Goal: Task Accomplishment & Management: Use online tool/utility

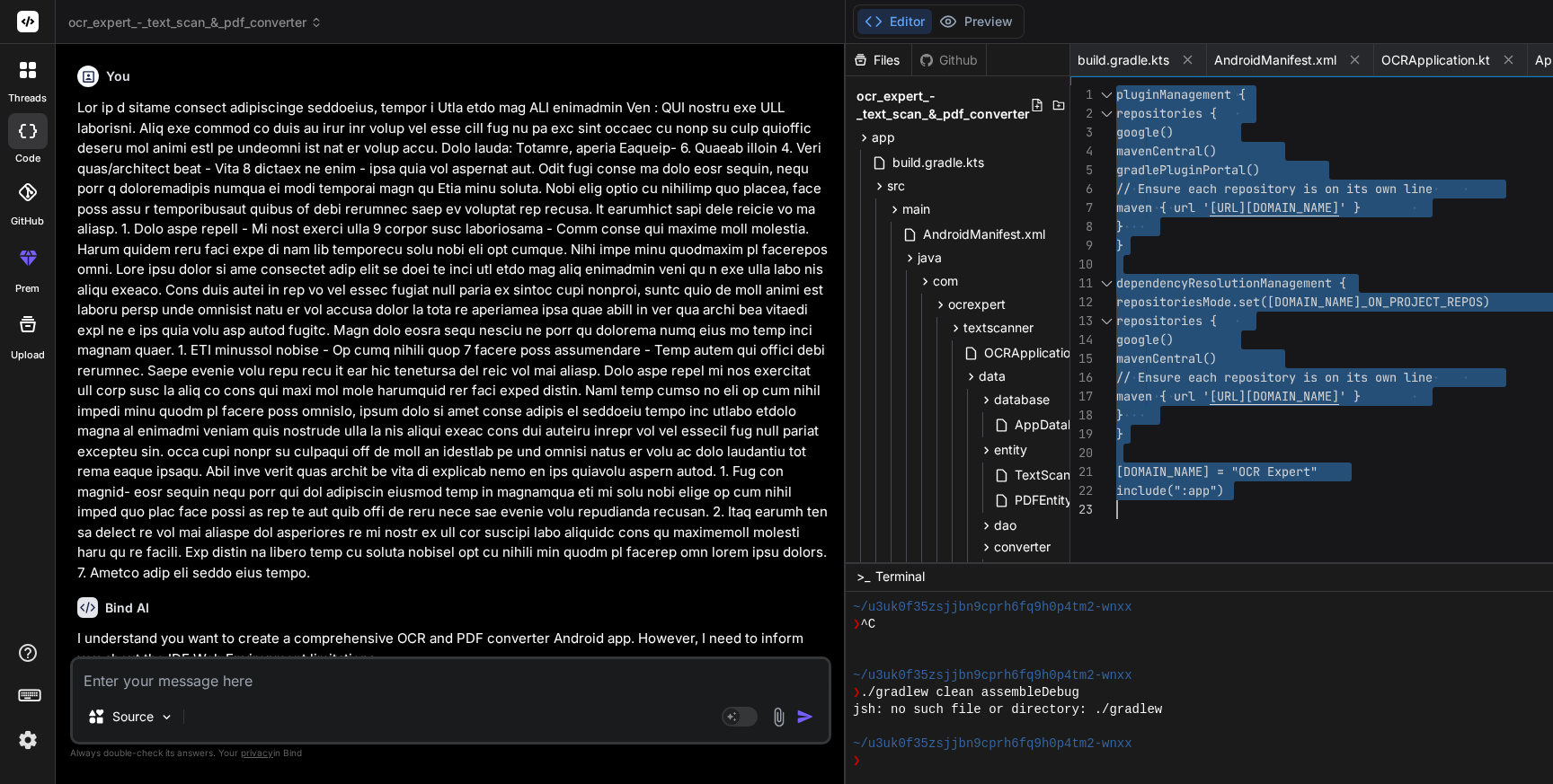
scroll to position [9867, 0]
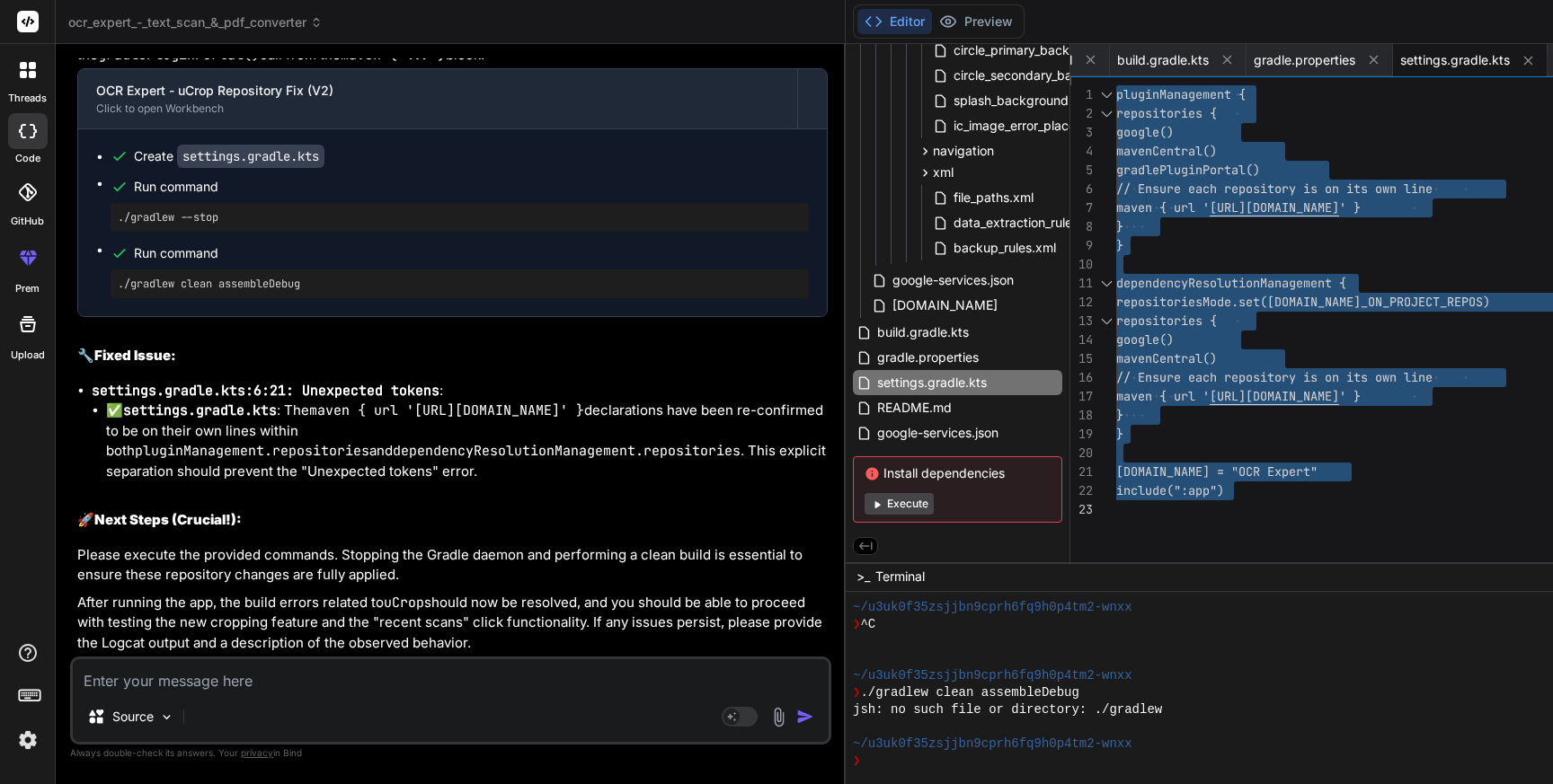
click at [249, 680] on textarea at bounding box center [451, 675] width 756 height 32
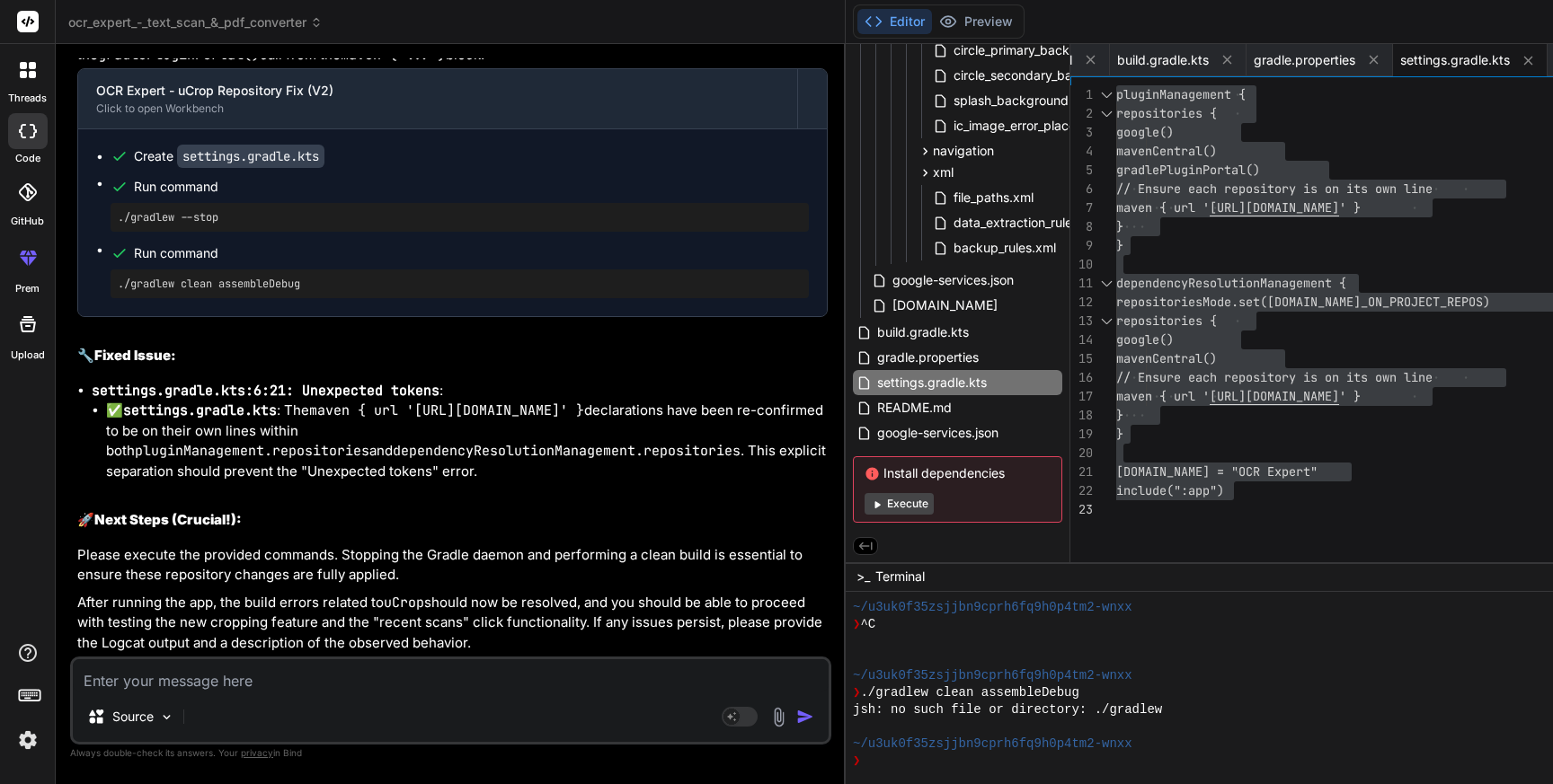
type textarea "P"
type textarea "x"
type textarea "Pl"
type textarea "x"
type textarea "Ple"
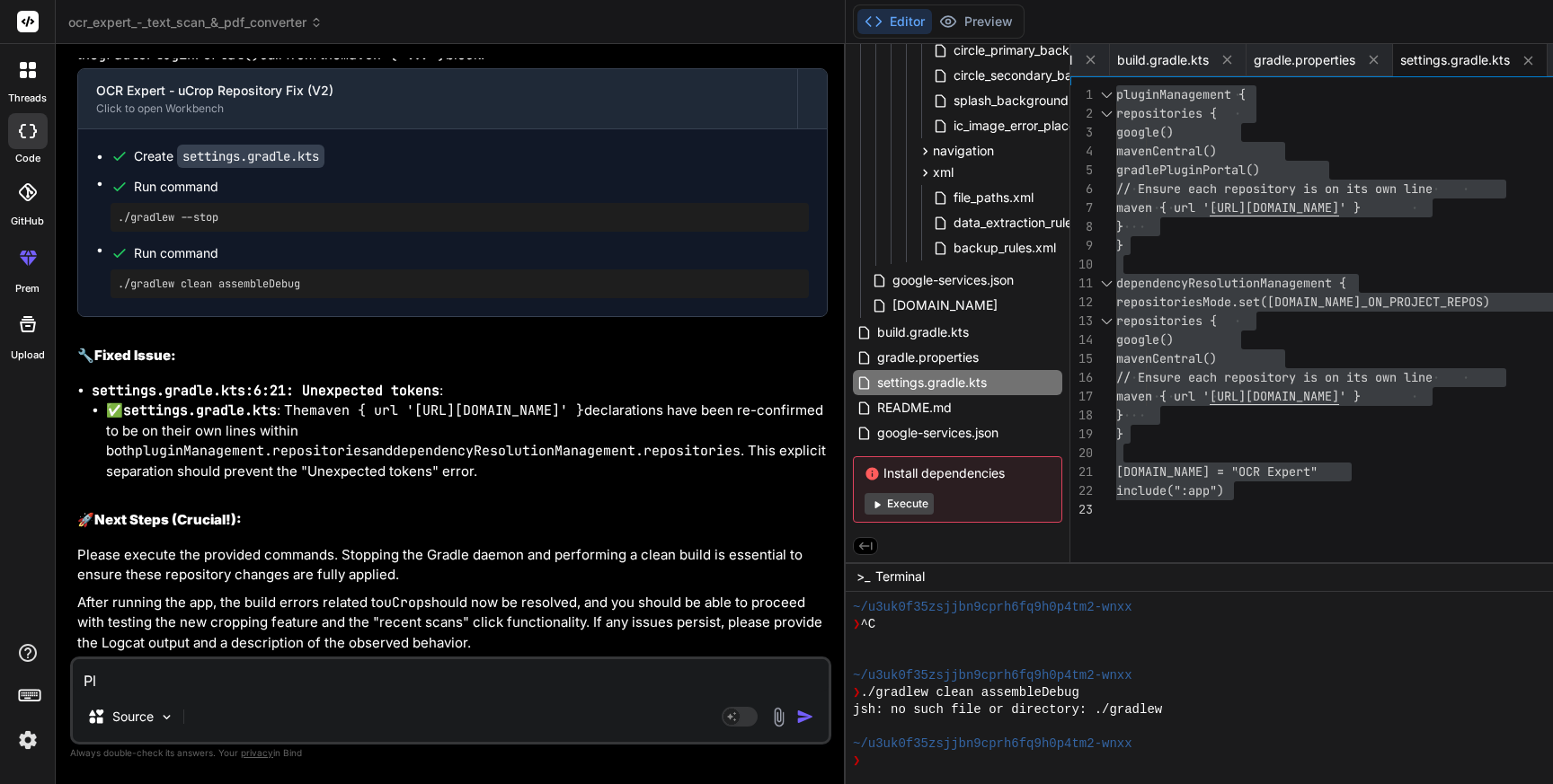
type textarea "x"
type textarea "Plea"
type textarea "x"
type textarea "Pleas"
type textarea "x"
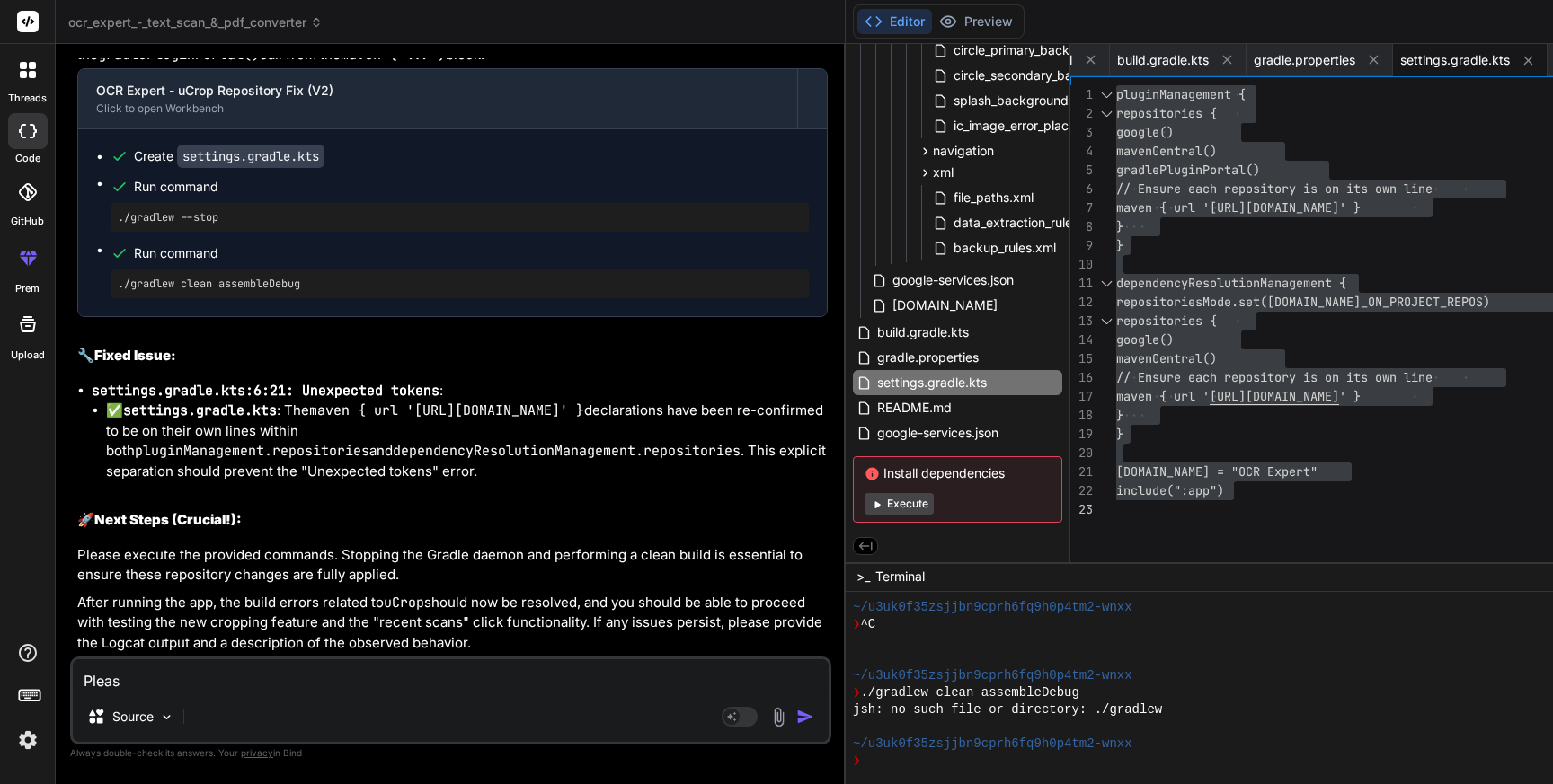
type textarea "Please"
type textarea "x"
type textarea "Please"
type textarea "x"
type textarea "Please c"
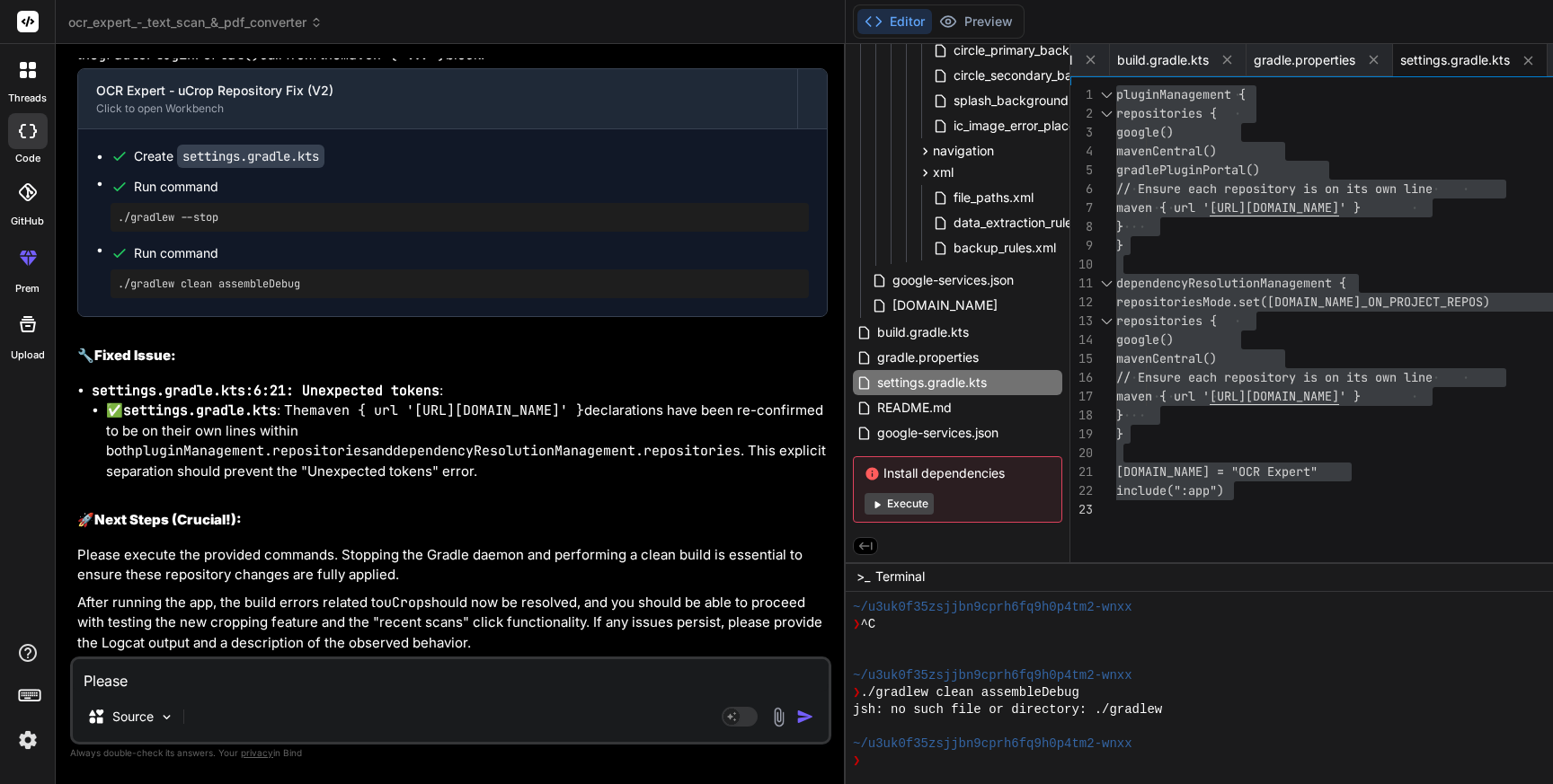
type textarea "x"
type textarea "Please ch"
type textarea "x"
type textarea "Please che"
type textarea "x"
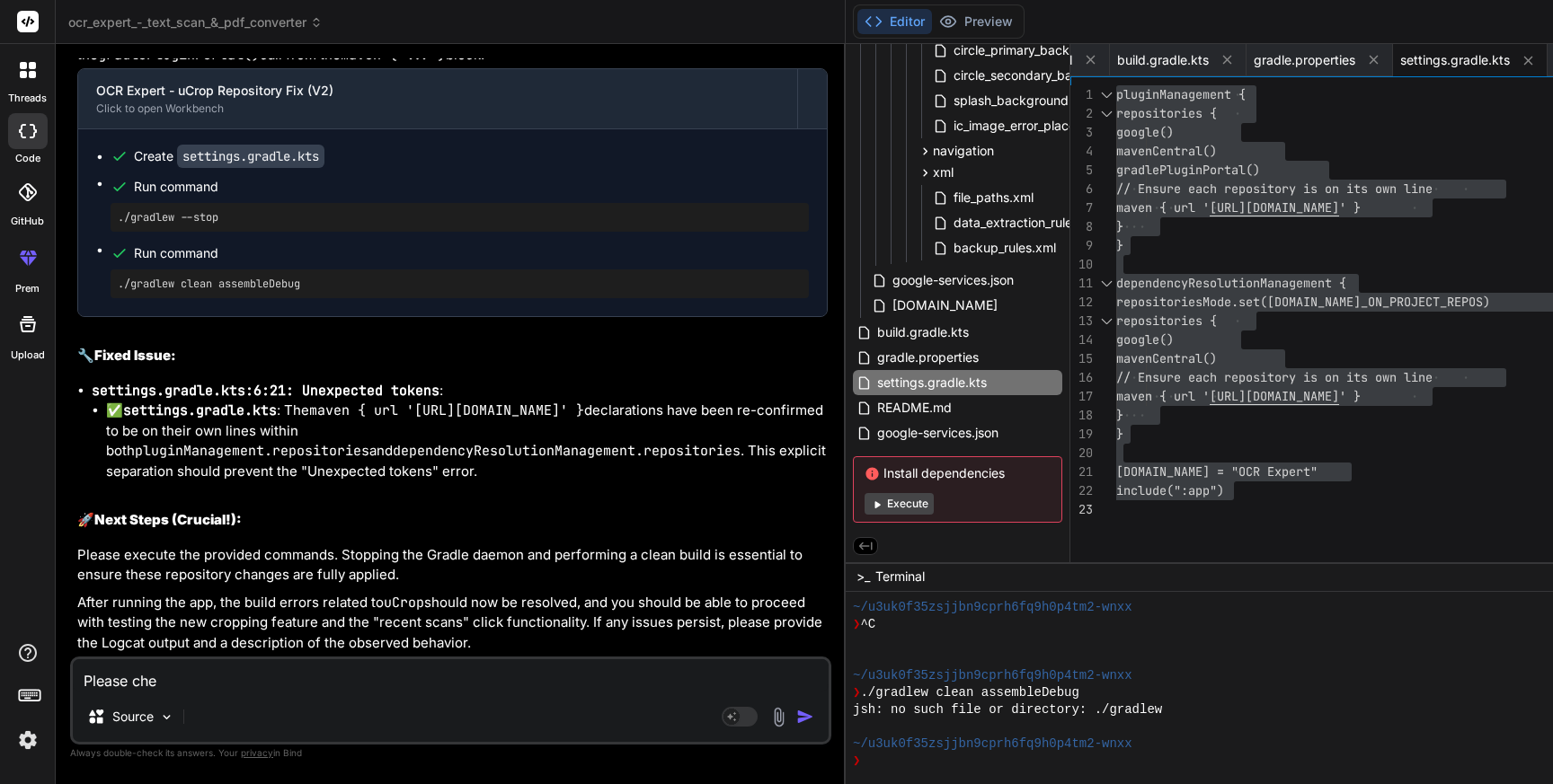
type textarea "Please chec"
type textarea "x"
type textarea "Please check"
type textarea "x"
type textarea "Please check"
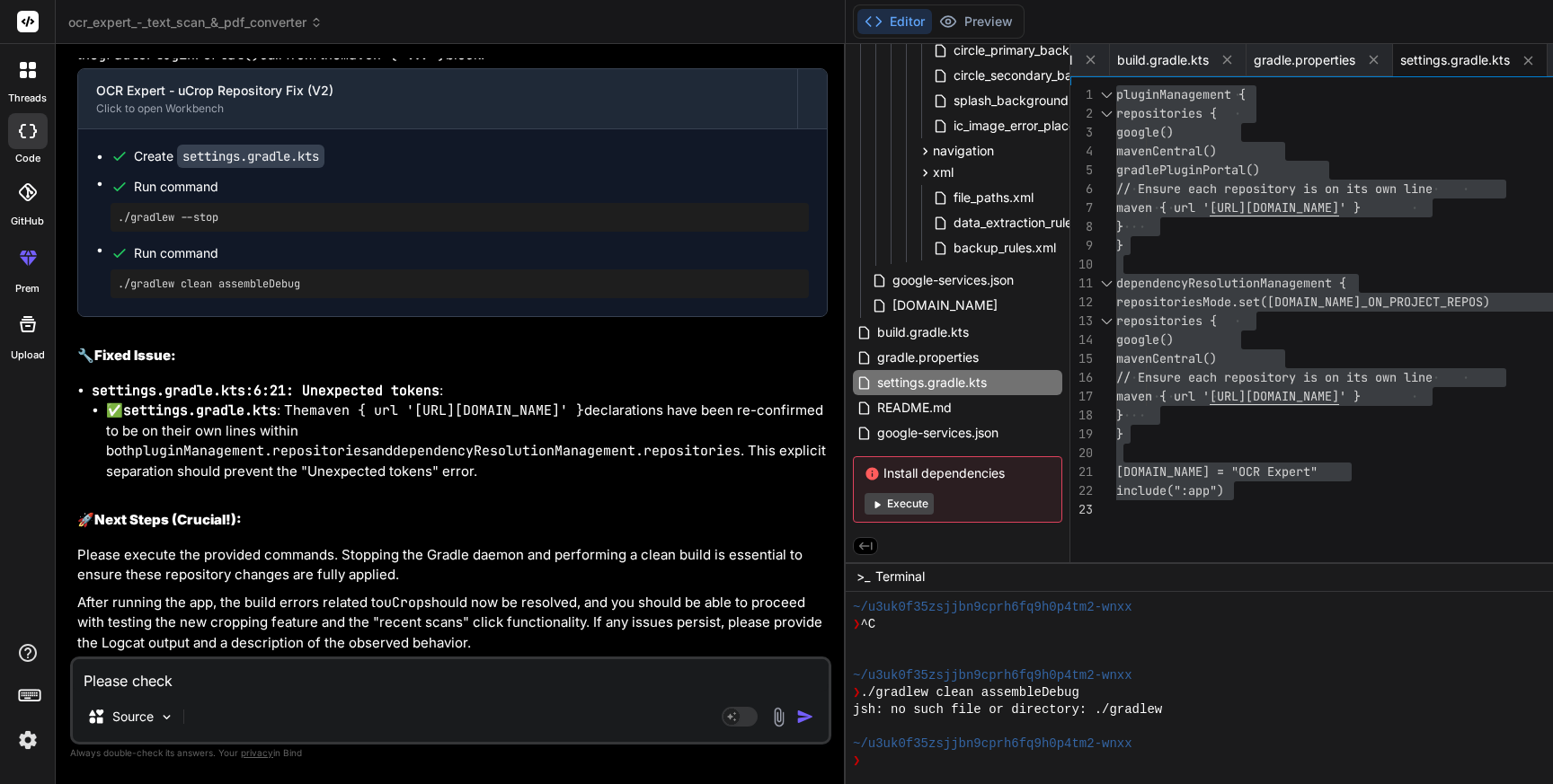
type textarea "x"
type textarea "Please check T"
type textarea "x"
type textarea "Please check Te"
type textarea "x"
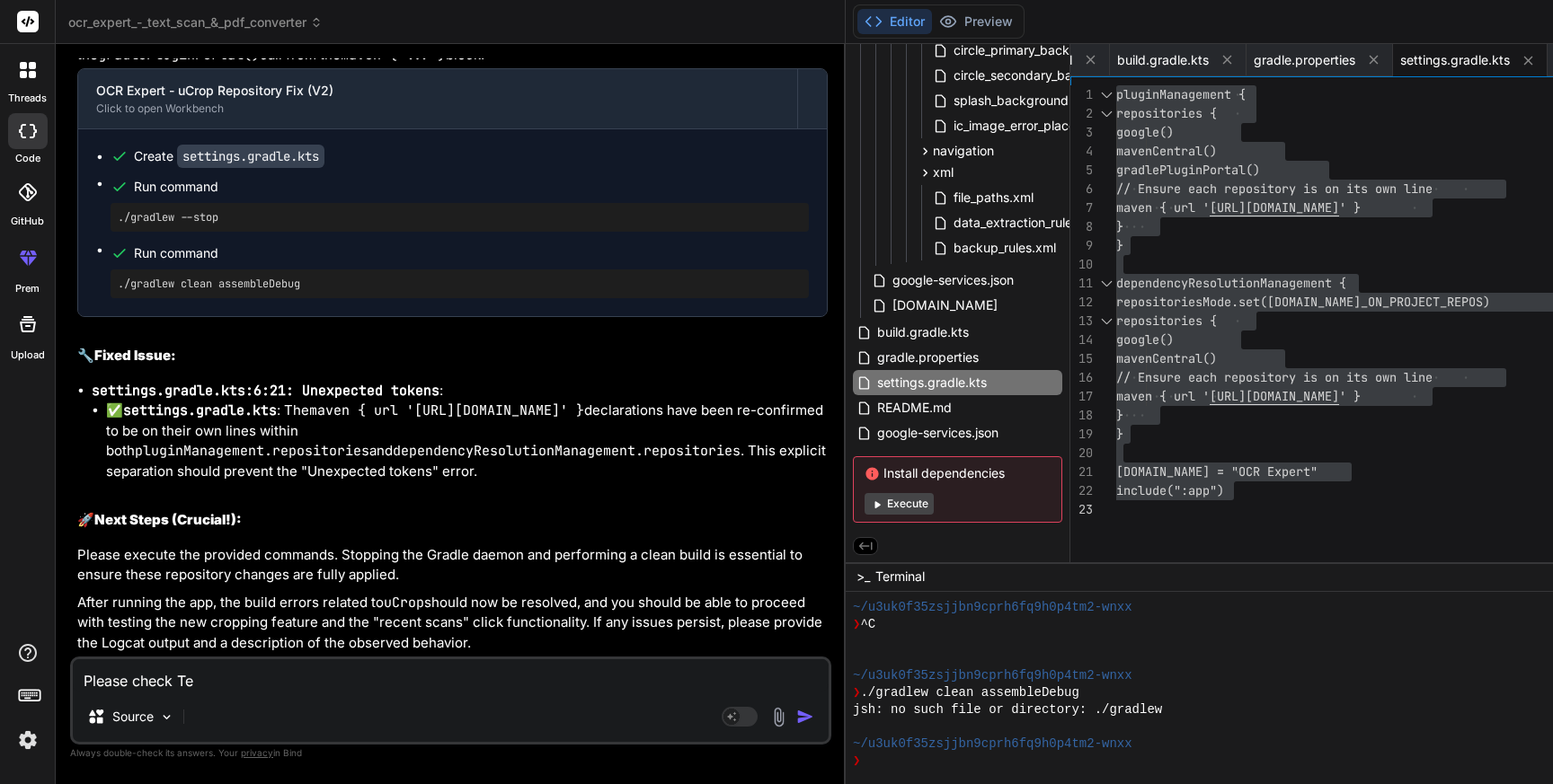
type textarea "Please check Tex"
type textarea "x"
type textarea "Please check Texc"
type textarea "x"
type textarea "Please check Tex"
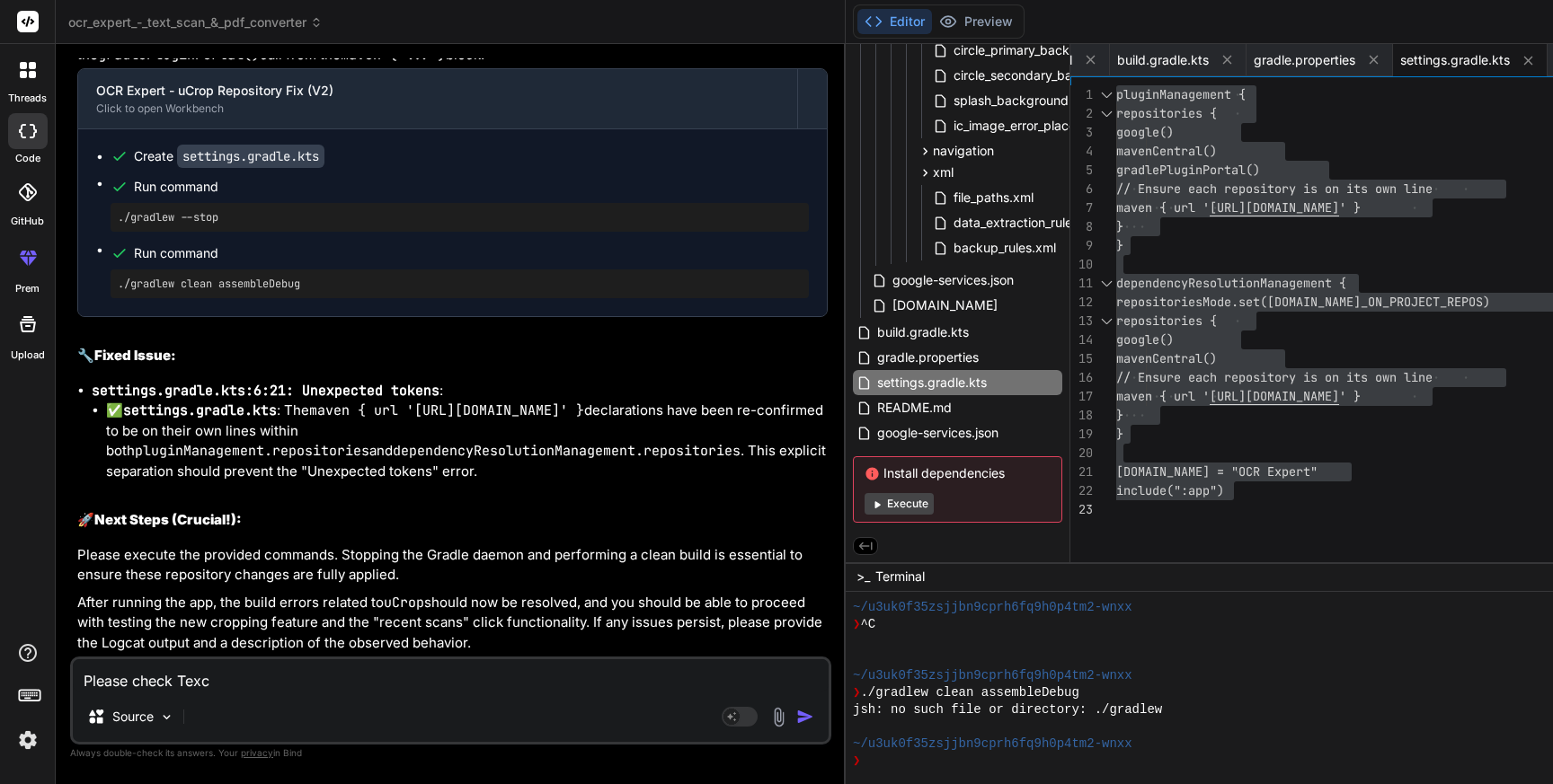
type textarea "x"
type textarea "Please check Text"
type textarea "x"
type textarea "Please check TextS"
type textarea "x"
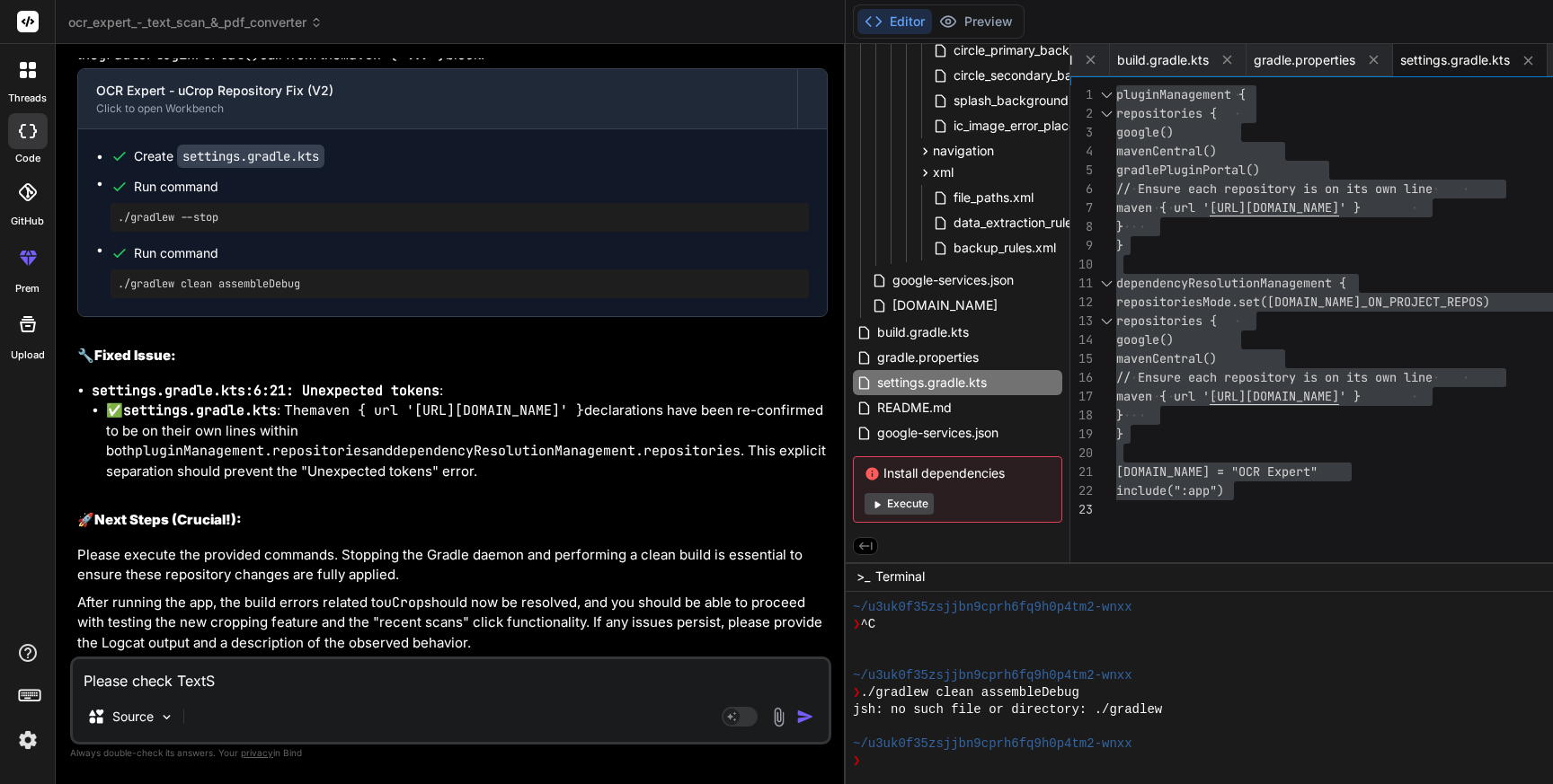
type textarea "Please check TextSc"
type textarea "x"
type textarea "Please check TextSca"
type textarea "x"
type textarea "Please check TextScan"
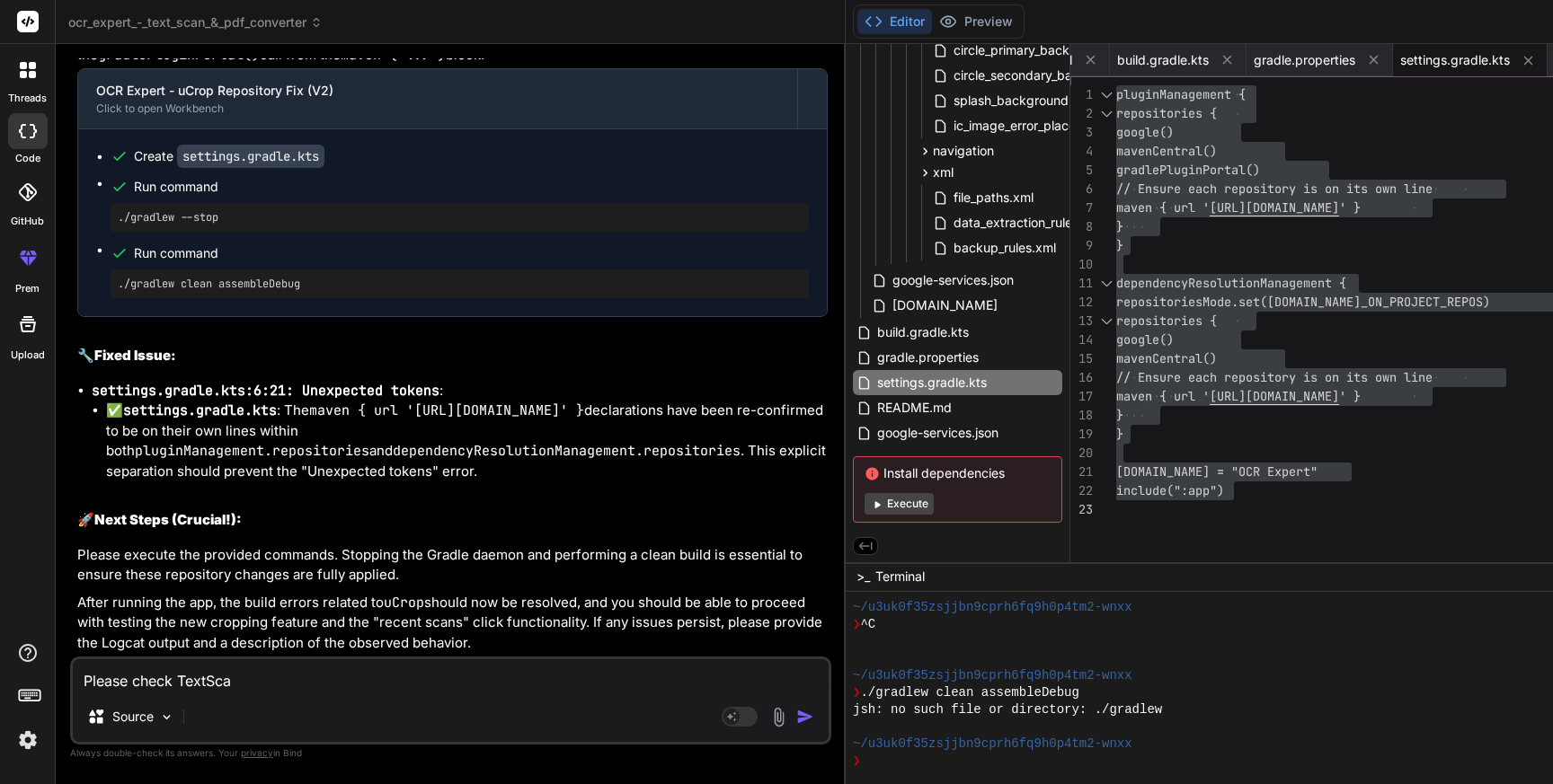
type textarea "x"
type textarea "Please check TextScanA"
type textarea "x"
type textarea "Please check TextScanAd"
type textarea "x"
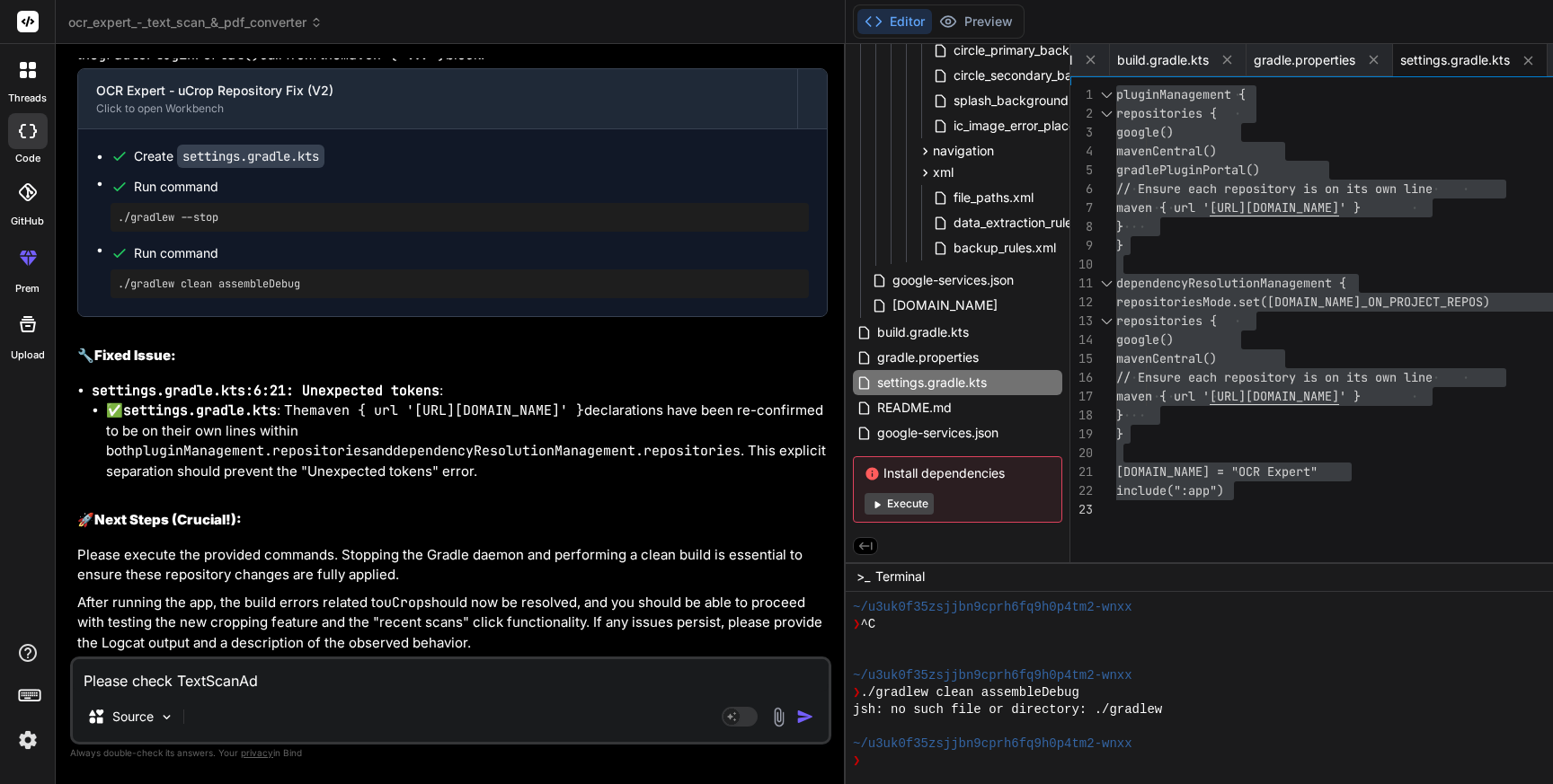
type textarea "Please check TextScanAda"
type textarea "x"
type textarea "Please check TextScanAdap"
type textarea "x"
type textarea "Please check TextScanAdapt"
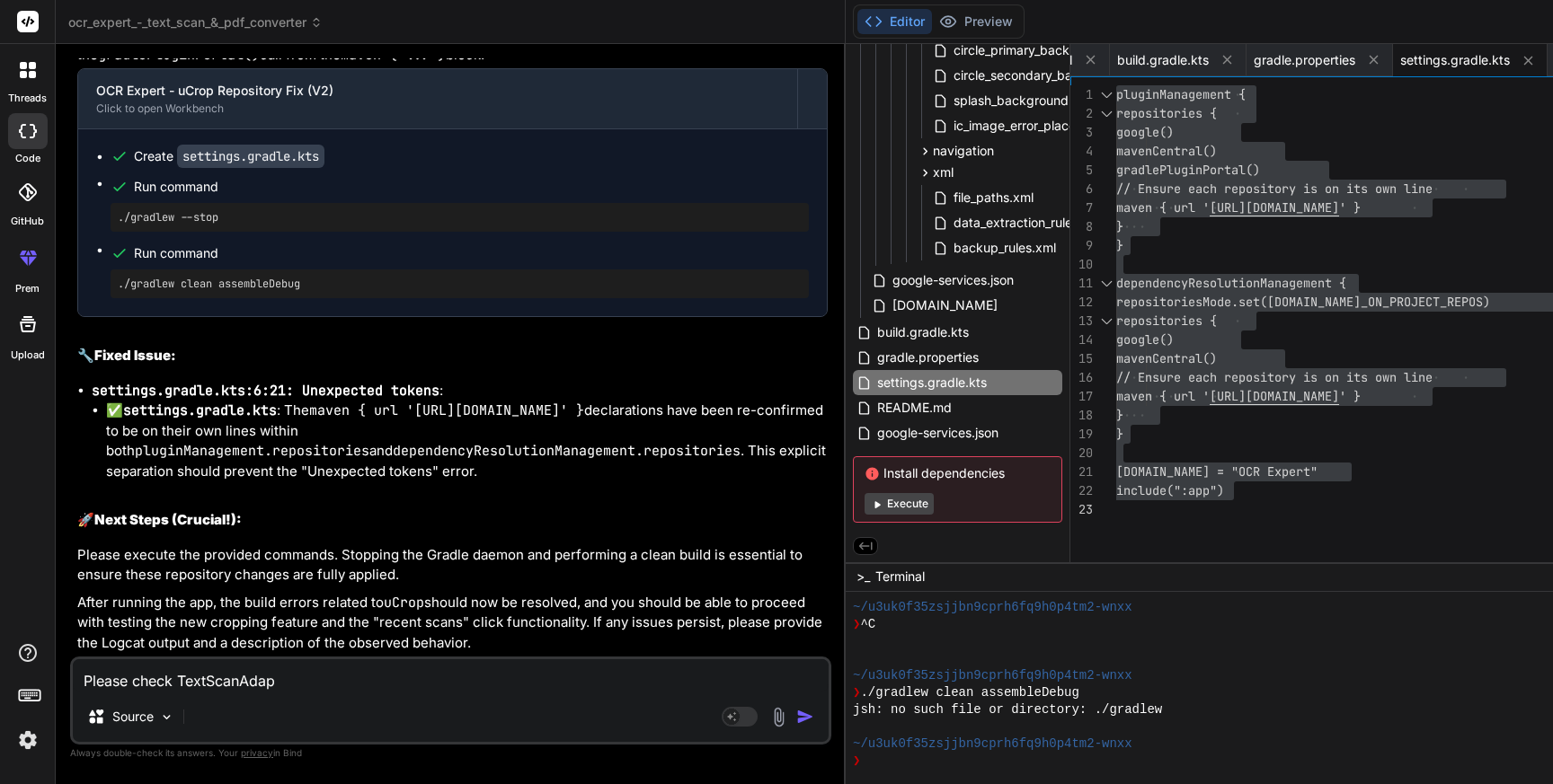
type textarea "x"
type textarea "Please check TextScanAdapte"
type textarea "x"
type textarea "Please check TextScanAdapter"
type textarea "x"
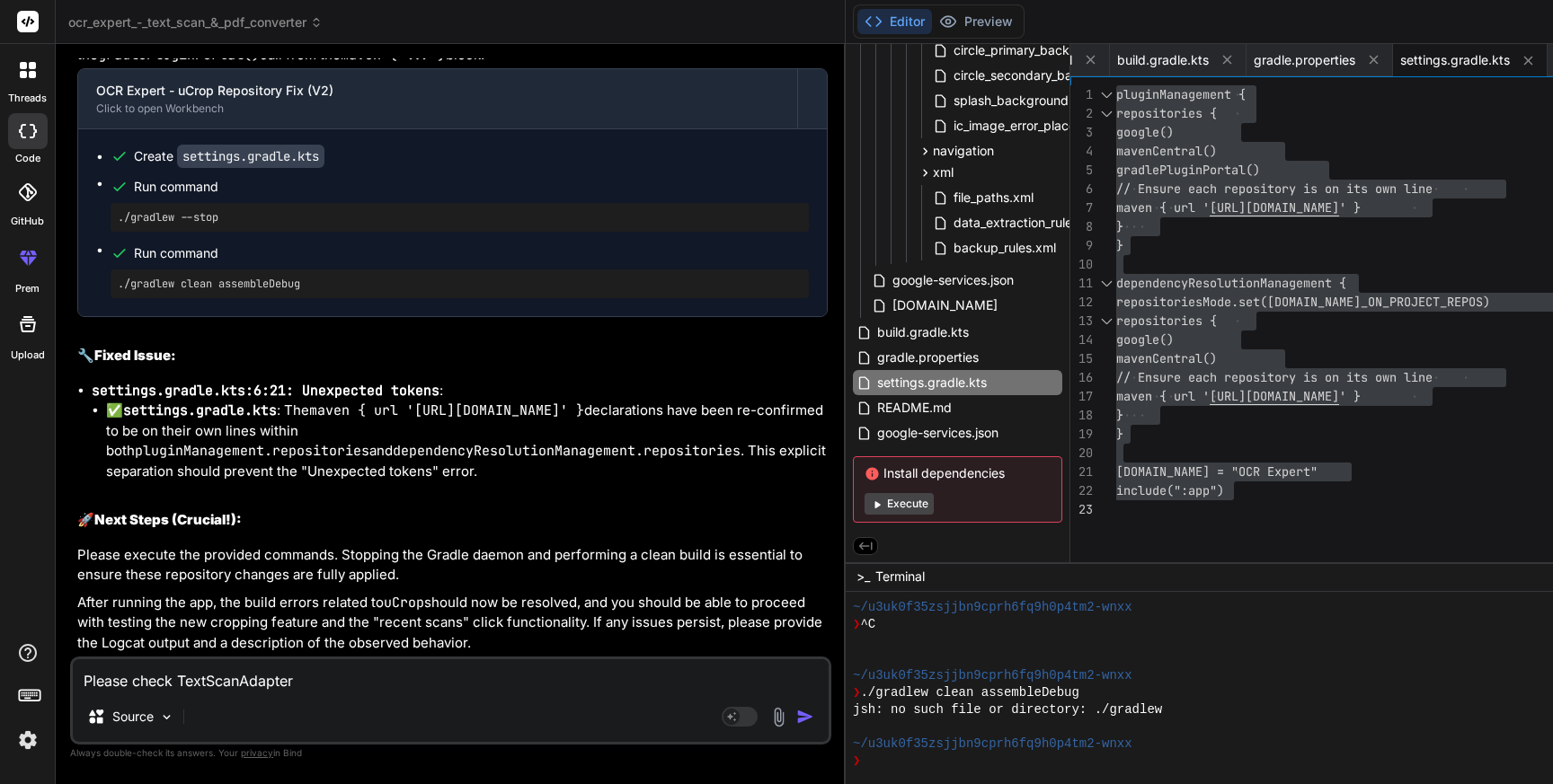
type textarea "Please check TextScanAdapter"
type textarea "x"
type textarea "Please check TextScanAdapter f"
type textarea "x"
type textarea "Please check TextScanAdapter fi"
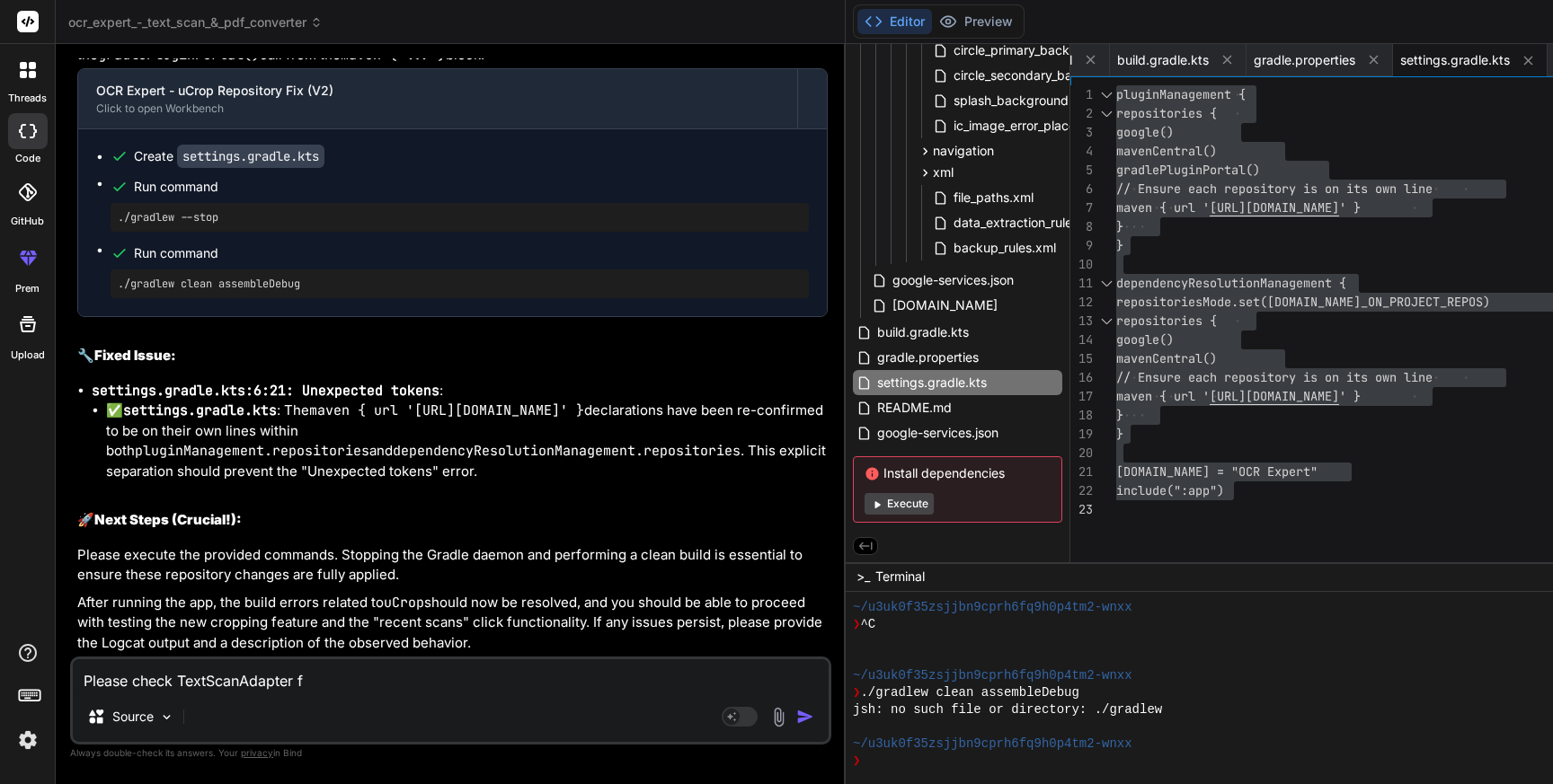
type textarea "x"
type textarea "Please check TextScanAdapter fil"
type textarea "x"
type textarea "Please check TextScanAdapter file"
type textarea "x"
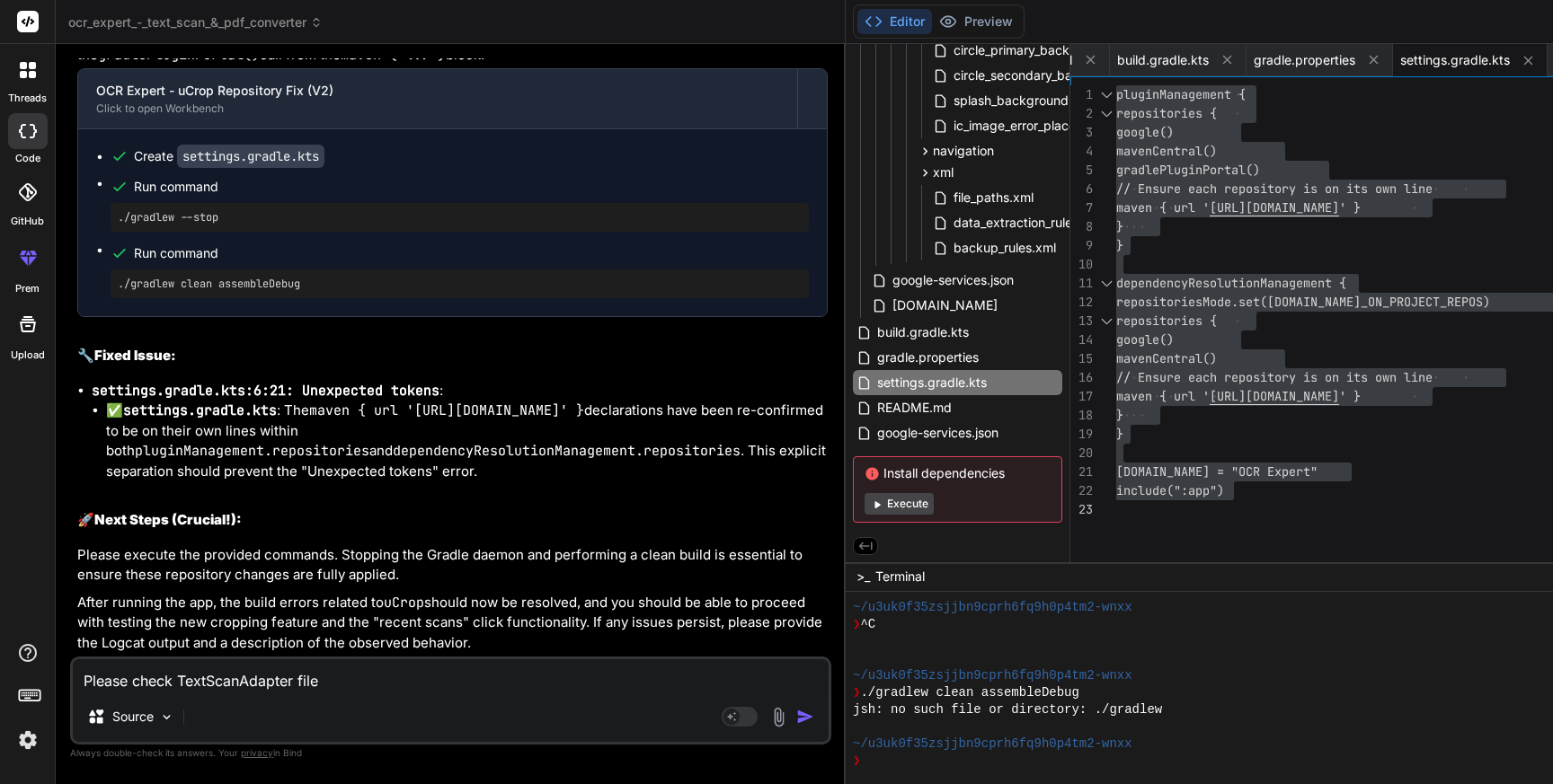
type textarea "Please check TextScanAdapter file"
type textarea "x"
type textarea "Please check TextScanAdapter file"
type textarea "x"
type textarea "Please check TextScanAdapter file,"
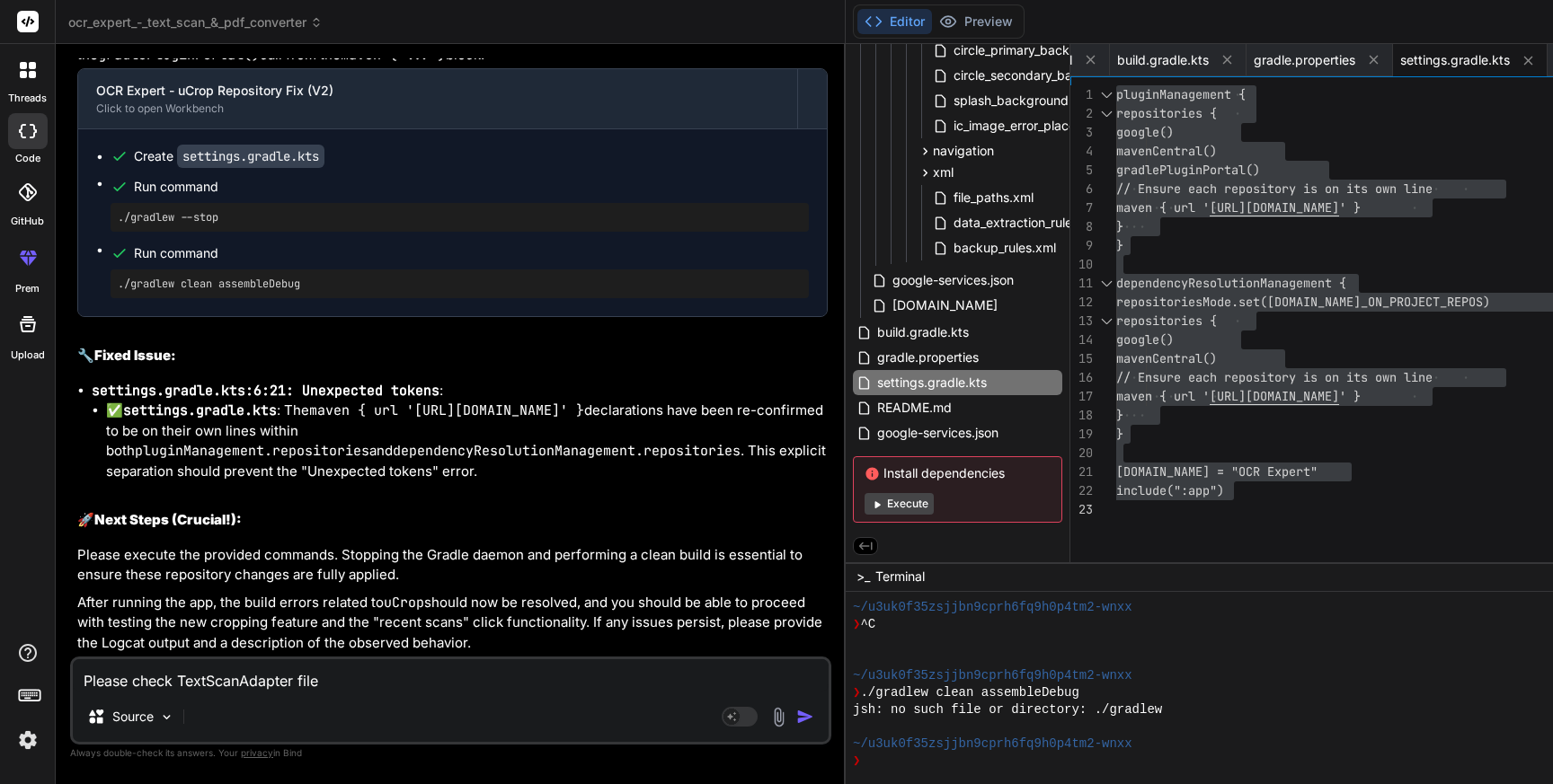
type textarea "x"
type textarea "Please check TextScanAdapter file,"
type textarea "x"
type textarea "Please check TextScanAdapter file, c"
type textarea "x"
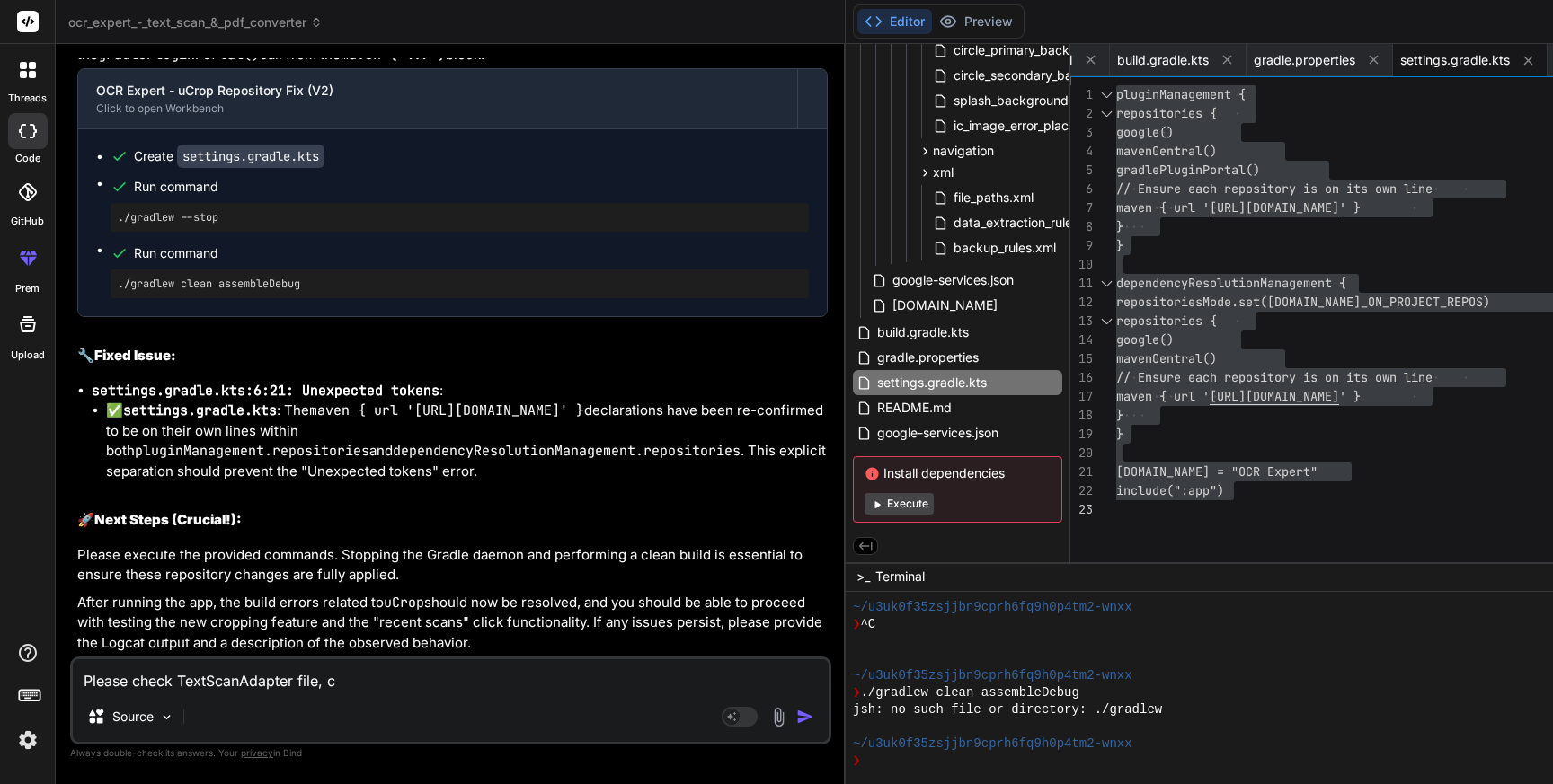
type textarea "Please check TextScanAdapter file, cl"
type textarea "x"
type textarea "Please check TextScanAdapter file, cli"
type textarea "x"
type textarea "Please check TextScanAdapter file, clic"
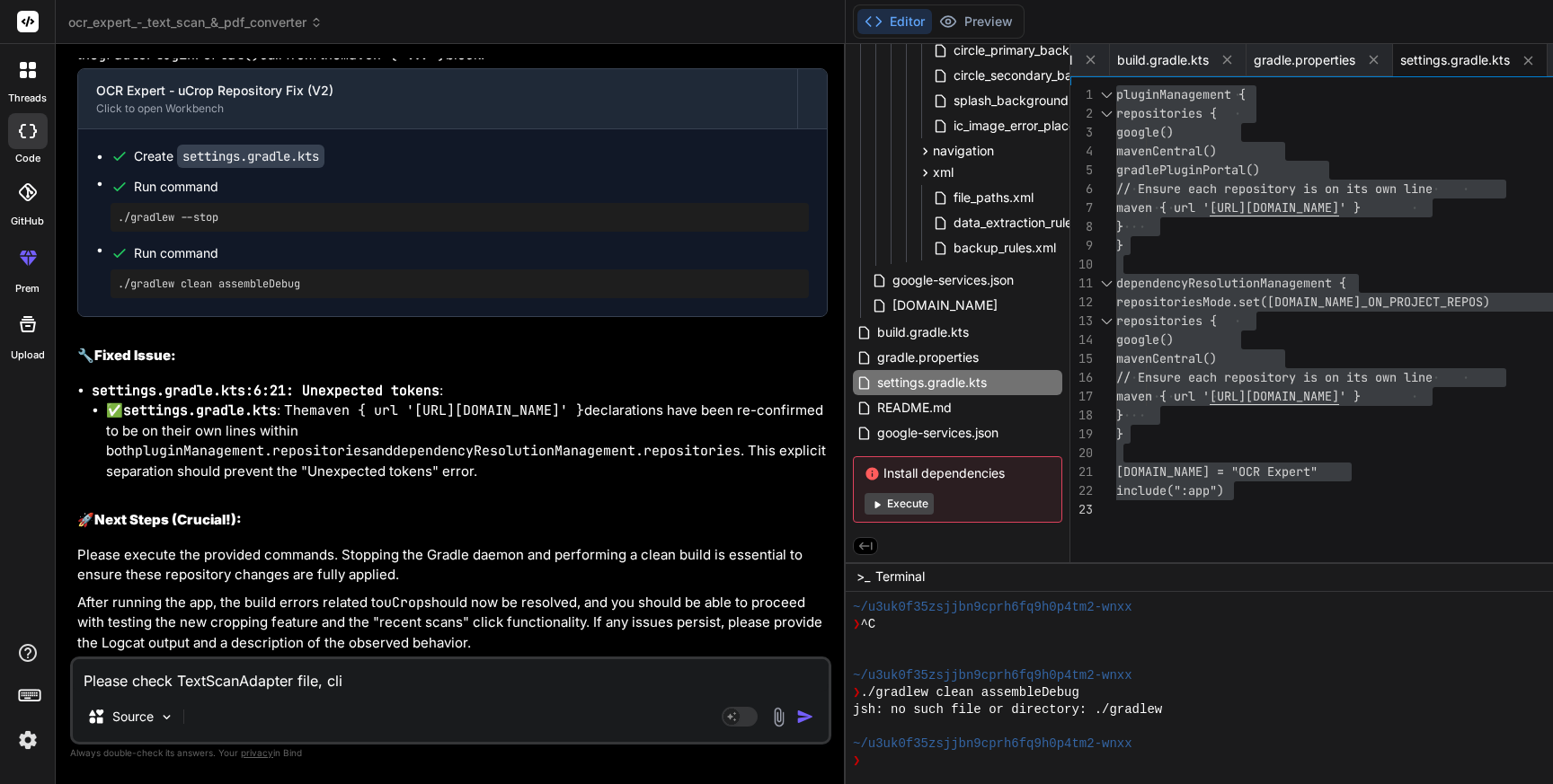
type textarea "x"
type textarea "Please check TextScanAdapter file, click"
type textarea "x"
type textarea "Please check TextScanAdapter file, click"
type textarea "x"
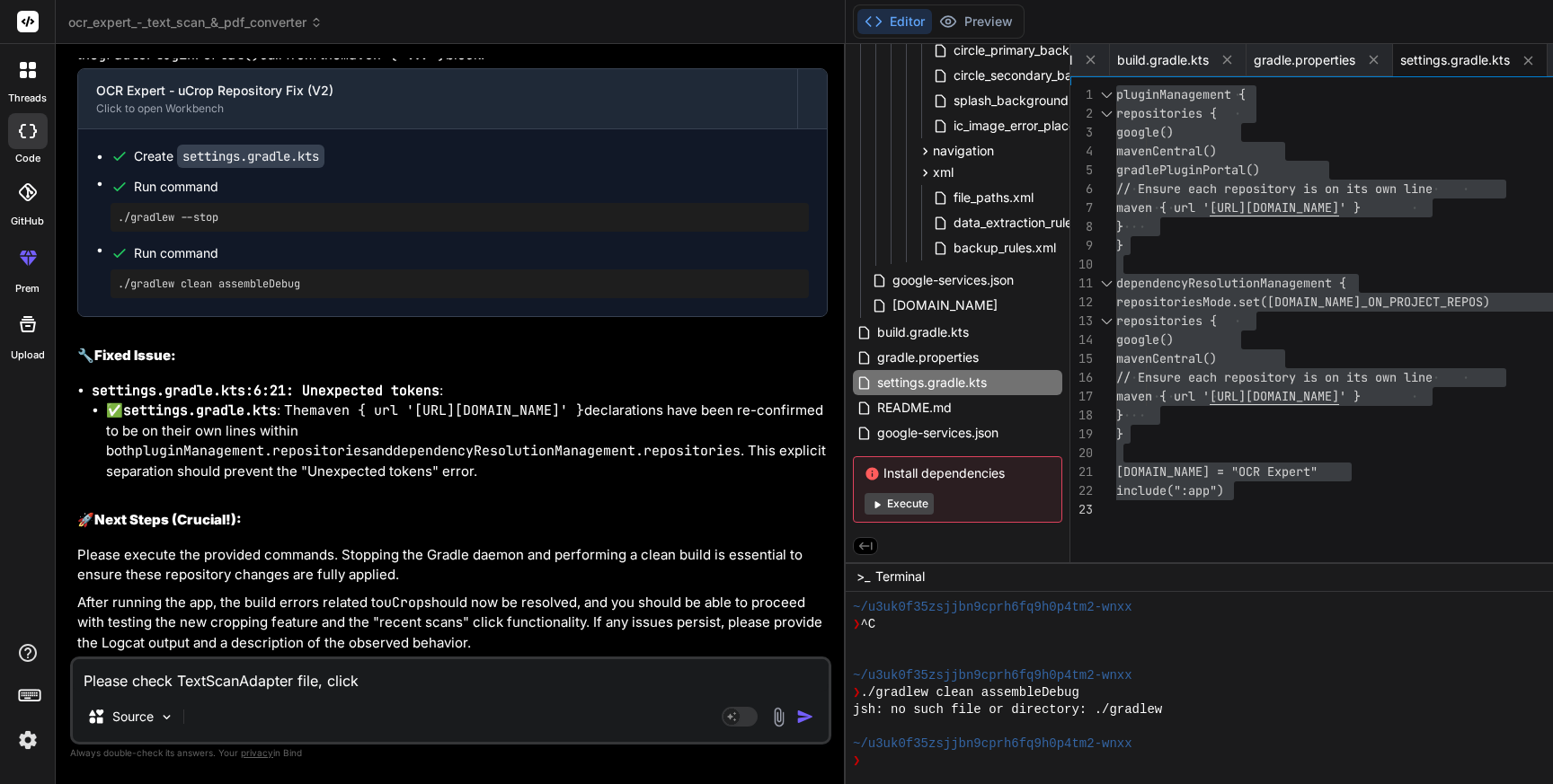
type textarea "Please check TextScanAdapter file, click i"
type textarea "x"
type textarea "Please check TextScanAdapter file, click is"
type textarea "x"
type textarea "Please check TextScanAdapter file, click is"
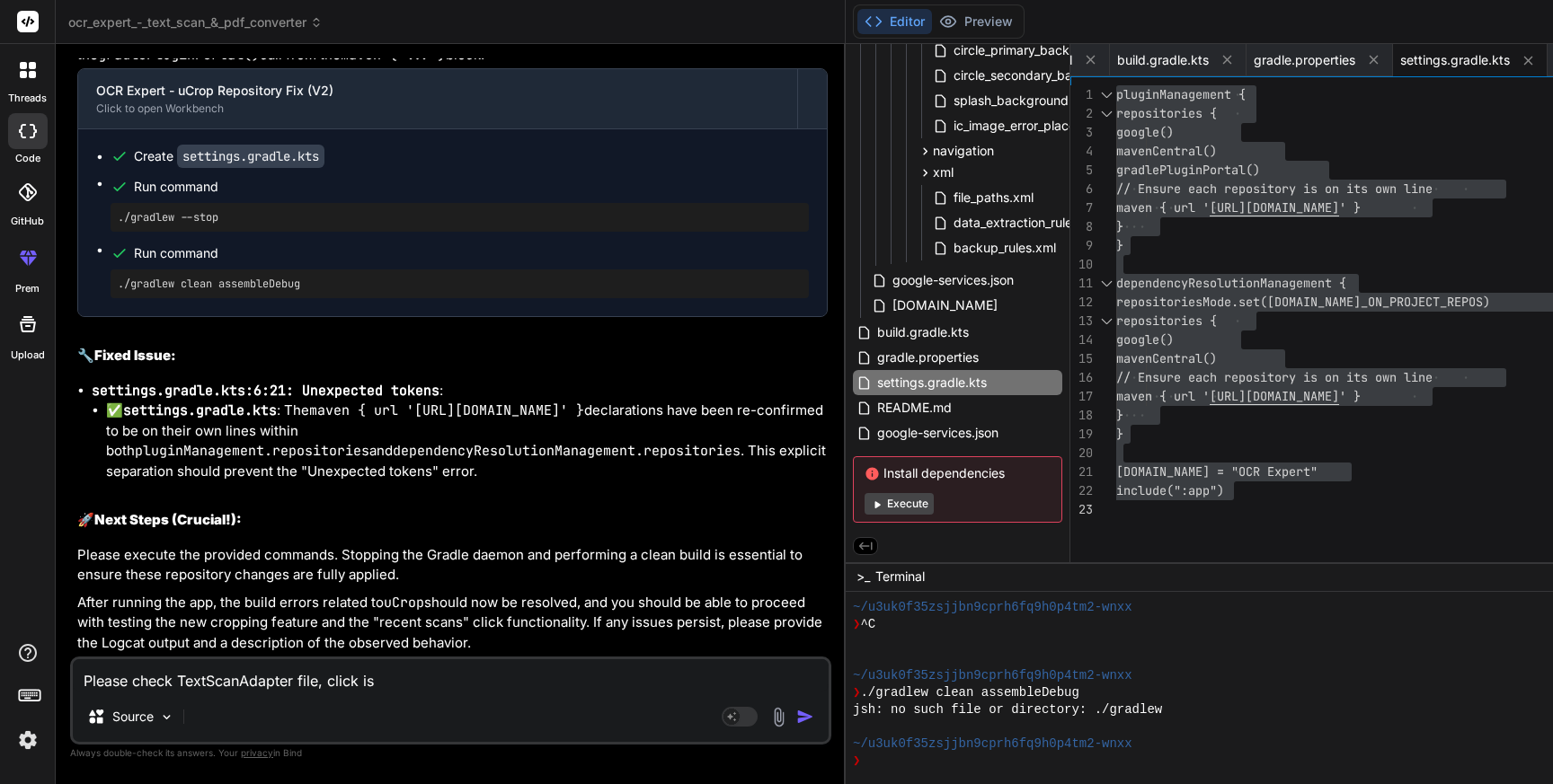
type textarea "x"
type textarea "Please check TextScanAdapter file, click is s"
type textarea "x"
type textarea "Please check TextScanAdapter file, click is st"
type textarea "x"
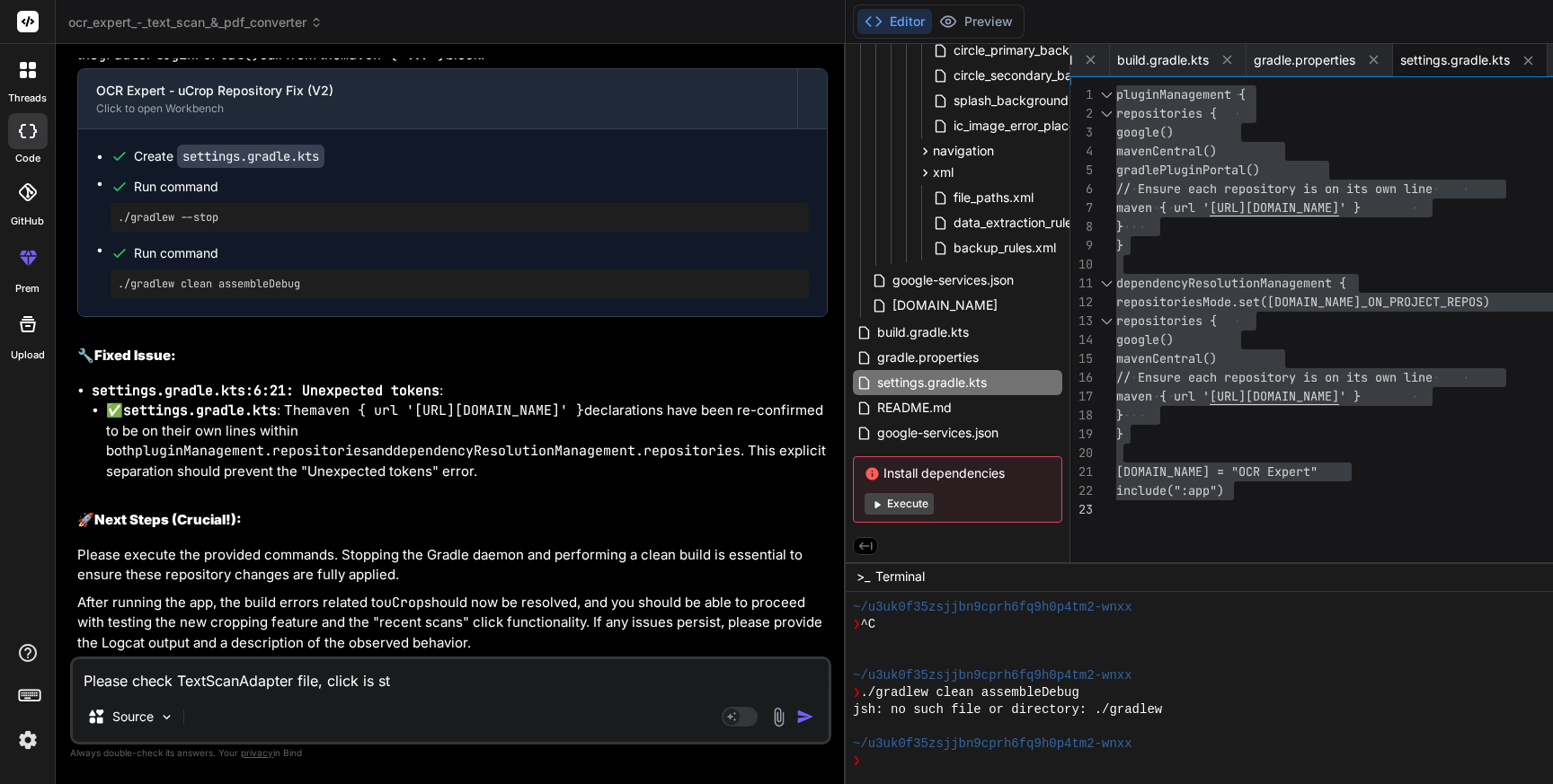
type textarea "Please check TextScanAdapter file, click is sti"
type textarea "x"
type textarea "Please check TextScanAdapter file, click is stil"
type textarea "x"
type textarea "Please check TextScanAdapter file, click is still"
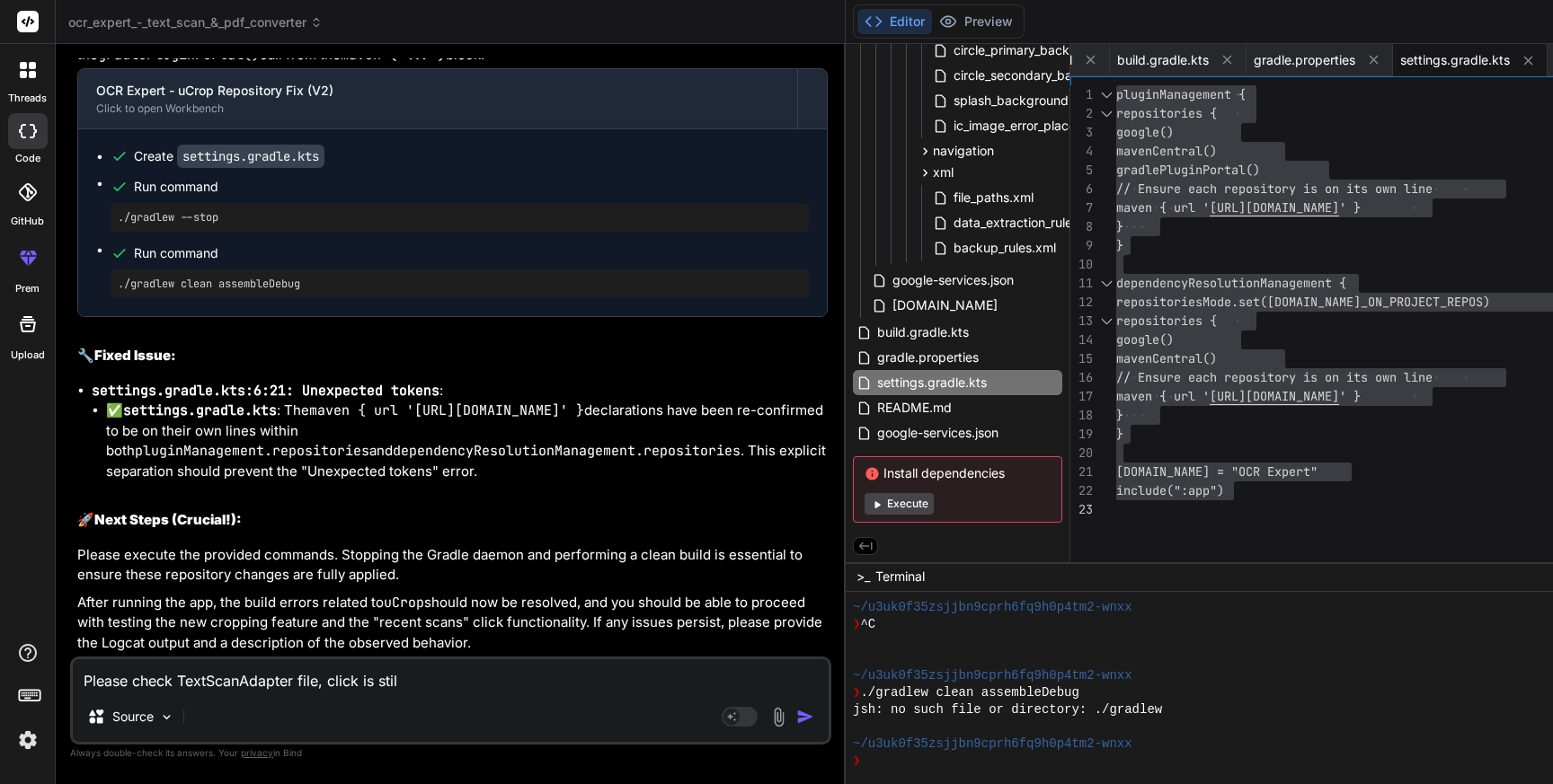
type textarea "x"
type textarea "Please check TextScanAdapter file, click is still"
type textarea "x"
type textarea "Please check TextScanAdapter file, click is still n"
type textarea "x"
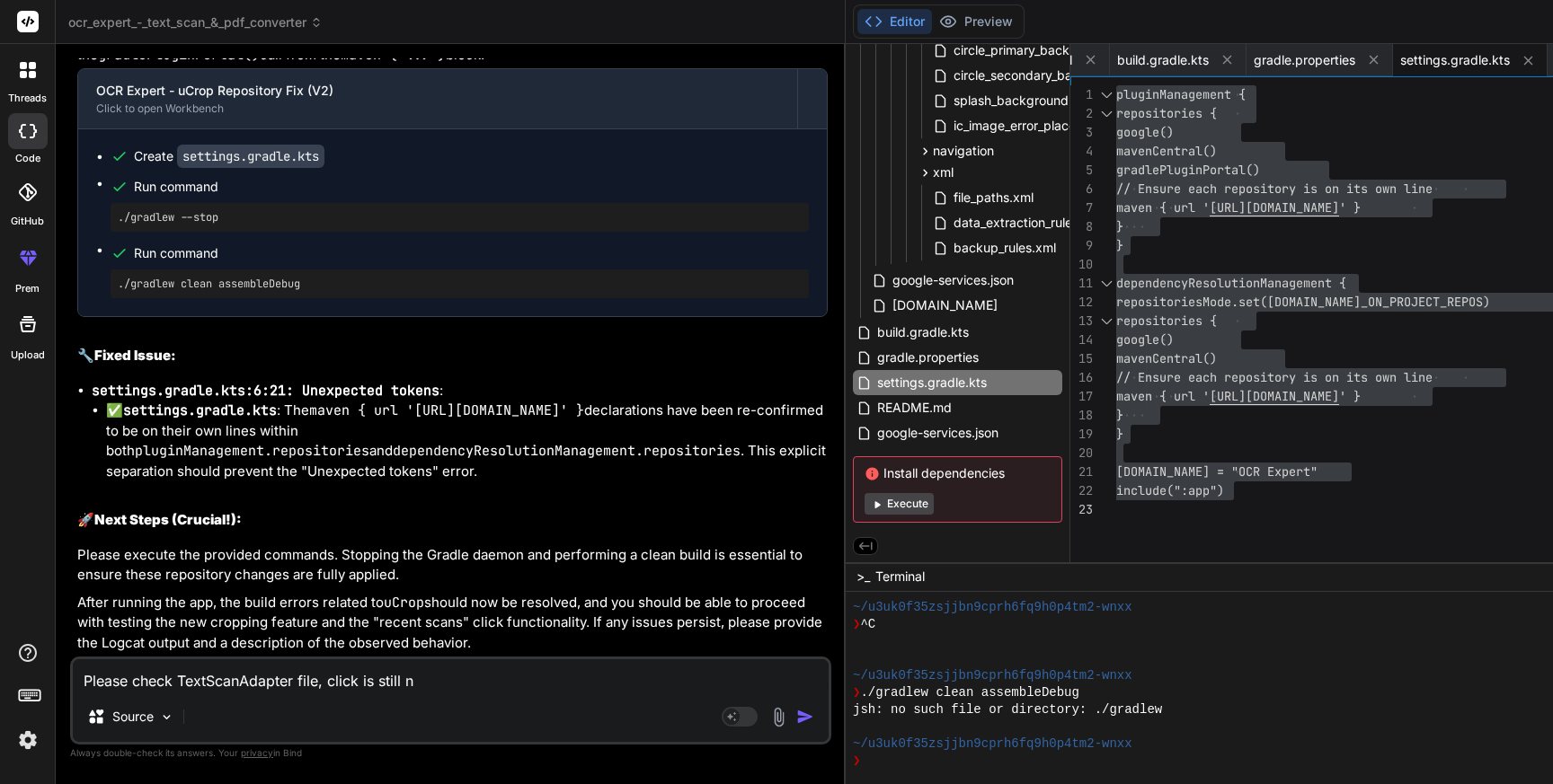
type textarea "Please check TextScanAdapter file, click is still no"
type textarea "x"
type textarea "Please check TextScanAdapter file, click is still not"
type textarea "x"
type textarea "Please check TextScanAdapter file, click is still not"
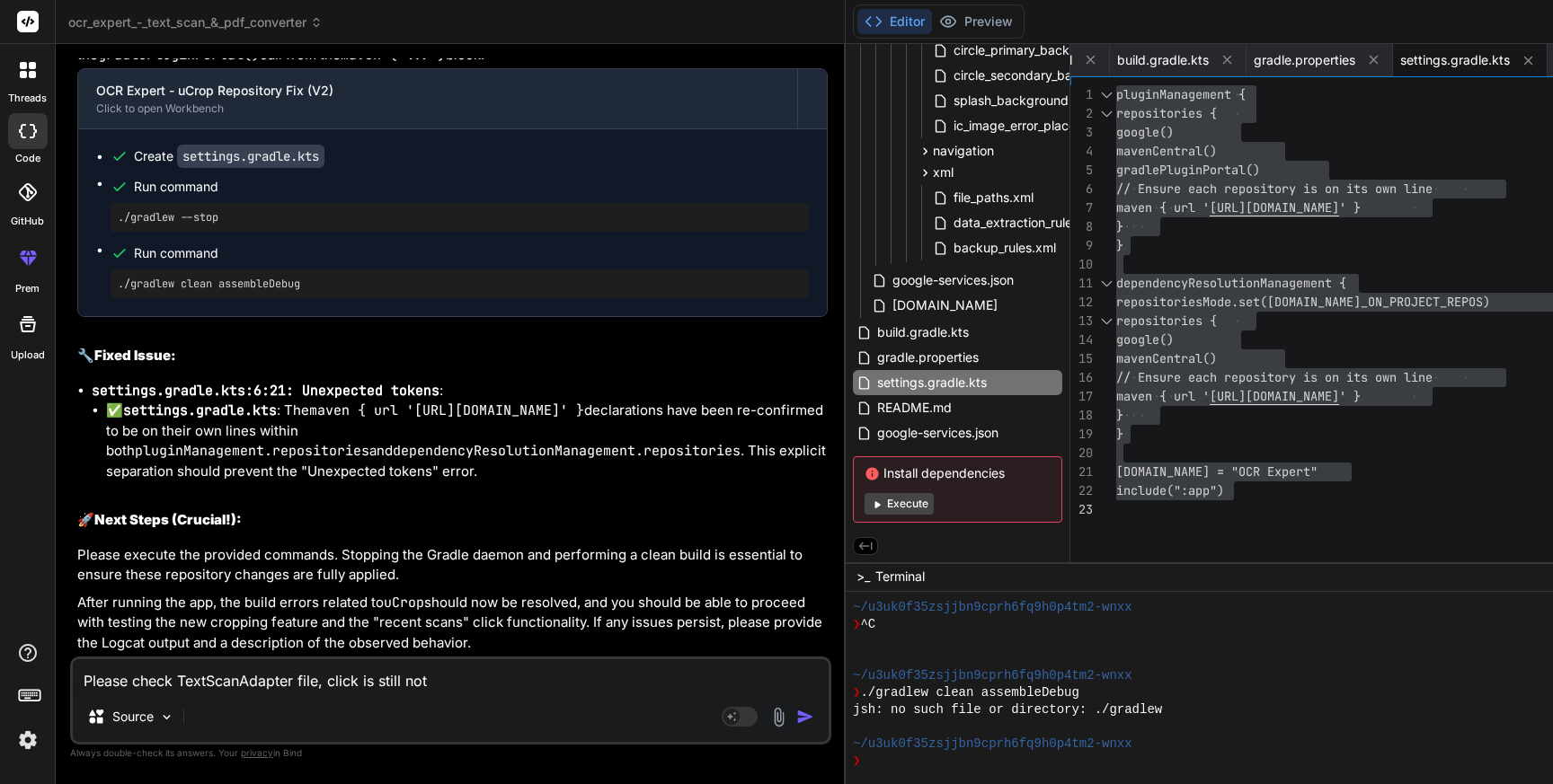
type textarea "x"
type textarea "Please check TextScanAdapter file, click is still not w"
type textarea "x"
type textarea "Please check TextScanAdapter file, click is still not wo"
type textarea "x"
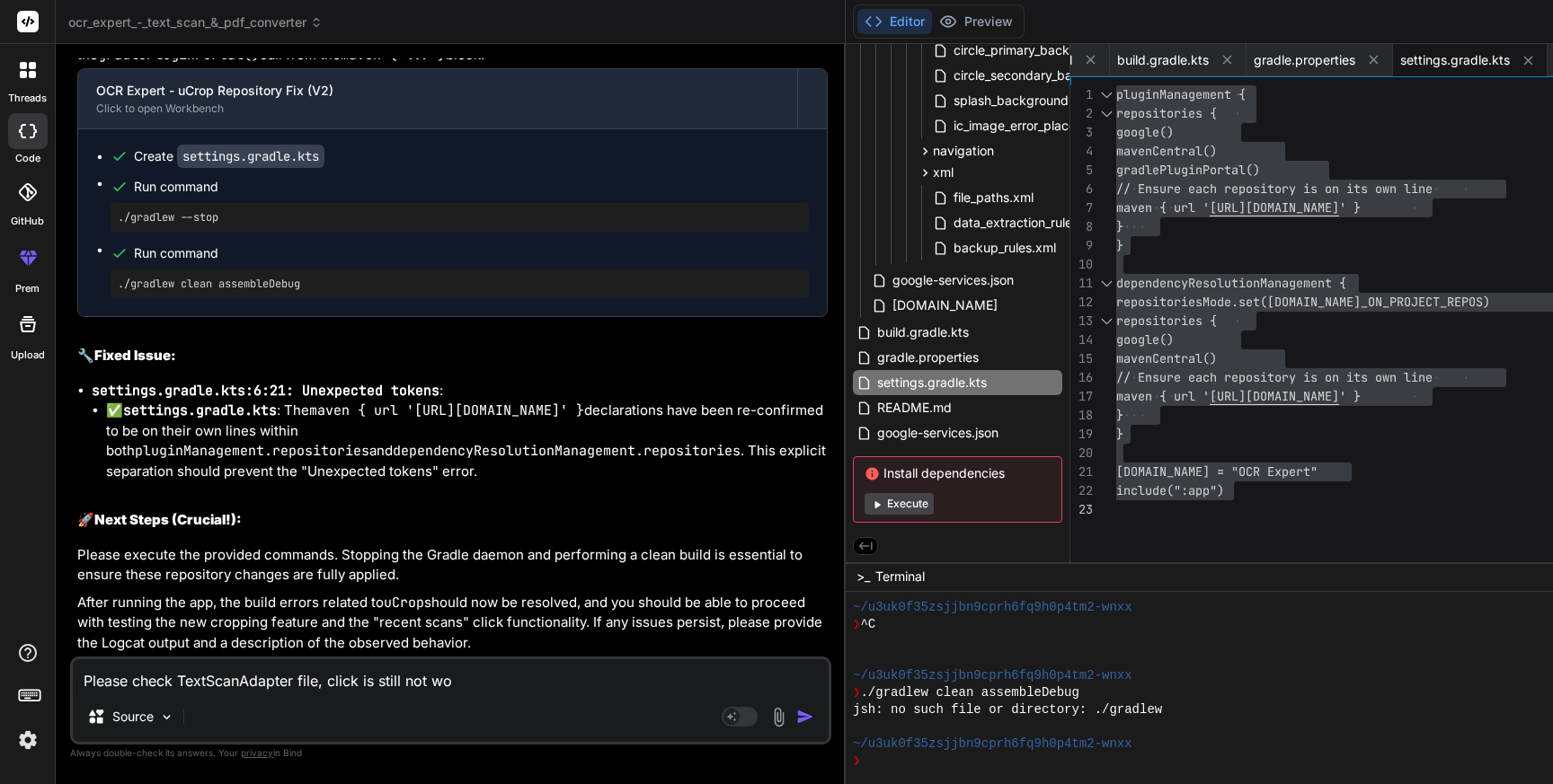
type textarea "Please check TextScanAdapter file, click is still not wor"
type textarea "x"
type textarea "Please check TextScanAdapter file, click is still not work"
type textarea "x"
type textarea "Please check TextScanAdapter file, click is still not worki"
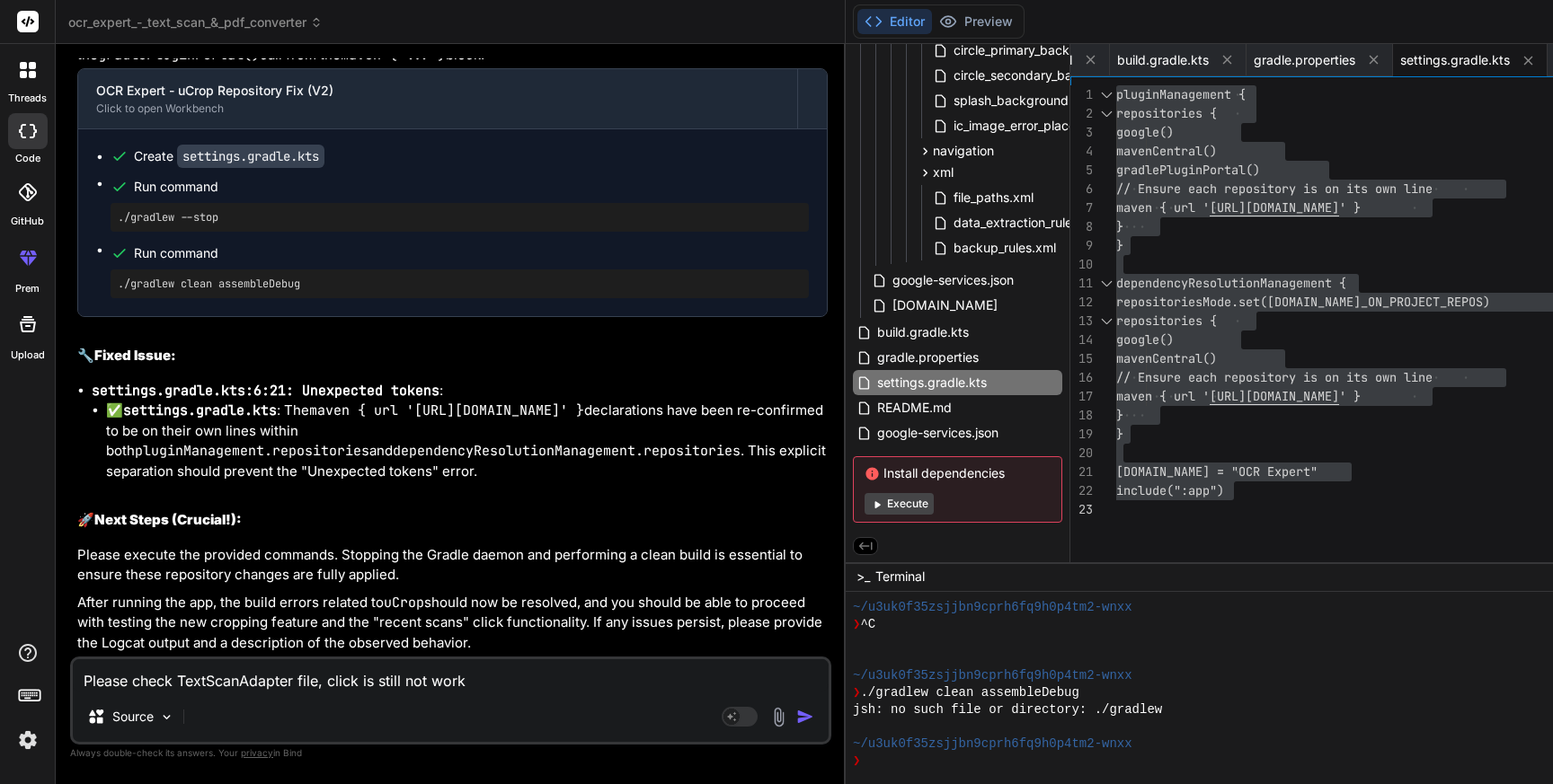
type textarea "x"
type textarea "Please check TextScanAdapter file, click is still not workin"
type textarea "x"
type textarea "Please check TextScanAdapter file, click is still not working"
type textarea "x"
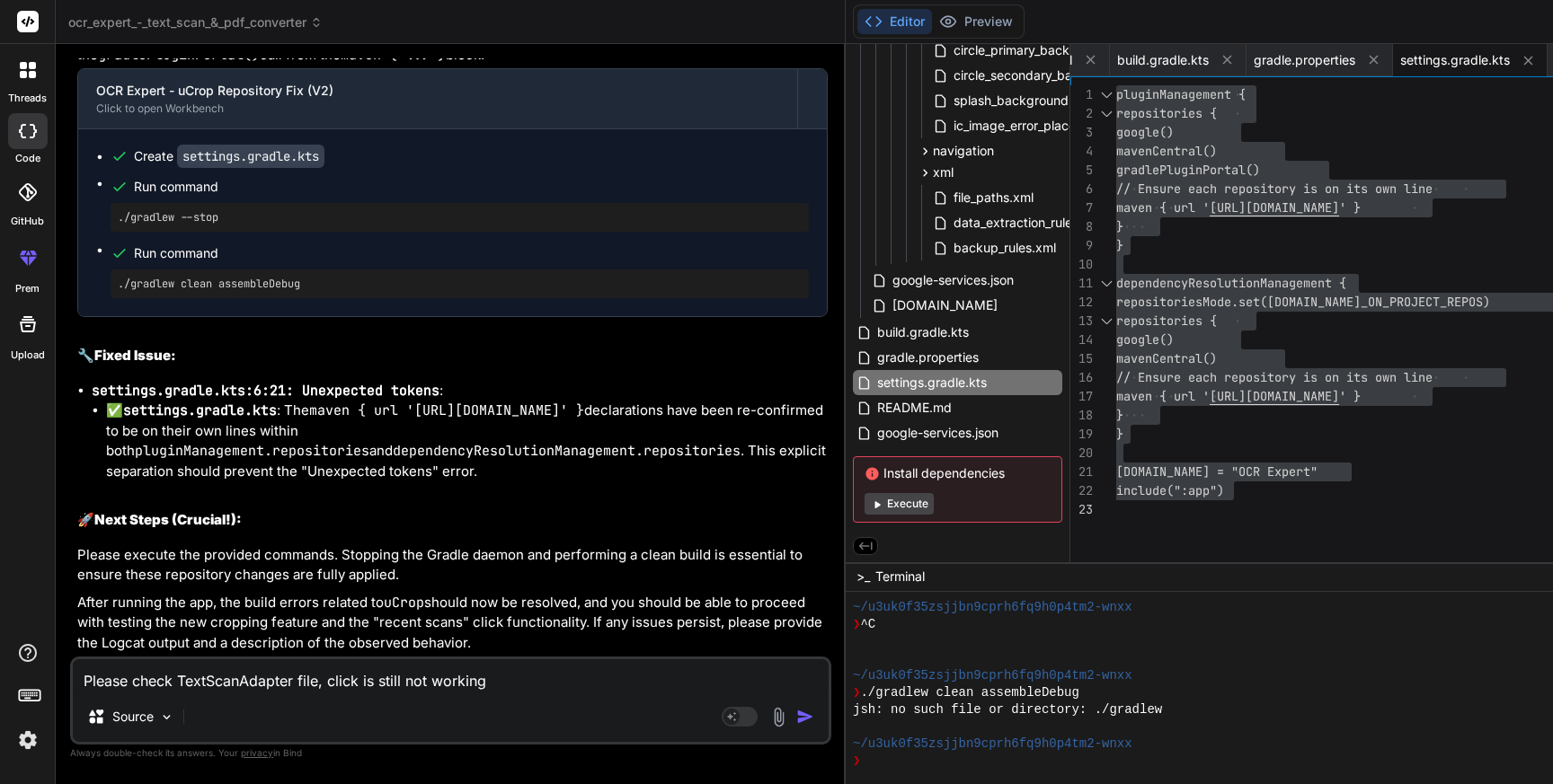
type textarea "Please check TextScanAdapter file, click is still not working"
type textarea "x"
type textarea "Please check TextScanAdapter file, click is still not working a"
type textarea "x"
type textarea "Please check TextScanAdapter file, click is still not working an"
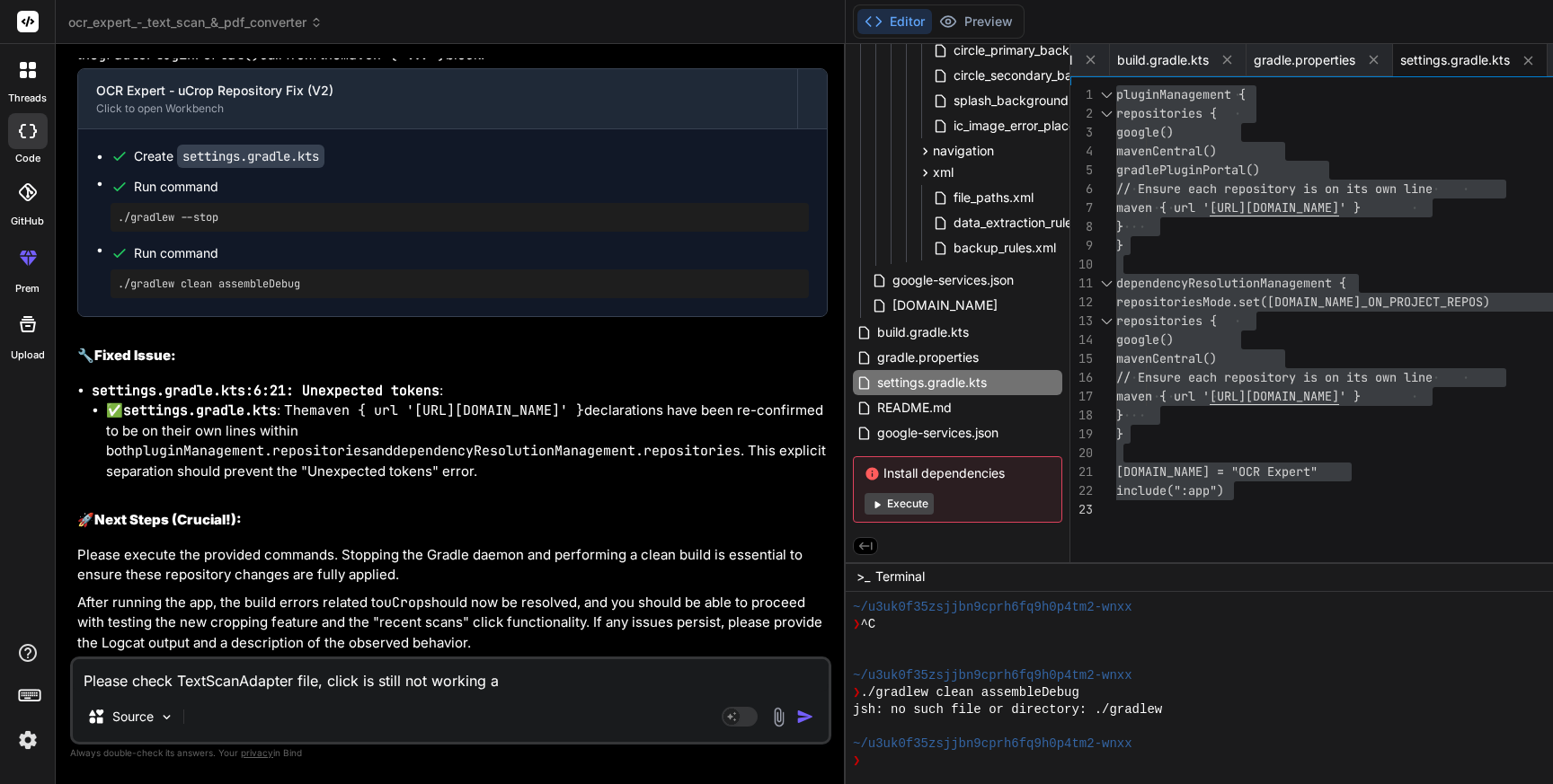
type textarea "x"
type textarea "Please check TextScanAdapter file, click is still not working and"
type textarea "x"
type textarea "Please check TextScanAdapter file, click is still not working and"
type textarea "x"
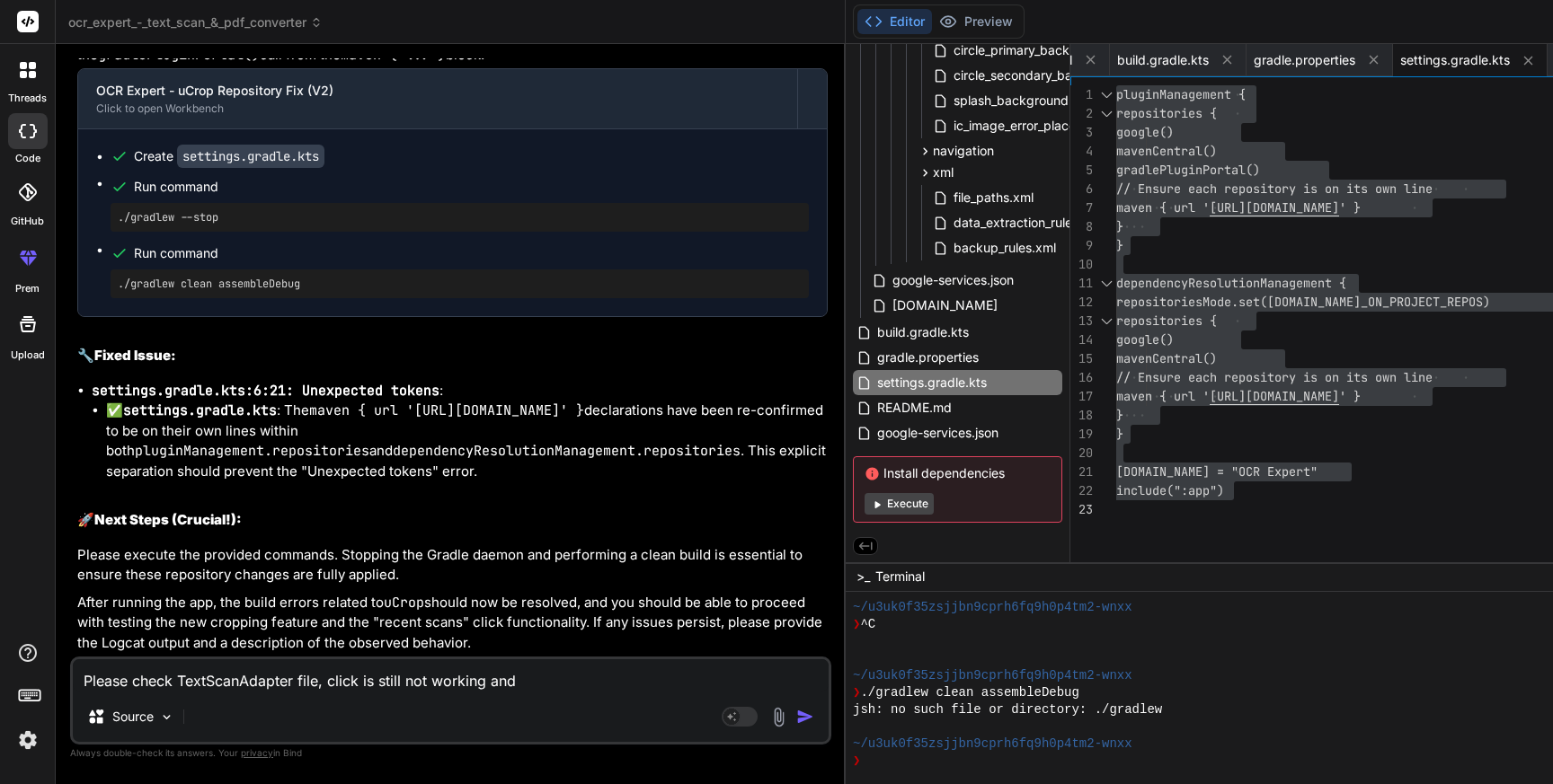
type textarea "Please check TextScanAdapter file, click is still not working and d"
type textarea "x"
type textarea "Please check TextScanAdapter file, click is still not working and de"
type textarea "x"
type textarea "Please check TextScanAdapter file, click is still not working and deb"
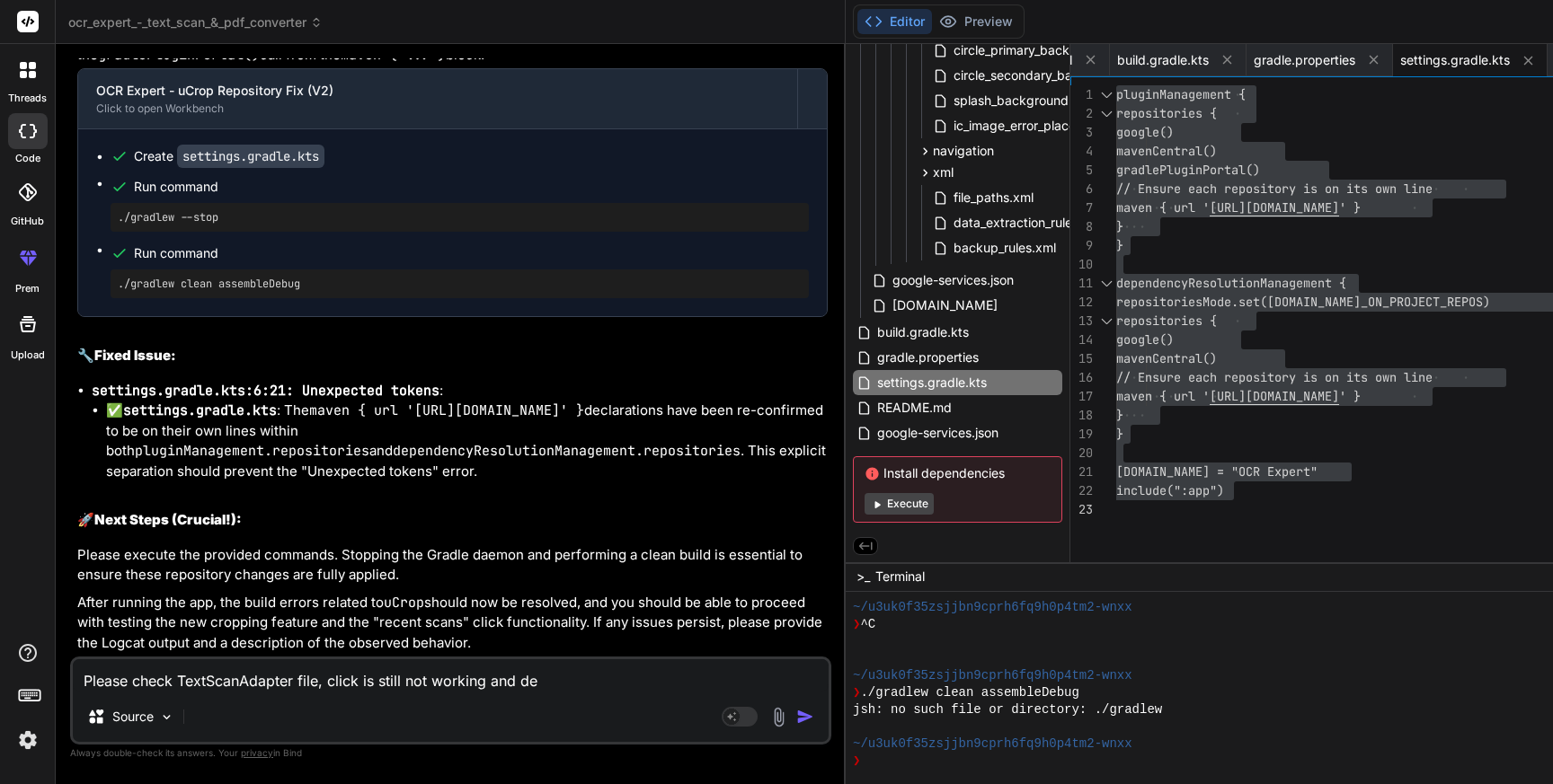
type textarea "x"
type textarea "Please check TextScanAdapter file, click is still not working and debu"
type textarea "x"
type textarea "Please check TextScanAdapter file, click is still not working and debug"
type textarea "x"
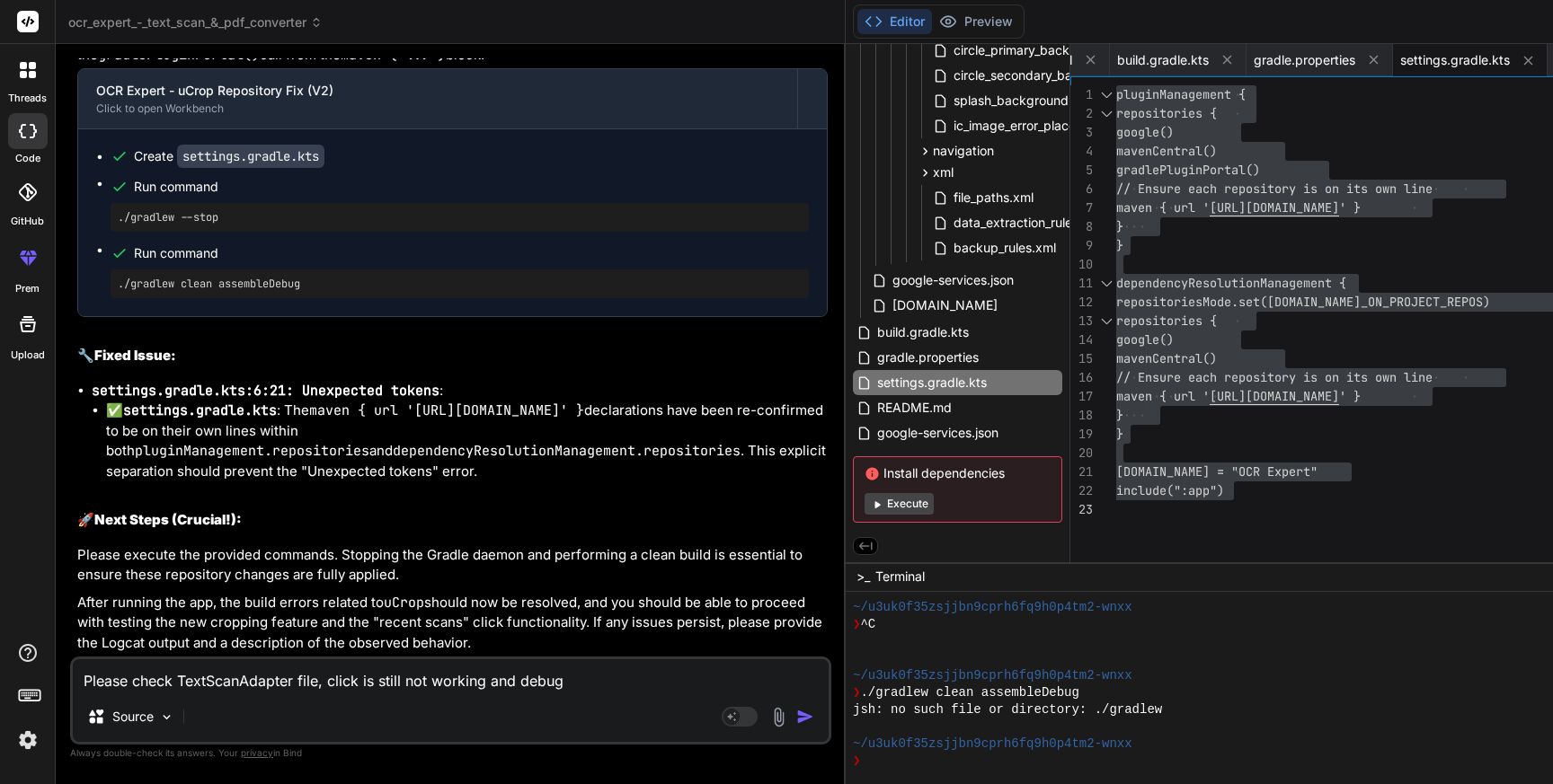
type textarea "Please check TextScanAdapter file, click is still not working and debugg"
type textarea "x"
type textarea "Please check TextScanAdapter file, click is still not working and debugge"
type textarea "x"
type textarea "Please check TextScanAdapter file, click is still not working and debugger"
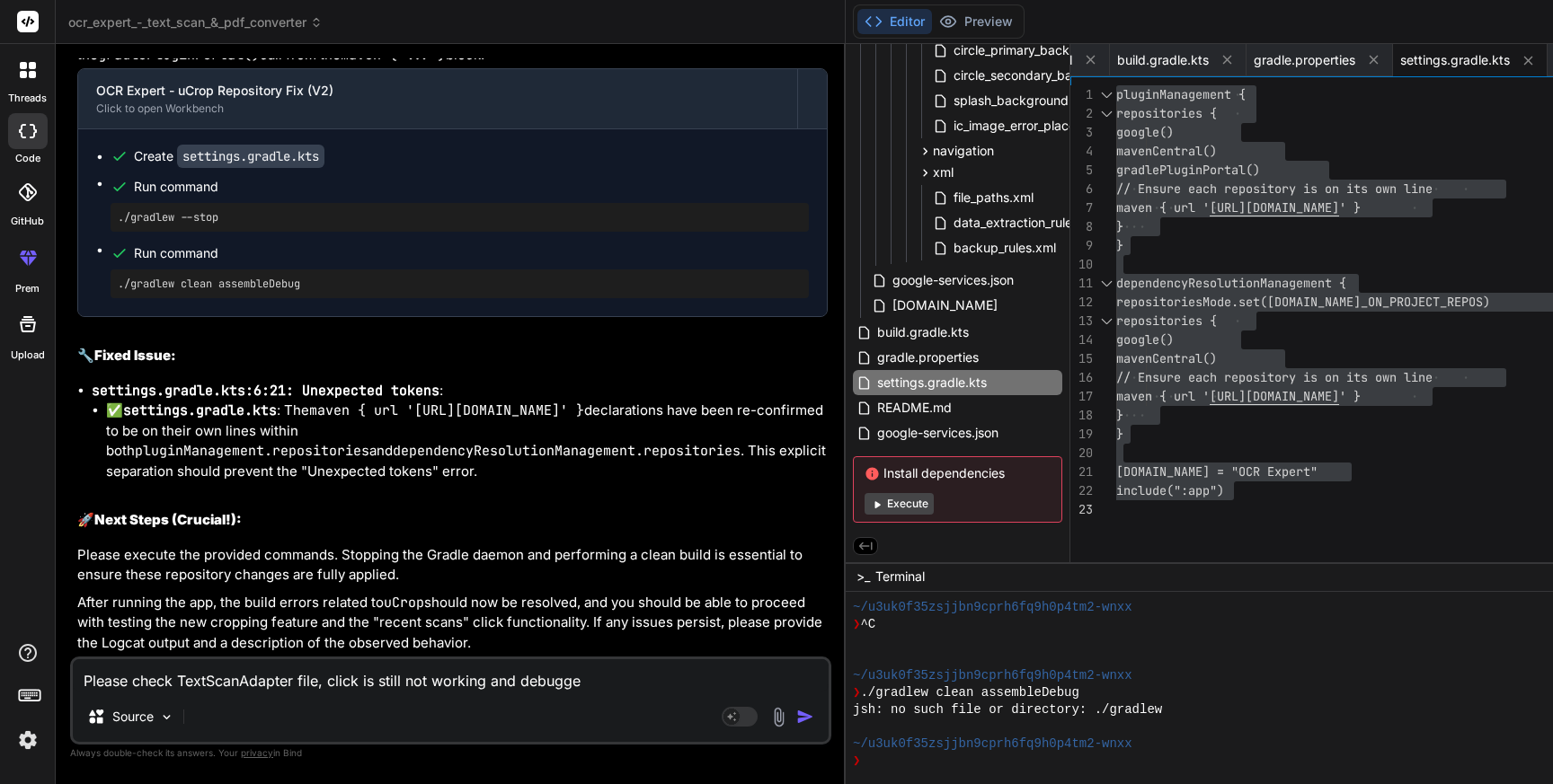
type textarea "x"
type textarea "Please check TextScanAdapter file, click is still not working and debugger"
type textarea "x"
type textarea "Please check TextScanAdapter file, click is still not working and debugger i"
type textarea "x"
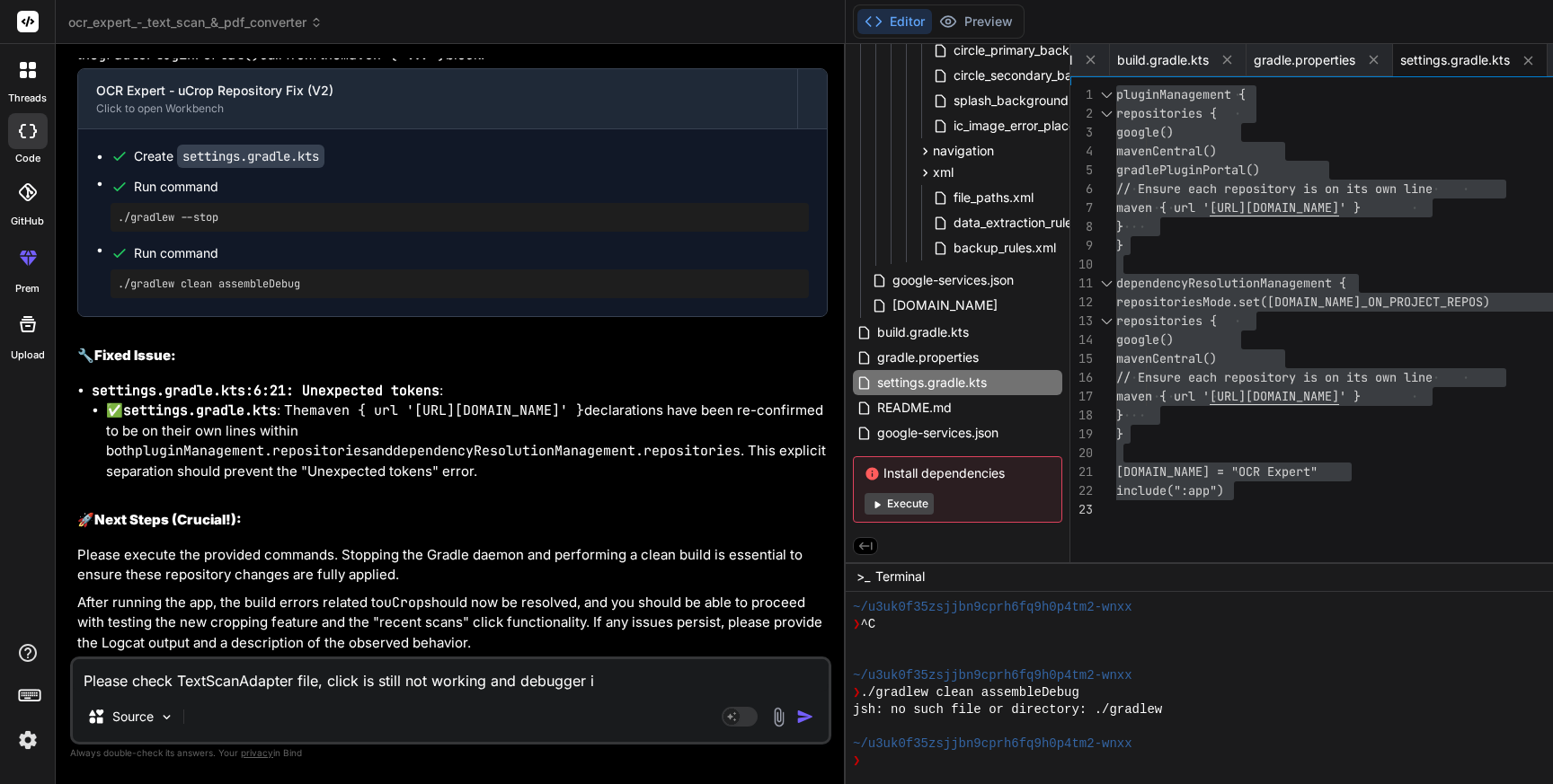
type textarea "Please check TextScanAdapter file, click is still not working and debugger is"
type textarea "x"
type textarea "Please check TextScanAdapter file, click is still not working and debugger is"
type textarea "x"
type textarea "Please check TextScanAdapter file, click is still not working and debugger is n"
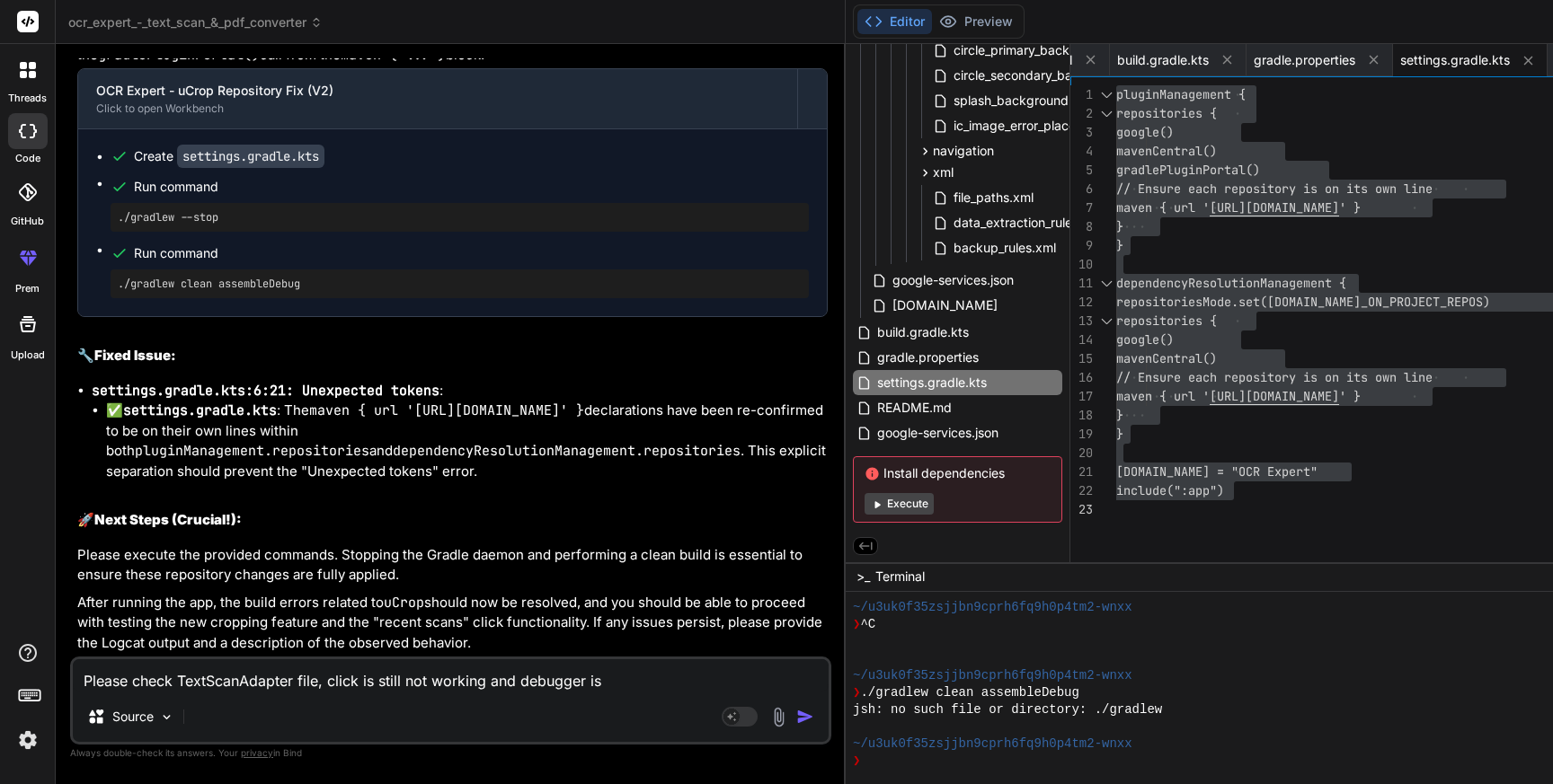
type textarea "x"
type textarea "Please check TextScanAdapter file, click is still not working and debugger is no"
type textarea "x"
type textarea "Please check TextScanAdapter file, click is still not working and debugger is n…"
type textarea "x"
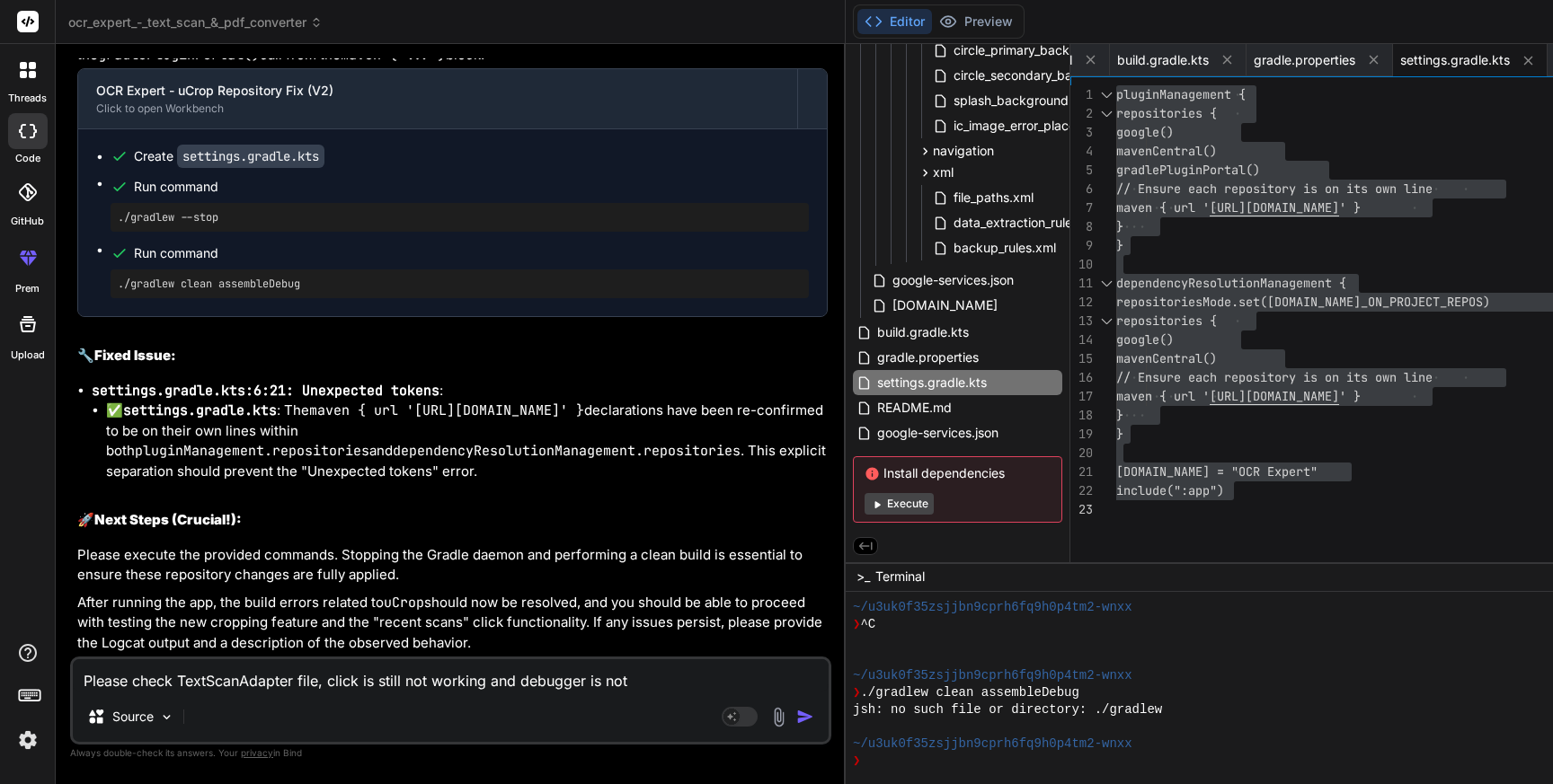
type textarea "Please check TextScanAdapter file, click is still not working and debugger is n…"
type textarea "x"
type textarea "Please check TextScanAdapter file, click is still not working and debugger is n…"
type textarea "x"
type textarea "Please check TextScanAdapter file, click is still not working and debugger is n…"
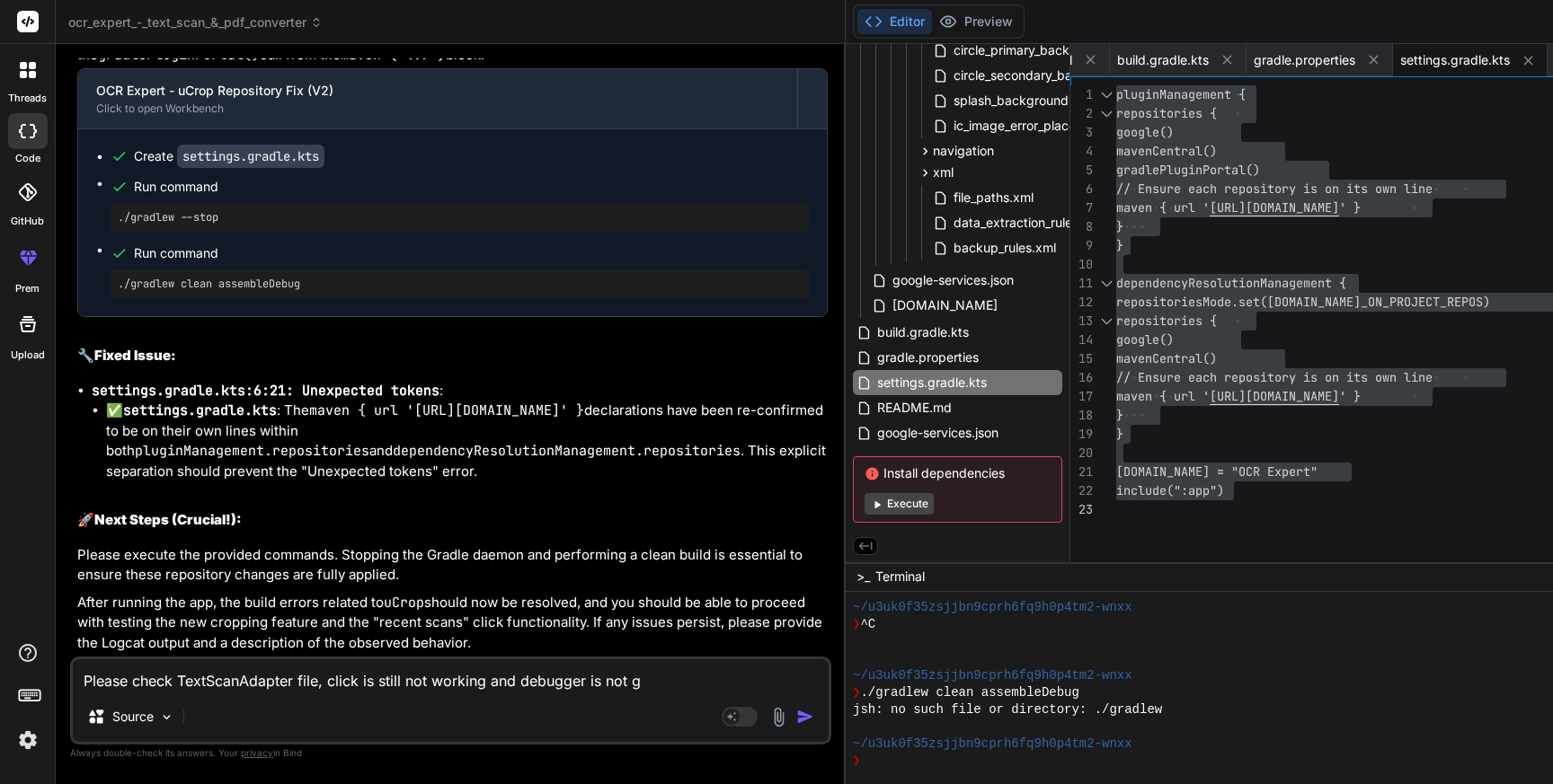
type textarea "x"
type textarea "Please check TextScanAdapter file, click is still not working and debugger is n…"
type textarea "x"
type textarea "Please check TextScanAdapter file, click is still not working and debugger is n…"
type textarea "x"
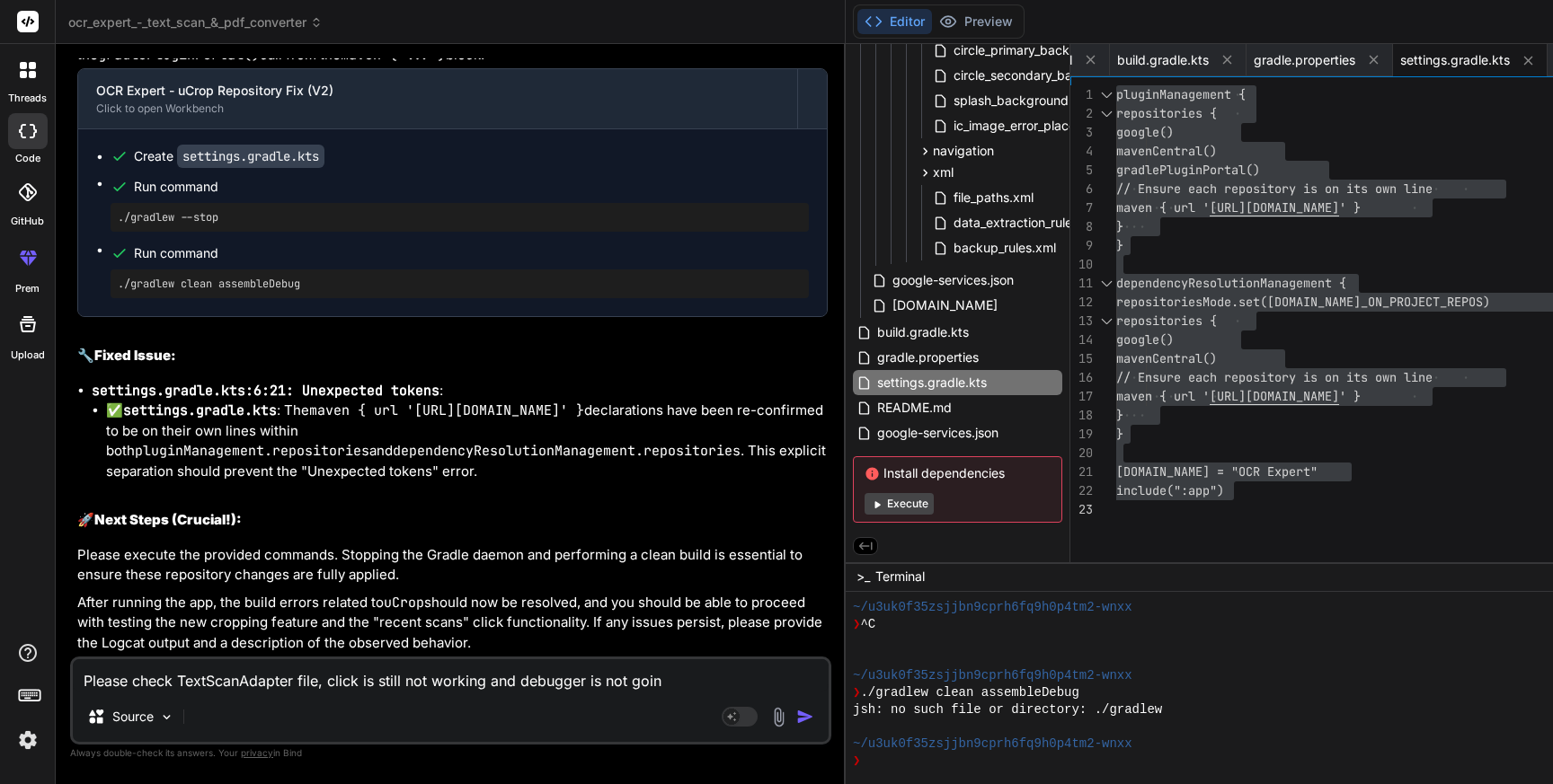
type textarea "Please check TextScanAdapter file, click is still not working and debugger is n…"
type textarea "x"
type textarea "Please check TextScanAdapter file, click is still not working and debugger is n…"
type textarea "x"
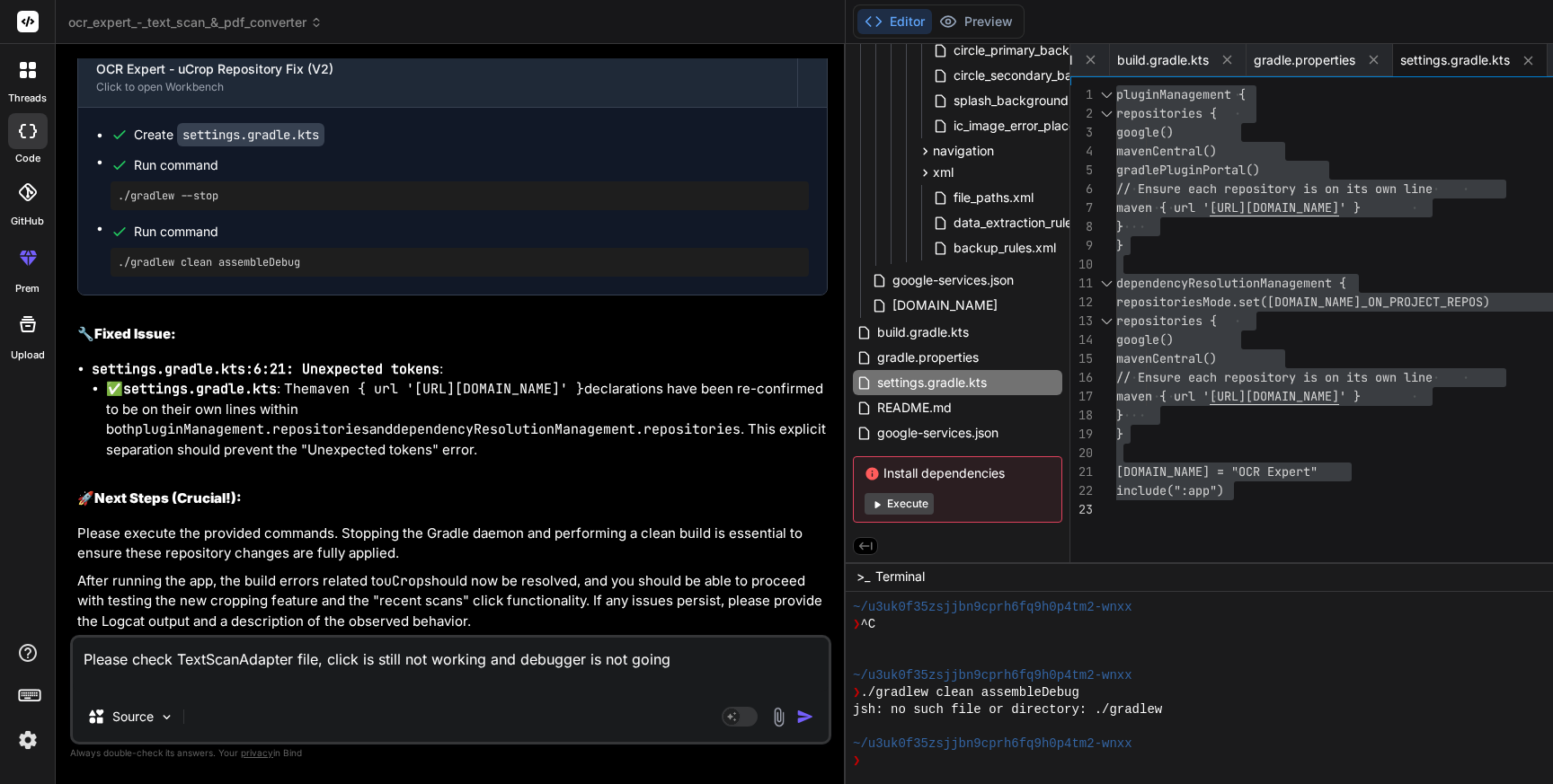
type textarea "Please check TextScanAdapter file, click is still not working and debugger is n…"
type textarea "x"
type textarea "Please check TextScanAdapter file, click is still not working and debugger is n…"
type textarea "x"
type textarea "Please check TextScanAdapter file, click is still not working and debugger is n…"
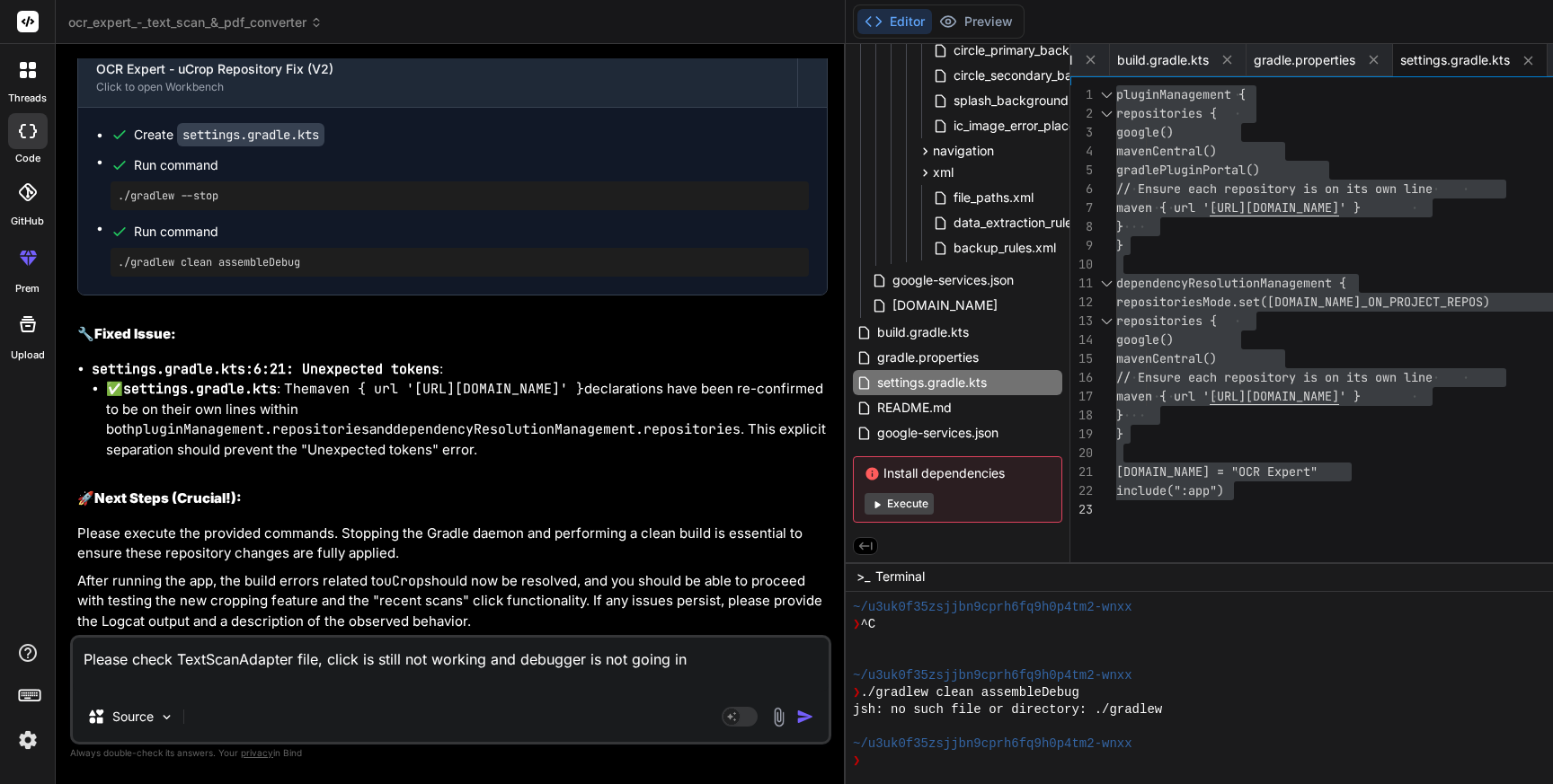
type textarea "x"
type textarea "Please check TextScanAdapter file, click is still not working and debugger is n…"
type textarea "x"
type textarea "Please check TextScanAdapter file, click is still not working and debugger is n…"
type textarea "x"
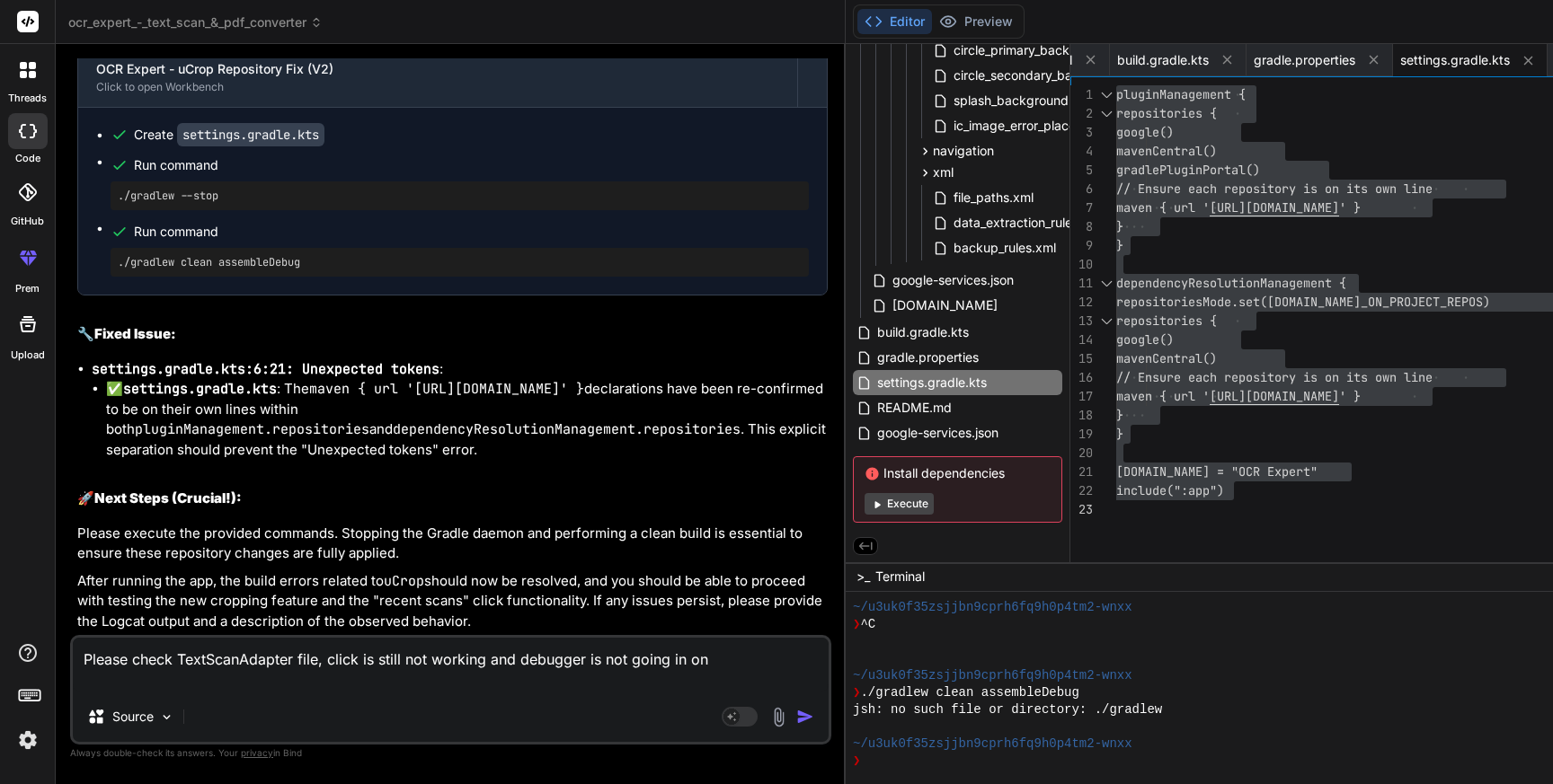
type textarea "Please check TextScanAdapter file, click is still not working and debugger is n…"
type textarea "x"
type textarea "Please check TextScanAdapter file, click is still not working and debugger is n…"
type textarea "x"
type textarea "Please check TextScanAdapter file, click is still not working and debugger is n…"
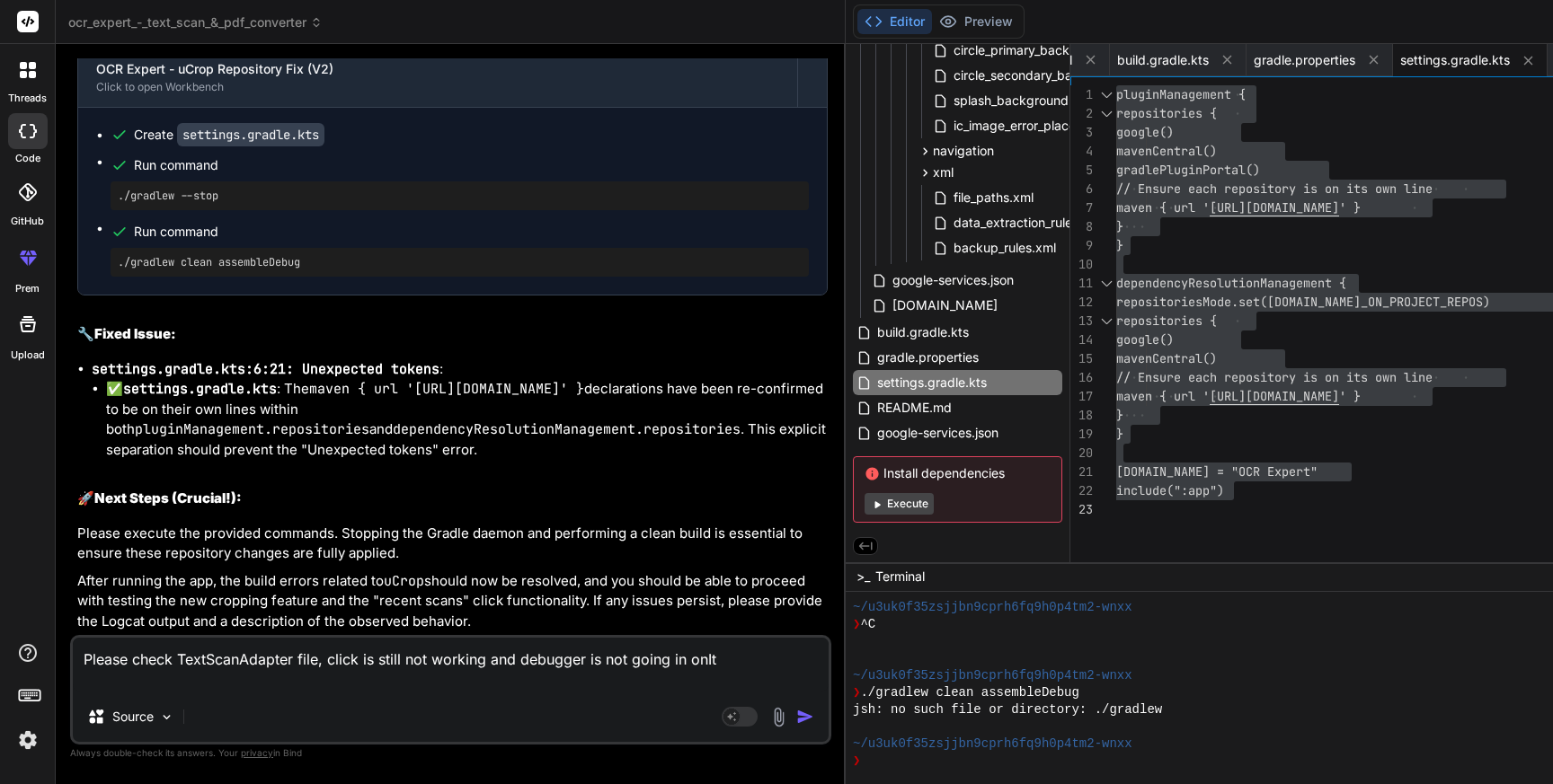
type textarea "x"
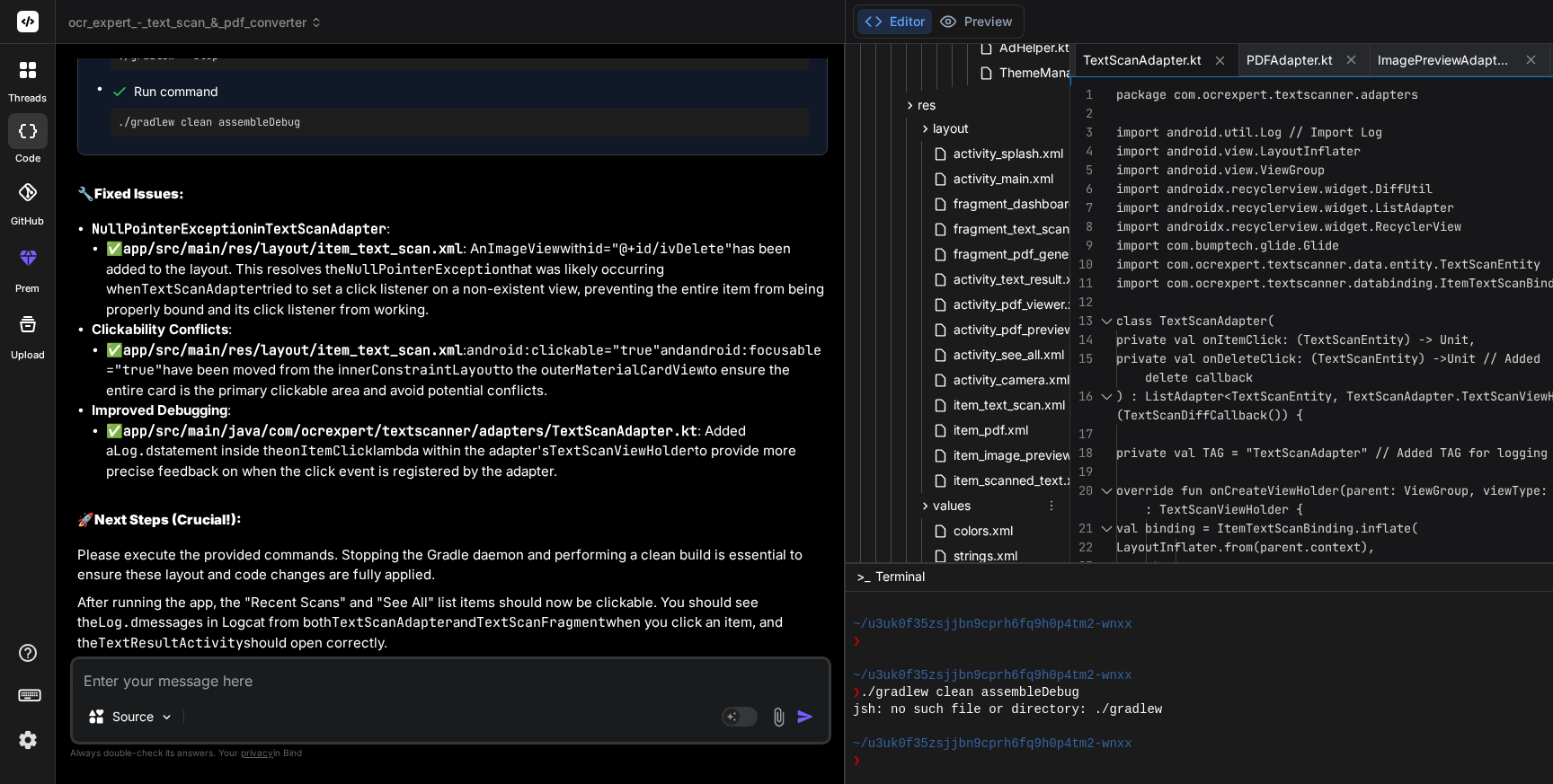
scroll to position [1152, 0]
click at [952, 402] on span "item_text_scan.xml" at bounding box center [1009, 408] width 115 height 21
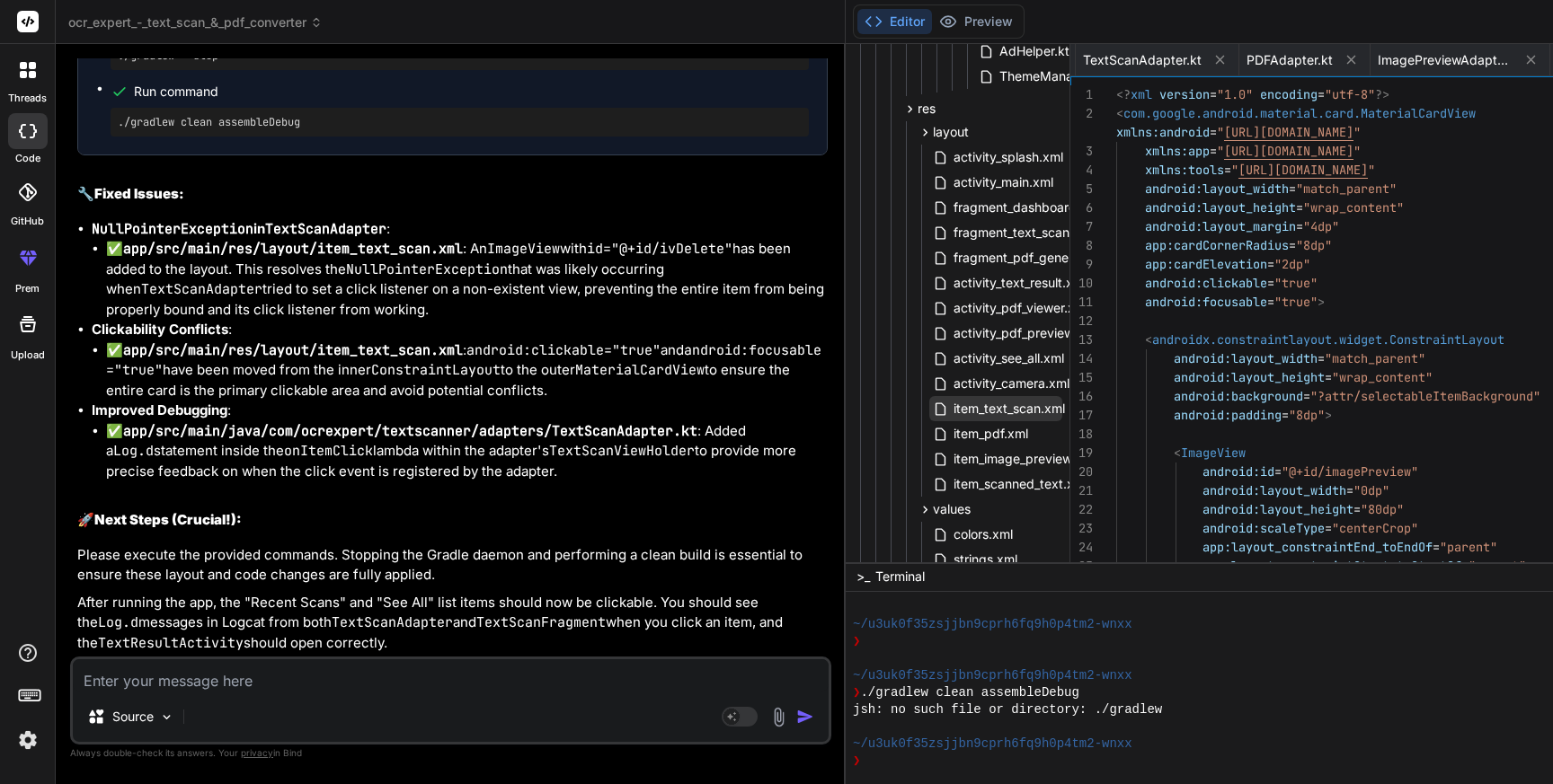
scroll to position [0, 5781]
click at [952, 402] on span "item_text_scan.xml" at bounding box center [1009, 408] width 115 height 21
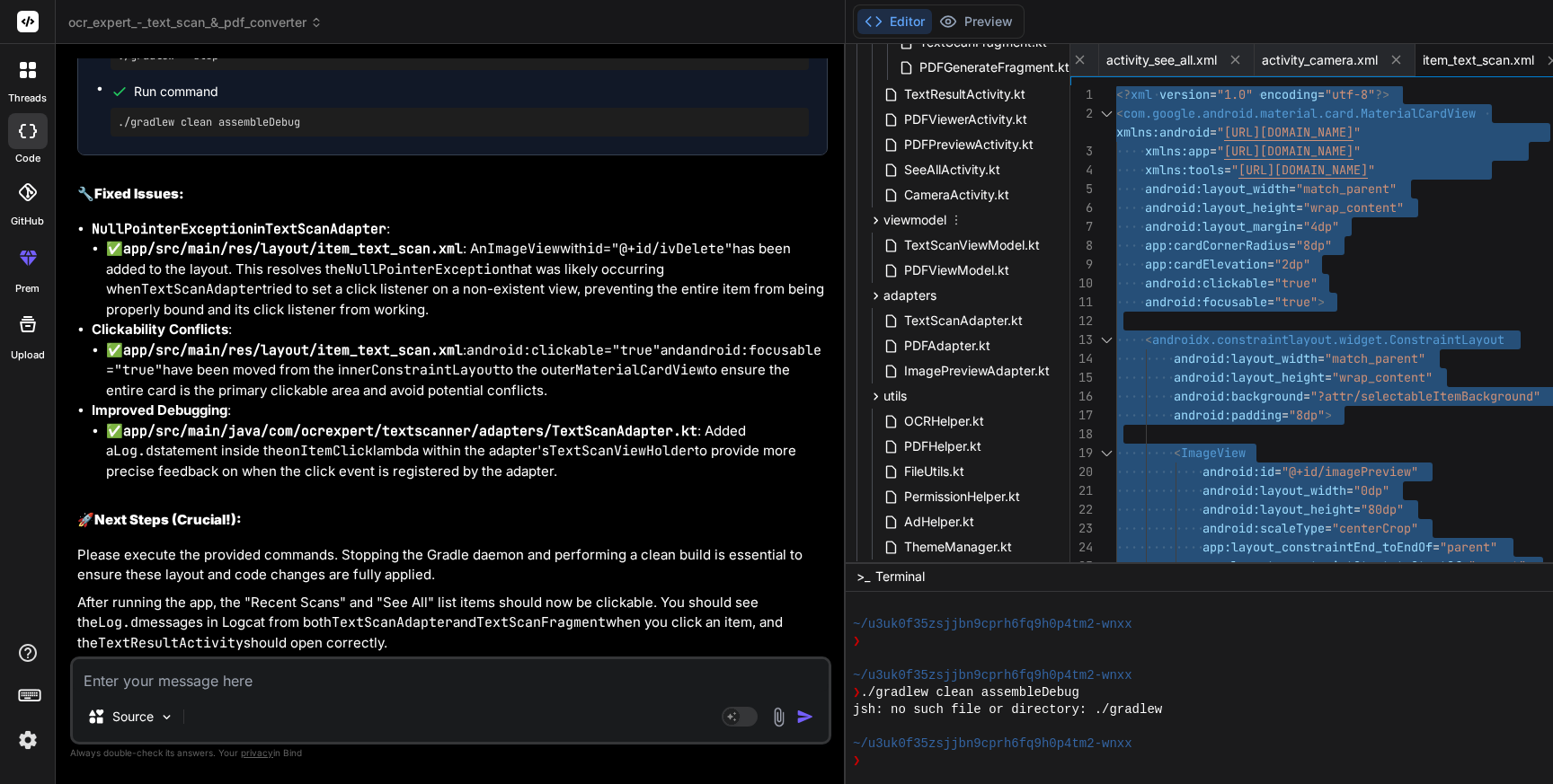
scroll to position [685, 95]
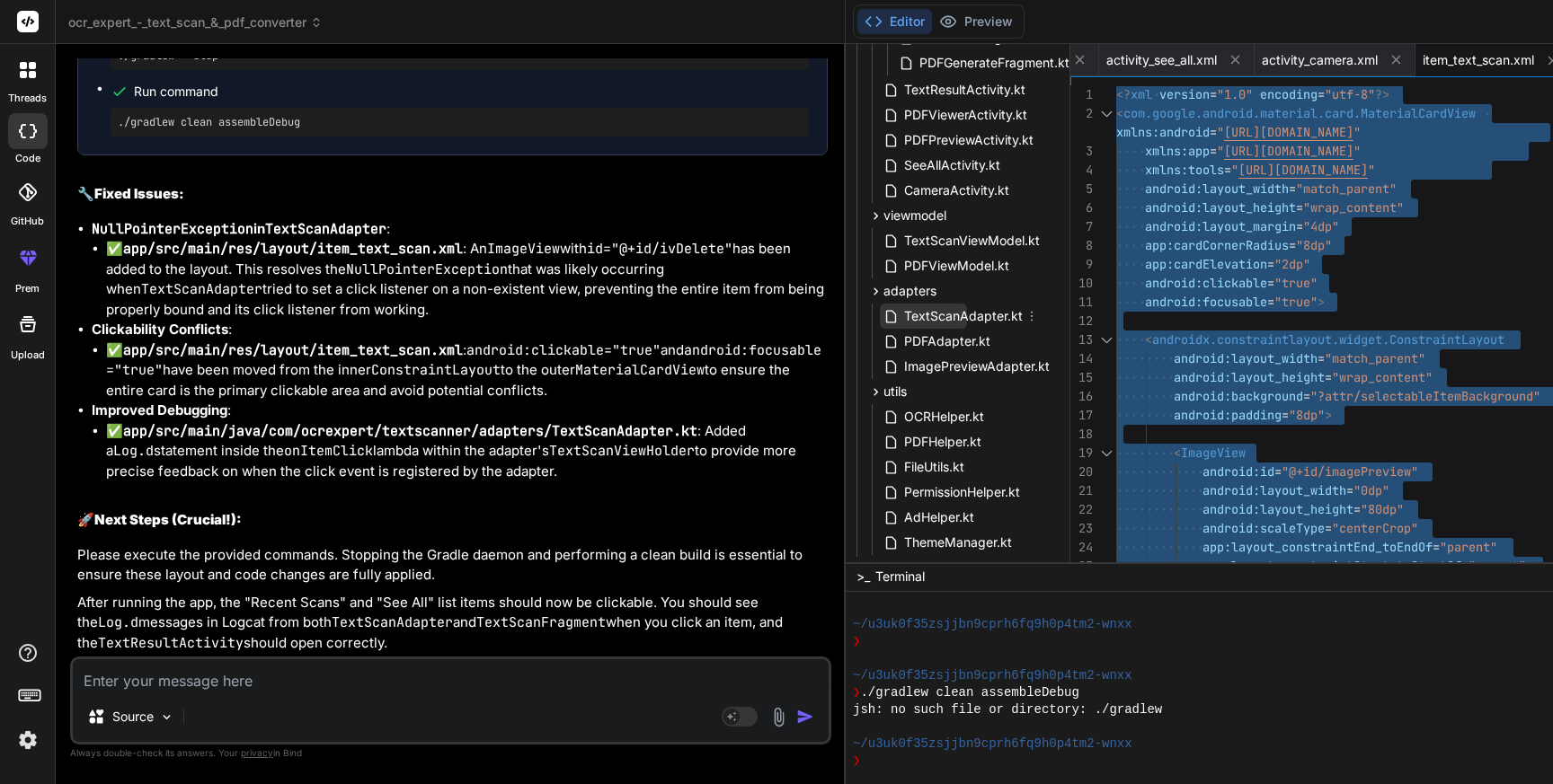
click at [903, 312] on span "TextScanAdapter.kt" at bounding box center [964, 316] width 122 height 21
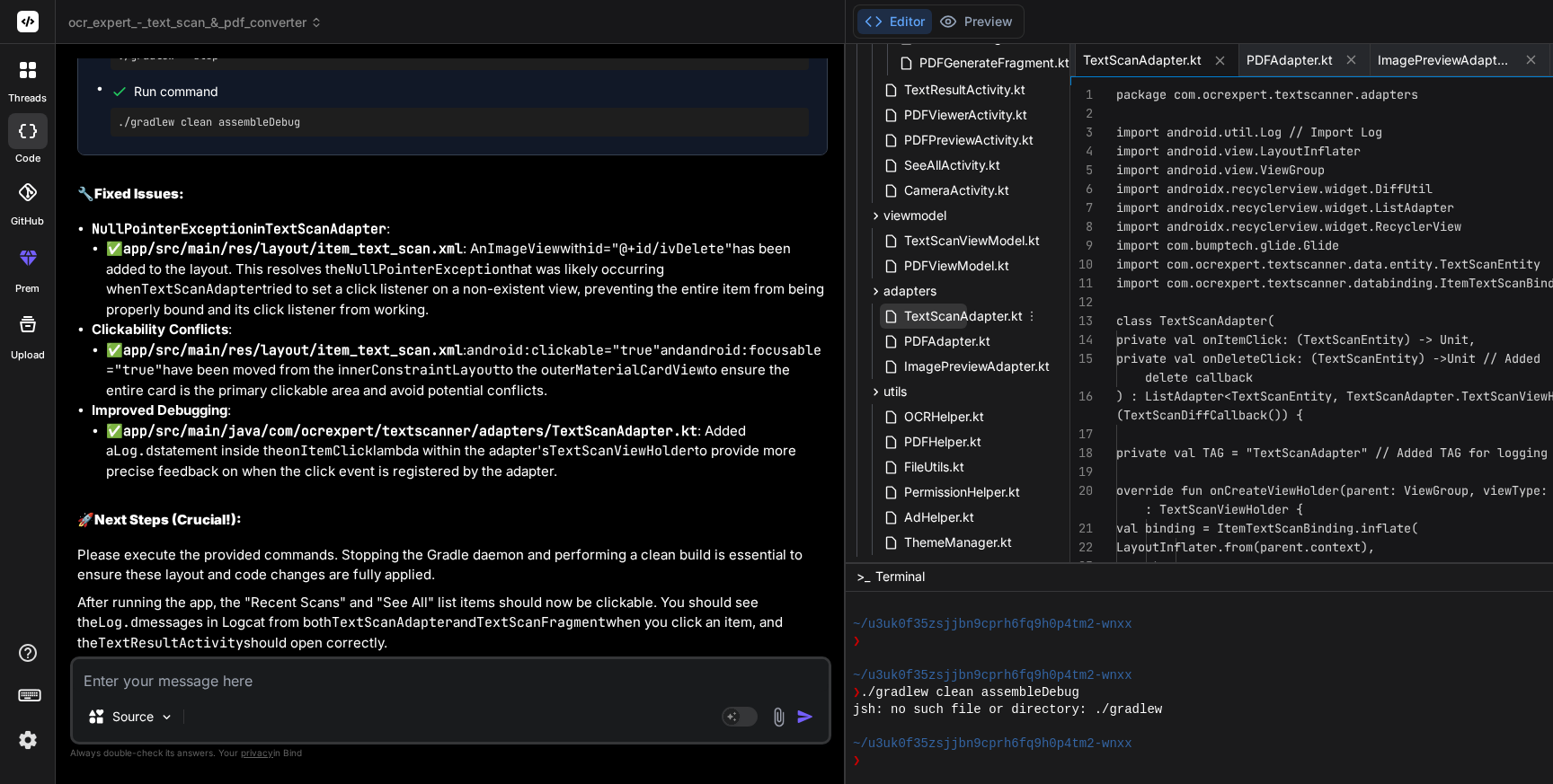
click at [903, 312] on span "TextScanAdapter.kt" at bounding box center [964, 316] width 122 height 21
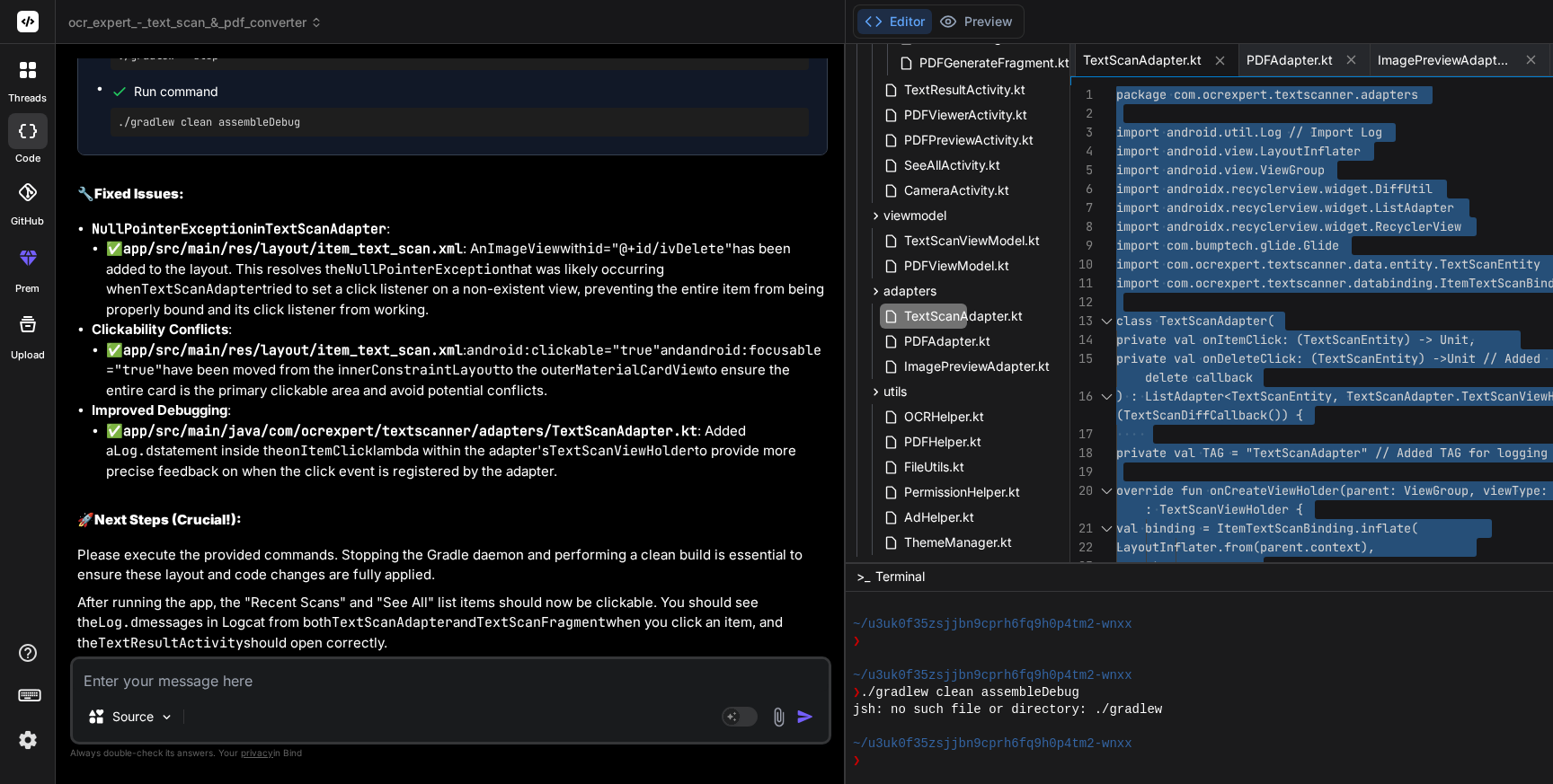
scroll to position [86420, 0]
click at [262, 673] on textarea at bounding box center [451, 675] width 756 height 32
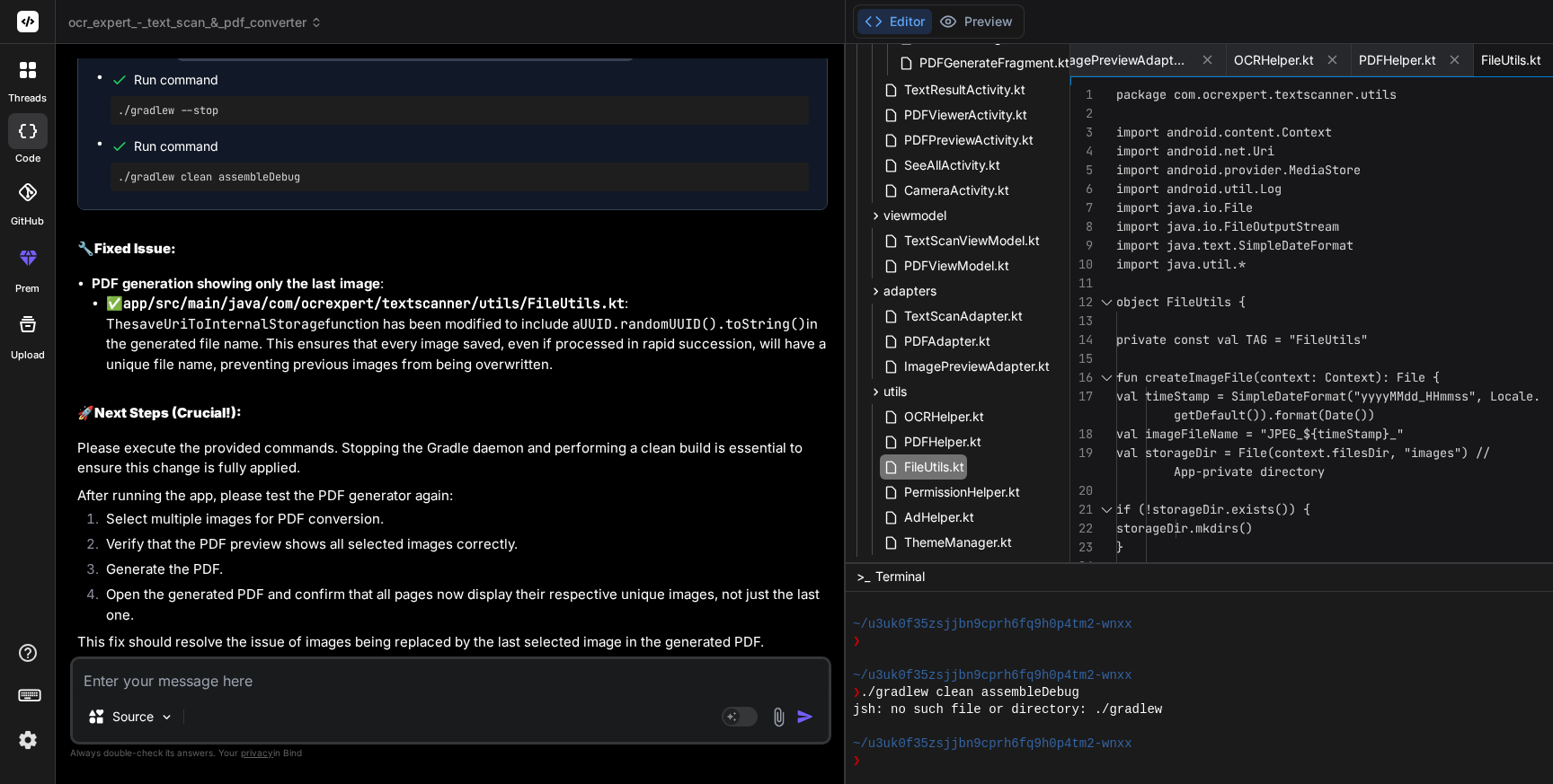
scroll to position [87434, 0]
click at [903, 470] on span "FileUtils.kt" at bounding box center [934, 466] width 64 height 21
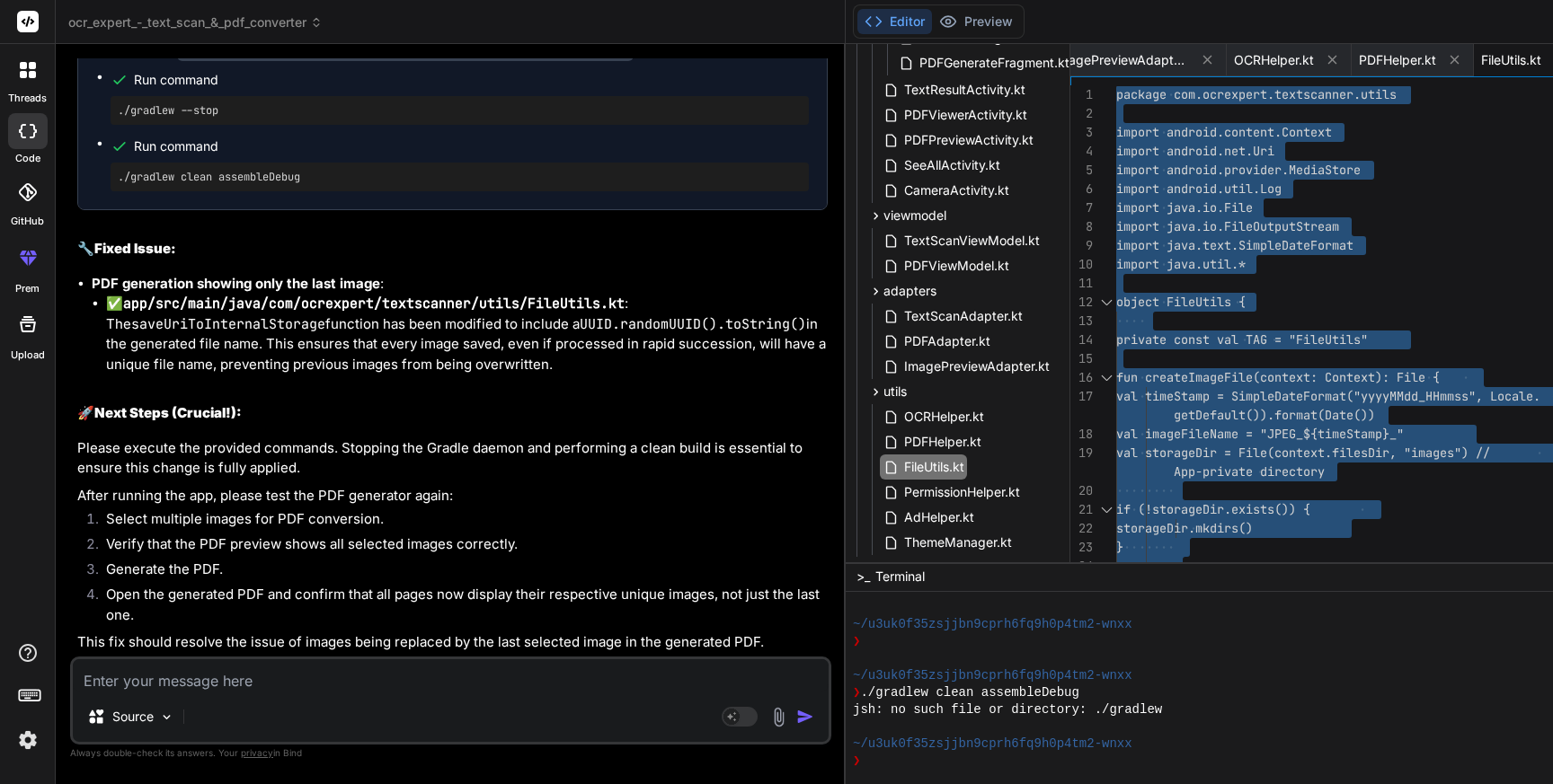
click at [381, 681] on textarea at bounding box center [451, 675] width 756 height 32
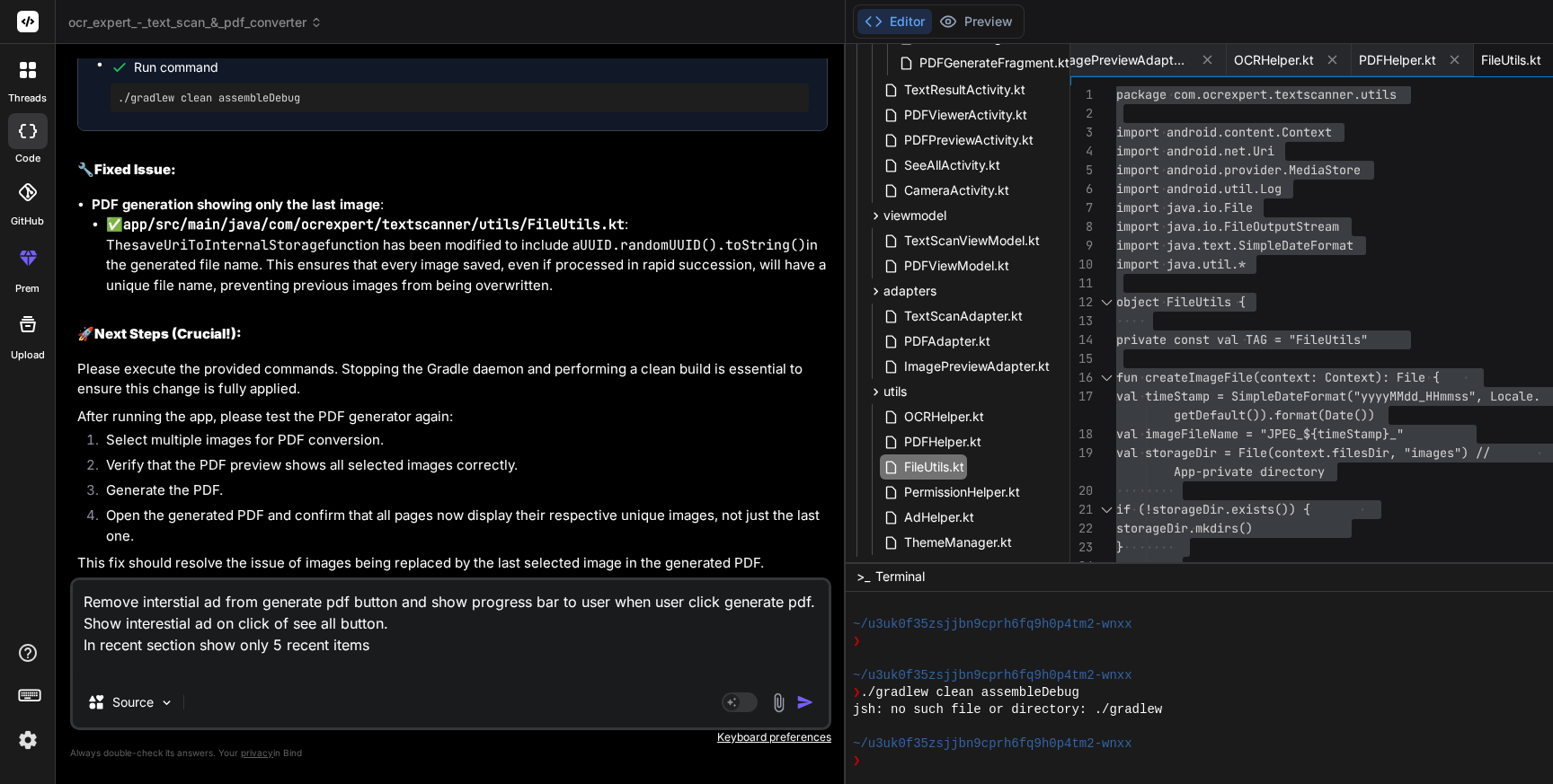
click at [393, 668] on textarea "Remove interstial ad from generate pdf button and show progress bar to user whe…" at bounding box center [451, 629] width 756 height 97
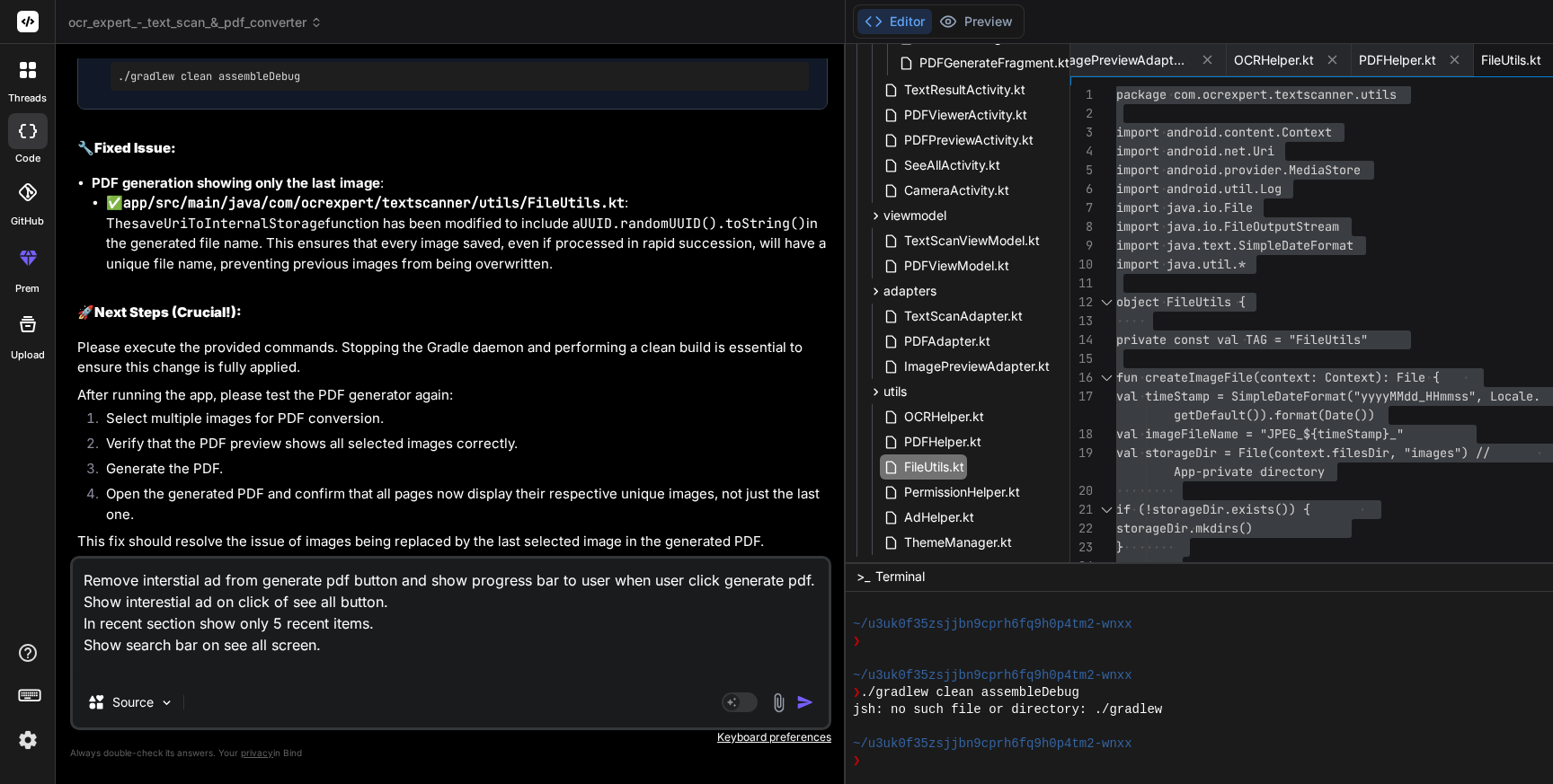
click at [85, 585] on textarea "Remove interstial ad from generate pdf button and show progress bar to user whe…" at bounding box center [451, 618] width 756 height 118
click at [796, 700] on img "button" at bounding box center [805, 702] width 18 height 18
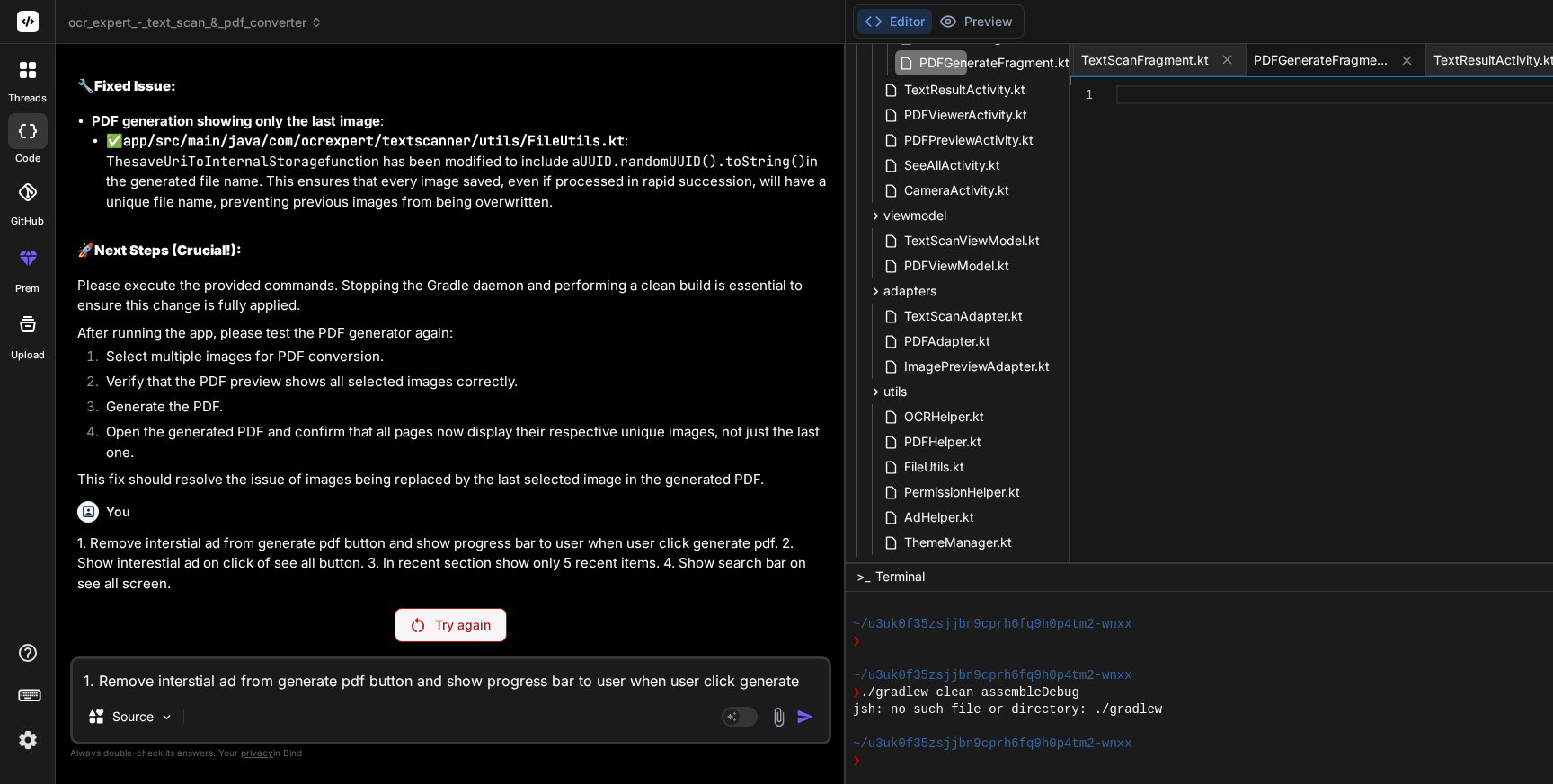
scroll to position [87098, 0]
click at [394, 634] on div "Try again" at bounding box center [451, 625] width 113 height 34
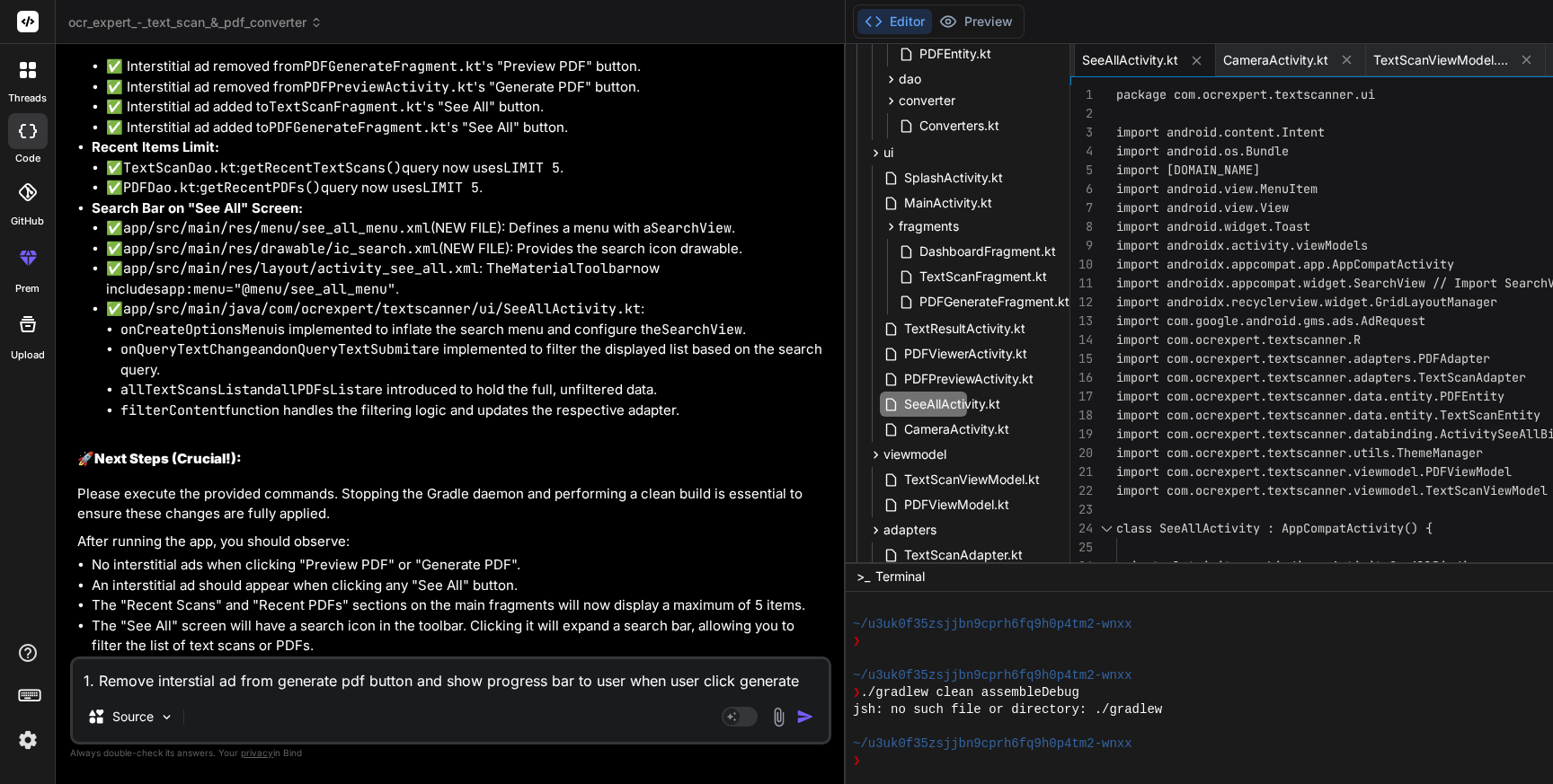
scroll to position [433, 95]
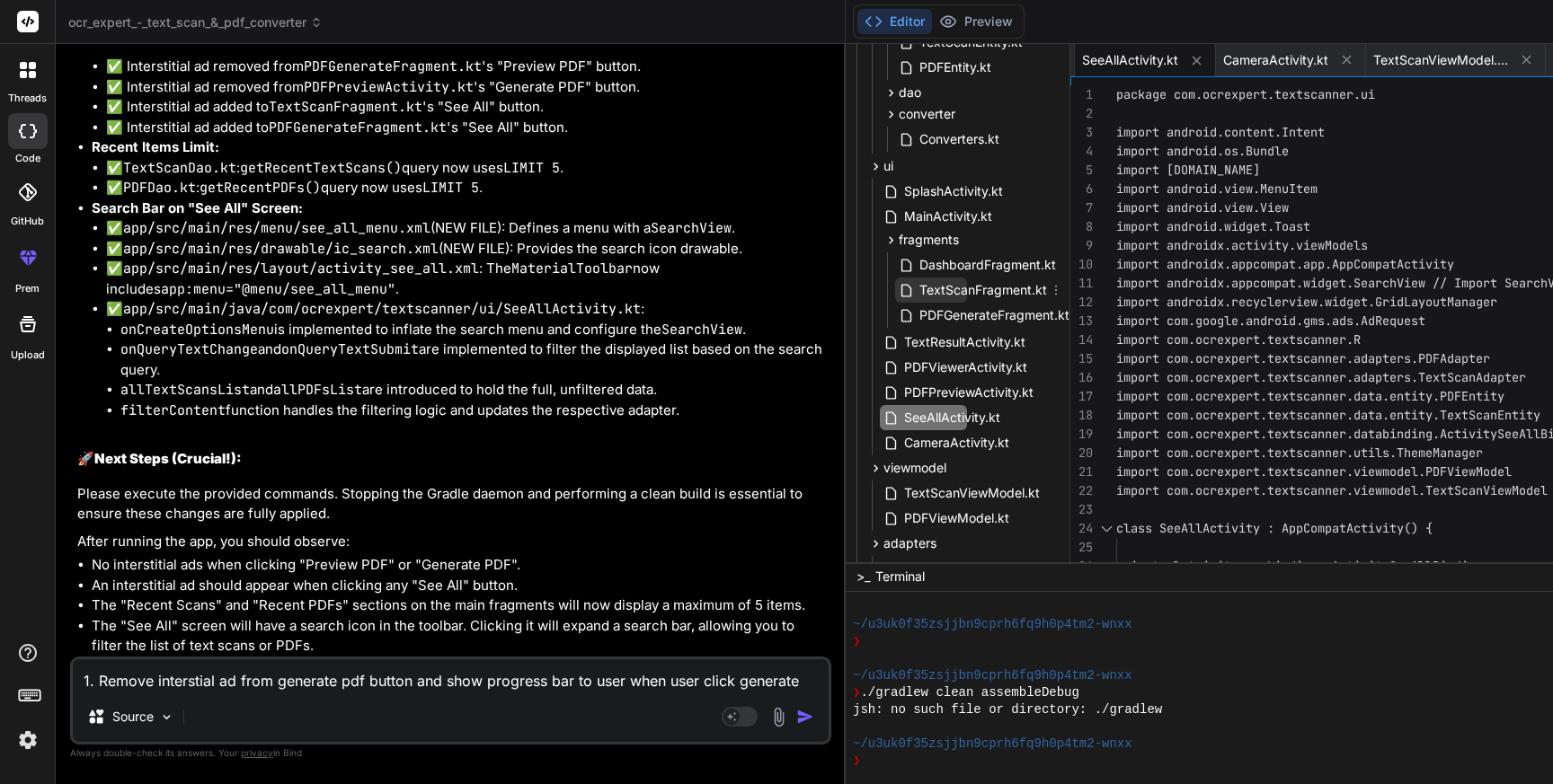
click at [917, 292] on span "TextScanFragment.kt" at bounding box center [983, 290] width 131 height 21
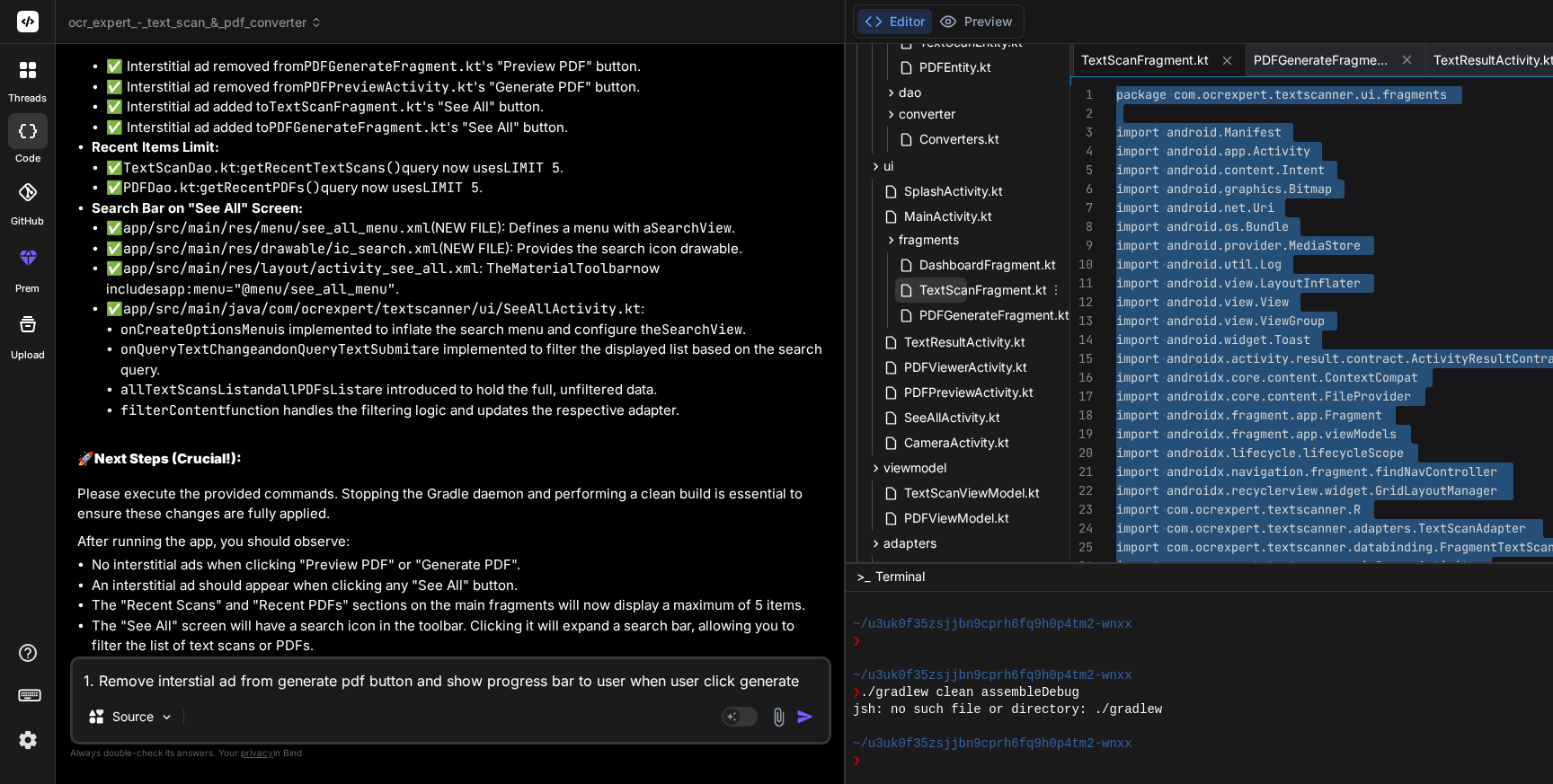
click at [917, 293] on span "TextScanFragment.kt" at bounding box center [983, 290] width 131 height 21
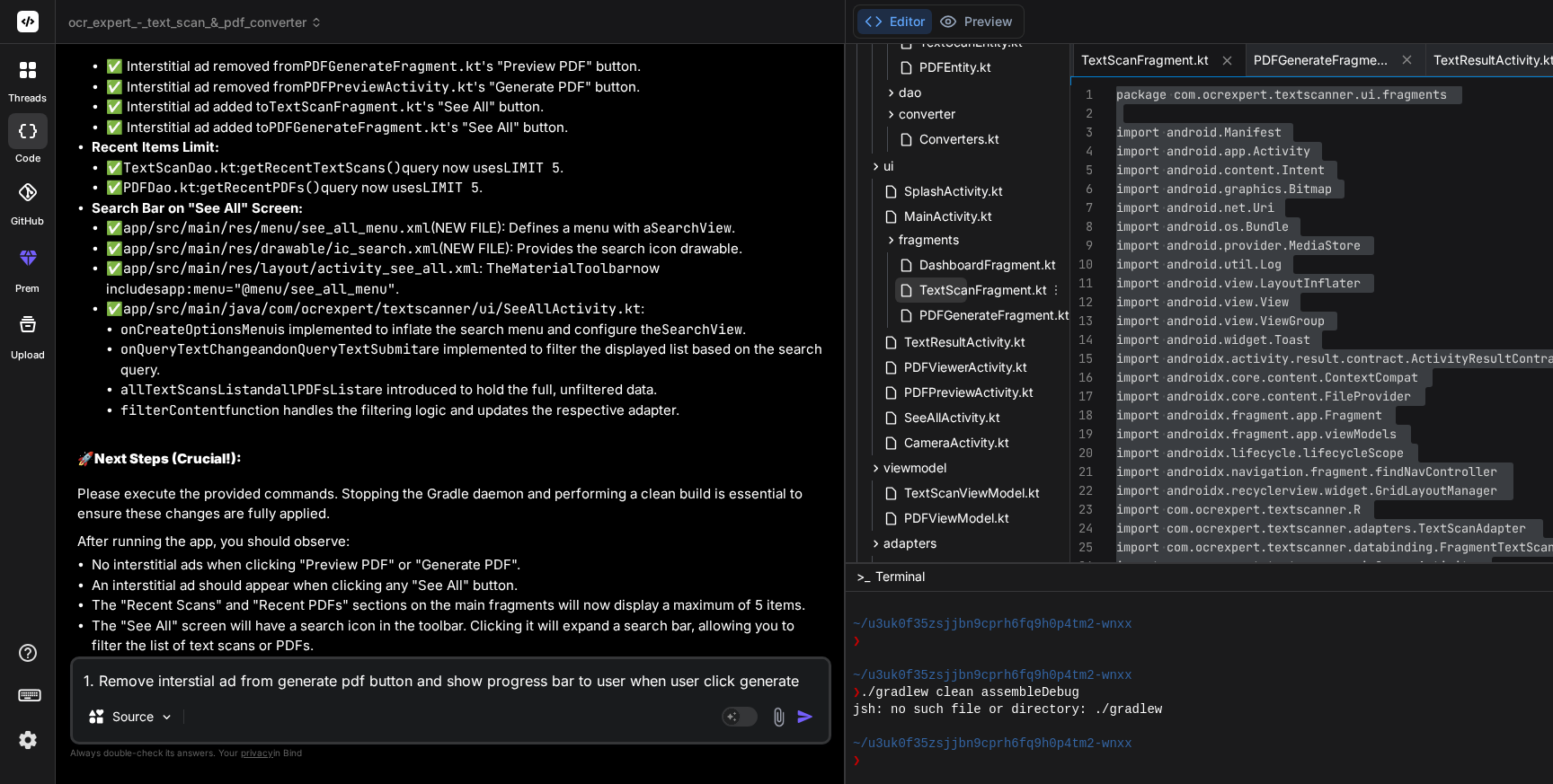
click at [917, 293] on span "TextScanFragment.kt" at bounding box center [983, 290] width 131 height 21
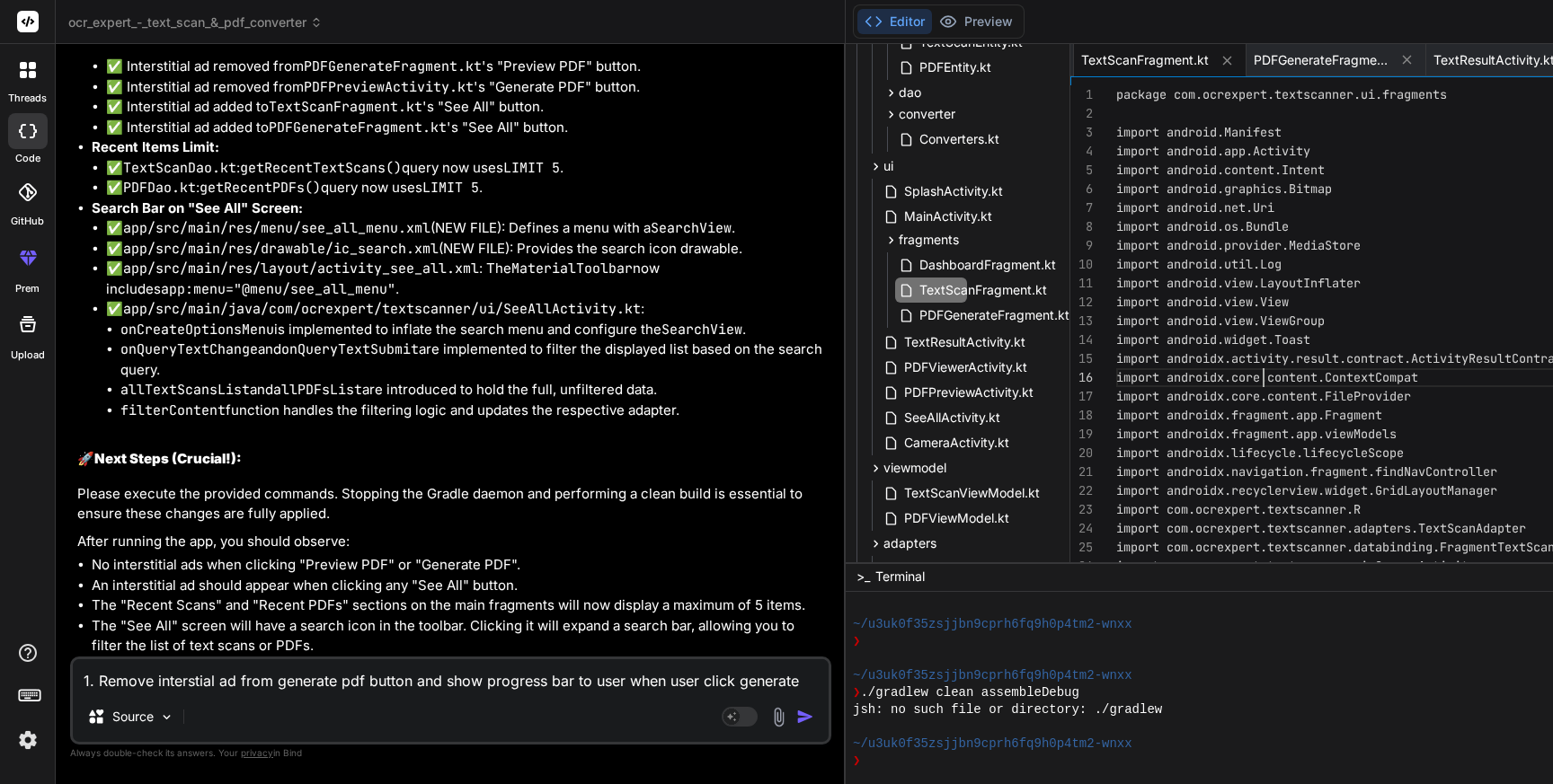
scroll to position [94, 0]
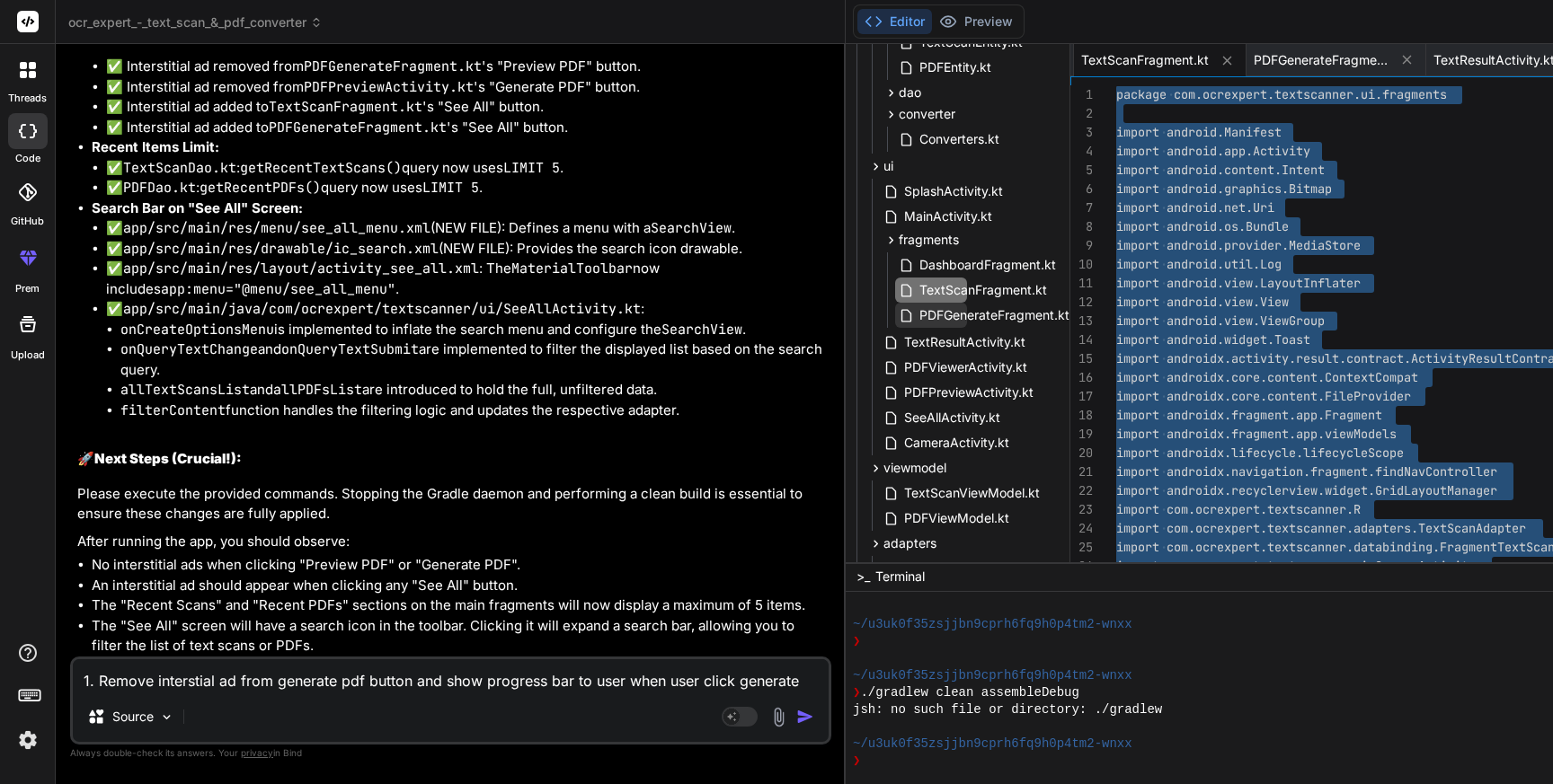
click at [917, 317] on span "PDFGenerateFragment.kt" at bounding box center [994, 315] width 153 height 21
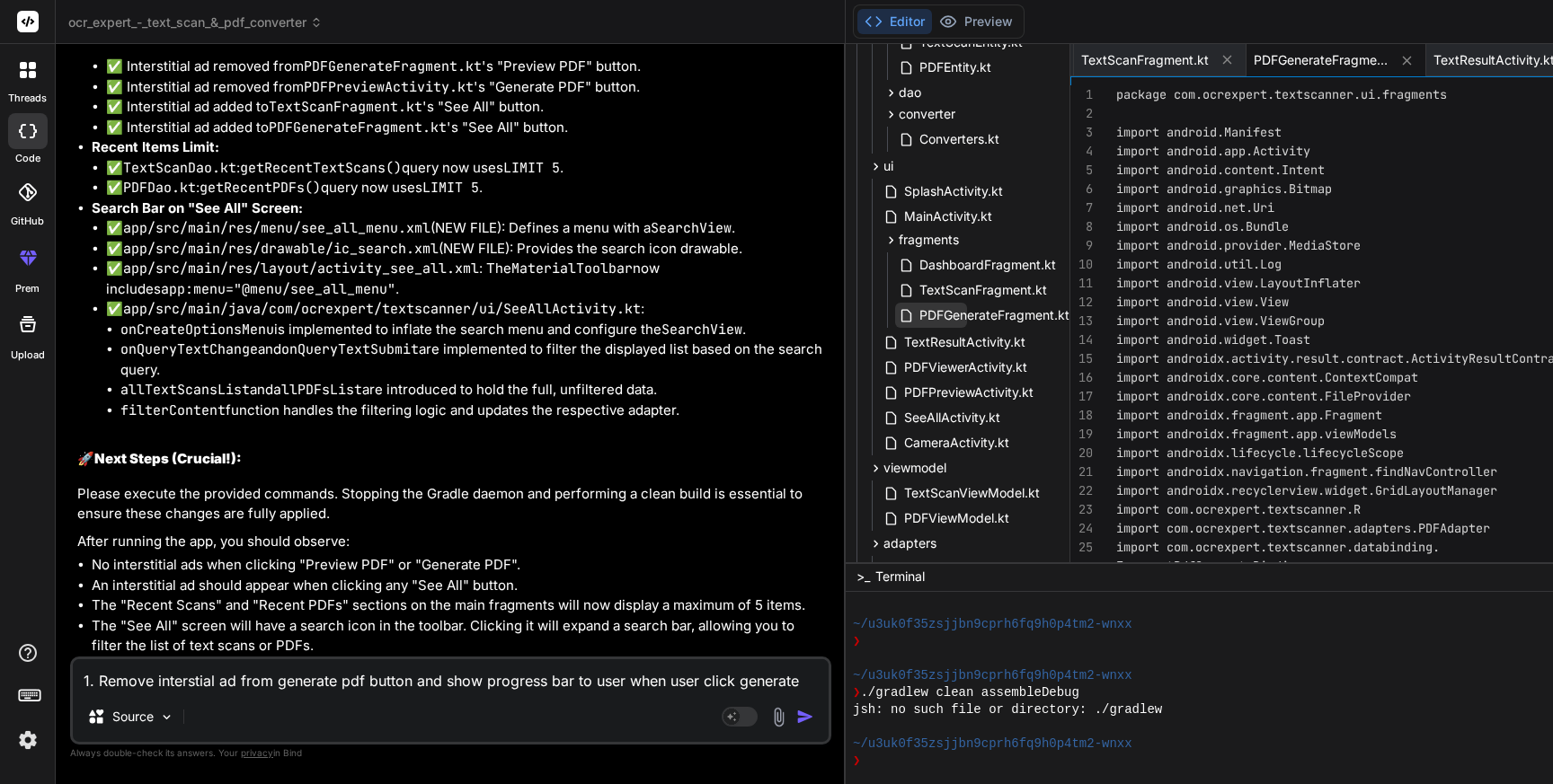
scroll to position [55, 0]
click at [917, 317] on span "PDFGenerateFragment.kt" at bounding box center [994, 315] width 153 height 21
click at [917, 315] on span "PDFGenerateFragment.kt" at bounding box center [994, 315] width 153 height 21
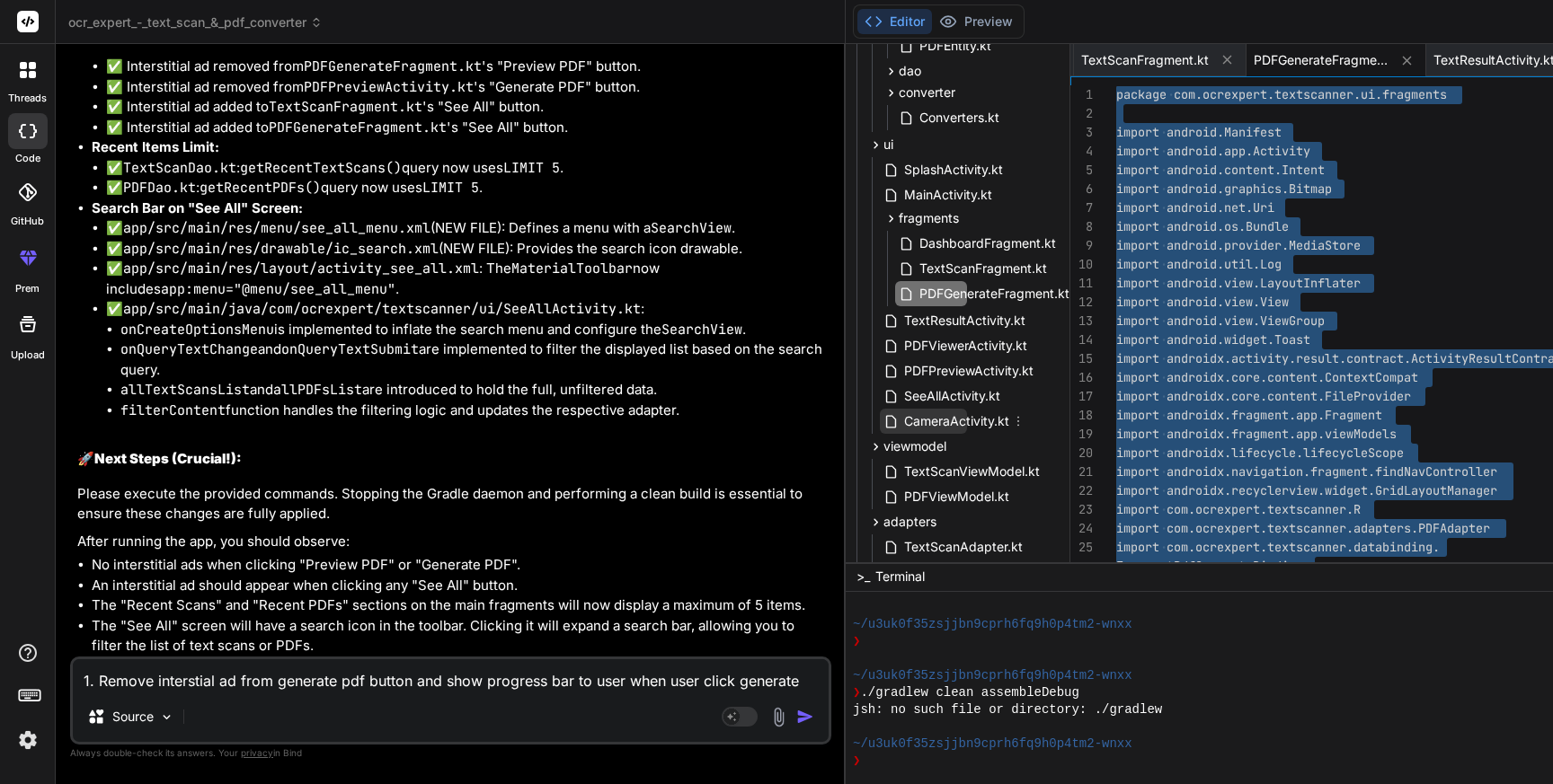
scroll to position [465, 93]
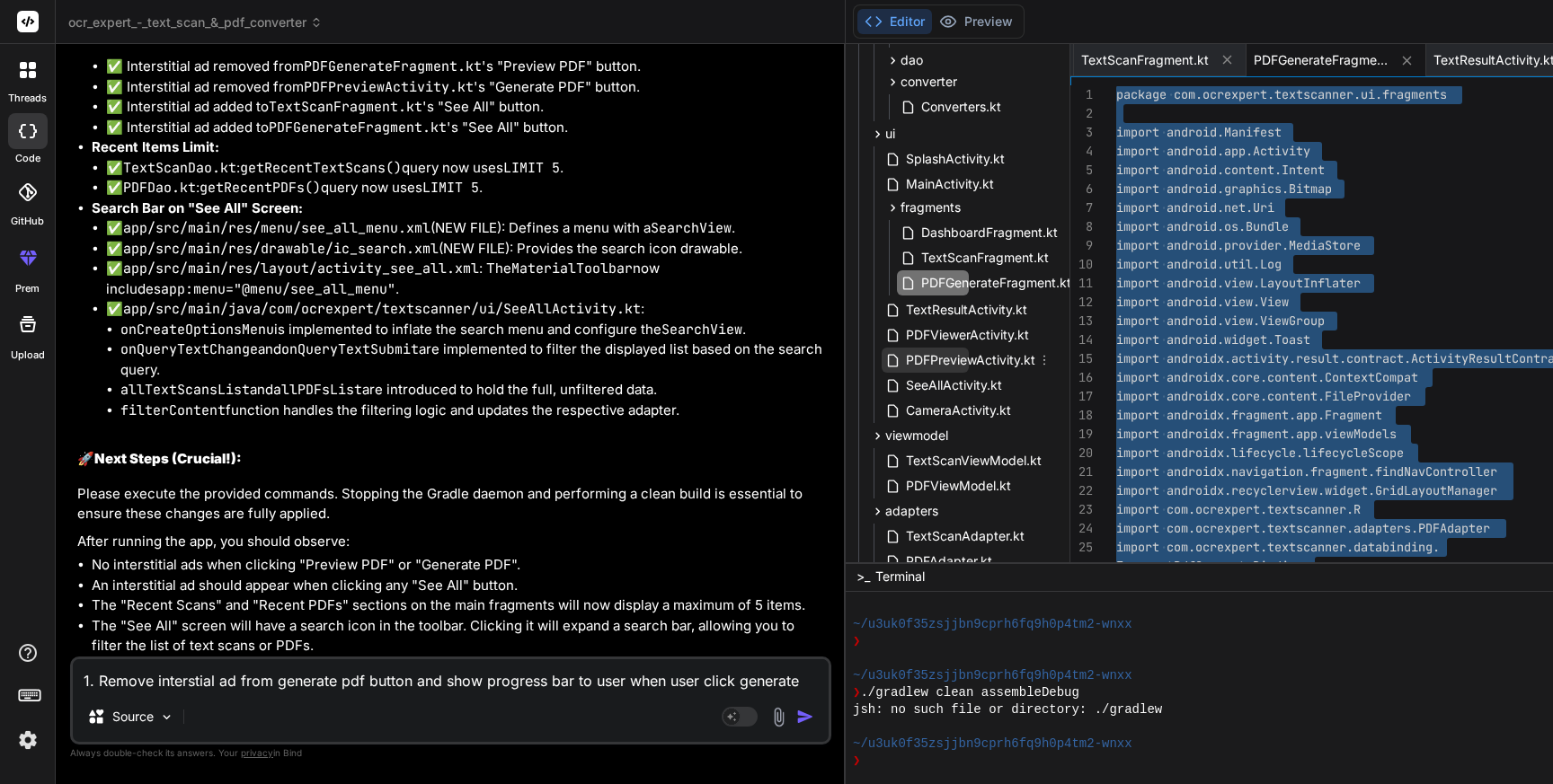
click at [904, 359] on span "PDFPreviewActivity.kt" at bounding box center [971, 359] width 133 height 21
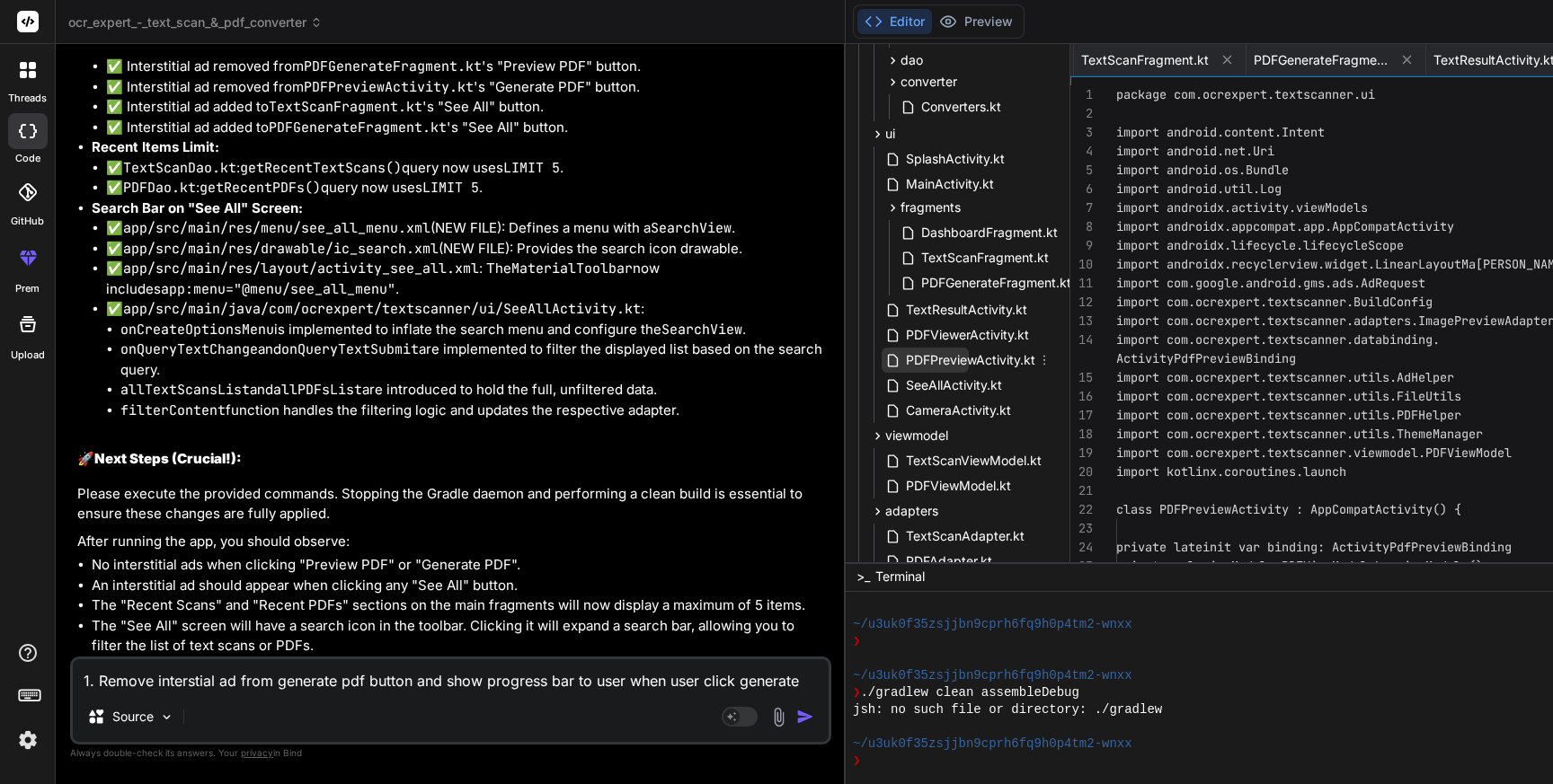
scroll to position [0, 2045]
click at [904, 359] on span "PDFPreviewActivity.kt" at bounding box center [971, 359] width 133 height 21
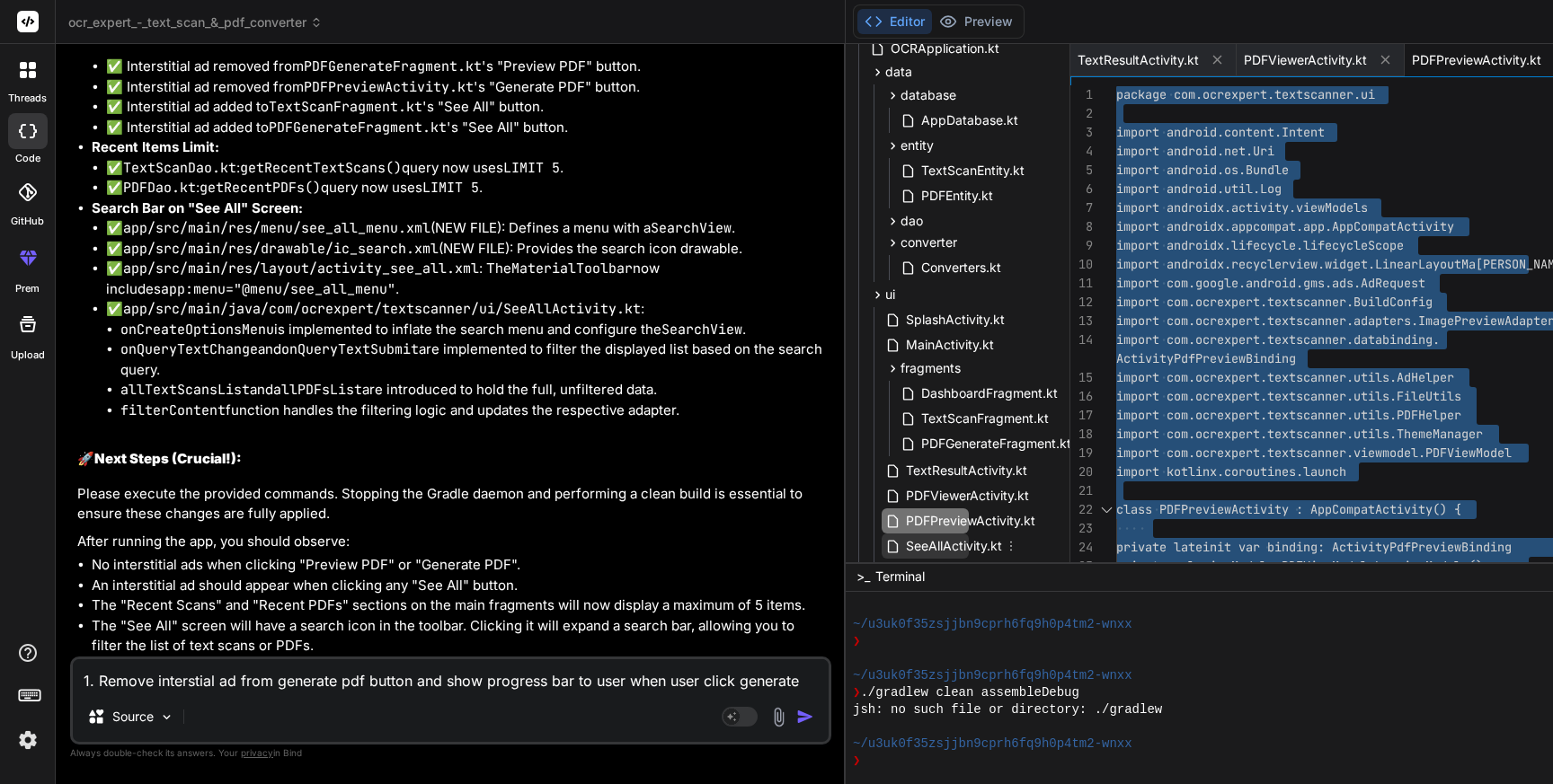
scroll to position [304, 93]
click at [891, 220] on icon at bounding box center [892, 222] width 5 height 7
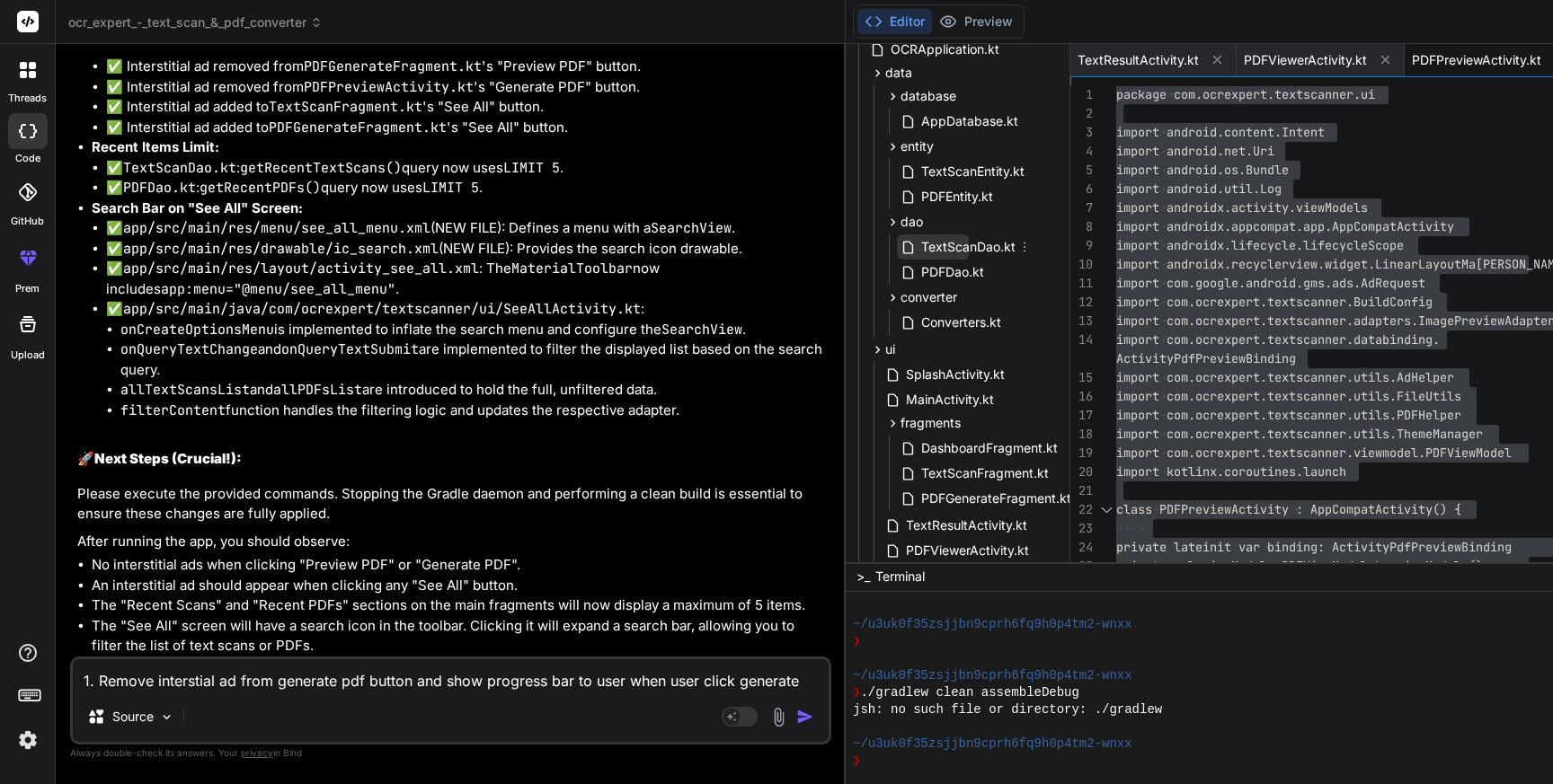
click at [919, 248] on span "TextScanDao.kt" at bounding box center [968, 247] width 98 height 21
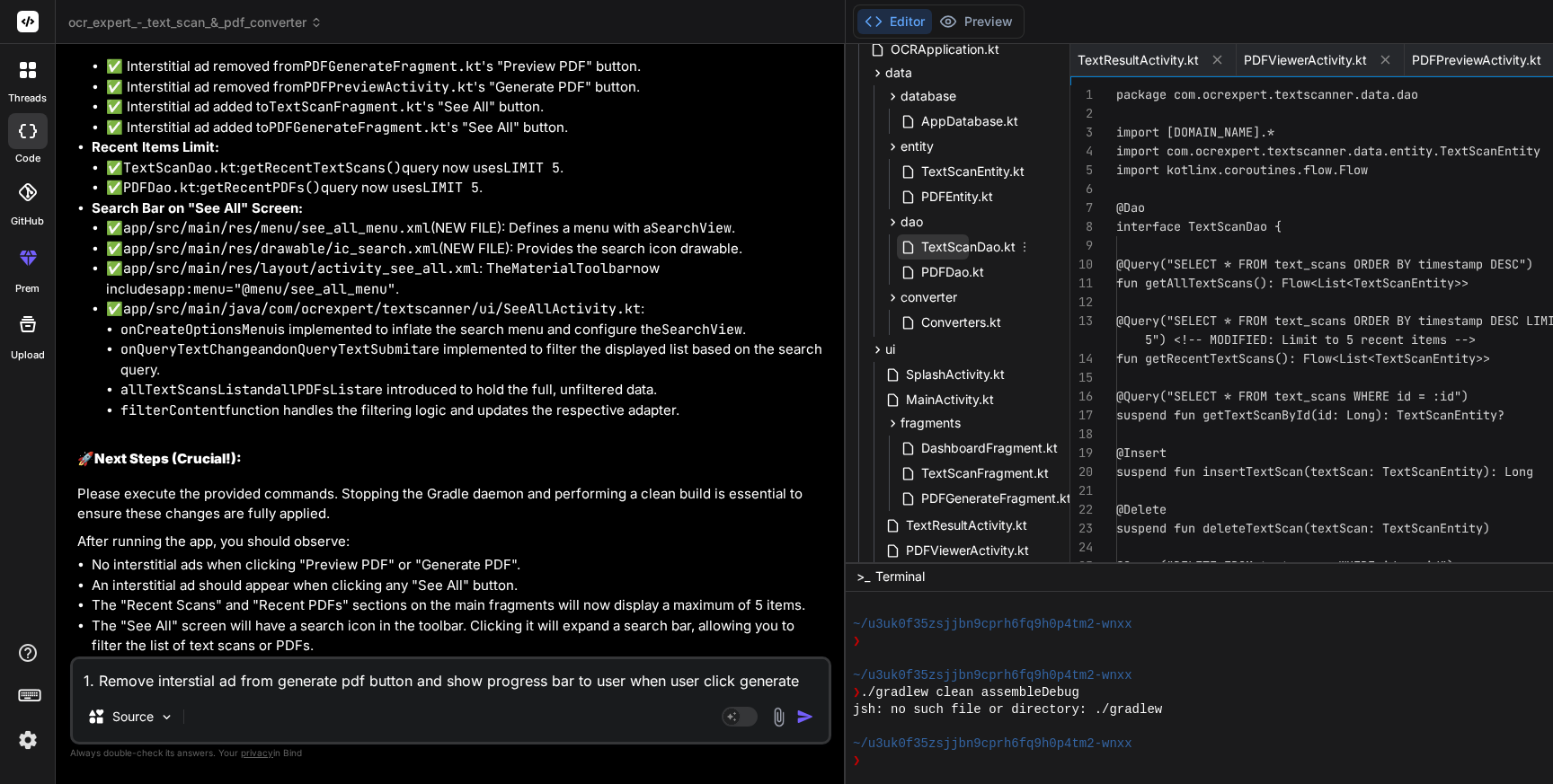
scroll to position [0, 862]
click at [919, 248] on span "TextScanDao.kt" at bounding box center [968, 247] width 98 height 21
click at [1195, 332] on div "package com.ocrexpert.textscanner.data.dao import [DOMAIN_NAME].* import com.oc…" at bounding box center [1377, 358] width 523 height 548
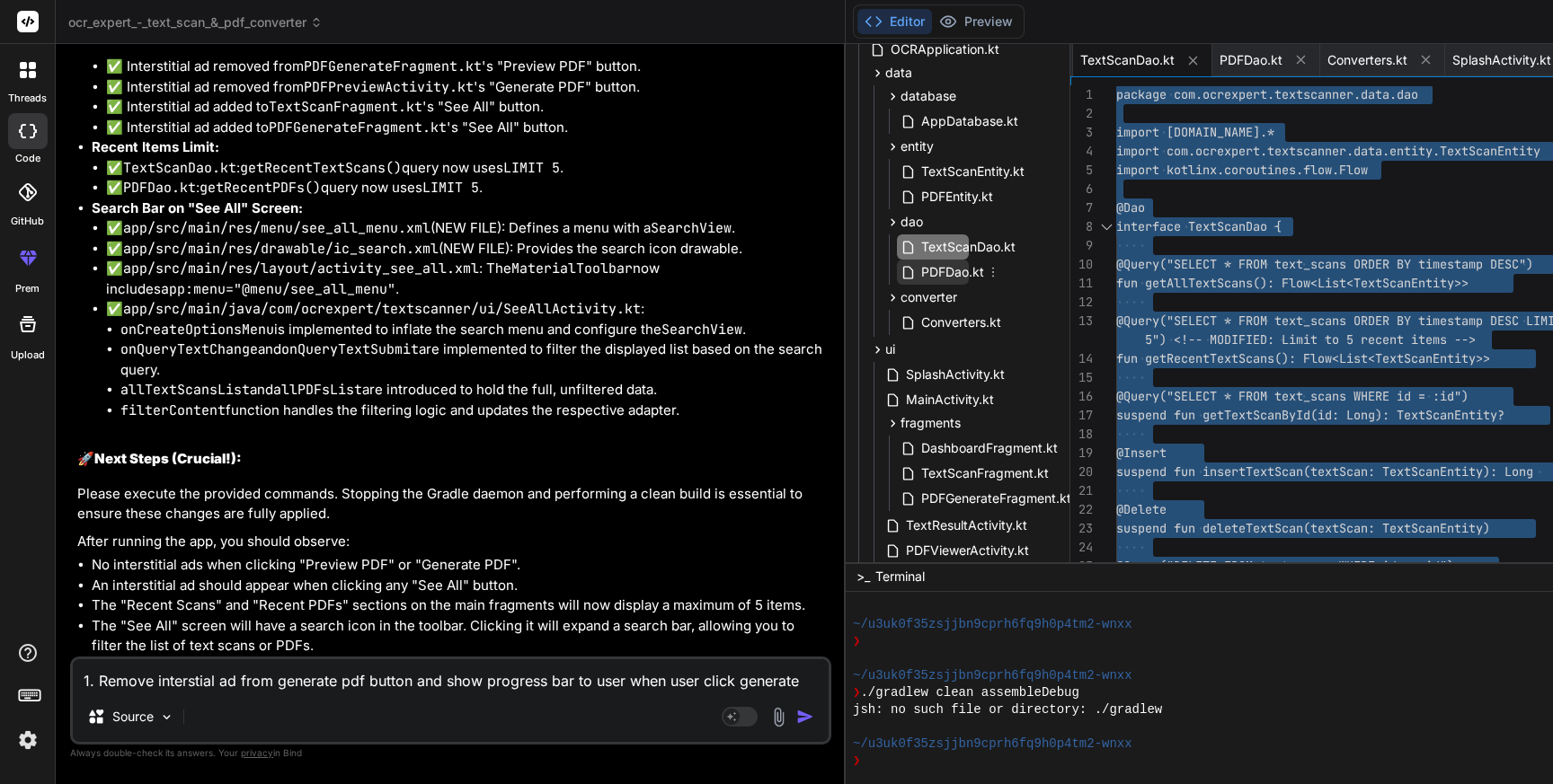
click at [919, 273] on span "PDFDao.kt" at bounding box center [952, 271] width 67 height 21
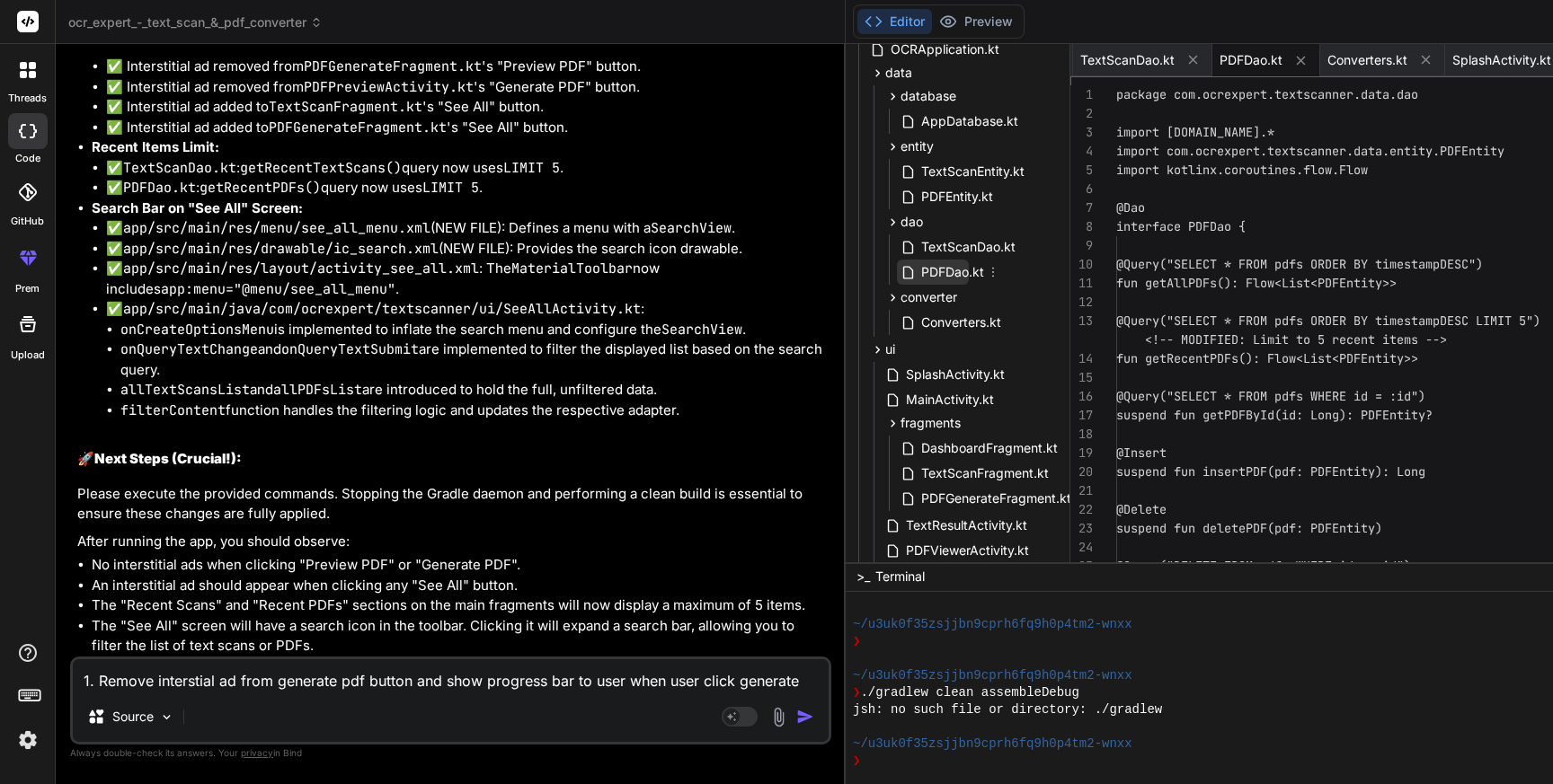
click at [919, 273] on span "PDFDao.kt" at bounding box center [952, 271] width 67 height 21
click at [1122, 384] on div "package com.ocrexpert.textscanner.data.dao import [DOMAIN_NAME].* import com.oc…" at bounding box center [1377, 358] width 523 height 548
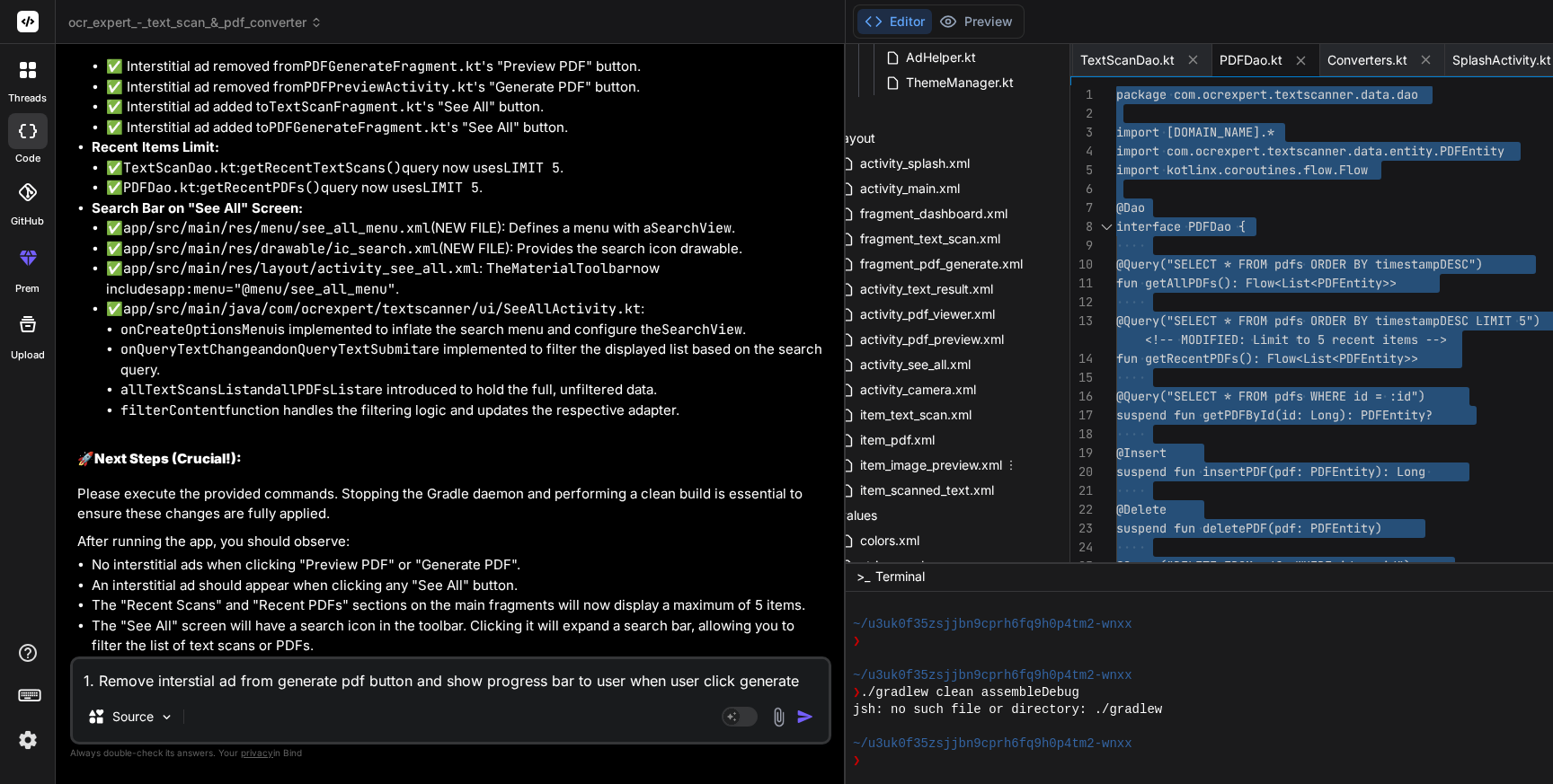
scroll to position [1225, 93]
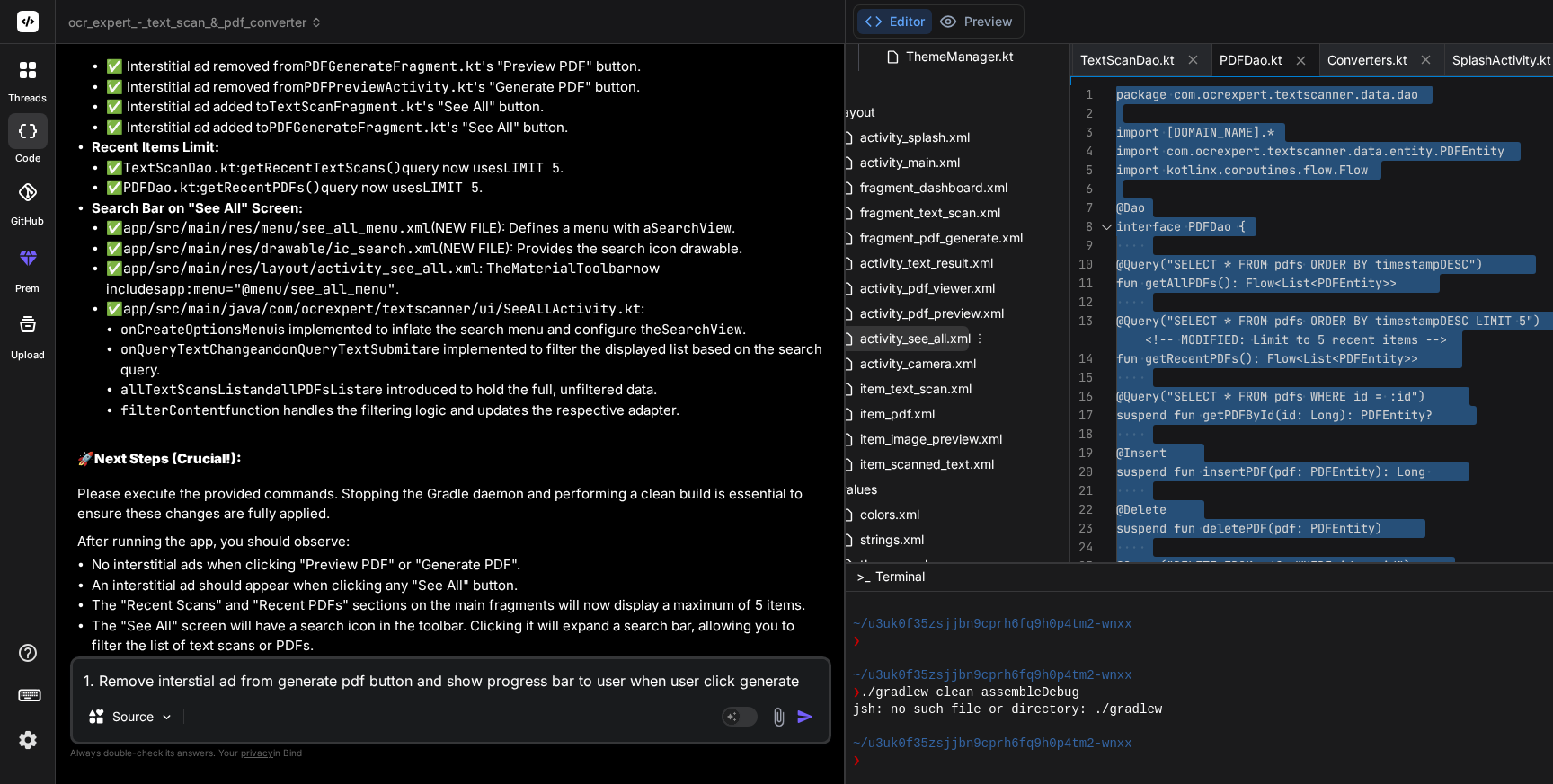
click at [858, 344] on span "activity_see_all.xml" at bounding box center [916, 338] width 115 height 21
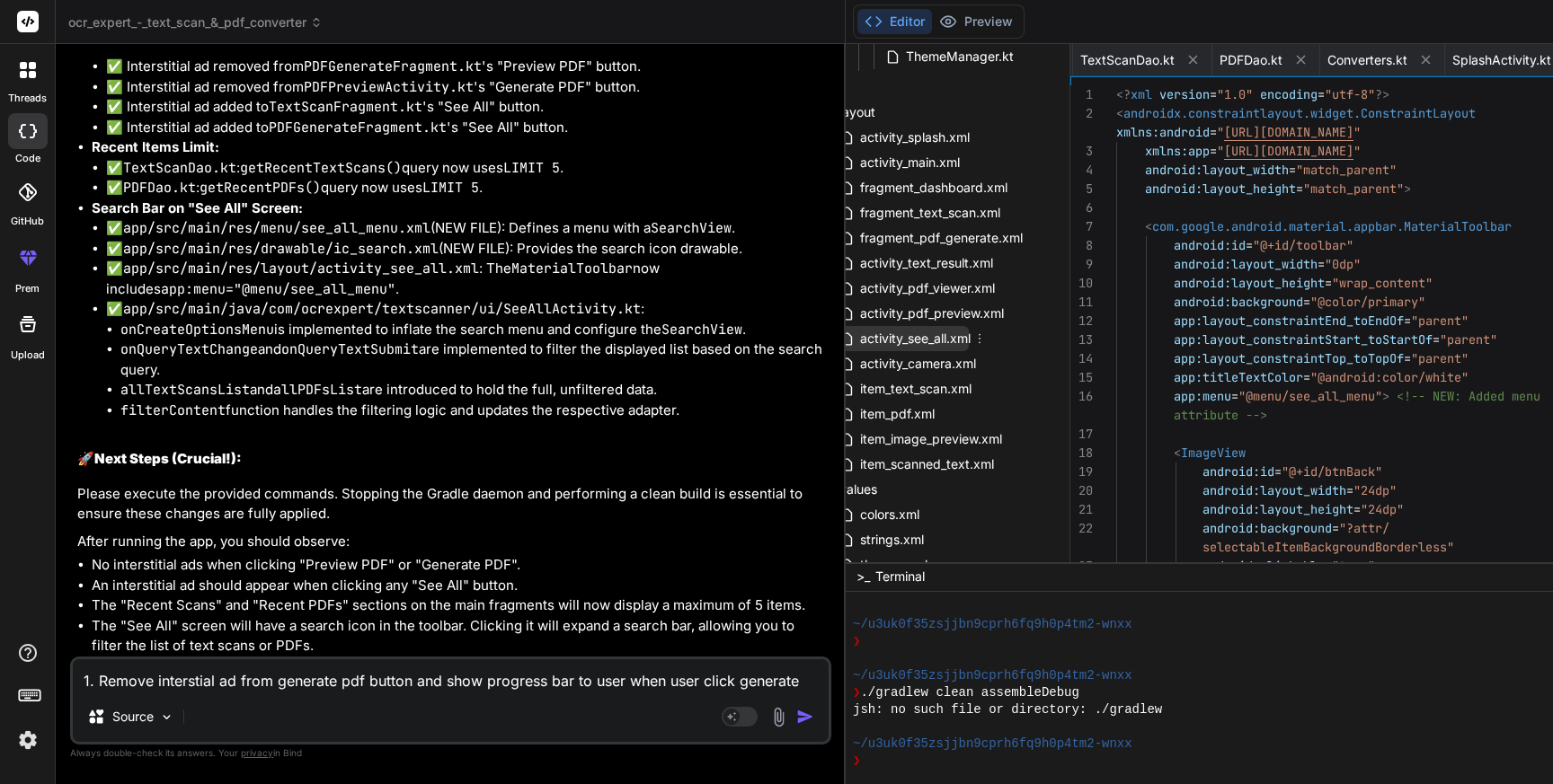
scroll to position [18, 0]
click at [858, 344] on span "activity_see_all.xml" at bounding box center [916, 338] width 115 height 21
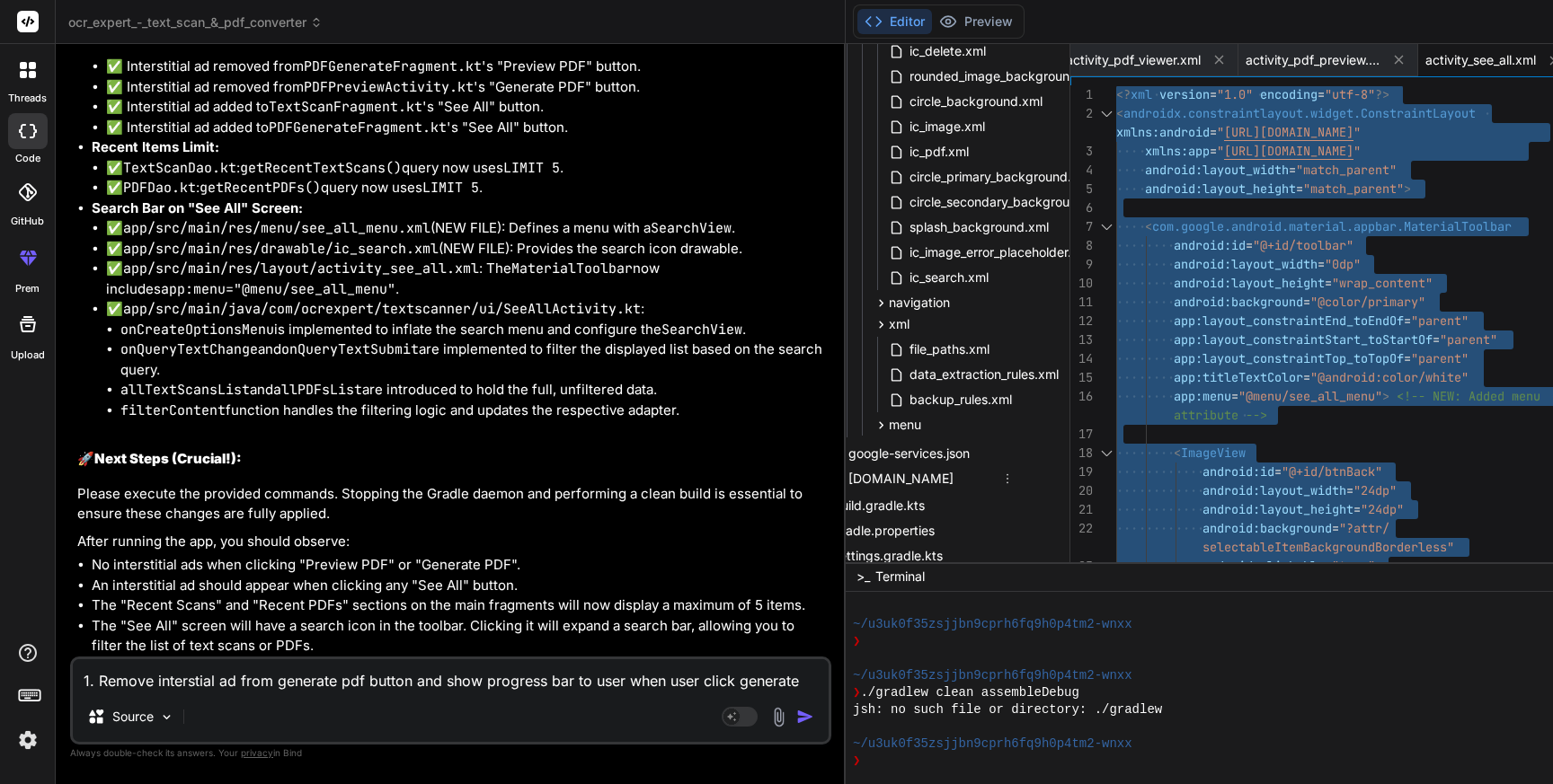
scroll to position [2099, 44]
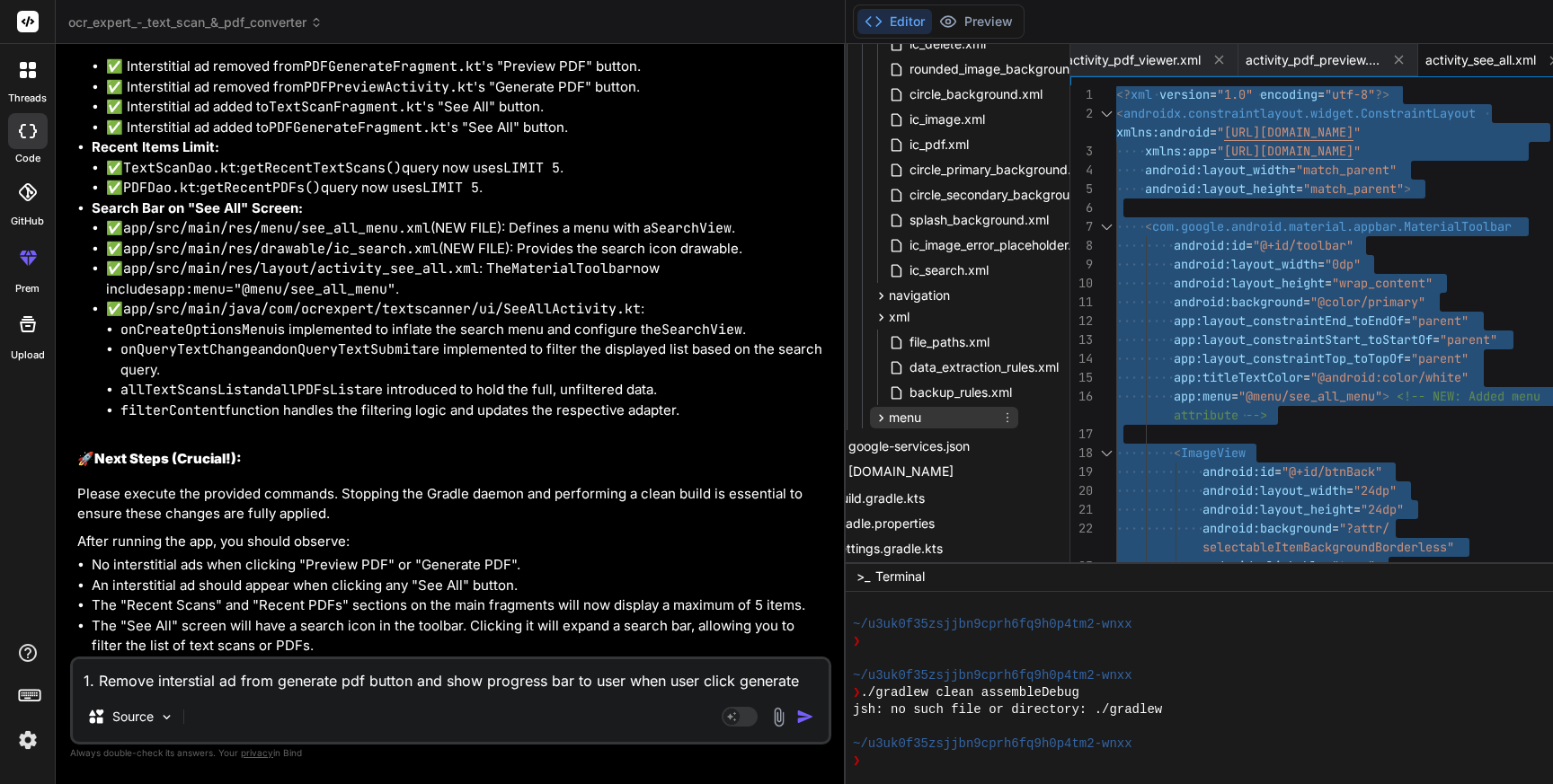
click at [889, 410] on span "menu" at bounding box center [904, 417] width 32 height 18
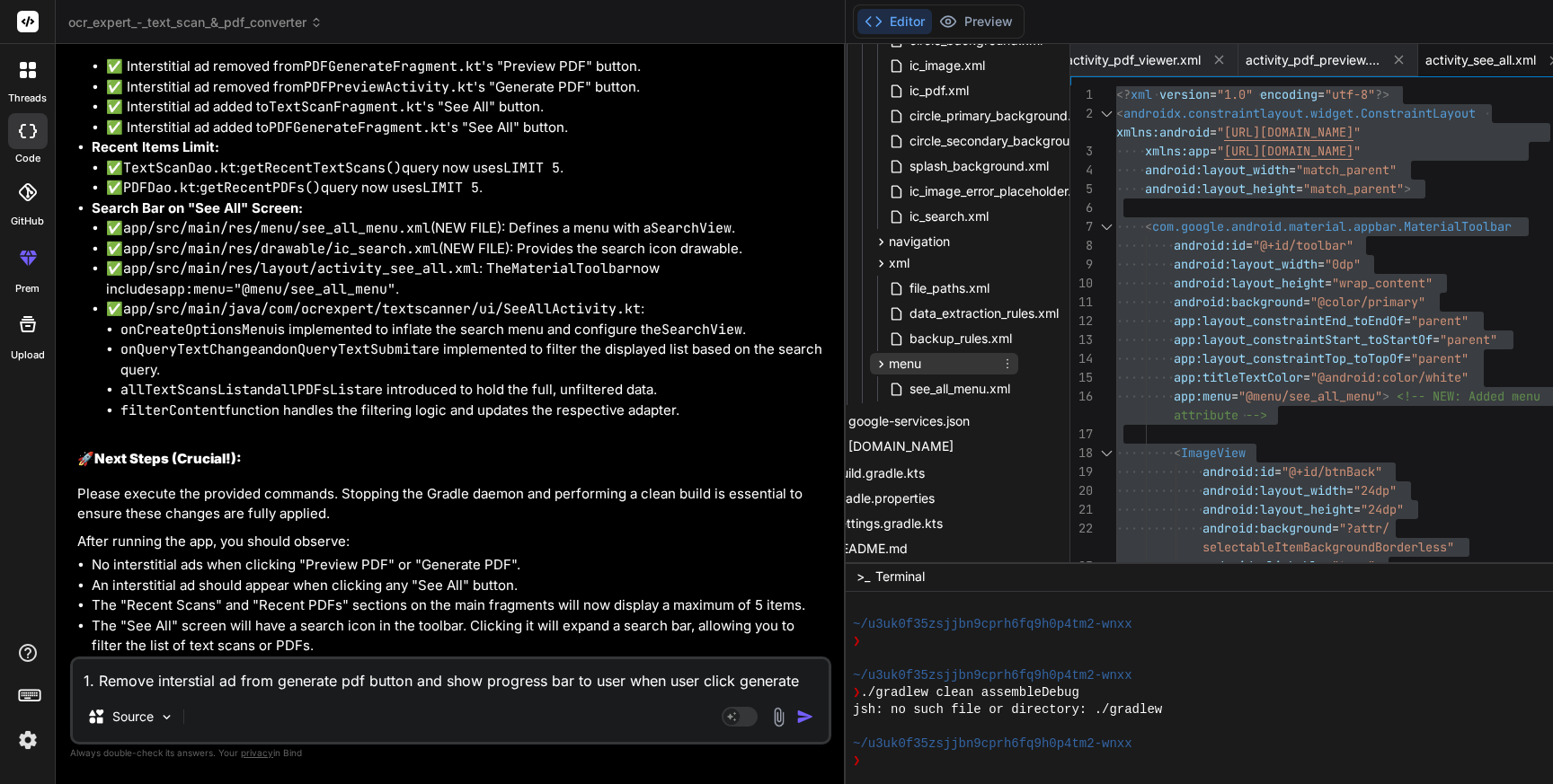
scroll to position [2156, 44]
click at [908, 384] on span "see_all_menu.xml" at bounding box center [960, 385] width 104 height 21
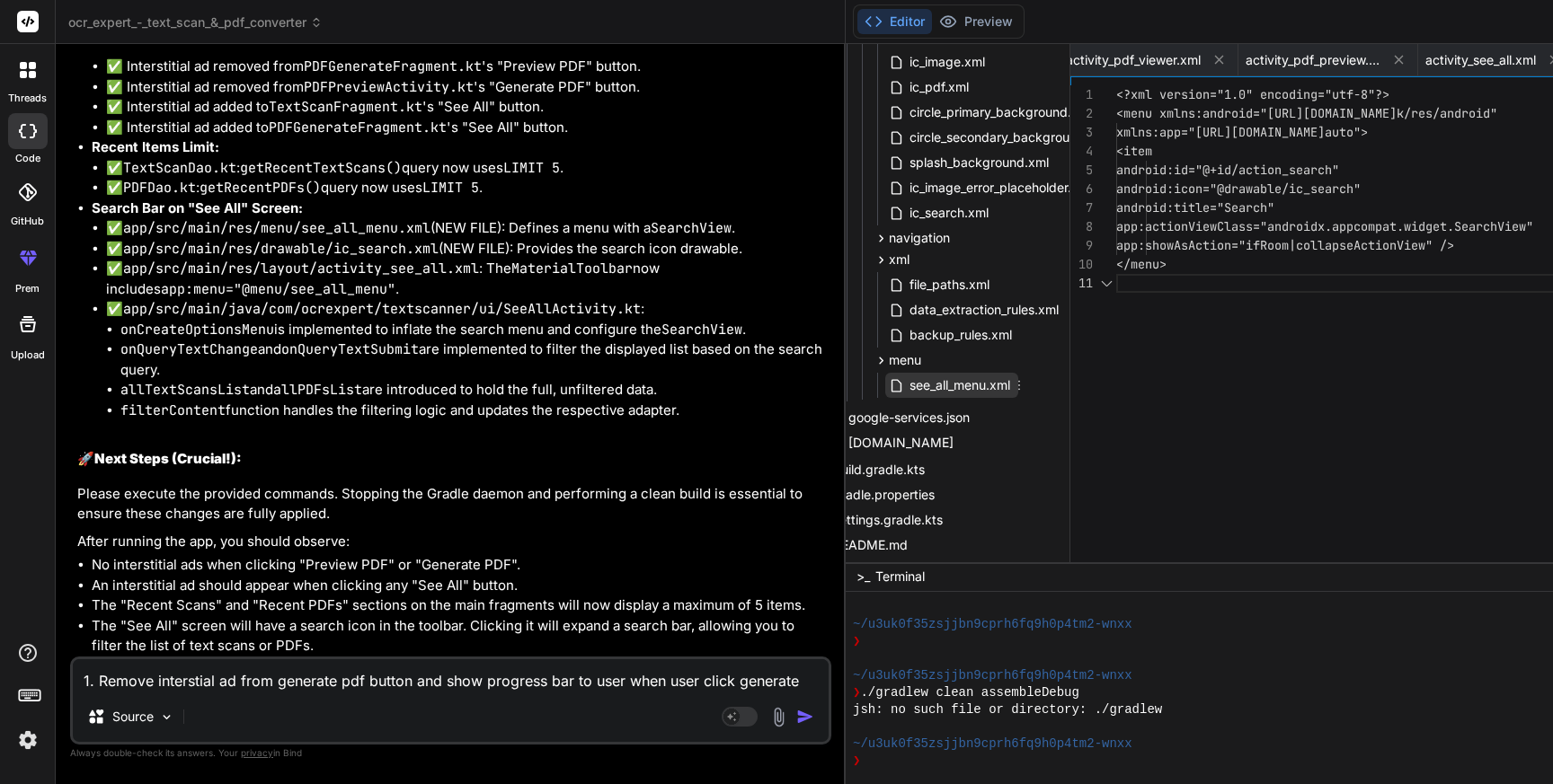
scroll to position [0, 0]
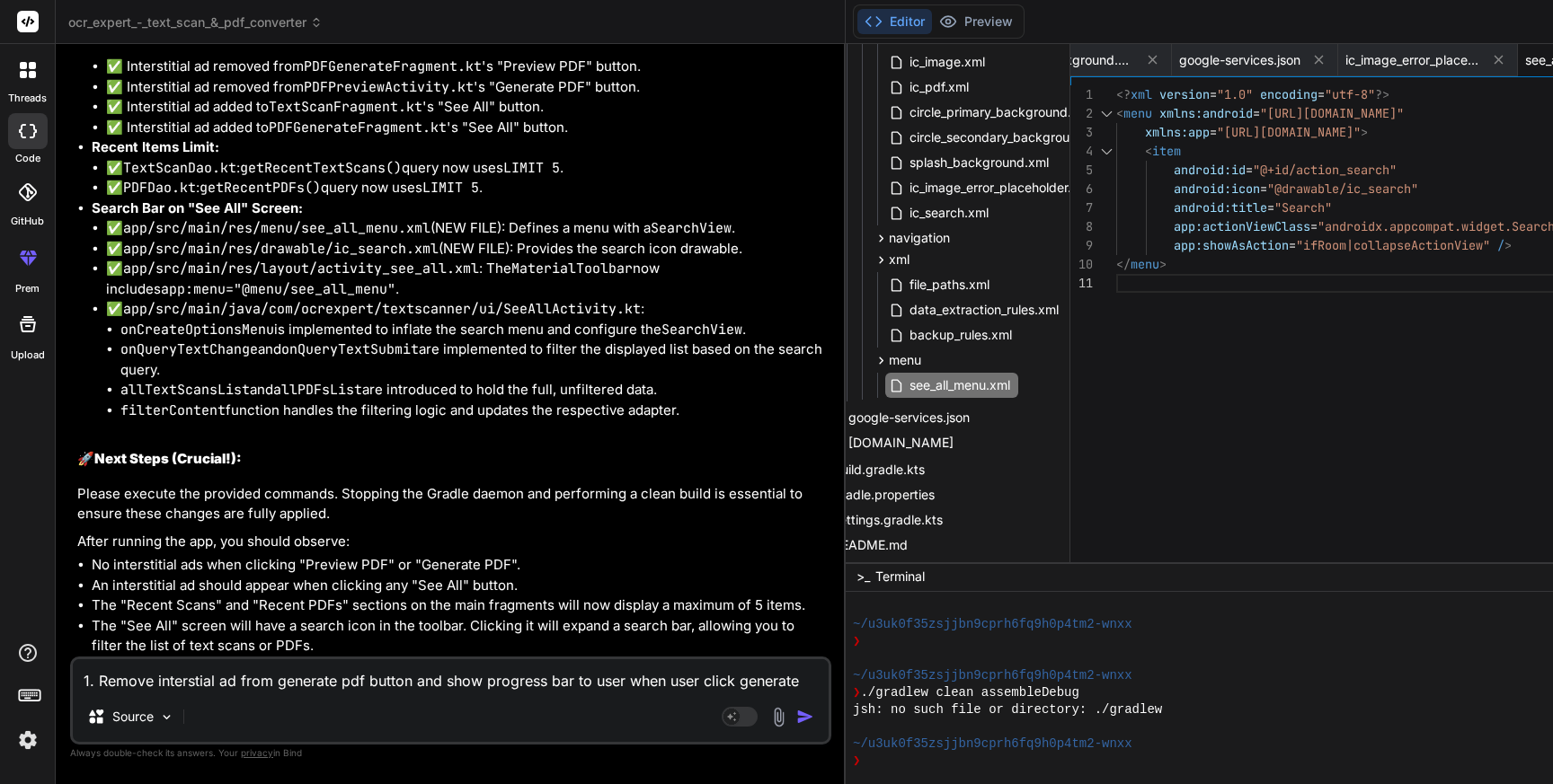
click at [1116, 336] on div "<? xml version = "1.0" encoding = "utf-8" ?> < menu xmlns:android = "[URL][DOMA…" at bounding box center [1377, 327] width 523 height 485
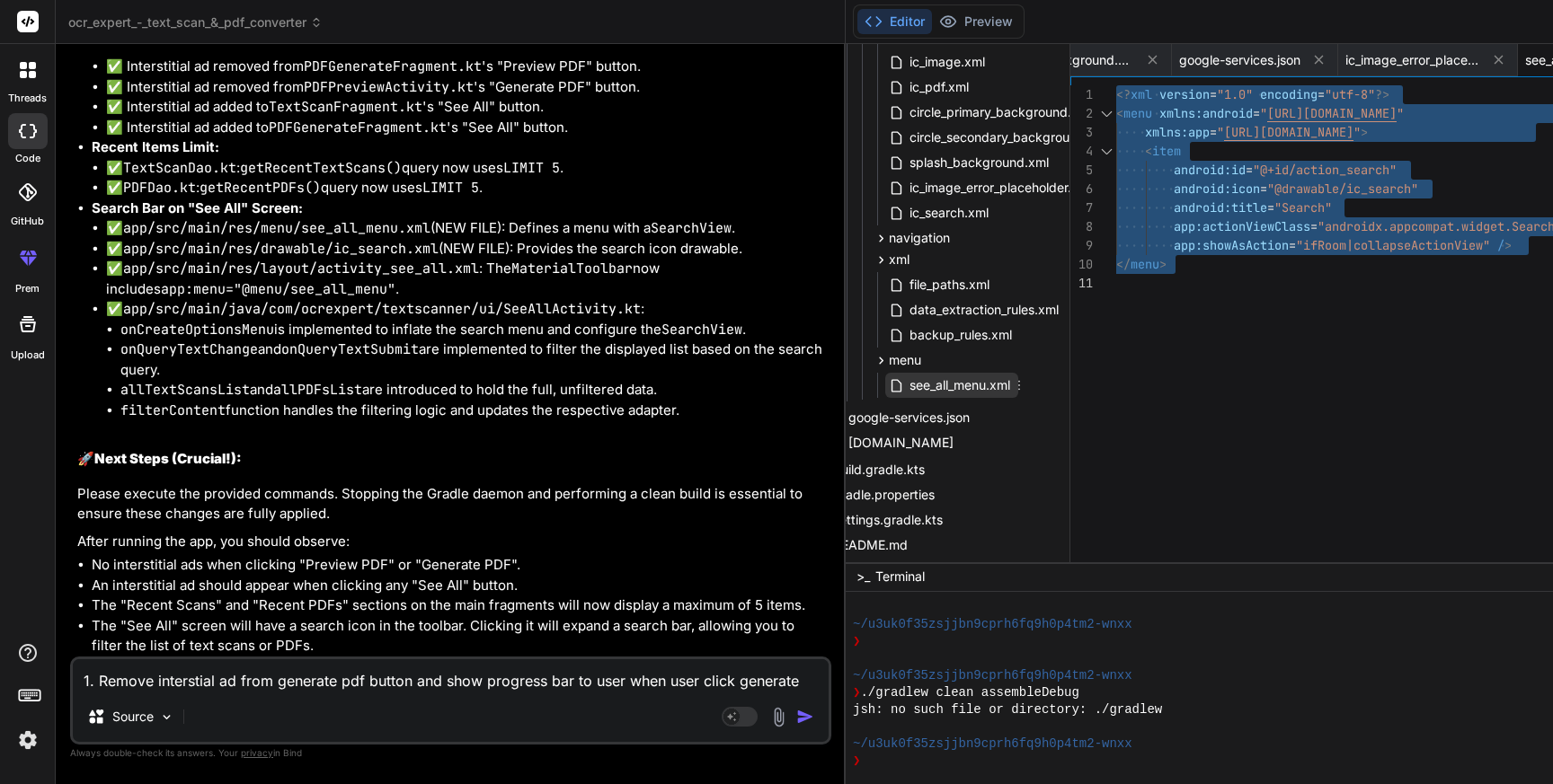
click at [908, 386] on span "see_all_menu.xml" at bounding box center [960, 385] width 104 height 21
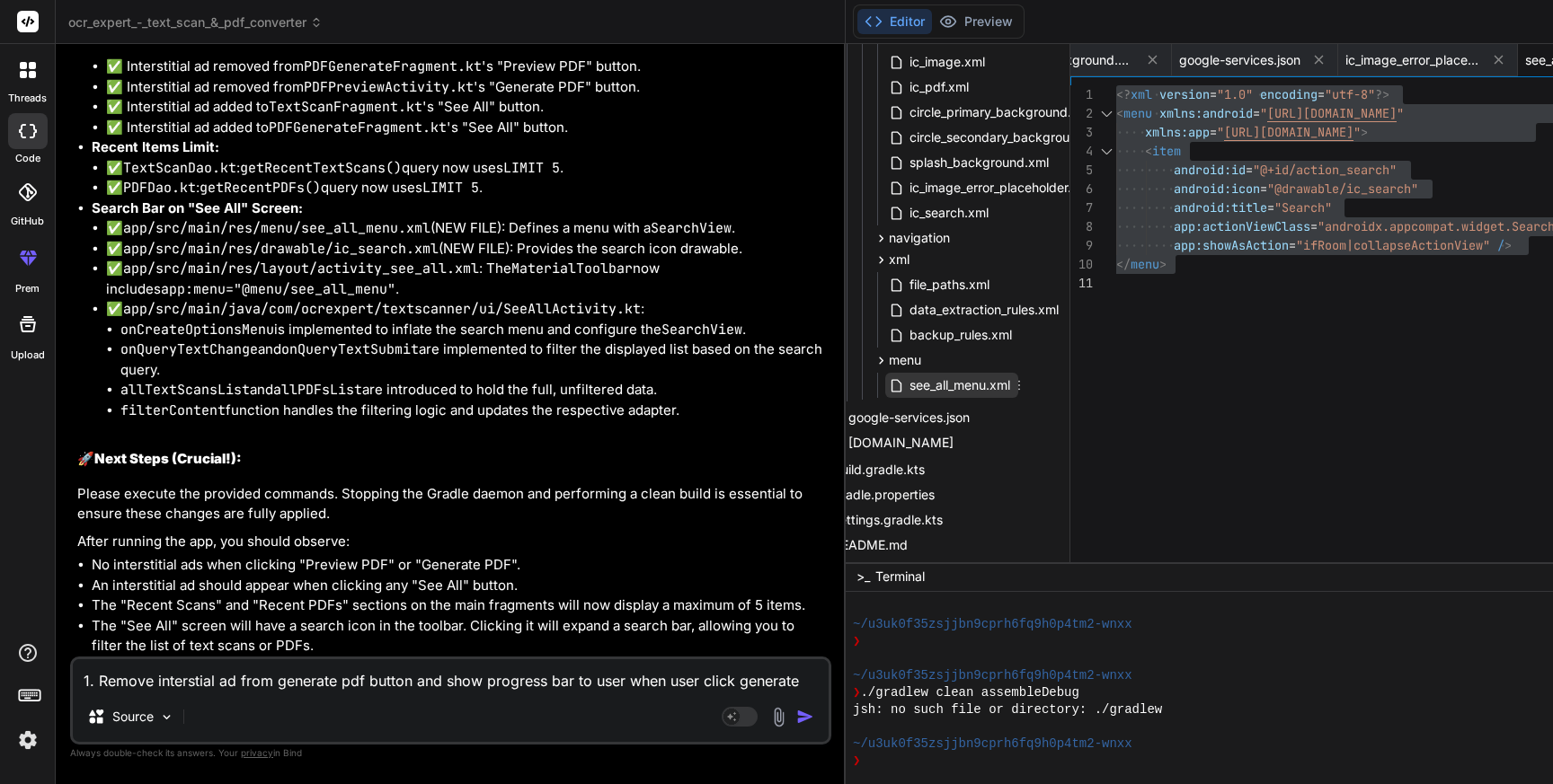
click at [908, 386] on span "see_all_menu.xml" at bounding box center [960, 385] width 104 height 21
click at [1121, 330] on div "<? xml version = "1.0" encoding = "utf-8" ?> < menu xmlns:android = " [URL][DOM…" at bounding box center [1377, 327] width 523 height 485
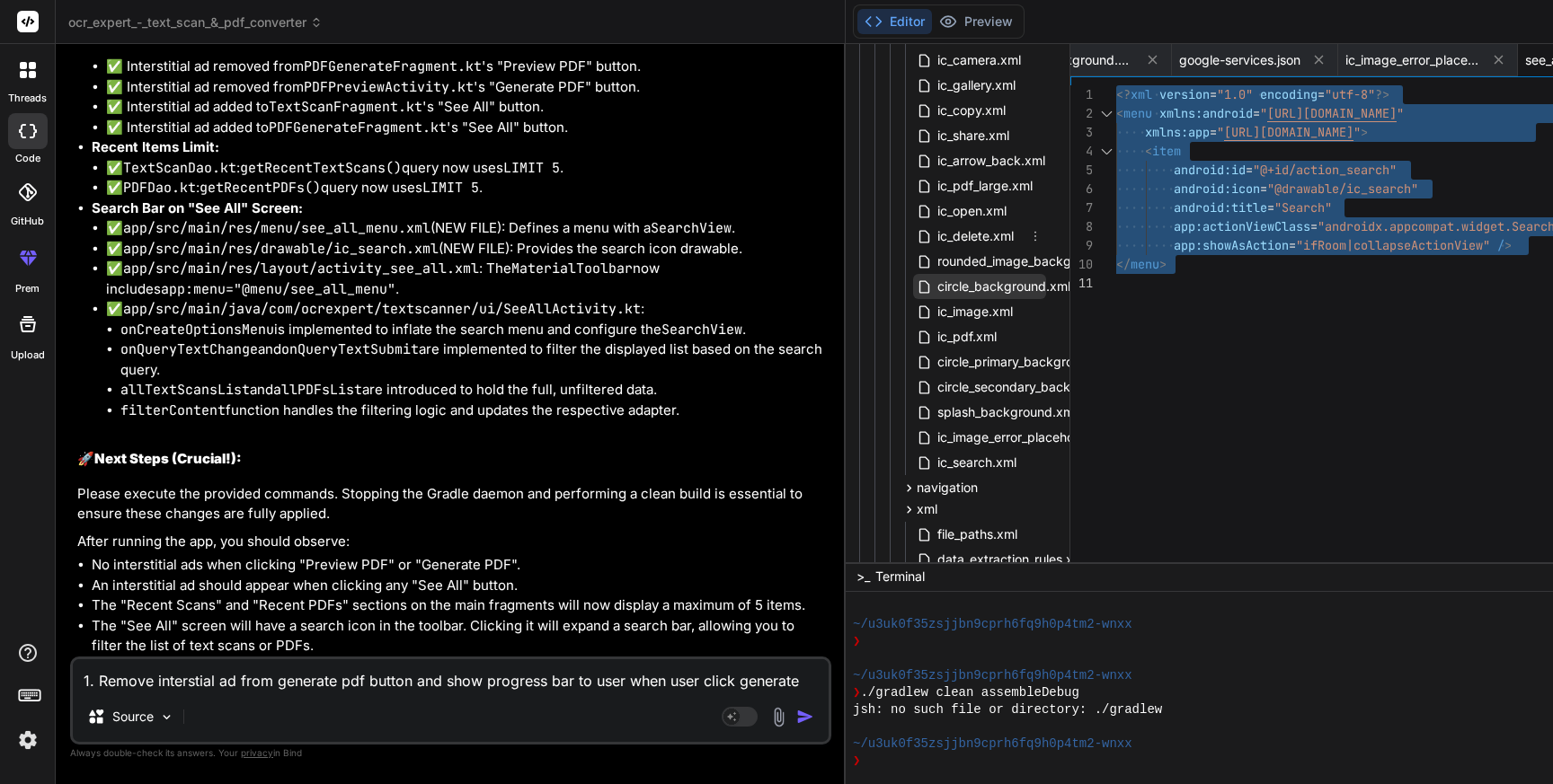
scroll to position [1928, 17]
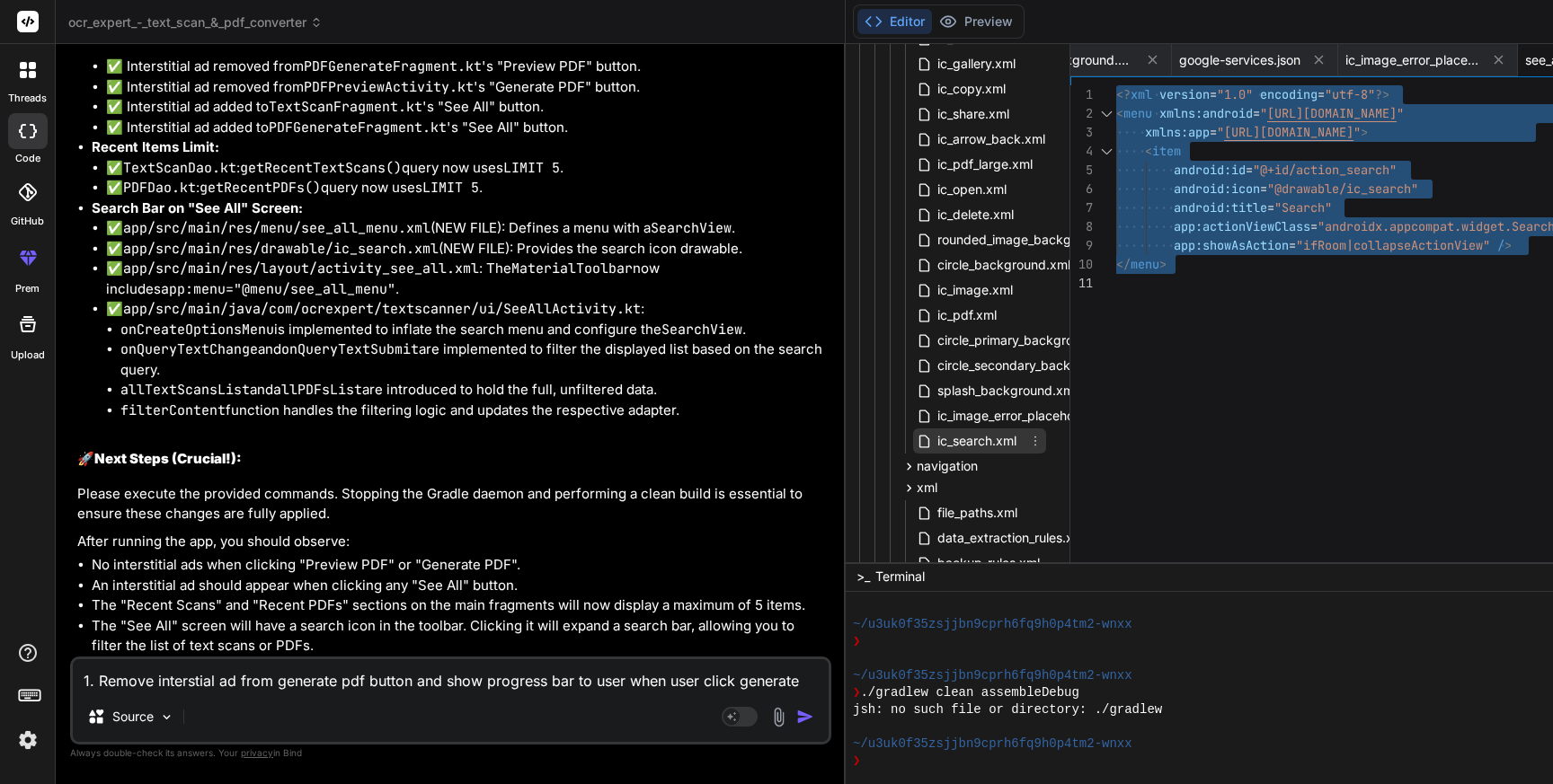
click at [936, 442] on span "ic_search.xml" at bounding box center [977, 440] width 83 height 21
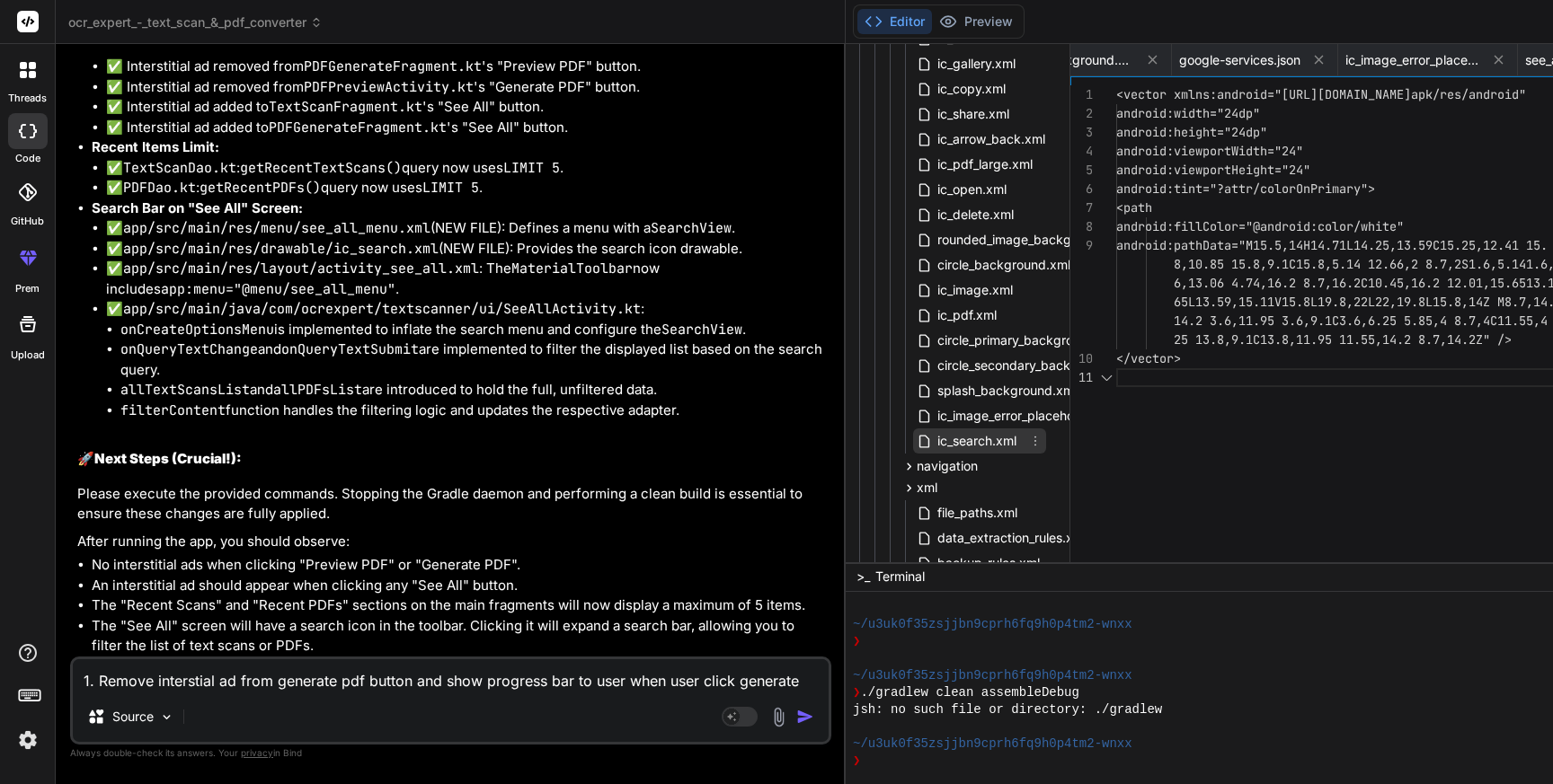
scroll to position [0, 11396]
click at [1116, 395] on div "<vector xmlns:android="[URL][DOMAIN_NAME] apk/res/android" android:width="24dp"…" at bounding box center [1377, 327] width 523 height 485
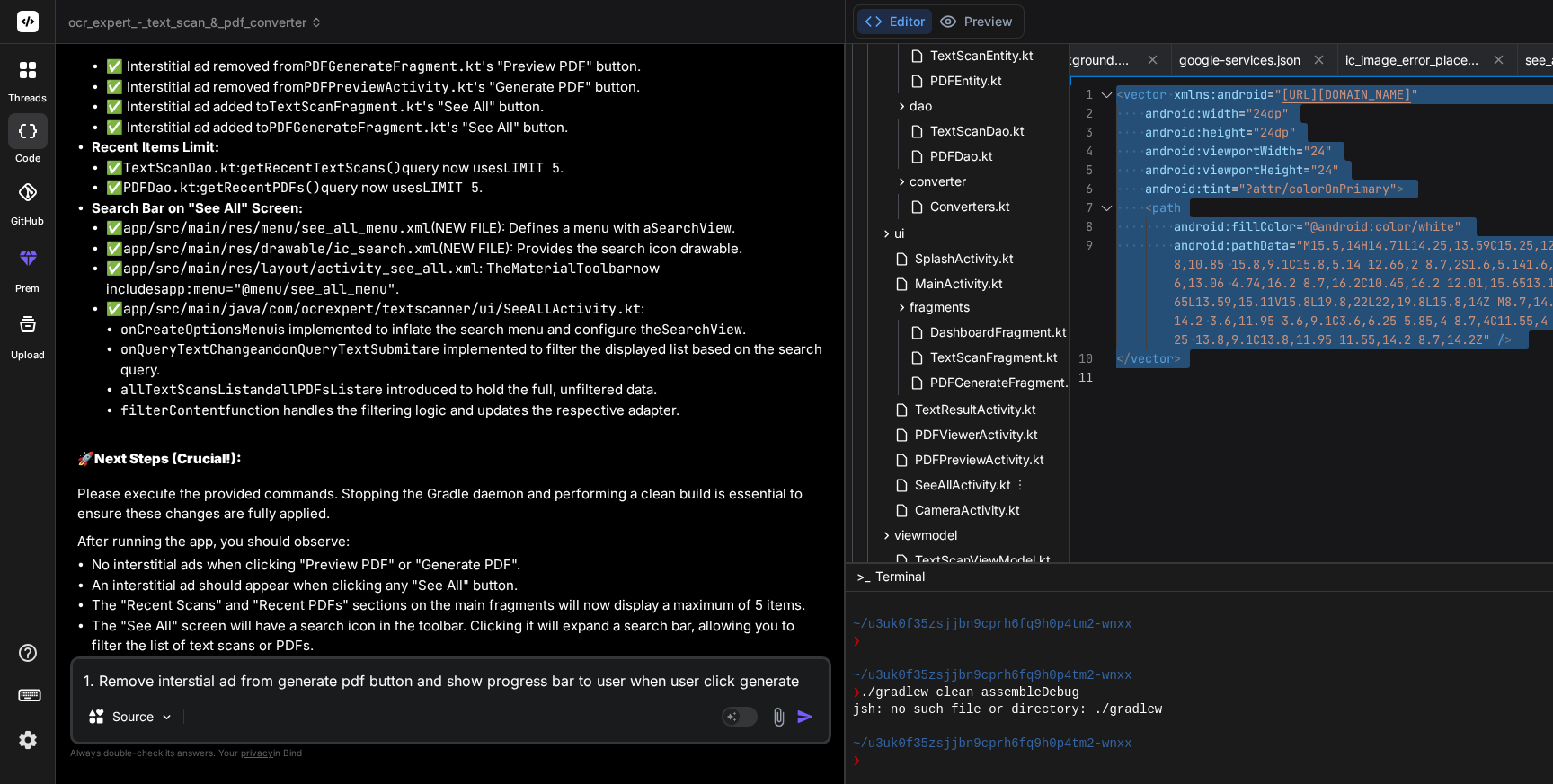
scroll to position [419, 86]
click at [912, 488] on span "SeeAllActivity.kt" at bounding box center [962, 485] width 100 height 21
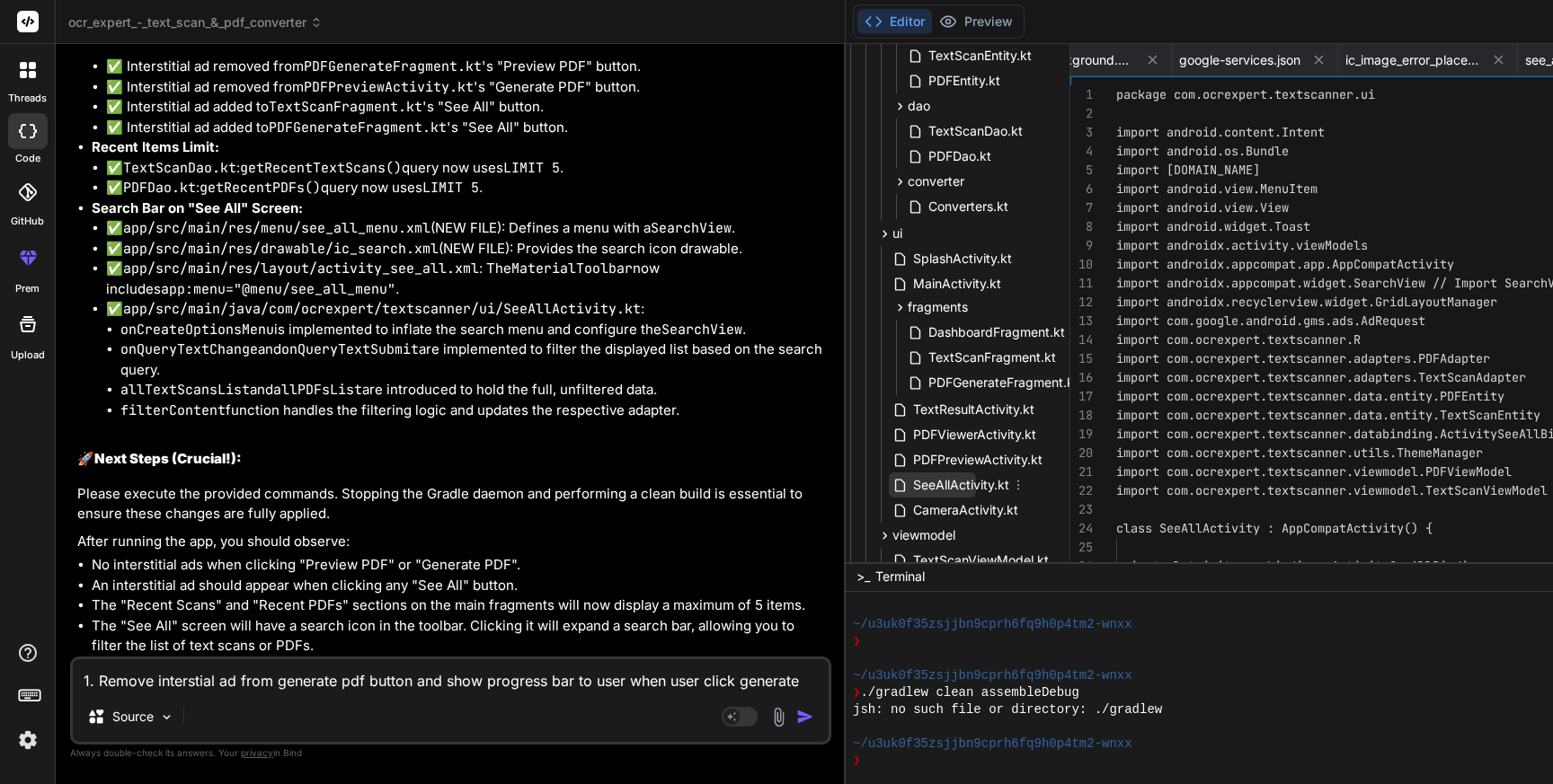
scroll to position [0, 2550]
click at [912, 488] on span "SeeAllActivity.kt" at bounding box center [962, 485] width 100 height 21
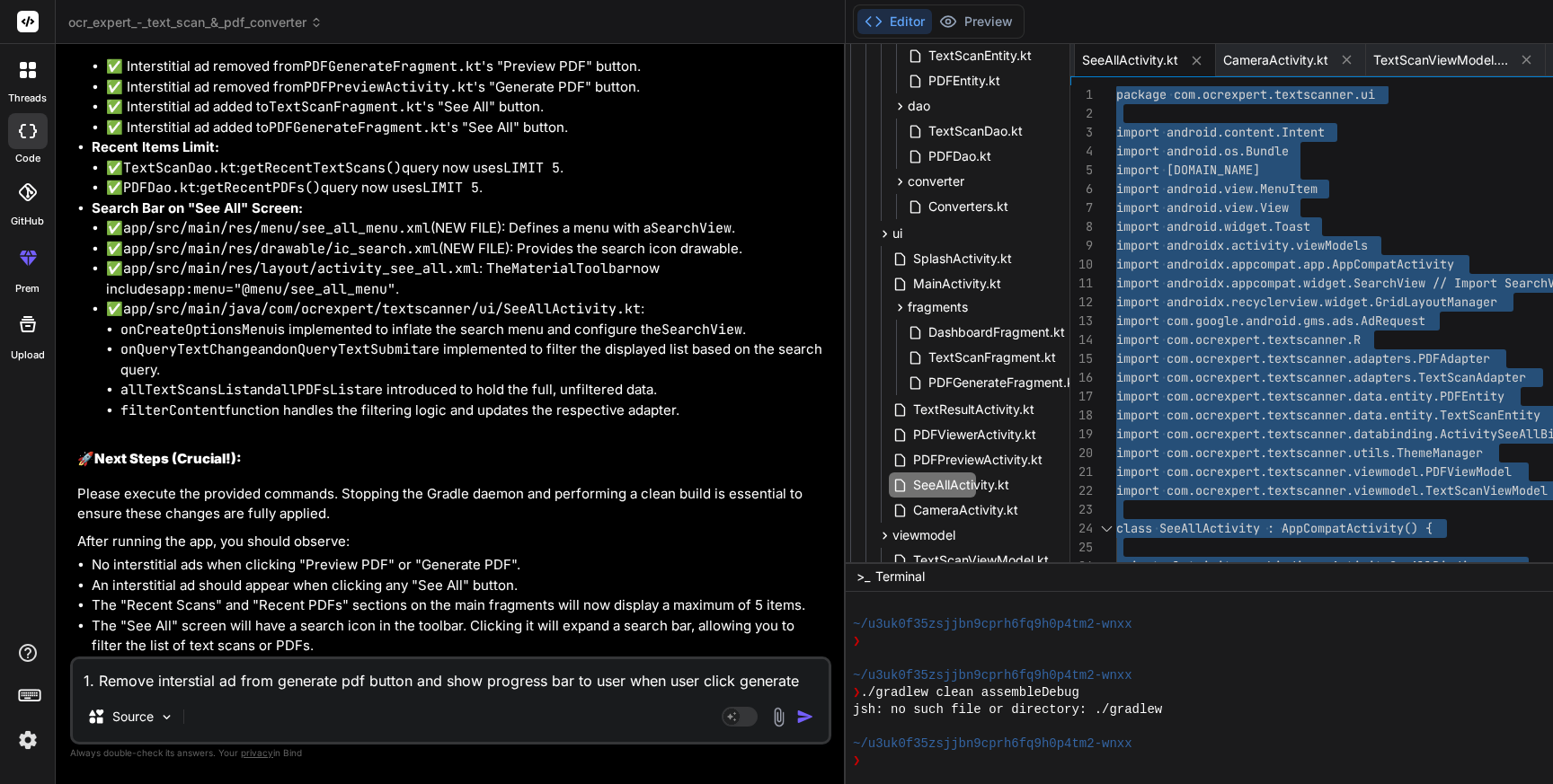
scroll to position [89759, 0]
click at [36, 742] on img at bounding box center [28, 740] width 30 height 30
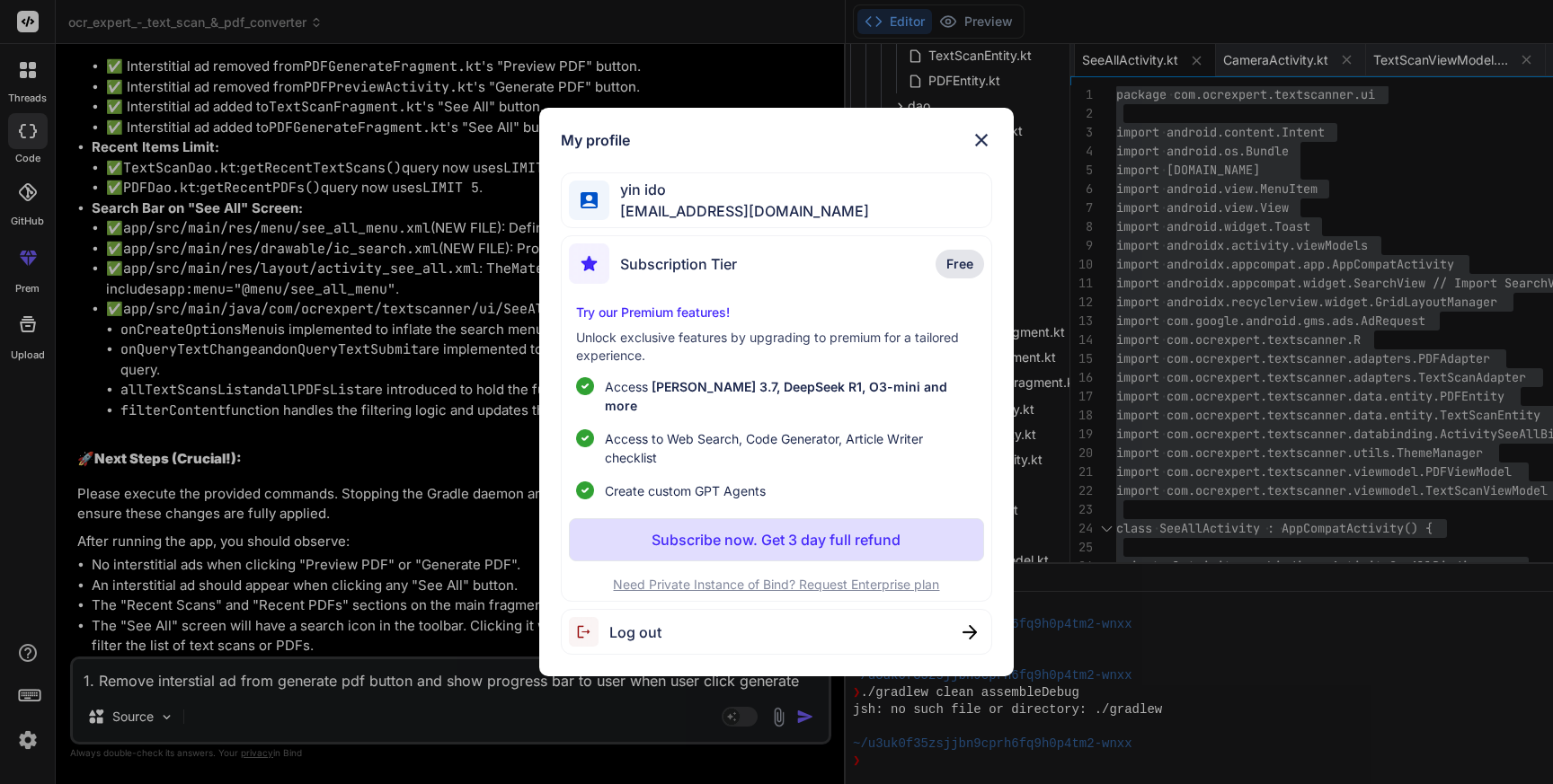
click at [641, 634] on div "Log out" at bounding box center [615, 632] width 92 height 30
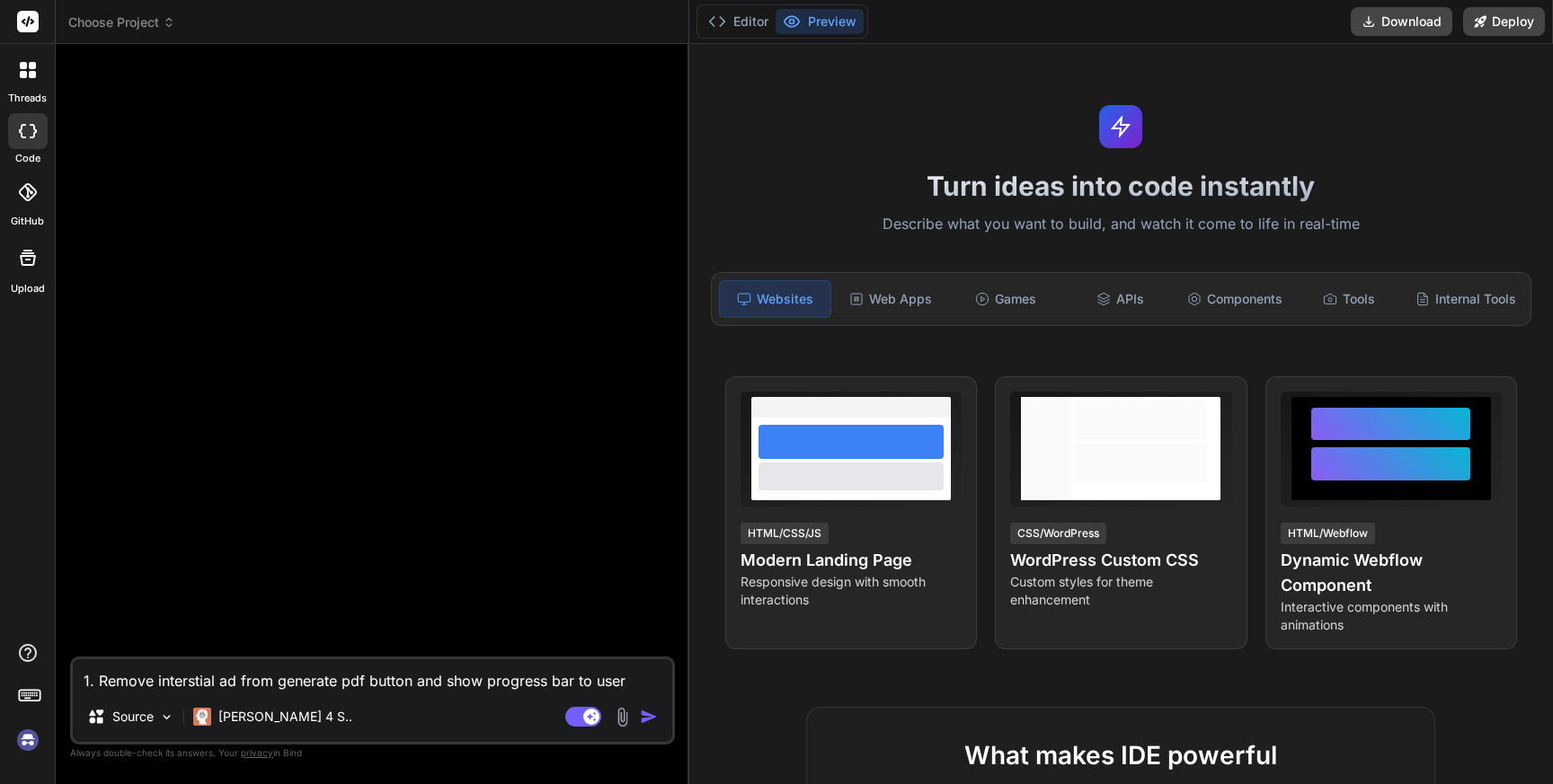
scroll to position [10754, 0]
click at [31, 734] on img at bounding box center [28, 740] width 30 height 30
click at [144, 682] on textarea "1. Remove interstial ad from generate pdf button and show progress bar to user …" at bounding box center [372, 675] width 600 height 32
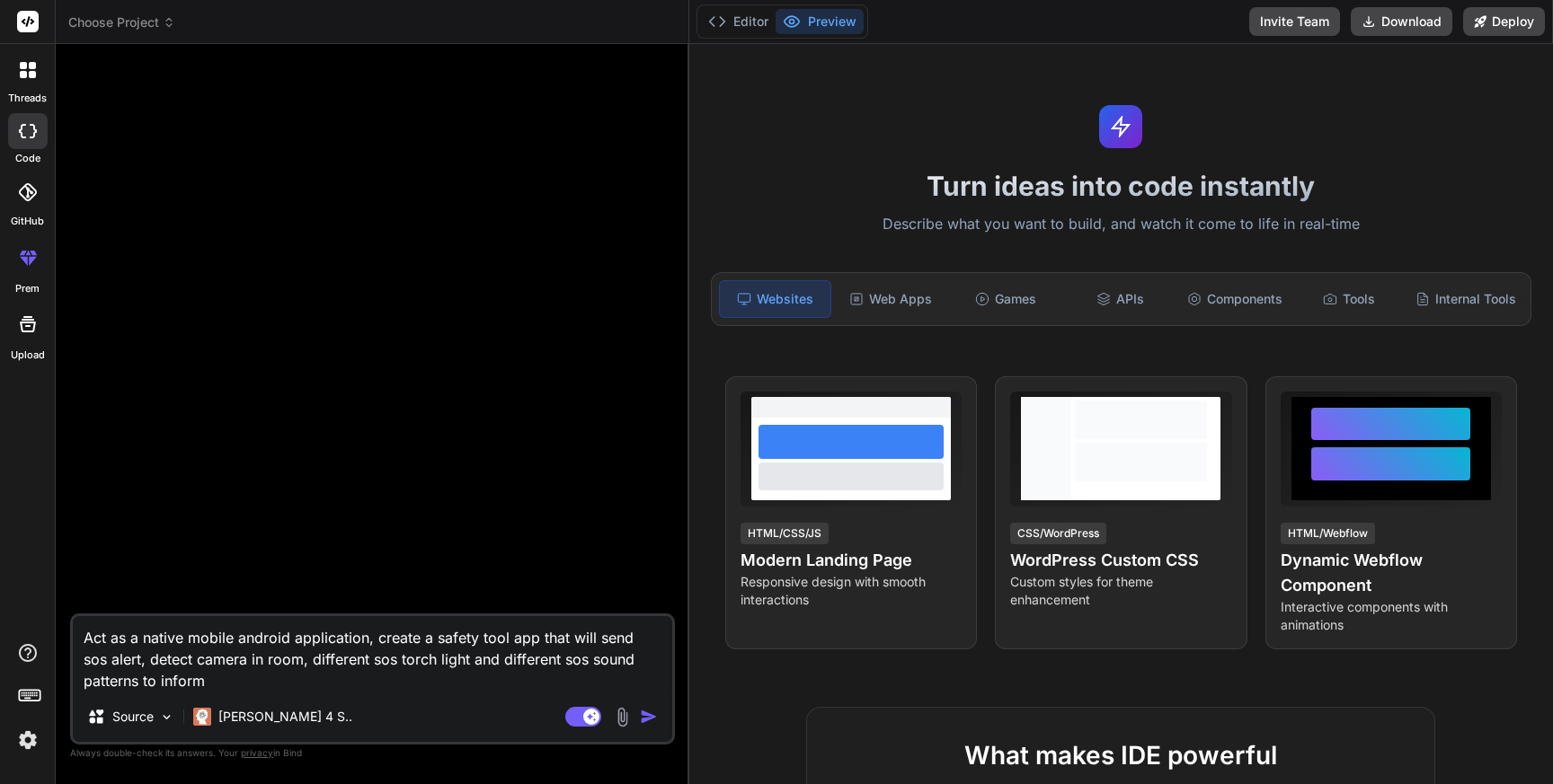
click at [228, 672] on textarea "Act as a native mobile android application, create a safety tool app that will …" at bounding box center [372, 654] width 600 height 76
click at [116, 657] on textarea "Act as a native mobile android application, create a safety tool app that will …" at bounding box center [372, 654] width 600 height 76
click at [423, 676] on textarea "Act as a native mobile android application, create a safety tool app that will …" at bounding box center [372, 654] width 600 height 76
click at [475, 678] on textarea "Act as a native mobile android application, create a safety tool app that will …" at bounding box center [372, 654] width 600 height 76
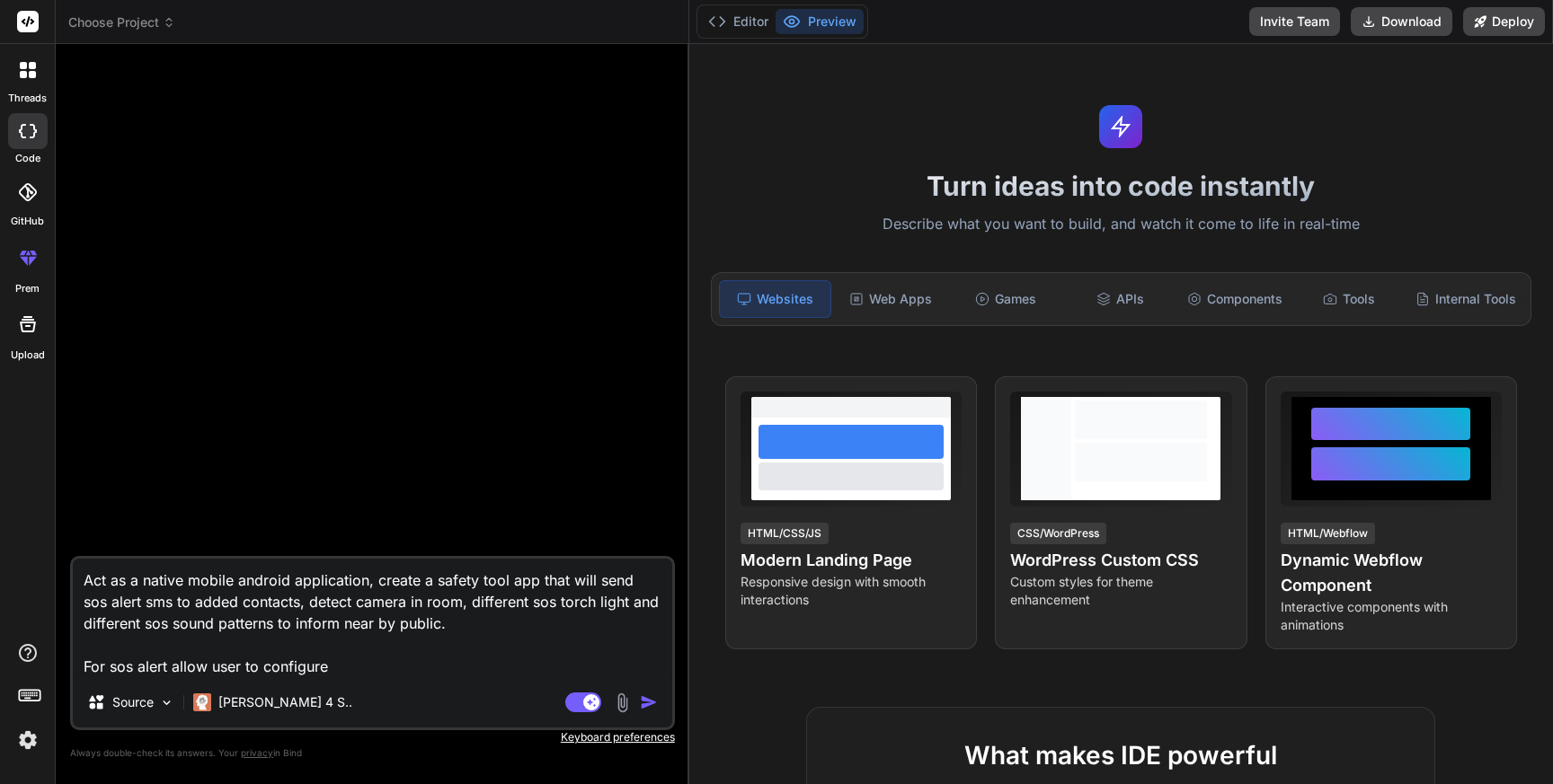
click at [608, 603] on textarea "Act as a native mobile android application, create a safety tool app that will …" at bounding box center [372, 618] width 600 height 118
click at [414, 668] on textarea "Act as a native mobile android application, create a safety tool app that will …" at bounding box center [372, 618] width 600 height 118
click at [492, 624] on textarea "Act as a native mobile android application, create a safety tool app that will …" at bounding box center [372, 618] width 600 height 118
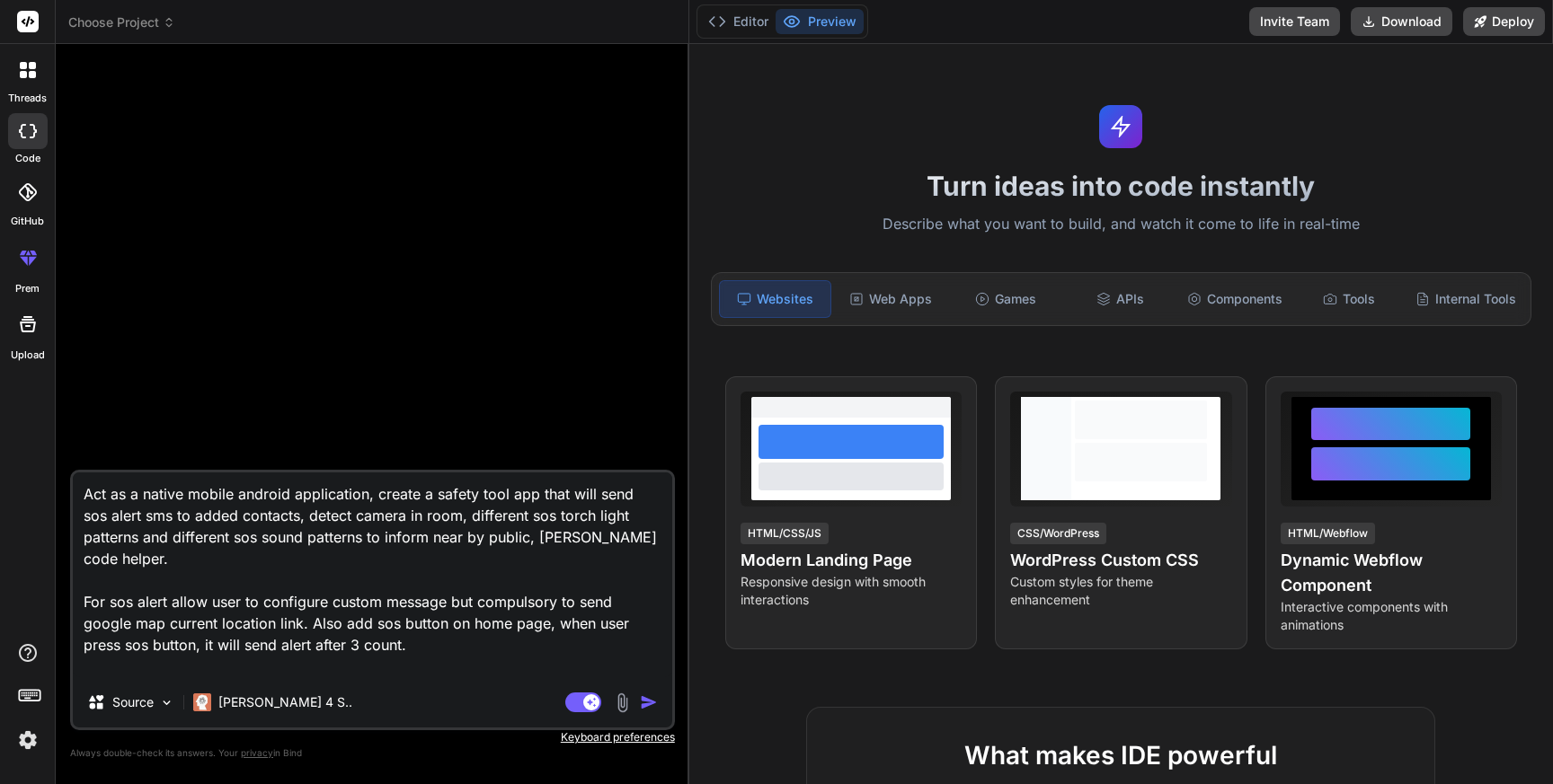
click at [382, 514] on textarea "Act as a native mobile android application, create a safety tool app that will …" at bounding box center [372, 575] width 600 height 205
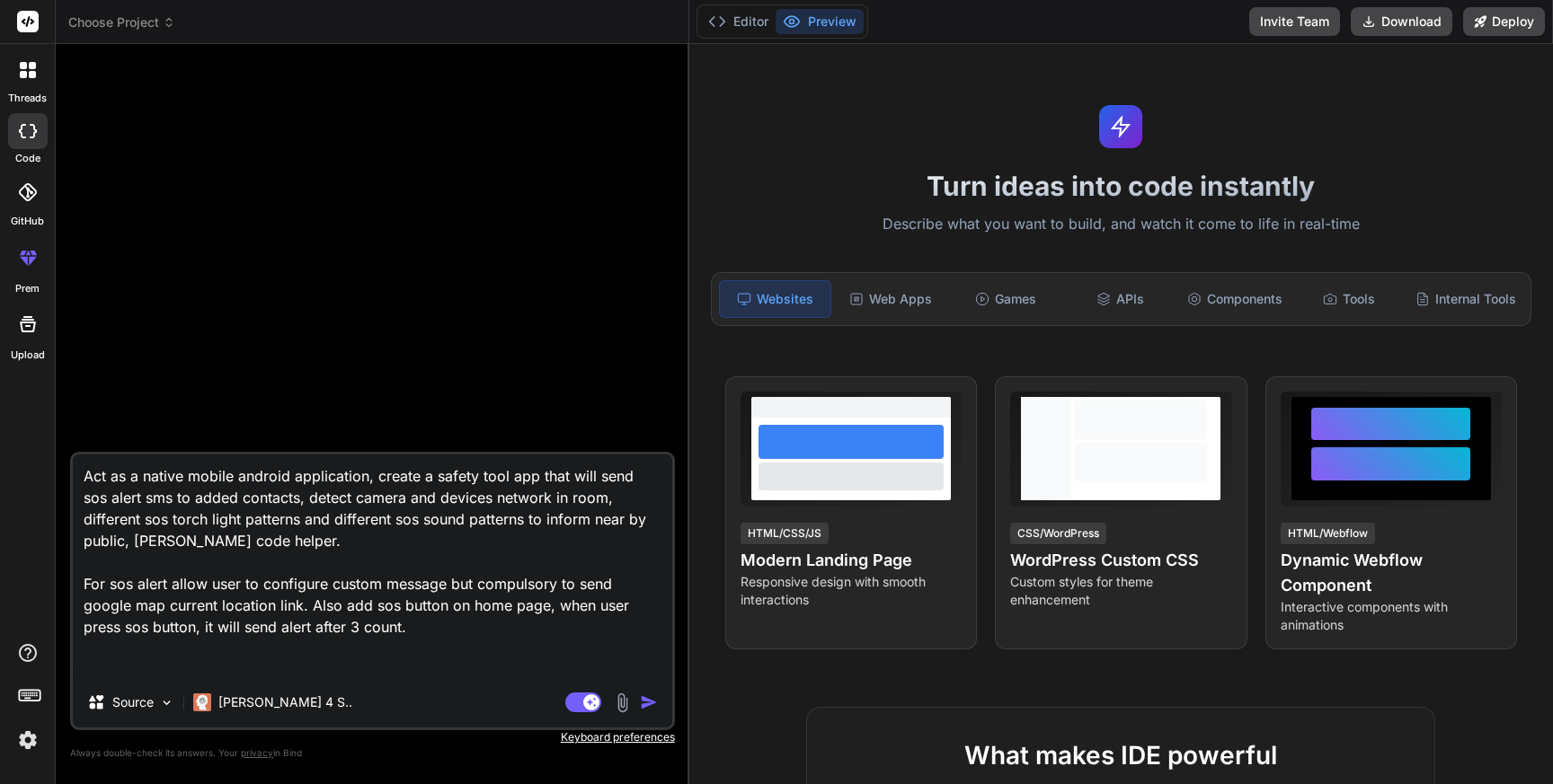
click at [174, 581] on textarea "Act as a native mobile android application, create a safety tool app that will …" at bounding box center [372, 565] width 600 height 223
click at [209, 665] on textarea "Act as a native mobile android application, create a safety tool app that will …" at bounding box center [372, 565] width 600 height 223
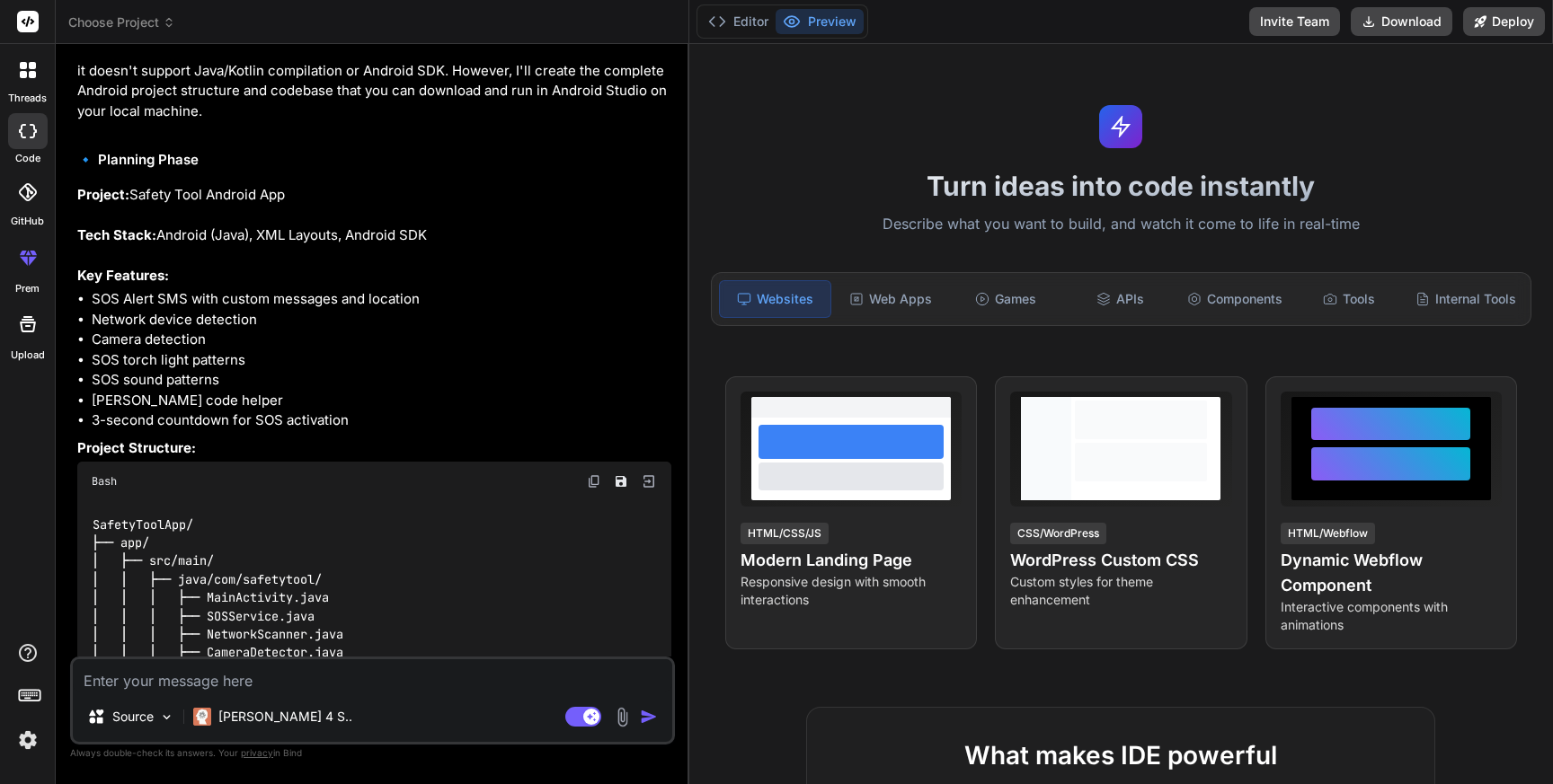
scroll to position [511, 0]
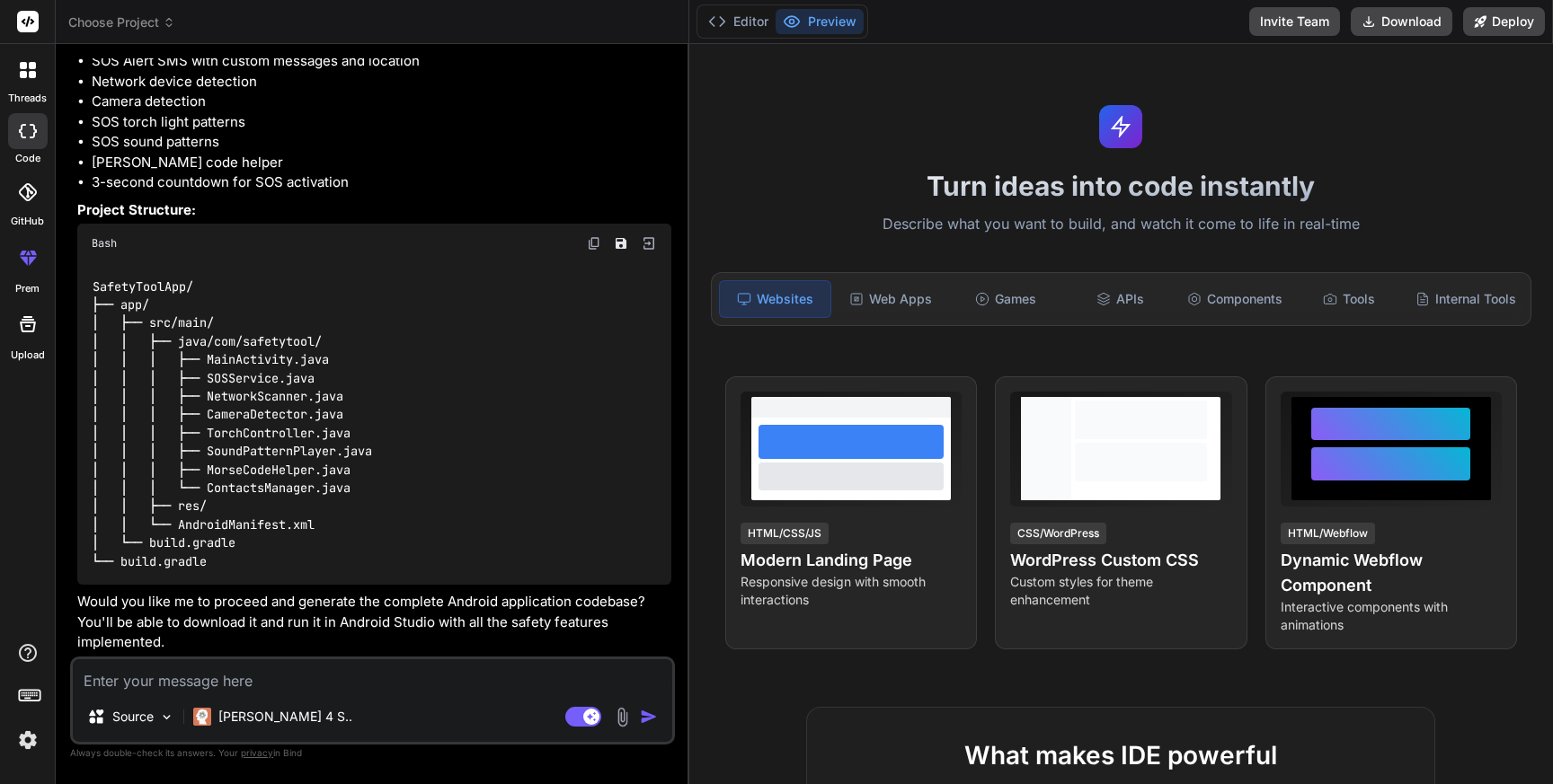
click at [343, 679] on textarea at bounding box center [372, 675] width 600 height 32
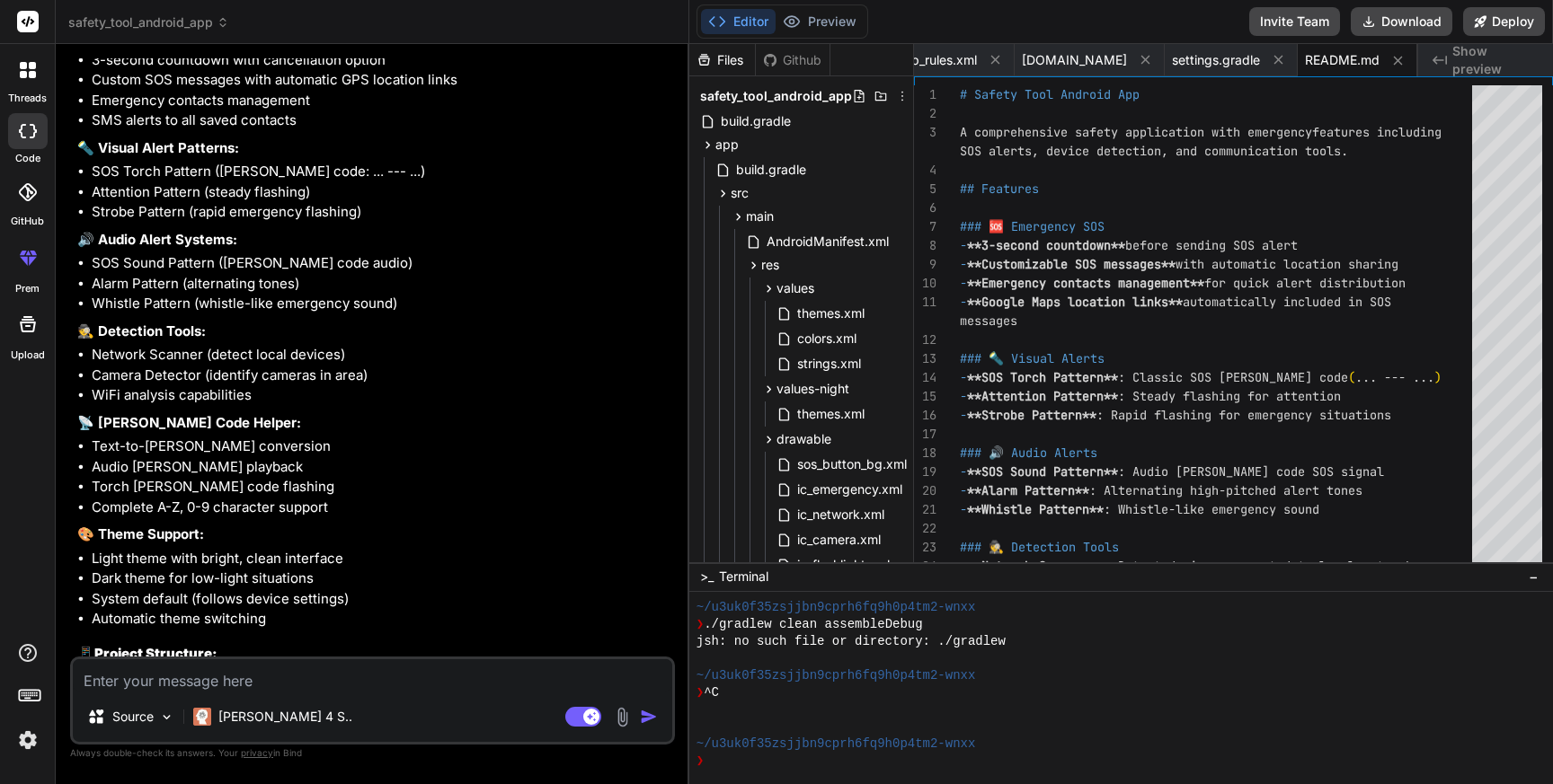
scroll to position [2884, 0]
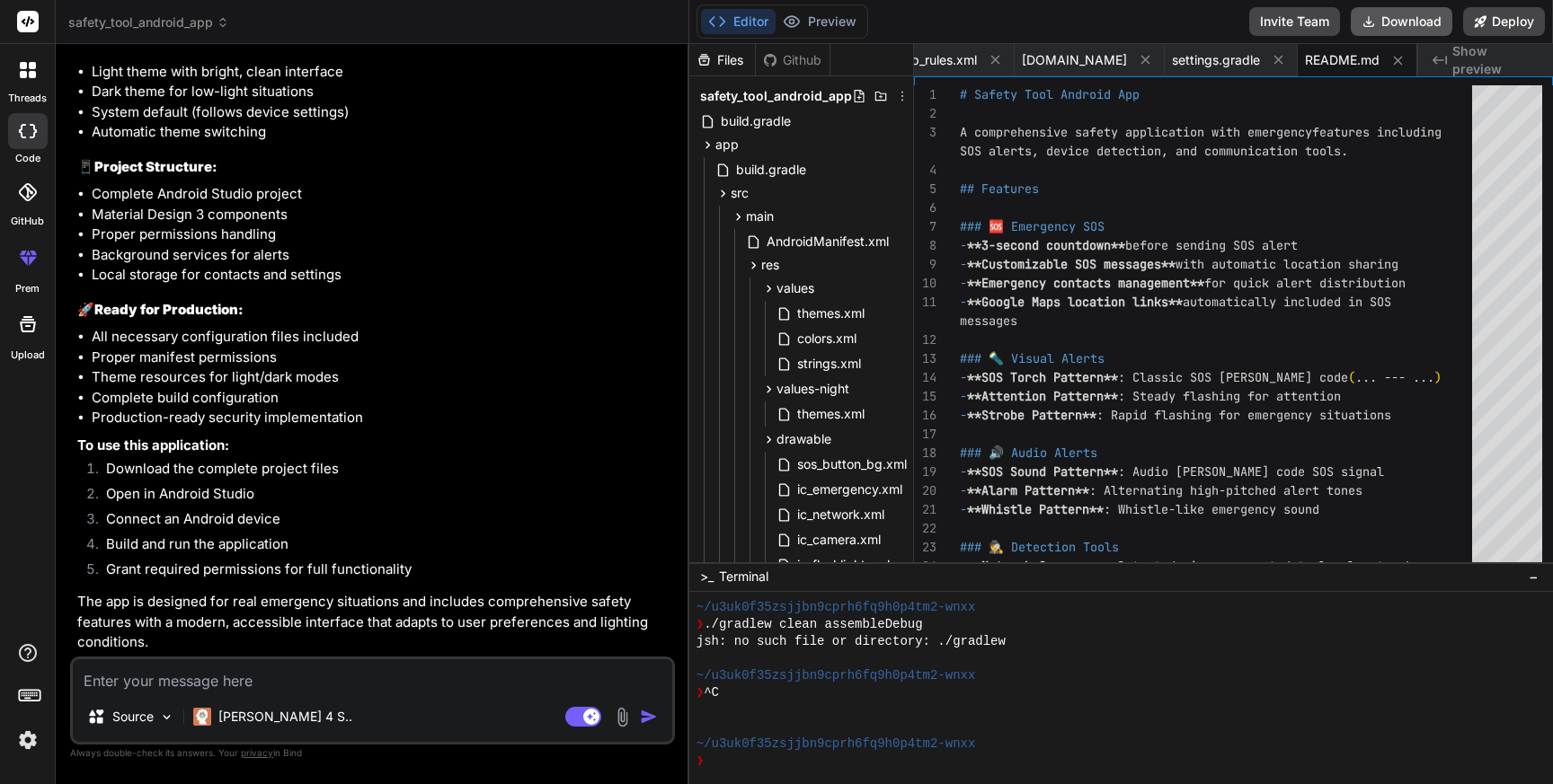
click at [1396, 27] on button "Download" at bounding box center [1401, 21] width 102 height 29
click at [184, 674] on textarea at bounding box center [372, 675] width 600 height 32
paste textarea "Build file '/Users/personal/Downloads/safety_tool_android_app/build.gradle' lin…"
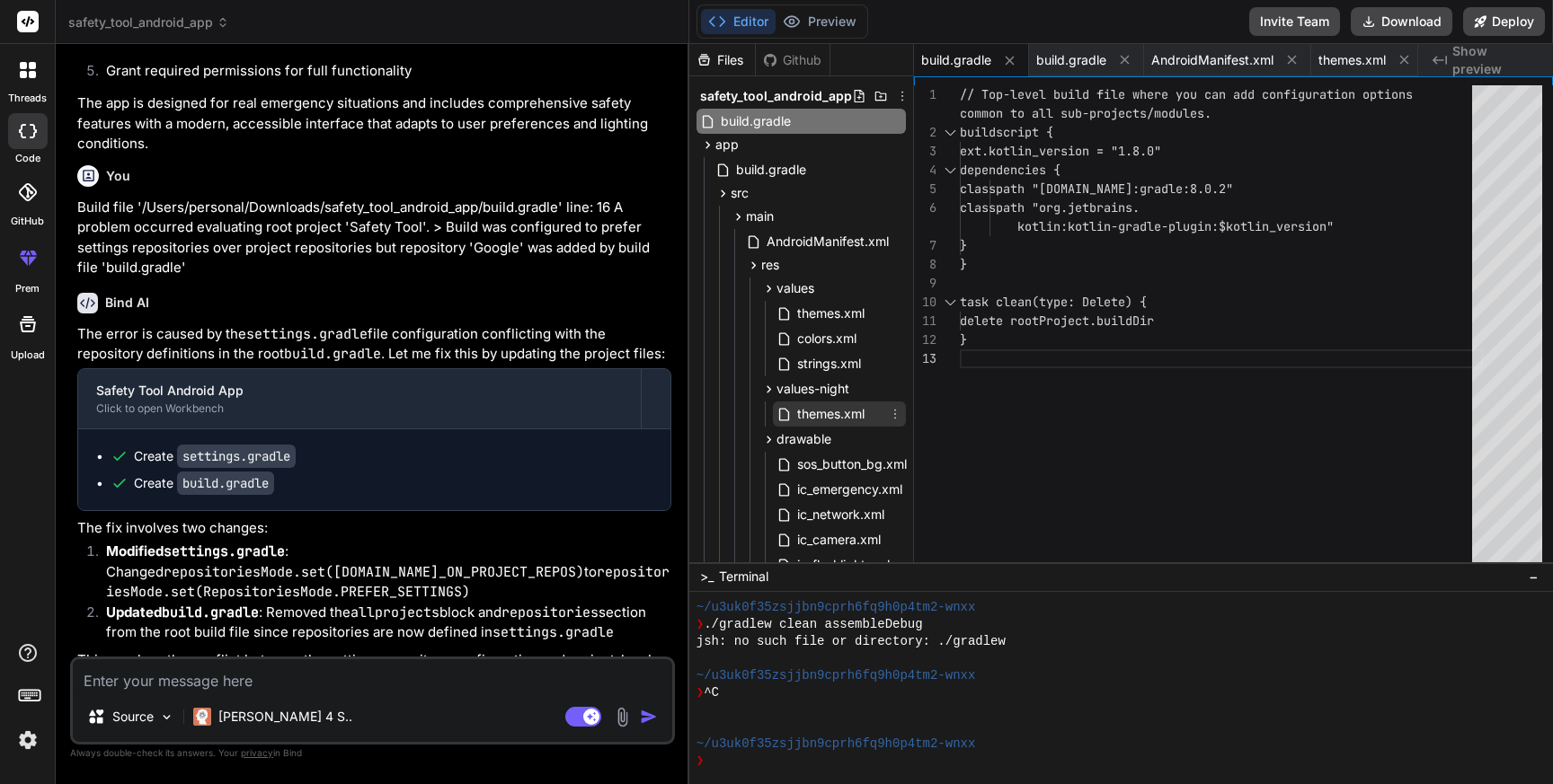
scroll to position [518, 0]
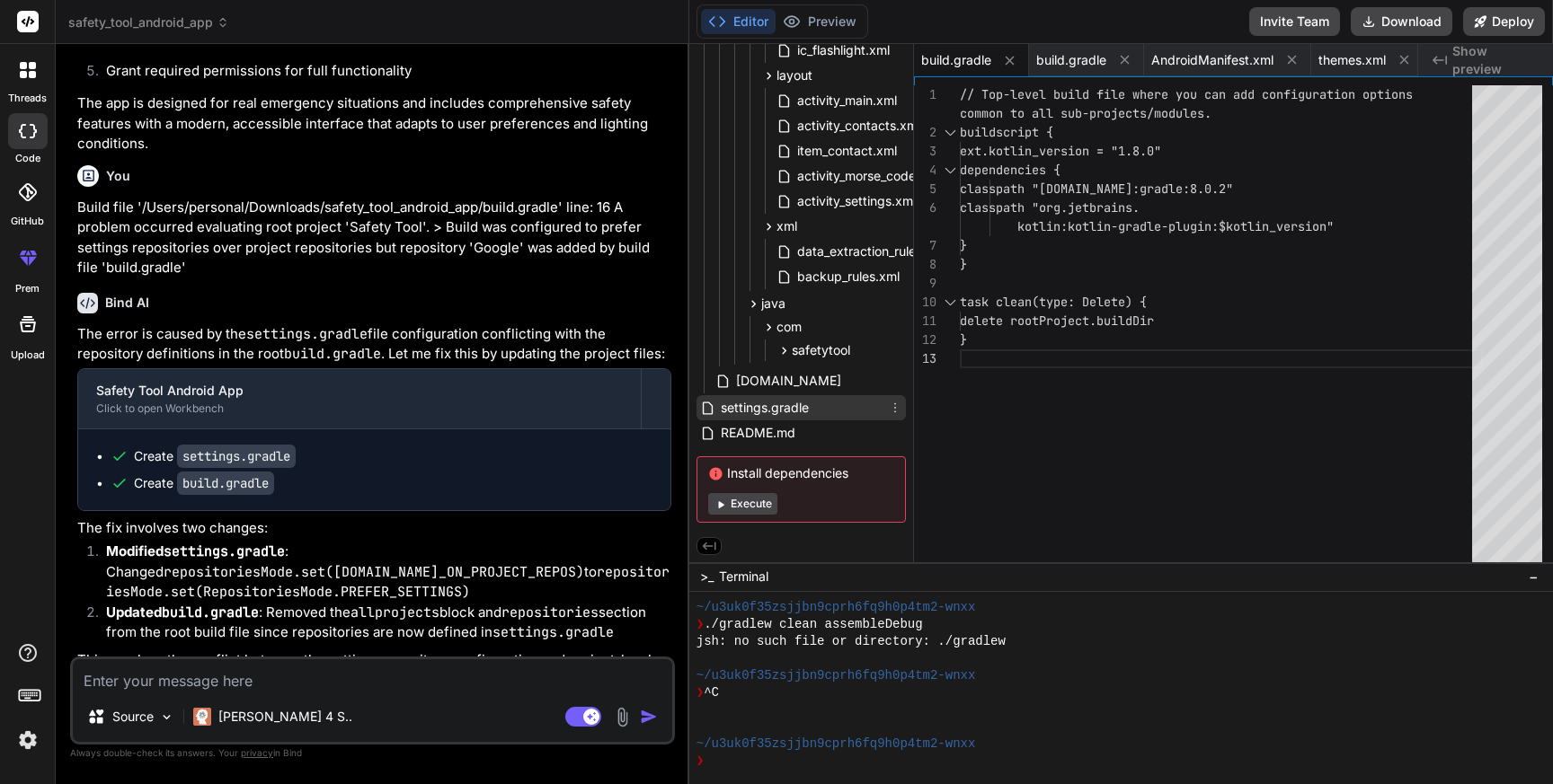
click at [789, 406] on span "settings.gradle" at bounding box center [764, 407] width 91 height 21
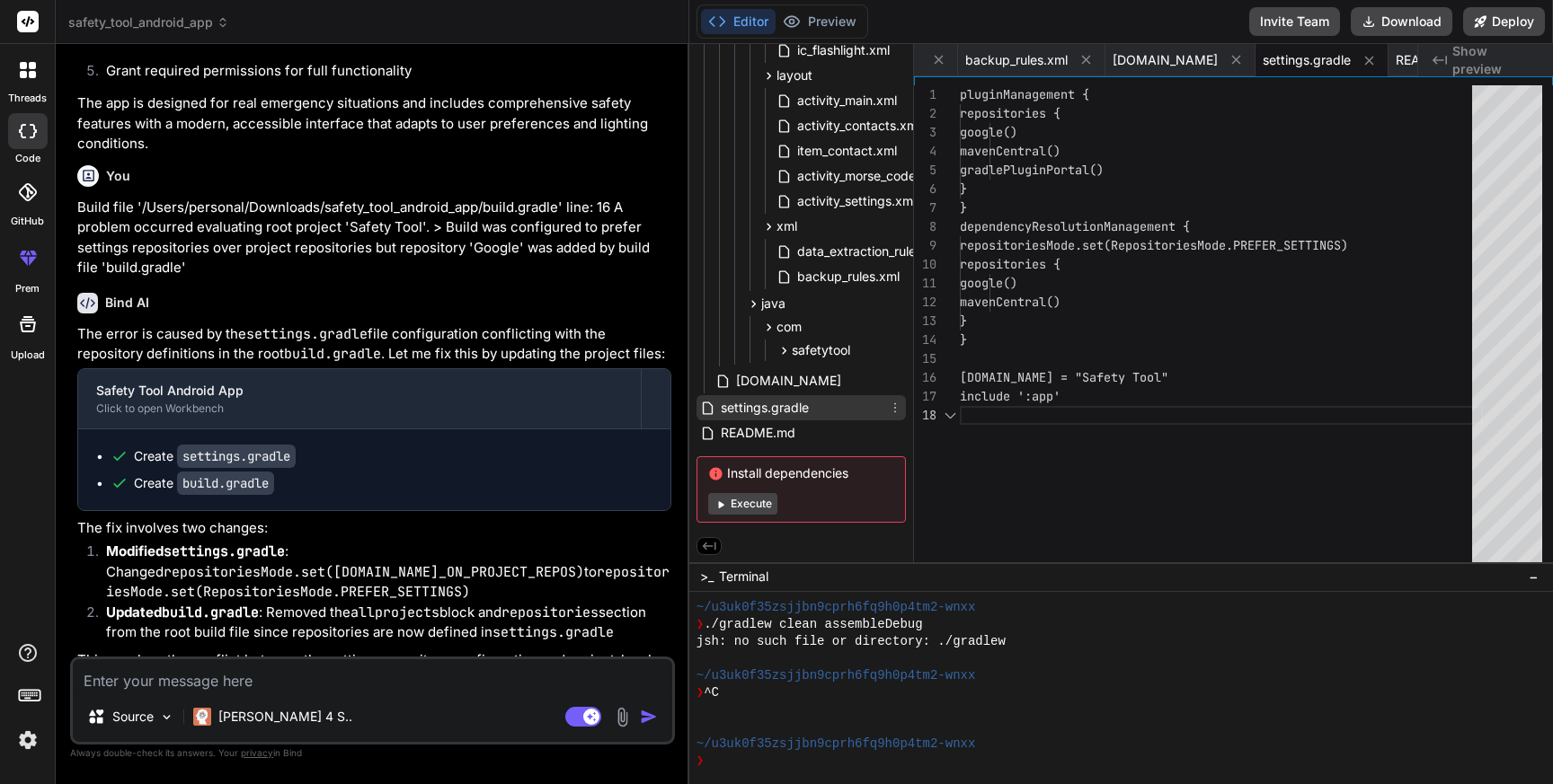
click at [789, 406] on span "settings.gradle" at bounding box center [764, 407] width 91 height 21
click at [1162, 392] on div "pluginManagement { repositories { google() mavenCentral() gradlePluginPortal() …" at bounding box center [1221, 327] width 523 height 485
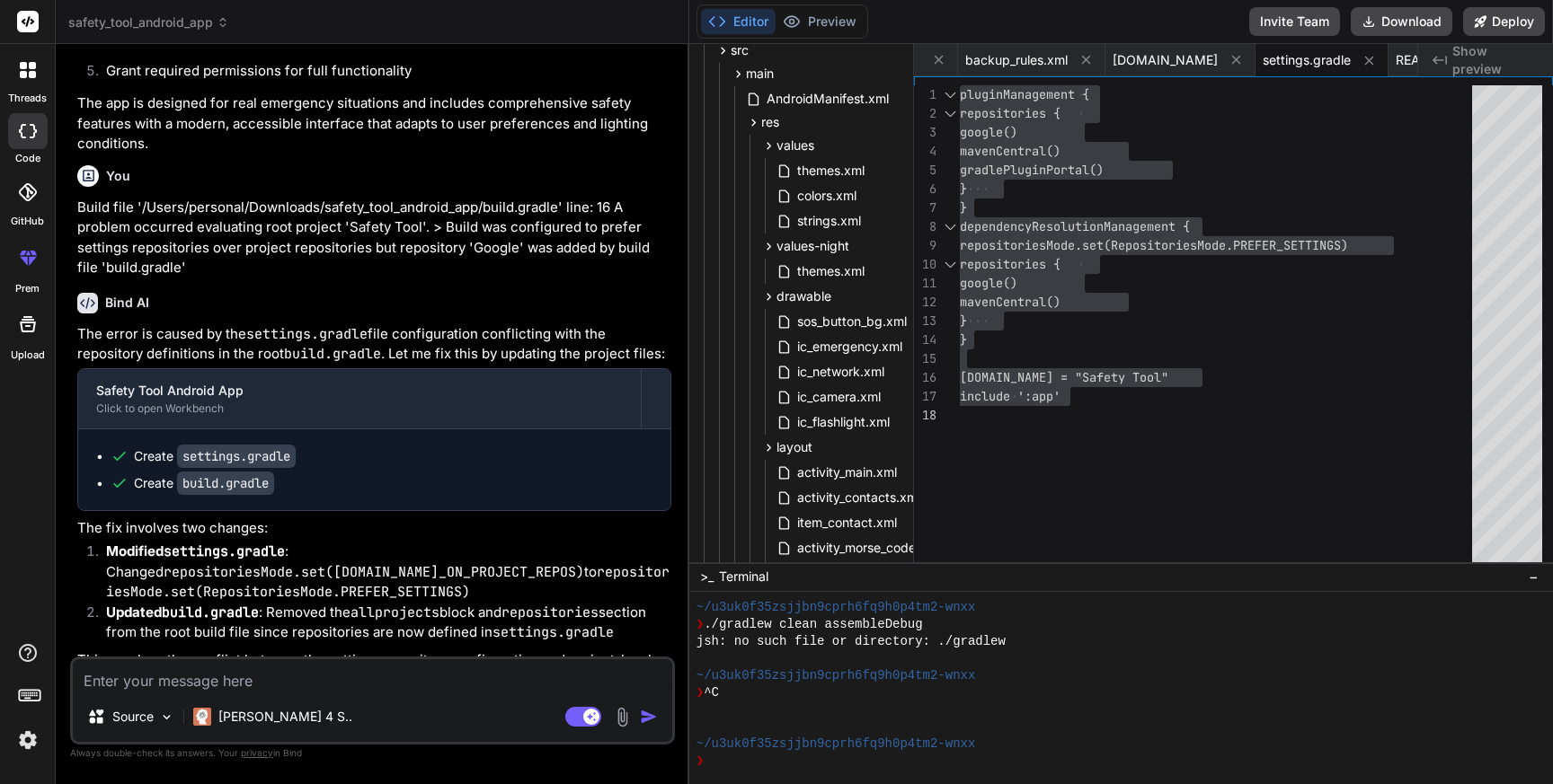
scroll to position [0, 0]
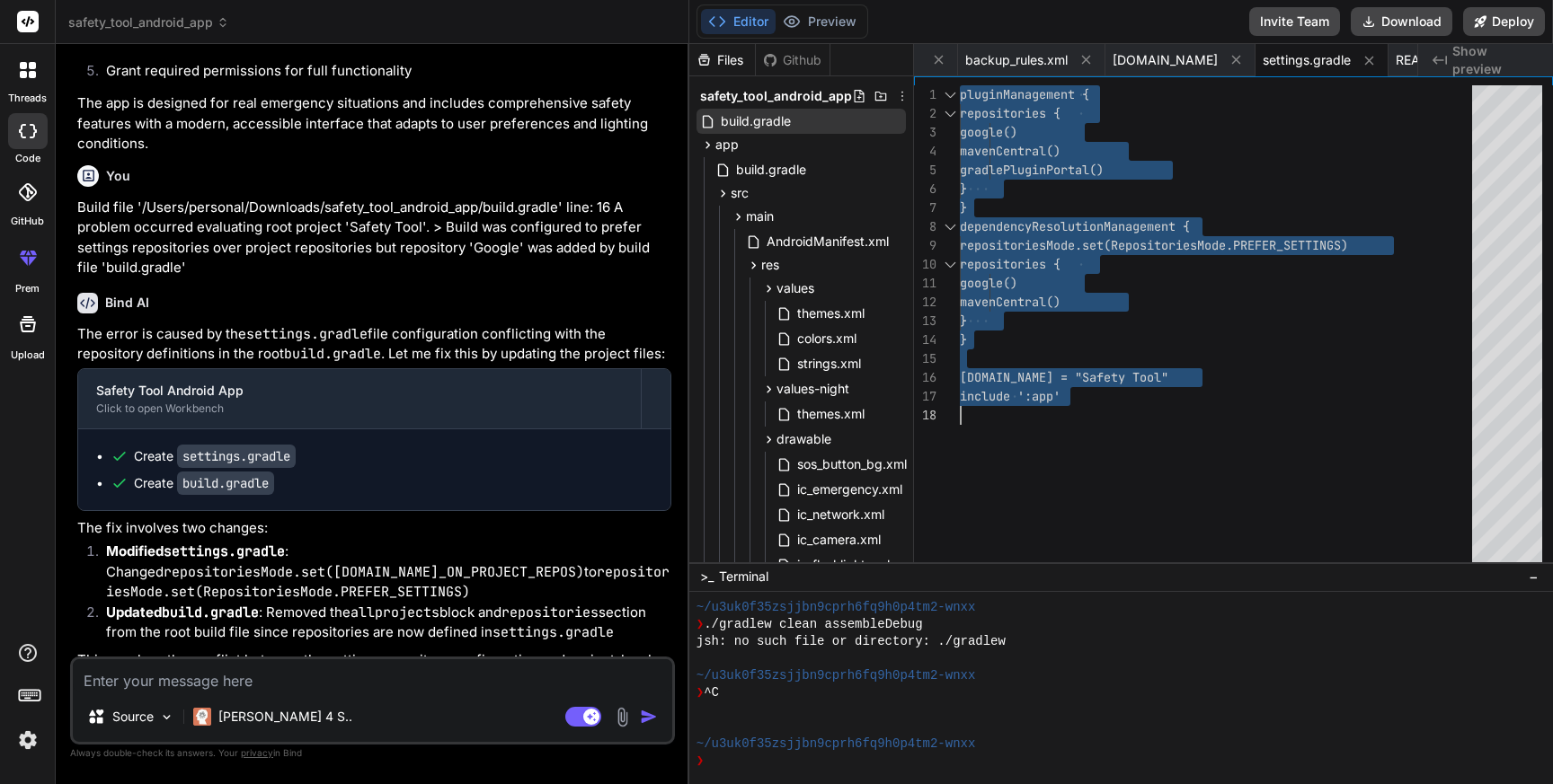
click at [764, 115] on span "build.gradle" at bounding box center [756, 121] width 74 height 21
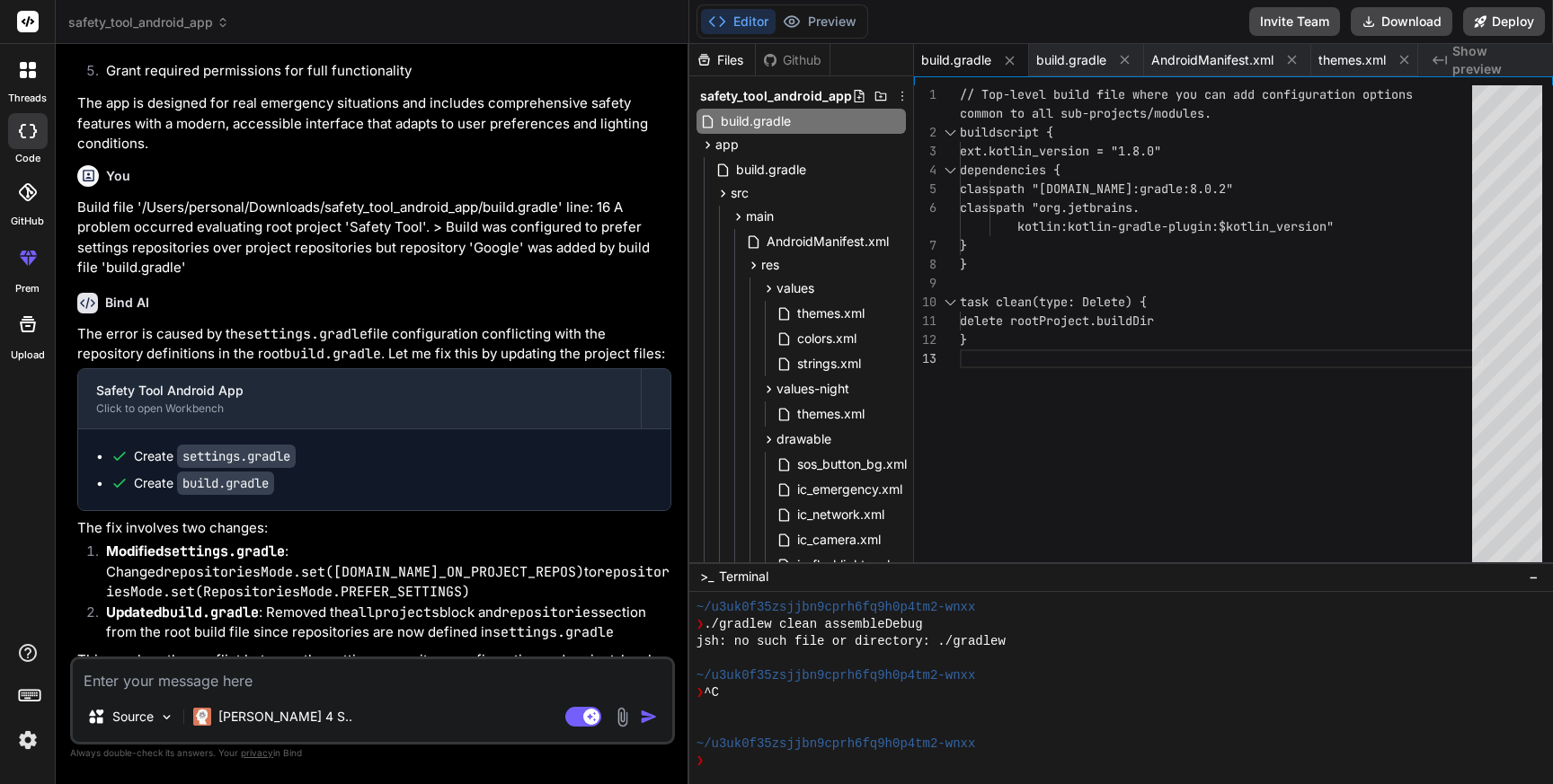
click at [1136, 430] on div "// Top-level build file where you can add configur ation options buildscript { …" at bounding box center [1221, 327] width 523 height 485
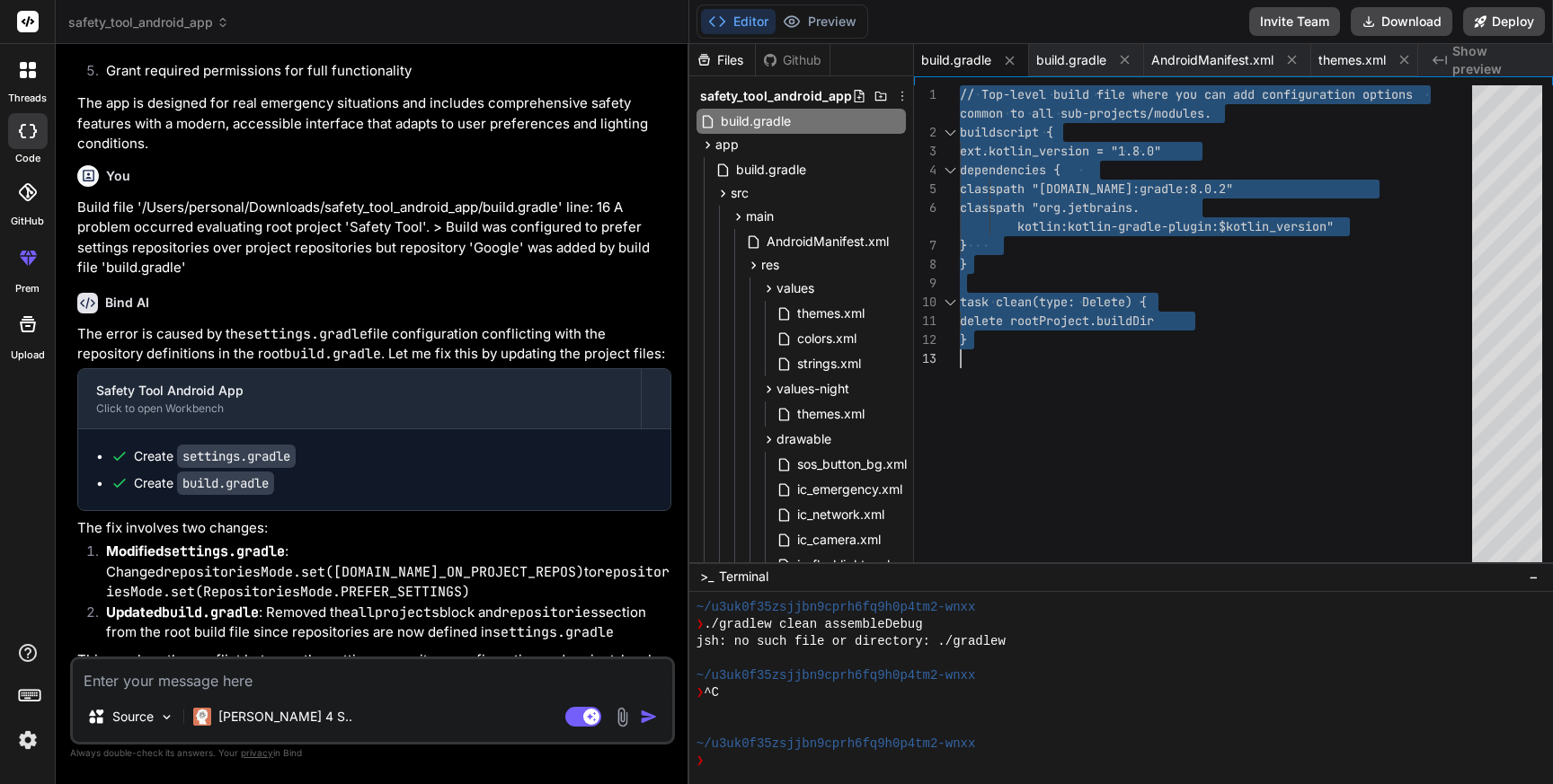
click at [163, 671] on textarea at bounding box center [372, 675] width 600 height 32
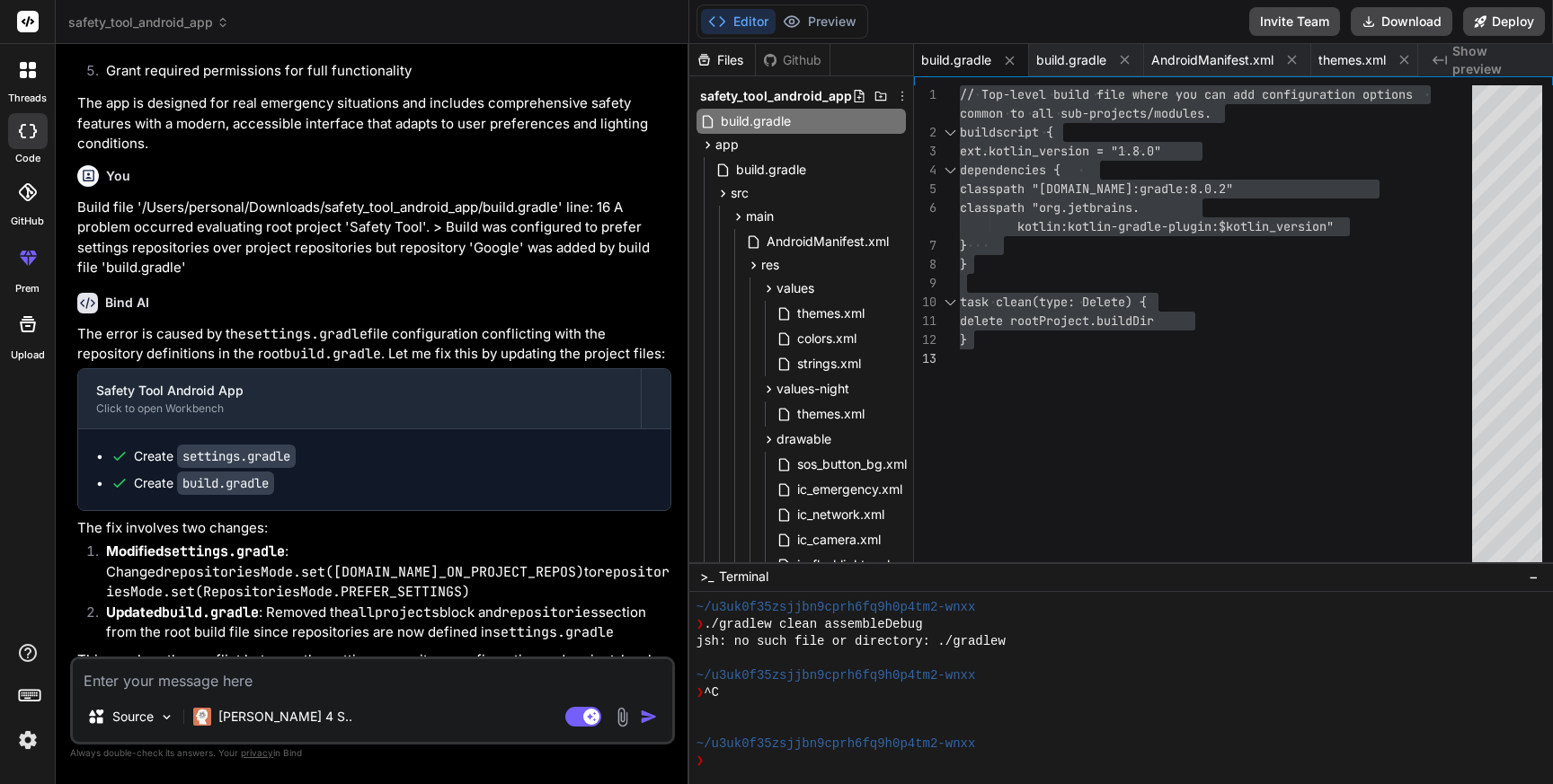
paste textarea "A problem occurred configuring root project 'Safety Tool'. > Could not resolve …"
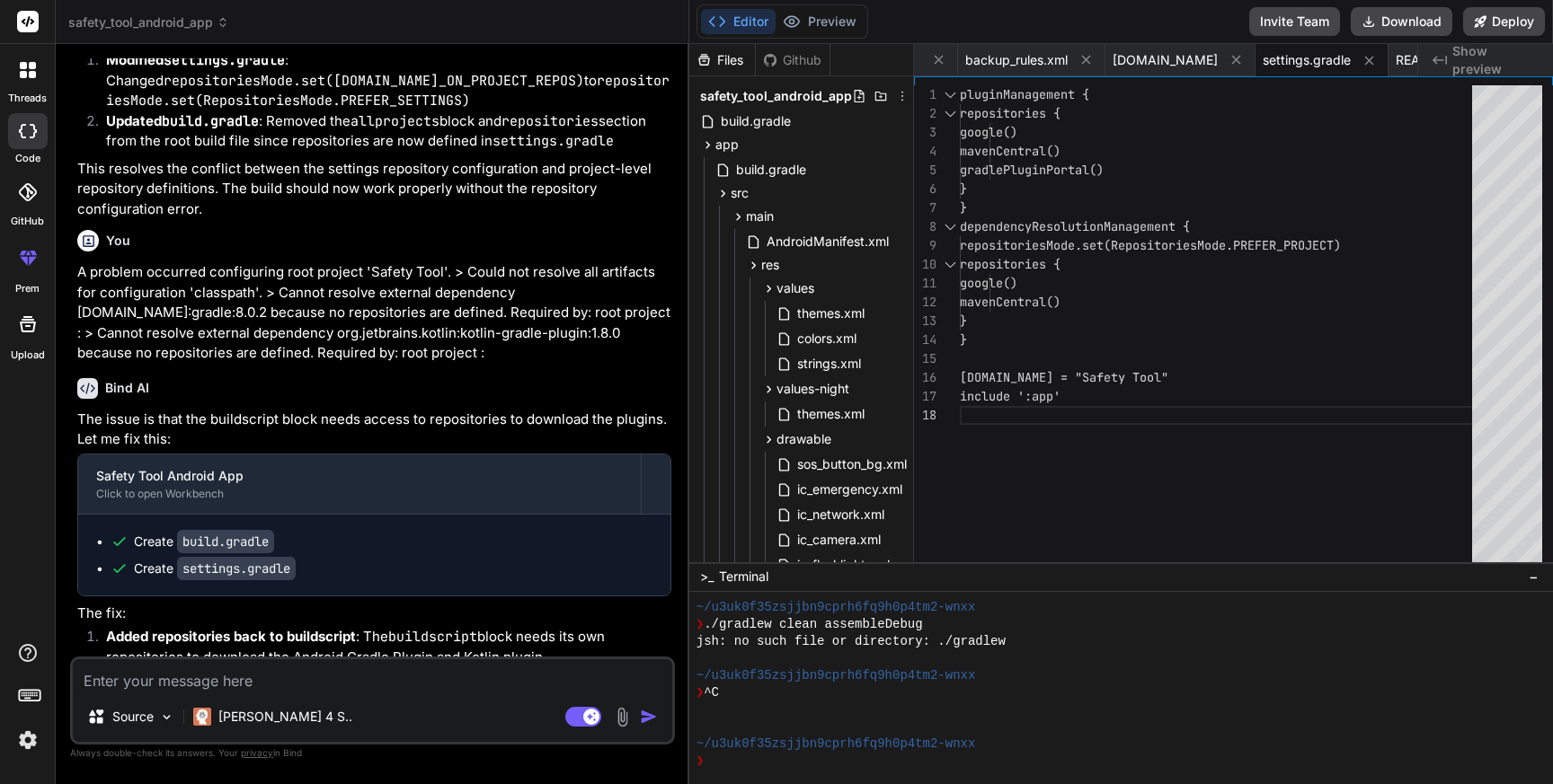
scroll to position [4068, 0]
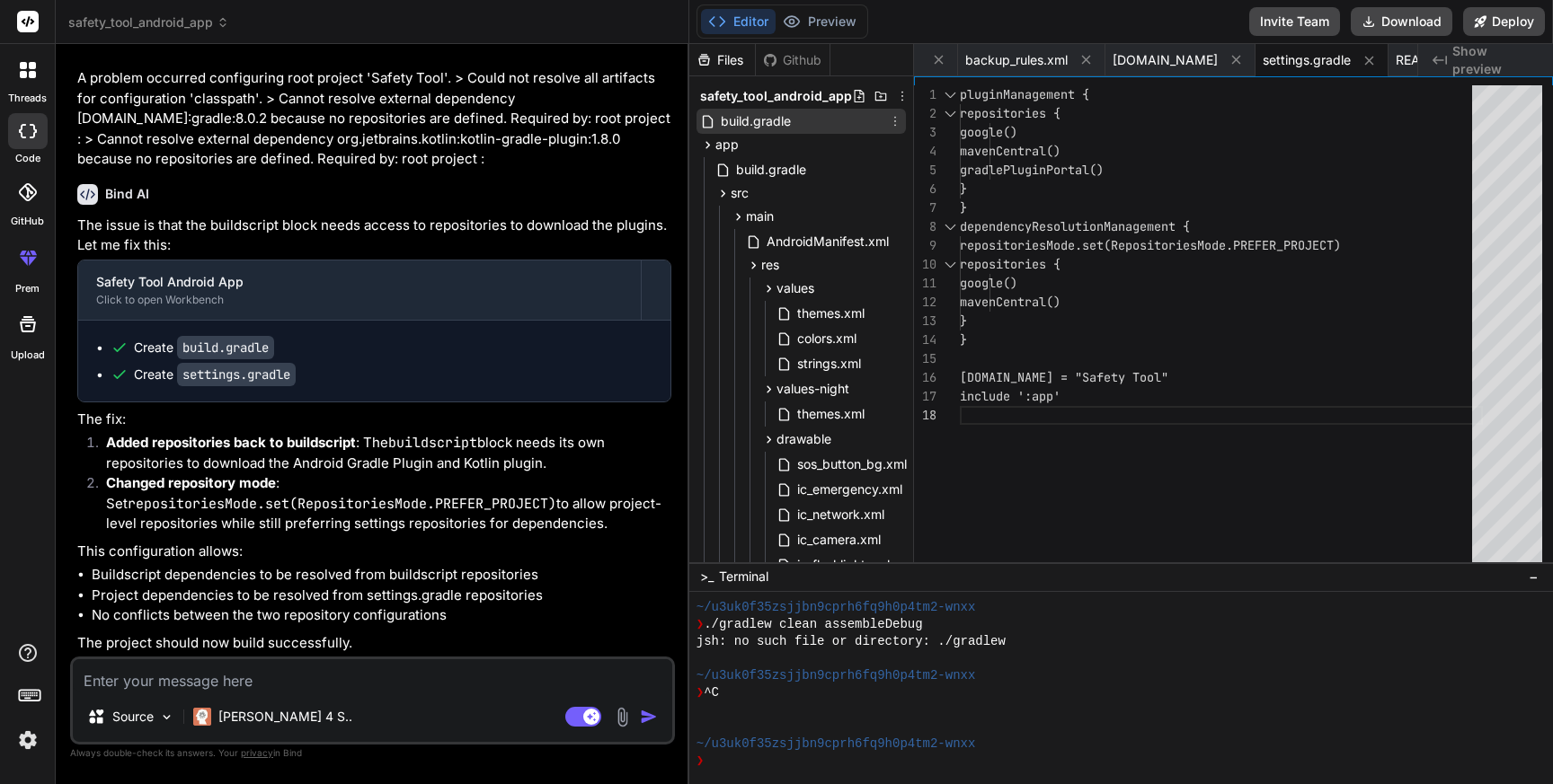
click at [756, 126] on span "build.gradle" at bounding box center [756, 121] width 74 height 21
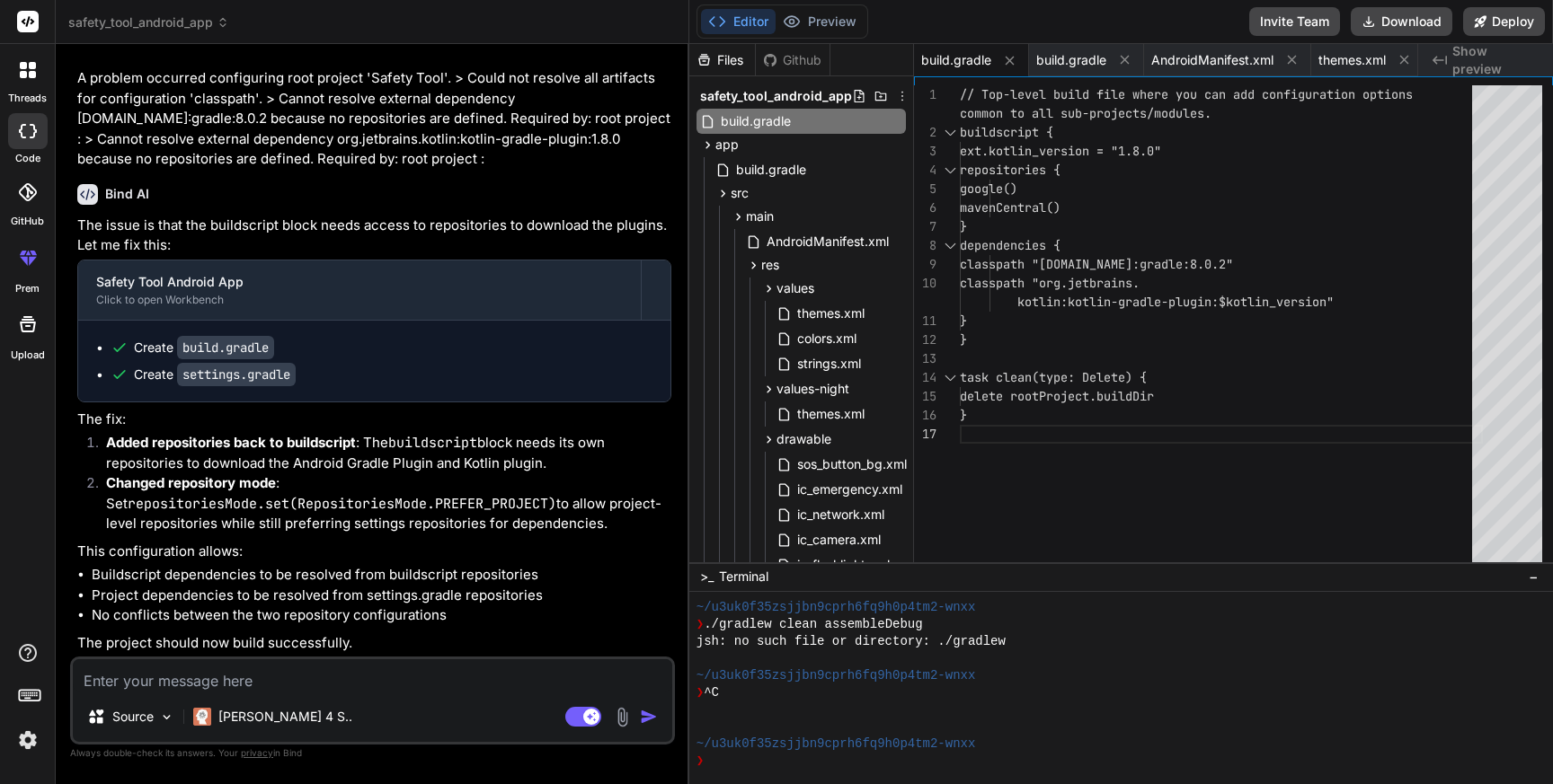
click at [1168, 341] on div "// Top-level build file where you can add configur ation options buildscript { …" at bounding box center [1221, 327] width 523 height 485
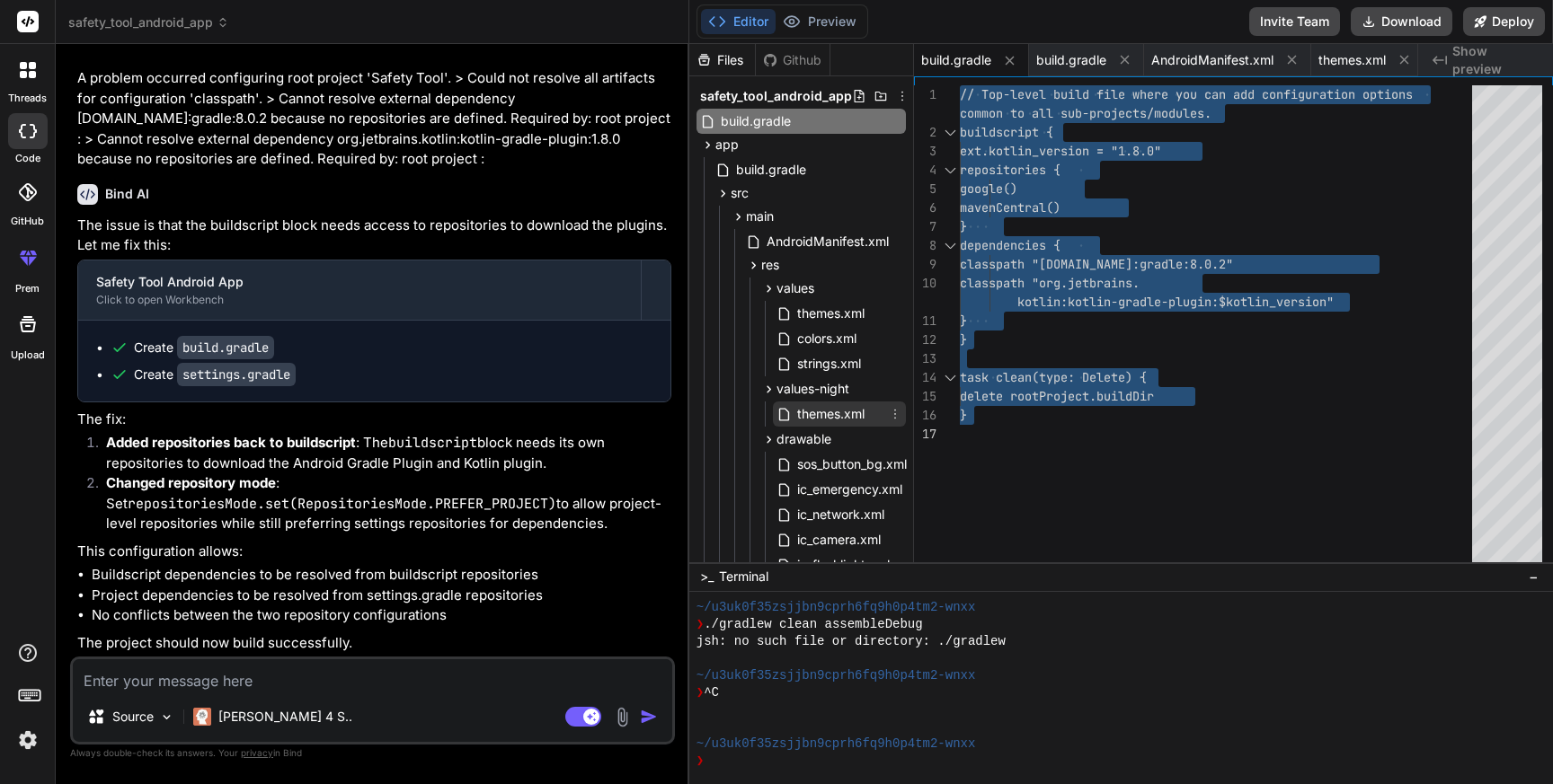
scroll to position [518, 0]
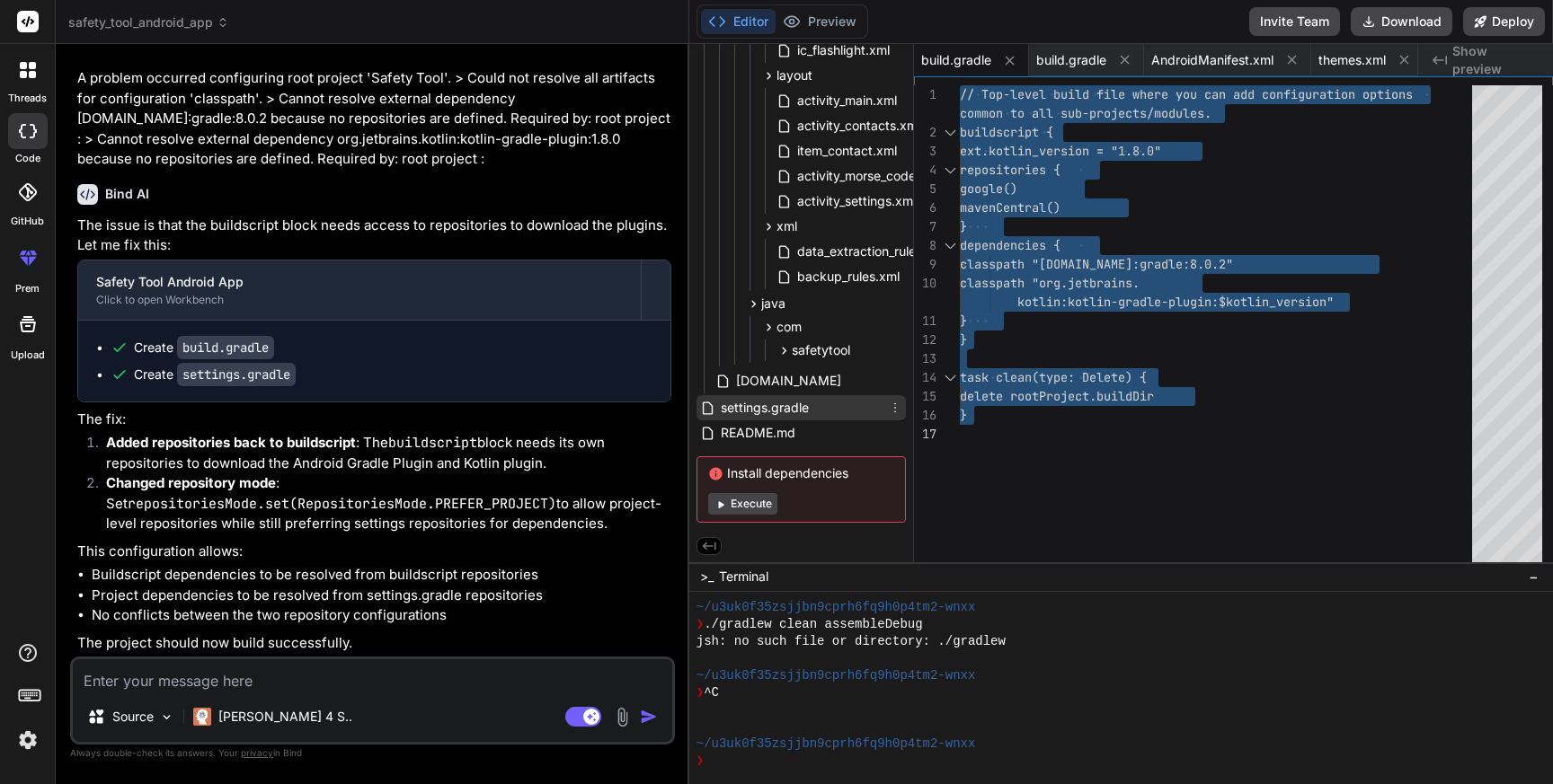
click at [789, 404] on span "settings.gradle" at bounding box center [764, 407] width 91 height 21
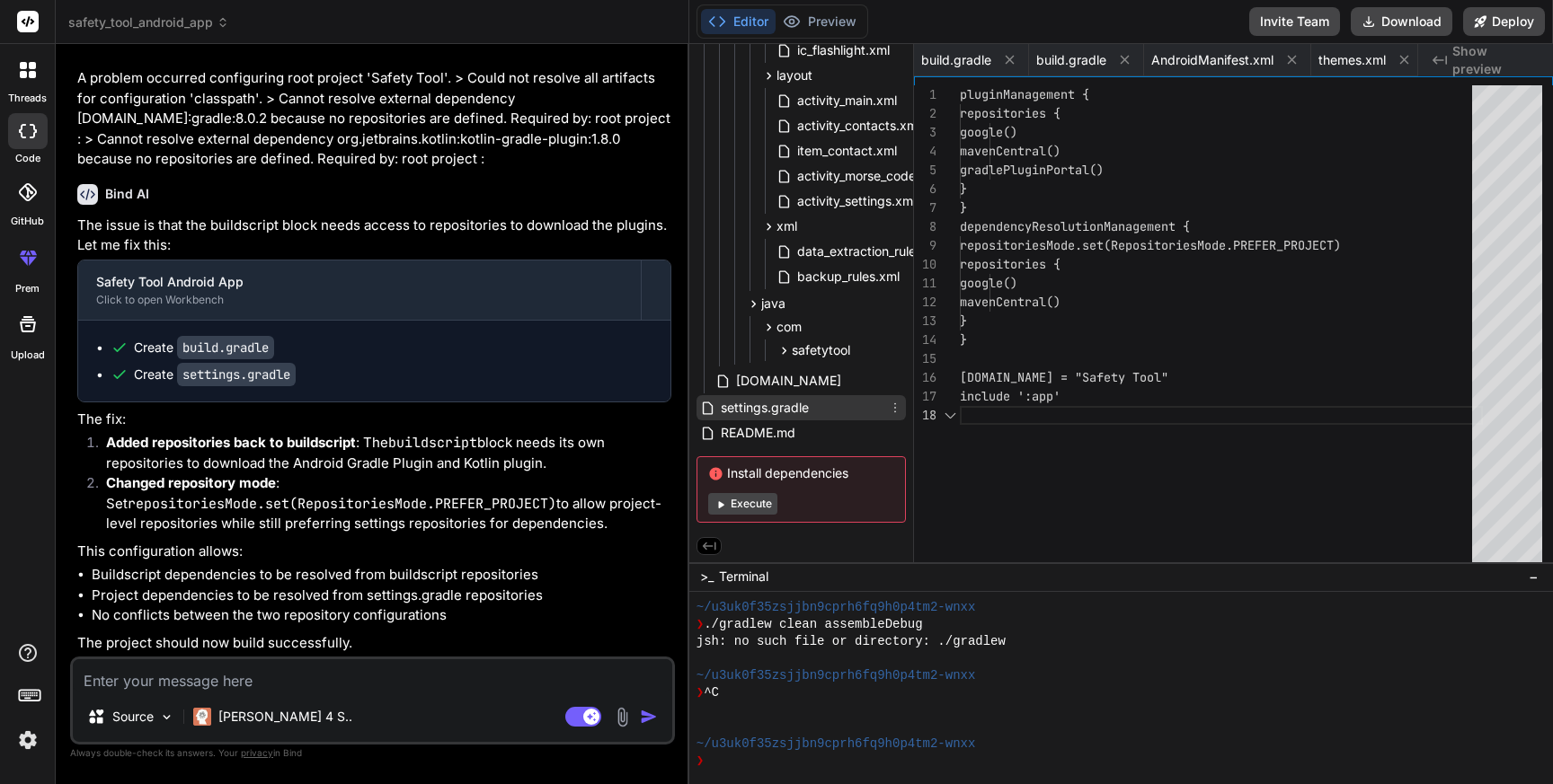
scroll to position [0, 4494]
click at [789, 404] on span "settings.gradle" at bounding box center [764, 407] width 91 height 21
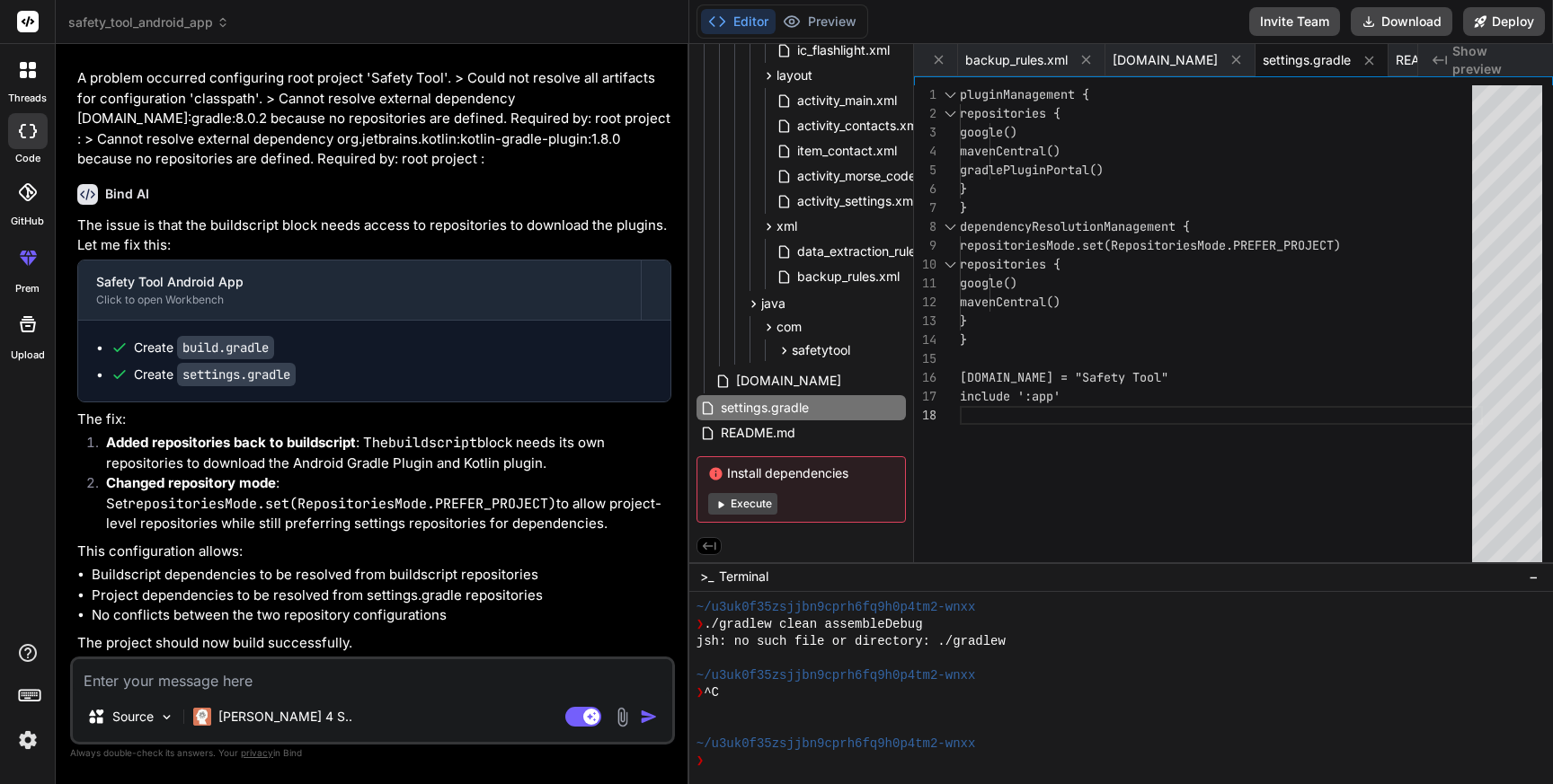
click at [1131, 368] on div "pluginManagement { repositories { google() mavenCentral() gradlePluginPortal() …" at bounding box center [1221, 327] width 523 height 485
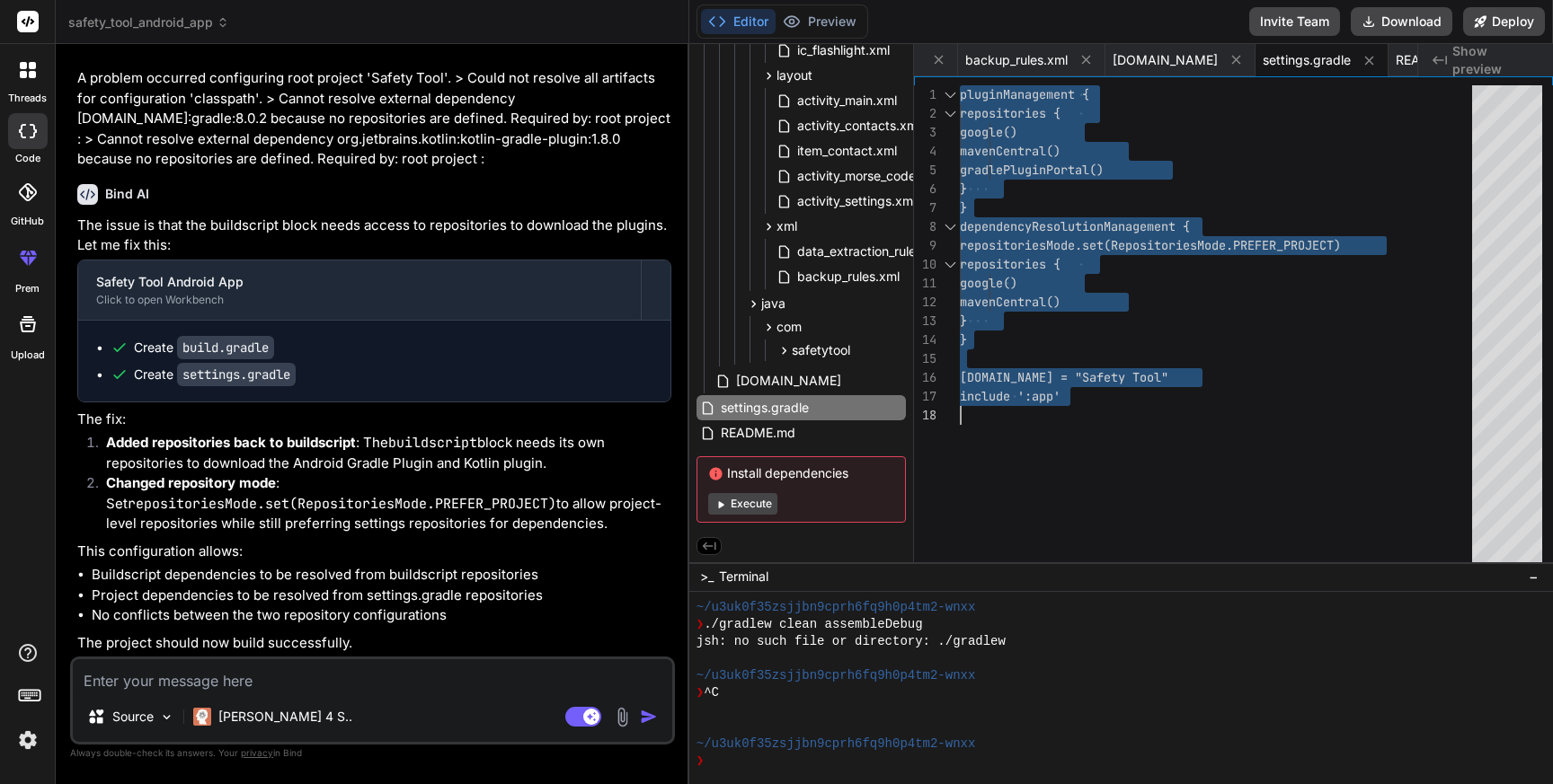
scroll to position [0, 0]
click at [268, 678] on textarea at bounding box center [372, 675] width 600 height 32
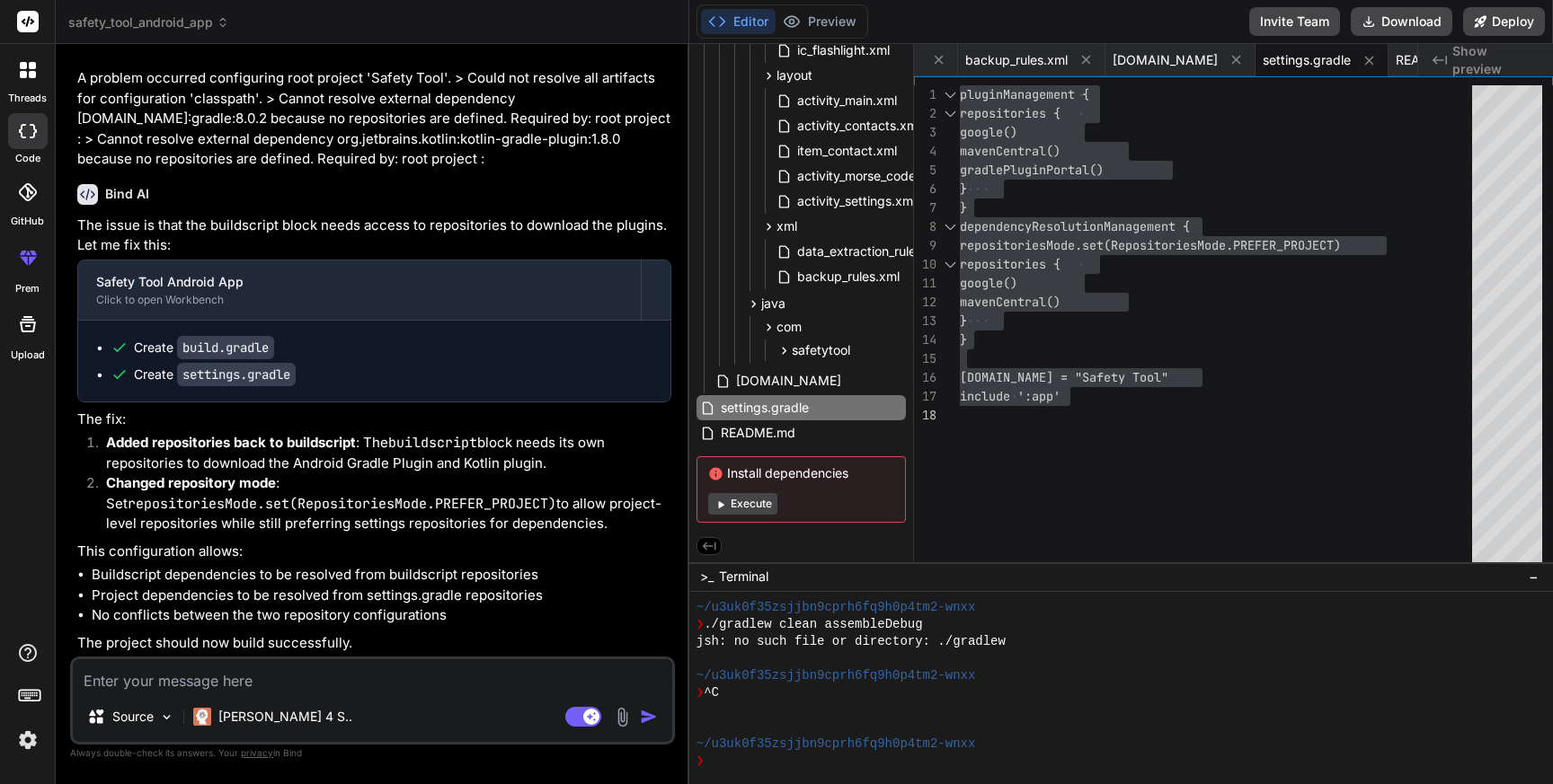
paste textarea "Execution failed for task ':app:checkDebugAarMetadata'. > Configuration `:app:d…"
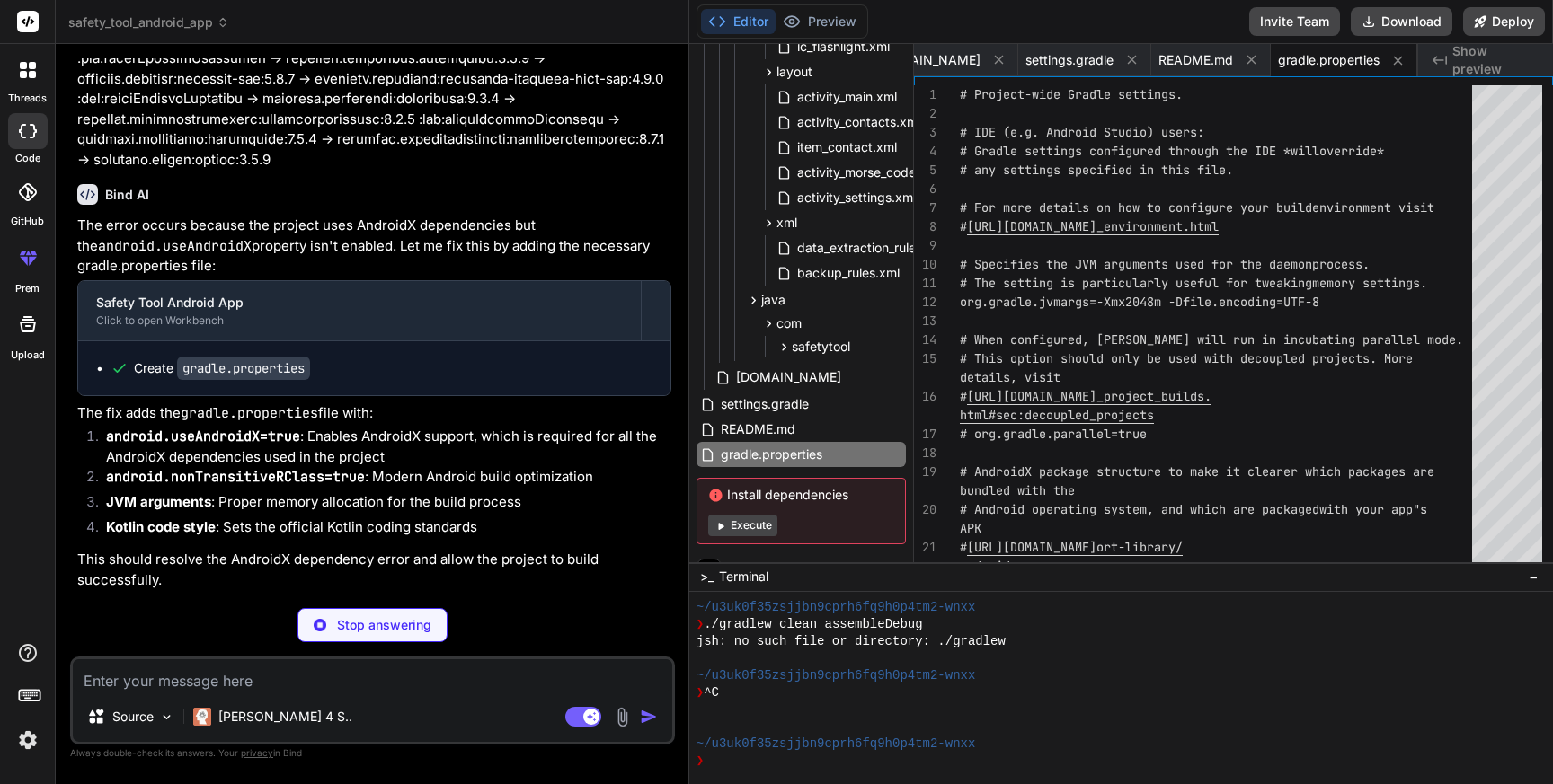
scroll to position [6817, 0]
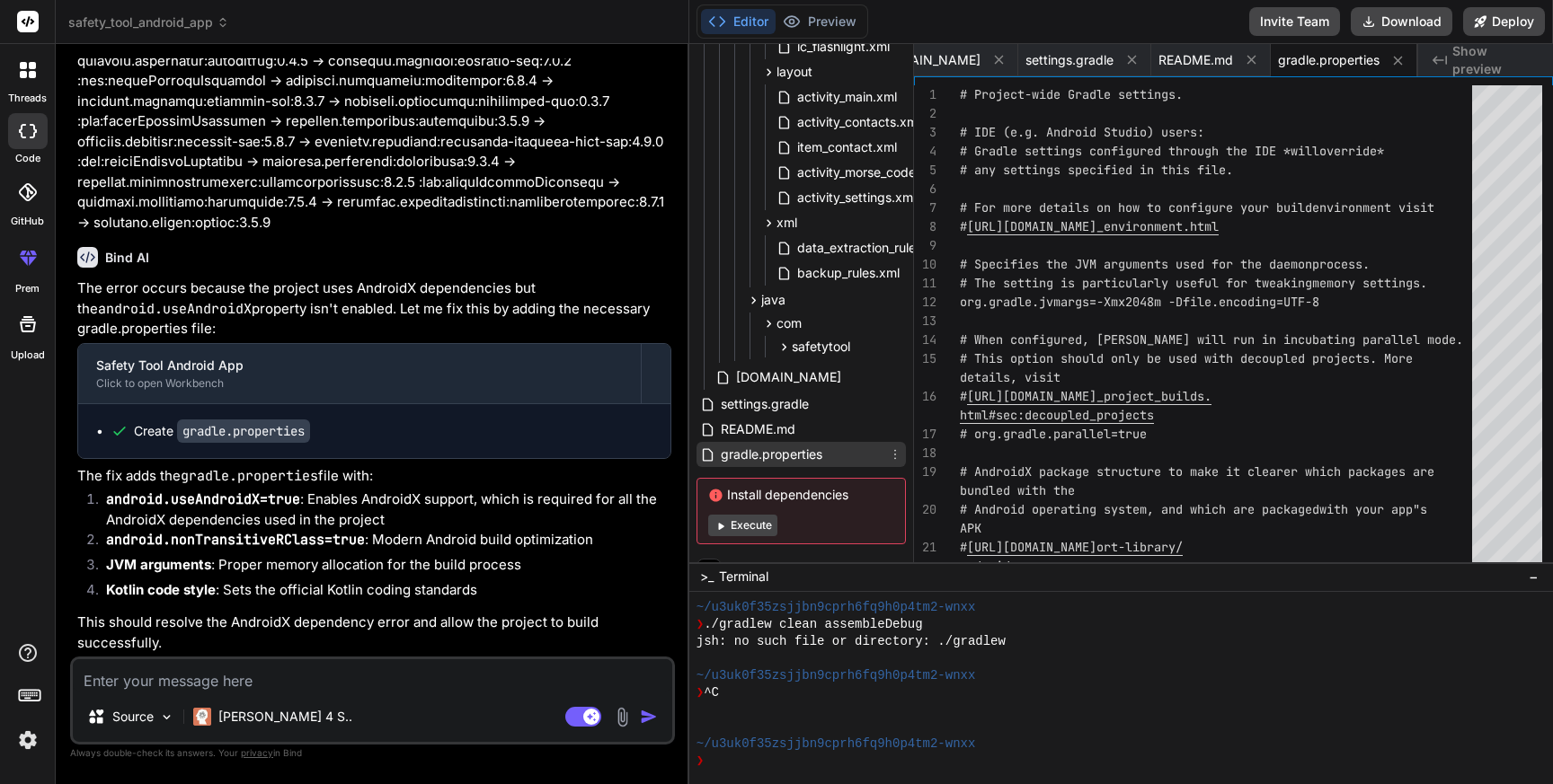
click at [764, 450] on span "gradle.properties" at bounding box center [771, 454] width 105 height 21
click at [1210, 455] on div "# Project-wide Gradle settings. # IDE (e.g. Android Studio) users: # Gradle set…" at bounding box center [1221, 443] width 523 height 717
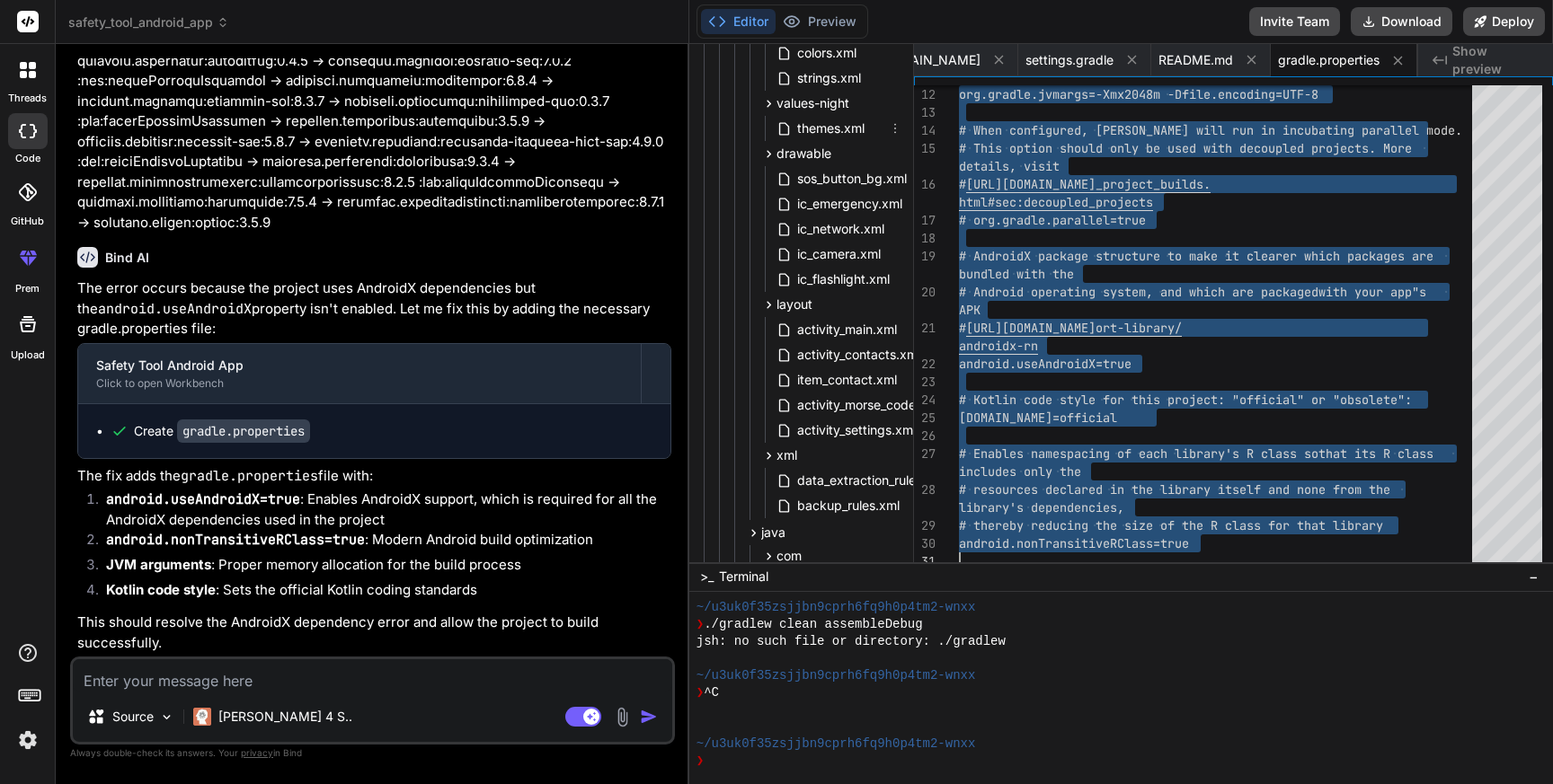
scroll to position [544, 0]
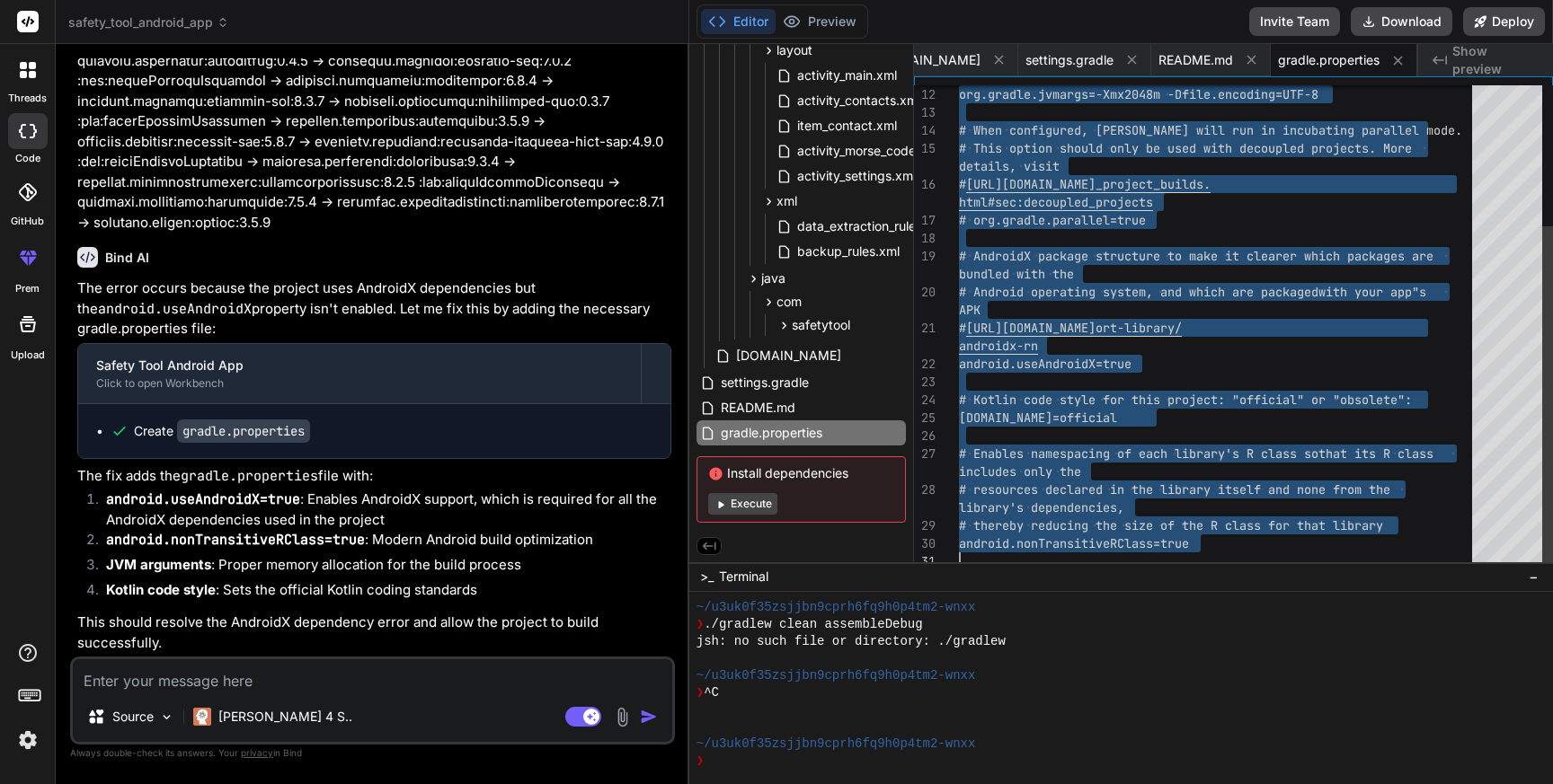
click at [1093, 510] on div "org.gradle.jvmargs=-Xmx2048m -Dfile.encoding=UTF-8 # When configured, Gradle wi…" at bounding box center [1220, 228] width 524 height 682
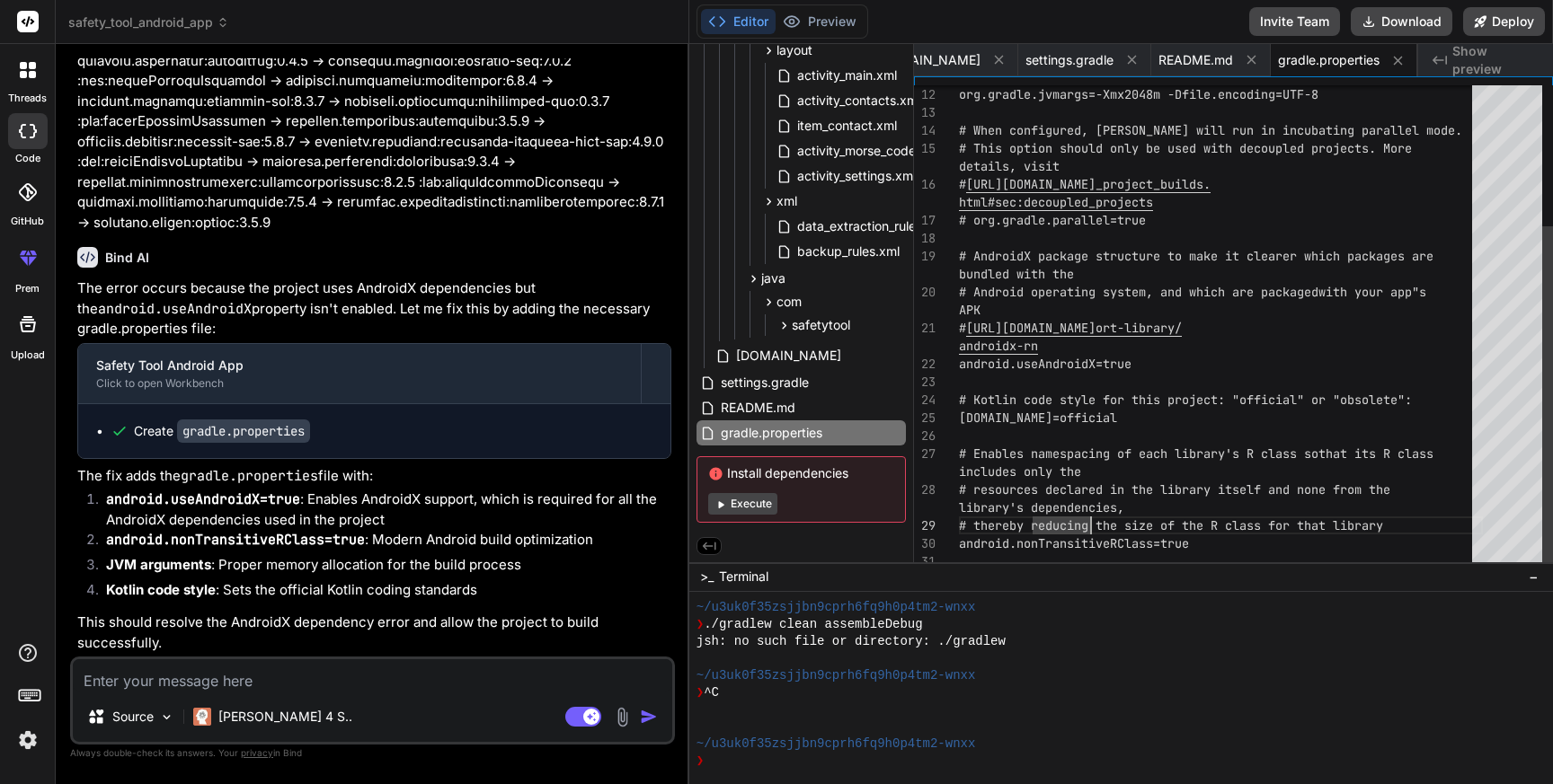
scroll to position [0, 0]
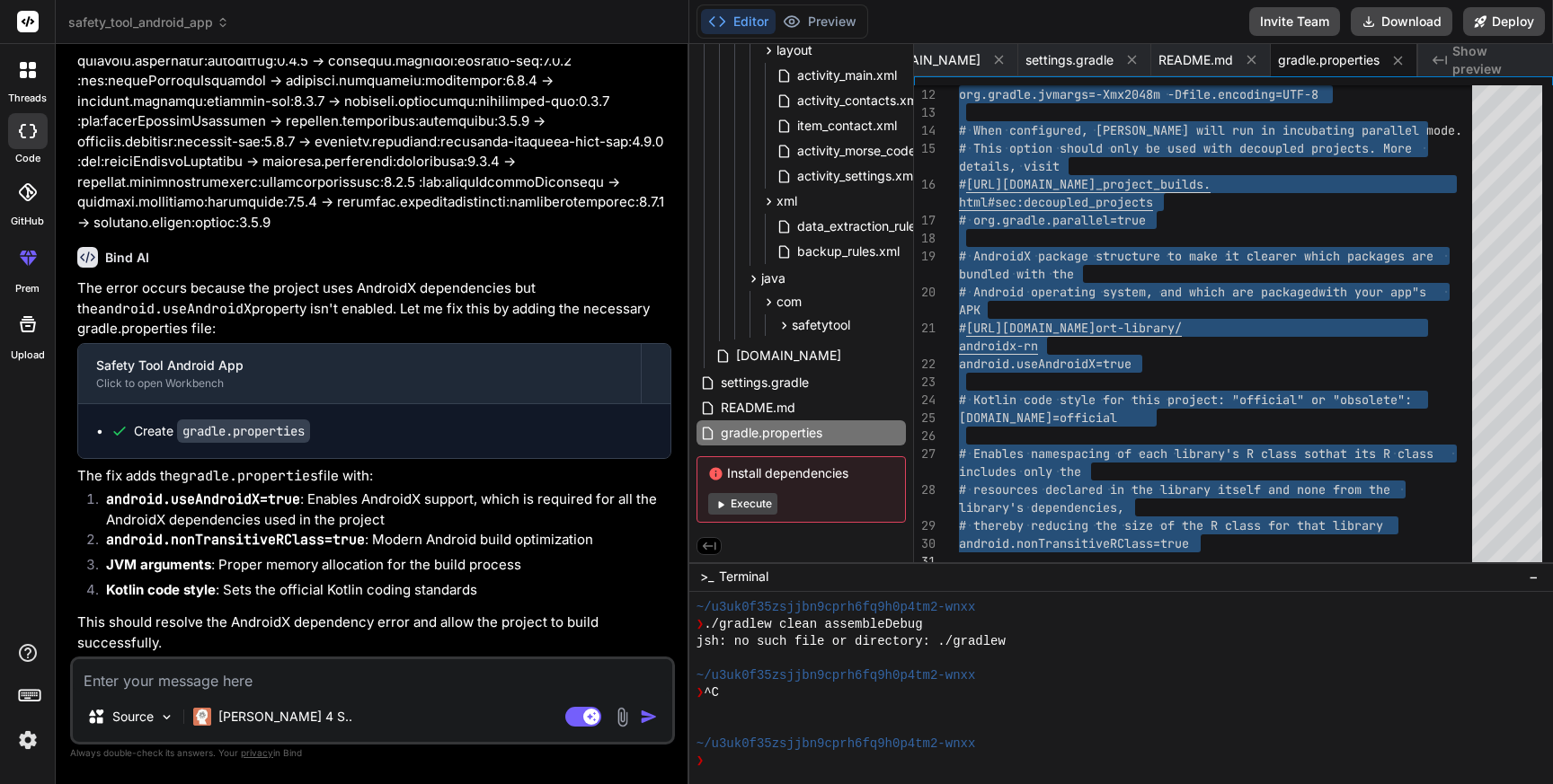
click at [278, 674] on textarea at bounding box center [372, 675] width 600 height 32
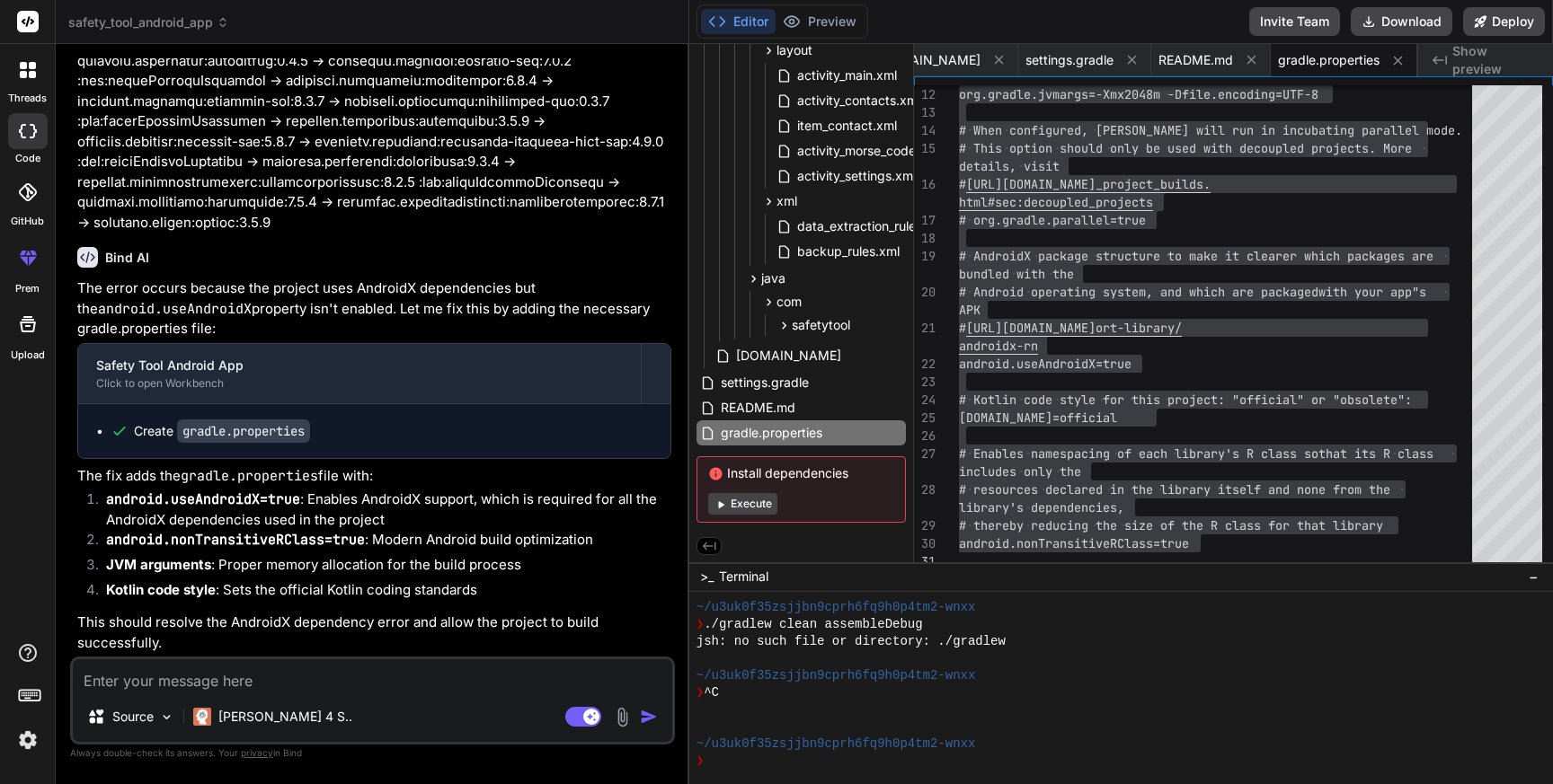
paste textarea "warning: [options] source value 8 is obsolete and will be removed in a future r…"
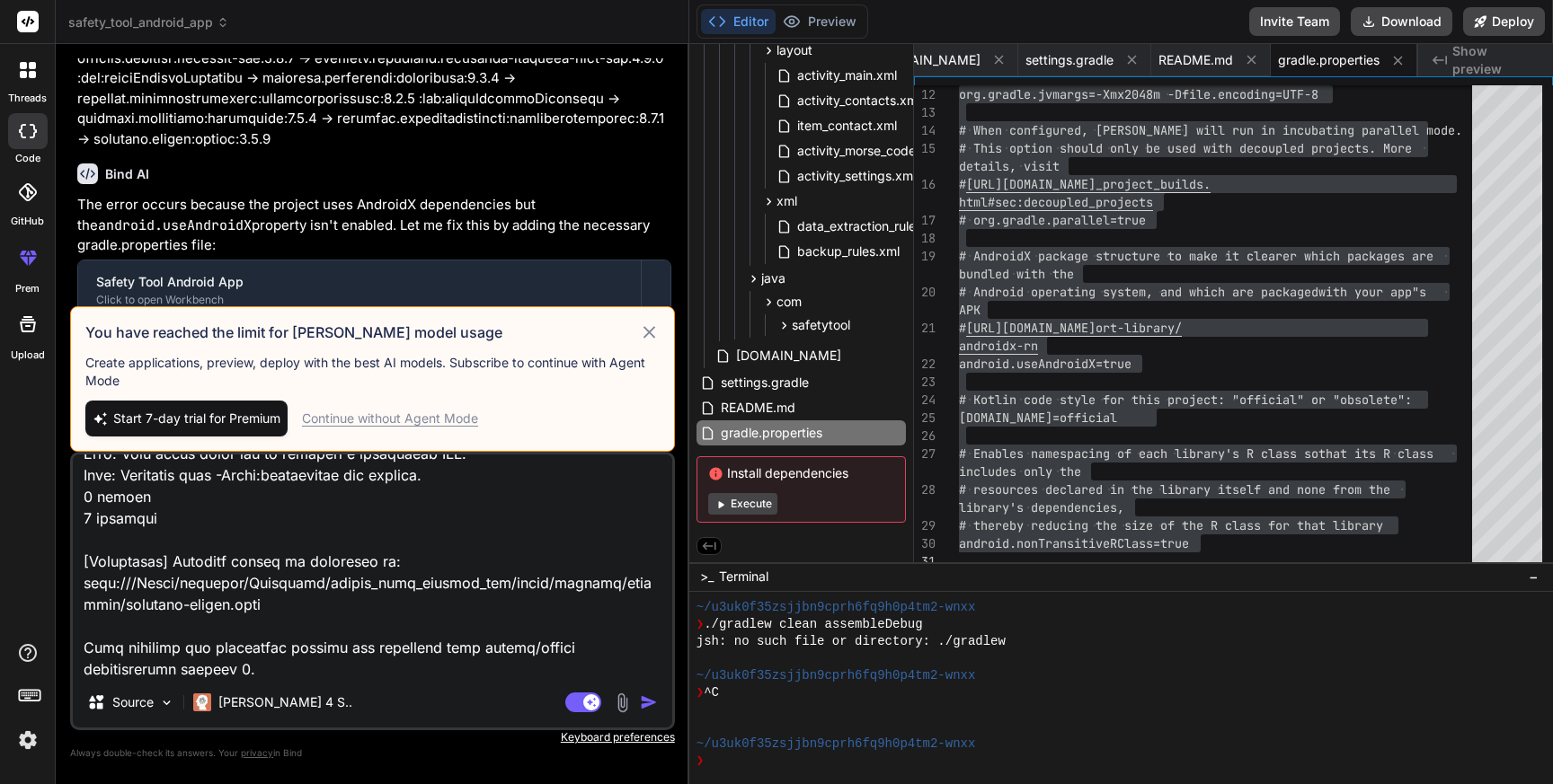
click at [382, 416] on div "Continue without Agent Mode" at bounding box center [390, 418] width 176 height 18
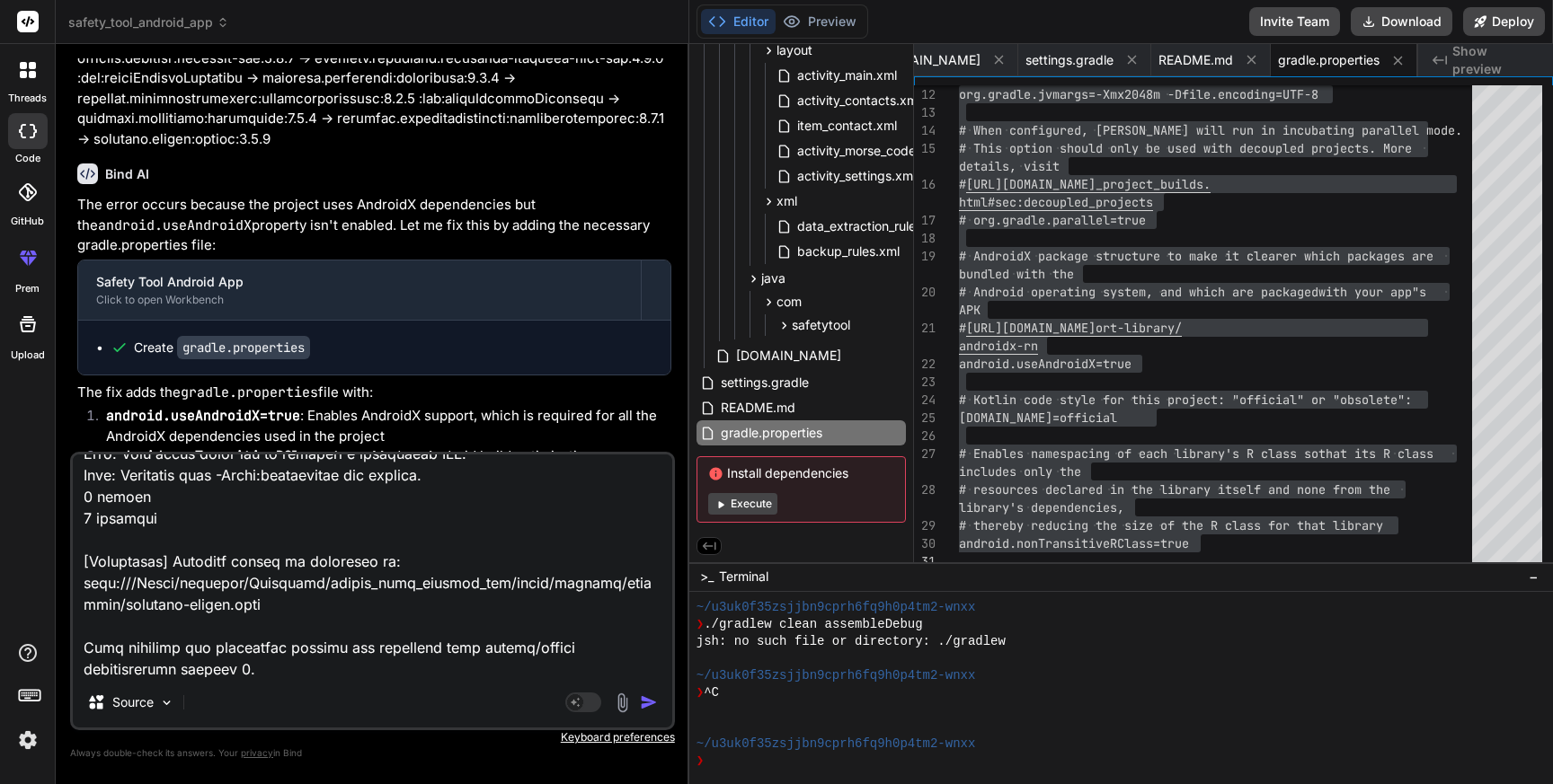
click at [365, 537] on textarea at bounding box center [372, 565] width 600 height 223
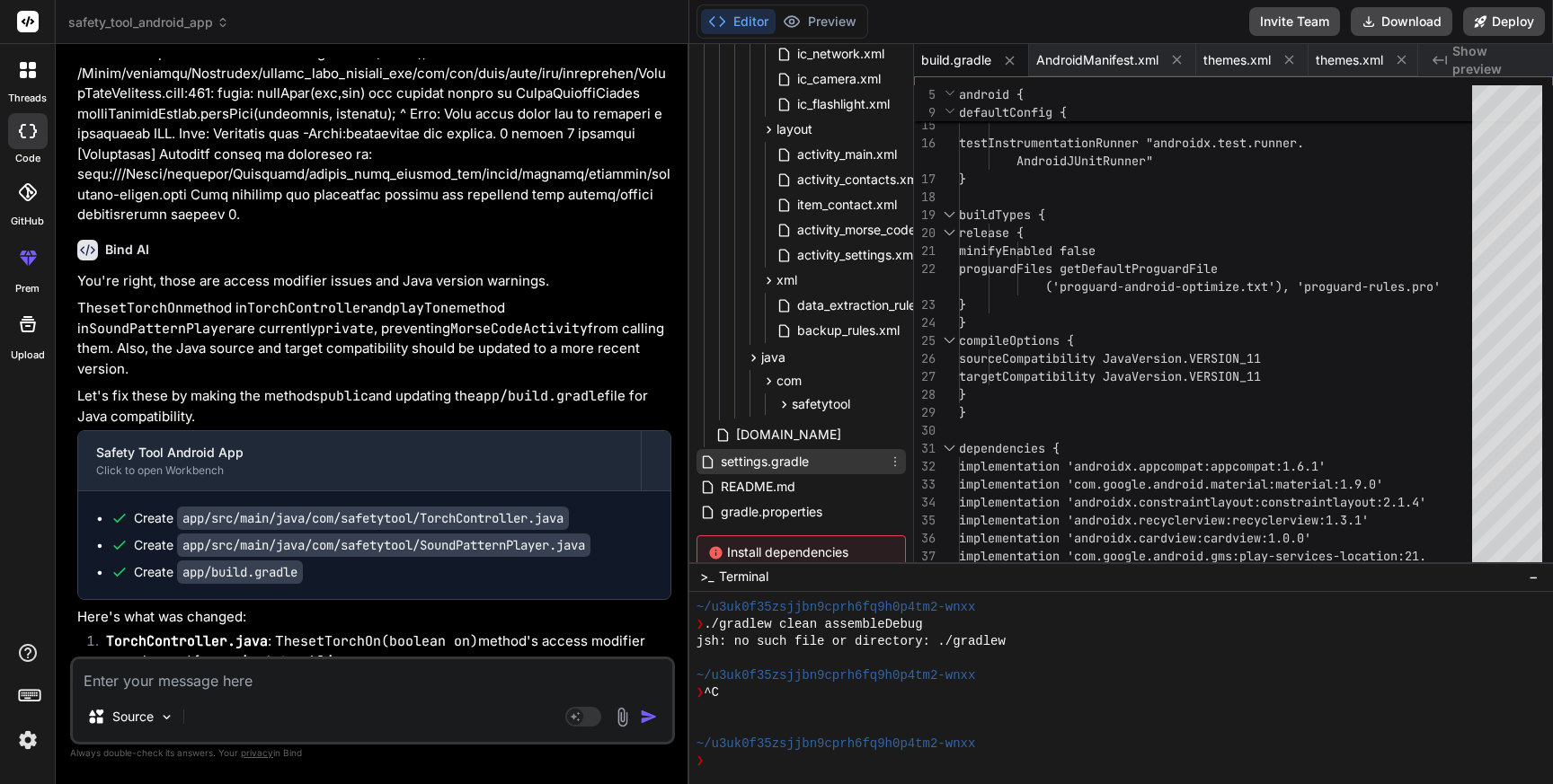
scroll to position [453, 0]
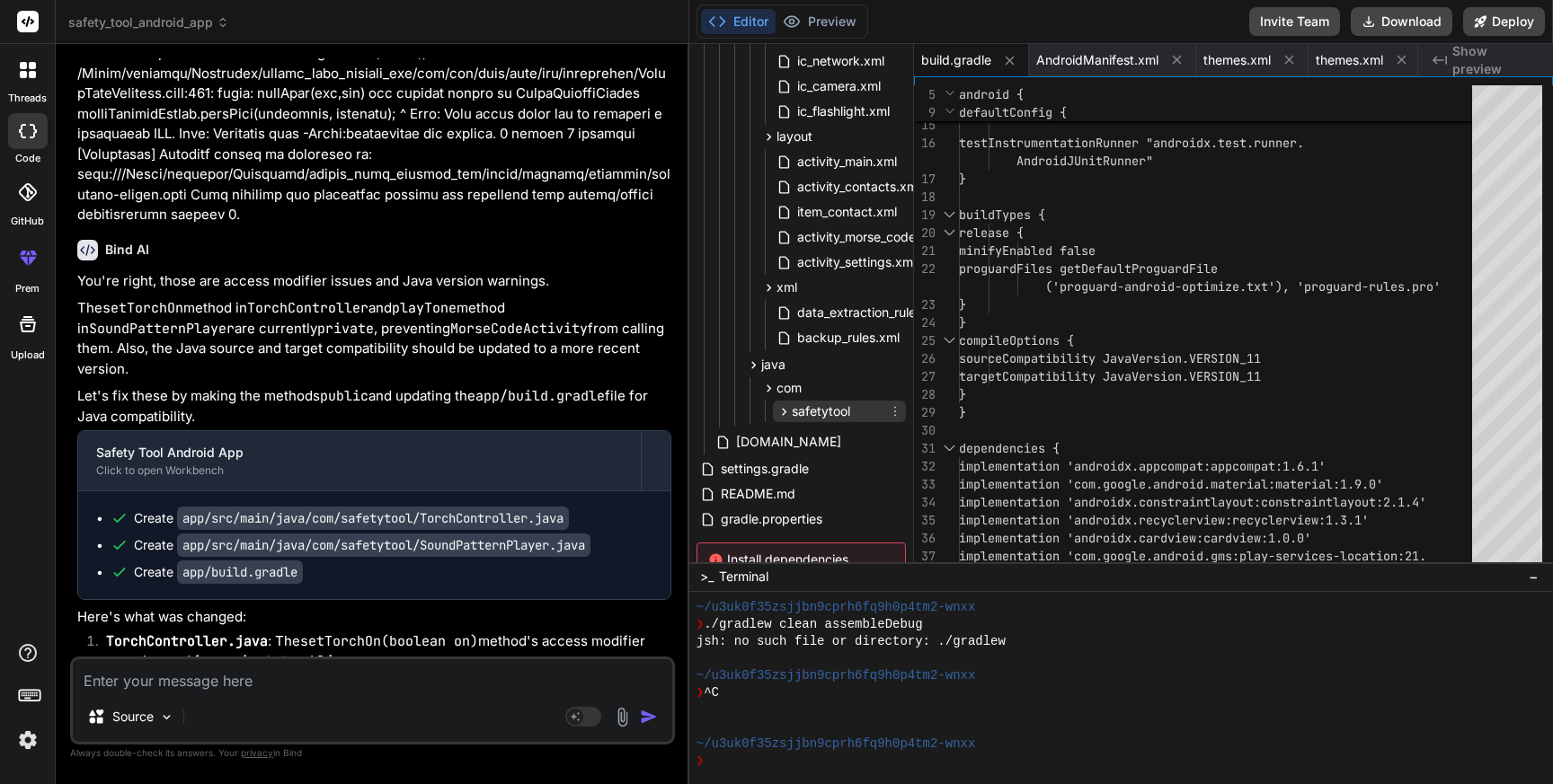
click at [810, 412] on span "safetytool" at bounding box center [820, 411] width 58 height 18
click at [777, 410] on icon at bounding box center [784, 412] width 16 height 16
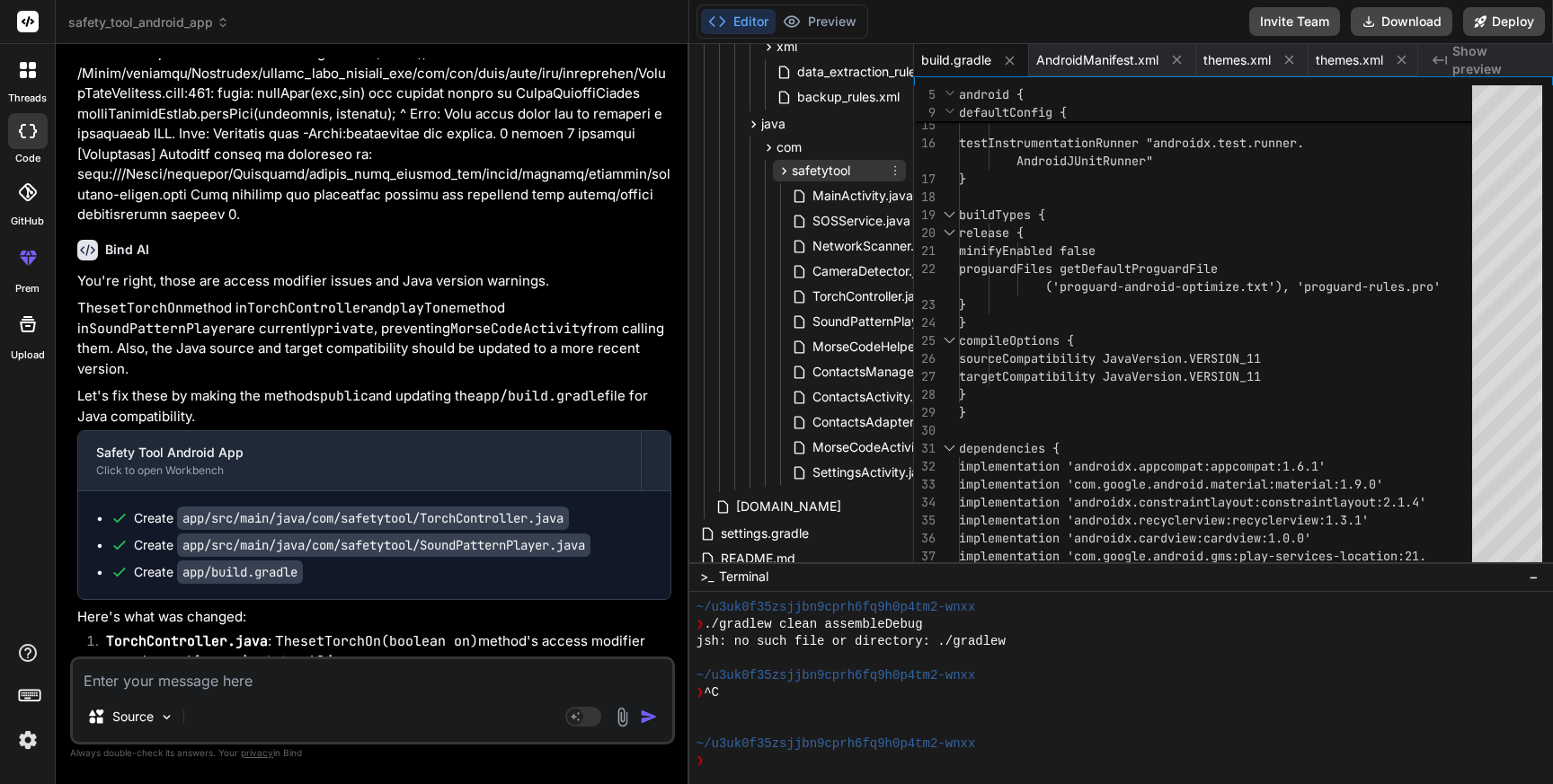
scroll to position [699, 0]
click at [832, 285] on span "TorchController.java" at bounding box center [871, 292] width 120 height 21
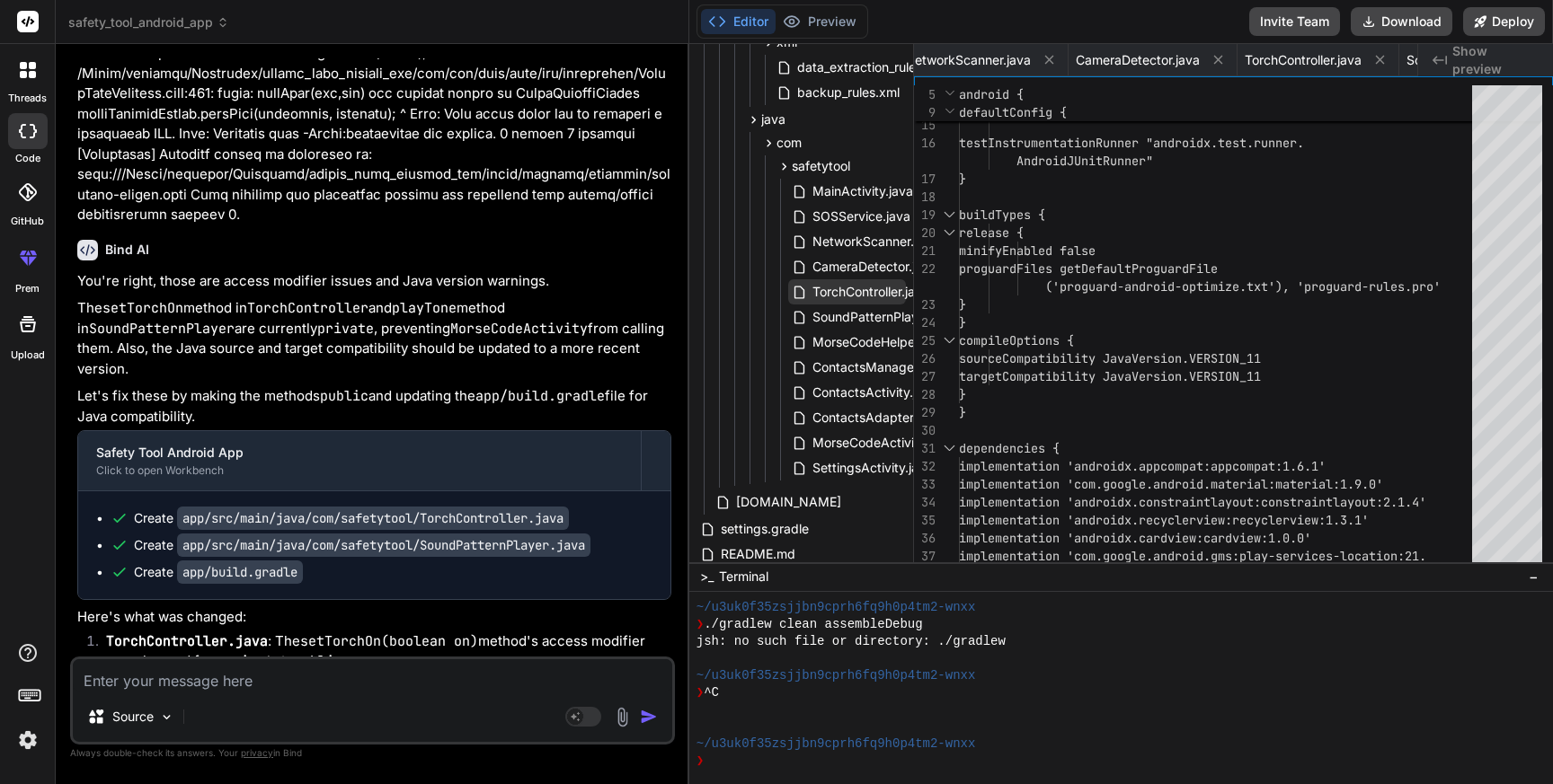
click at [832, 285] on span "TorchController.java" at bounding box center [871, 292] width 120 height 21
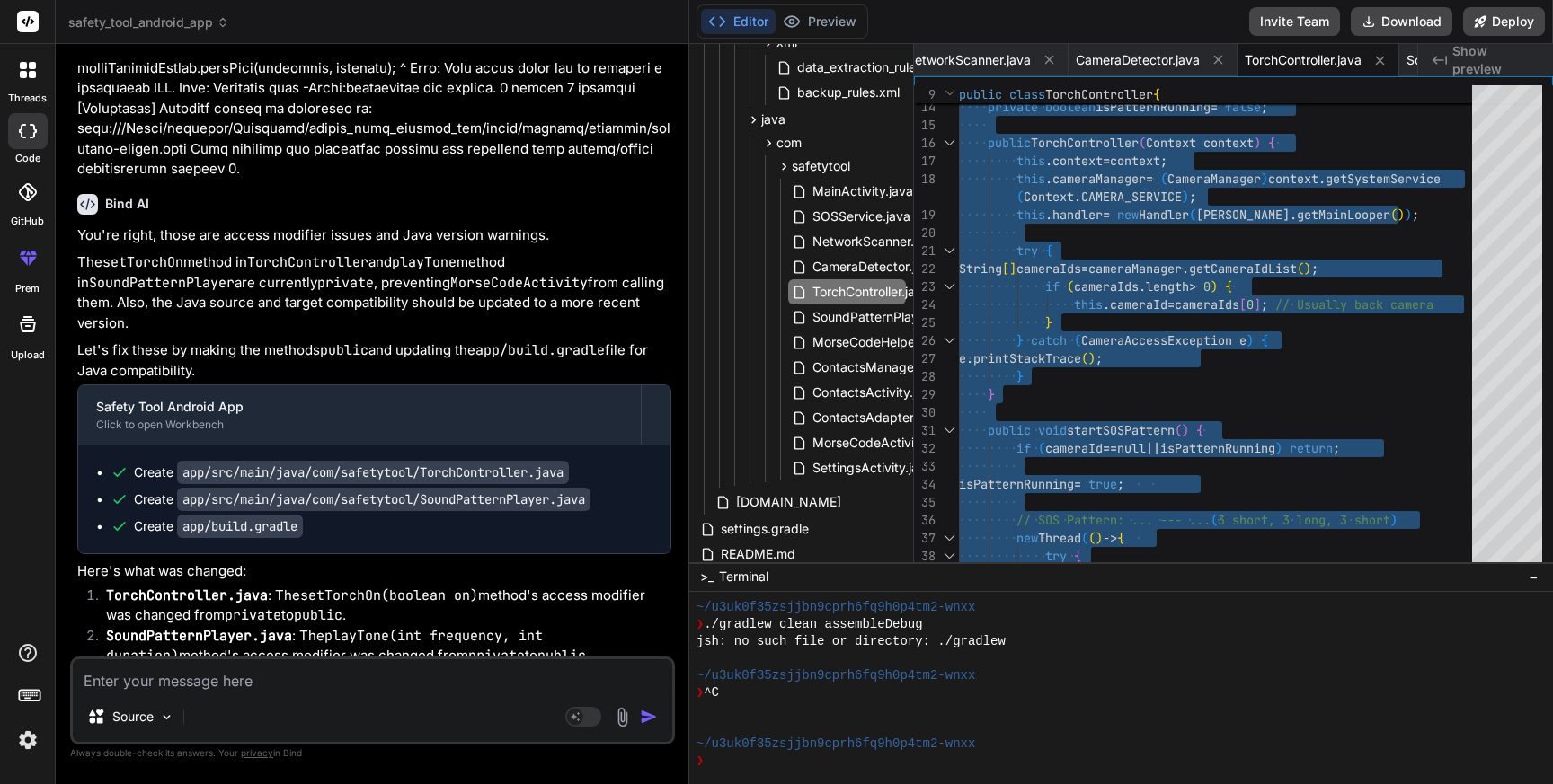
scroll to position [7788, 0]
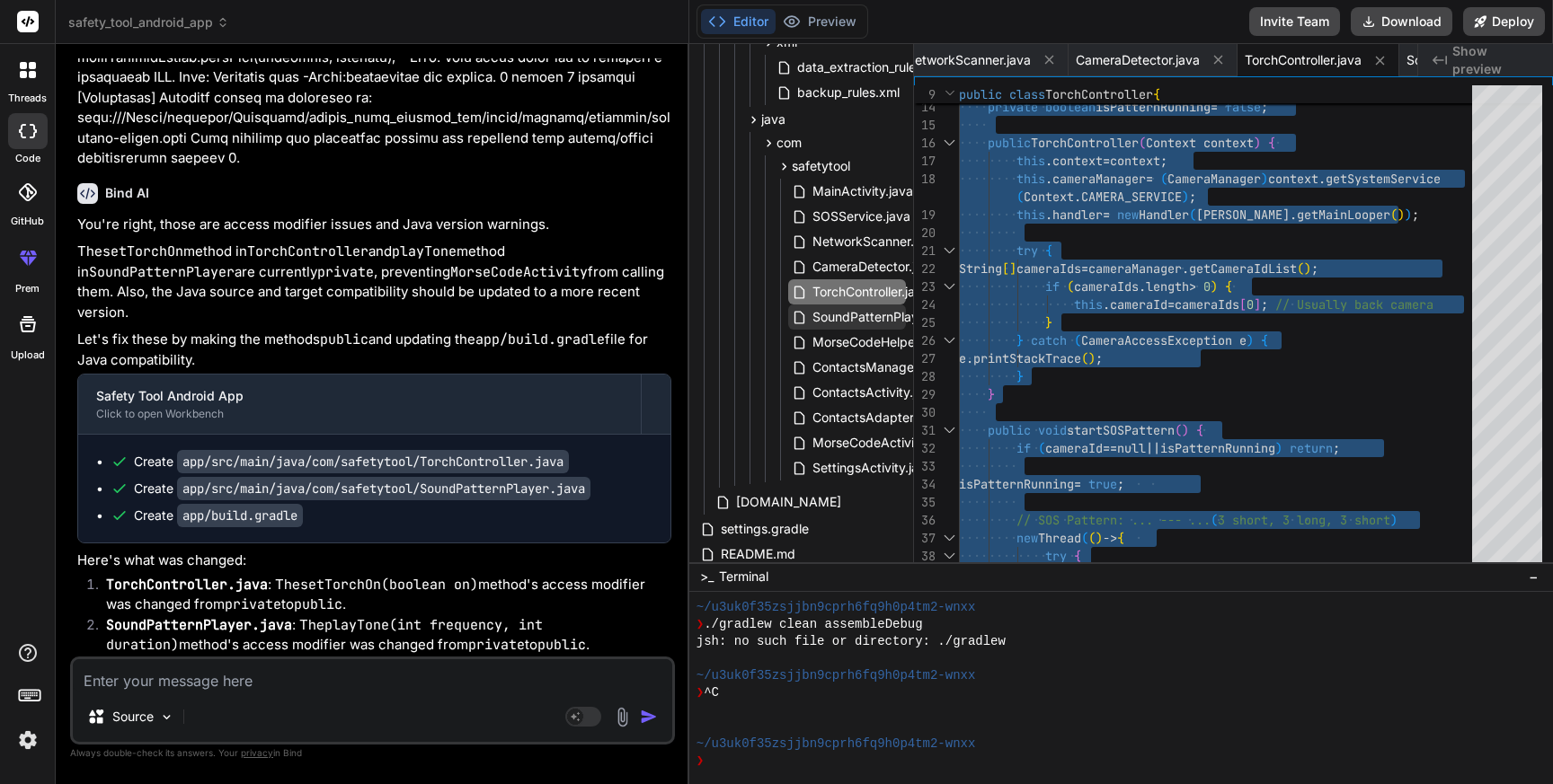
click at [829, 316] on span "SoundPatternPlayer.java" at bounding box center [885, 317] width 149 height 21
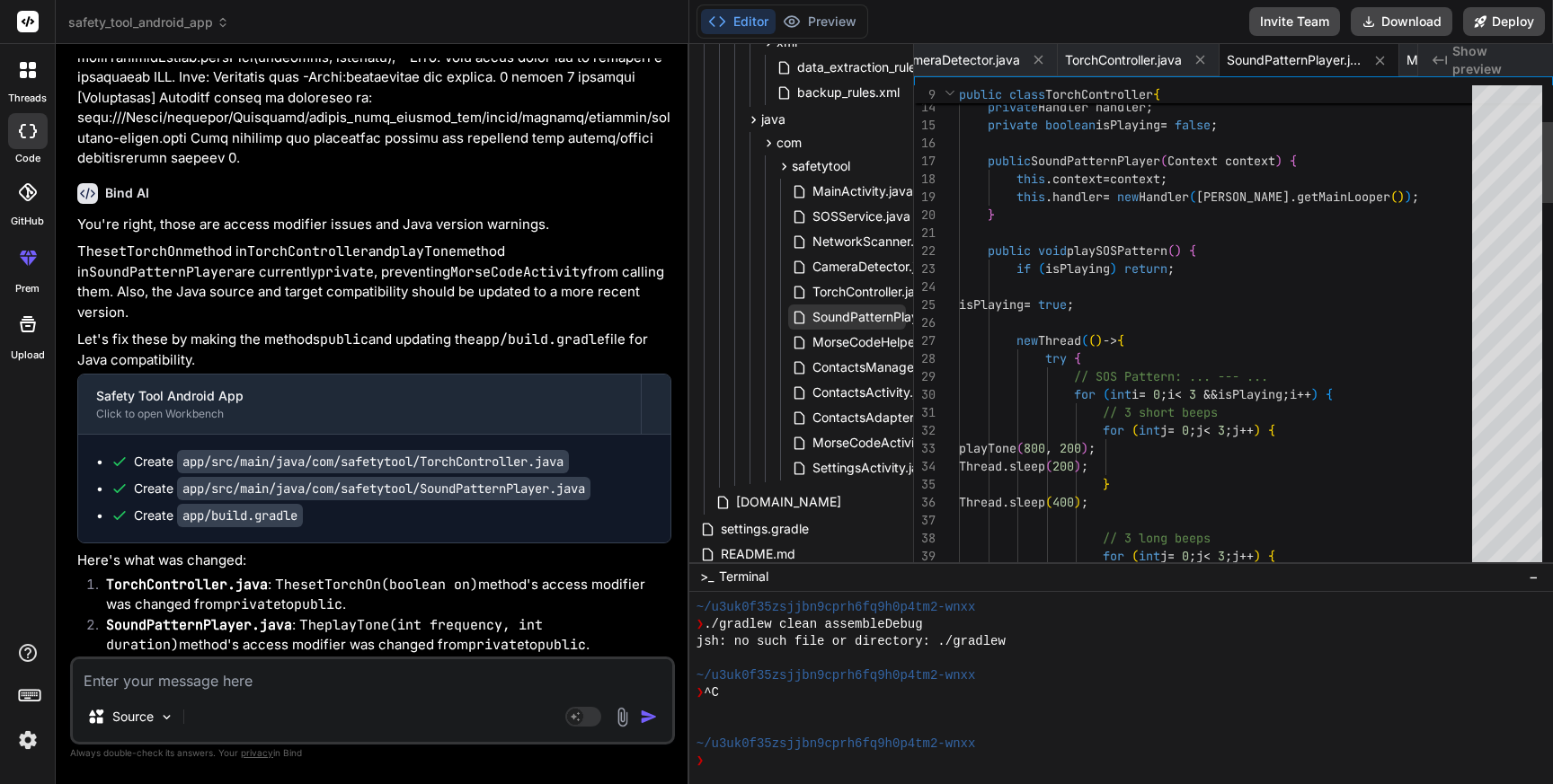
click at [829, 316] on span "SoundPatternPlayer.java" at bounding box center [885, 317] width 149 height 21
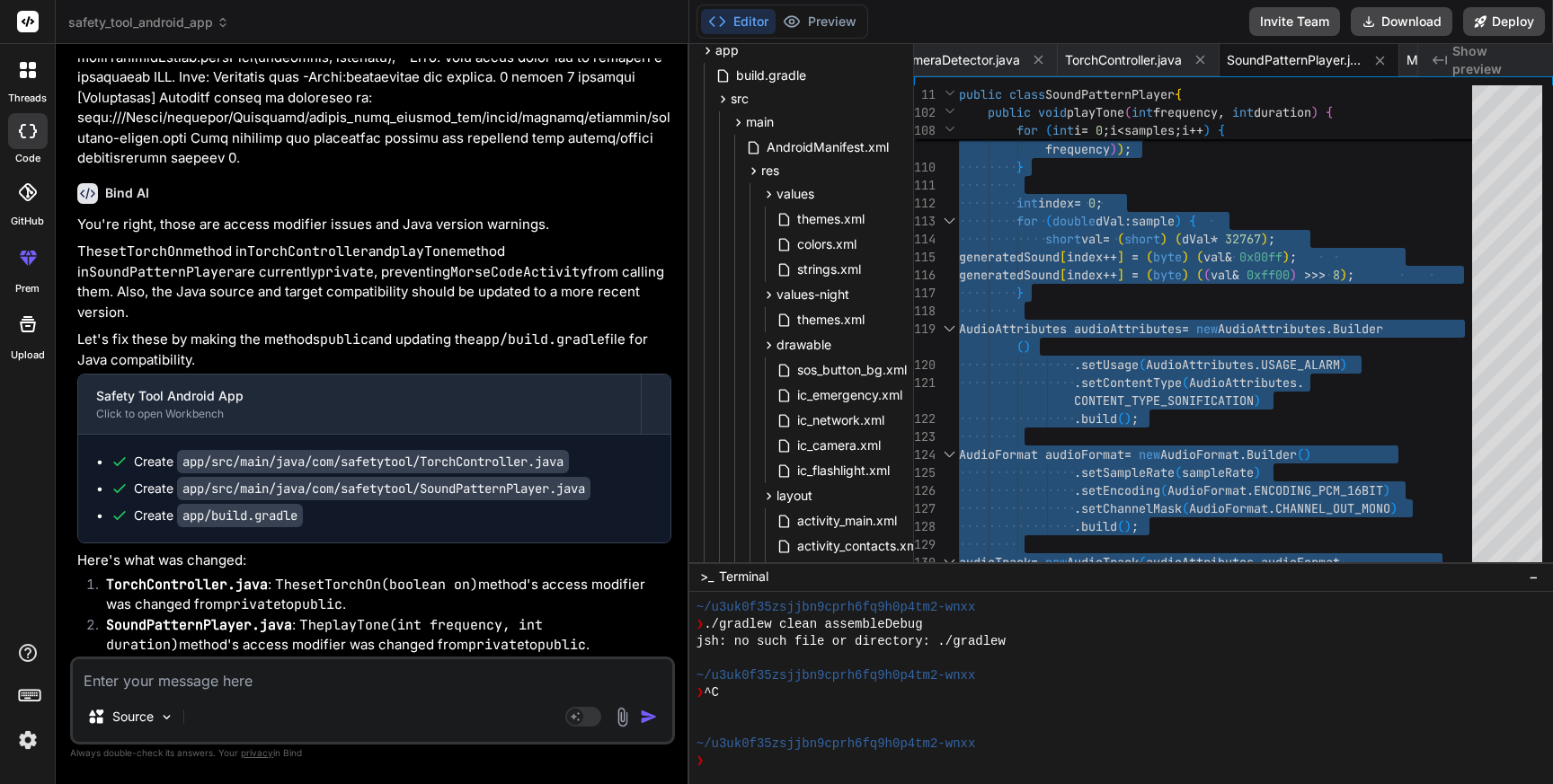
scroll to position [0, 0]
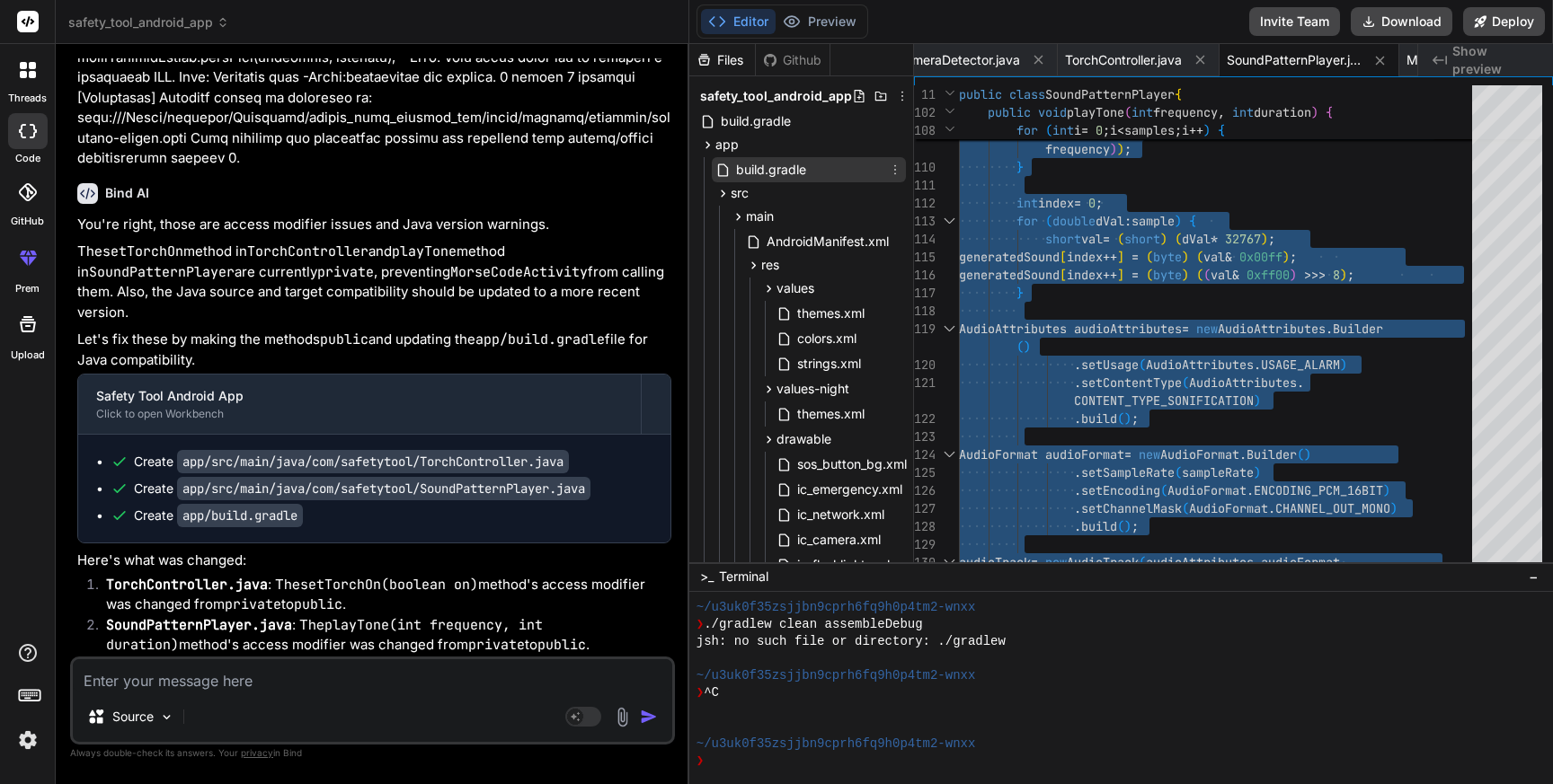
click at [798, 175] on span "build.gradle" at bounding box center [771, 169] width 74 height 21
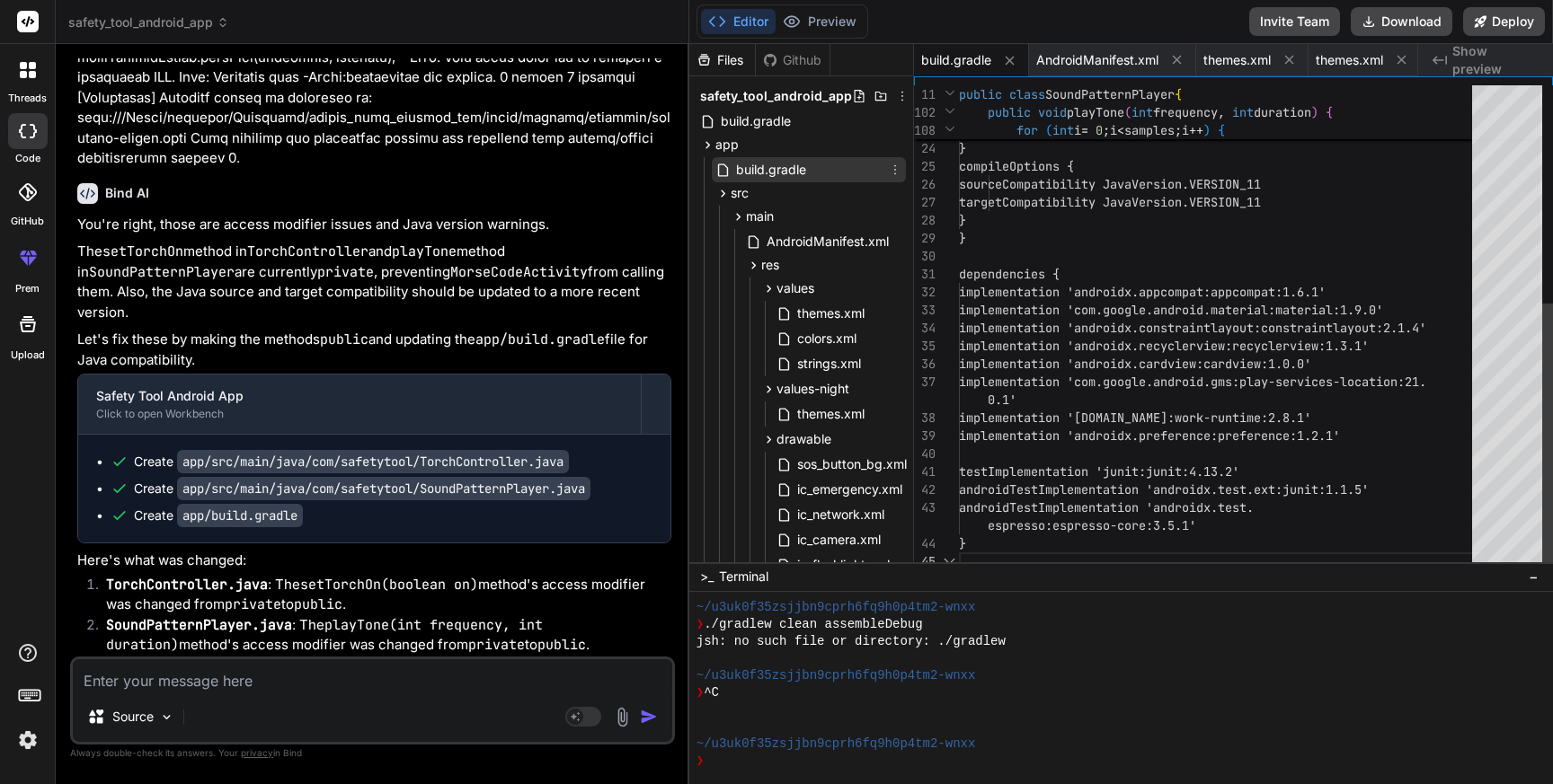
click at [798, 175] on span "build.gradle" at bounding box center [771, 169] width 74 height 21
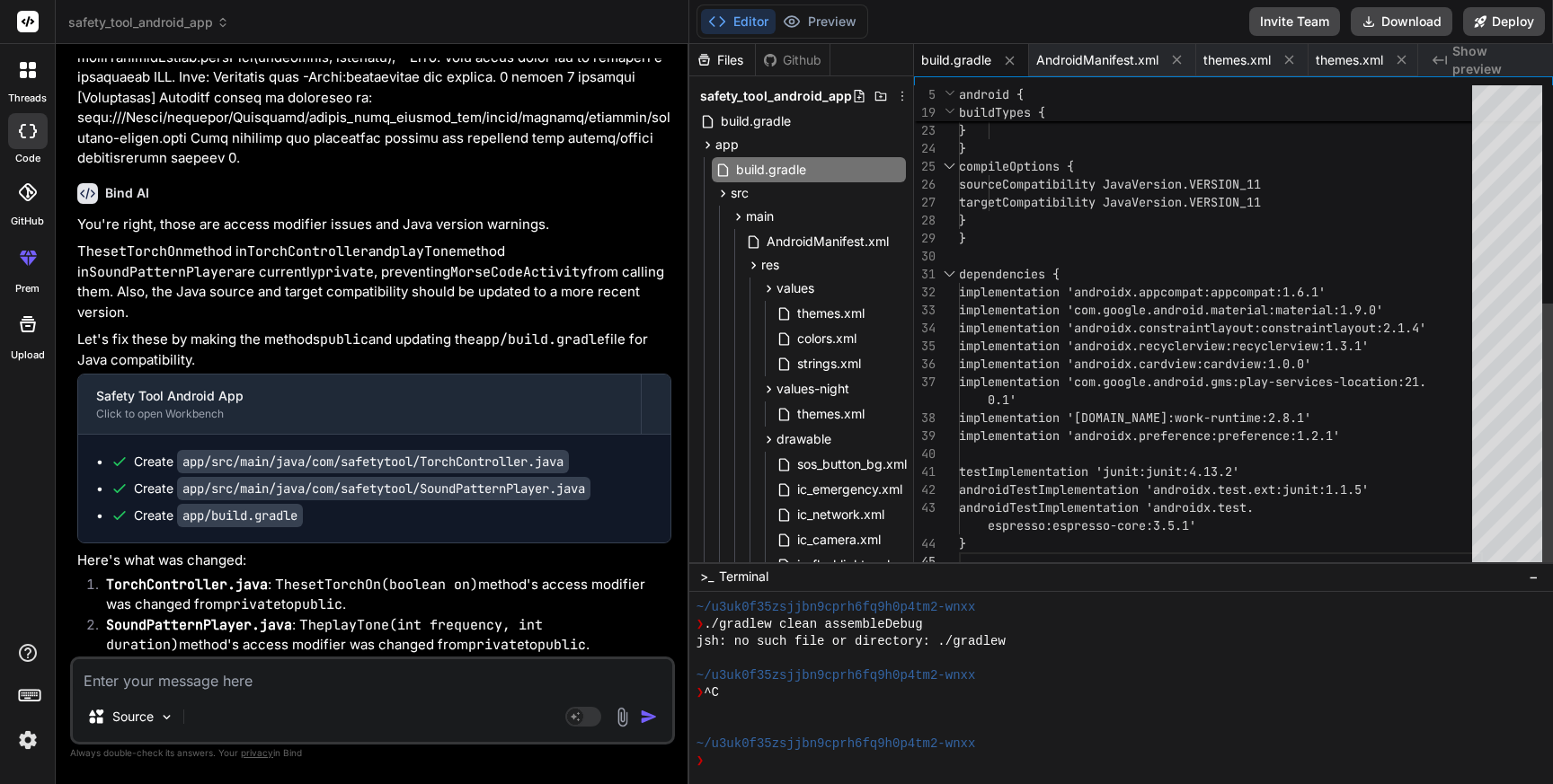
click at [1244, 402] on div "proguardFiles getDefaultProguardFile ('proguard-android-optimize.txt'), 'progua…" at bounding box center [1220, 129] width 524 height 880
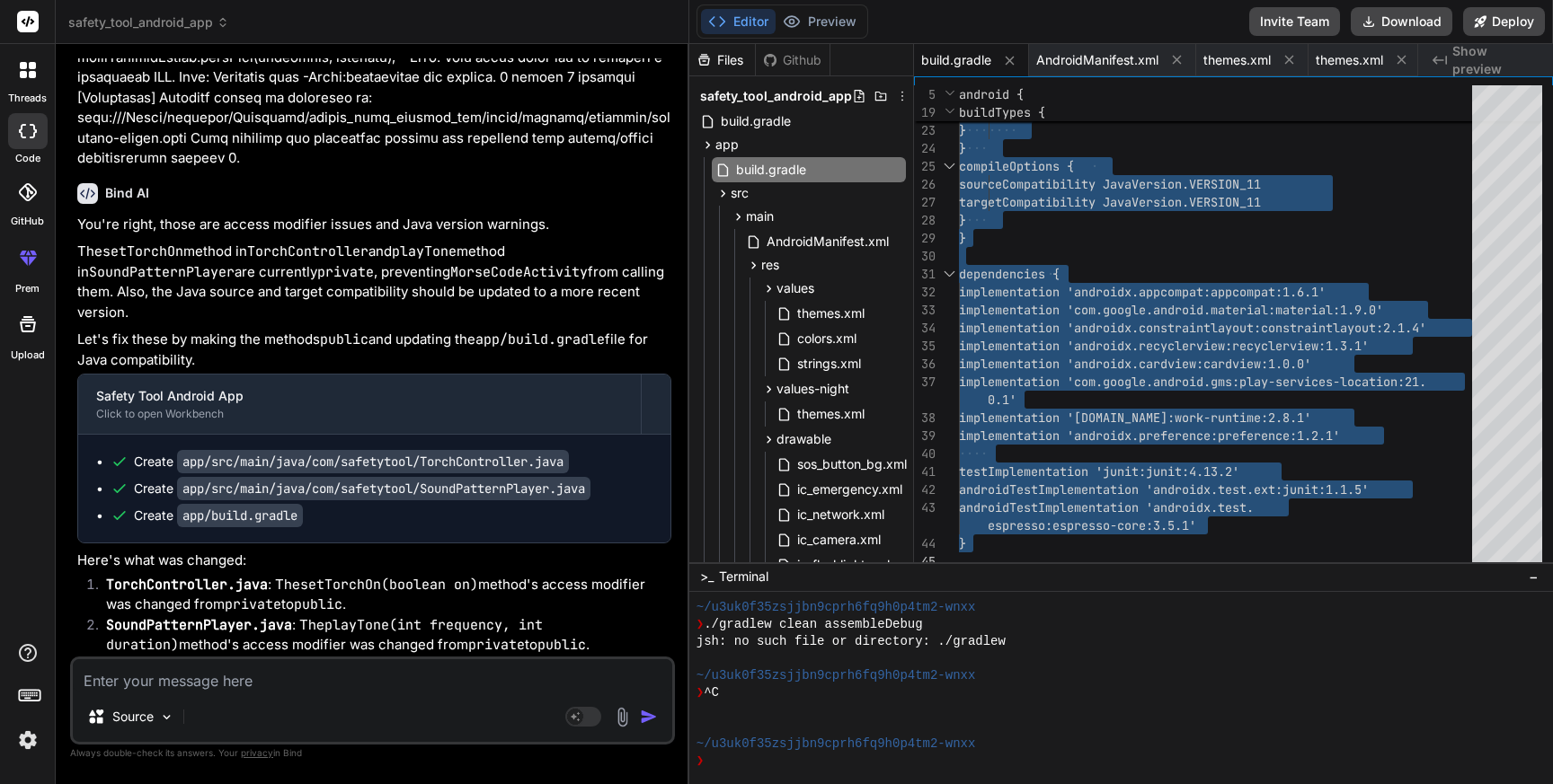
click at [183, 685] on textarea at bounding box center [372, 675] width 600 height 32
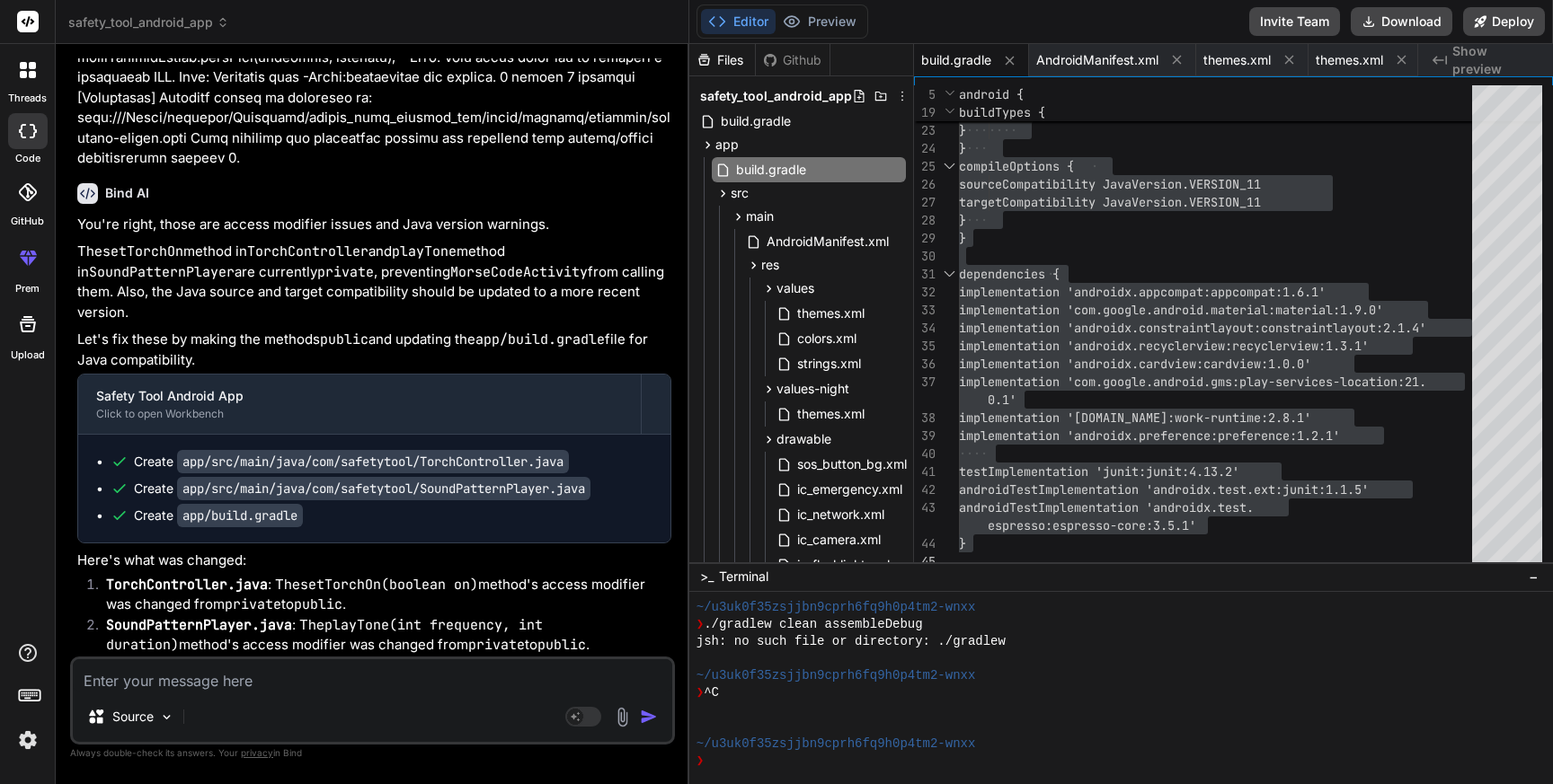
paste textarea "Execution failed for task ':app:compileDebugJavaWithJavac'. > Could not resolve…"
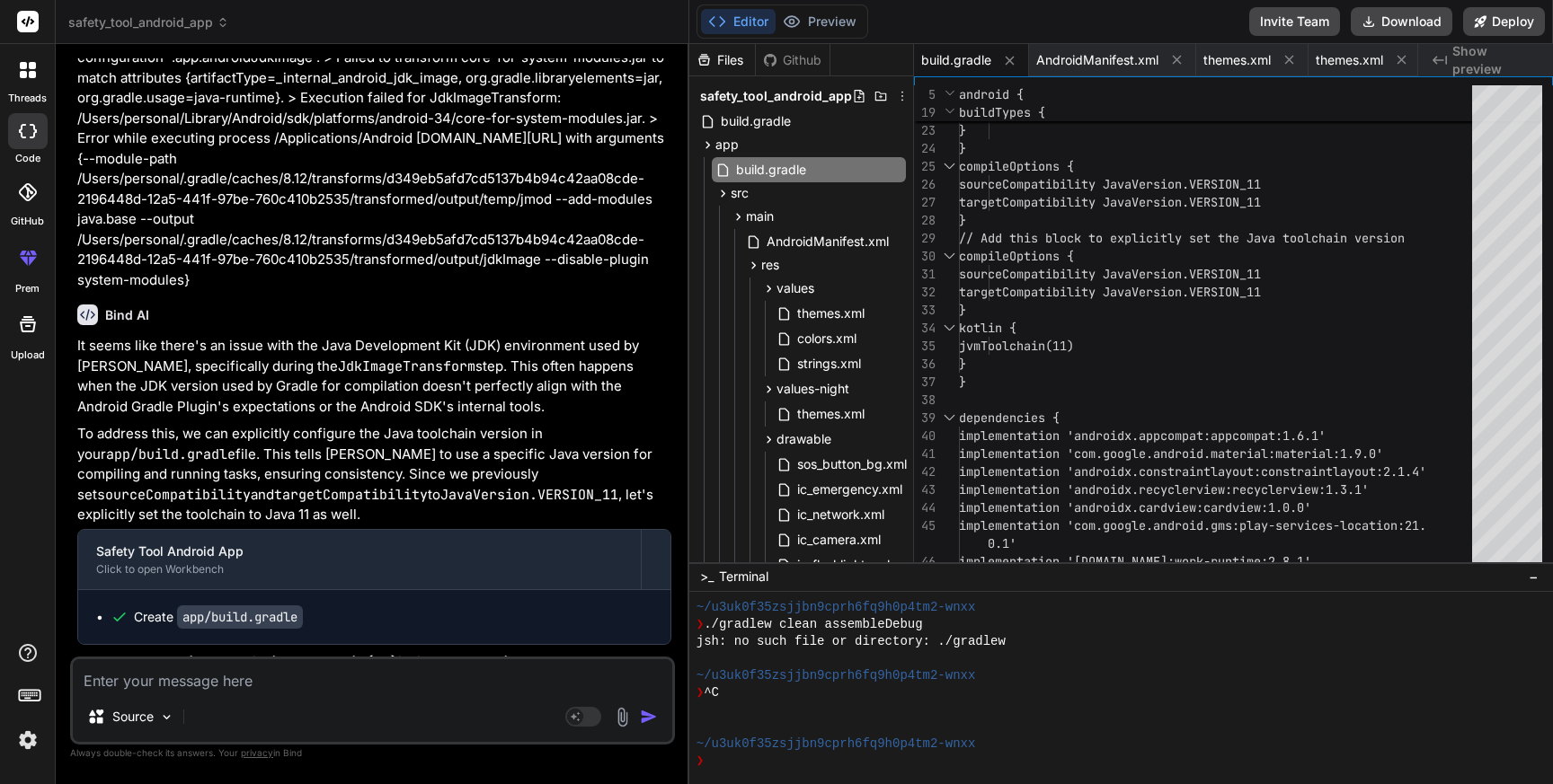
scroll to position [8695, 0]
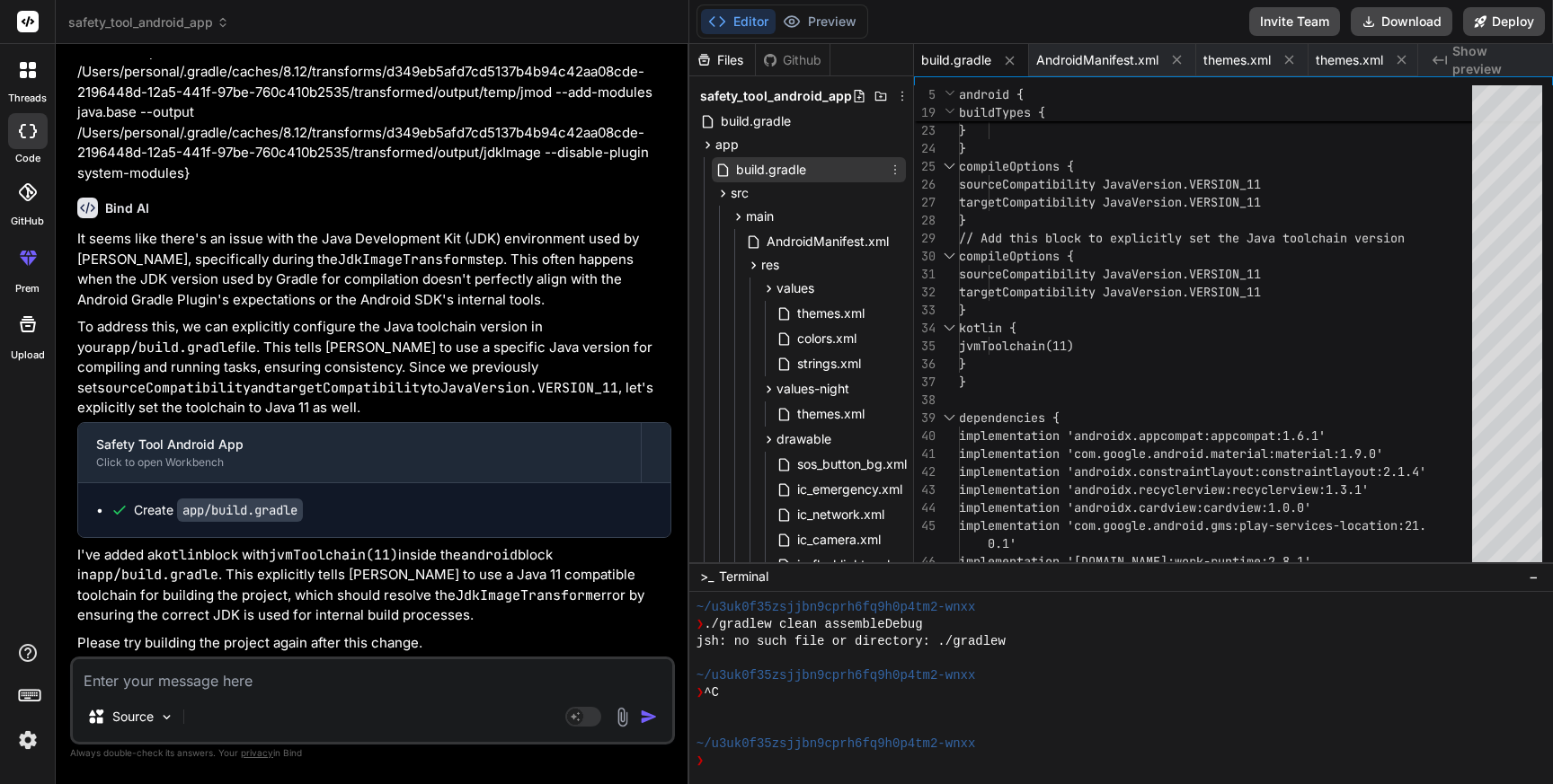
click at [771, 162] on span "build.gradle" at bounding box center [771, 169] width 74 height 21
click at [1221, 312] on div "proguardFiles getDefaultProguardFile ('proguard-android-optimize.txt'), 'progua…" at bounding box center [1220, 201] width 524 height 1024
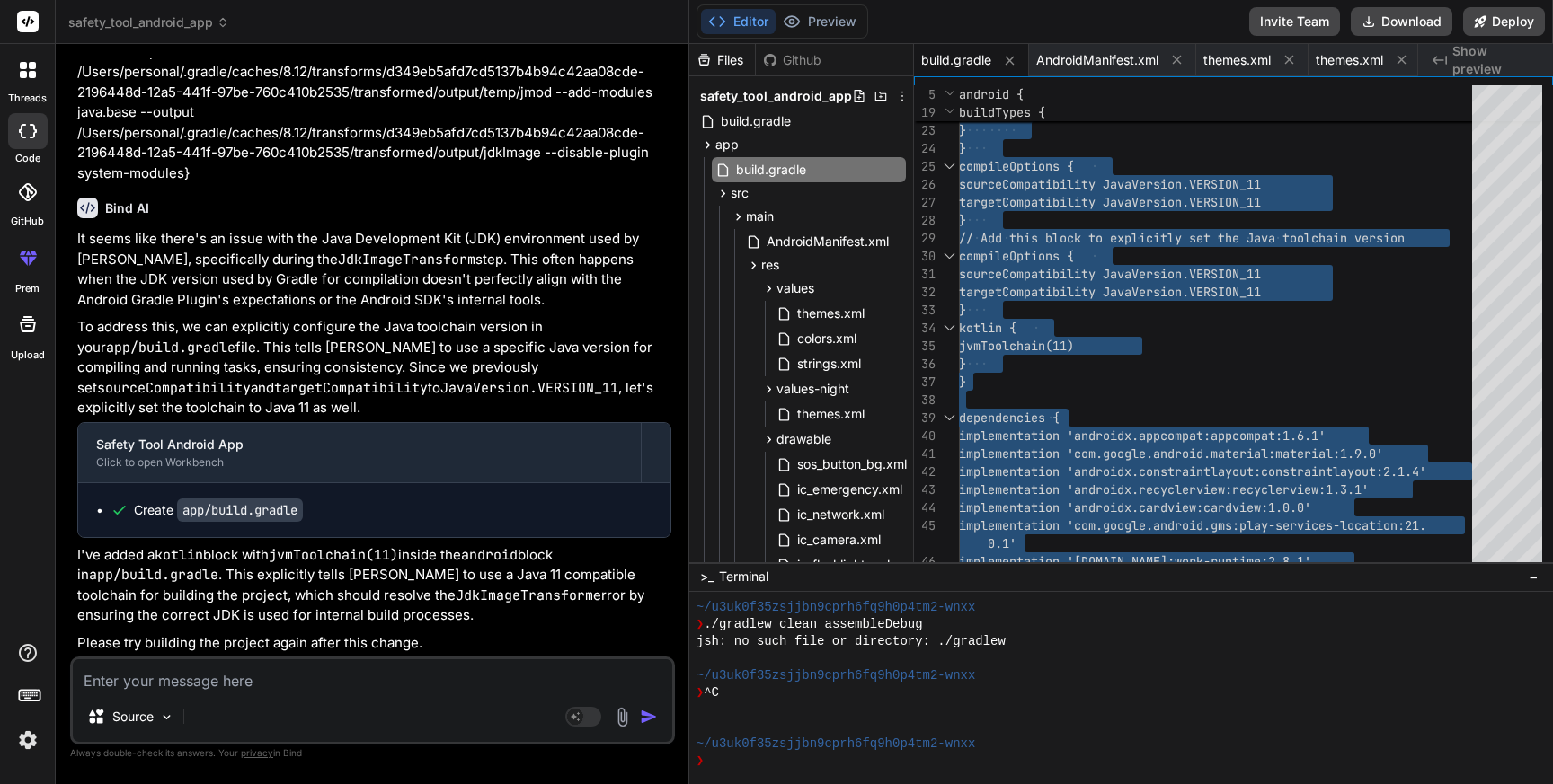
click at [197, 688] on textarea at bounding box center [372, 675] width 600 height 32
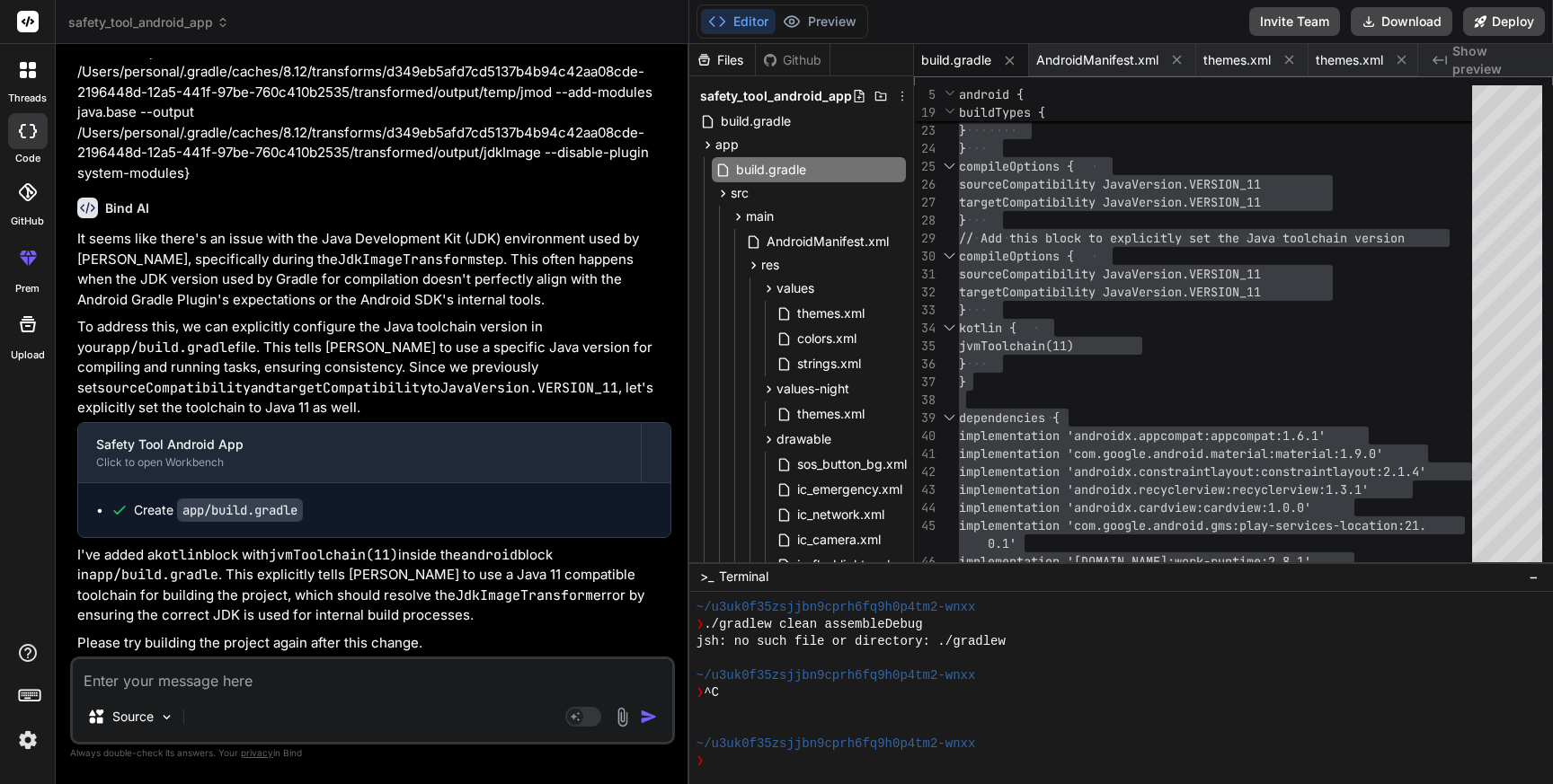
paste textarea "Build file '/Users/personal/Downloads/safety_tool_android_app/app/build.gradle'…"
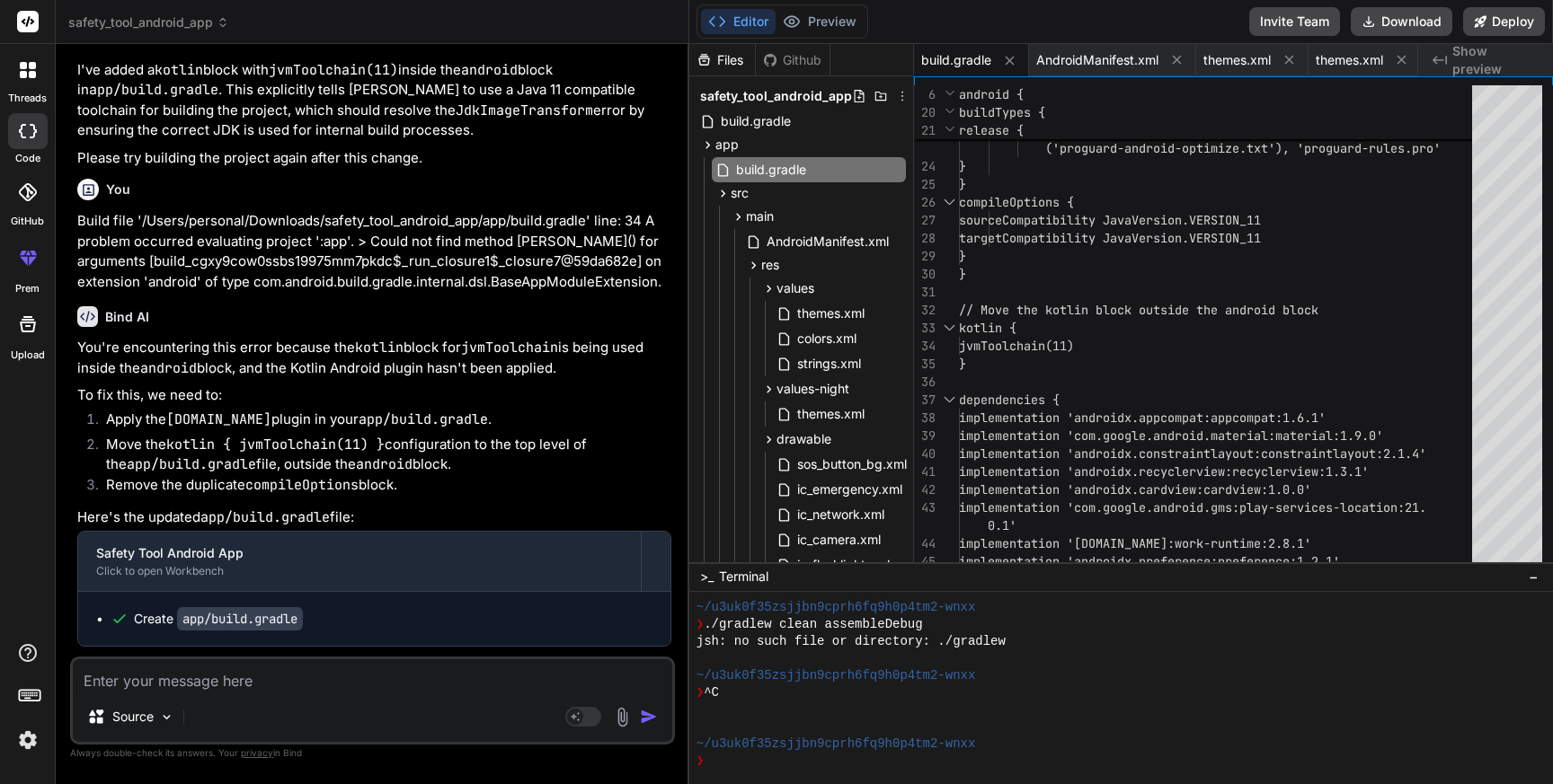
scroll to position [9394, 0]
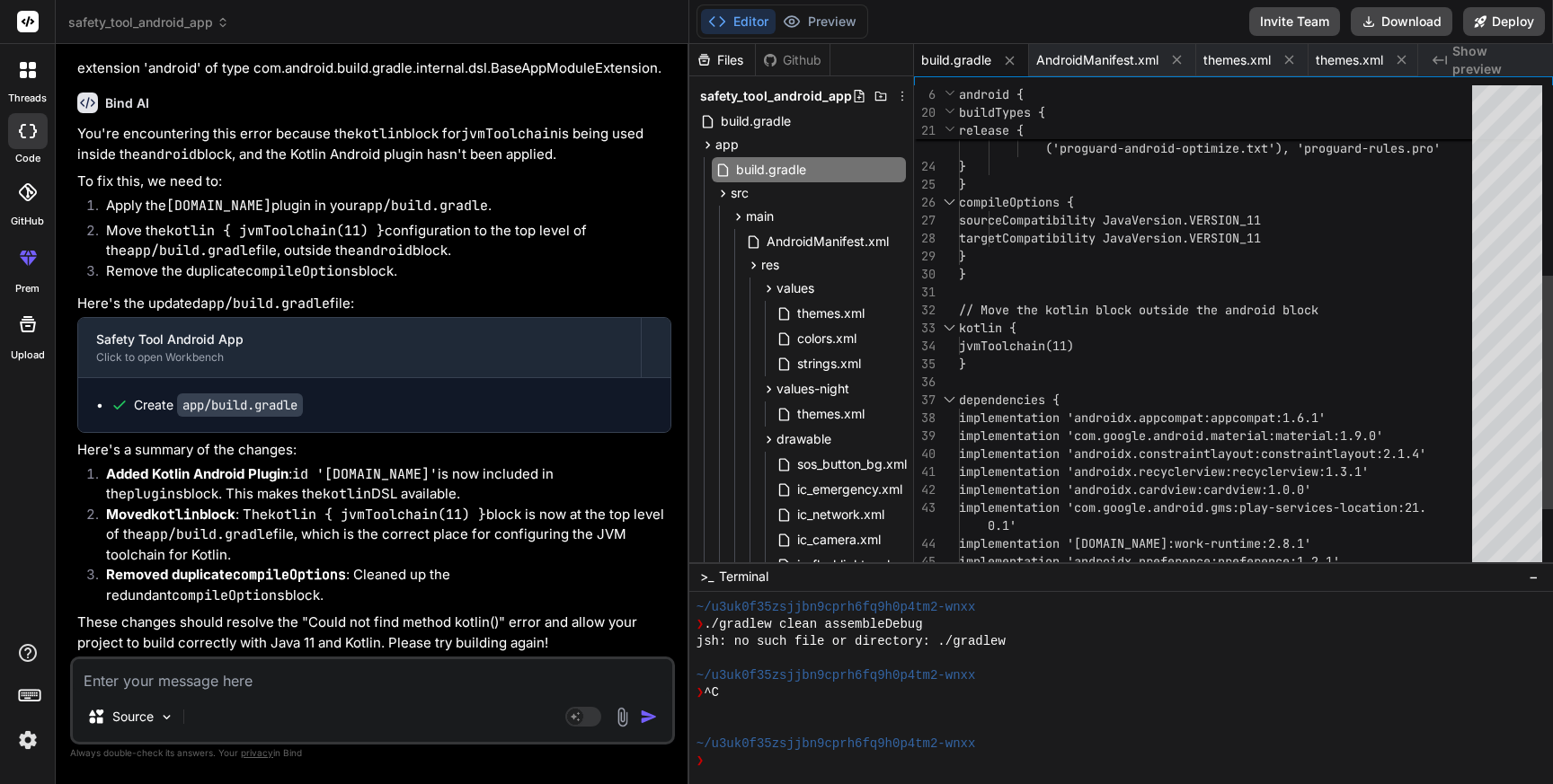
click at [1089, 420] on div "minifyEnabled false proguardFiles getDefaultProguardFile } } compileOptions { s…" at bounding box center [1220, 193] width 524 height 1007
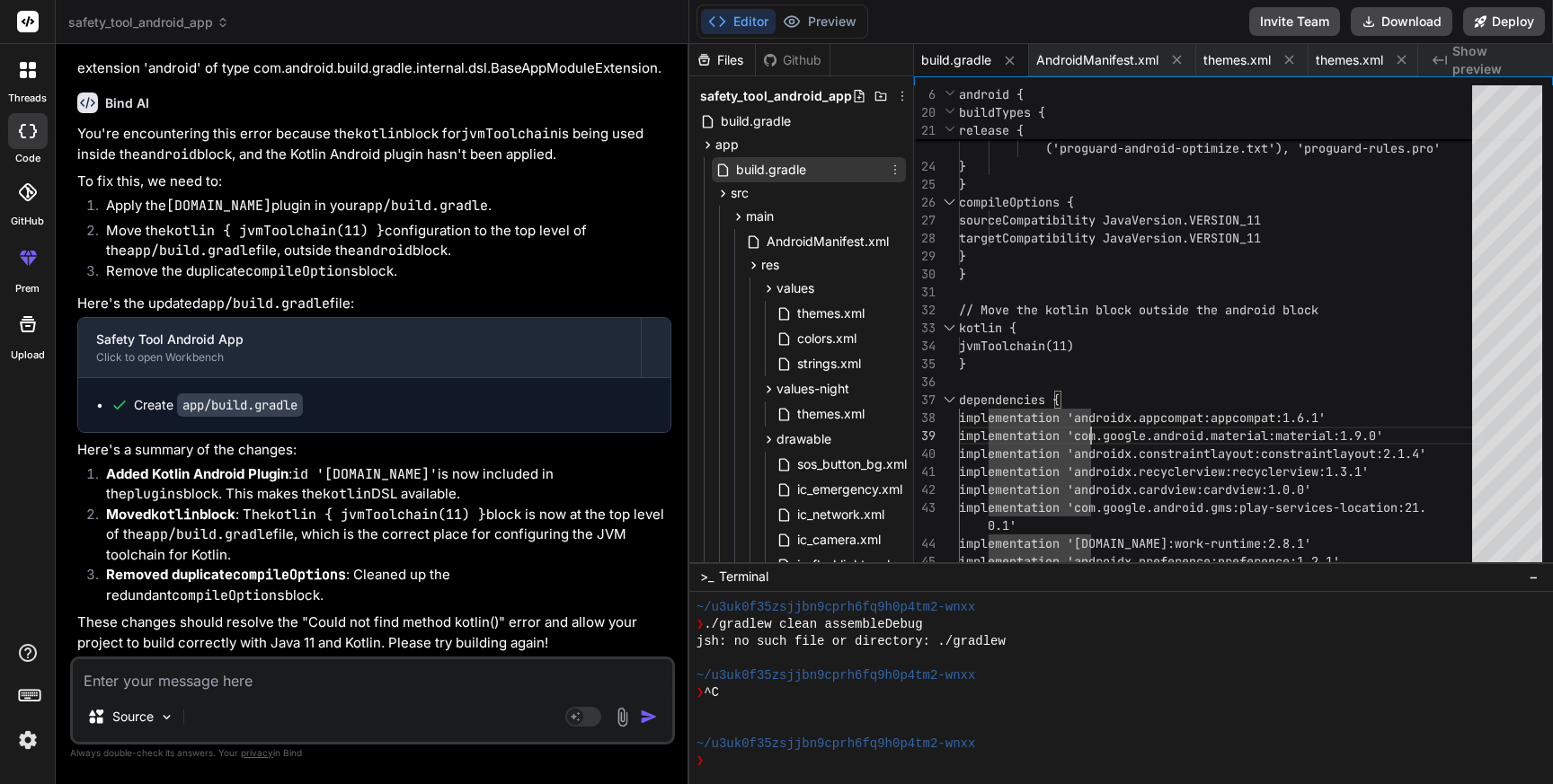
click at [775, 164] on span "build.gradle" at bounding box center [771, 169] width 74 height 21
click at [1189, 416] on div "minifyEnabled false proguardFiles getDefaultProguardFile } } compileOptions { s…" at bounding box center [1220, 193] width 524 height 1007
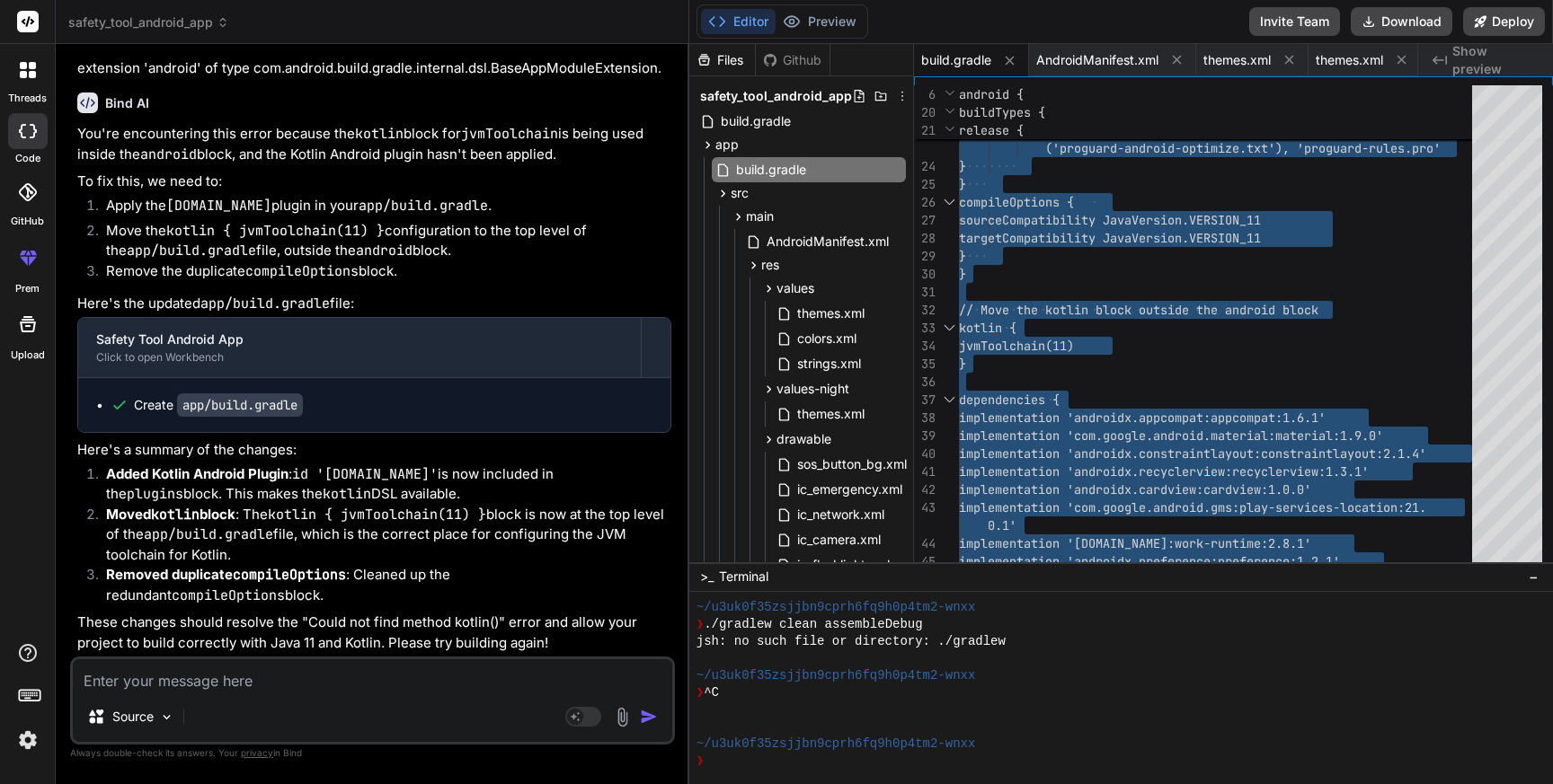
click at [451, 681] on textarea at bounding box center [372, 675] width 600 height 32
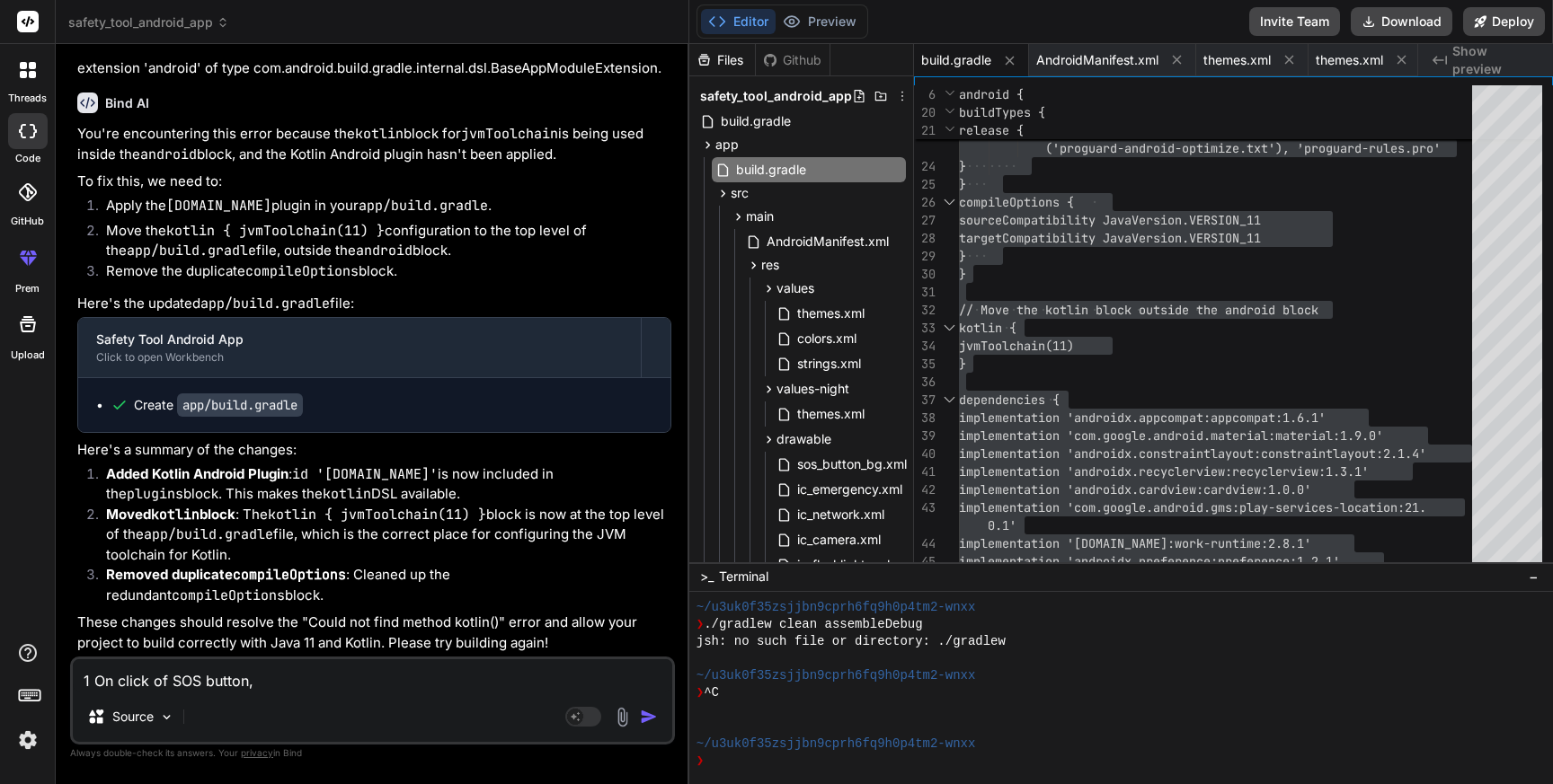
click at [92, 678] on textarea "1 On click of SOS button," at bounding box center [372, 675] width 600 height 32
click at [307, 678] on textarea "1. On click of SOS button," at bounding box center [372, 675] width 600 height 32
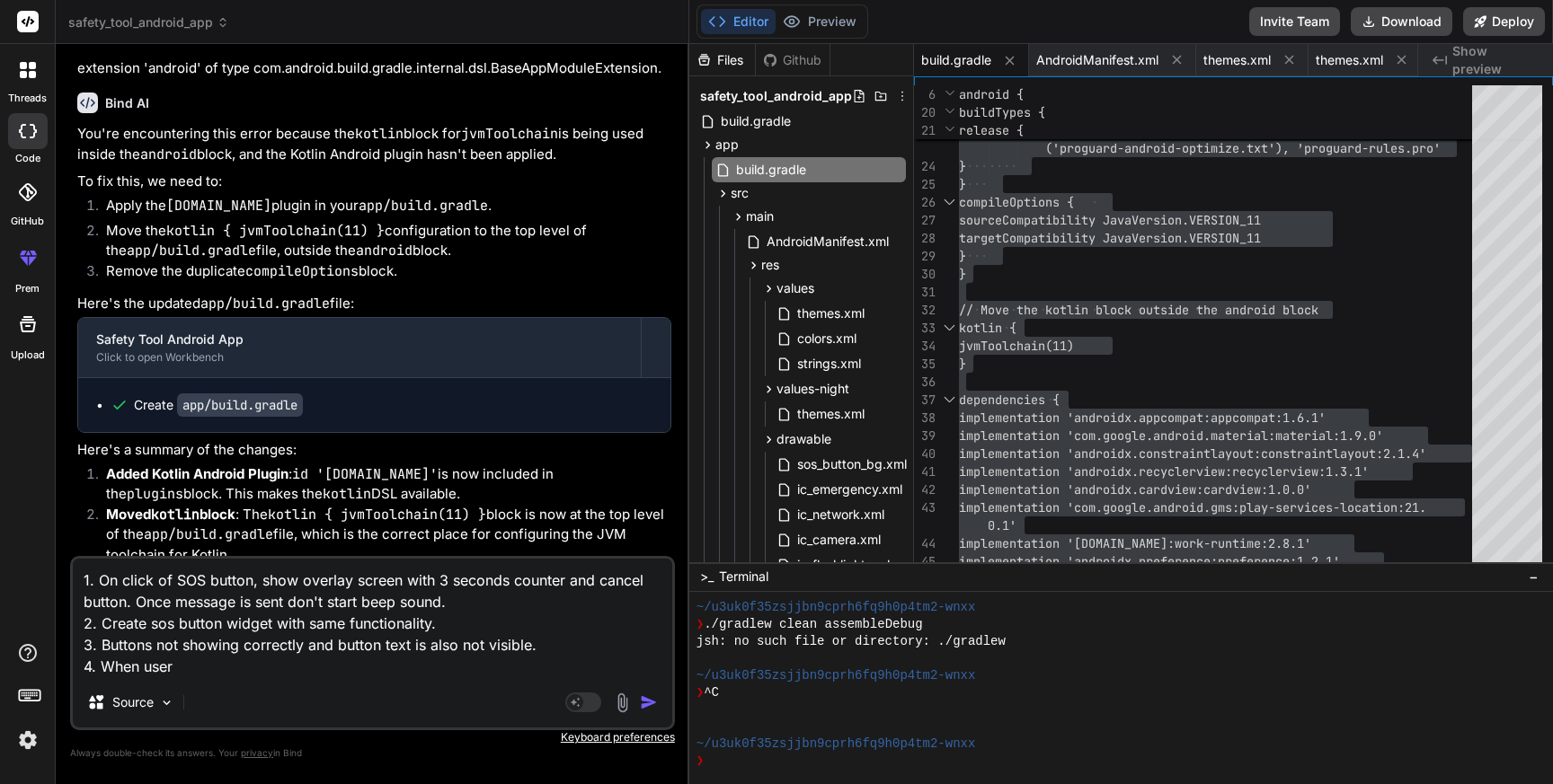
click at [100, 640] on textarea "1. On click of SOS button, show overlay screen with 3 seconds counter and cance…" at bounding box center [372, 618] width 600 height 118
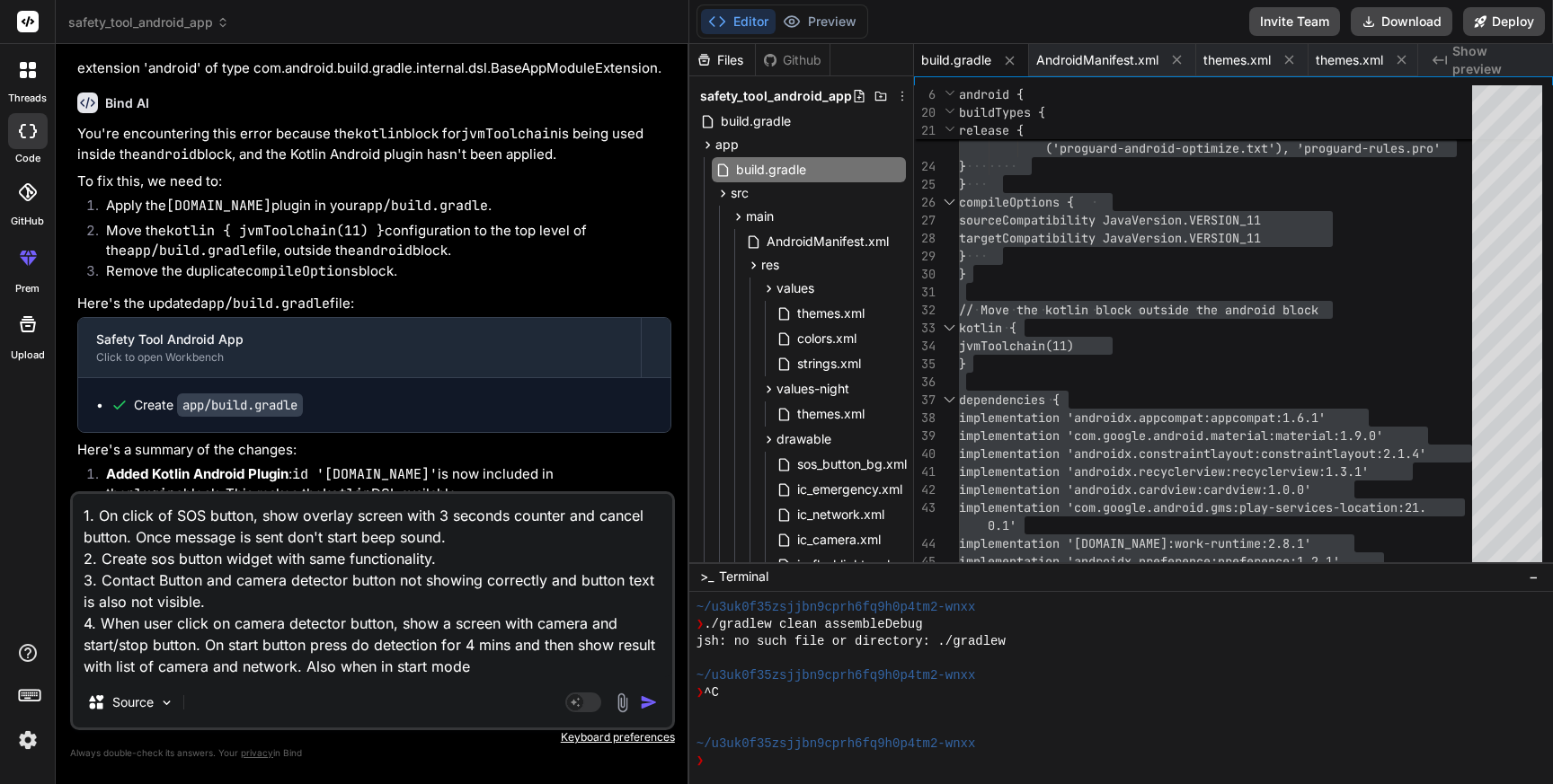
click at [375, 664] on textarea "1. On click of SOS button, show overlay screen with 3 seconds counter and cance…" at bounding box center [372, 585] width 600 height 183
click at [593, 665] on textarea "1. On click of SOS button, show overlay screen with 3 seconds counter and cance…" at bounding box center [372, 585] width 600 height 183
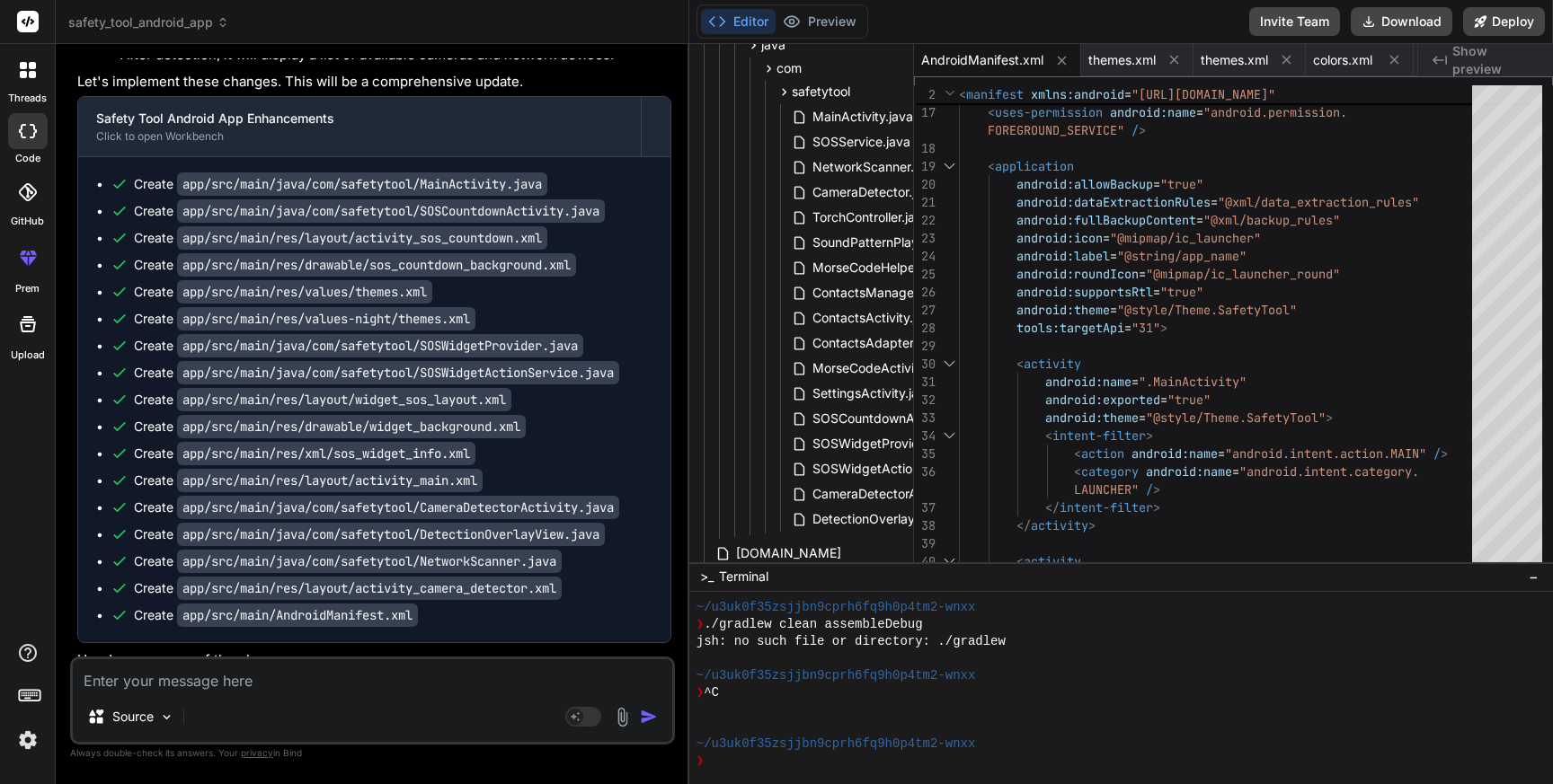
scroll to position [925, 0]
click at [831, 115] on span "MainActivity.java" at bounding box center [863, 115] width 104 height 21
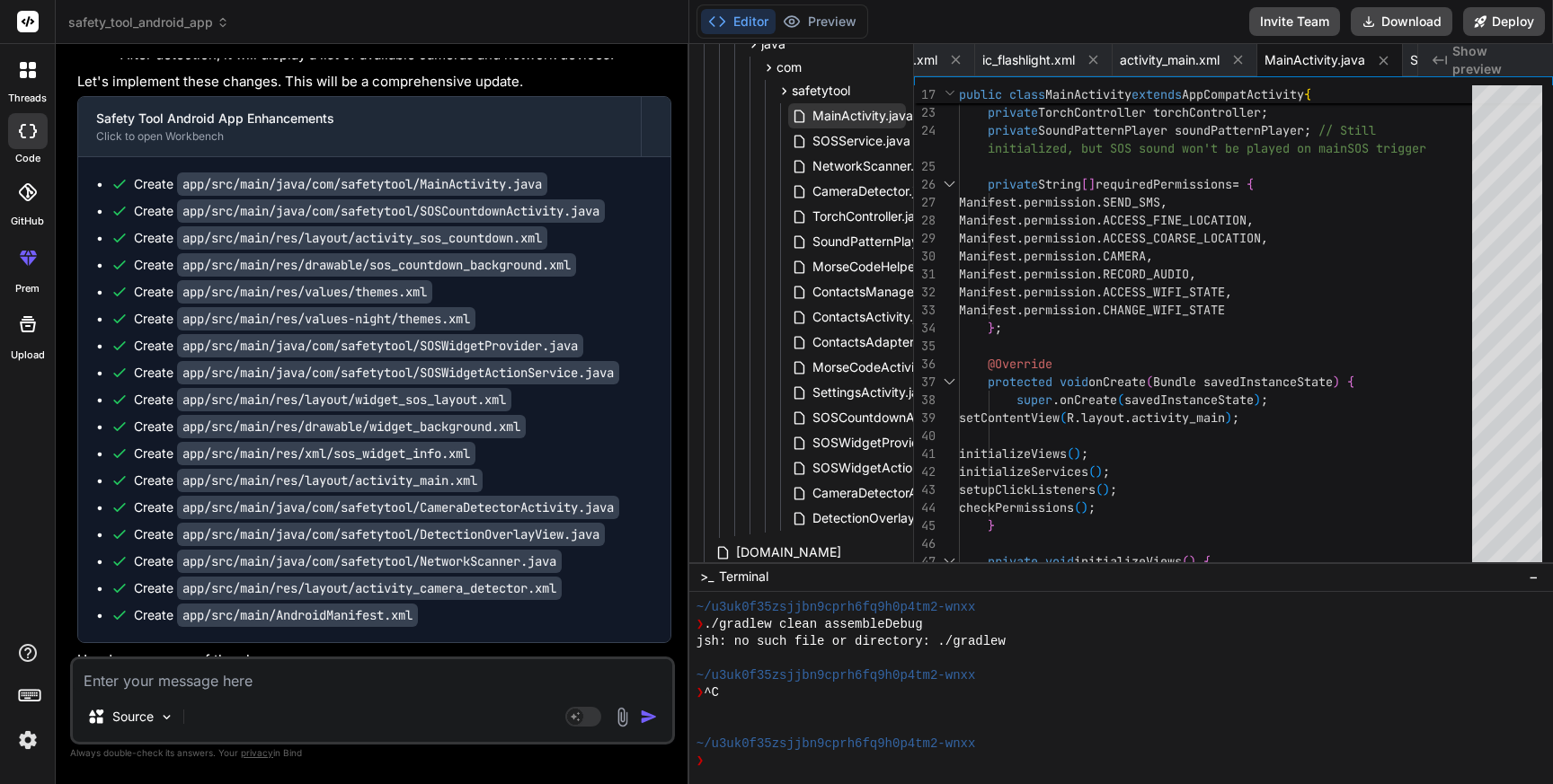
click at [847, 116] on span "MainActivity.java" at bounding box center [863, 115] width 104 height 21
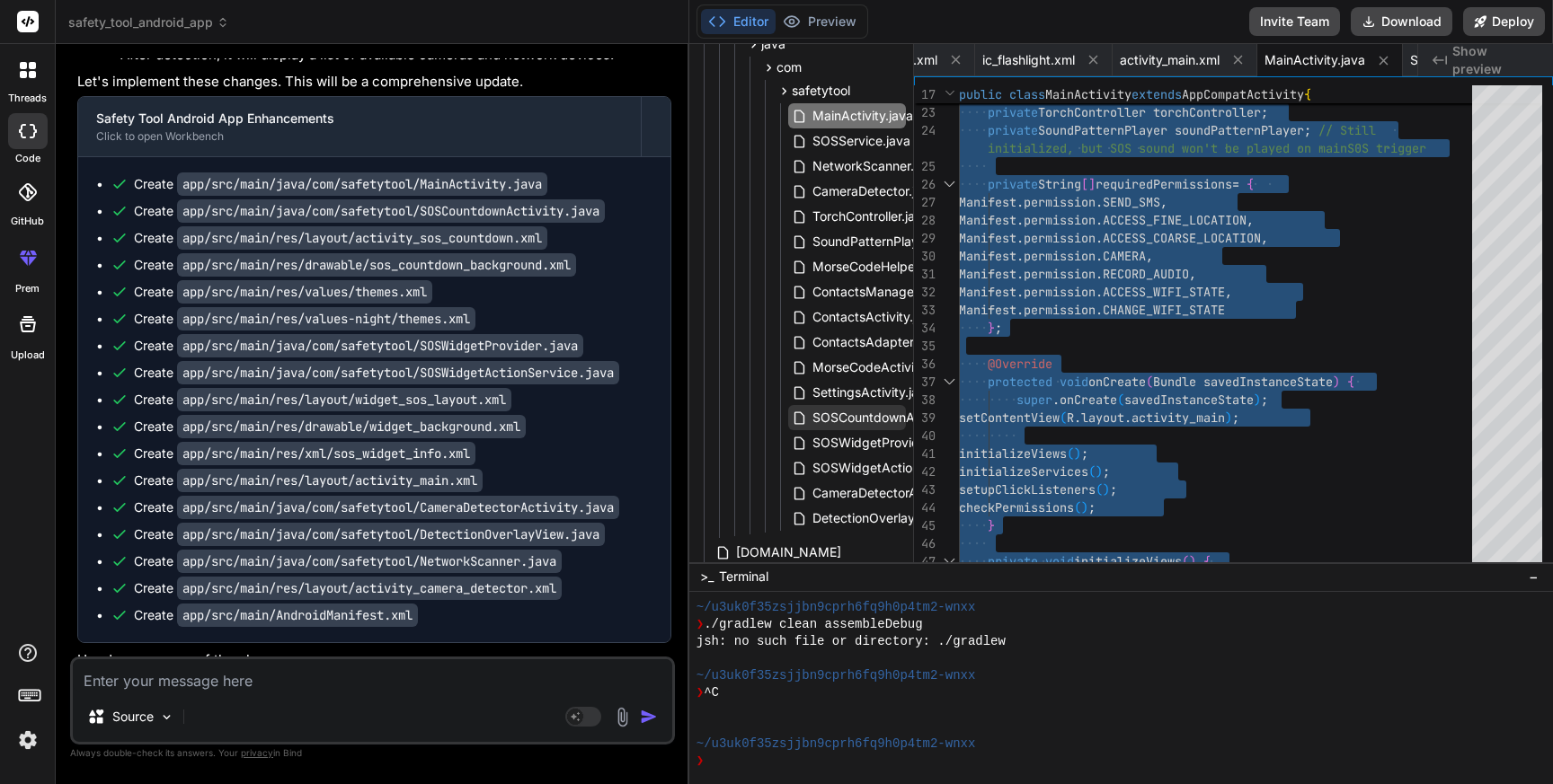
click at [840, 413] on span "SOSCountdownActivity.java" at bounding box center [895, 417] width 169 height 21
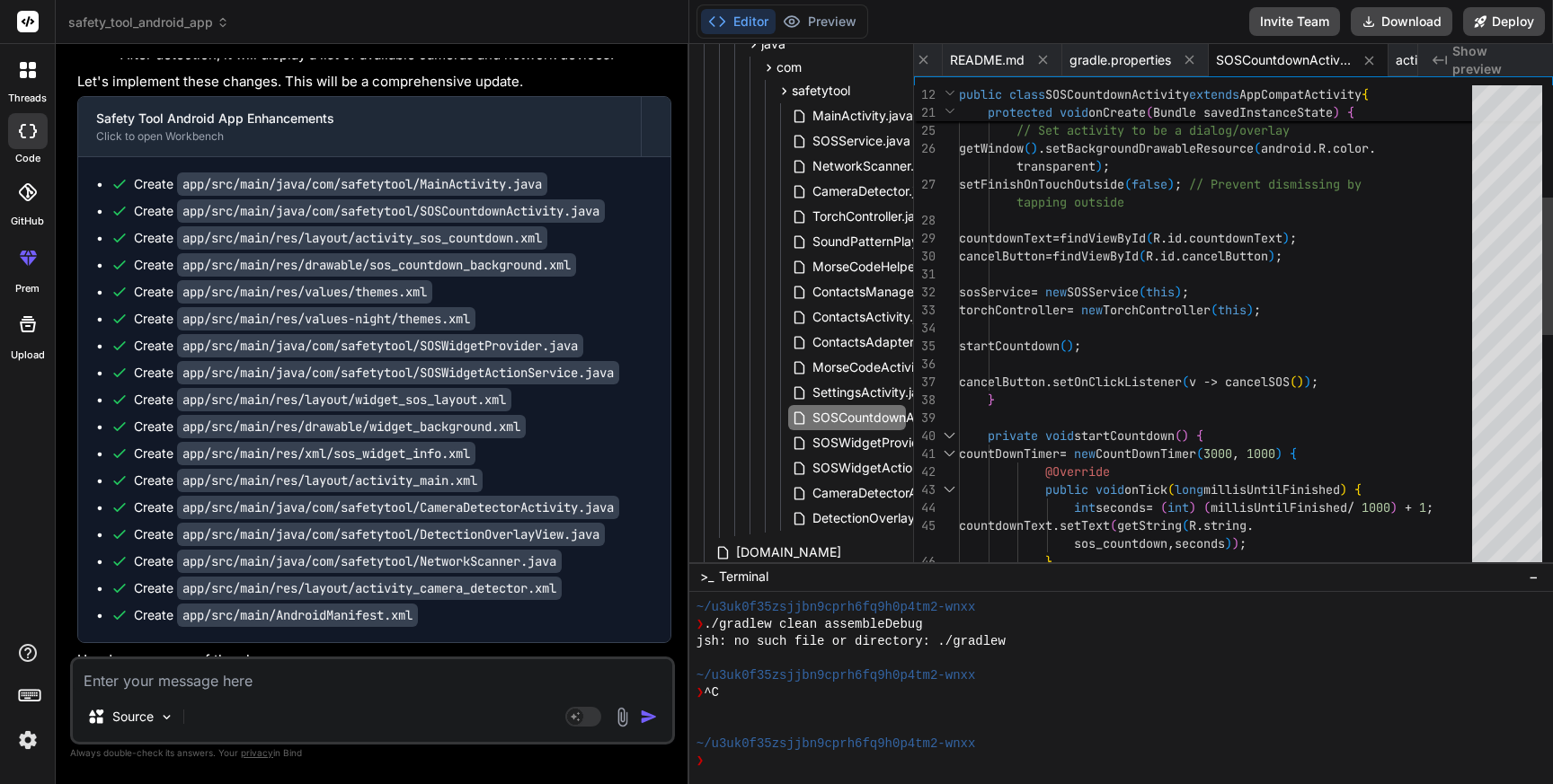
click at [1201, 352] on div "setContentView ( R . layout . activity_sos_countdown ) ; // Set activity to be …" at bounding box center [1220, 543] width 524 height 1707
drag, startPoint x: 622, startPoint y: 211, endPoint x: 434, endPoint y: 211, distance: 188.0
click at [434, 211] on code "app/src/main/java/com/safetytool/SOSCountdownActivity.java" at bounding box center [391, 211] width 428 height 23
copy code "SOSCountdownActivity.java"
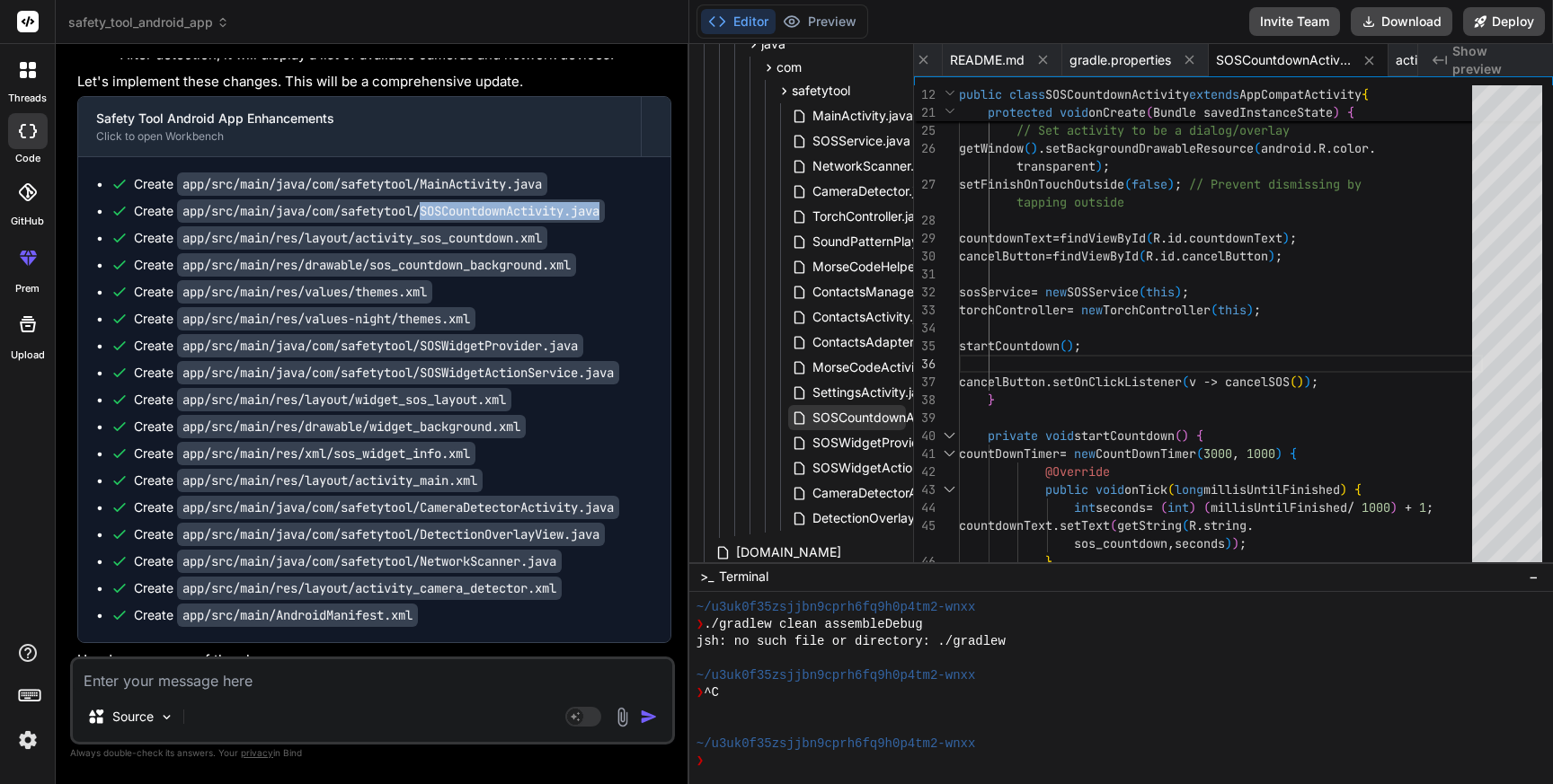
click at [877, 413] on span "SOSCountdownActivity.java" at bounding box center [895, 417] width 169 height 21
click at [1157, 429] on div "setContentView ( R . layout . activity_sos_countdown ) ; // Set activity to be …" at bounding box center [1220, 543] width 524 height 1707
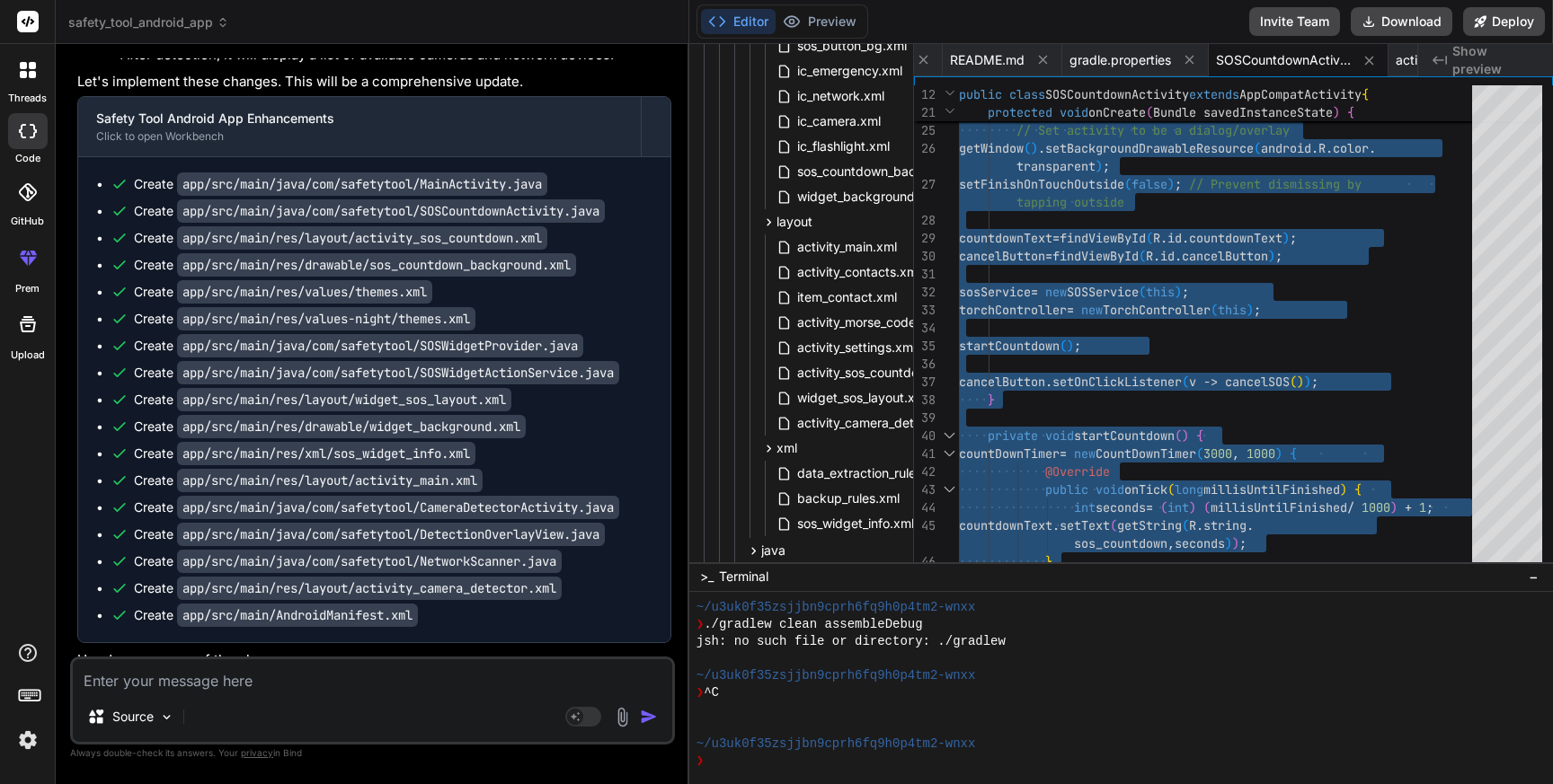
scroll to position [416, 0]
click at [847, 380] on span "activity_sos_countdown.xml" at bounding box center [879, 375] width 166 height 21
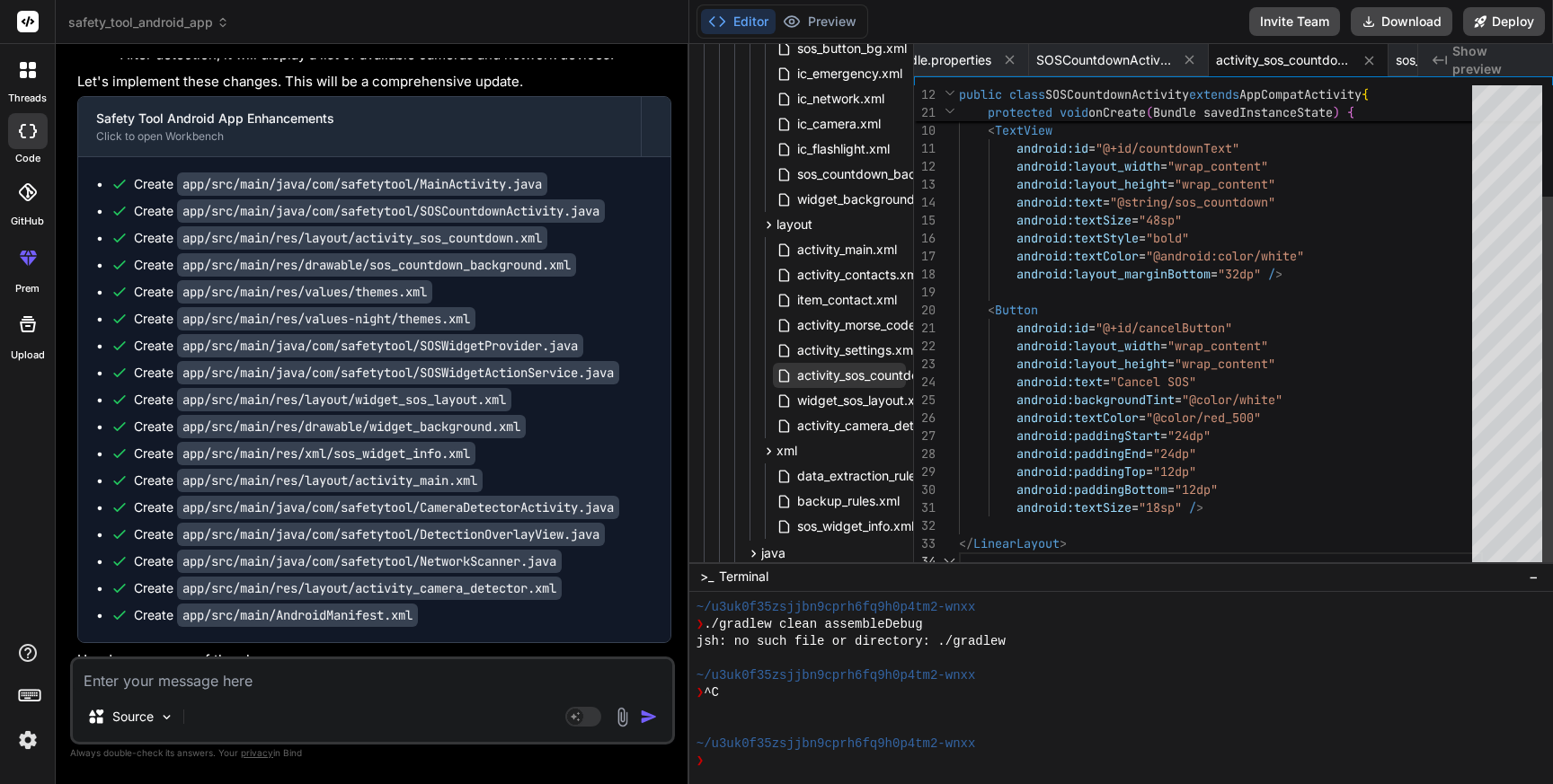
click at [847, 380] on span "activity_sos_countdown.xml" at bounding box center [879, 375] width 166 height 21
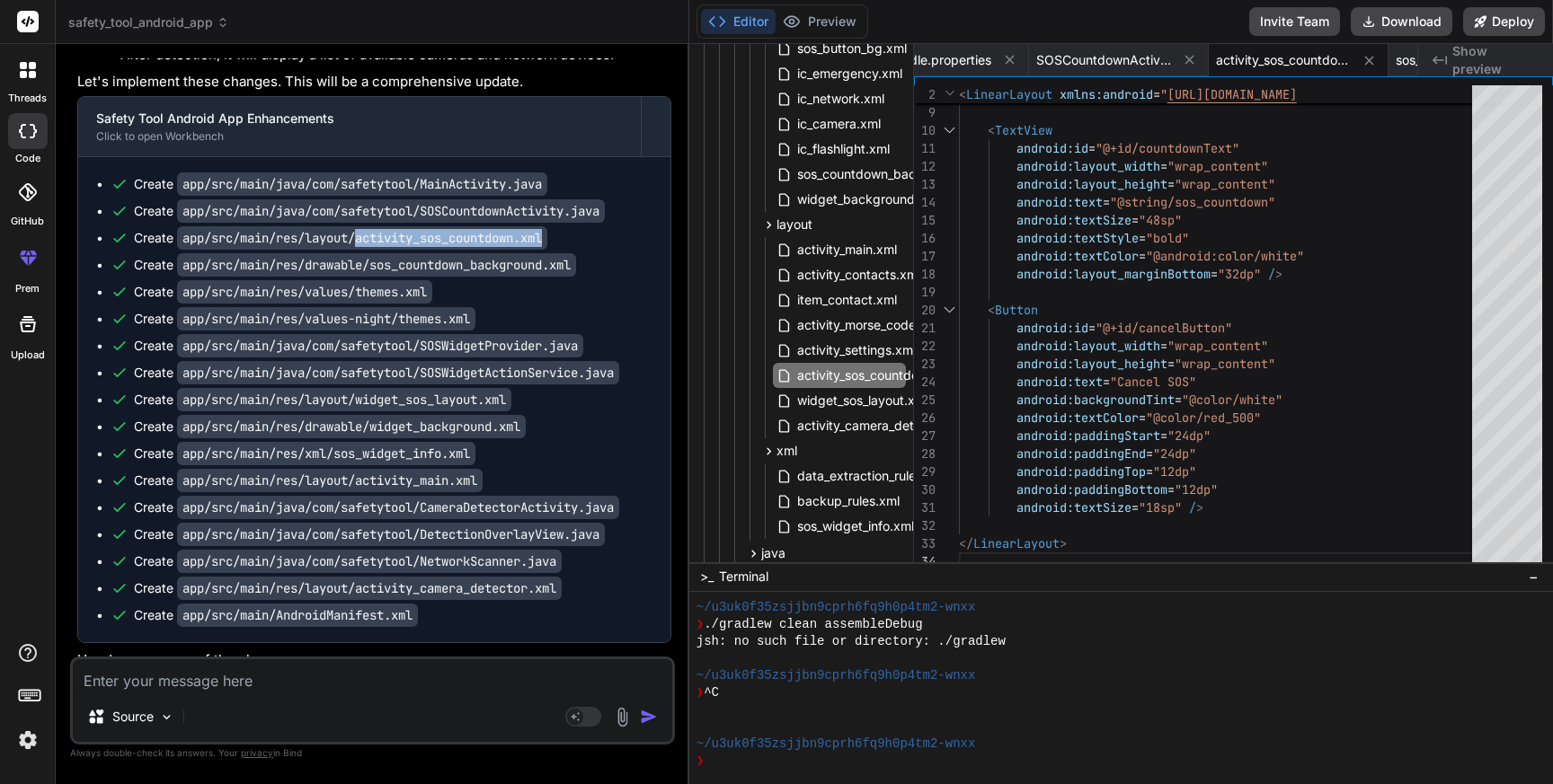
drag, startPoint x: 569, startPoint y: 232, endPoint x: 366, endPoint y: 239, distance: 203.1
click at [366, 239] on div "Create app/src/main/res/layout/activity_sos_countdown.xml" at bounding box center [382, 237] width 542 height 18
copy code "activity_sos_countdown.xml"
click at [869, 370] on span "activity_sos_countdown.xml" at bounding box center [879, 375] width 166 height 21
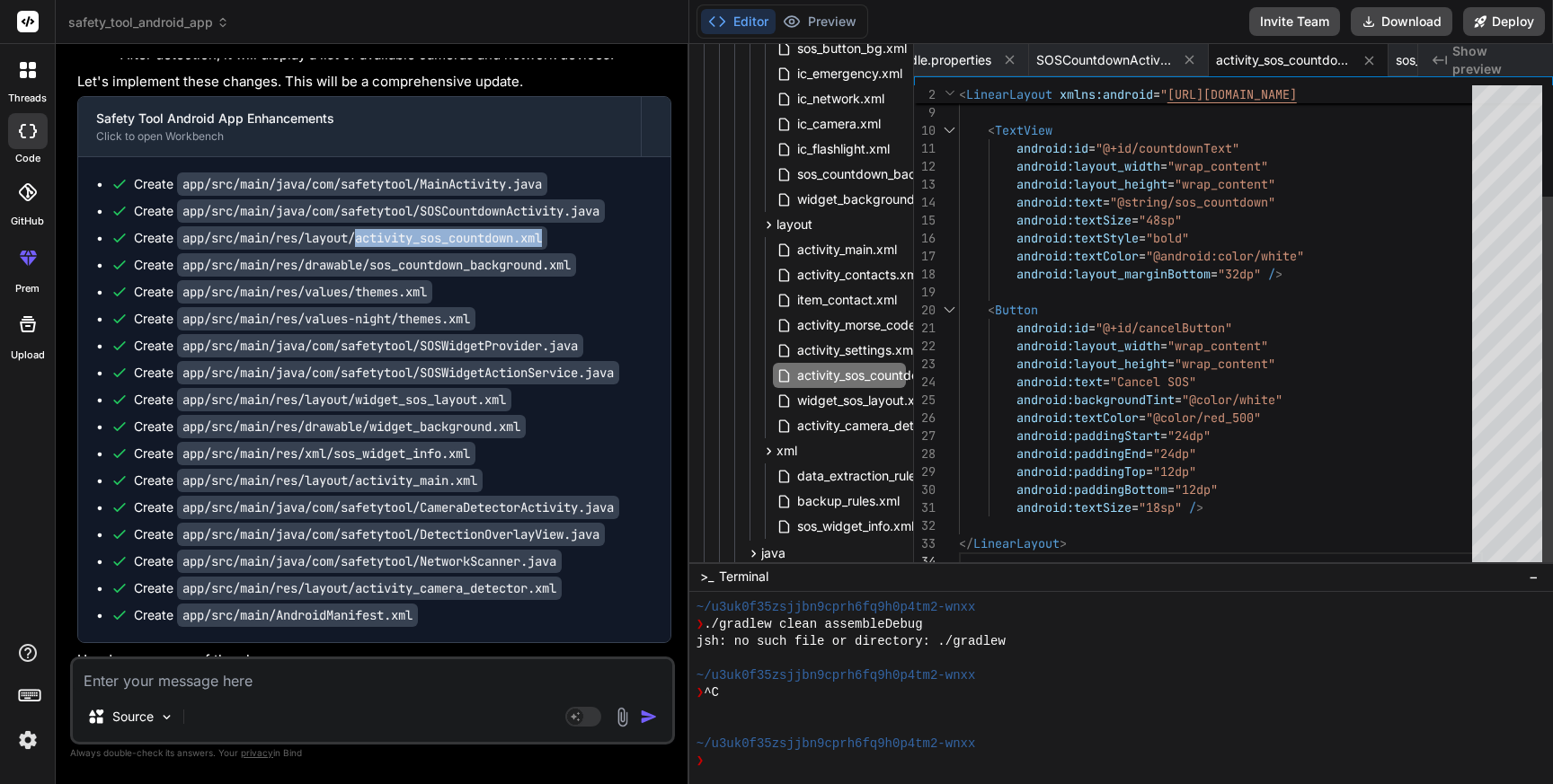
click at [1108, 365] on div "android:layout_height = "wrap_content" android:text = "Cancel SOS" android:back…" at bounding box center [1220, 256] width 524 height 629
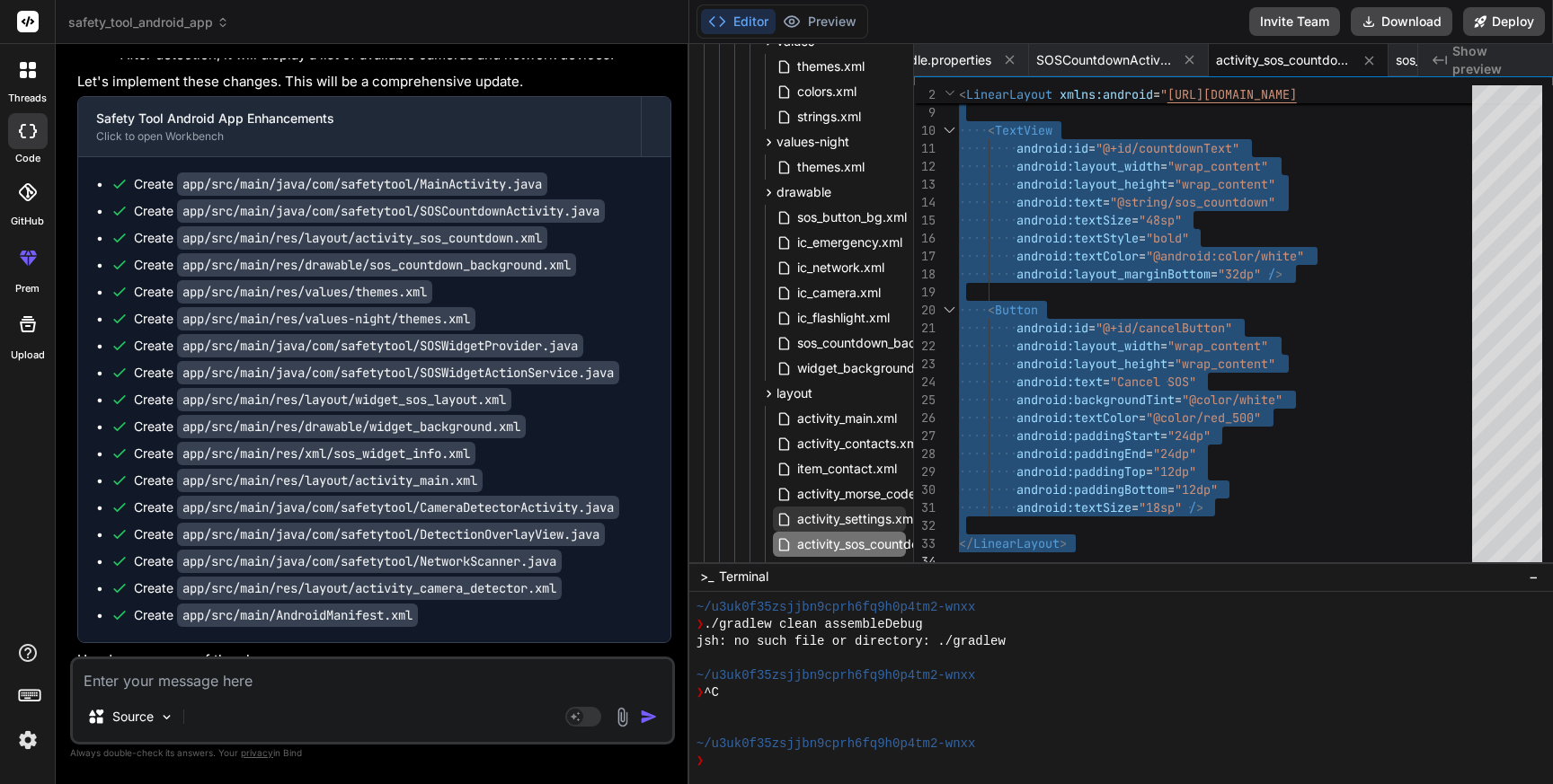
scroll to position [223, 0]
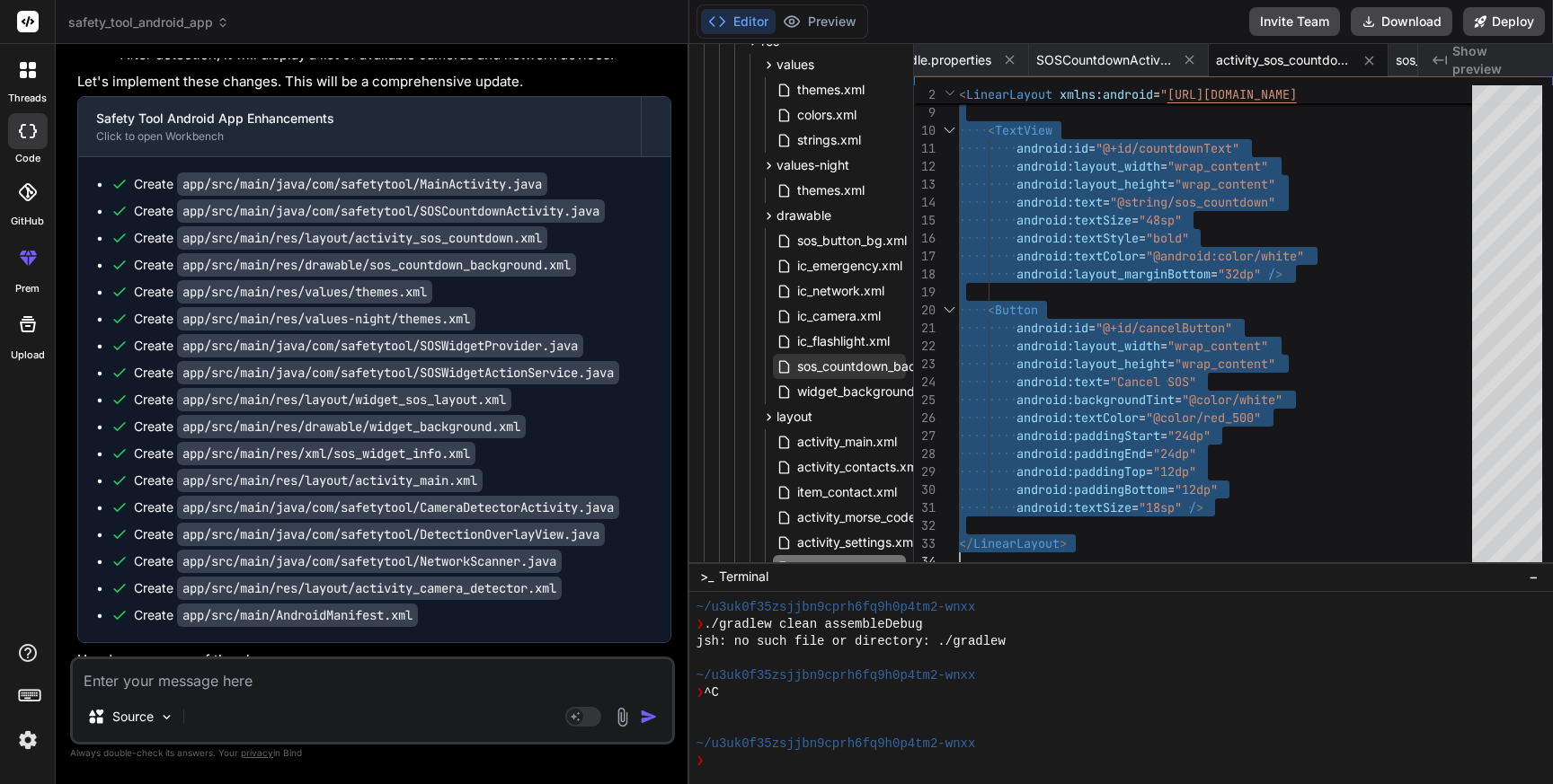
click at [843, 375] on span "sos_countdown_background.xml" at bounding box center [893, 366] width 196 height 21
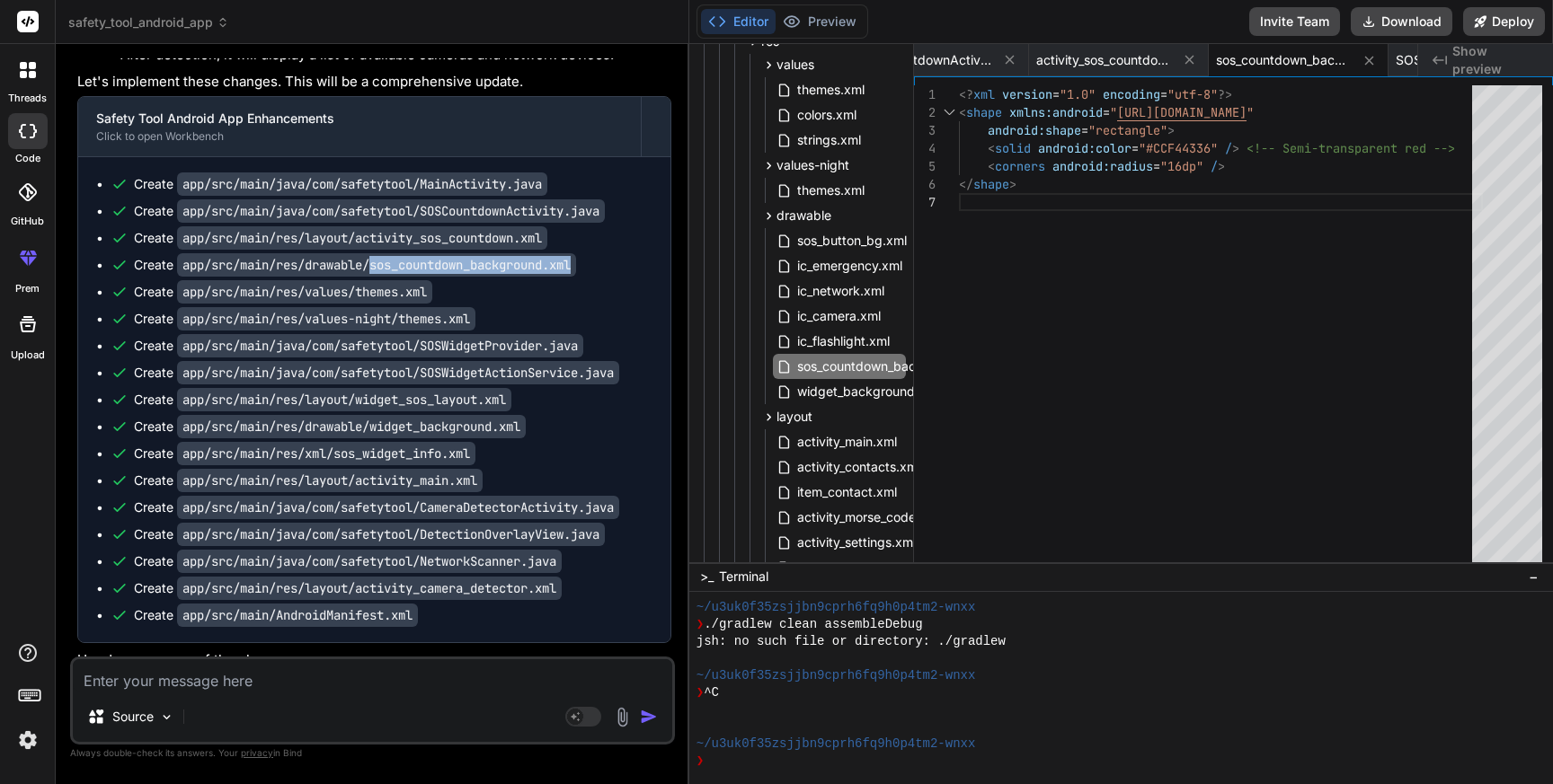
drag, startPoint x: 595, startPoint y: 265, endPoint x: 379, endPoint y: 265, distance: 216.0
click at [379, 265] on code "app/src/main/res/drawable/sos_countdown_background.xml" at bounding box center [377, 264] width 399 height 23
copy code "sos_countdown_background.xml"
click at [860, 365] on span "sos_countdown_background.xml" at bounding box center [893, 366] width 196 height 21
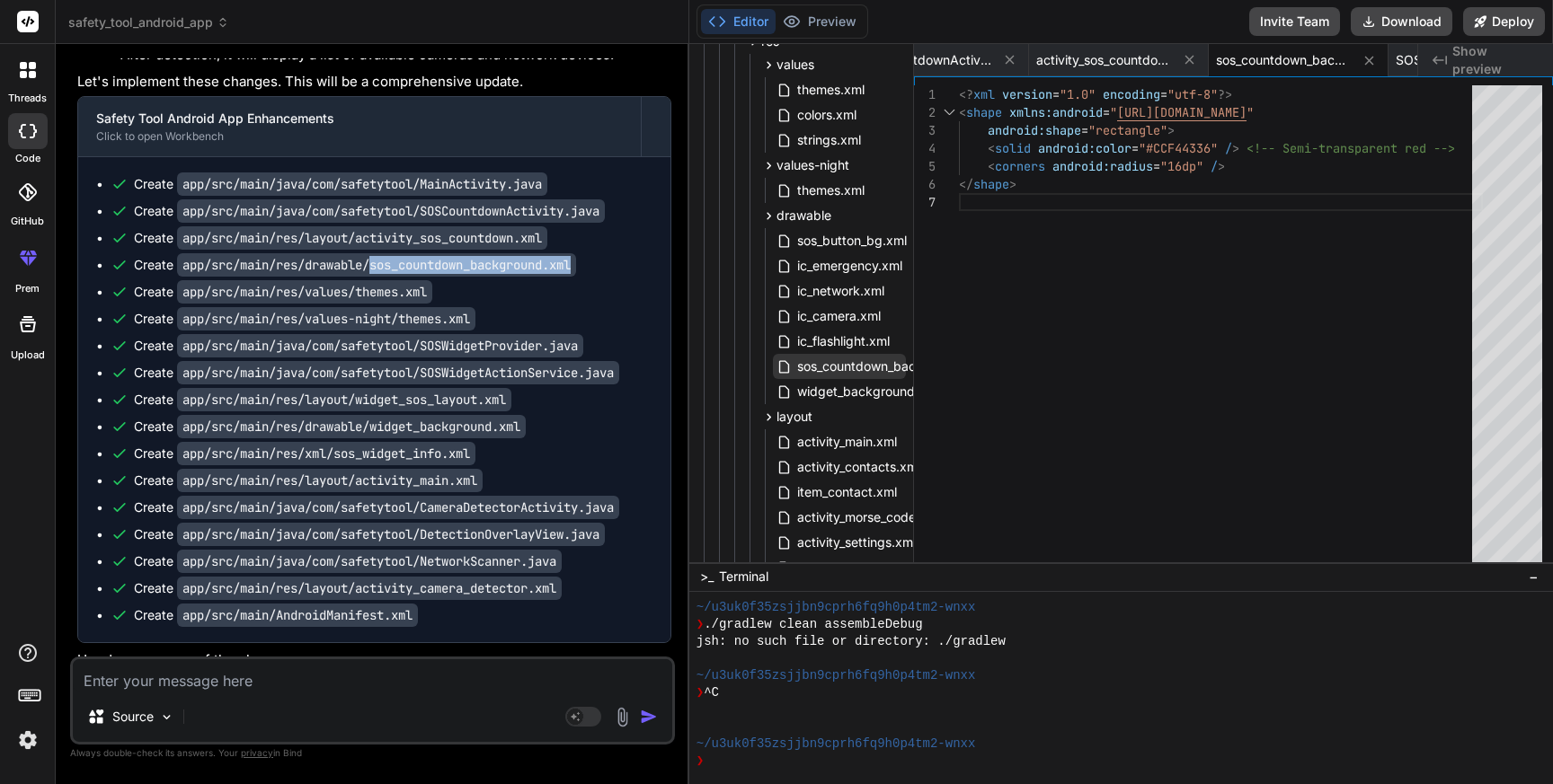
click at [860, 365] on span "sos_countdown_background.xml" at bounding box center [893, 366] width 196 height 21
click at [1165, 215] on div "<? xml version = "1.0" encoding = "utf-8" ?> < shape xmlns:android = " [URL][DO…" at bounding box center [1220, 327] width 524 height 485
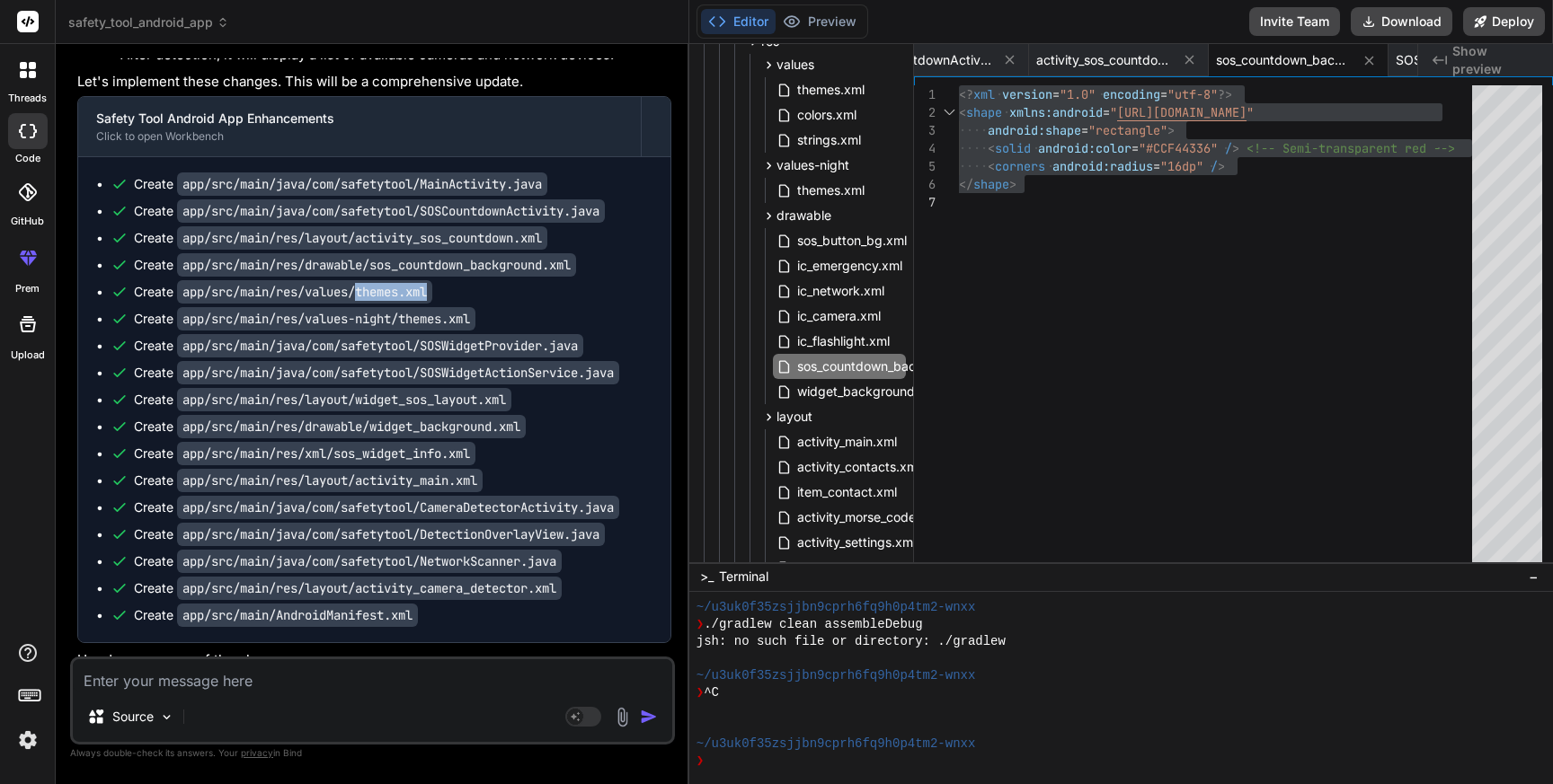
drag, startPoint x: 443, startPoint y: 297, endPoint x: 362, endPoint y: 288, distance: 81.5
click at [362, 288] on code "app/src/main/res/values/themes.xml" at bounding box center [305, 292] width 255 height 23
copy code "themes.xml"
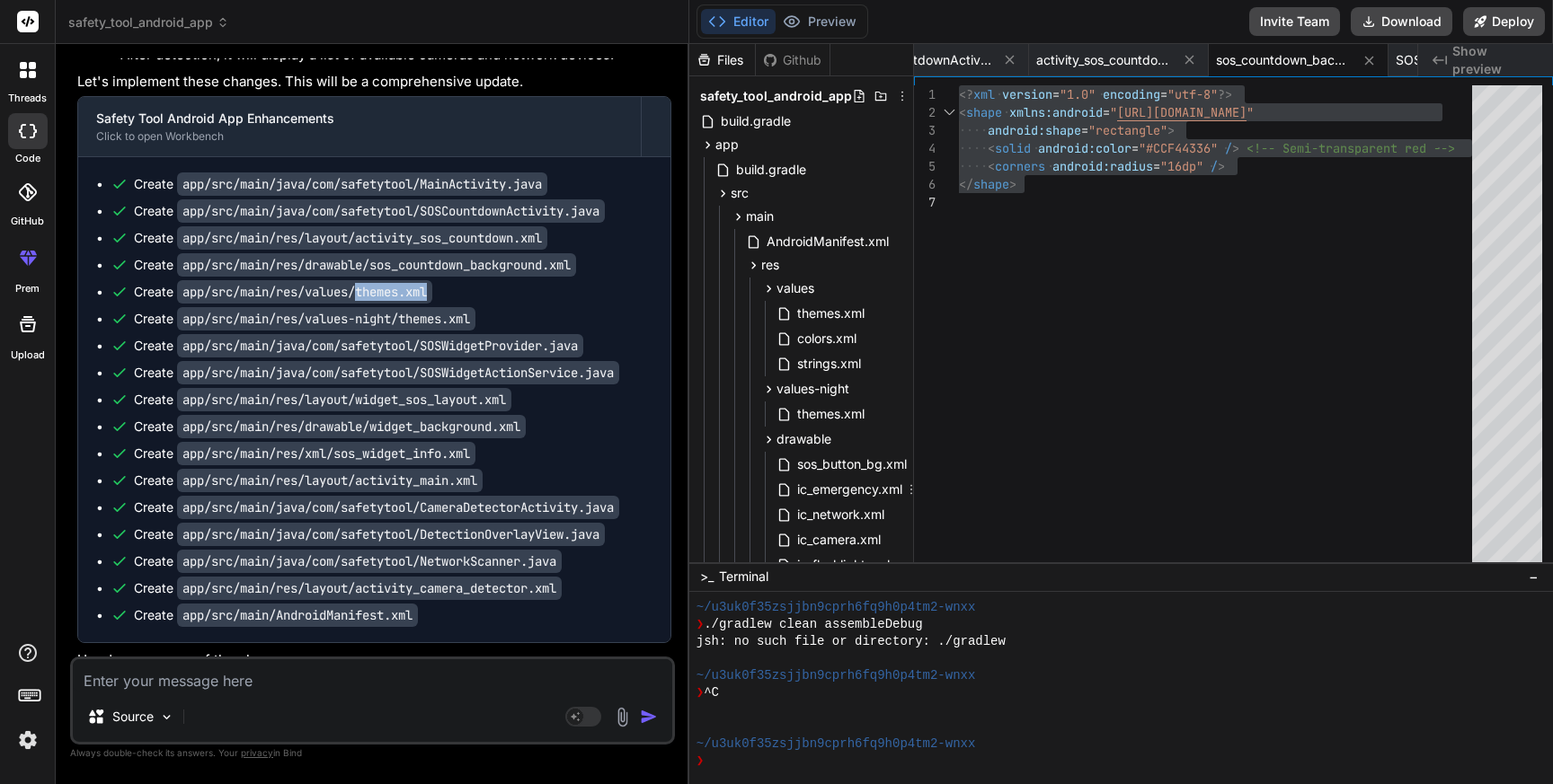
scroll to position [20, 0]
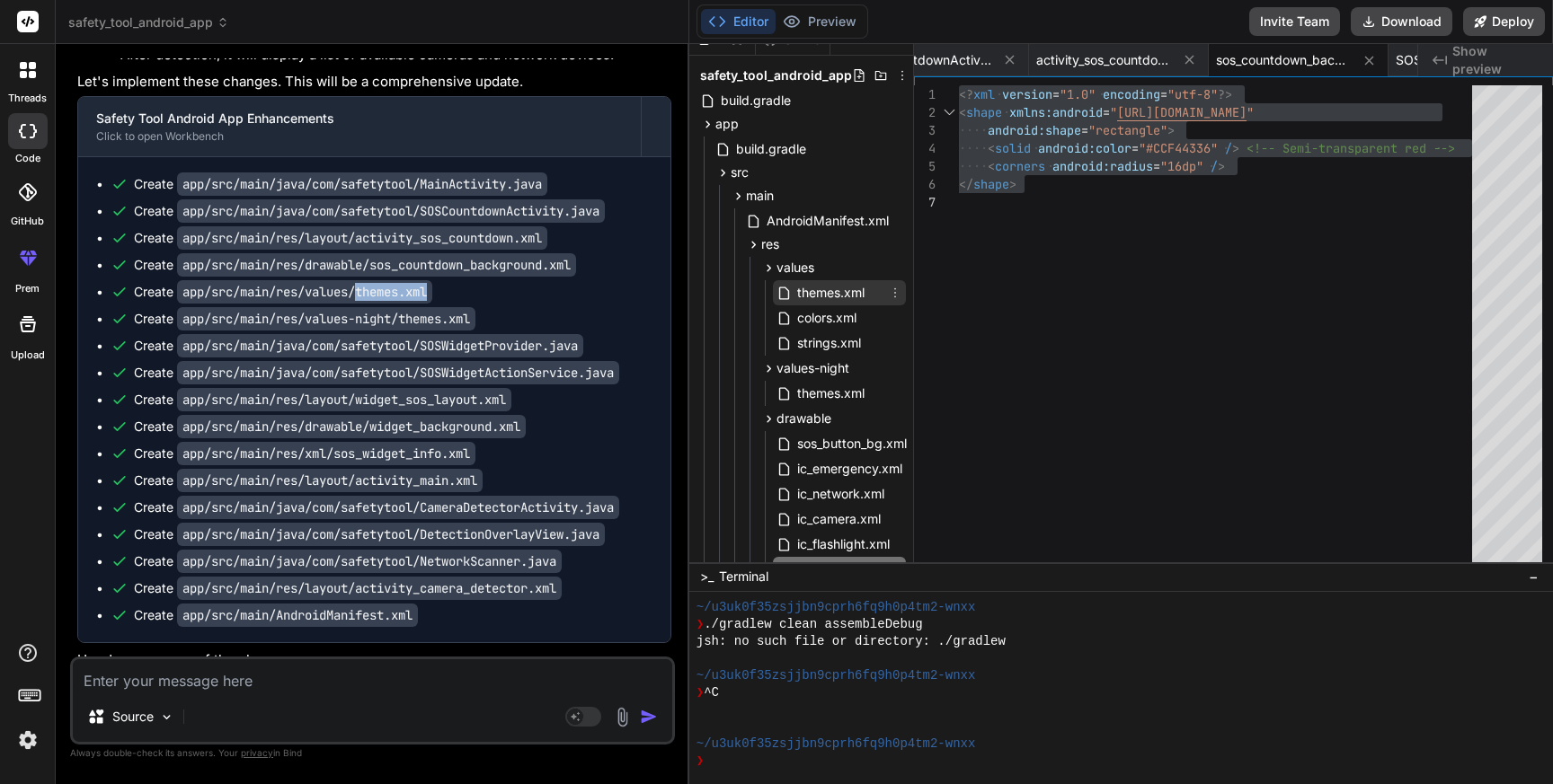
click at [807, 295] on span "themes.xml" at bounding box center [831, 292] width 71 height 21
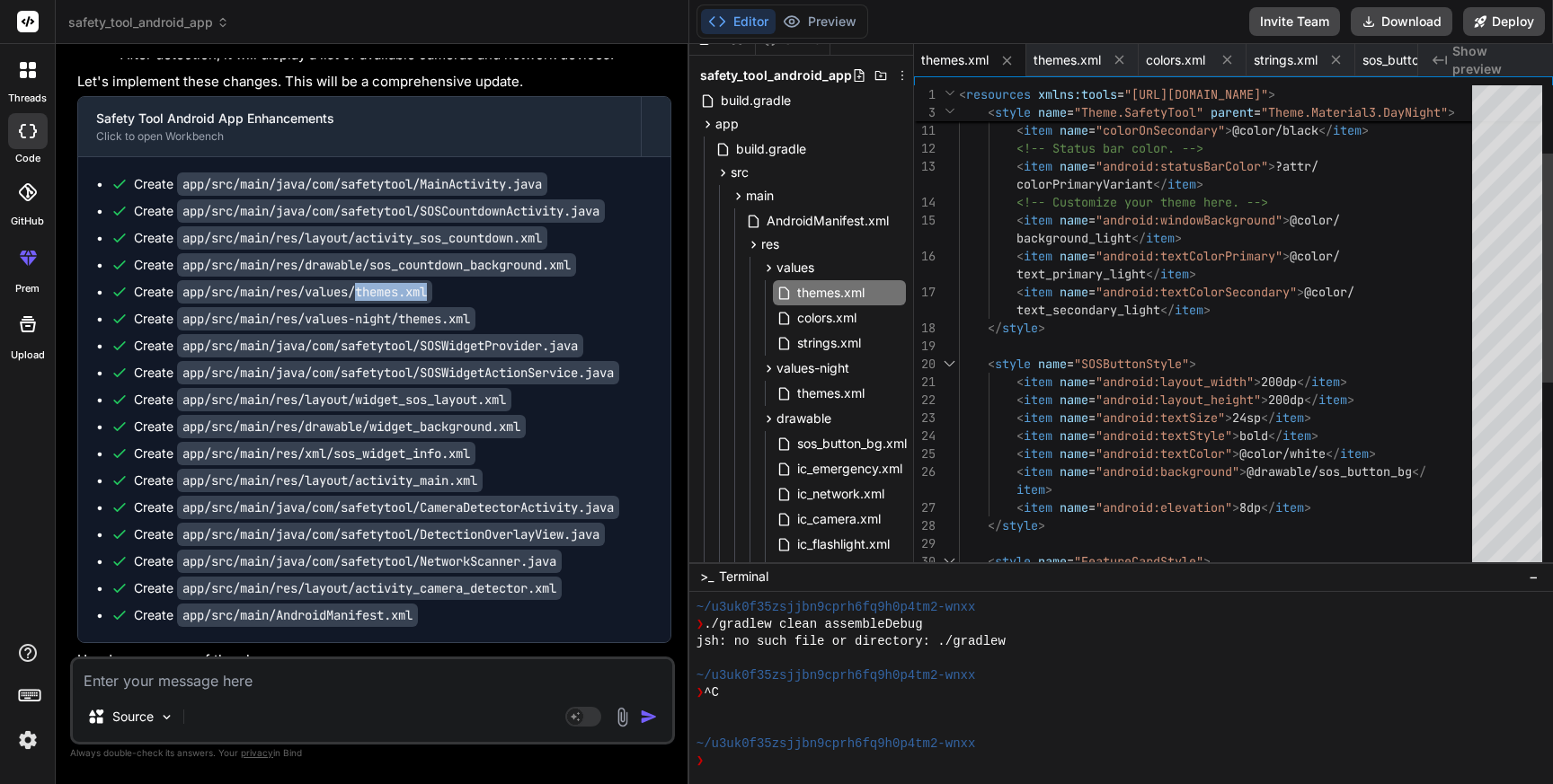
click at [1168, 402] on div "< item name = "colorSecondary" > @color/orange_200 </ item > < item name = "col…" at bounding box center [1220, 453] width 524 height 1024
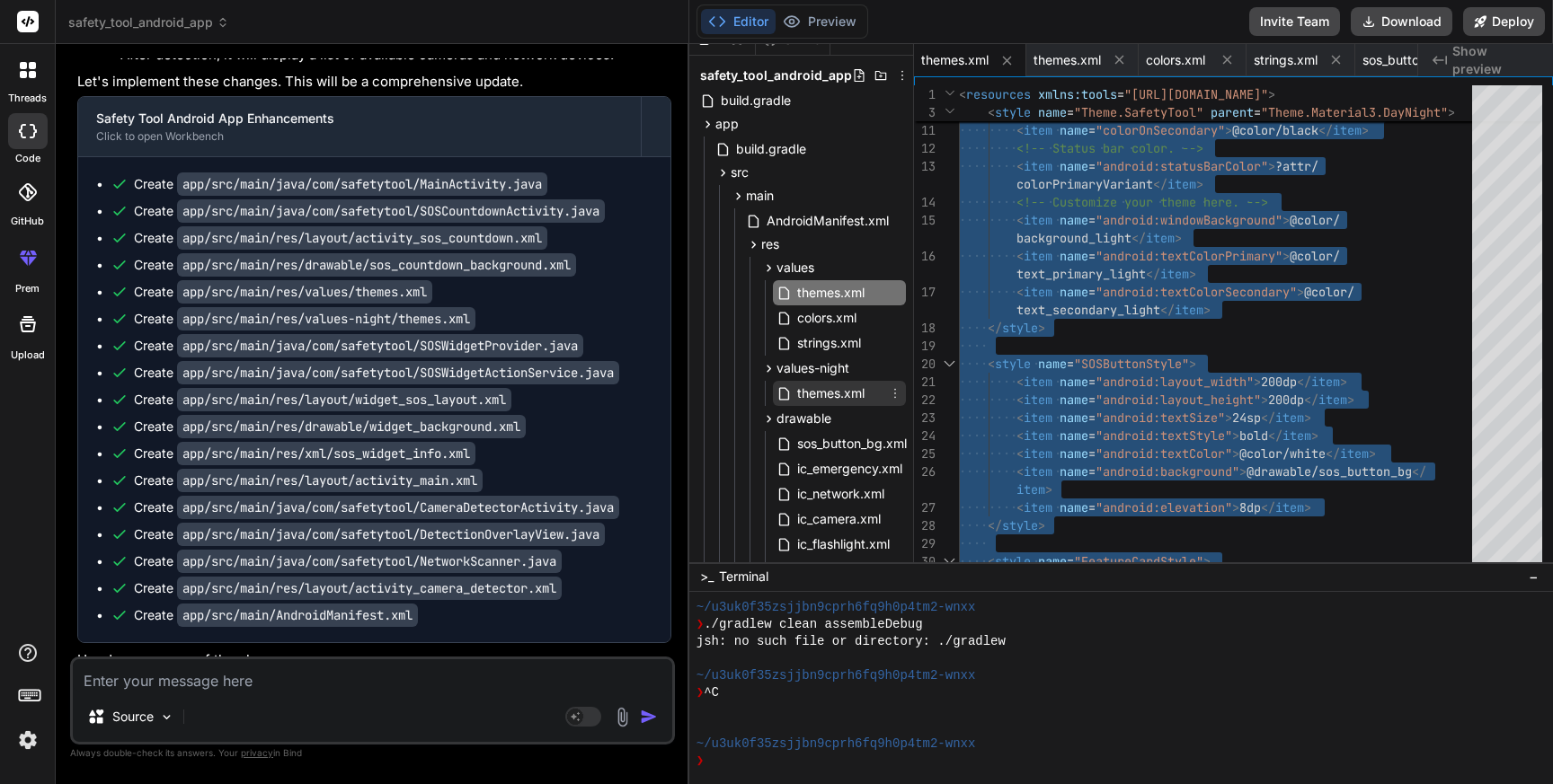
click at [822, 392] on span "themes.xml" at bounding box center [831, 392] width 71 height 21
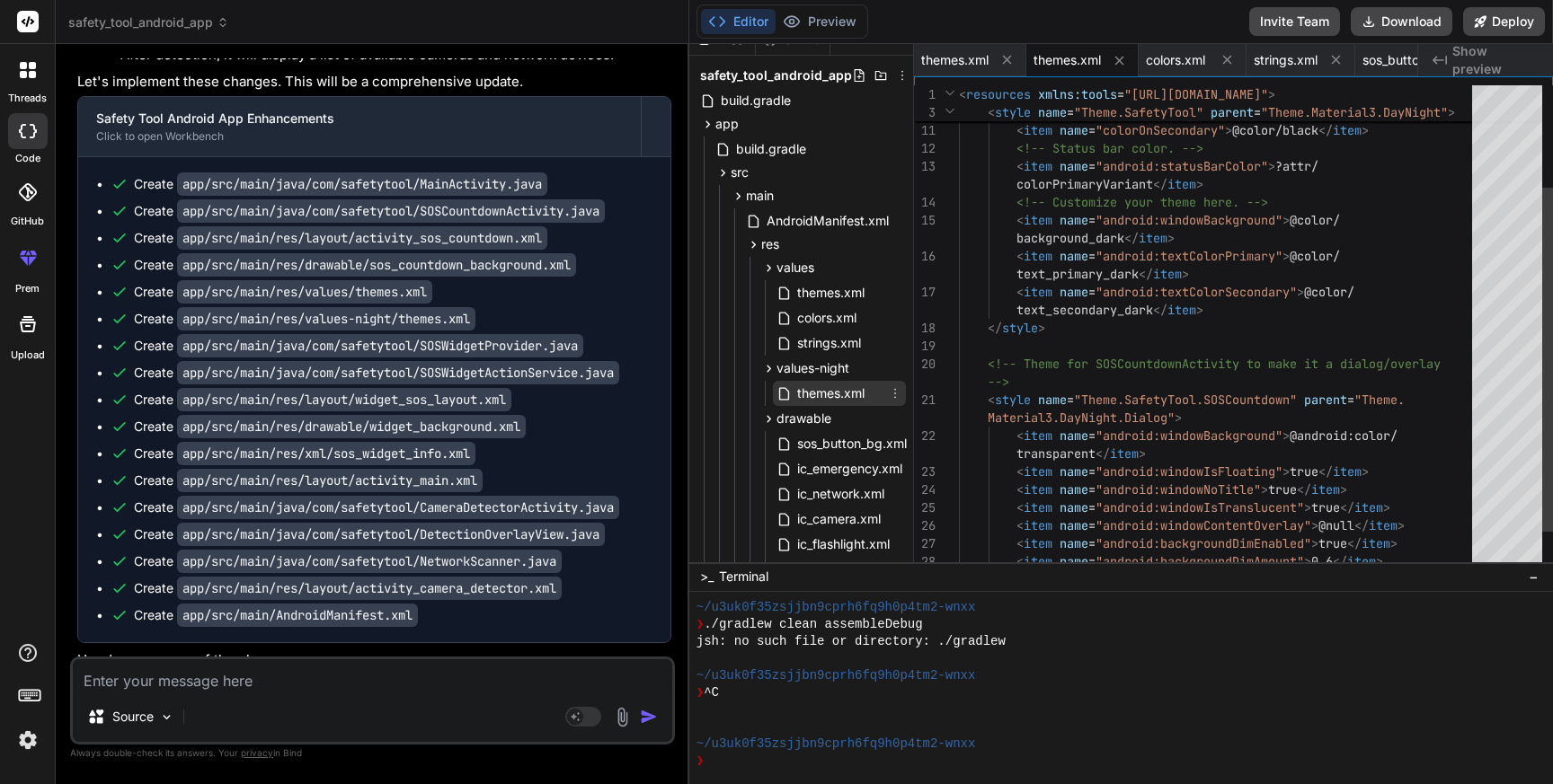
click at [822, 392] on span "themes.xml" at bounding box center [831, 392] width 71 height 21
click at [1306, 368] on div "< item name = "colorSecondary" > @color/orange_200 </ item > < item name = "col…" at bounding box center [1220, 283] width 524 height 682
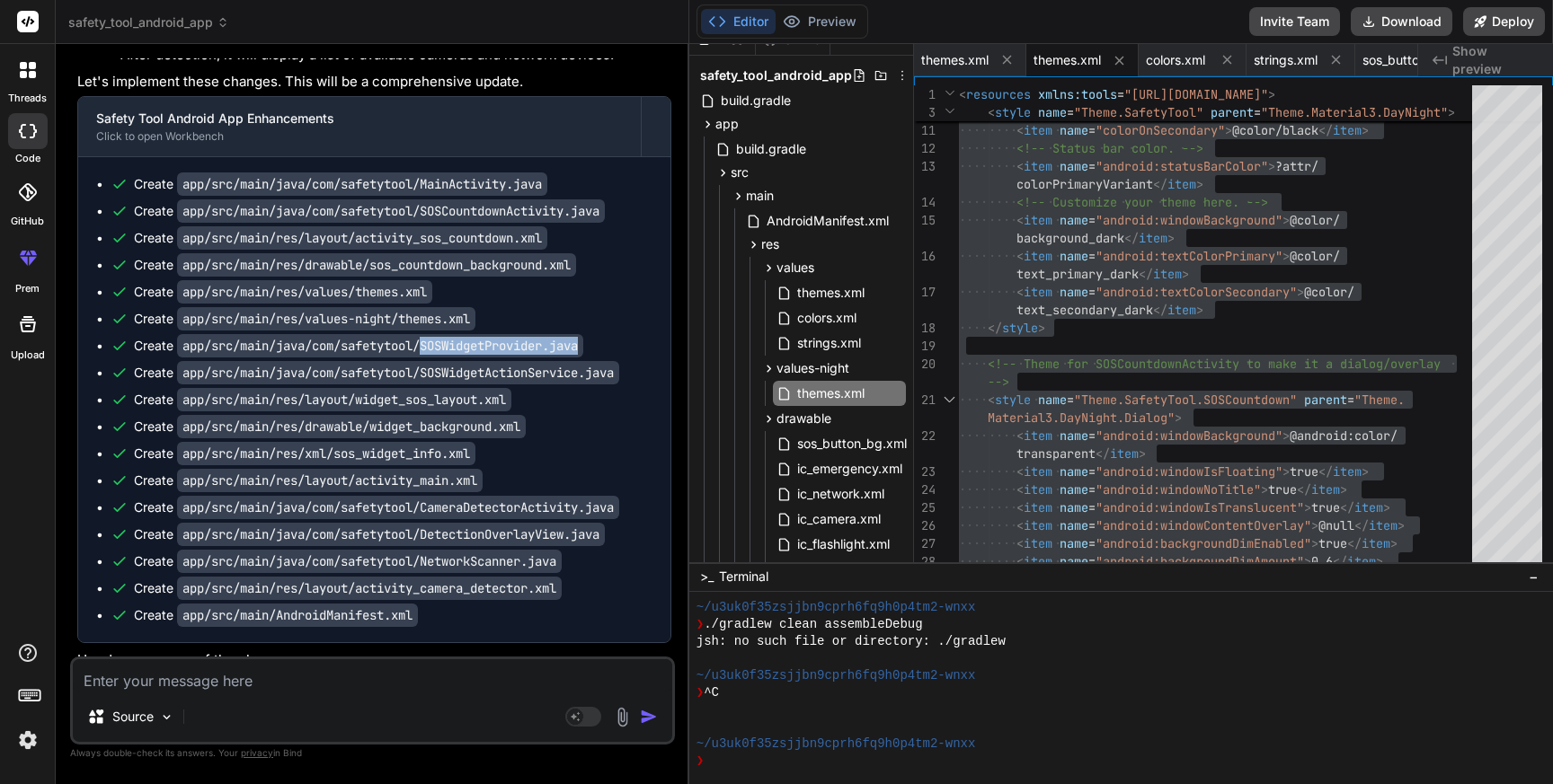
drag, startPoint x: 432, startPoint y: 346, endPoint x: 647, endPoint y: 344, distance: 215.0
click at [647, 344] on div "Create app/src/main/java/com/safetytool/SOSWidgetProvider.java" at bounding box center [382, 345] width 542 height 18
copy code "SOSWidgetProvider.java"
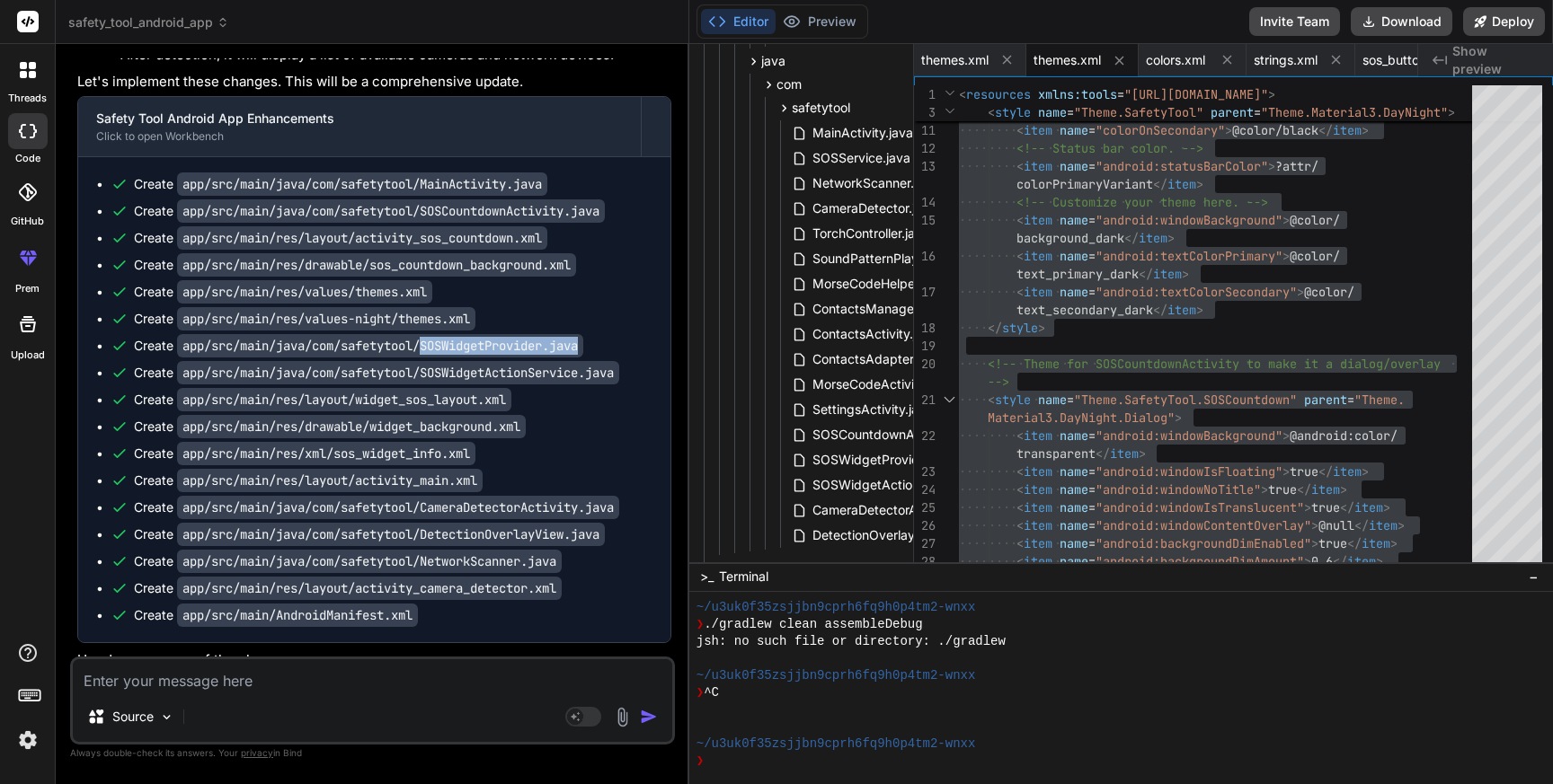
scroll to position [919, 0]
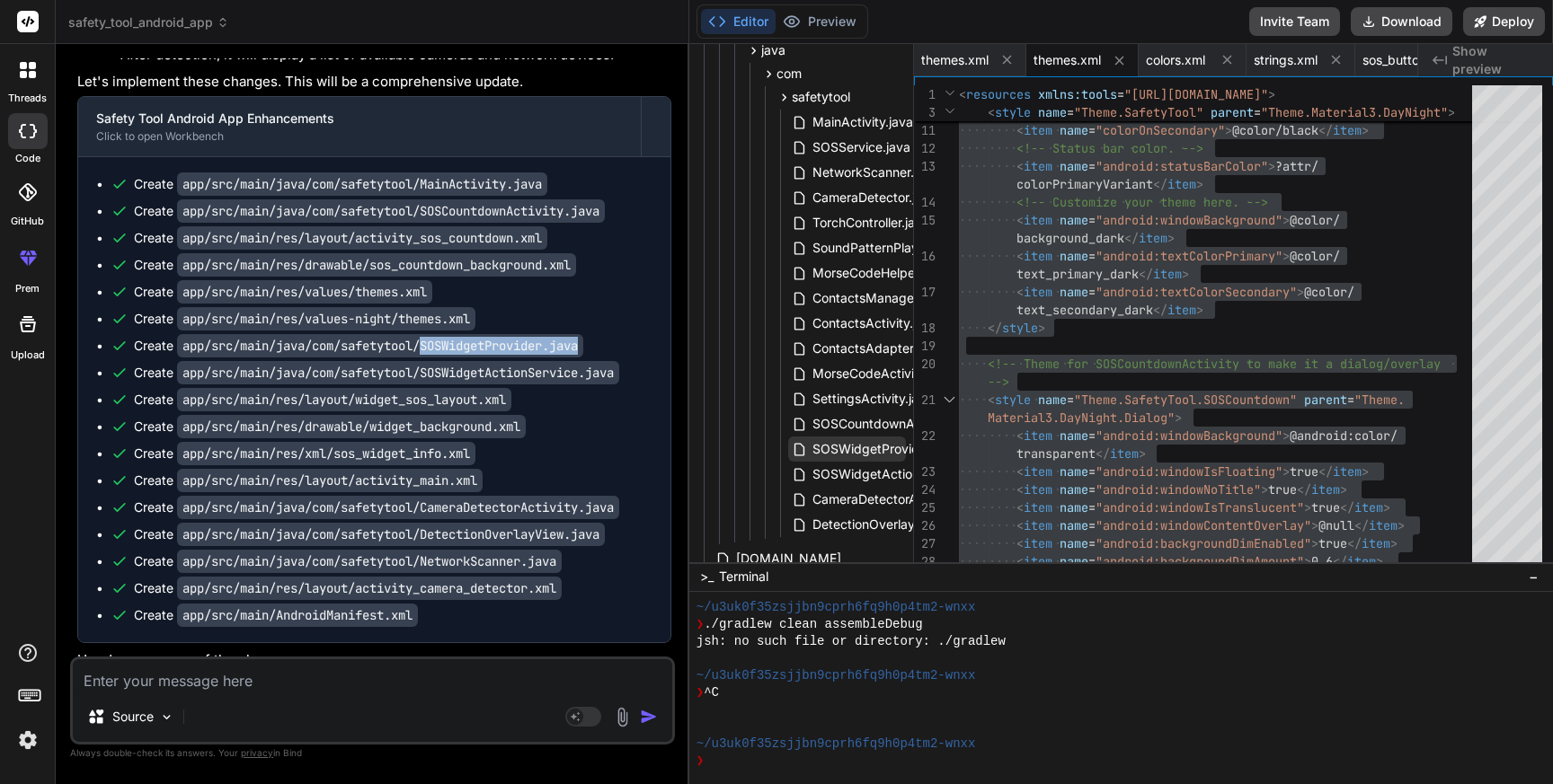
click at [868, 450] on span "SOSWidgetProvider.java" at bounding box center [886, 449] width 150 height 21
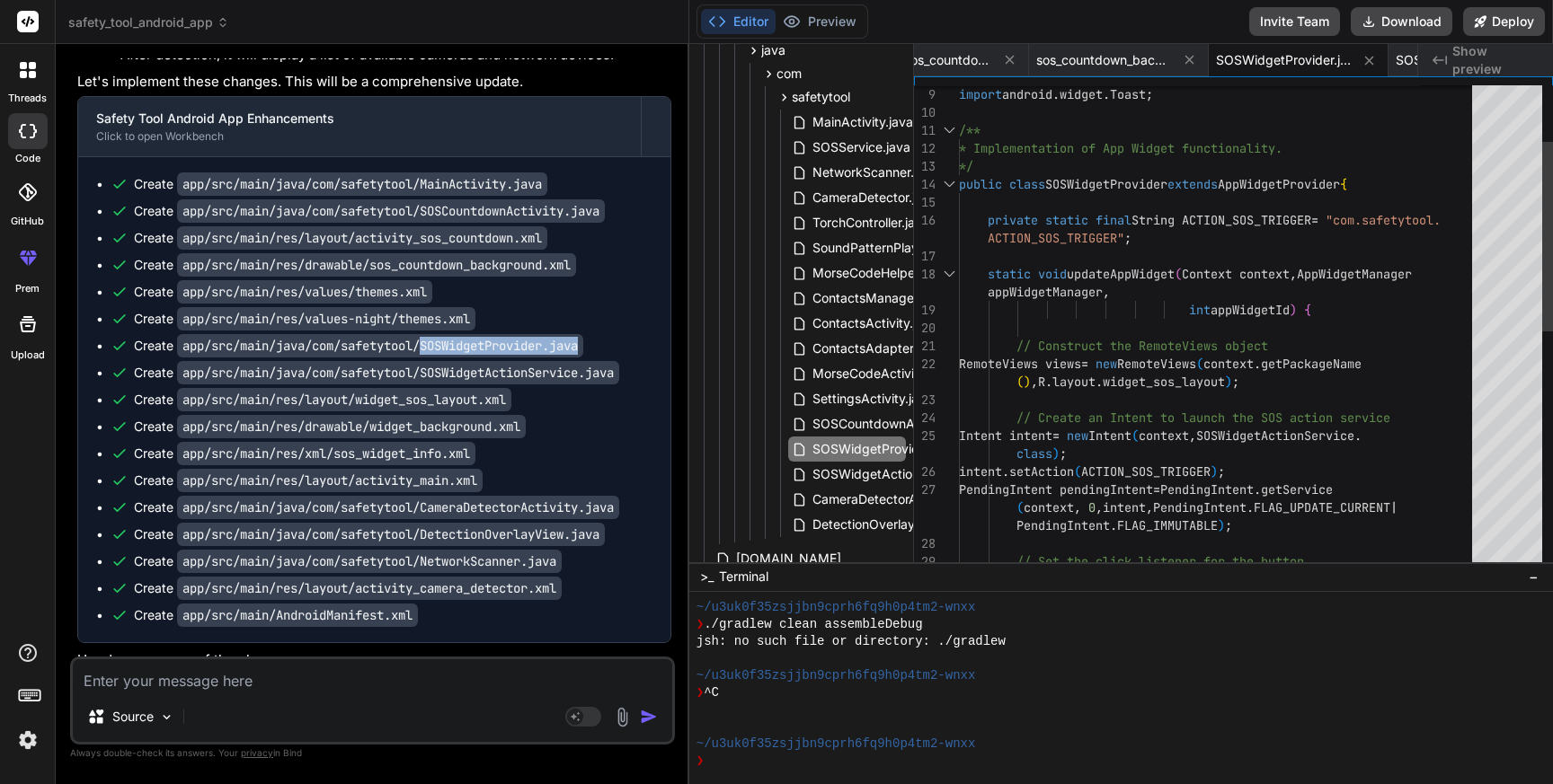
click at [1171, 388] on div "import android . widget . Toast ; /** * Implementation of App Widget functional…" at bounding box center [1220, 561] width 524 height 1240
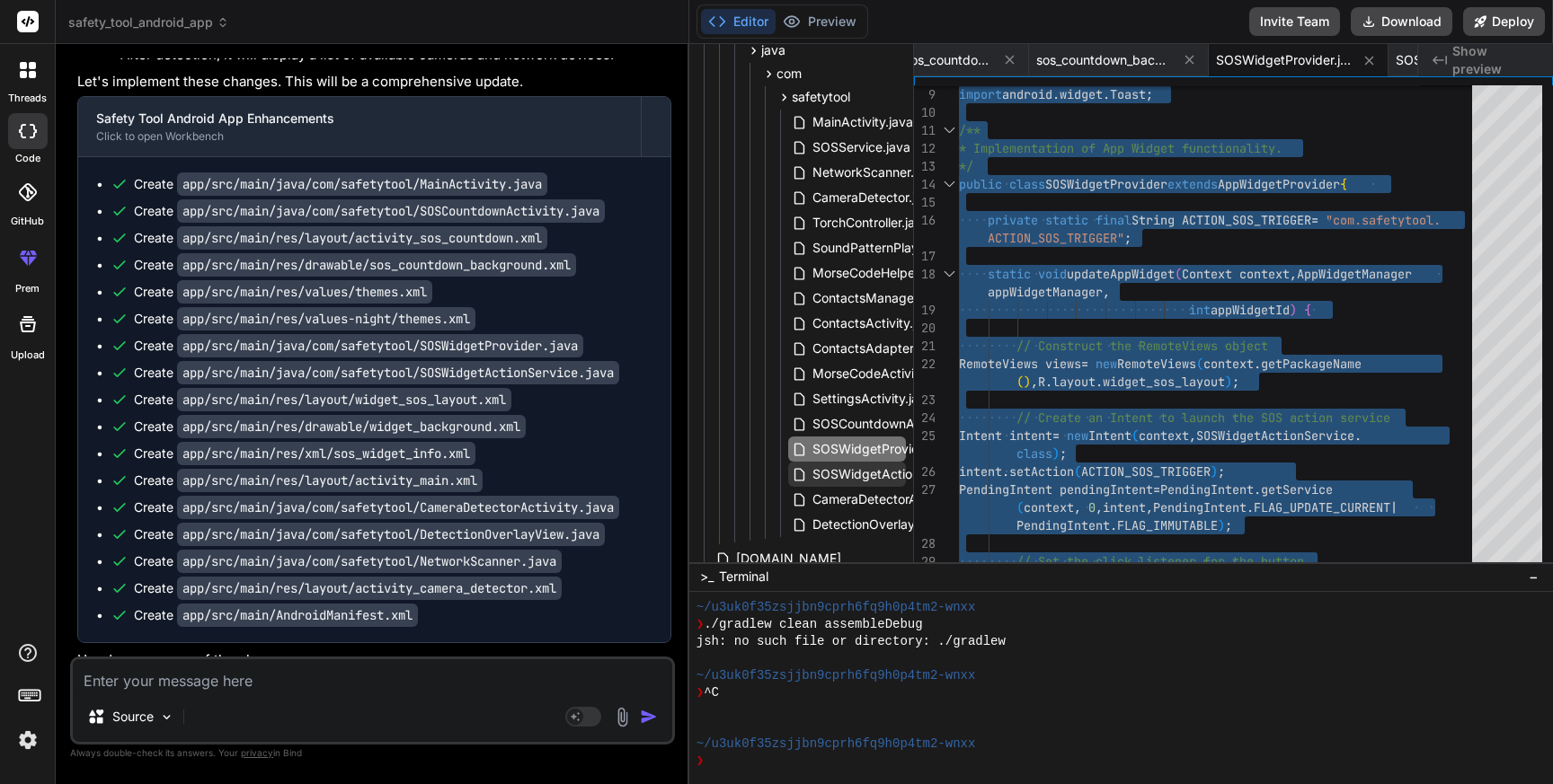
click at [853, 475] on span "SOSWidgetActionService.java" at bounding box center [903, 474] width 183 height 21
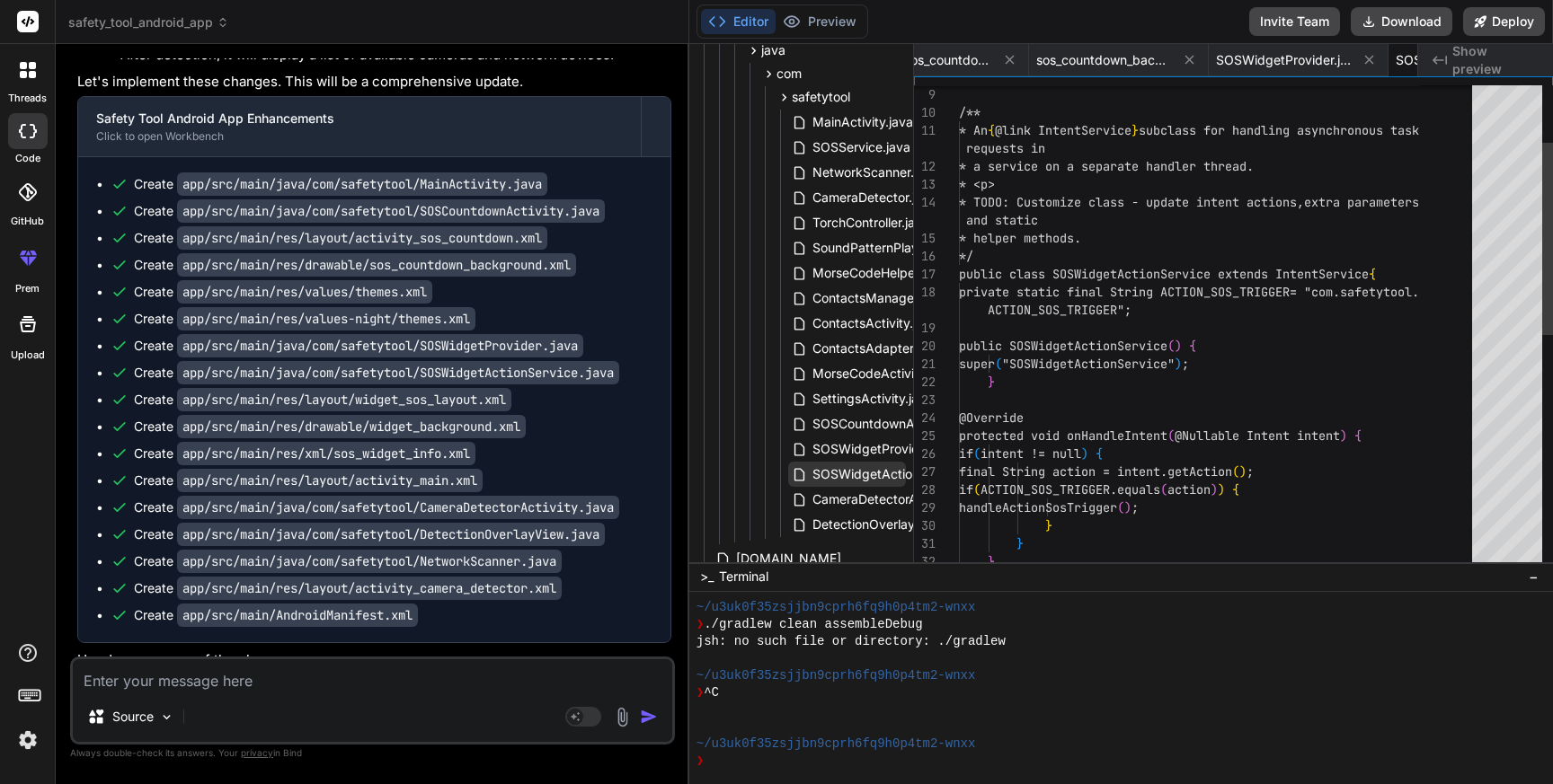
scroll to position [0, 5659]
click at [853, 475] on span "SOSWidgetActionService.java" at bounding box center [903, 474] width 183 height 21
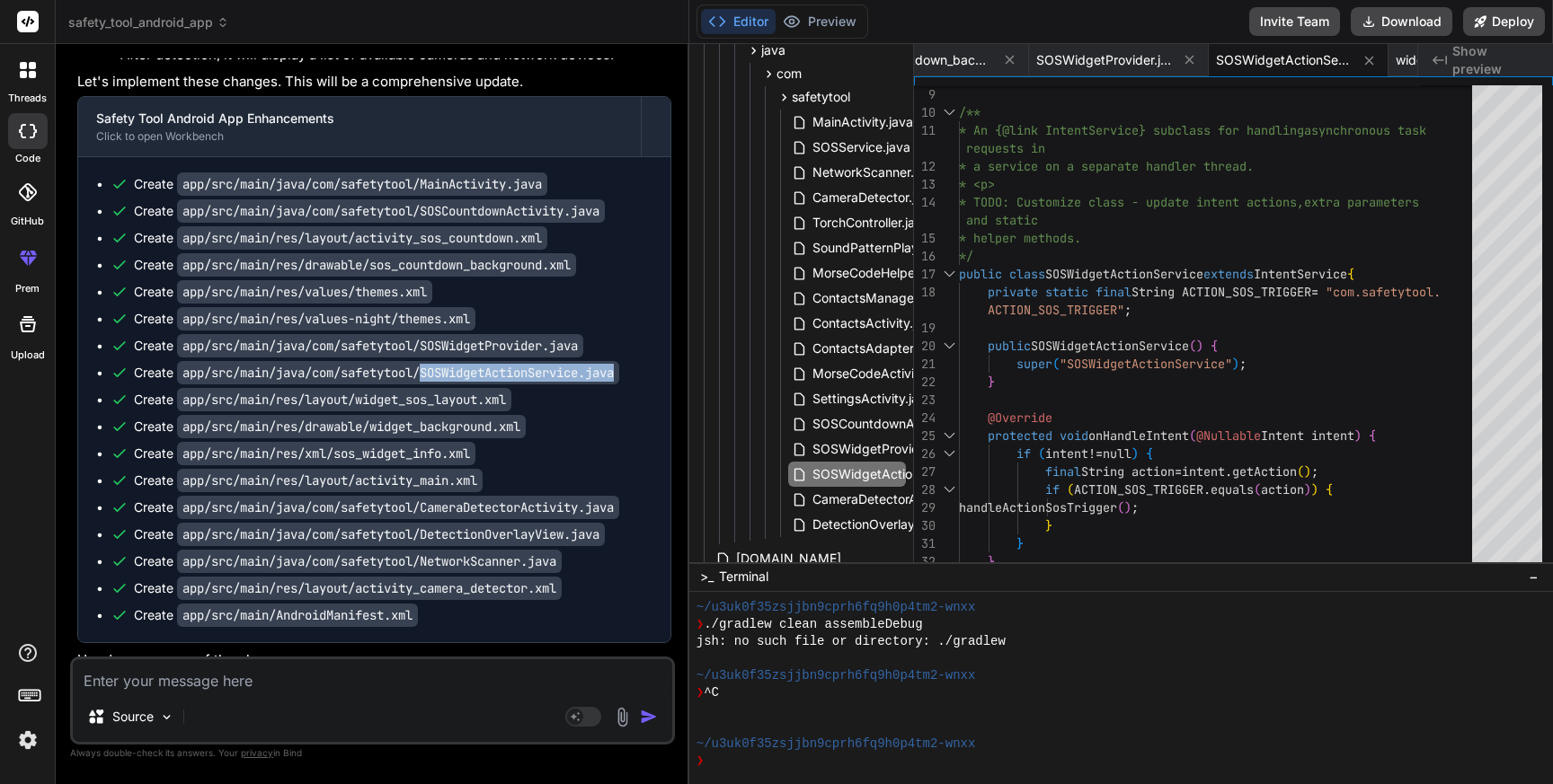
drag, startPoint x: 637, startPoint y: 374, endPoint x: 433, endPoint y: 377, distance: 204.0
click at [433, 377] on code "app/src/main/java/com/safetytool/SOSWidgetActionService.java" at bounding box center [398, 372] width 443 height 23
copy code "SOSWidgetActionService.java"
click at [860, 473] on span "SOSWidgetActionService.java" at bounding box center [903, 474] width 183 height 21
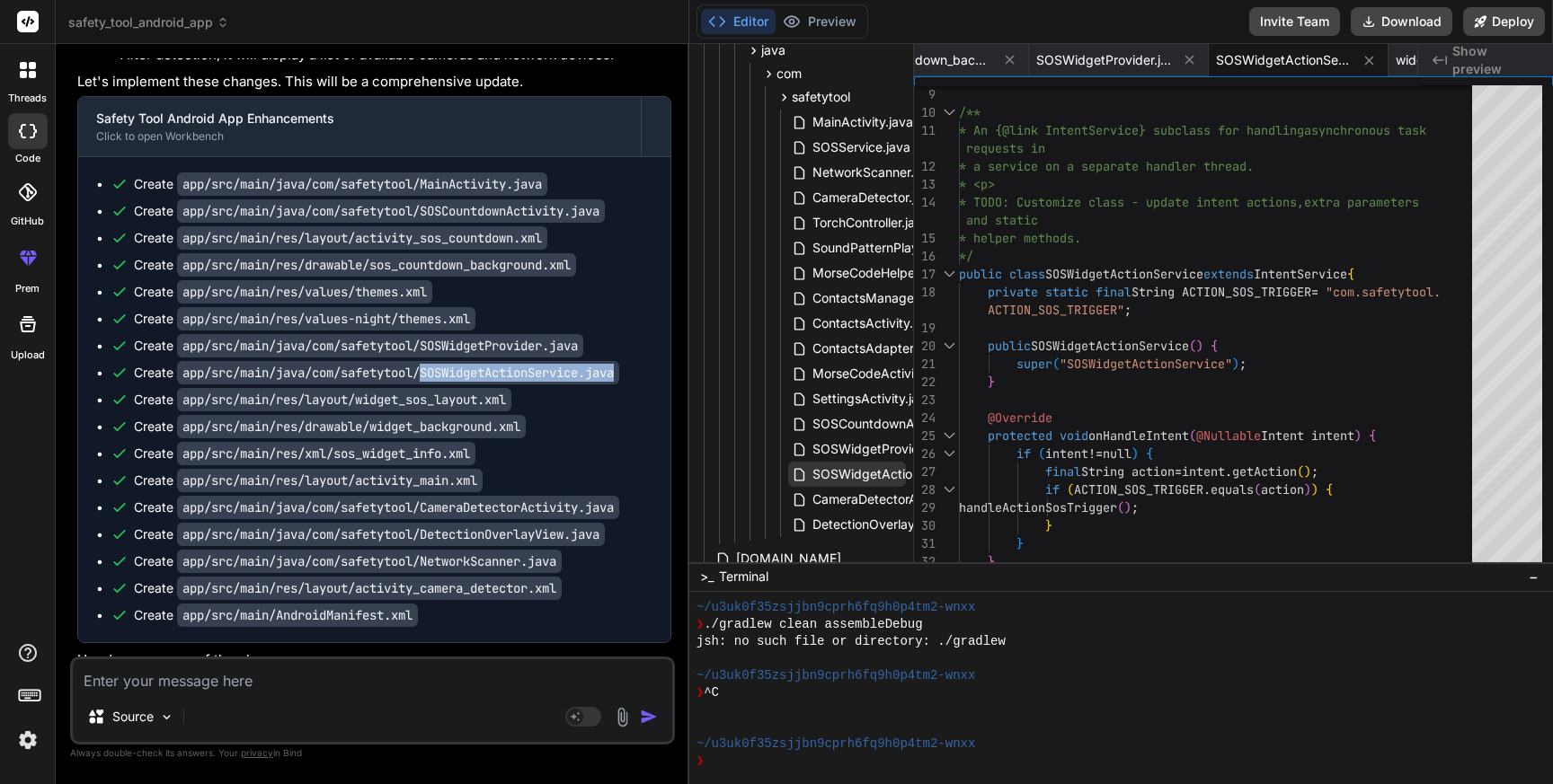
click at [860, 473] on span "SOSWidgetActionService.java" at bounding box center [903, 474] width 183 height 21
click at [1169, 438] on div "/** * An {@link IntentService} subclass for handling asynchronous task * a serv…" at bounding box center [1220, 552] width 524 height 1222
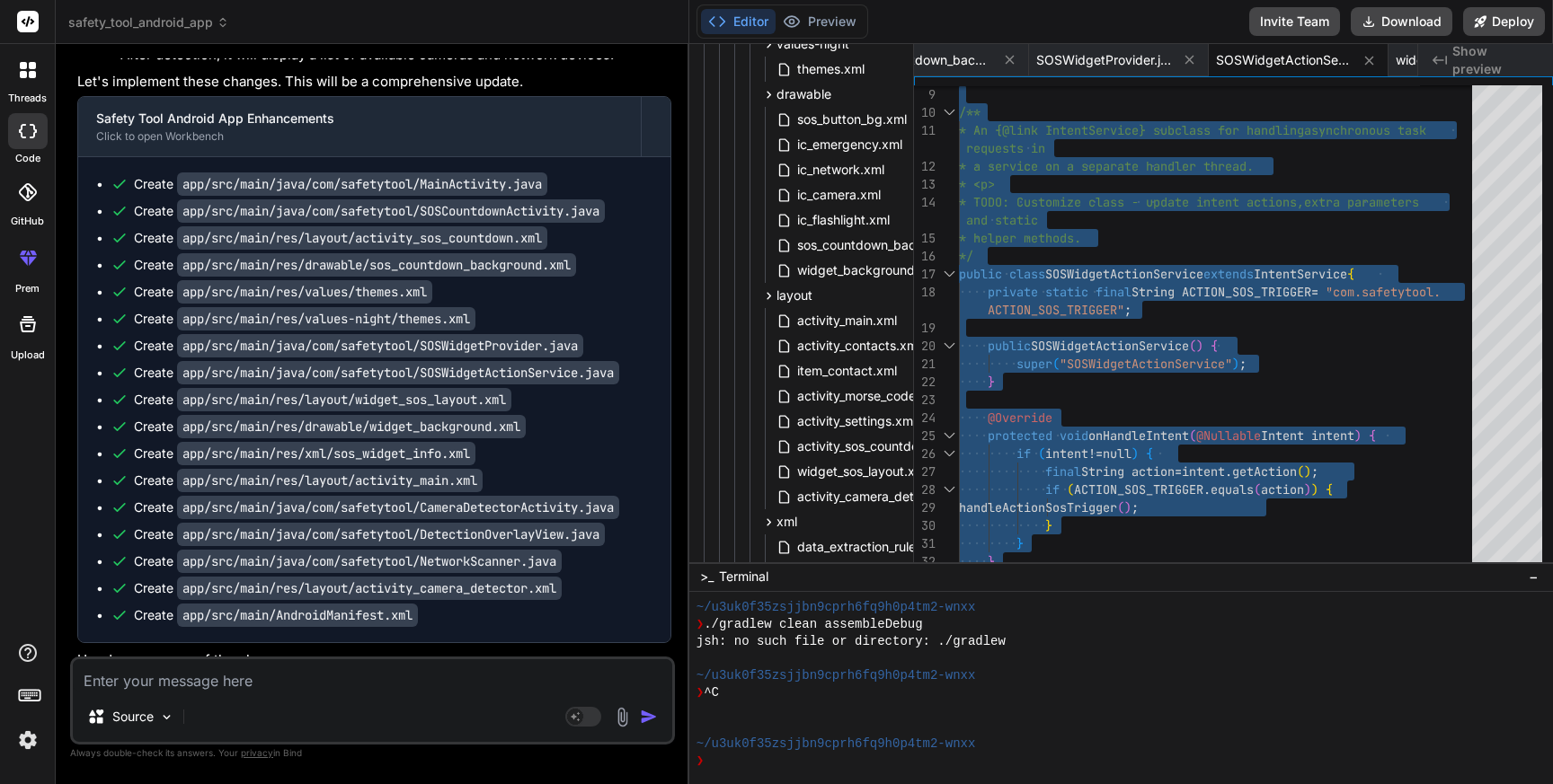
scroll to position [343, 0]
click at [831, 475] on span "widget_sos_layout.xml" at bounding box center [863, 474] width 135 height 21
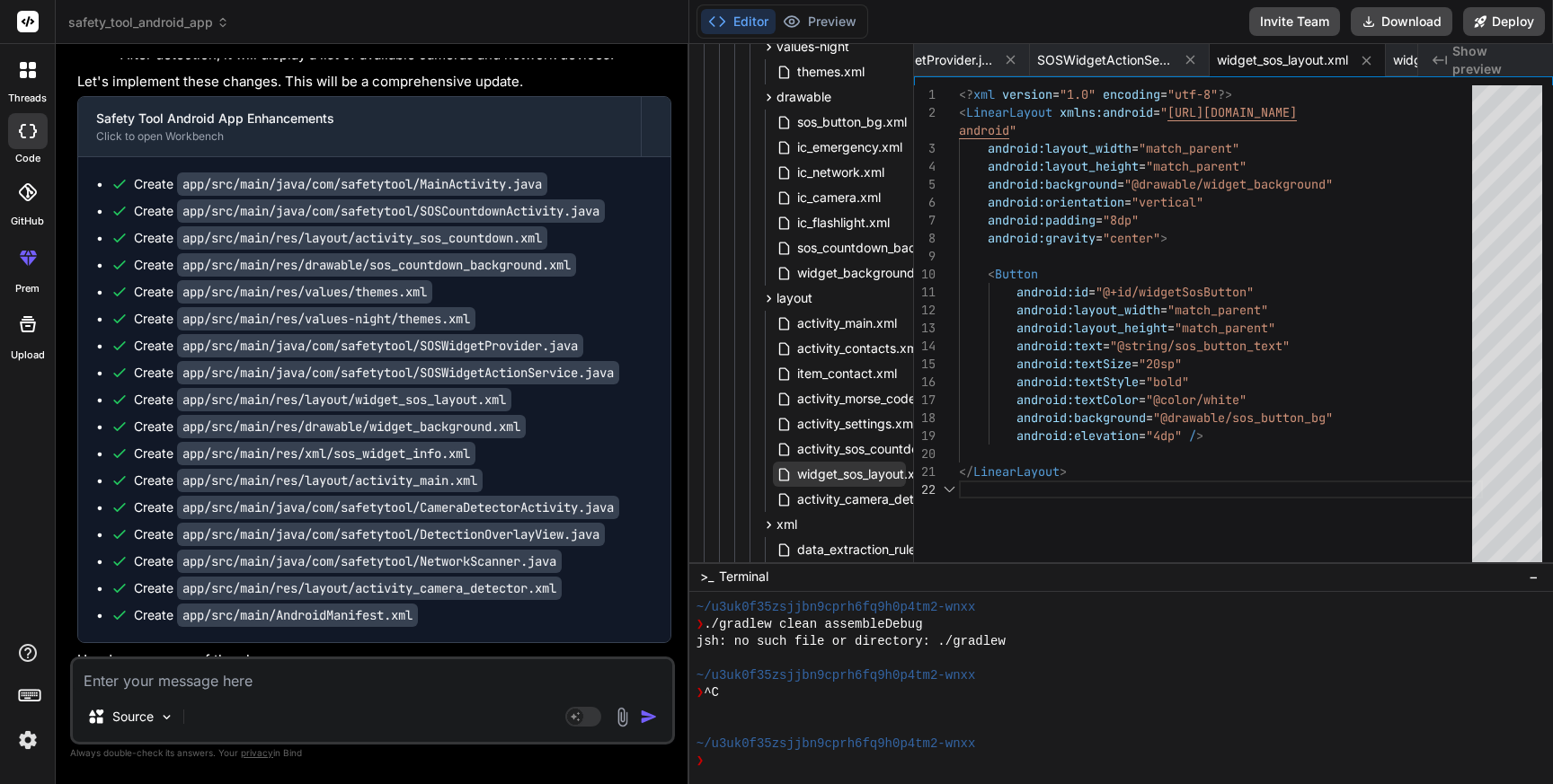
click at [831, 475] on span "widget_sos_layout.xml" at bounding box center [863, 474] width 135 height 21
drag, startPoint x: 536, startPoint y: 401, endPoint x: 363, endPoint y: 402, distance: 173.0
click at [363, 402] on div "Create app/src/main/res/layout/widget_sos_layout.xml" at bounding box center [382, 399] width 542 height 18
copy code "widget_sos_layout.xml"
click at [857, 480] on span "widget_sos_layout.xml" at bounding box center [863, 474] width 135 height 21
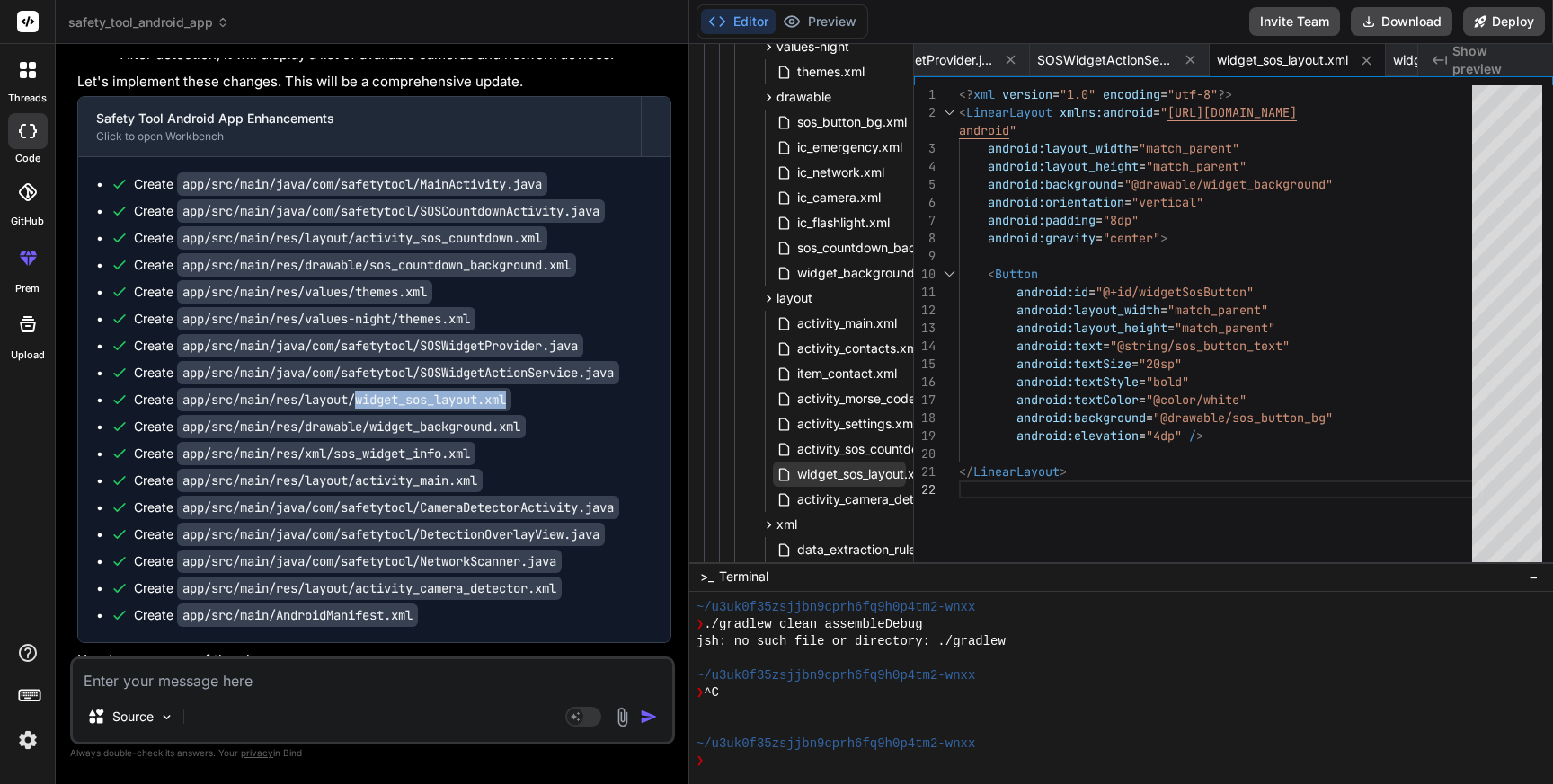
click at [857, 480] on span "widget_sos_layout.xml" at bounding box center [863, 474] width 135 height 21
click at [1212, 442] on div "< Button android:id = "@+id/widgetSosButton" android:layout_width = "match_pare…" at bounding box center [1220, 327] width 524 height 485
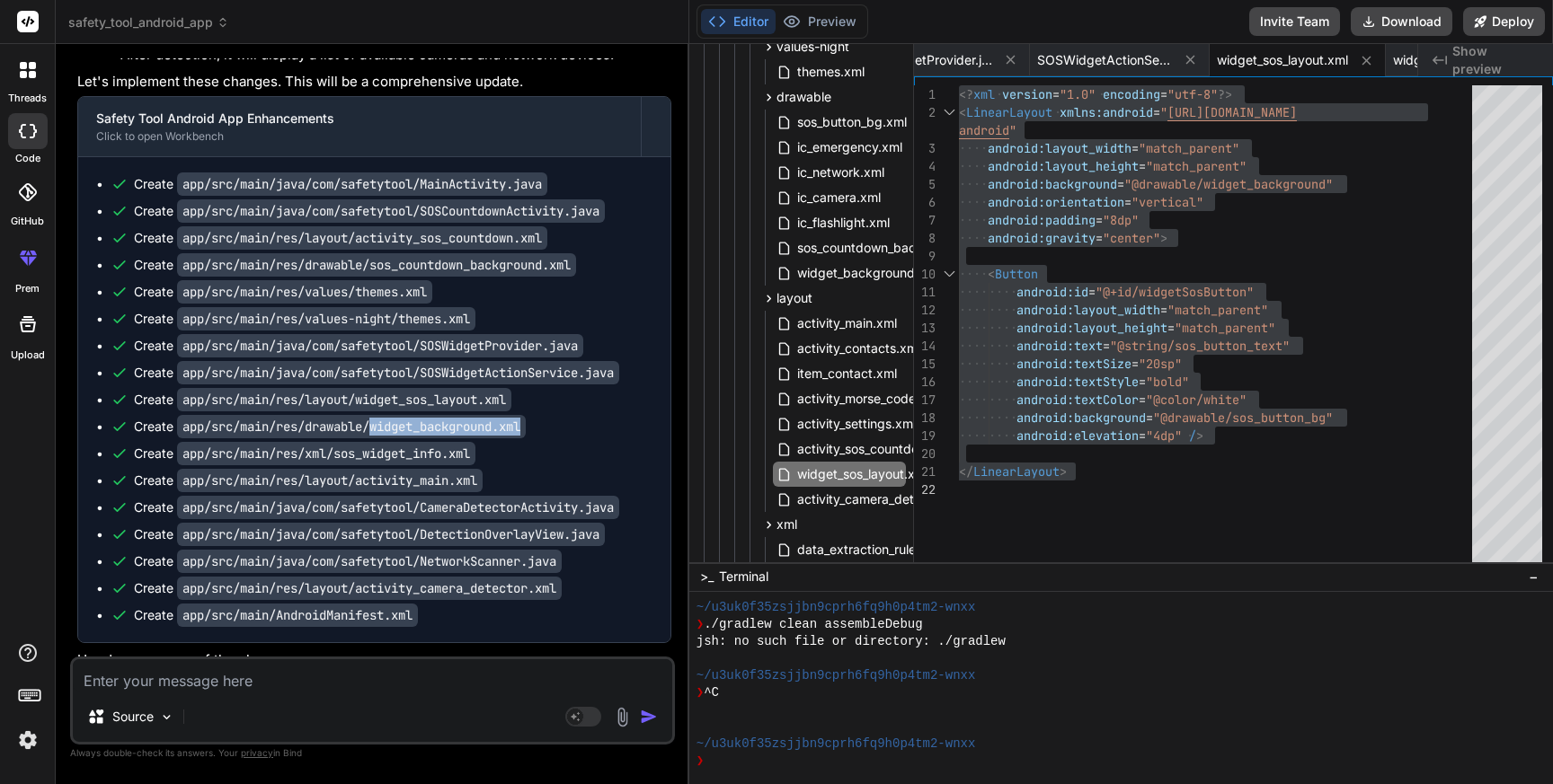
drag, startPoint x: 544, startPoint y: 429, endPoint x: 380, endPoint y: 425, distance: 164.0
click at [380, 425] on div "Create app/src/main/res/drawable/widget_background.xml" at bounding box center [382, 426] width 542 height 18
copy code "widget_background.xml"
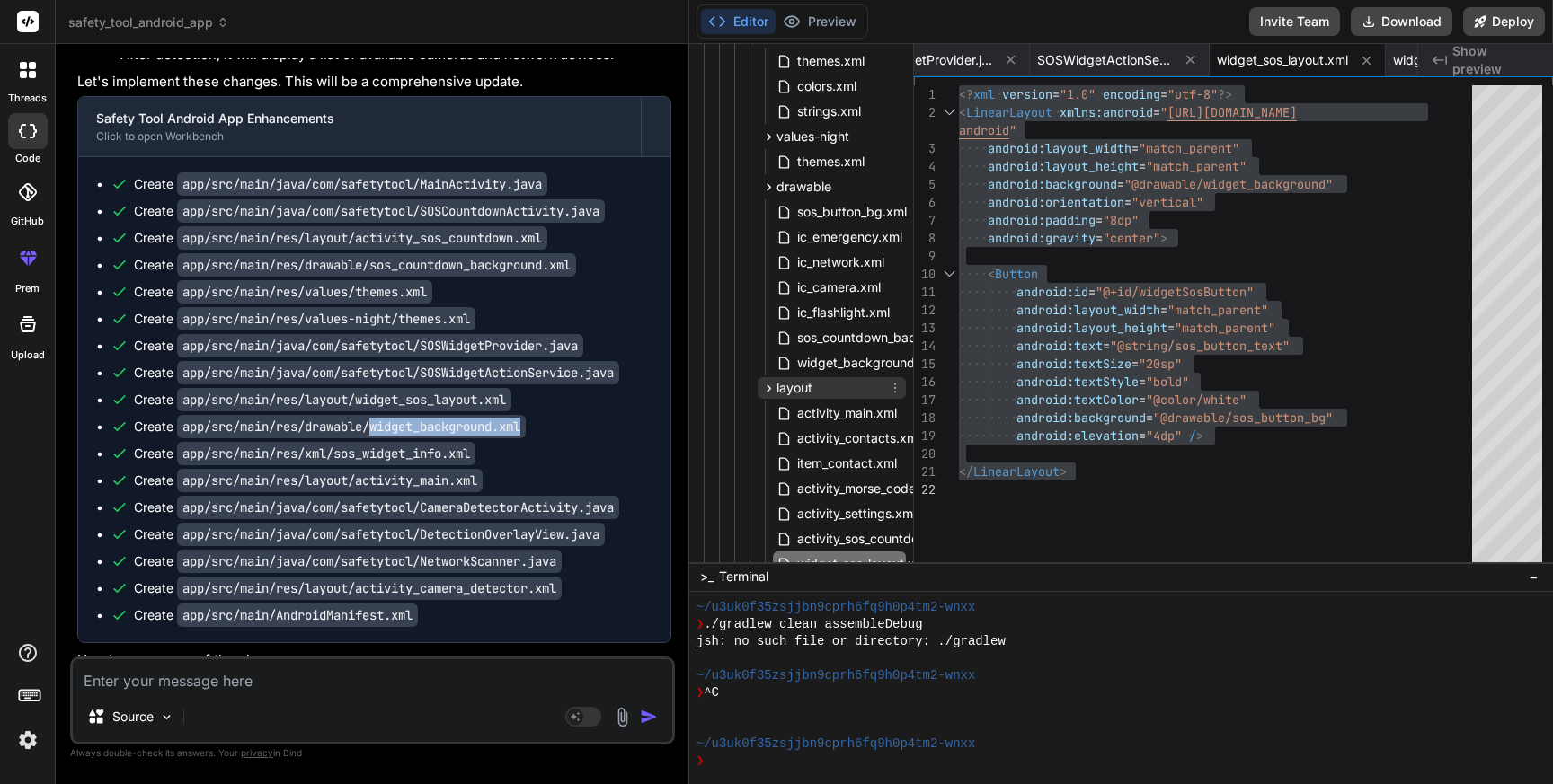
scroll to position [237, 0]
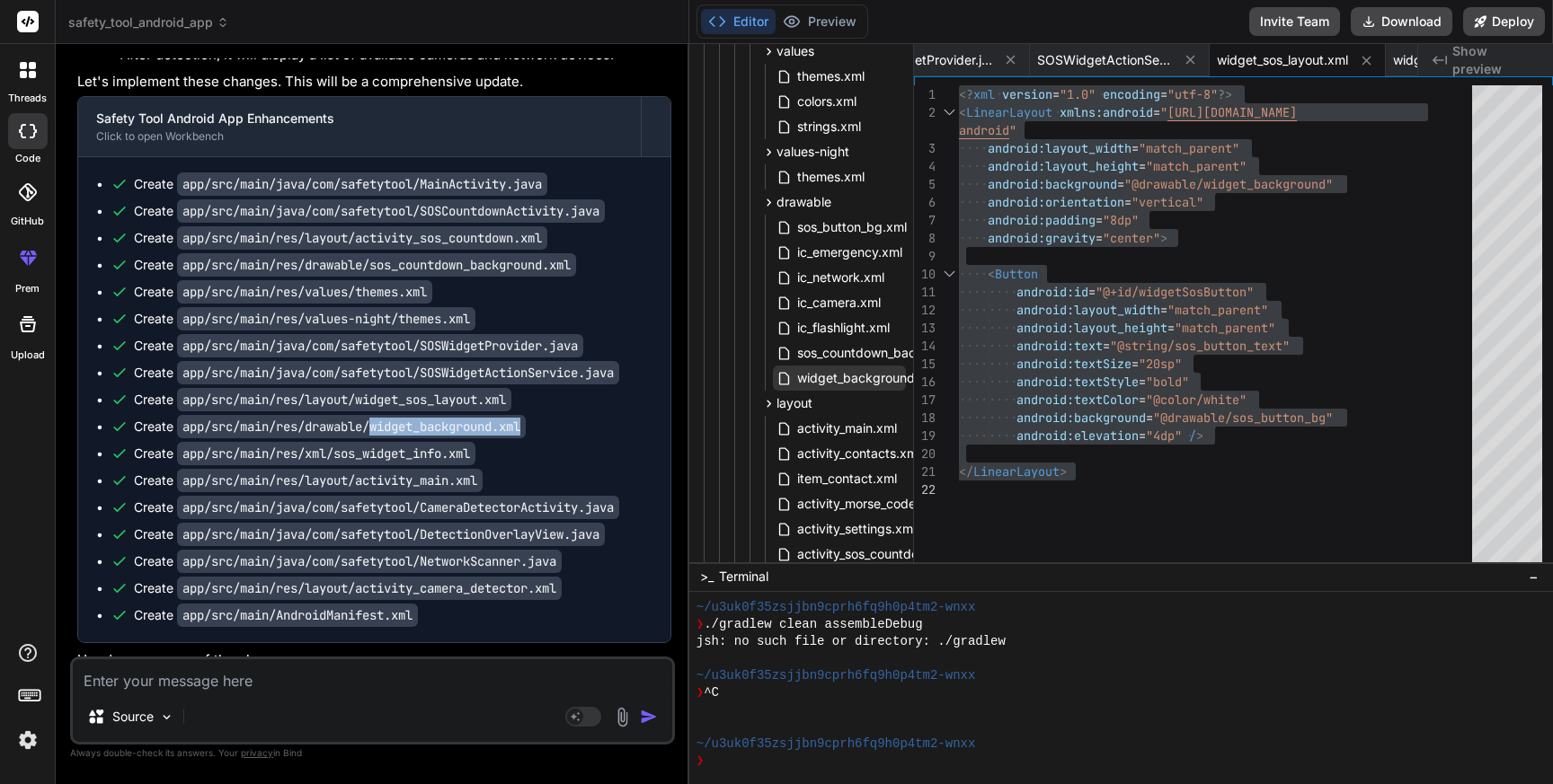
click at [841, 376] on span "widget_background.xml" at bounding box center [868, 378] width 146 height 21
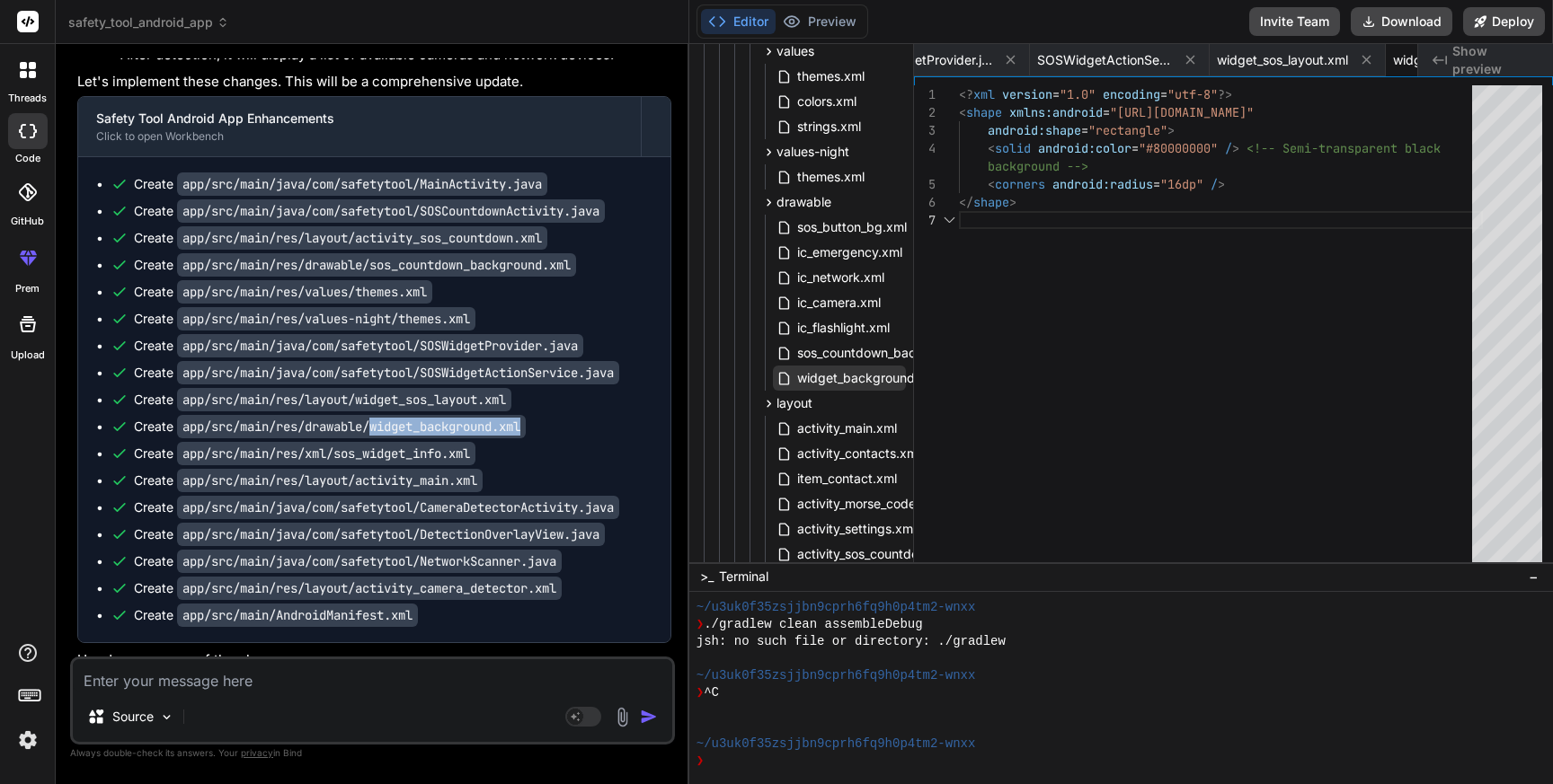
scroll to position [126, 0]
click at [841, 376] on span "widget_background.xml" at bounding box center [868, 378] width 146 height 21
click at [1126, 321] on div "<? xml version = "1.0" encoding = "utf-8" ?> < shape xmlns:android = "[URL][DOM…" at bounding box center [1220, 327] width 524 height 485
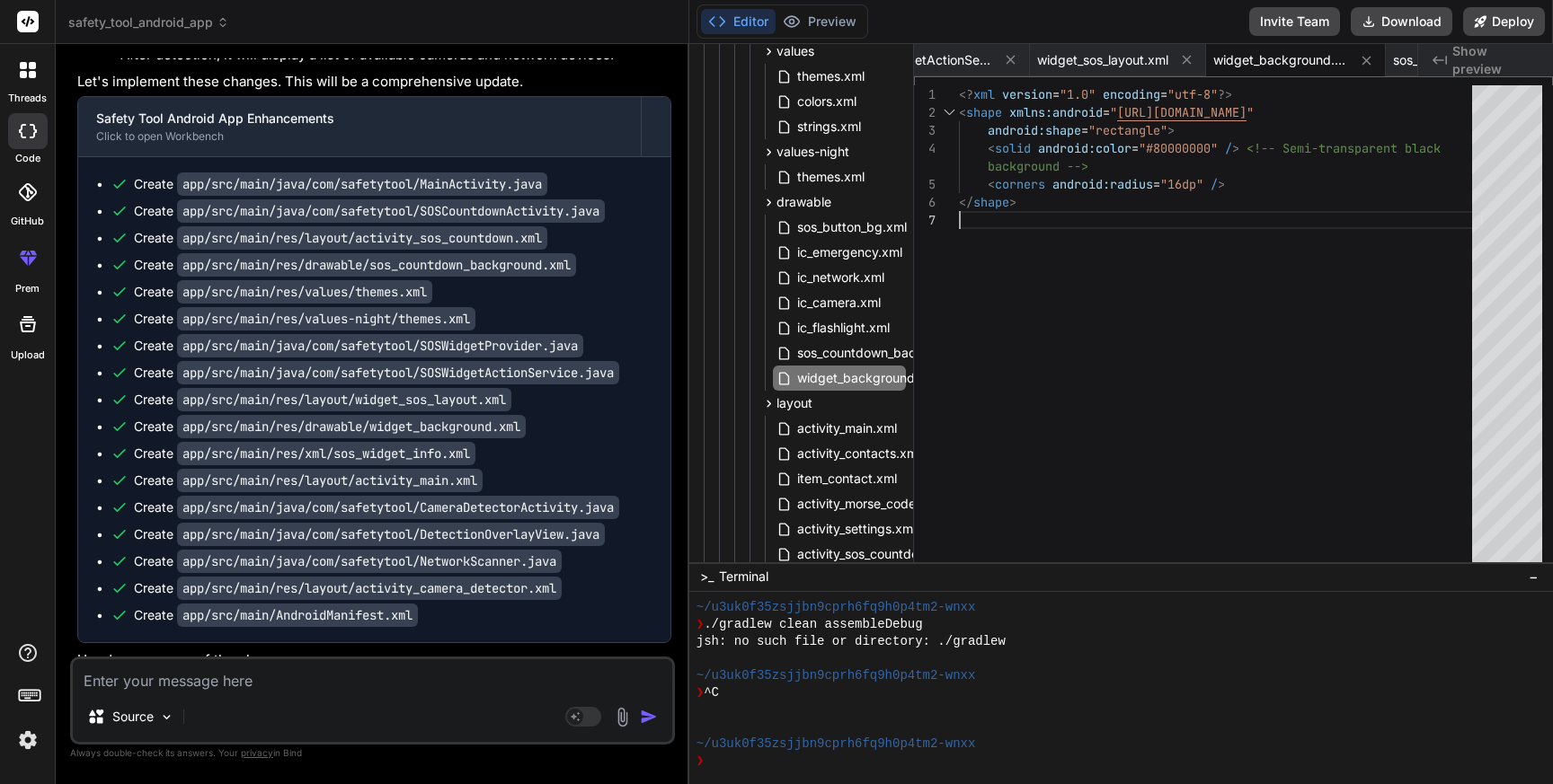
scroll to position [0, 0]
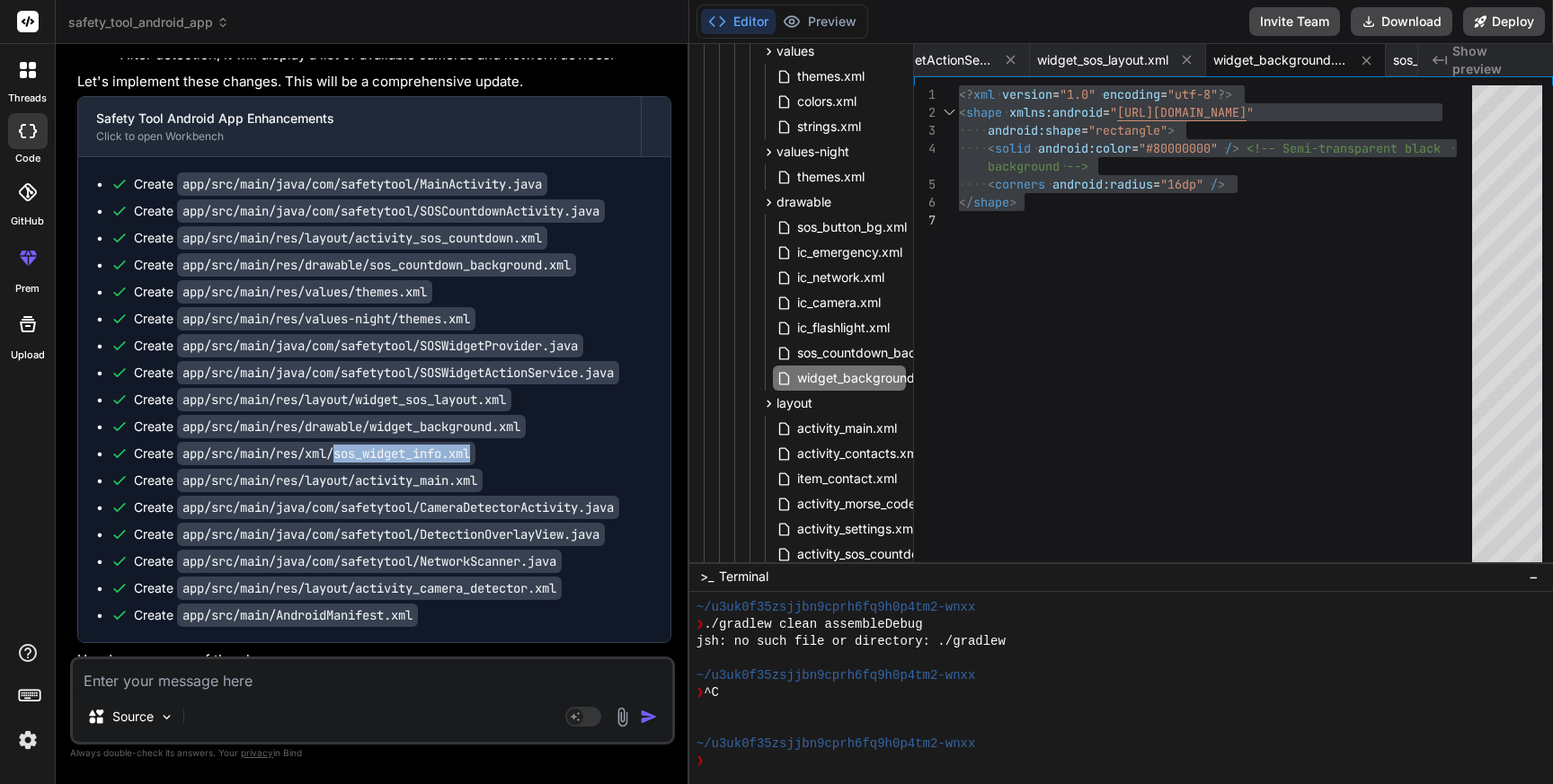
drag, startPoint x: 491, startPoint y: 452, endPoint x: 342, endPoint y: 451, distance: 149.0
click at [342, 451] on div "Create app/src/main/res/xml/sos_widget_info.xml" at bounding box center [382, 453] width 542 height 18
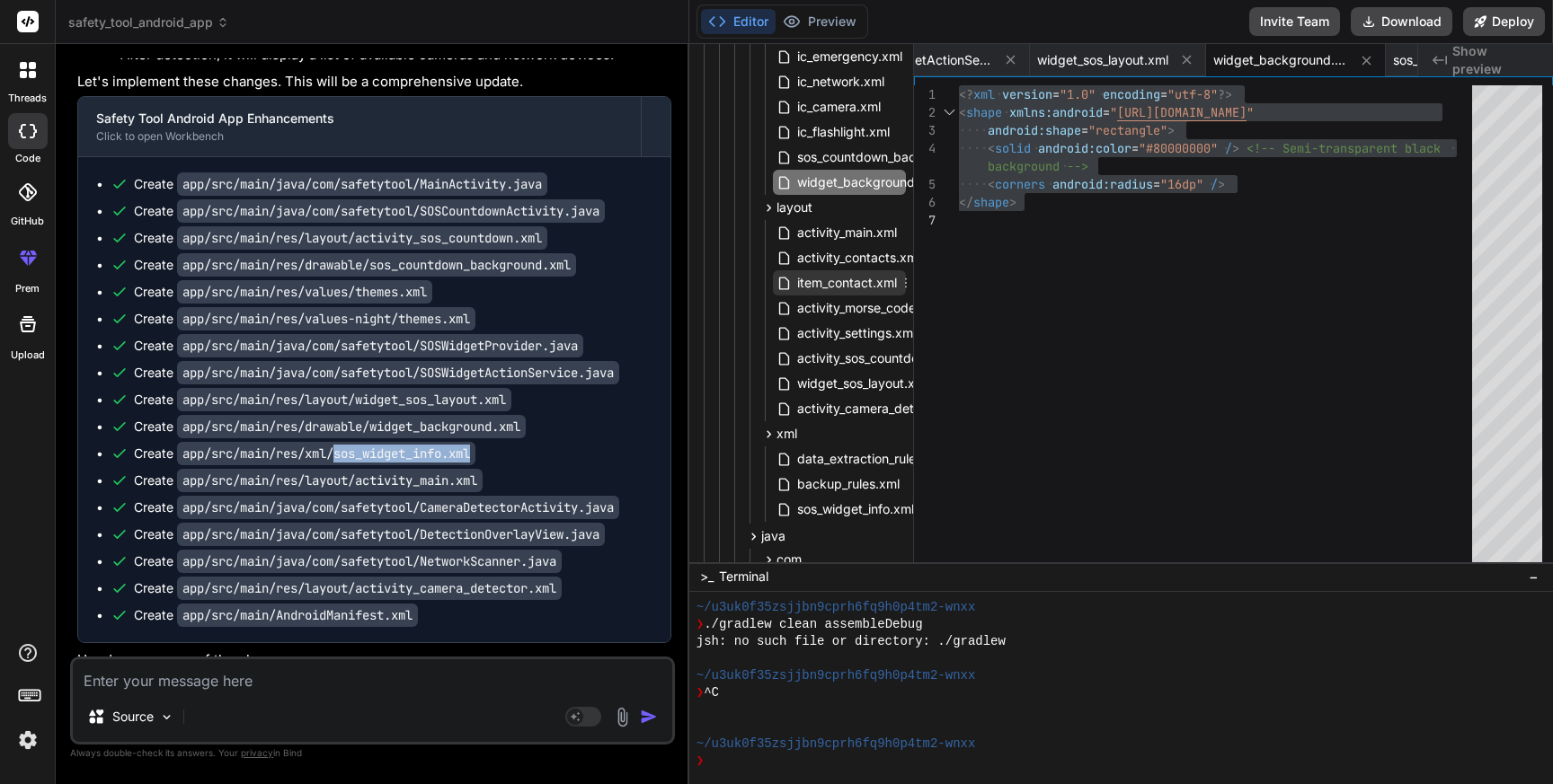
scroll to position [434, 0]
click at [844, 507] on span "sos_widget_info.xml" at bounding box center [855, 508] width 120 height 21
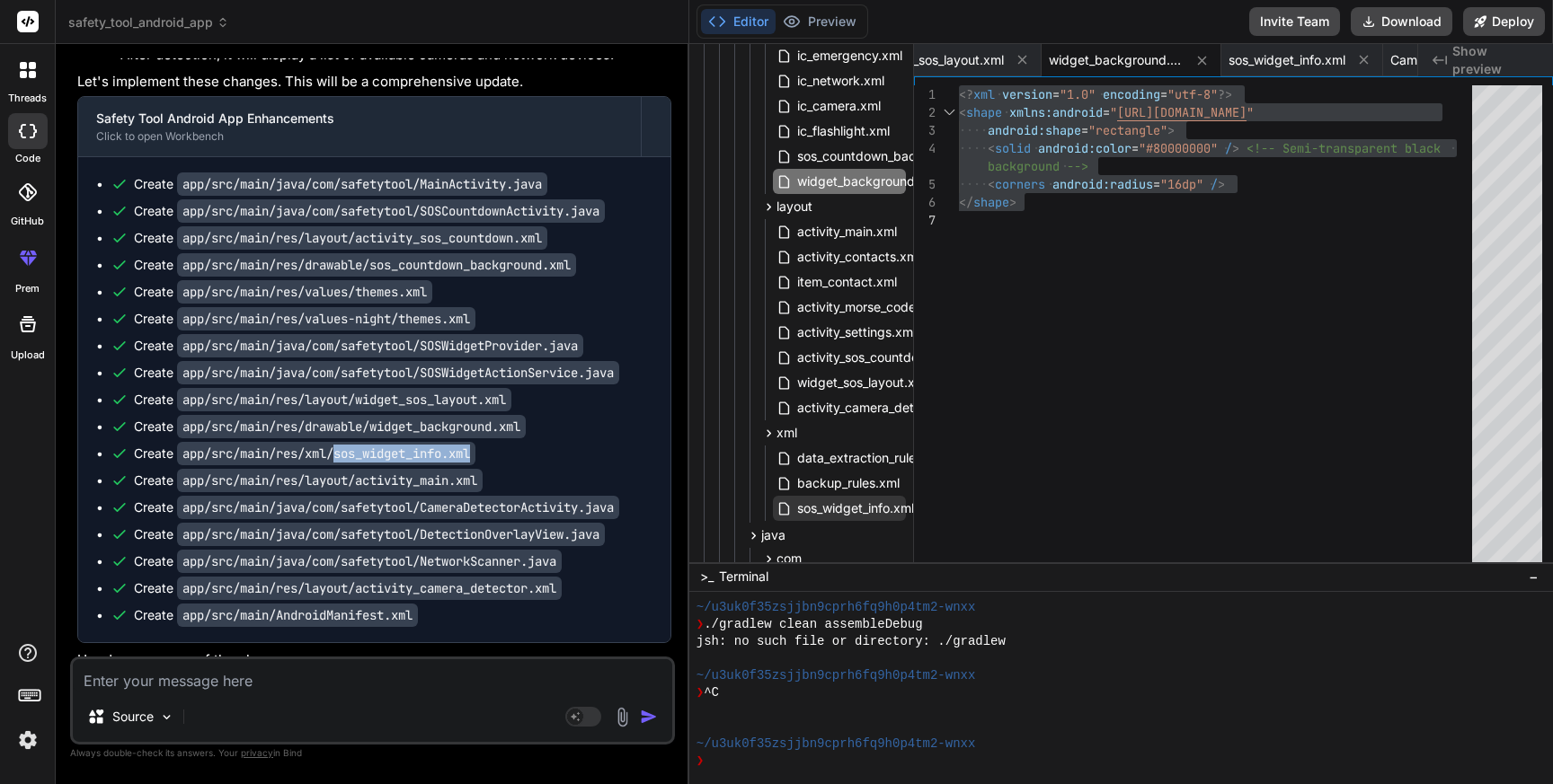
click at [844, 507] on span "sos_widget_info.xml" at bounding box center [855, 508] width 120 height 21
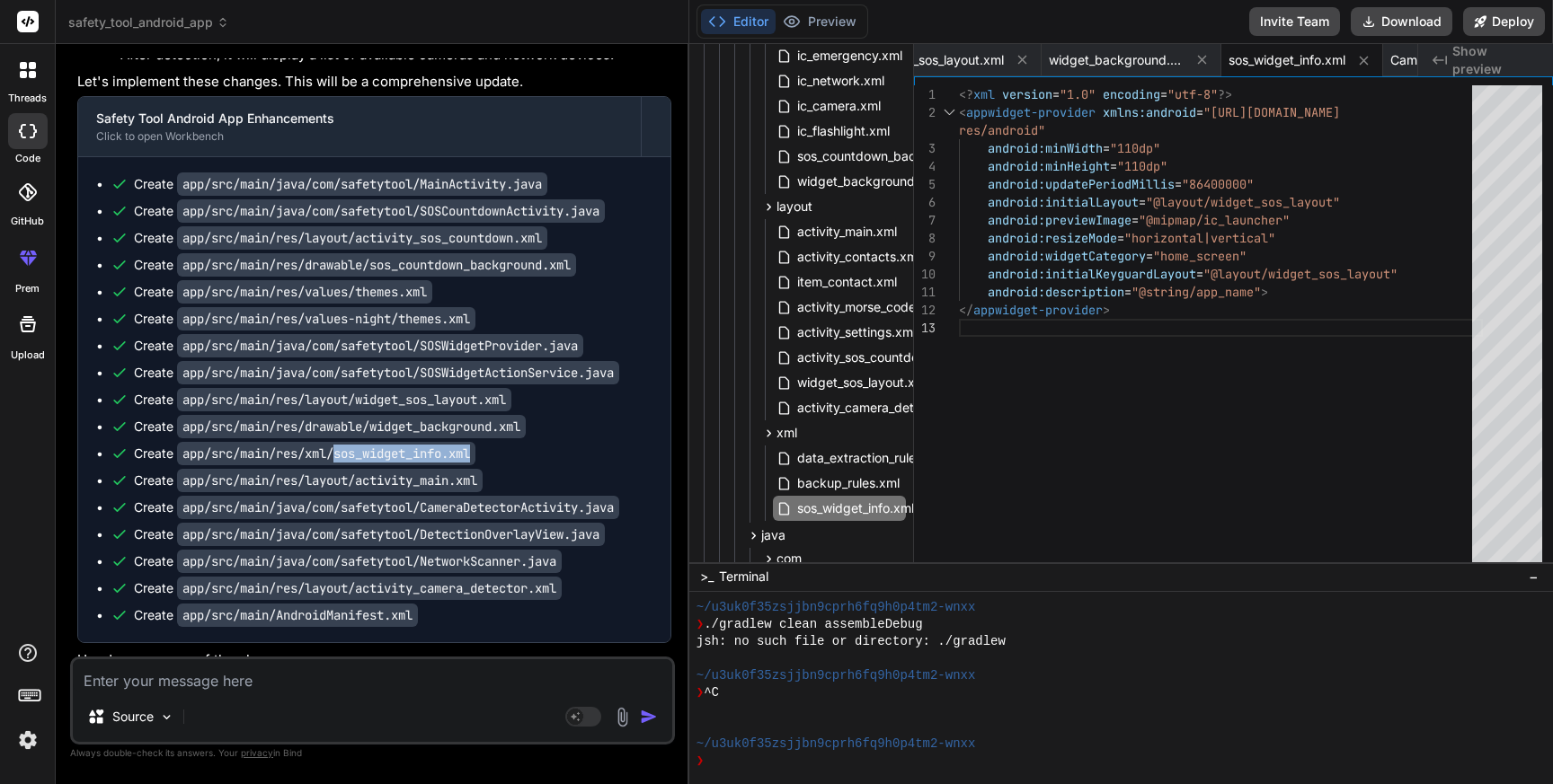
click at [1125, 334] on div "<? xml version = "1.0" encoding = "utf-8" ?> < appwidget-provider xmlns:android…" at bounding box center [1220, 327] width 524 height 485
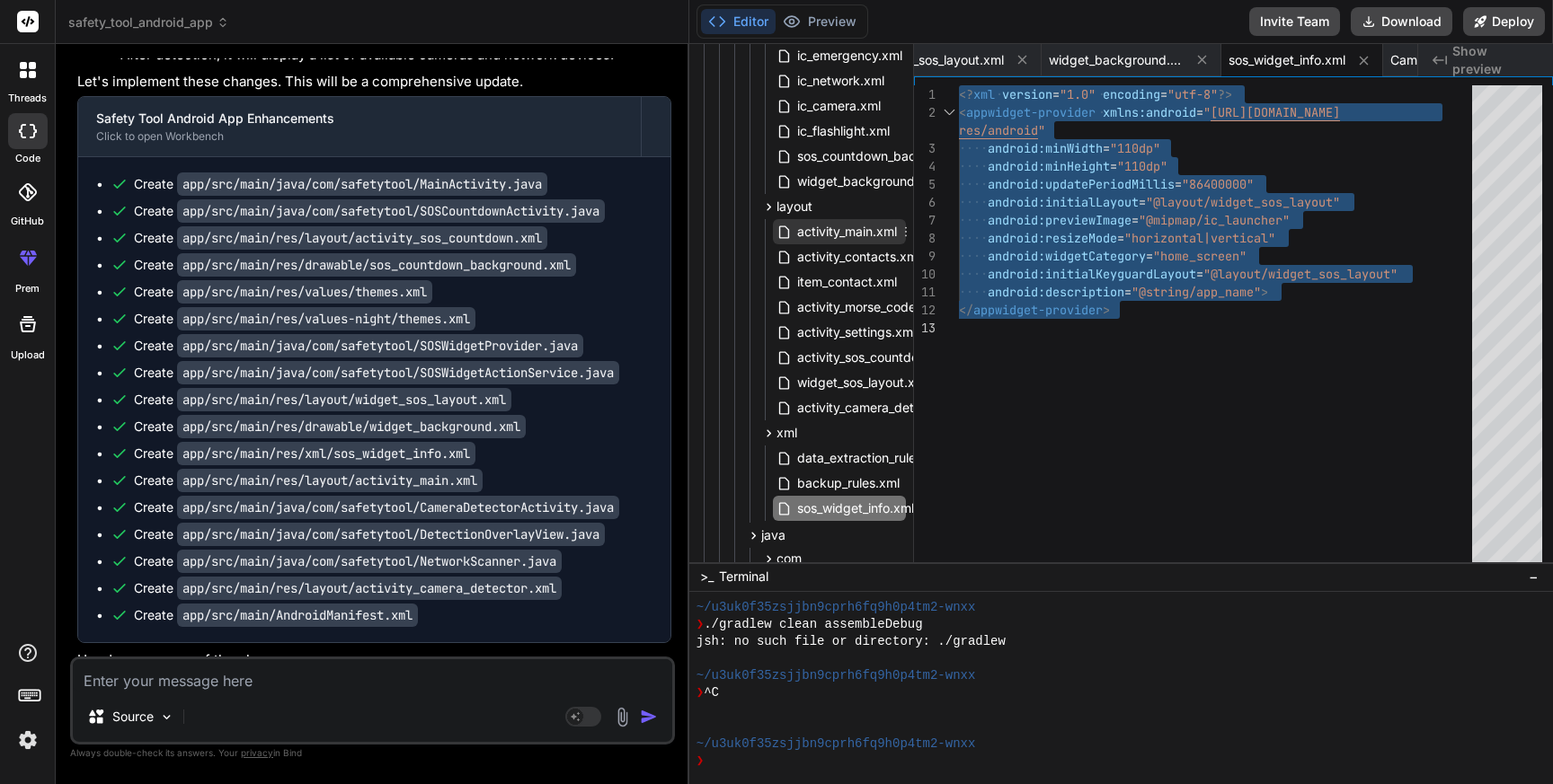
click at [838, 221] on span "activity_main.xml" at bounding box center [847, 231] width 103 height 21
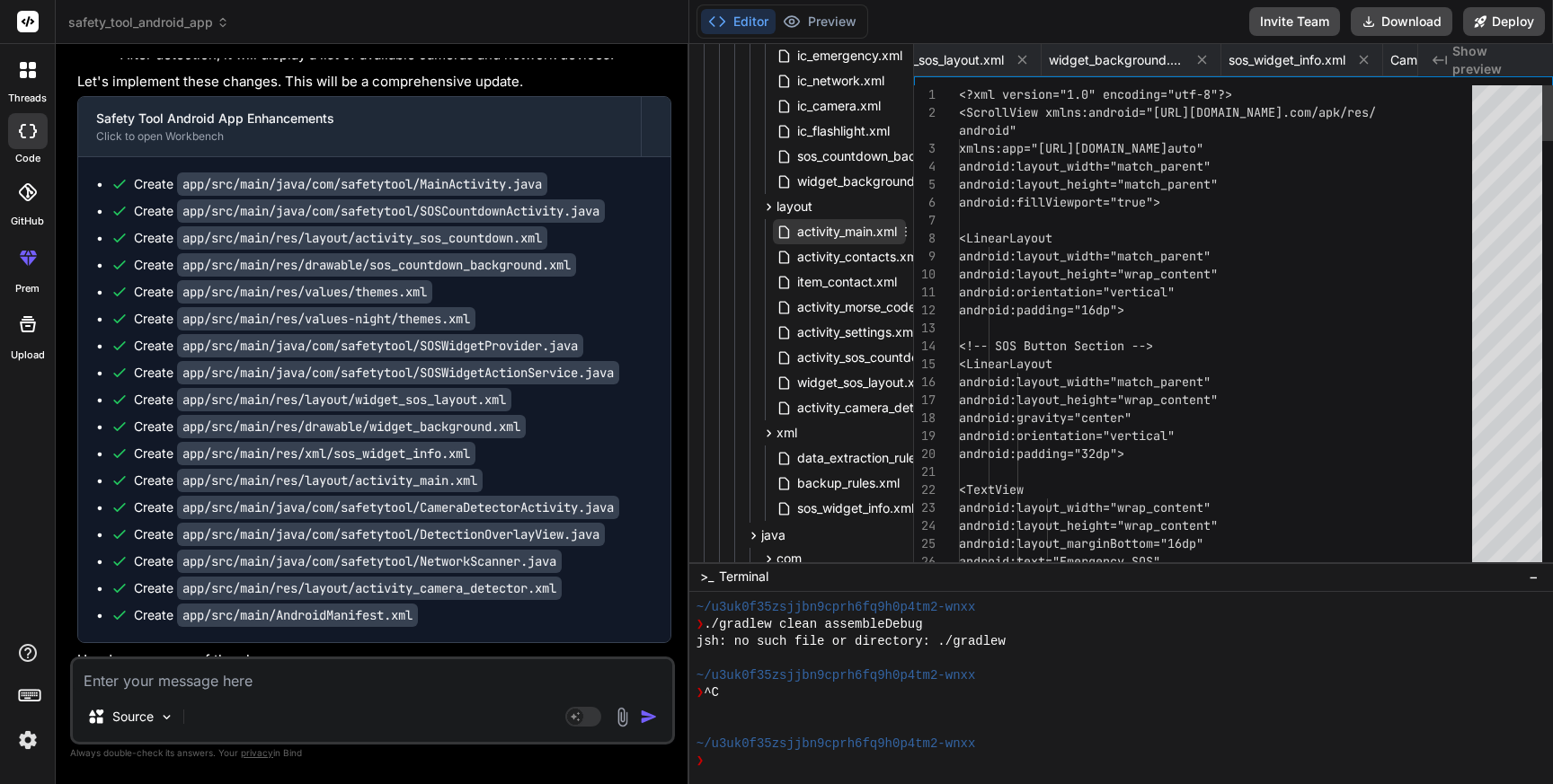
scroll to position [0, 1554]
click at [838, 221] on span "activity_main.xml" at bounding box center [847, 231] width 103 height 21
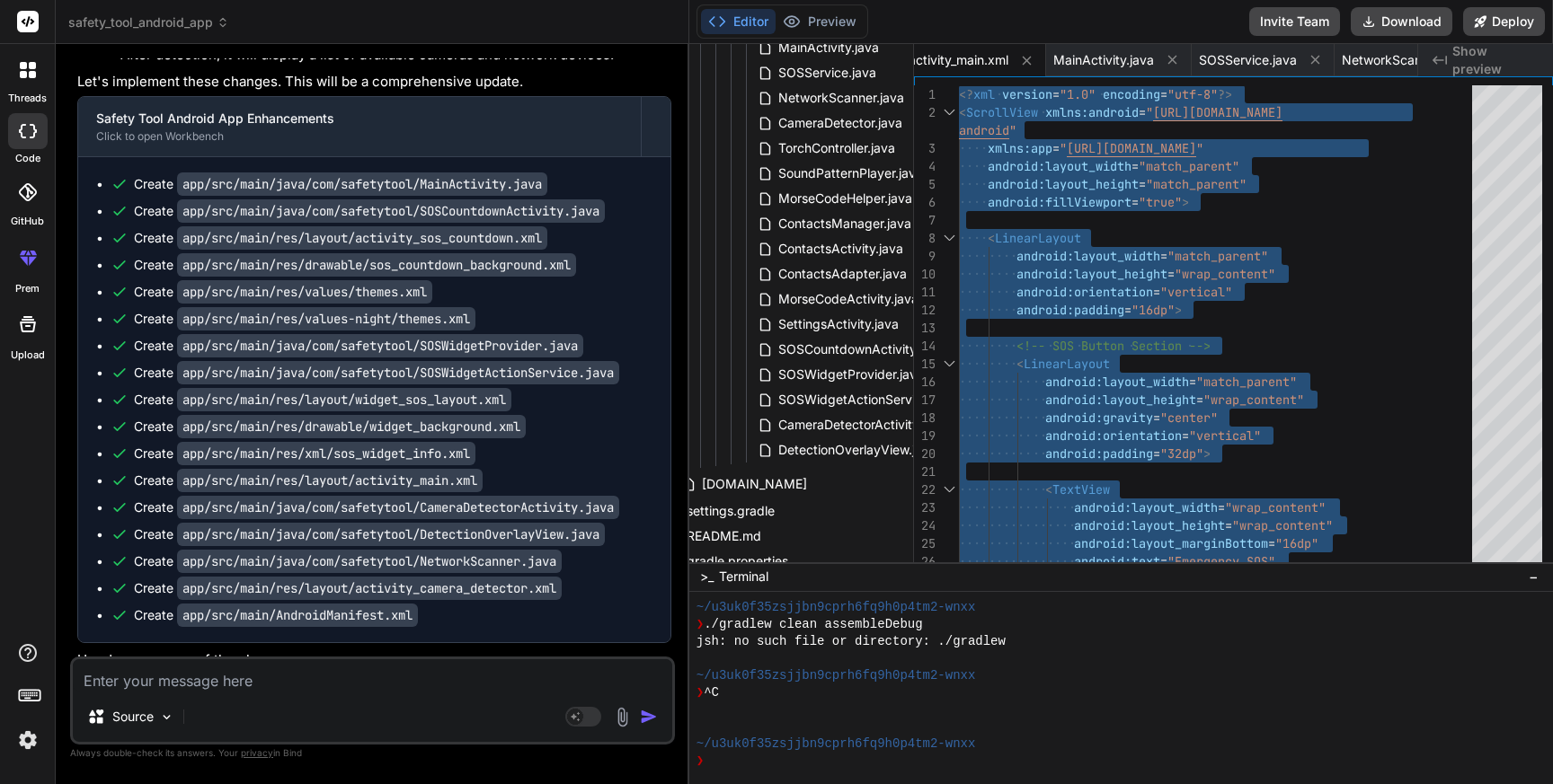
scroll to position [994, 36]
click at [819, 416] on span "CameraDetectorActivity.java" at bounding box center [861, 425] width 172 height 21
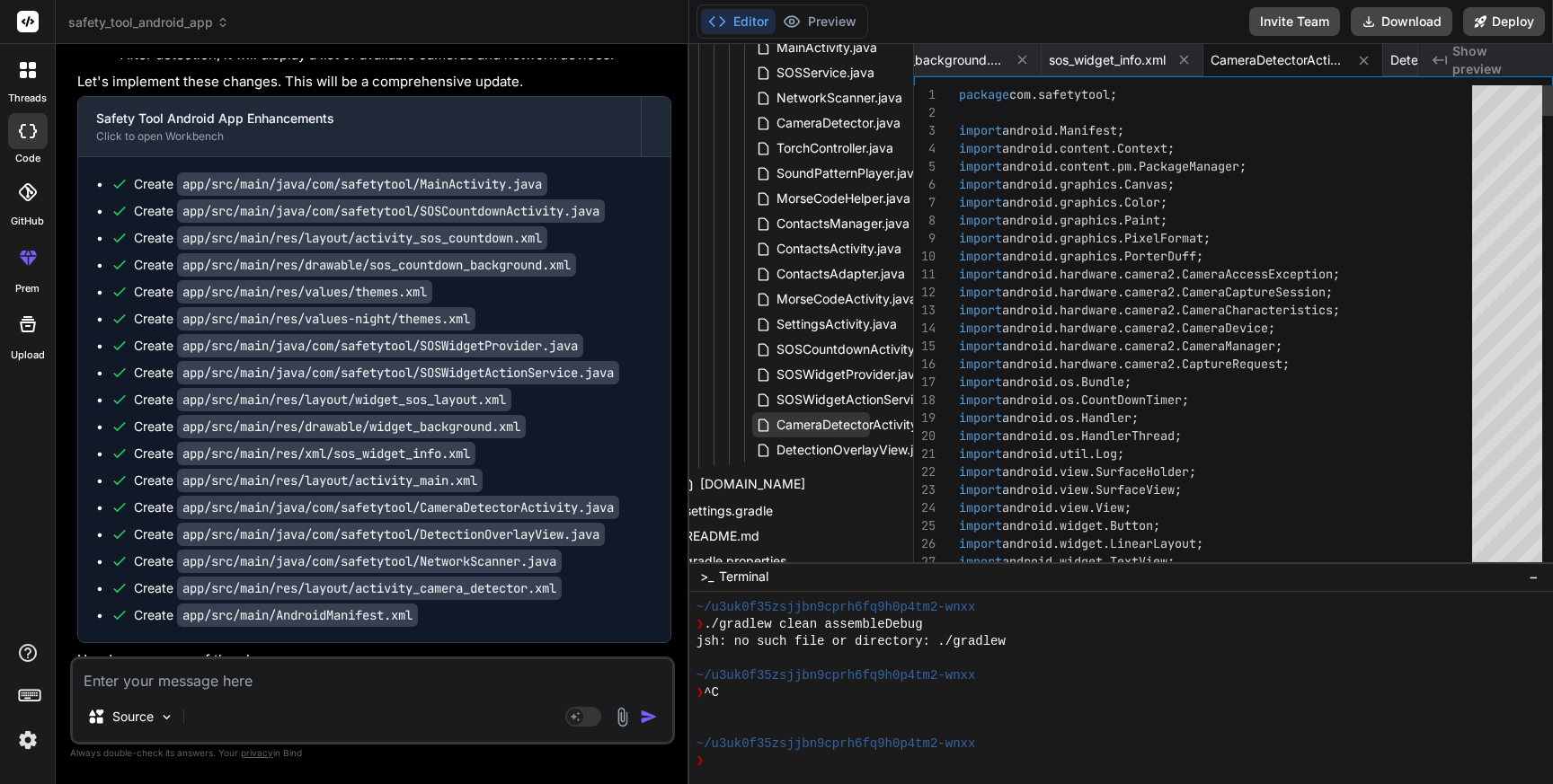
click at [819, 416] on span "CameraDetectorActivity.java" at bounding box center [861, 425] width 172 height 21
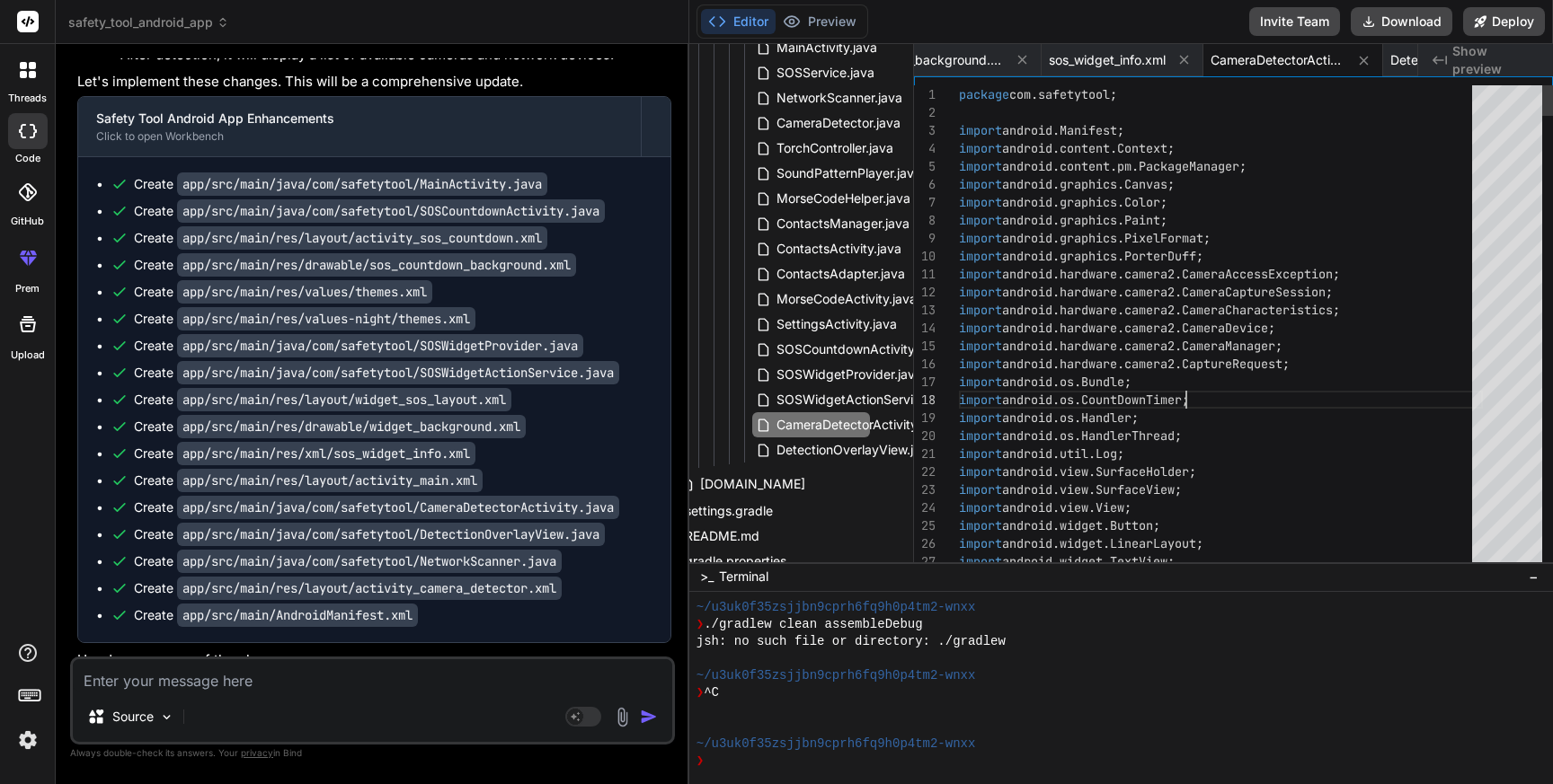
scroll to position [126, 0]
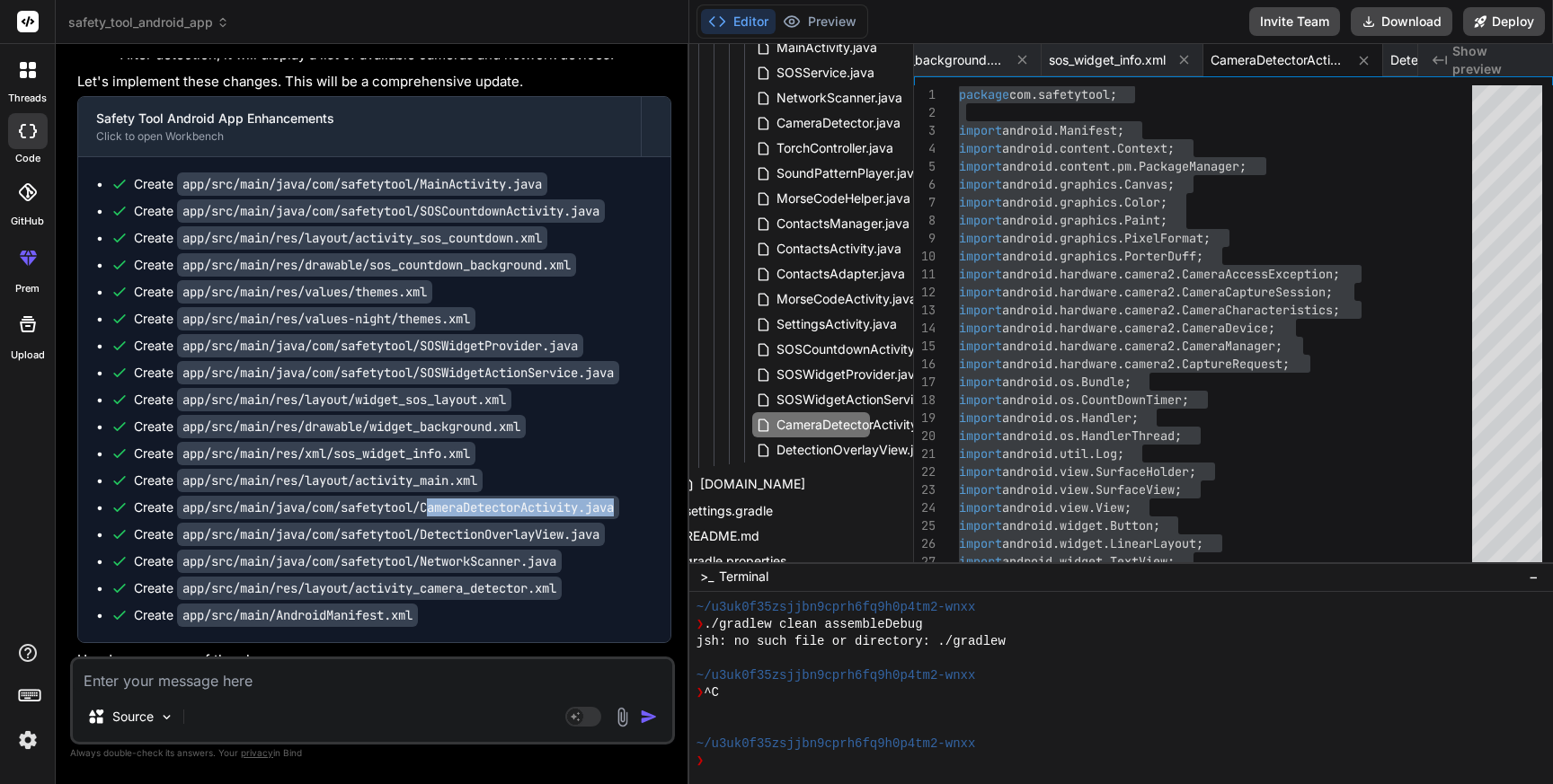
drag, startPoint x: 435, startPoint y: 507, endPoint x: 643, endPoint y: 511, distance: 208.0
click at [643, 511] on div "Create app/src/main/java/com/safetytool/CameraDetectorActivity.java" at bounding box center [382, 507] width 542 height 18
click at [486, 517] on code "app/src/main/java/com/safetytool/CameraDetectorActivity.java" at bounding box center [398, 507] width 443 height 23
drag, startPoint x: 431, startPoint y: 508, endPoint x: 634, endPoint y: 505, distance: 203.0
click at [619, 505] on code "app/src/main/java/com/safetytool/CameraDetectorActivity.java" at bounding box center [398, 507] width 443 height 23
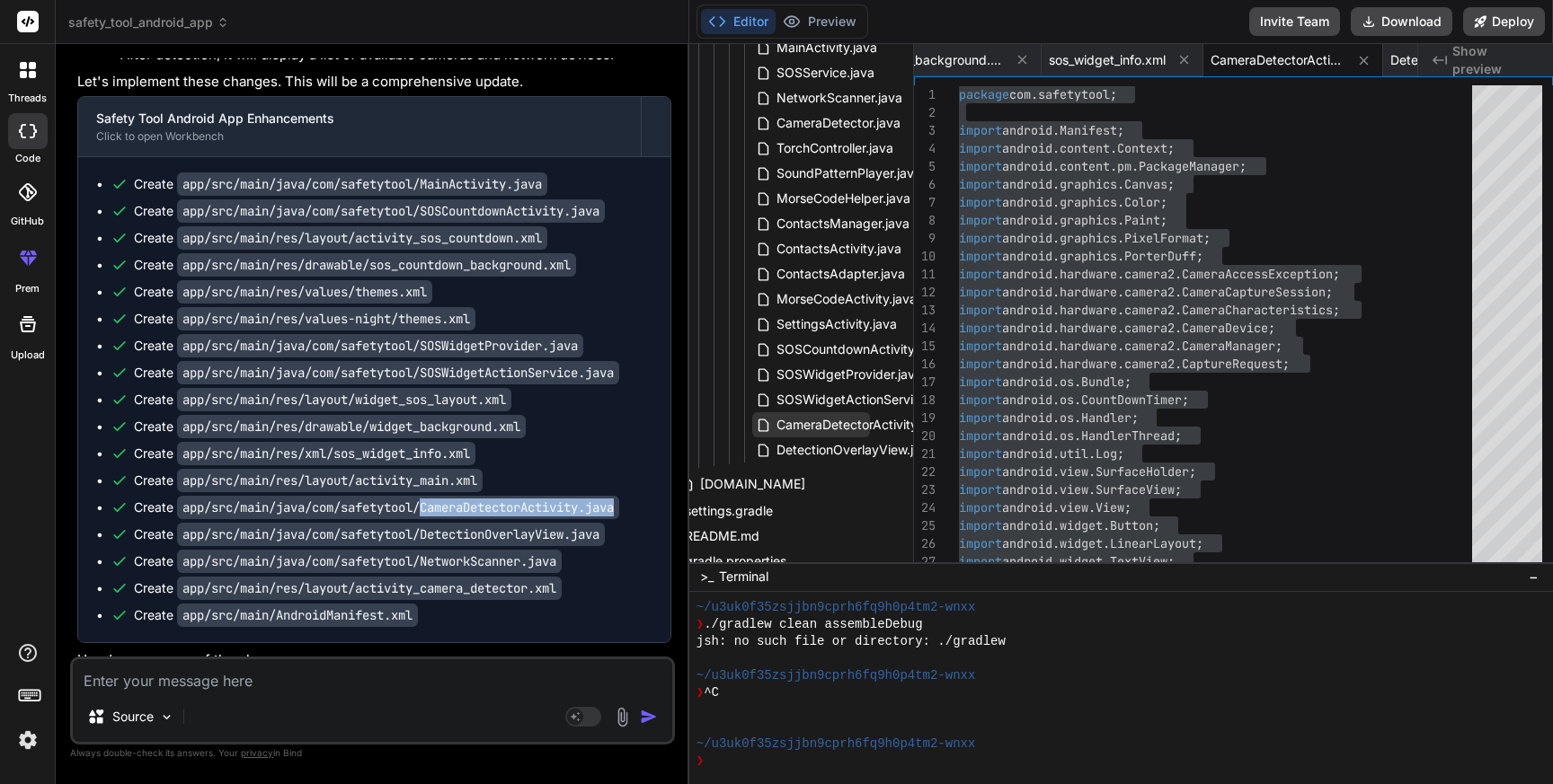
click at [808, 428] on span "CameraDetectorActivity.java" at bounding box center [861, 425] width 172 height 21
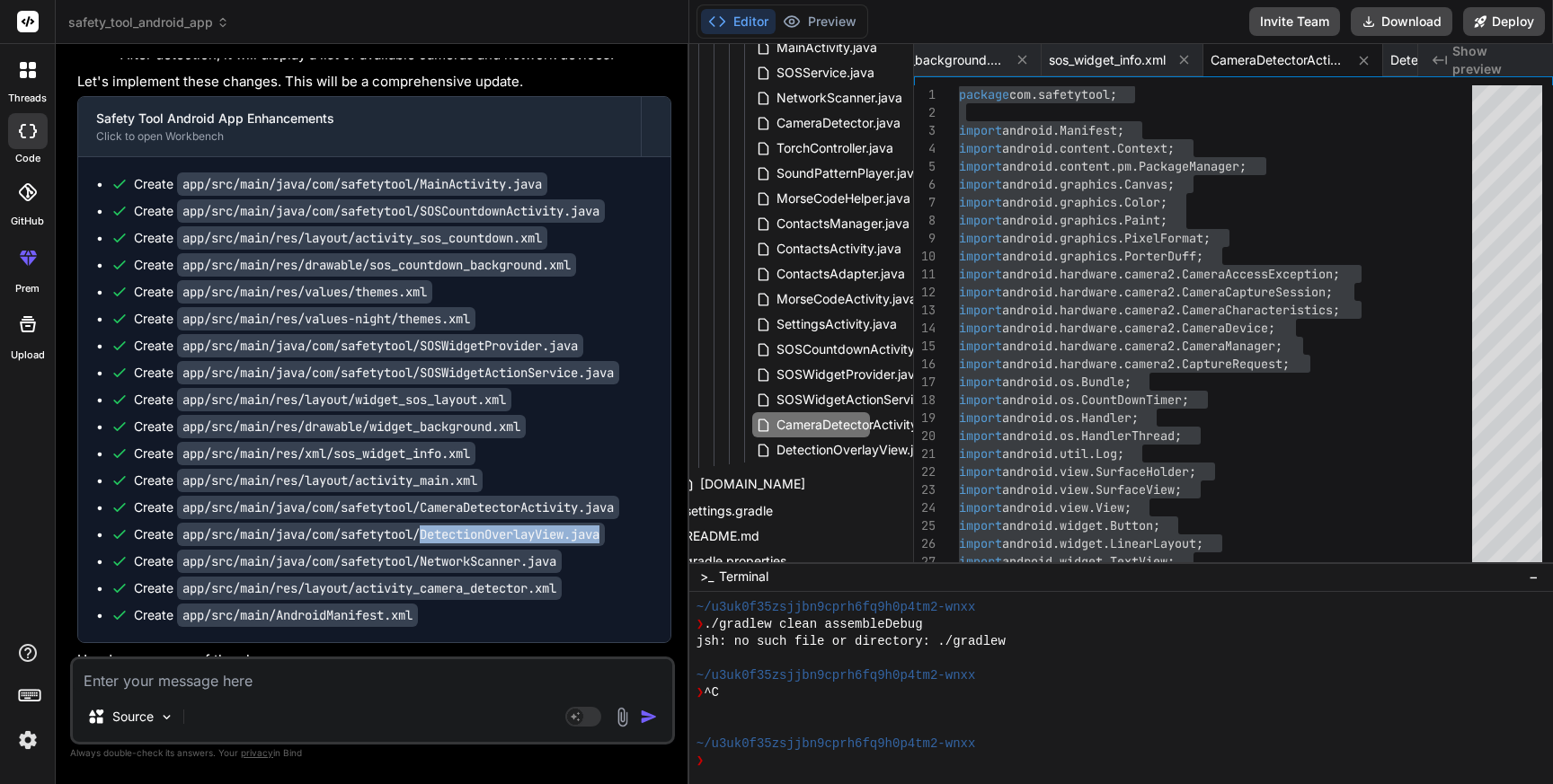
drag, startPoint x: 629, startPoint y: 539, endPoint x: 434, endPoint y: 541, distance: 195.0
click at [434, 541] on div "Create app/src/main/java/com/safetytool/DetectionOverlayView.java" at bounding box center [382, 534] width 542 height 18
click at [830, 455] on span "DetectionOverlayView.java" at bounding box center [855, 450] width 162 height 21
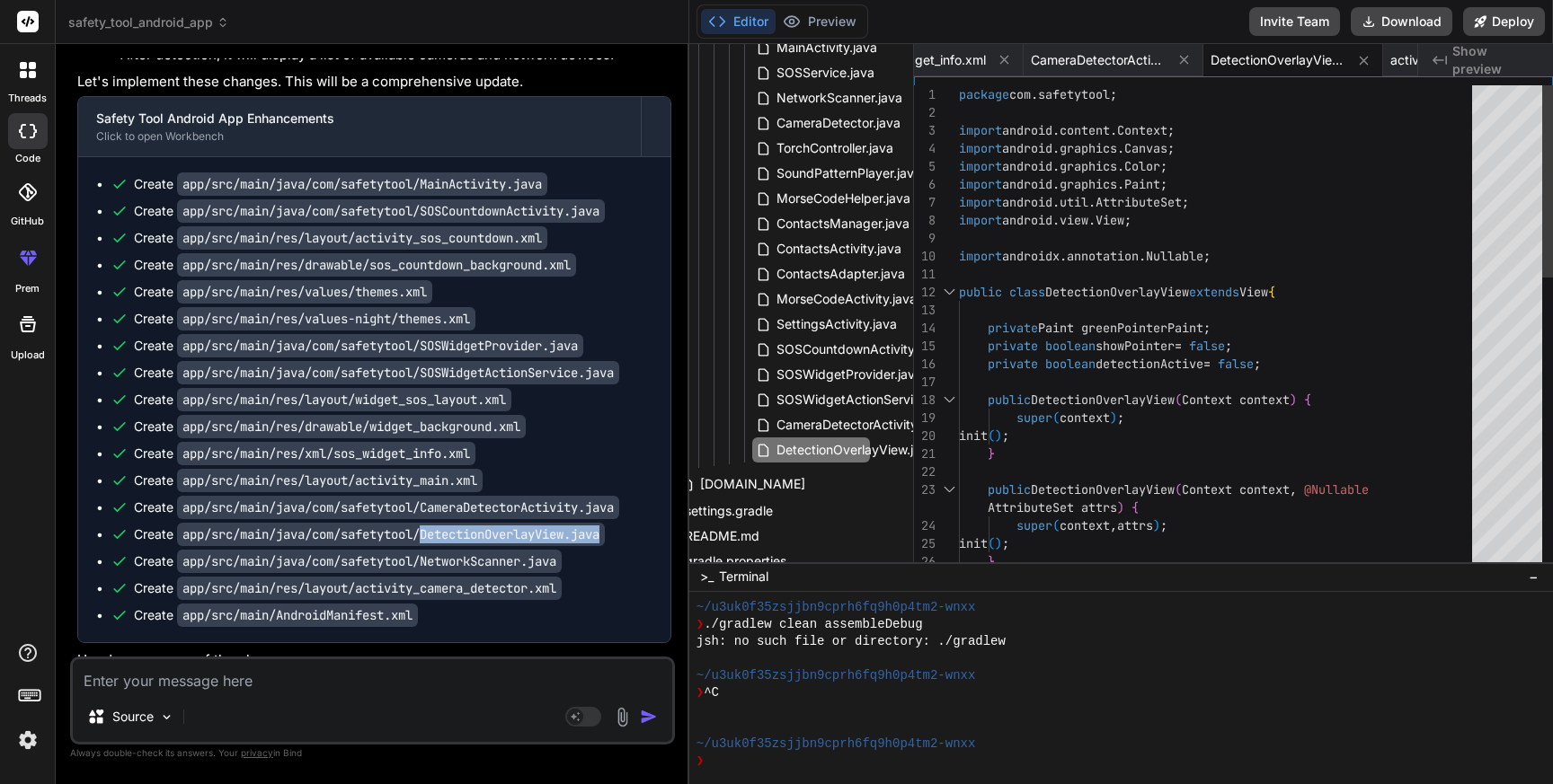
click at [1158, 425] on div "package com . safetytool ; import android . content . Context ; import android …" at bounding box center [1220, 695] width 524 height 1222
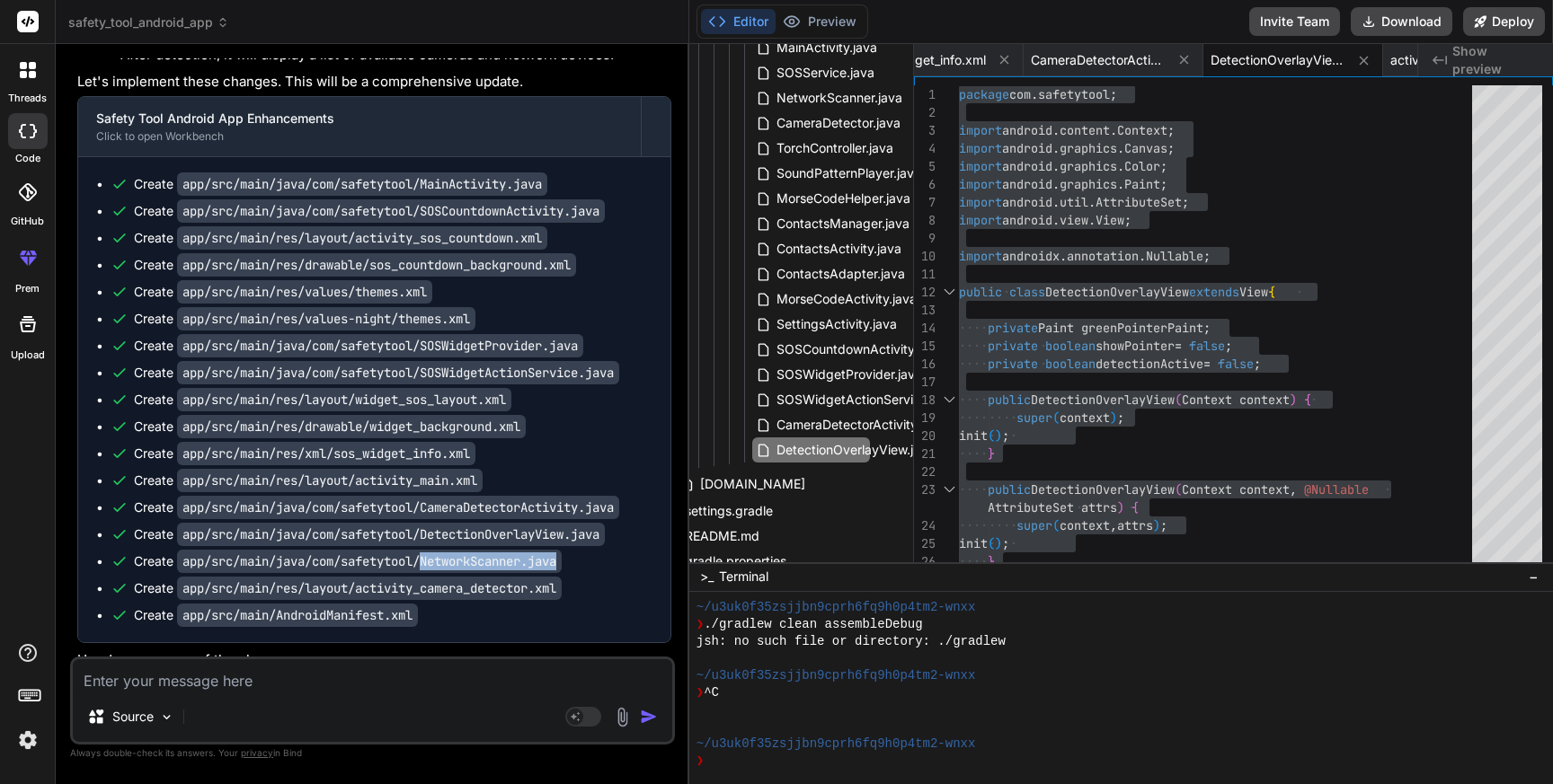
drag, startPoint x: 583, startPoint y: 566, endPoint x: 432, endPoint y: 565, distance: 151.0
click at [432, 565] on div "Create app/src/main/java/com/safetytool/NetworkScanner.java" at bounding box center [382, 561] width 542 height 18
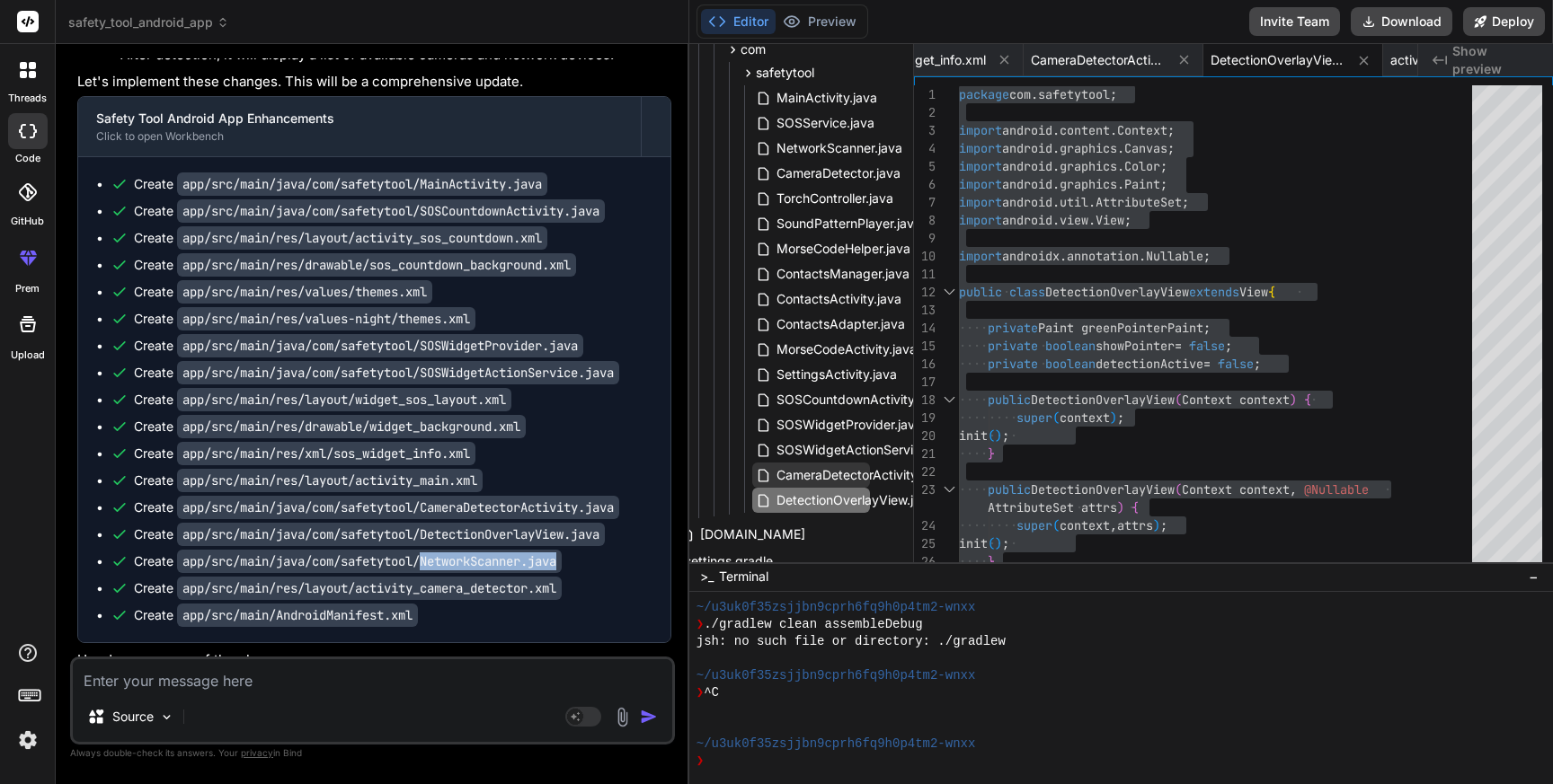
scroll to position [945, 36]
click at [825, 151] on span "NetworkScanner.java" at bounding box center [840, 147] width 129 height 21
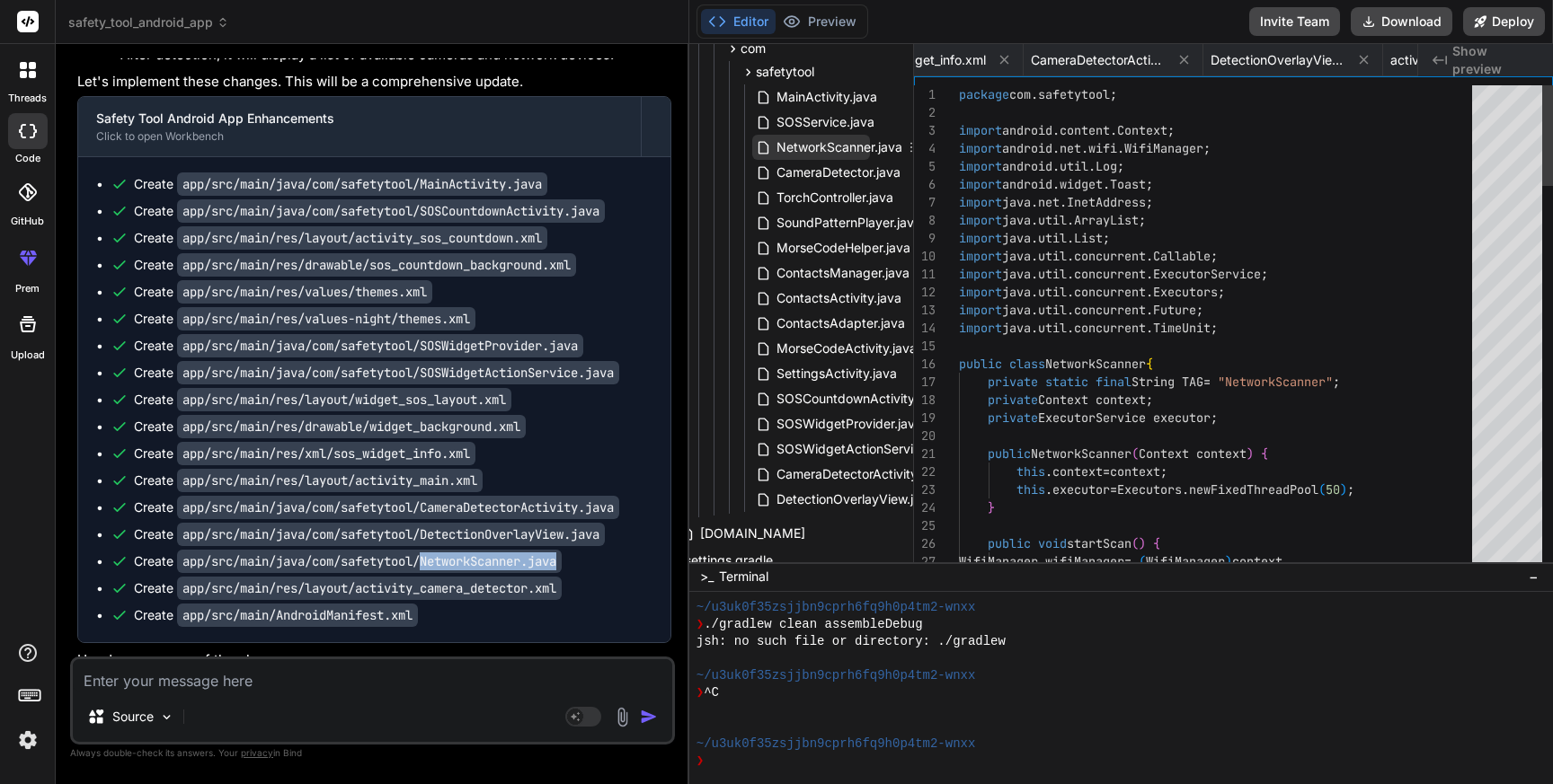
scroll to position [0, 1989]
click at [825, 151] on span "NetworkScanner.java" at bounding box center [840, 147] width 129 height 21
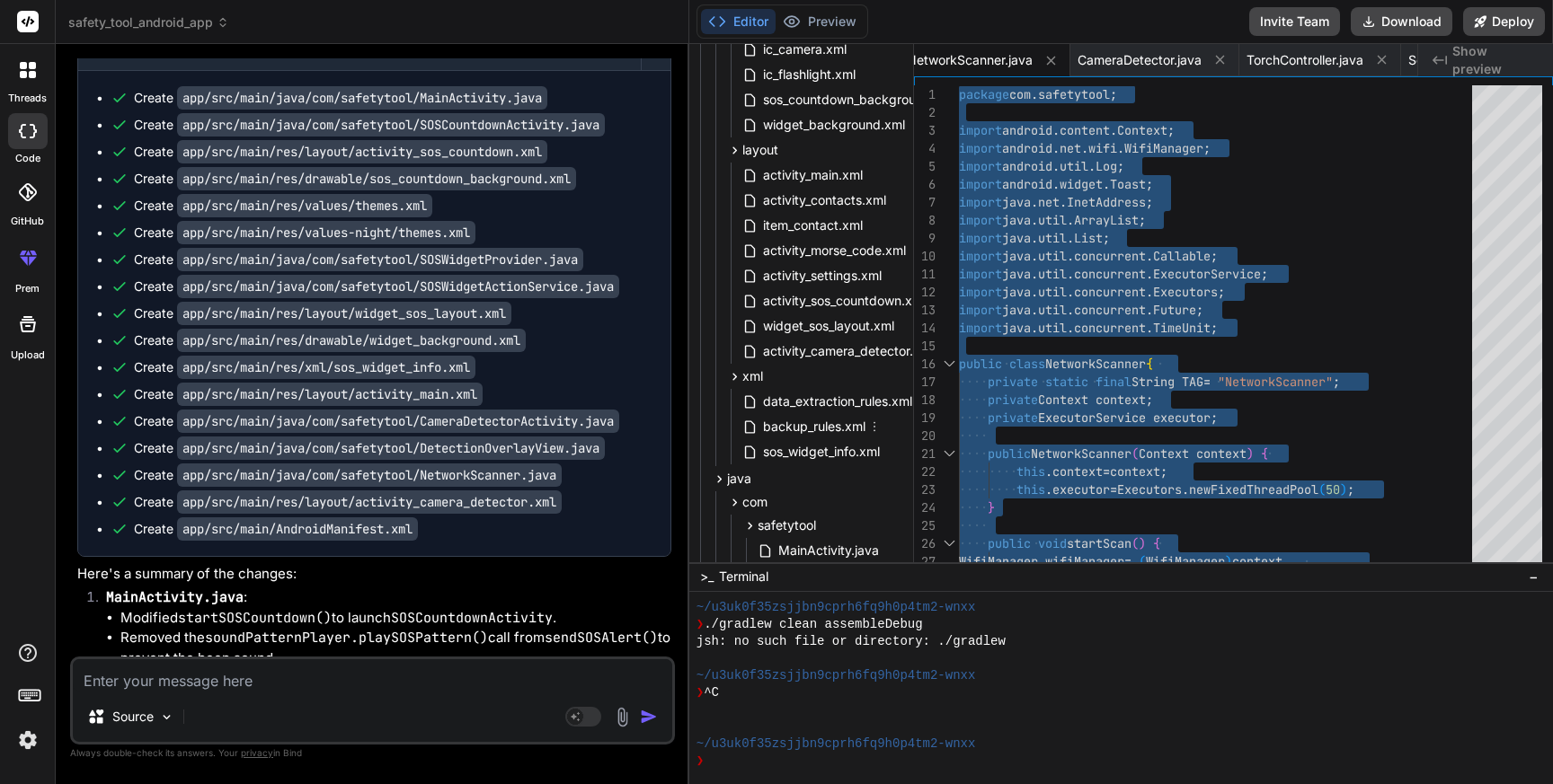
scroll to position [474, 34]
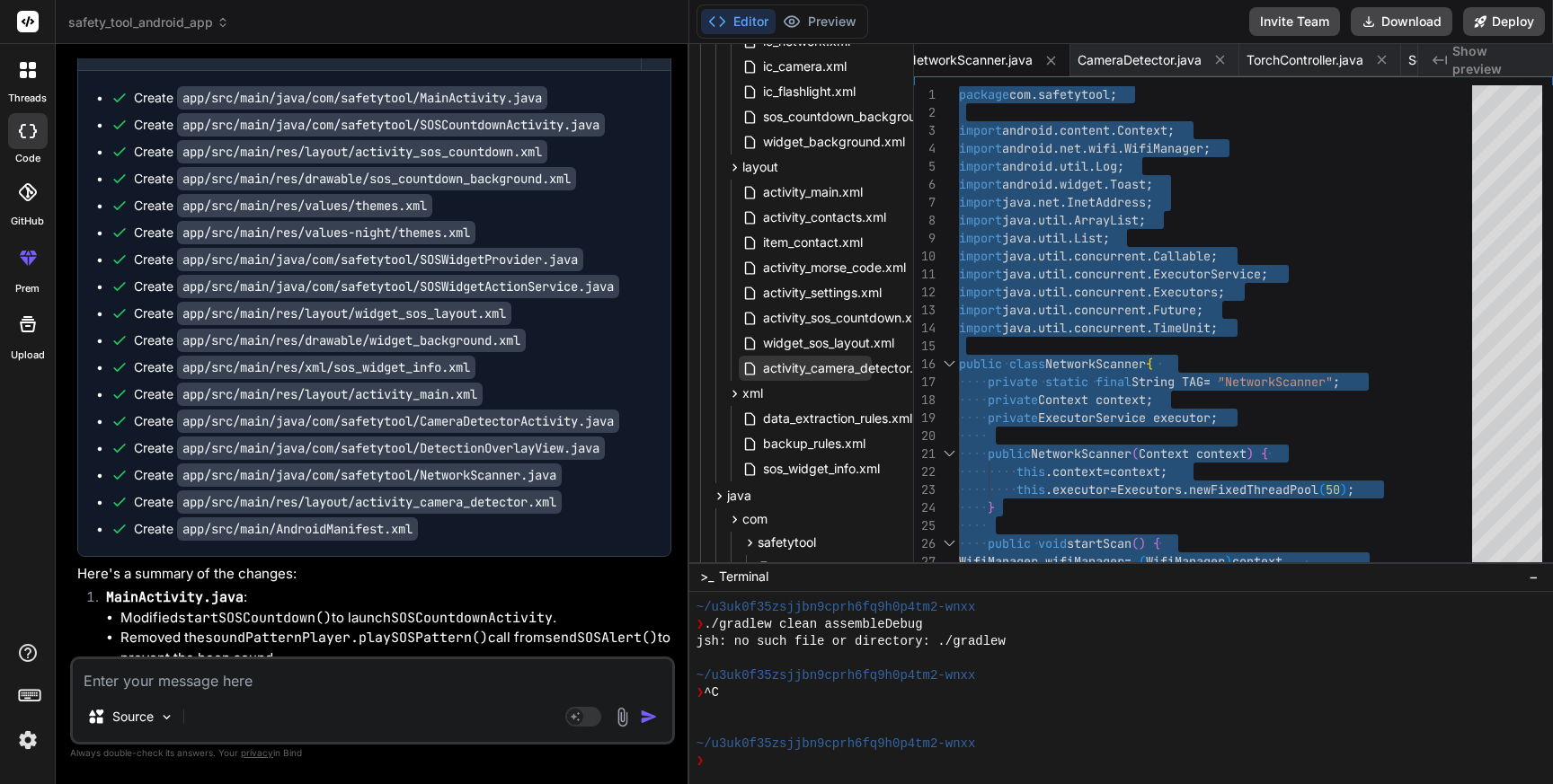
click at [848, 367] on span "activity_camera_detector.xml" at bounding box center [848, 368] width 175 height 21
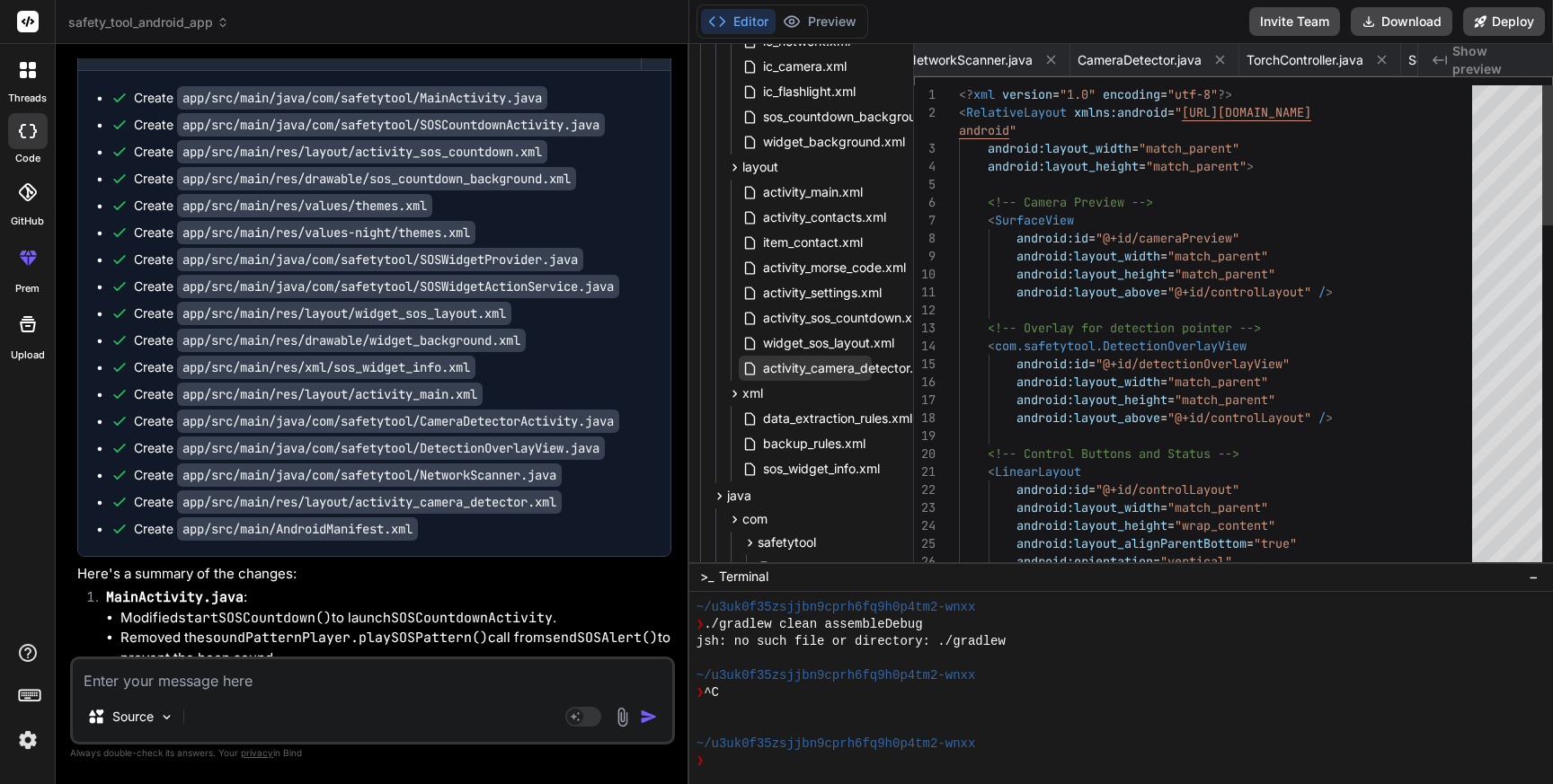
scroll to position [0, 6721]
click at [848, 367] on span "activity_camera_detector.xml" at bounding box center [848, 368] width 175 height 21
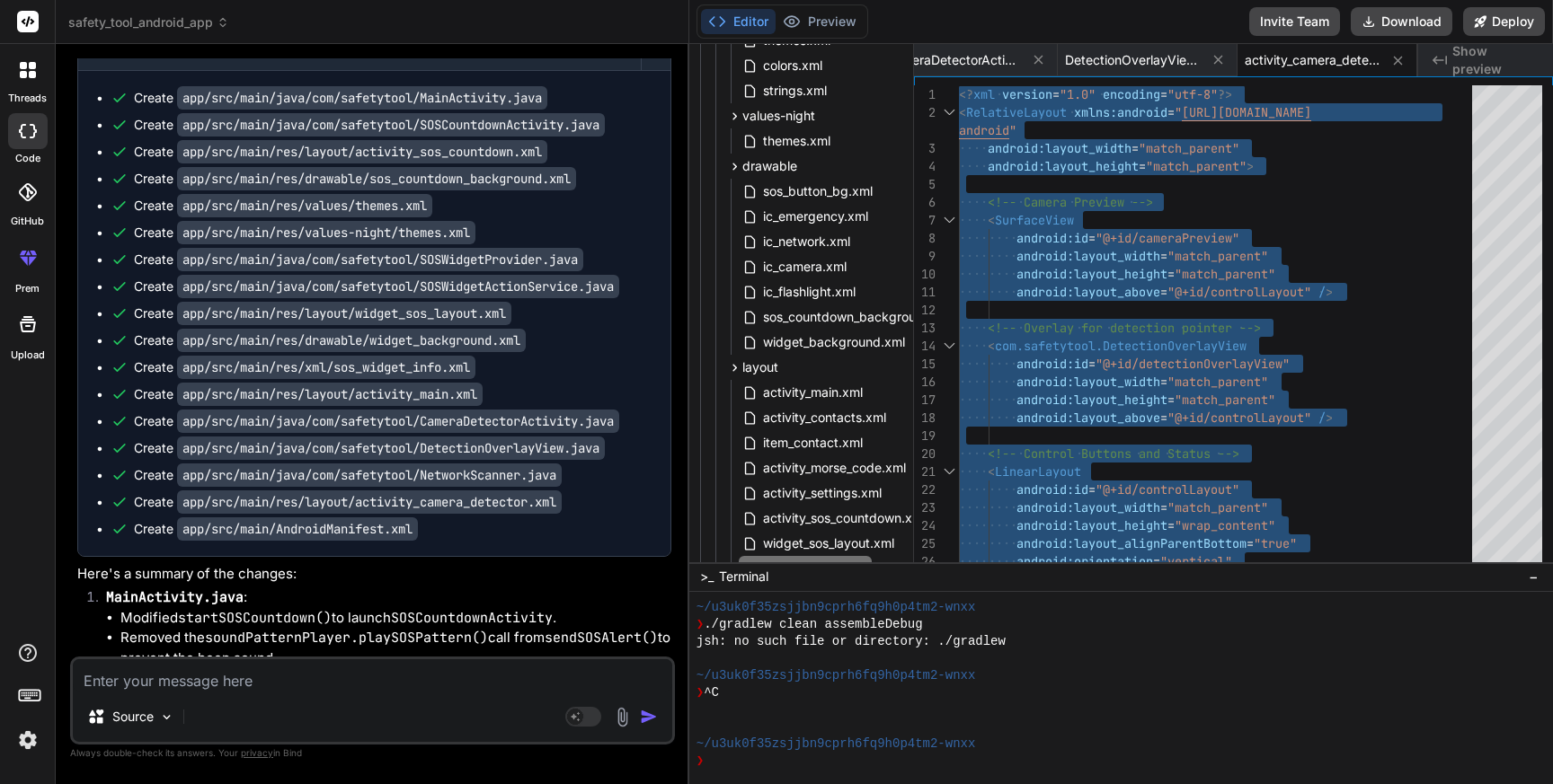
scroll to position [0, 34]
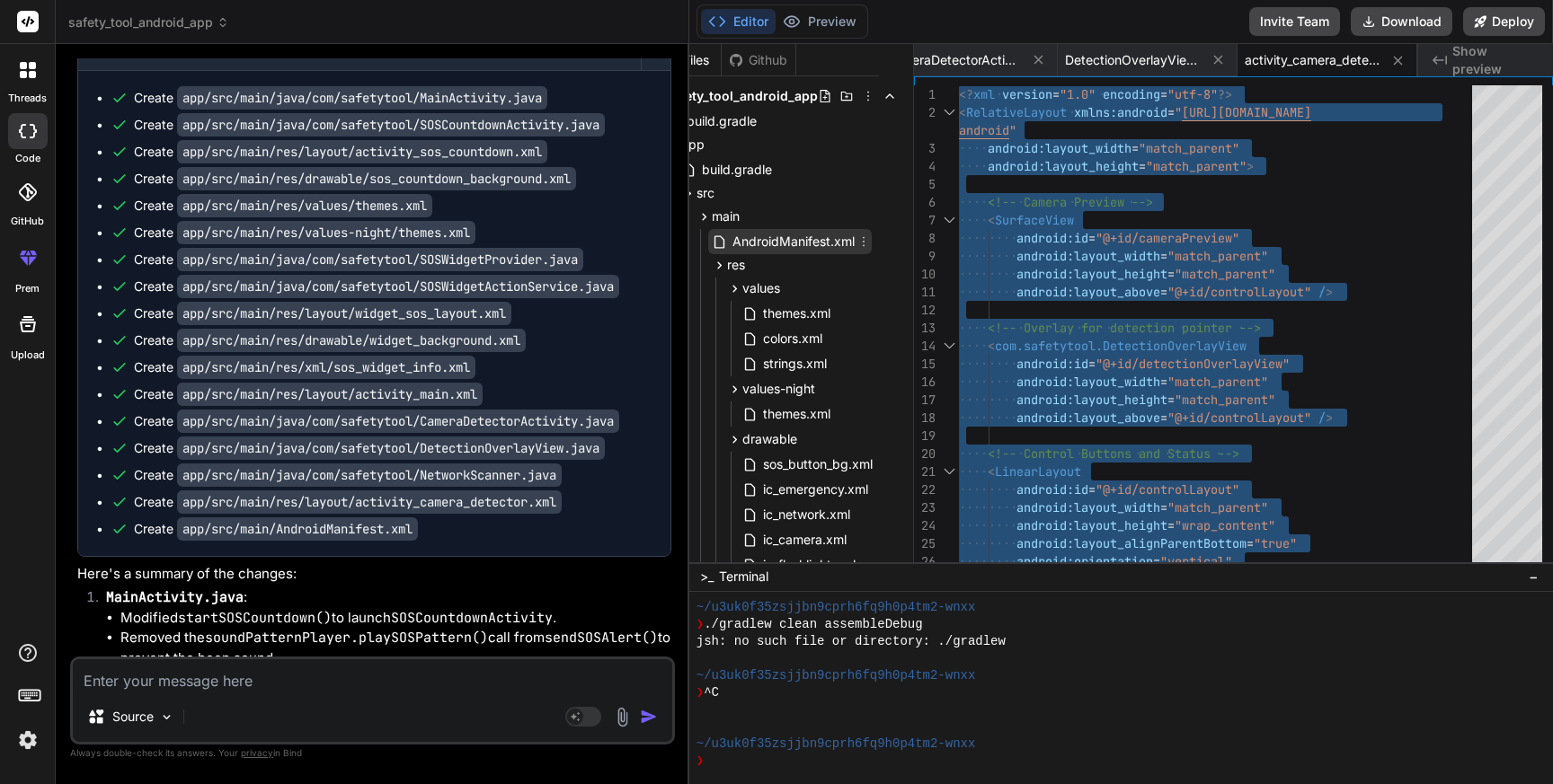
click at [808, 245] on span "AndroidManifest.xml" at bounding box center [794, 241] width 126 height 21
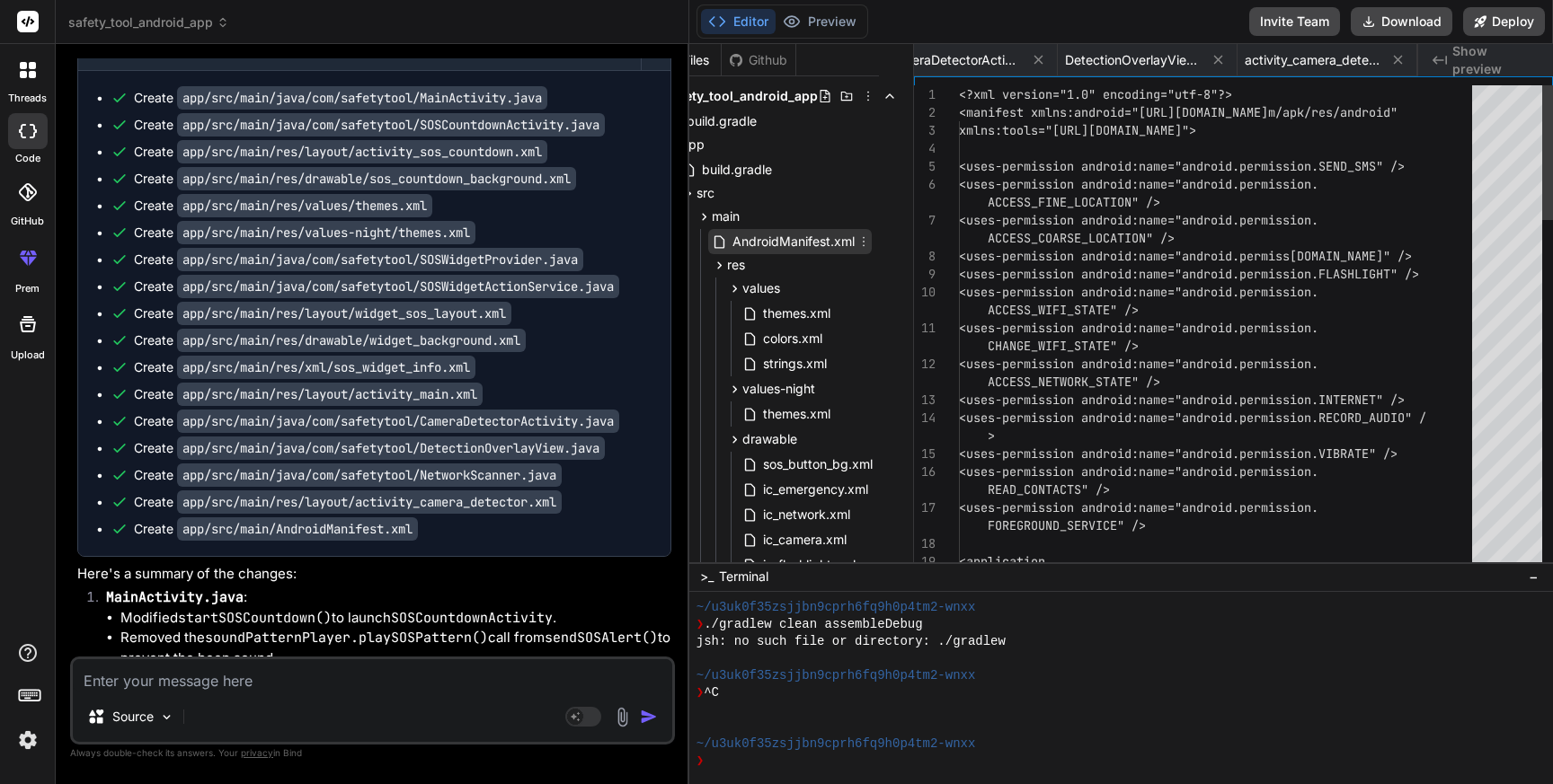
scroll to position [0, 230]
click at [808, 245] on span "AndroidManifest.xml" at bounding box center [794, 241] width 126 height 21
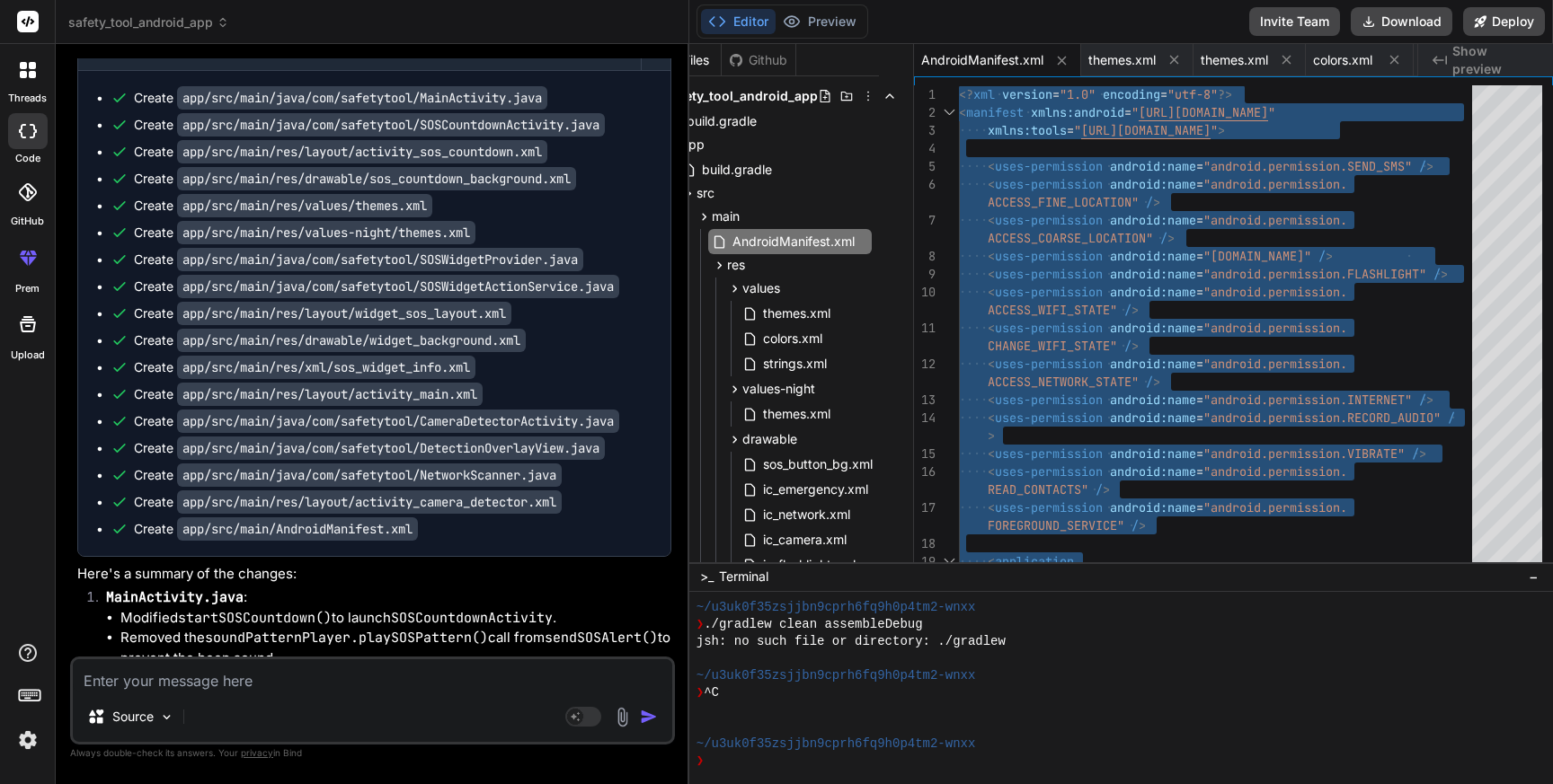
click at [107, 688] on textarea at bounding box center [372, 675] width 600 height 32
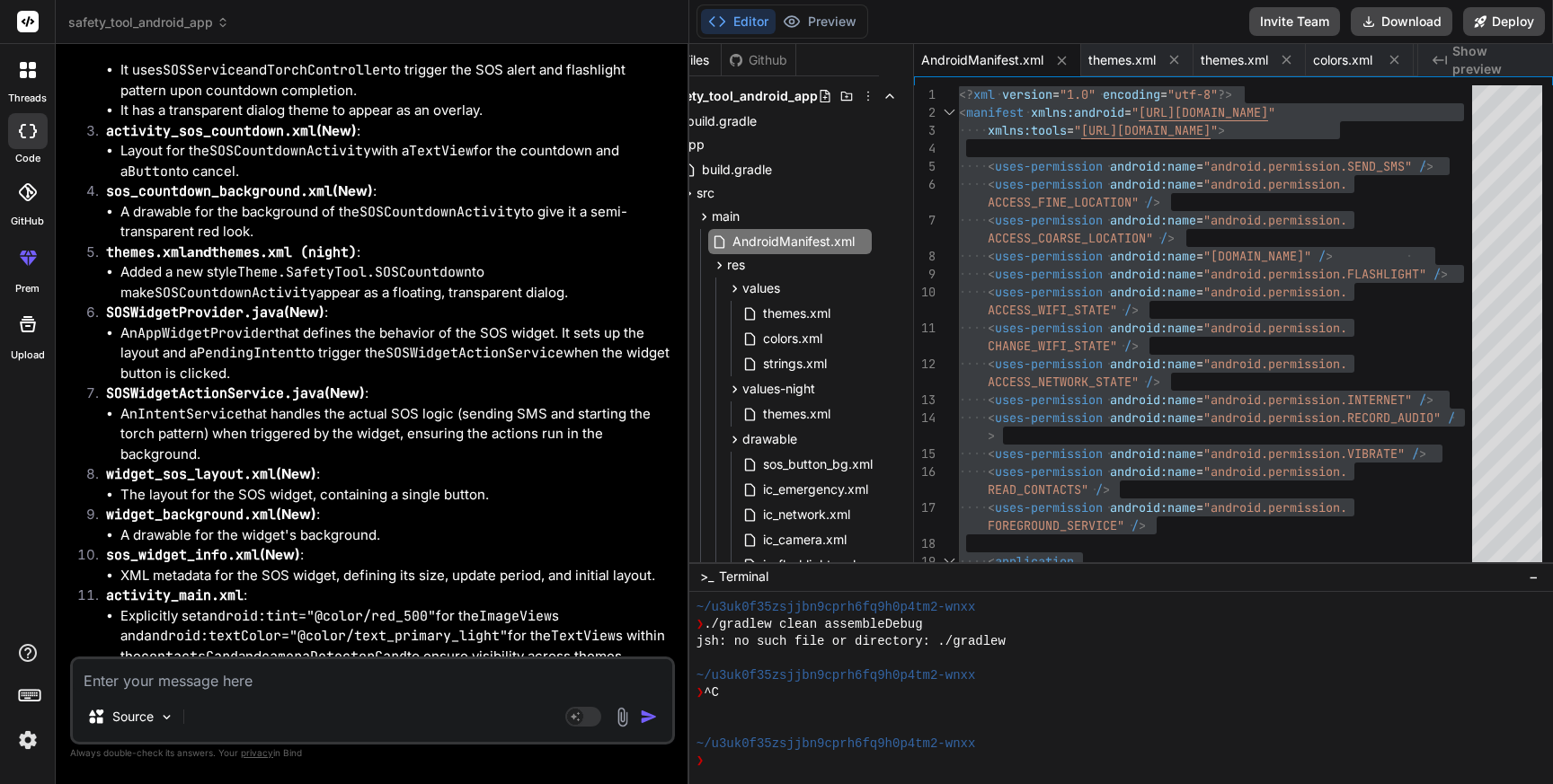
scroll to position [12051, 0]
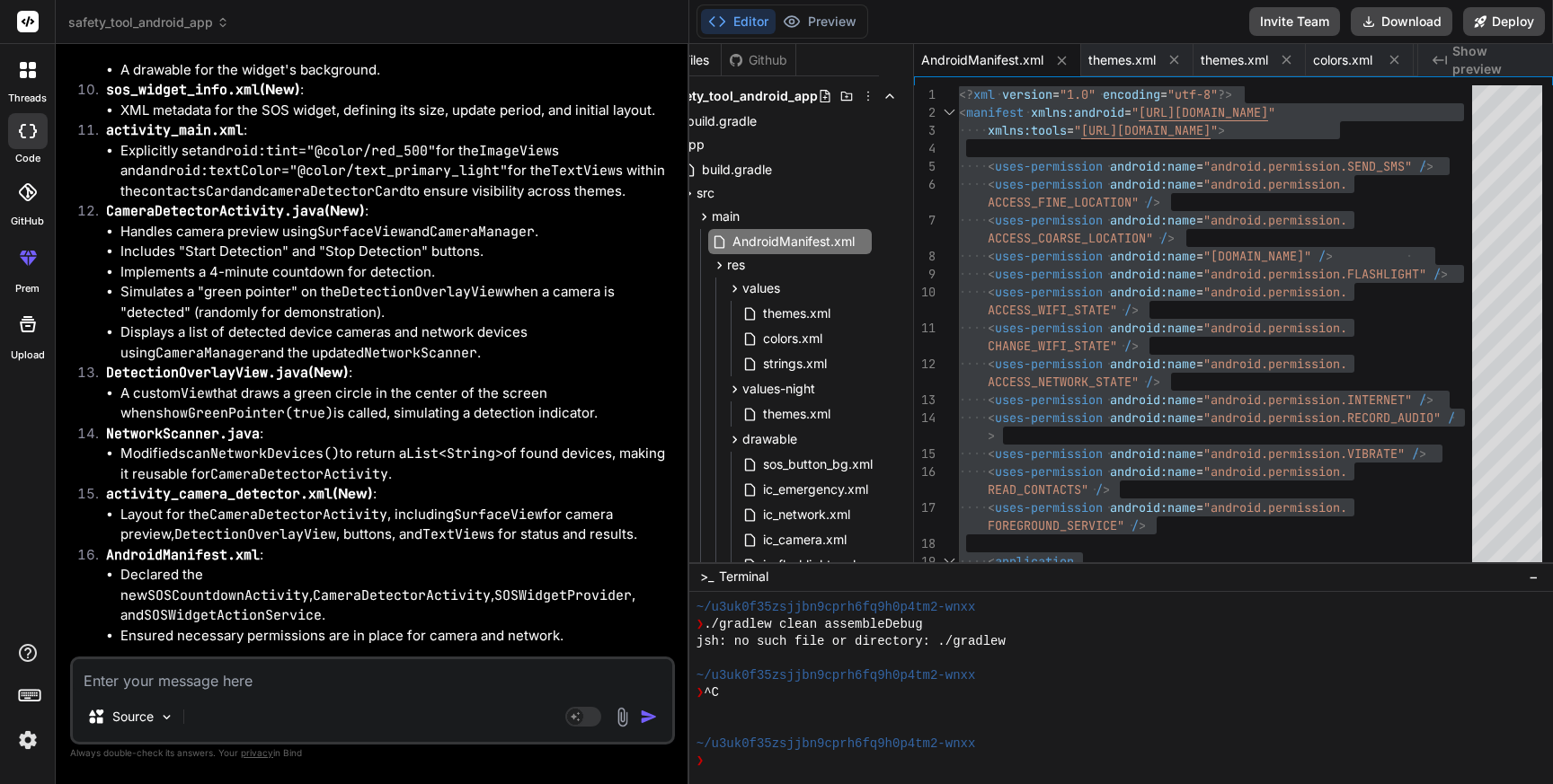
click at [348, 696] on div "Source Agent Mode. When this toggle is activated, AI automatically makes decisi…" at bounding box center [372, 700] width 605 height 88
click at [159, 669] on textarea at bounding box center [372, 675] width 600 height 32
click at [304, 684] on textarea at bounding box center [372, 675] width 600 height 32
click at [84, 676] on textarea "Green pointer is not showing when camera detection screen is not showing" at bounding box center [372, 675] width 600 height 32
click at [623, 682] on textarea "1. Green pointer is not showing when camera detection screen is not showing" at bounding box center [372, 675] width 600 height 32
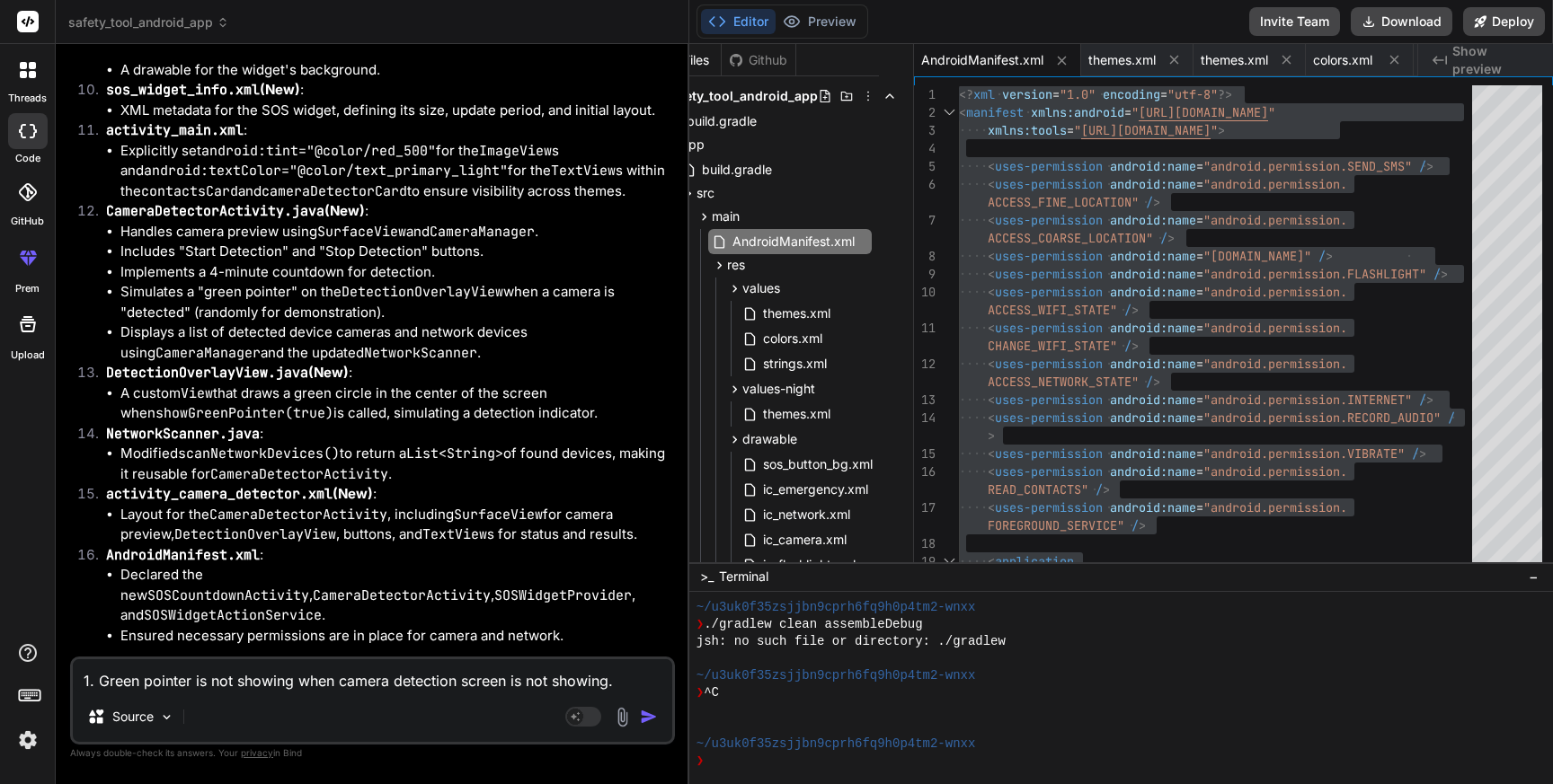
click at [535, 672] on textarea "1. Green pointer is not showing when camera detection screen is not showing." at bounding box center [372, 675] width 600 height 32
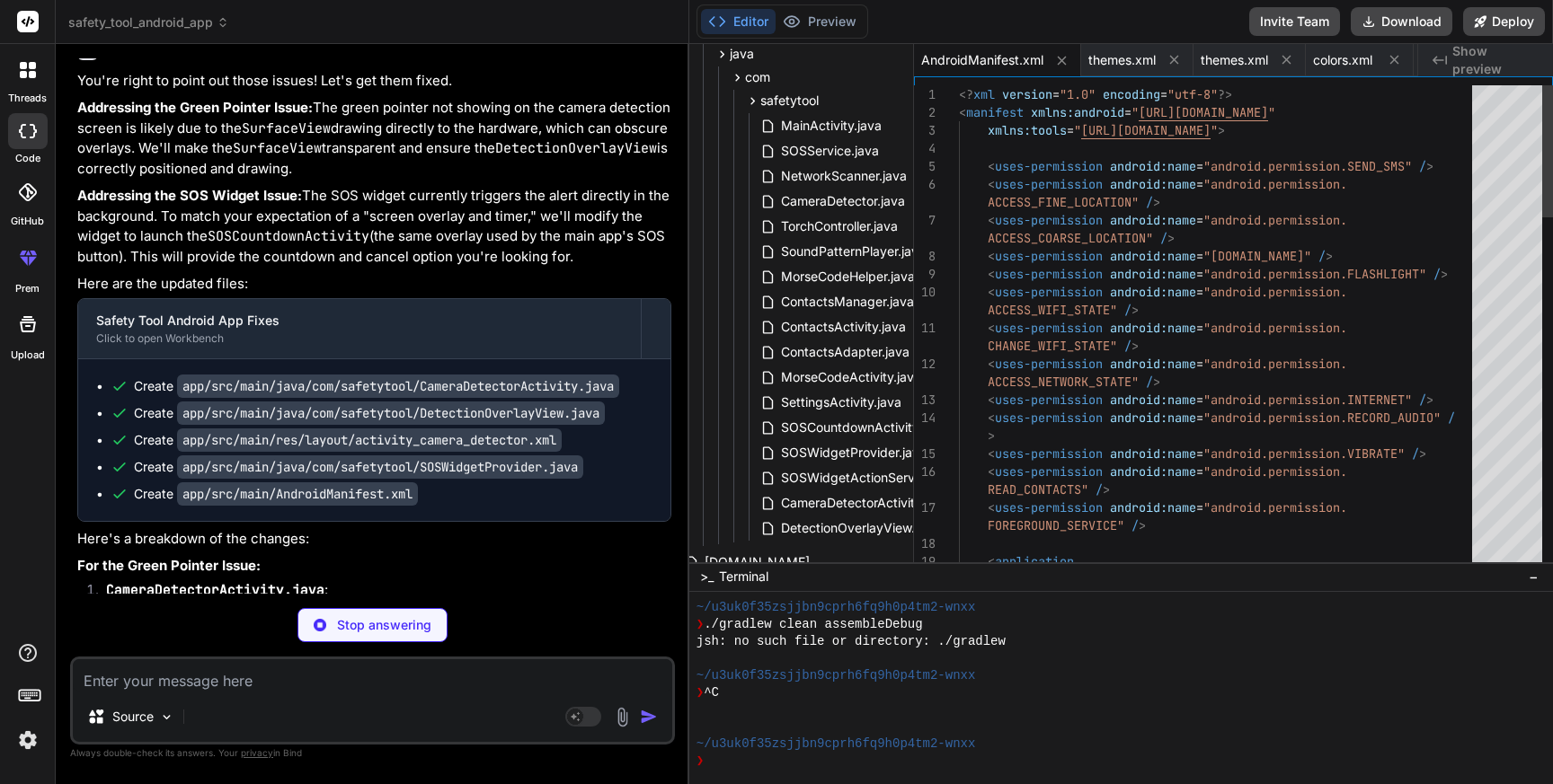
scroll to position [12797, 0]
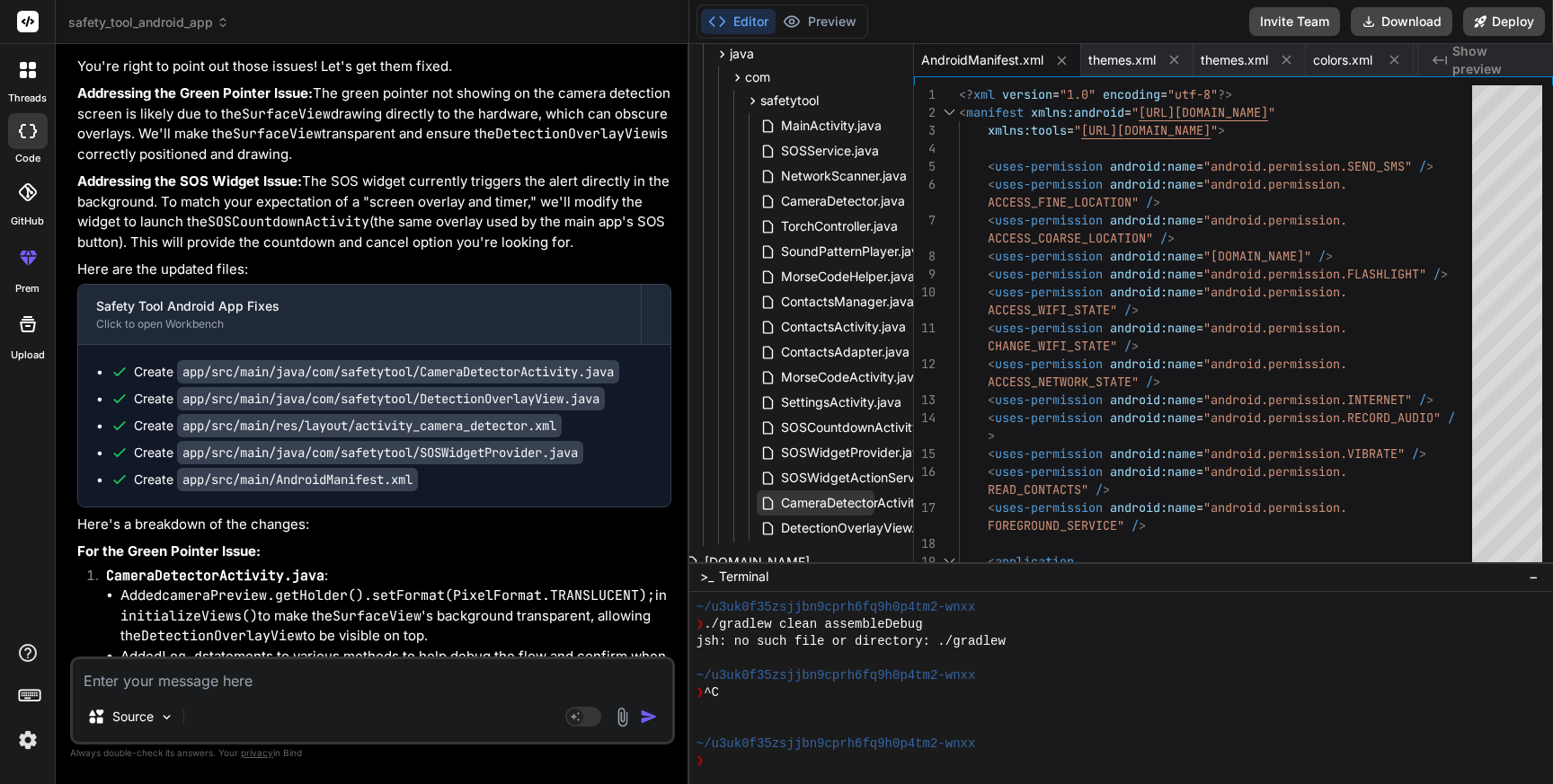
click at [818, 501] on span "CameraDetectorActivity.java" at bounding box center [866, 502] width 172 height 21
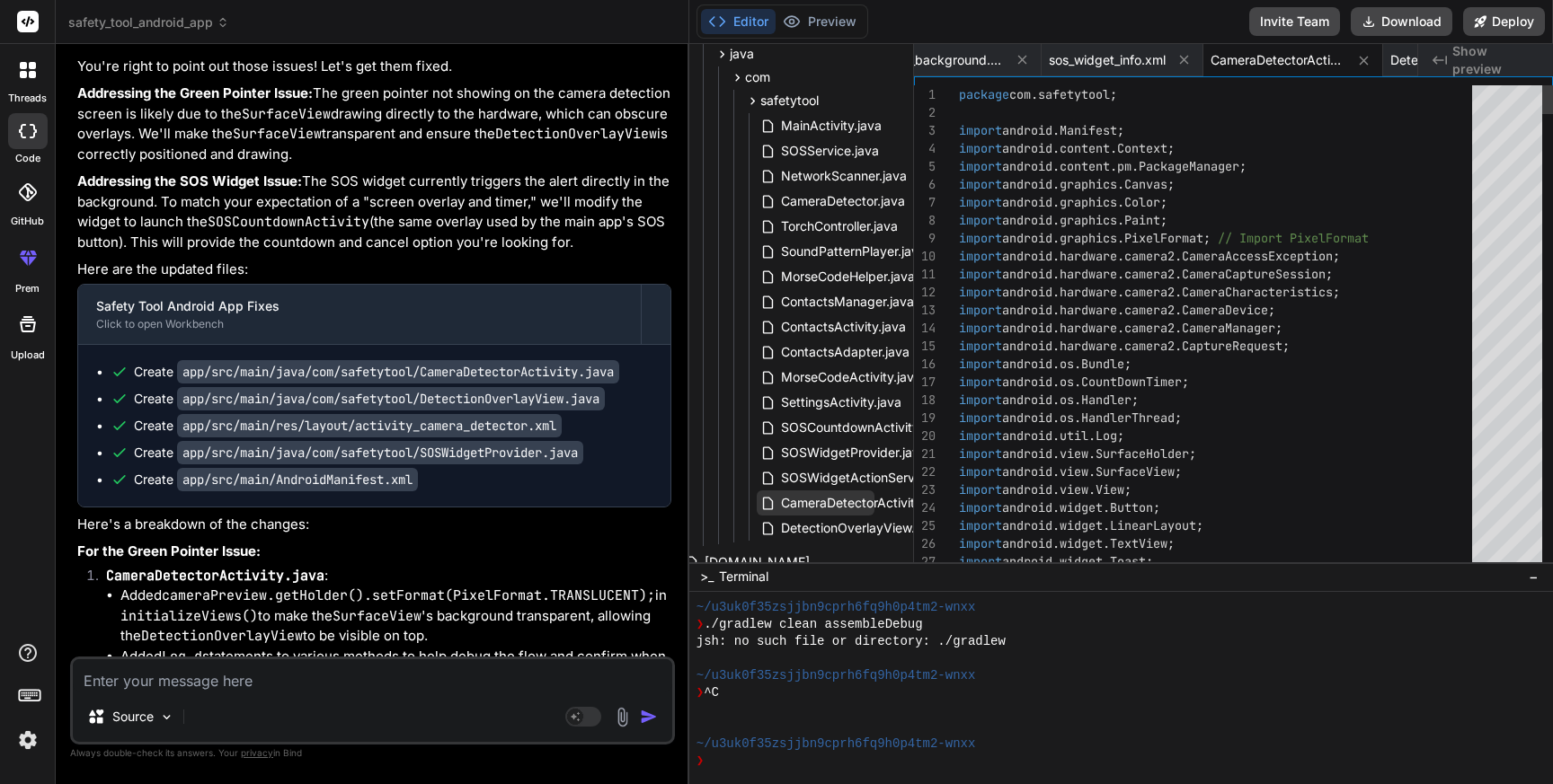
click at [818, 501] on span "CameraDetectorActivity.java" at bounding box center [866, 502] width 172 height 21
click at [854, 502] on span "CameraDetectorActivity.java" at bounding box center [866, 502] width 172 height 21
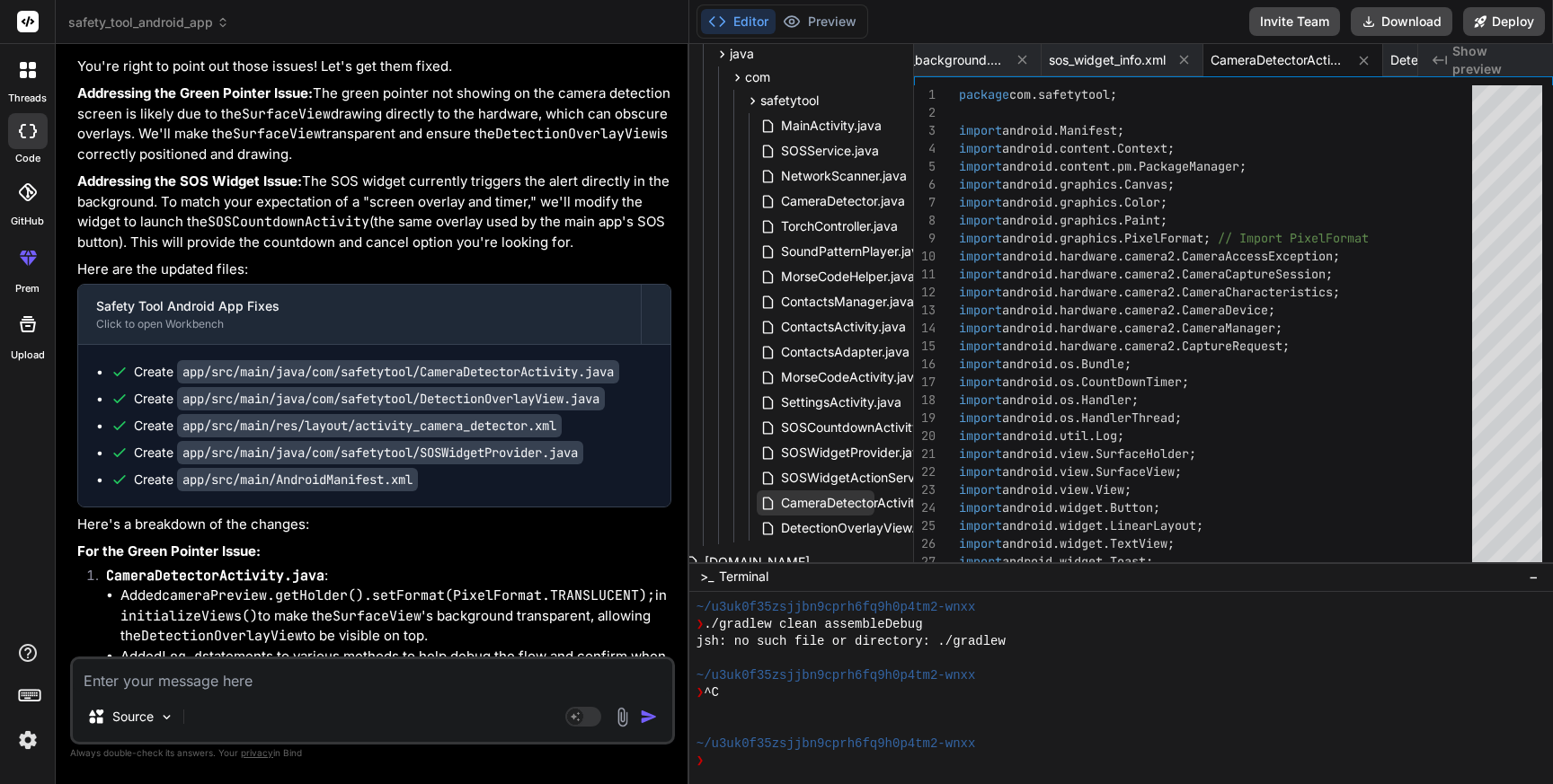
click at [854, 502] on span "CameraDetectorActivity.java" at bounding box center [866, 502] width 172 height 21
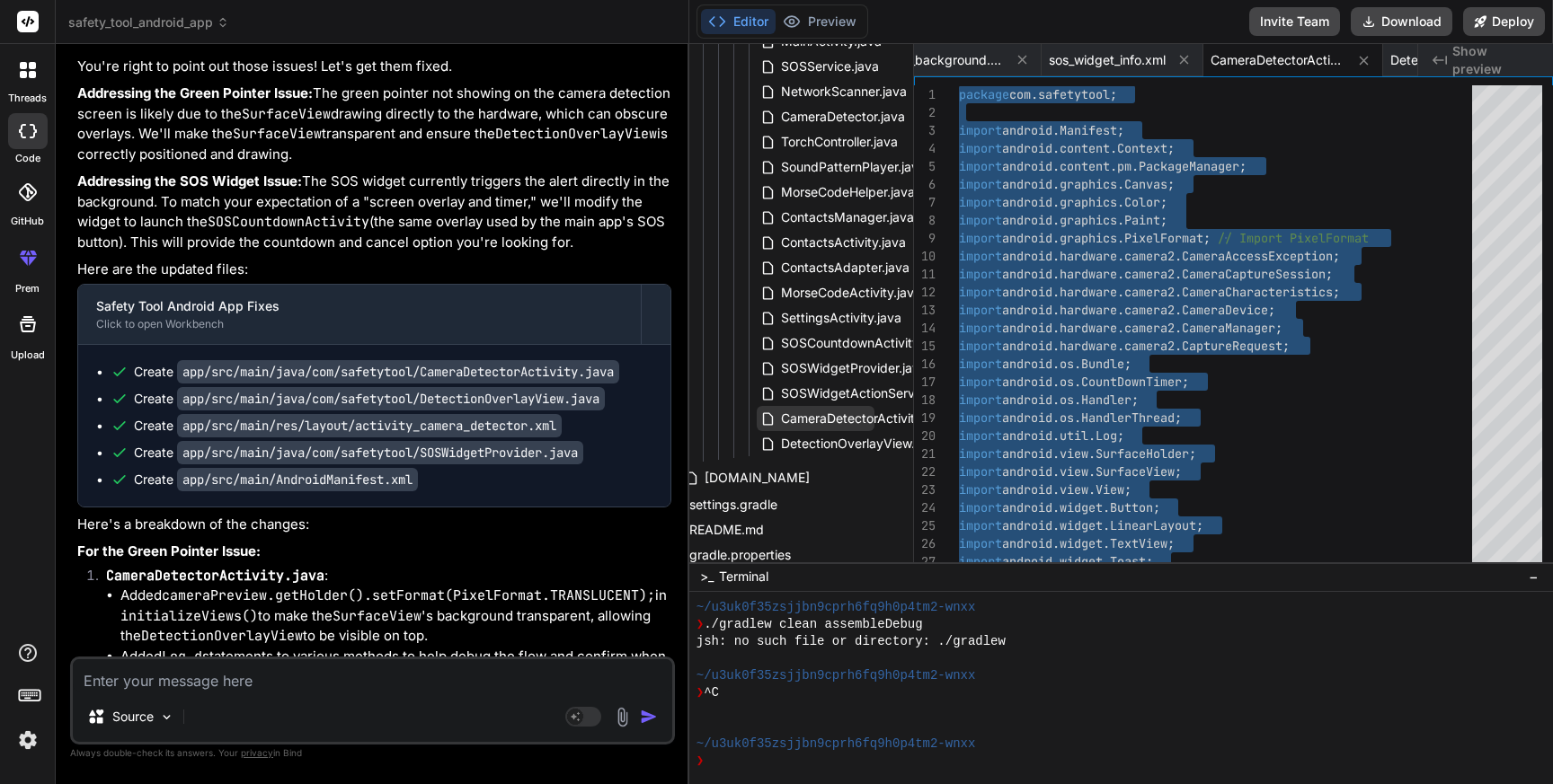
scroll to position [1002, 31]
click at [833, 441] on span "DetectionOverlayView.java" at bounding box center [860, 441] width 162 height 21
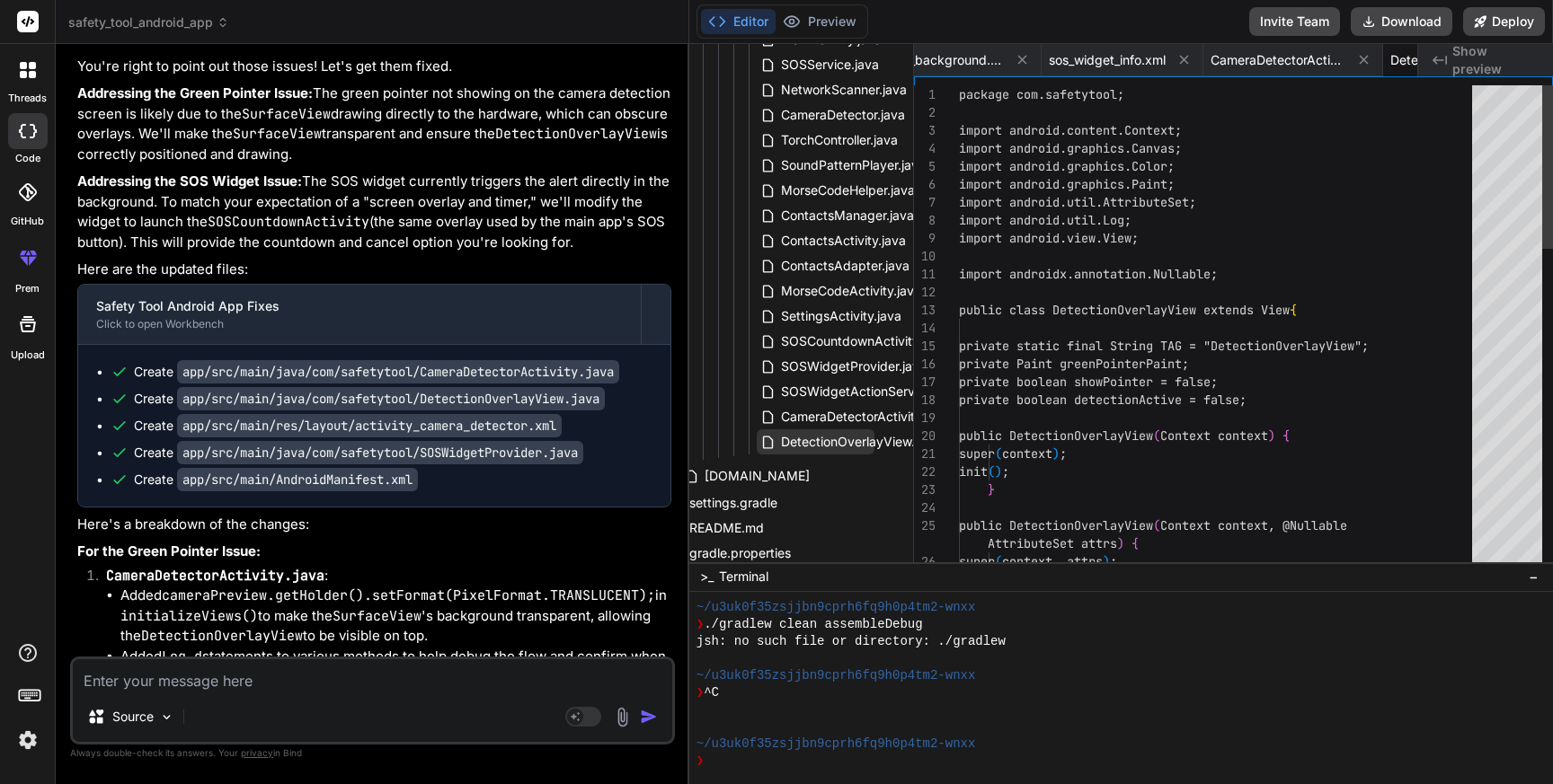
scroll to position [0, 6541]
click at [833, 441] on span "DetectionOverlayView.java" at bounding box center [860, 441] width 162 height 21
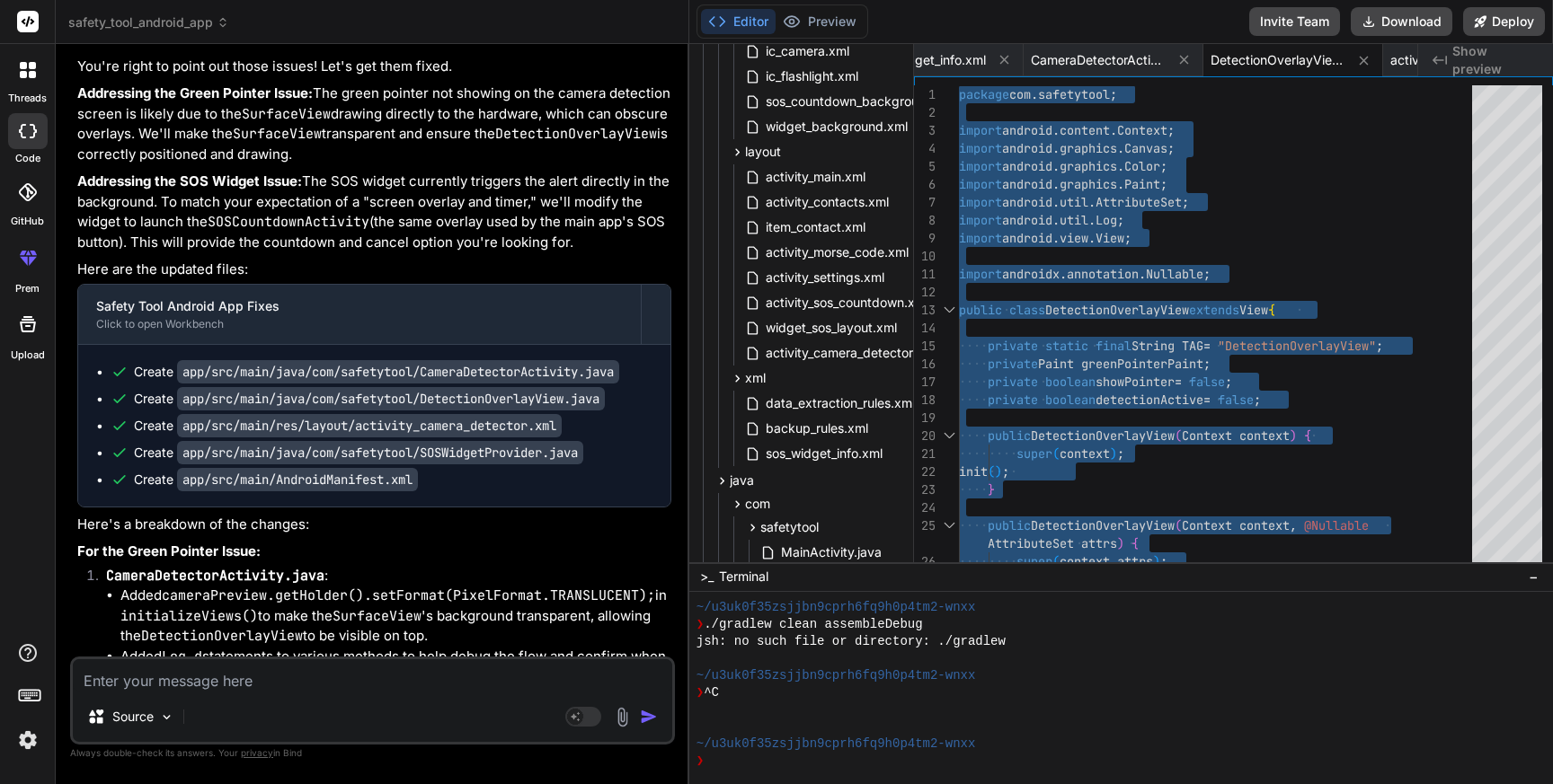
scroll to position [488, 31]
click at [828, 354] on span "activity_camera_detector.xml" at bounding box center [851, 354] width 175 height 21
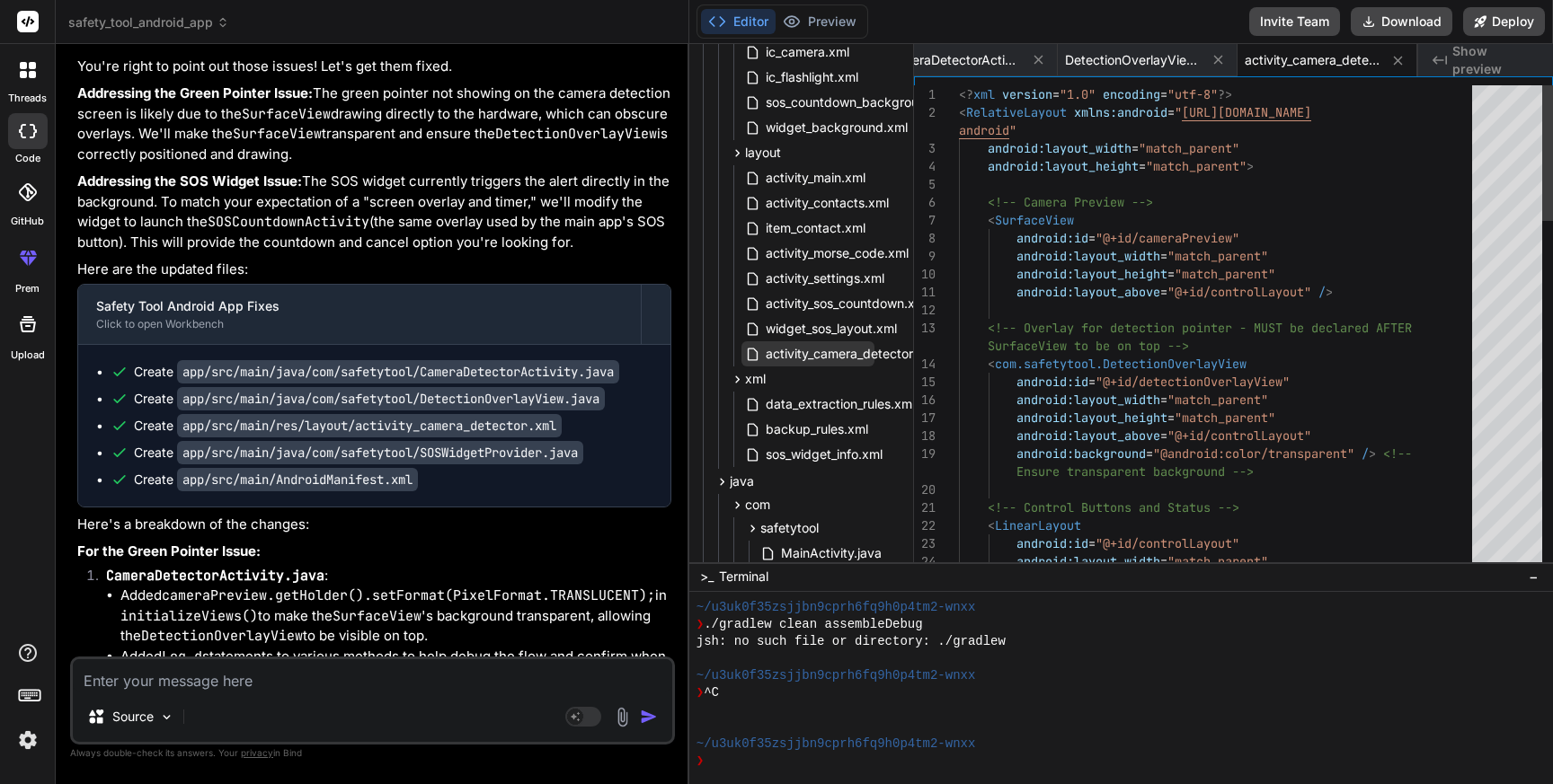
click at [828, 354] on span "activity_camera_detector.xml" at bounding box center [851, 354] width 175 height 21
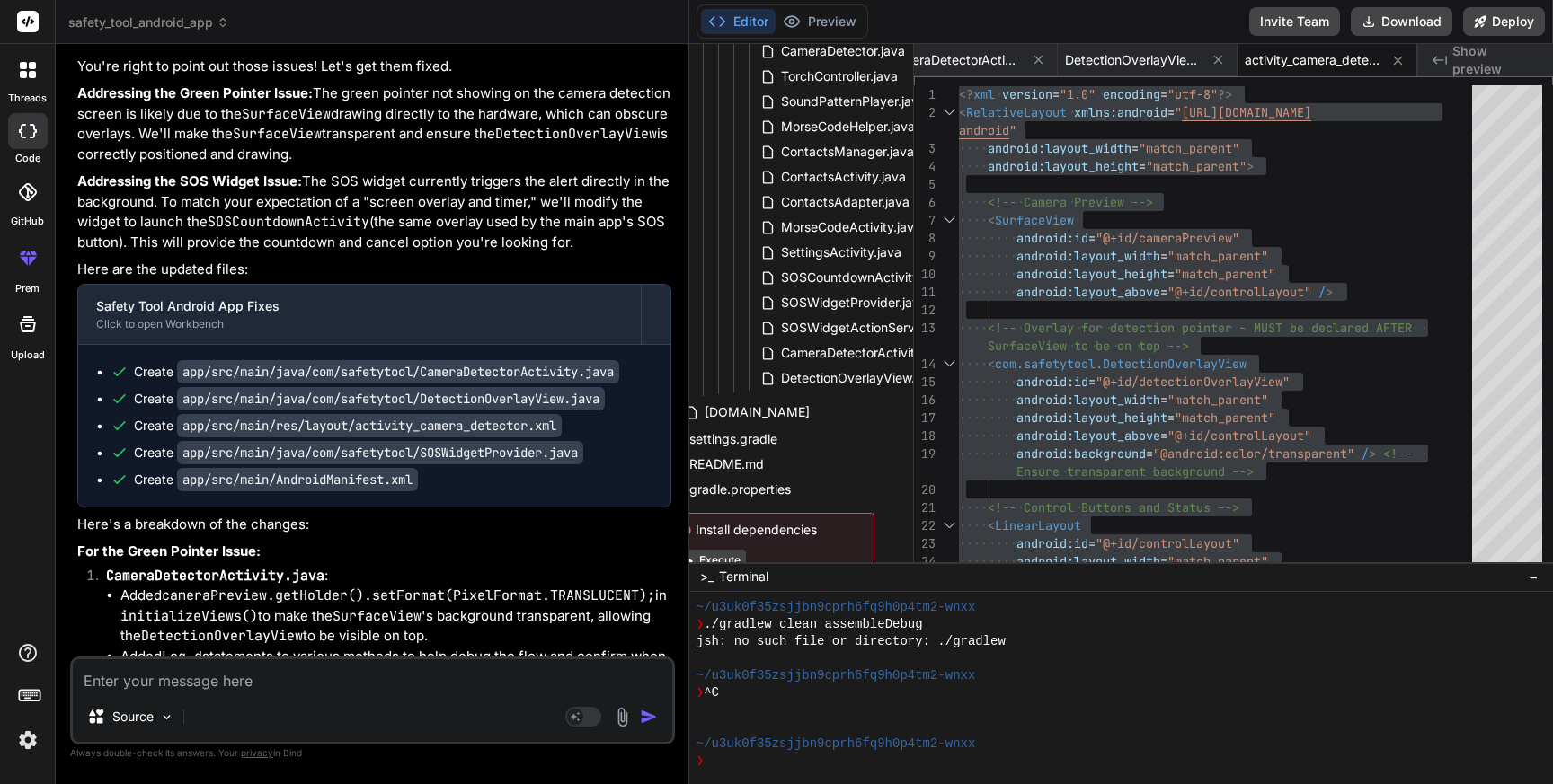
scroll to position [1054, 31]
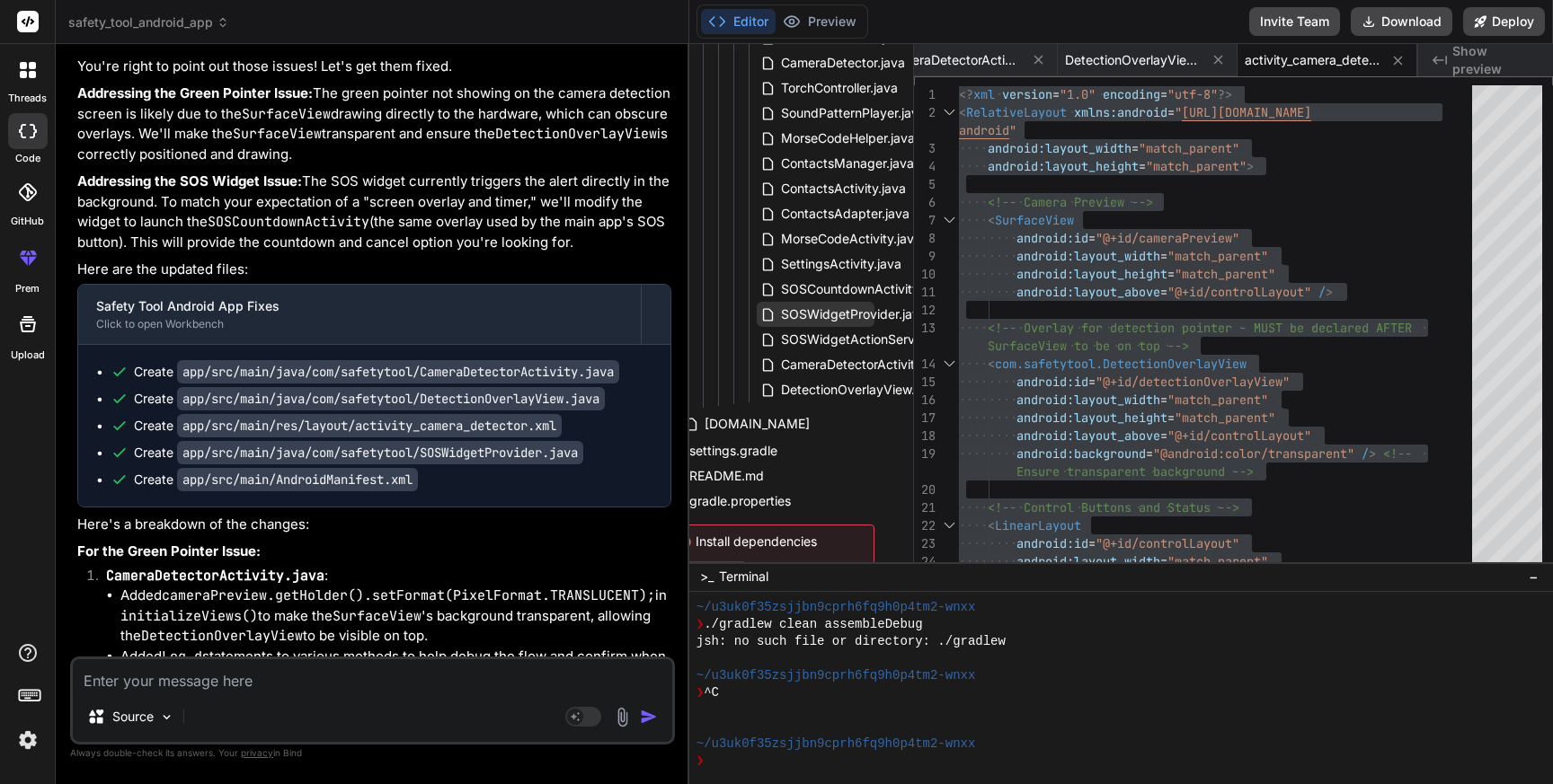
click at [845, 315] on span "SOSWidgetProvider.java" at bounding box center [855, 314] width 150 height 21
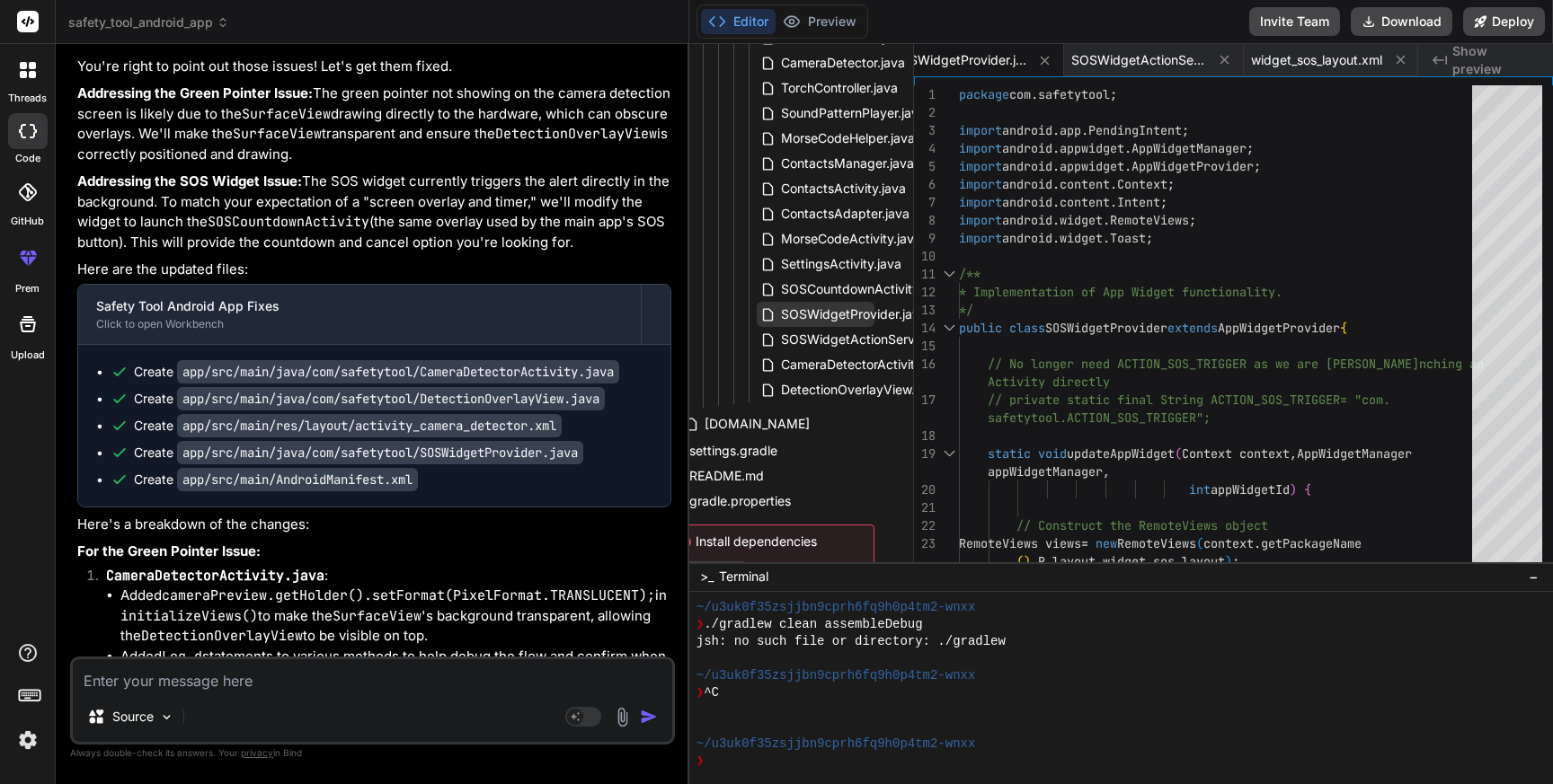
click at [845, 315] on span "SOSWidgetProvider.java" at bounding box center [855, 314] width 150 height 21
click at [831, 314] on span "SOSWidgetProvider.java" at bounding box center [855, 314] width 150 height 21
click at [1304, 239] on div "package com . safetytool ; import android . app . PendingIntent ; import androi…" at bounding box center [1220, 723] width 524 height 1276
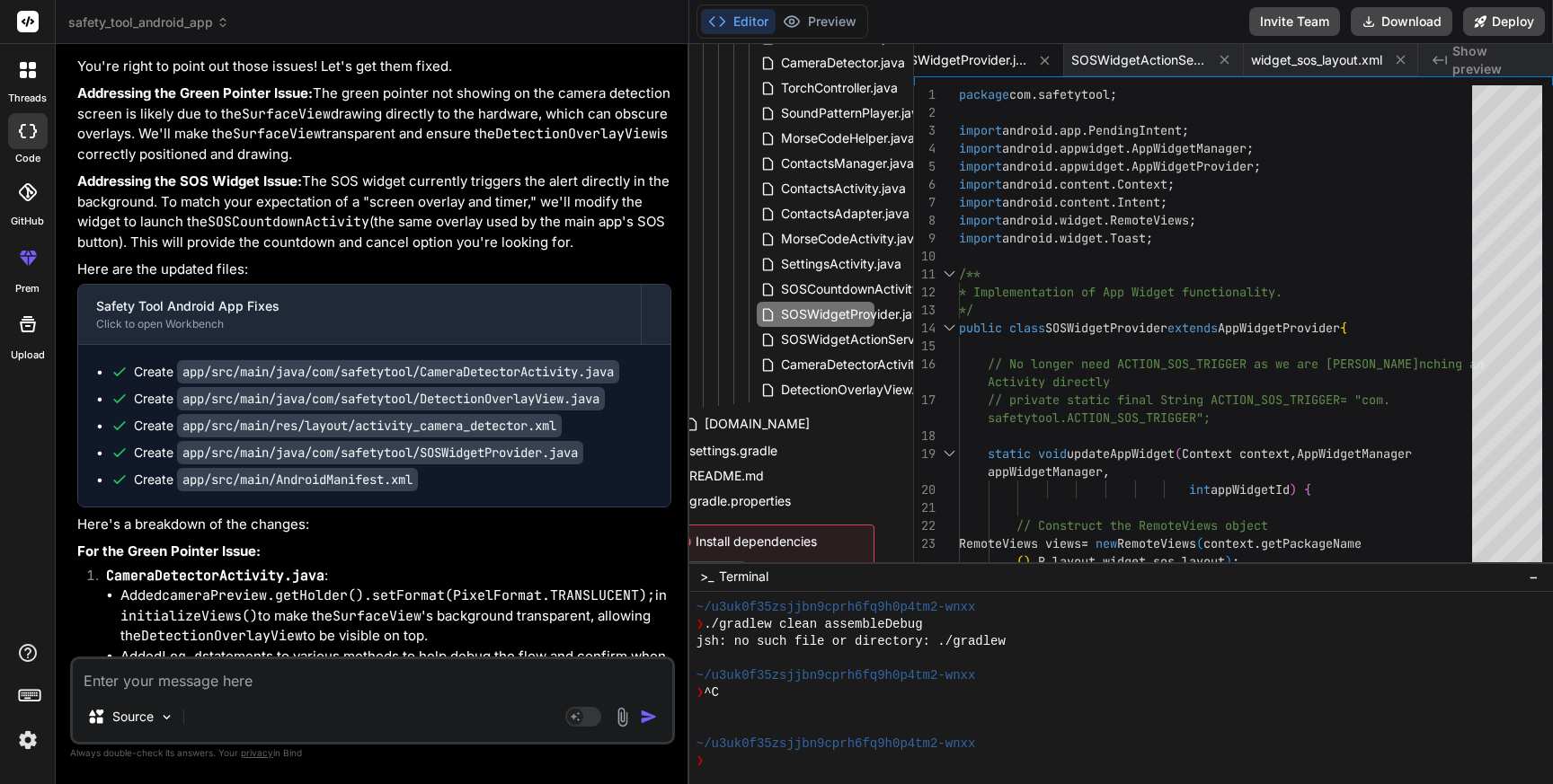
scroll to position [162, 0]
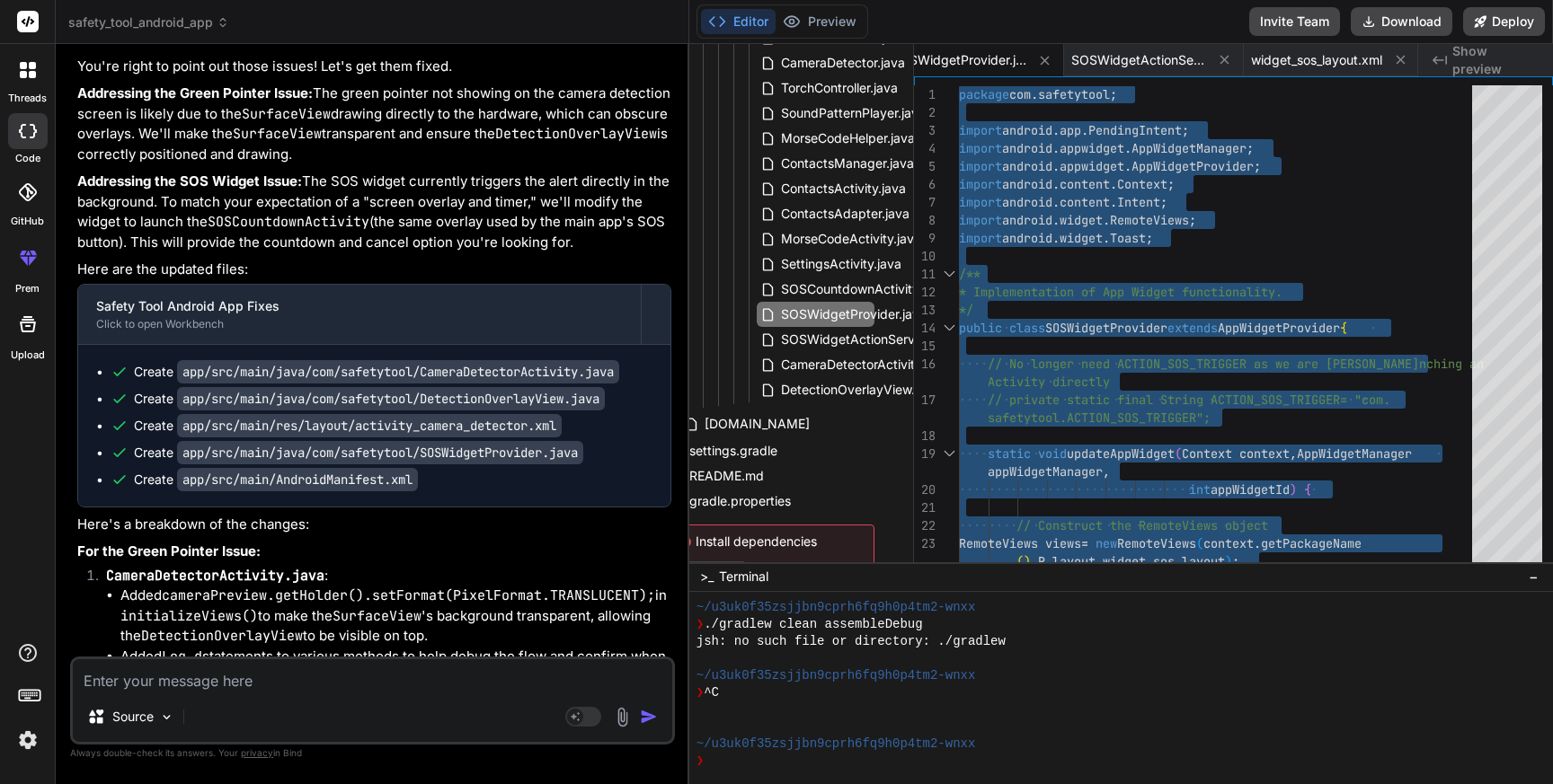
click at [512, 464] on code "app/src/main/java/com/safetytool/SOSWidgetProvider.java" at bounding box center [381, 452] width 406 height 23
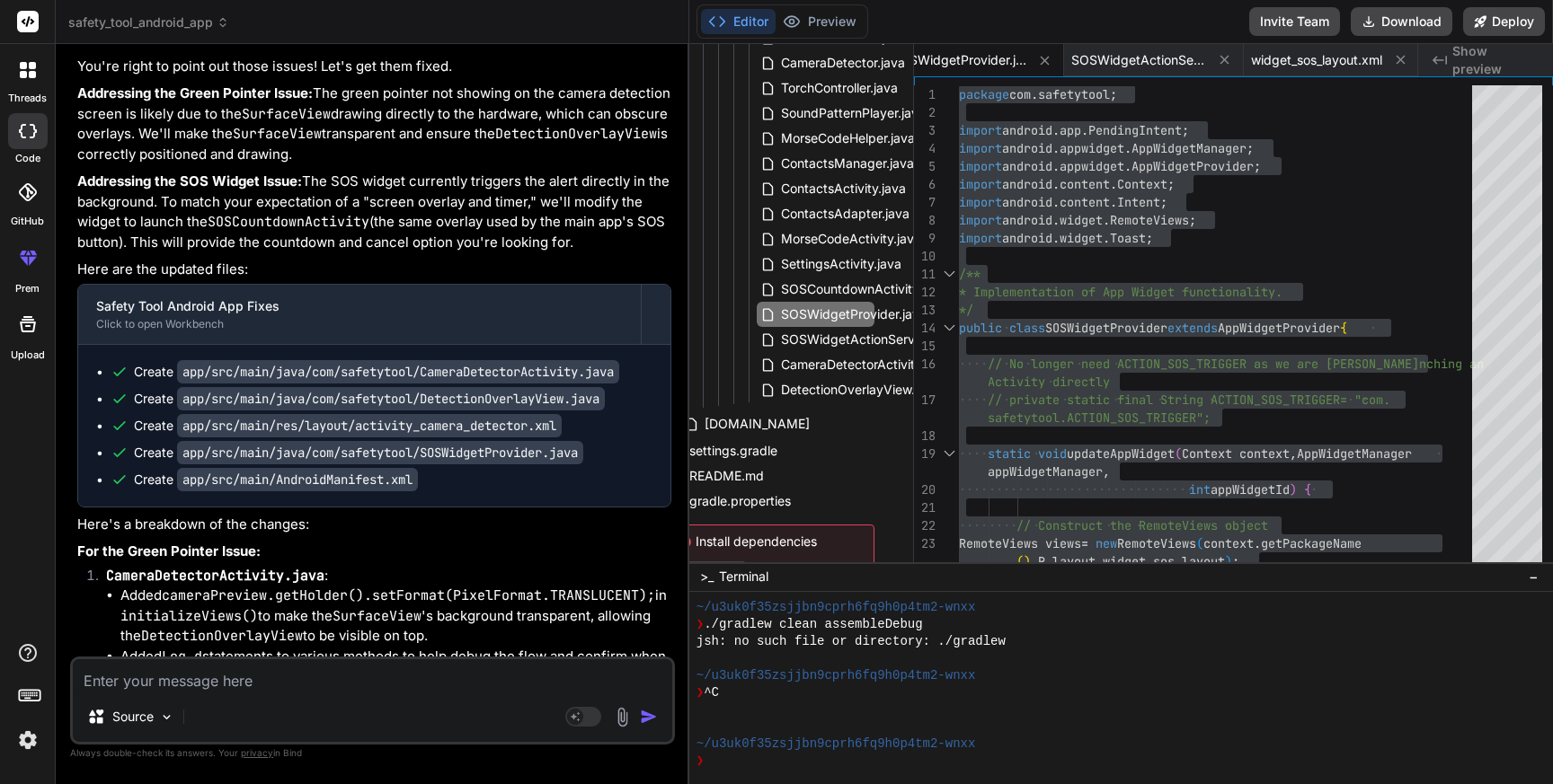
click at [512, 464] on code "app/src/main/java/com/safetytool/SOSWidgetProvider.java" at bounding box center [381, 452] width 406 height 23
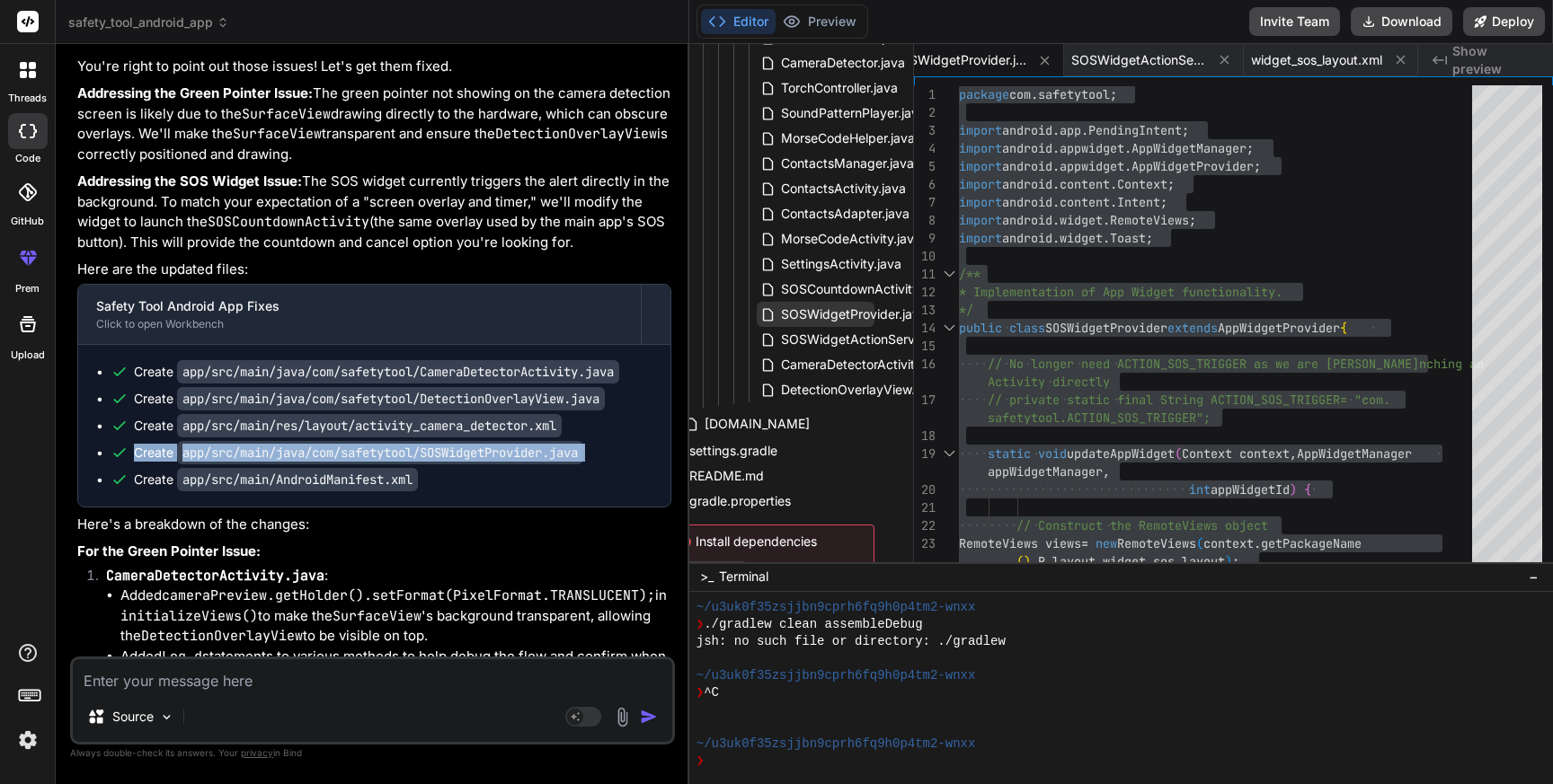
click at [846, 321] on span "SOSWidgetProvider.java" at bounding box center [855, 314] width 150 height 21
click at [1146, 384] on div "package com . safetytool ; import android . app . PendingIntent ; import androi…" at bounding box center [1220, 723] width 524 height 1276
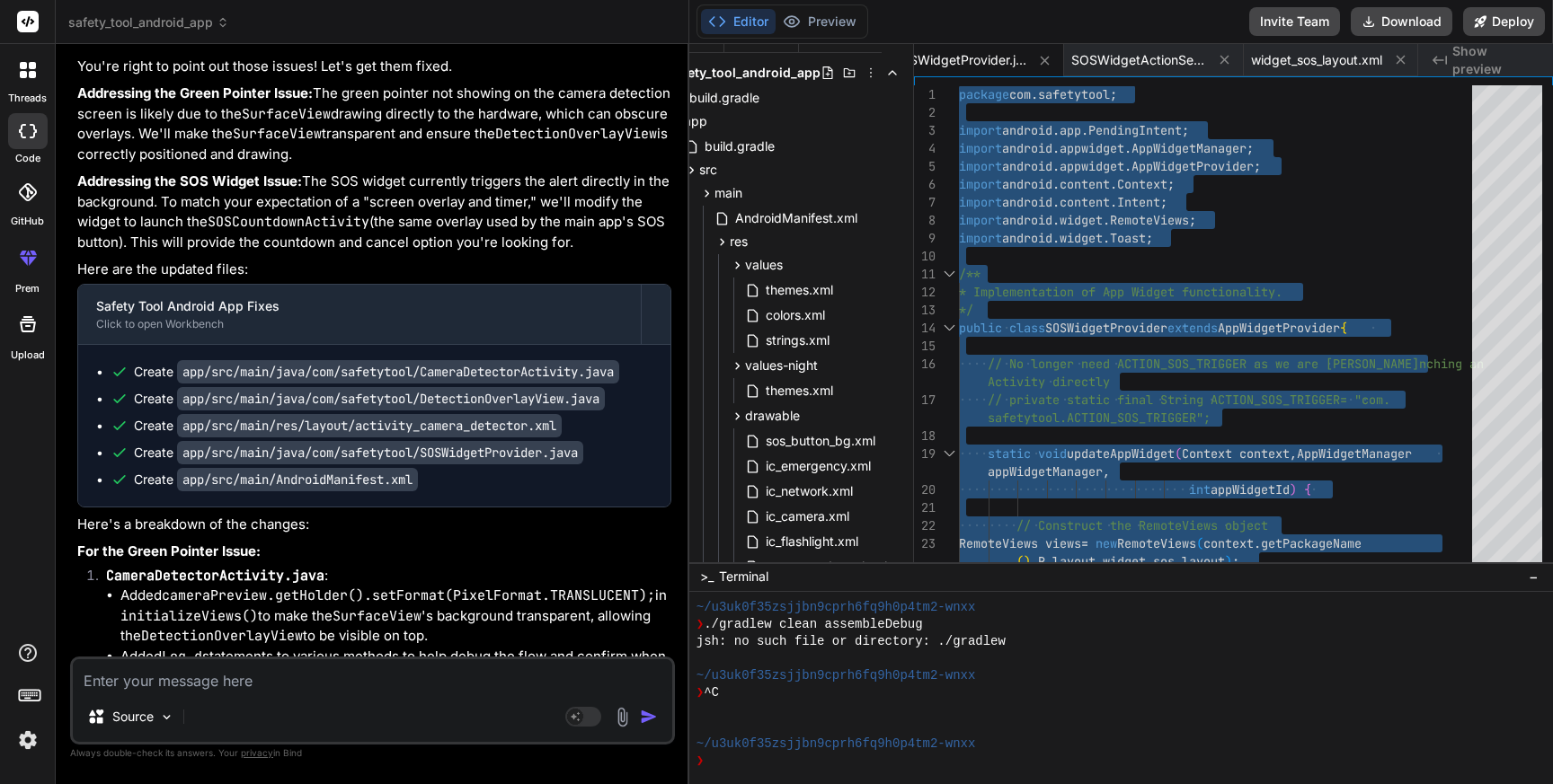
scroll to position [0, 31]
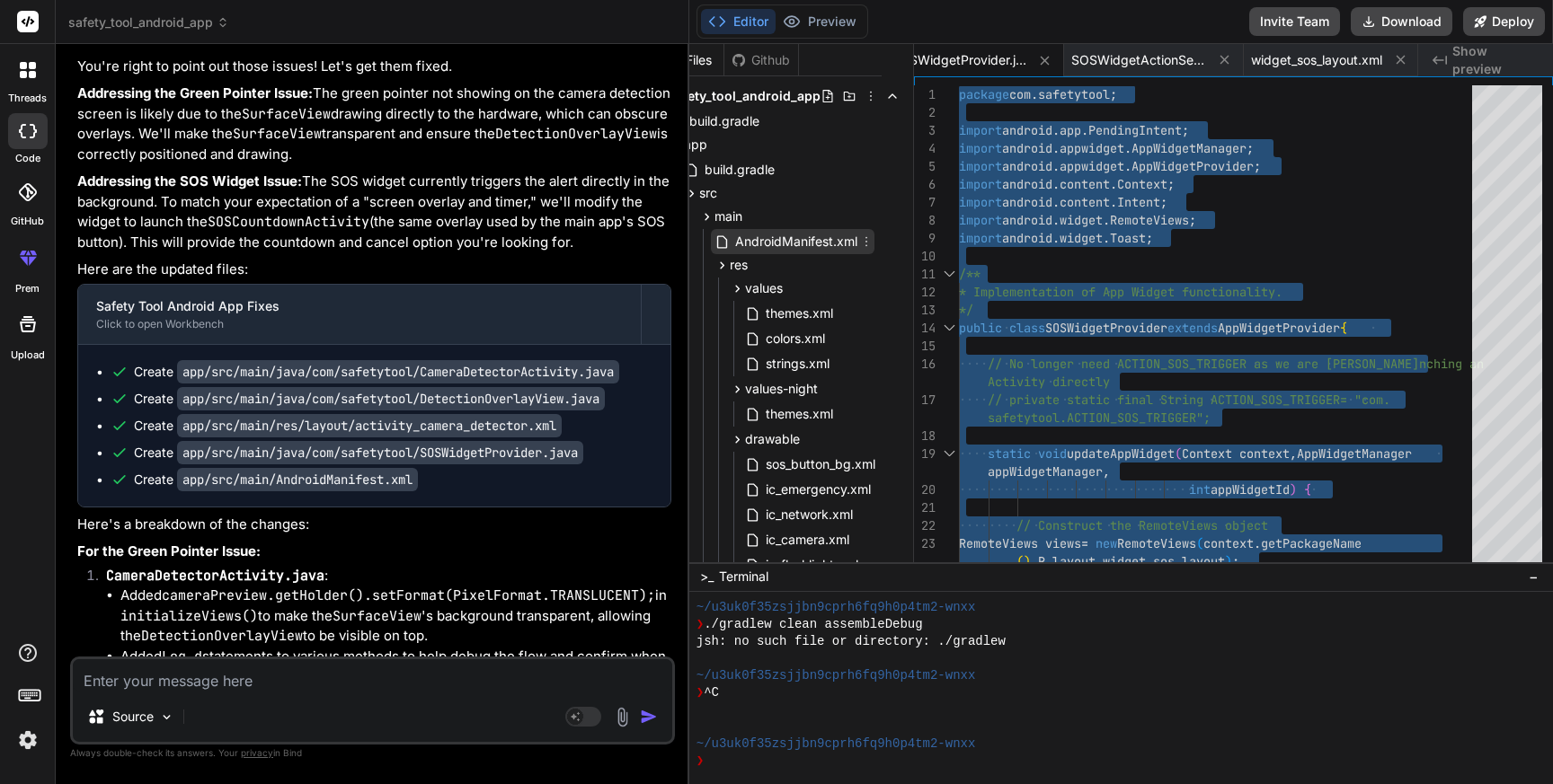
click at [784, 244] on span "AndroidManifest.xml" at bounding box center [796, 241] width 126 height 21
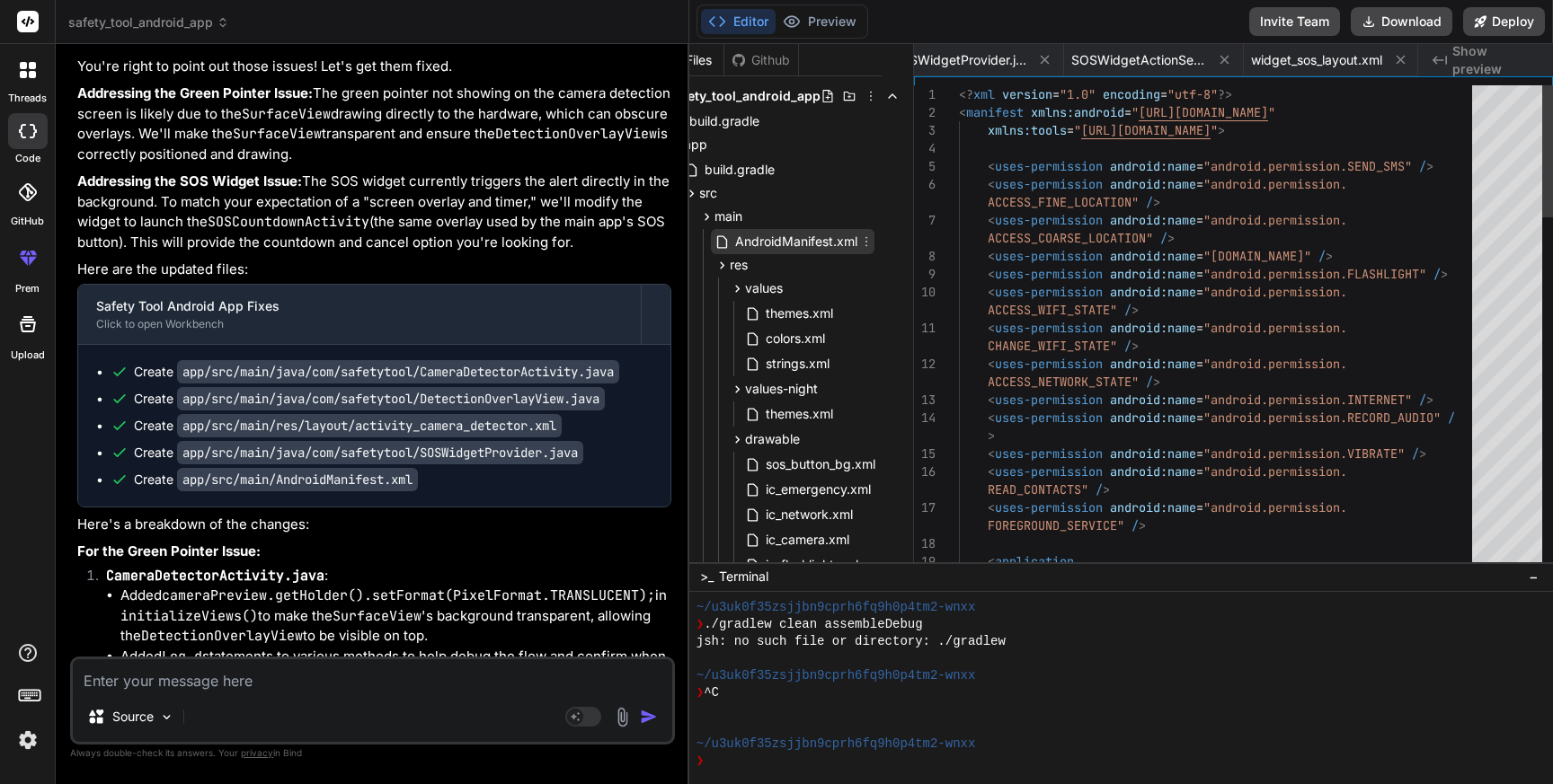
scroll to position [0, 230]
click at [784, 244] on span "AndroidManifest.xml" at bounding box center [796, 241] width 126 height 21
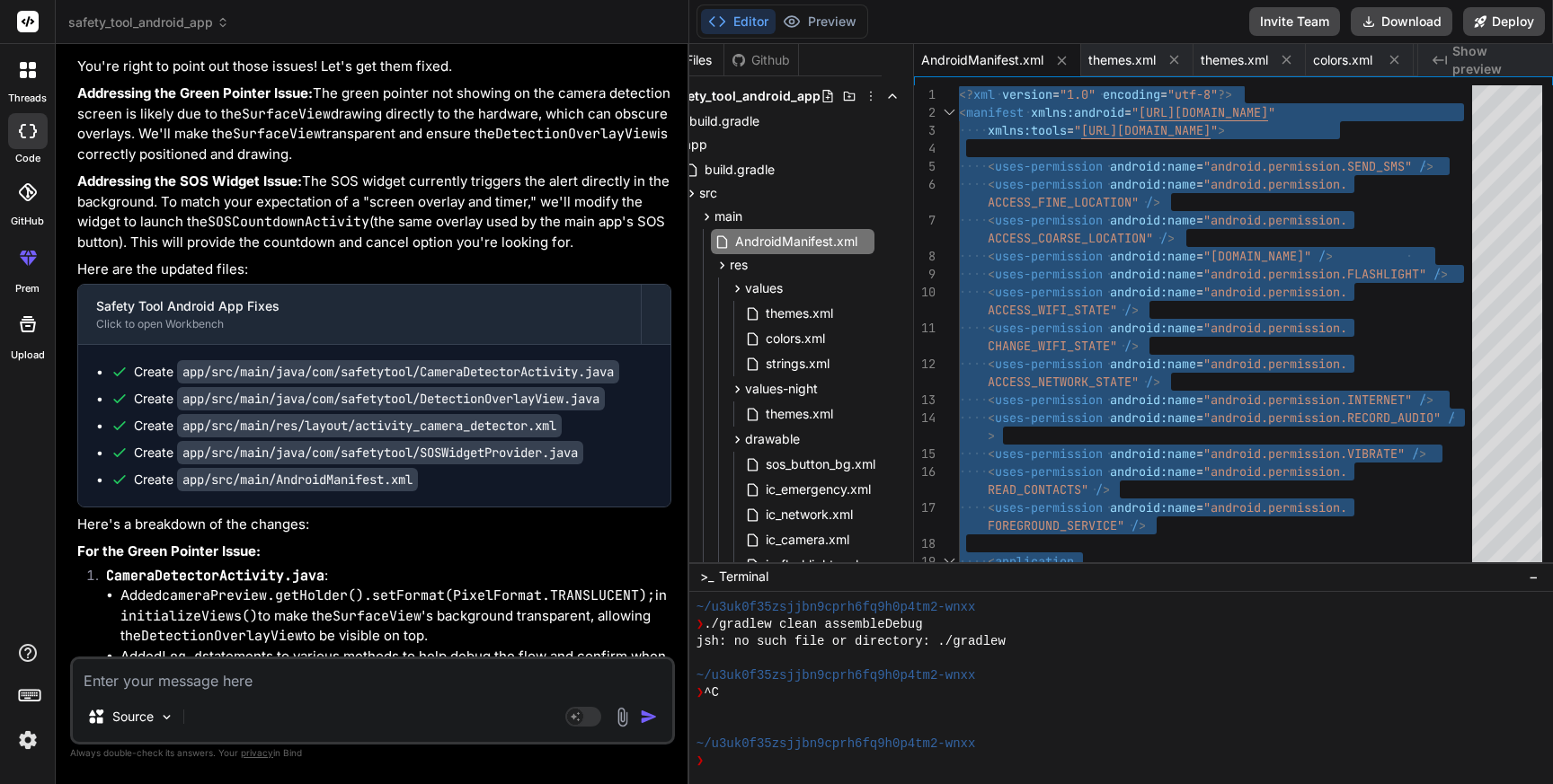
click at [1312, 651] on div at bounding box center [1182, 658] width 970 height 17
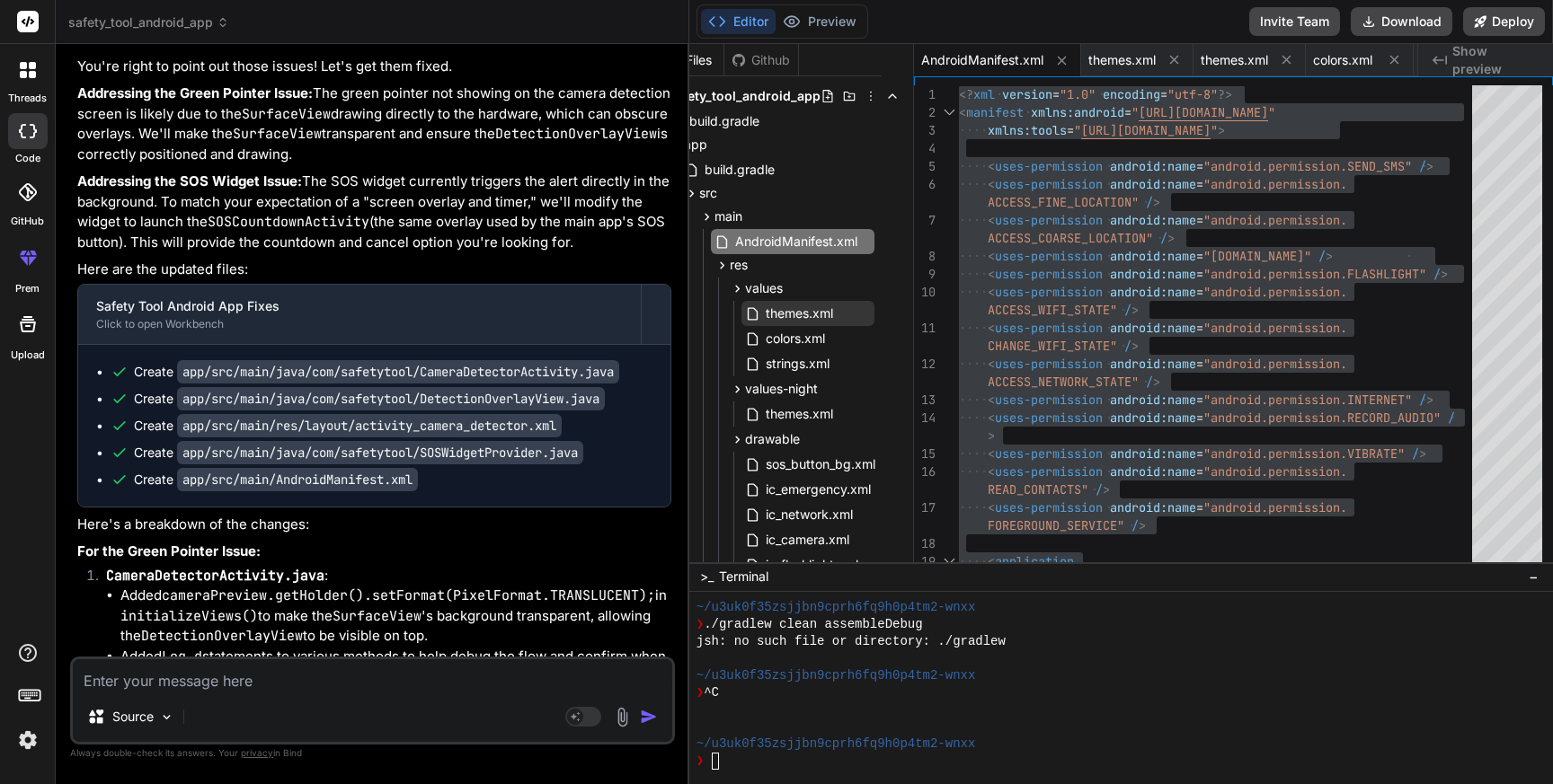
scroll to position [1, 31]
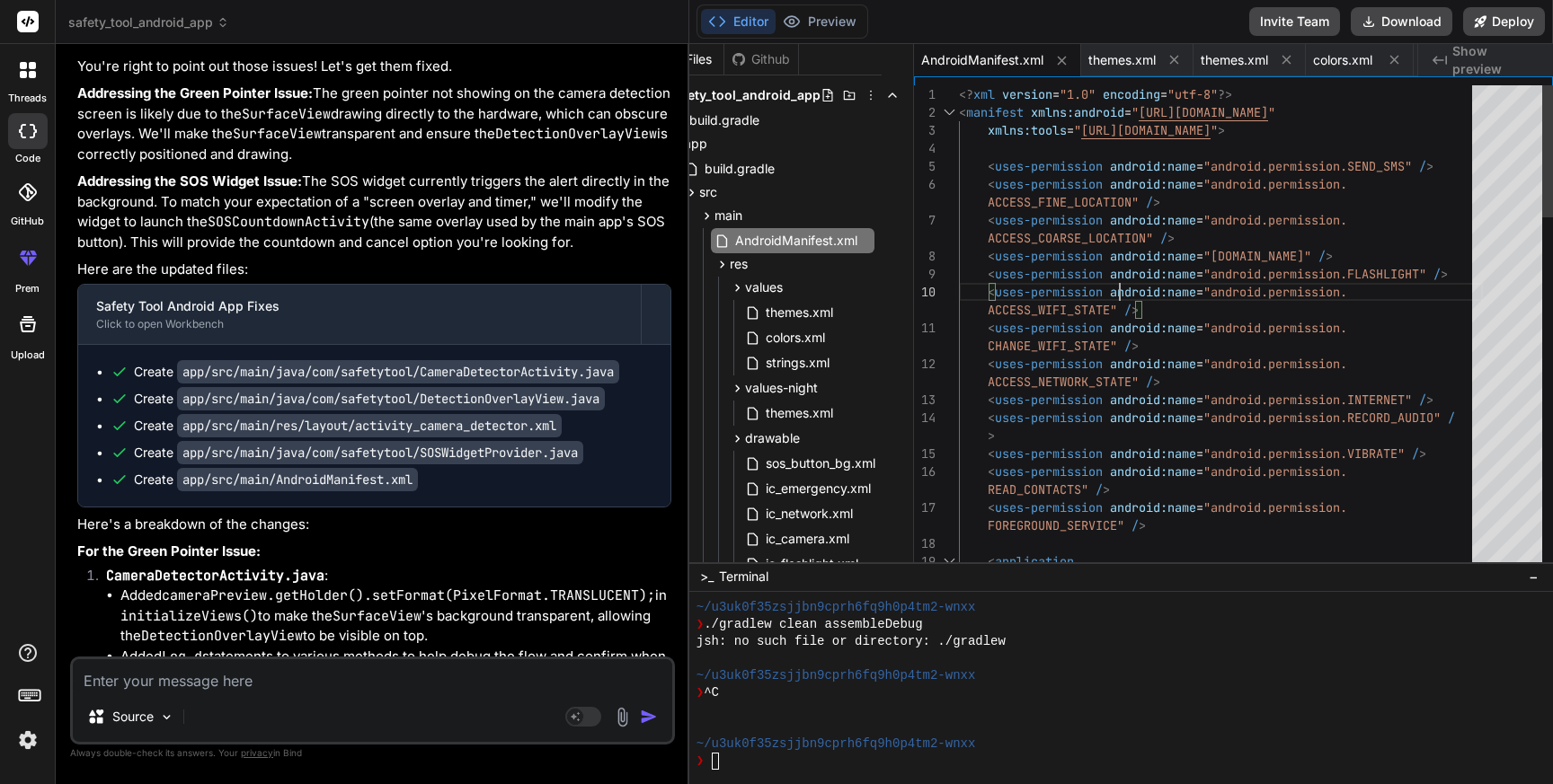
scroll to position [18, 0]
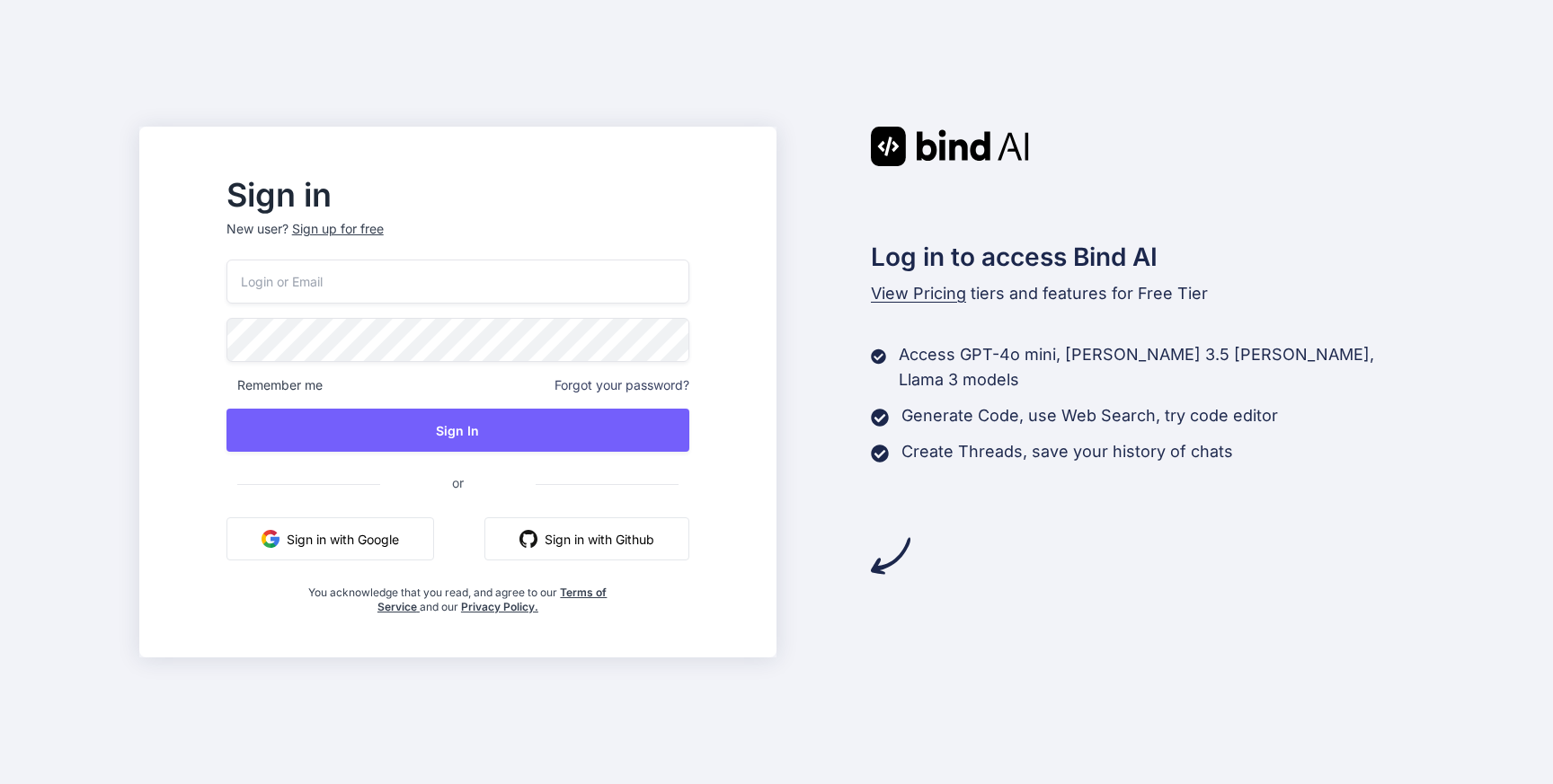
click at [370, 271] on input "email" at bounding box center [457, 282] width 463 height 44
paste input "[EMAIL_ADDRESS][DOMAIN_NAME]"
type input "[EMAIL_ADDRESS][DOMAIN_NAME]"
click at [383, 226] on div "Sign up for free" at bounding box center [337, 228] width 91 height 18
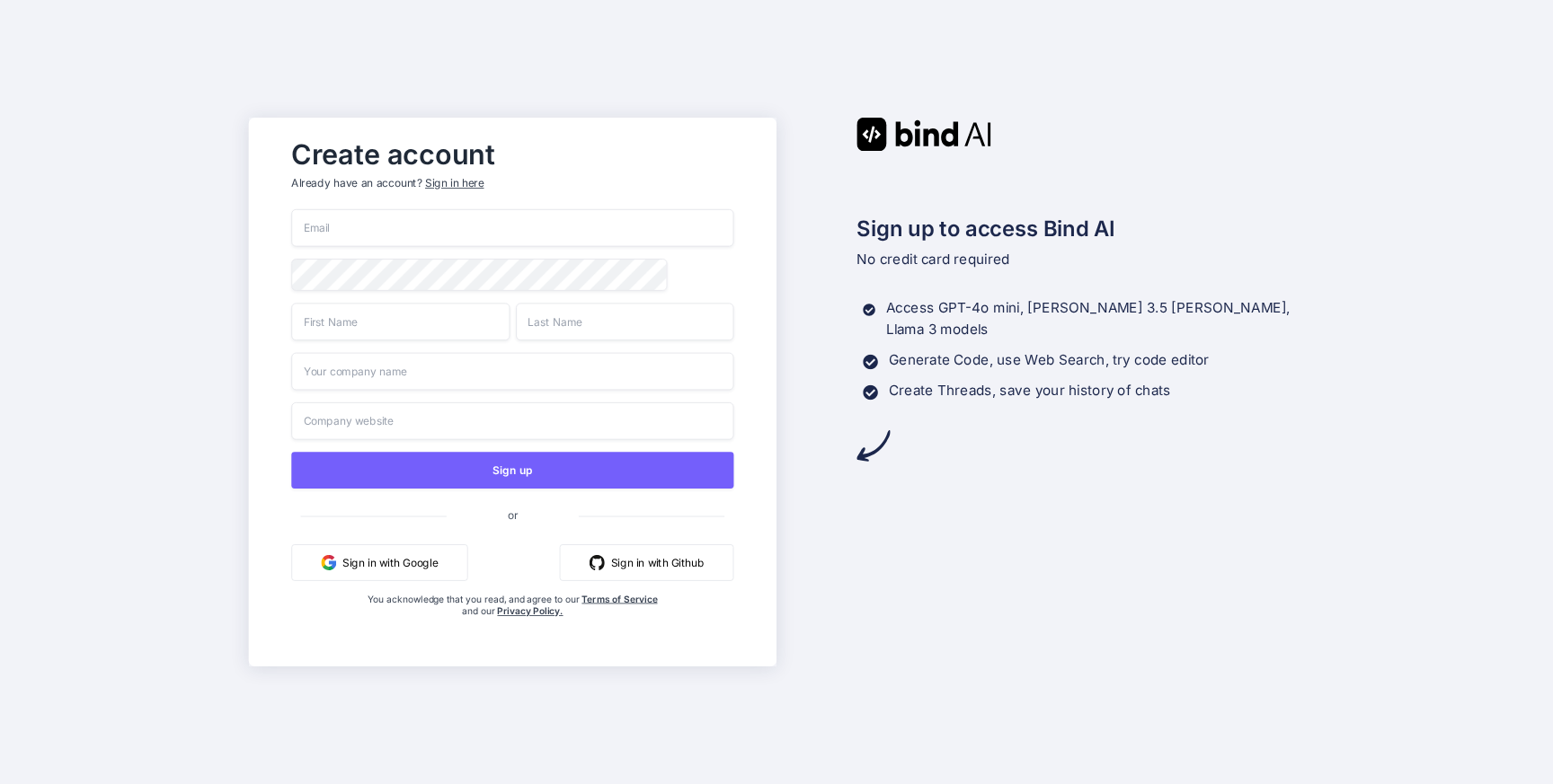
click at [413, 226] on input "email" at bounding box center [512, 228] width 443 height 38
paste input "[EMAIL_ADDRESS][DOMAIN_NAME]"
type input "[EMAIL_ADDRESS][DOMAIN_NAME]"
click at [414, 331] on input "text" at bounding box center [400, 321] width 218 height 38
type input "A"
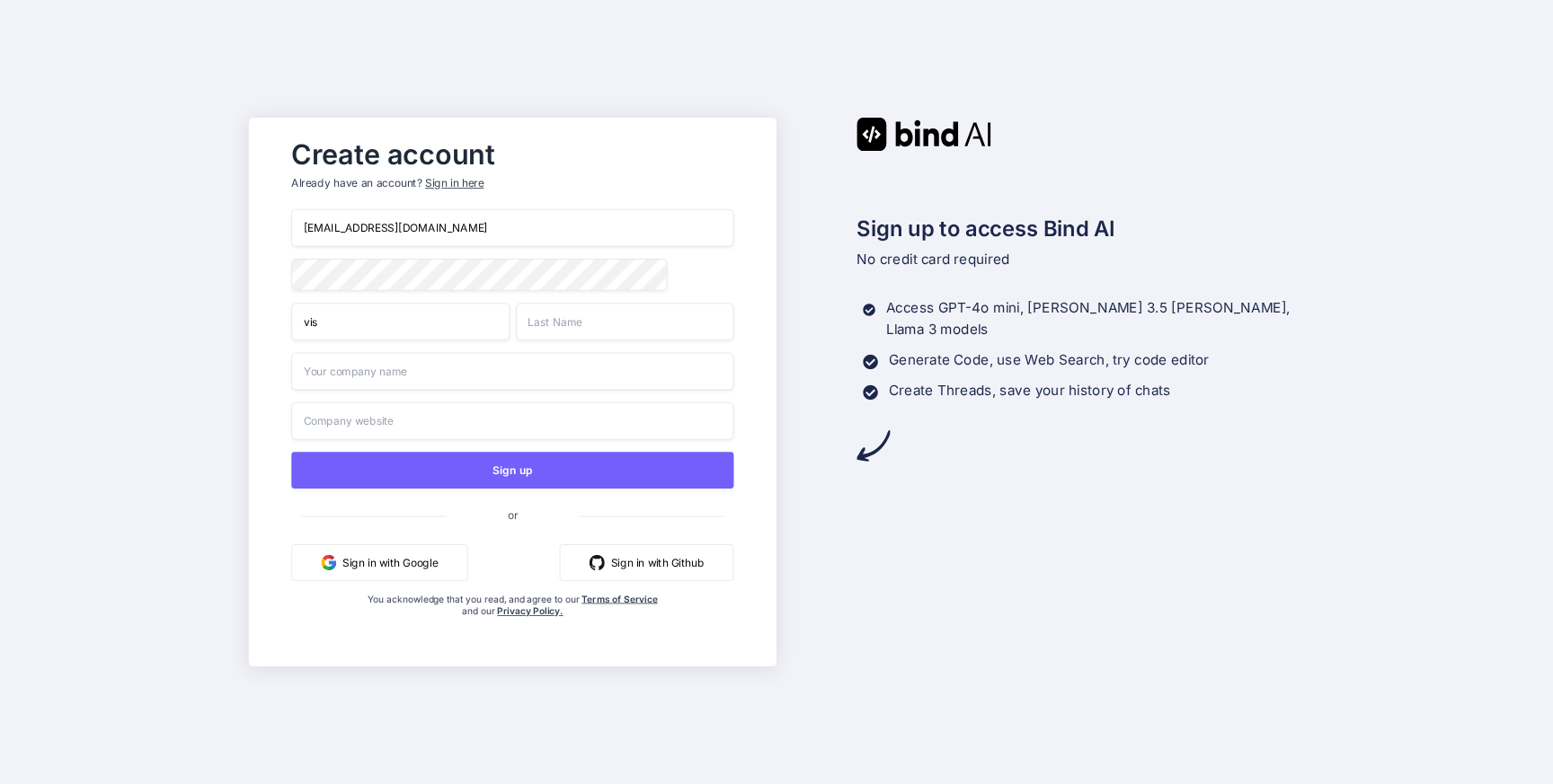
type input "vis"
click at [610, 328] on input "text" at bounding box center [625, 321] width 218 height 38
type input "ide"
click at [893, 528] on div "Sign up to access Bind AI No credit card required Access GPT-4o mini, Claude 3.…" at bounding box center [1041, 392] width 528 height 549
click at [683, 391] on input "text" at bounding box center [512, 371] width 443 height 38
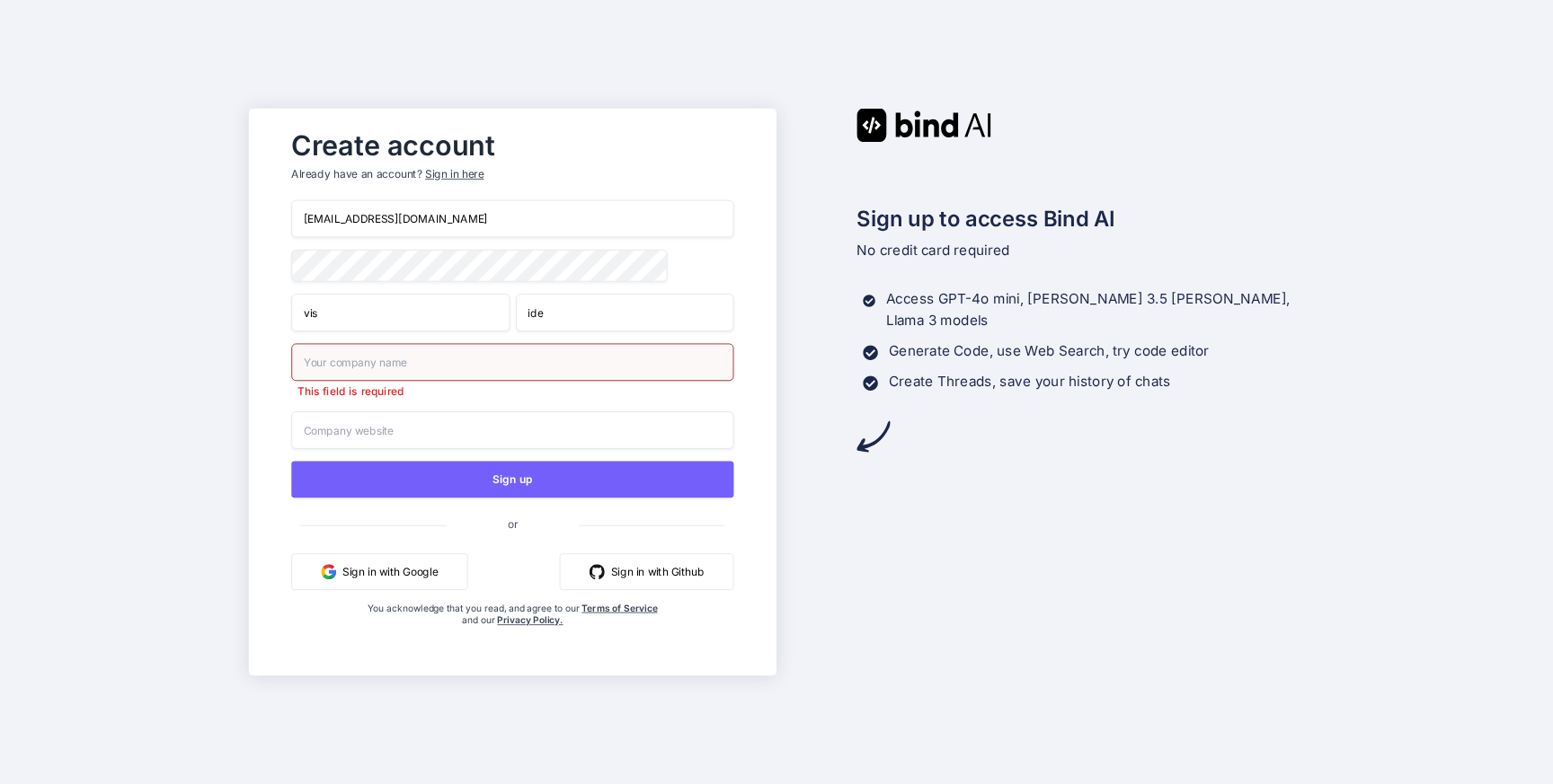
drag, startPoint x: 370, startPoint y: 227, endPoint x: 439, endPoint y: 223, distance: 69.1
click at [439, 223] on input "viside4939@ncien.com" at bounding box center [512, 219] width 443 height 38
drag, startPoint x: 428, startPoint y: 216, endPoint x: 370, endPoint y: 214, distance: 58.0
click at [370, 214] on input "viside4939@ncien.com" at bounding box center [512, 219] width 443 height 38
click at [406, 359] on input "text" at bounding box center [512, 362] width 443 height 38
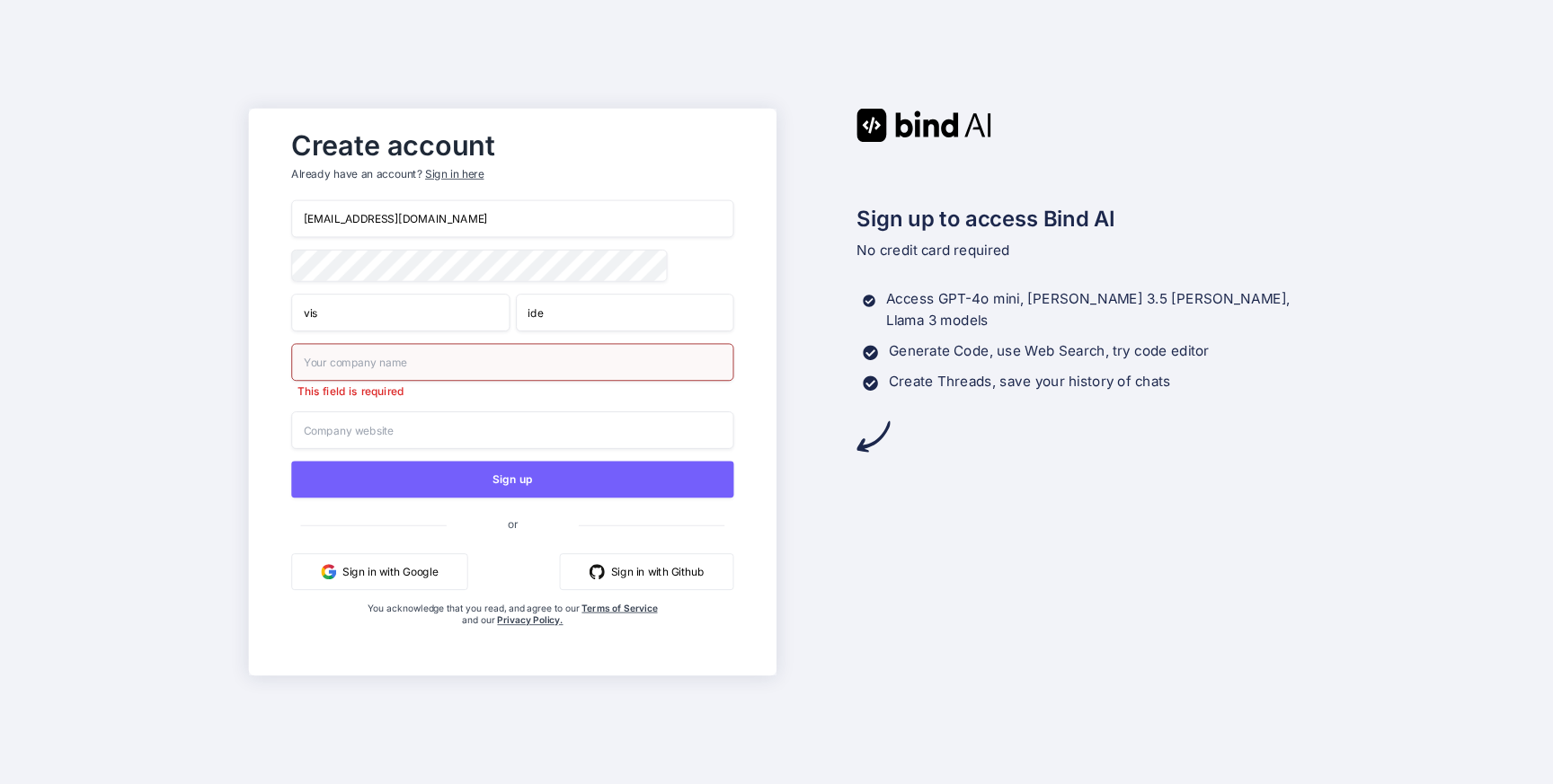
paste input "ncien.com"
type input "ncien.com"
click at [394, 435] on input "text" at bounding box center [512, 430] width 443 height 38
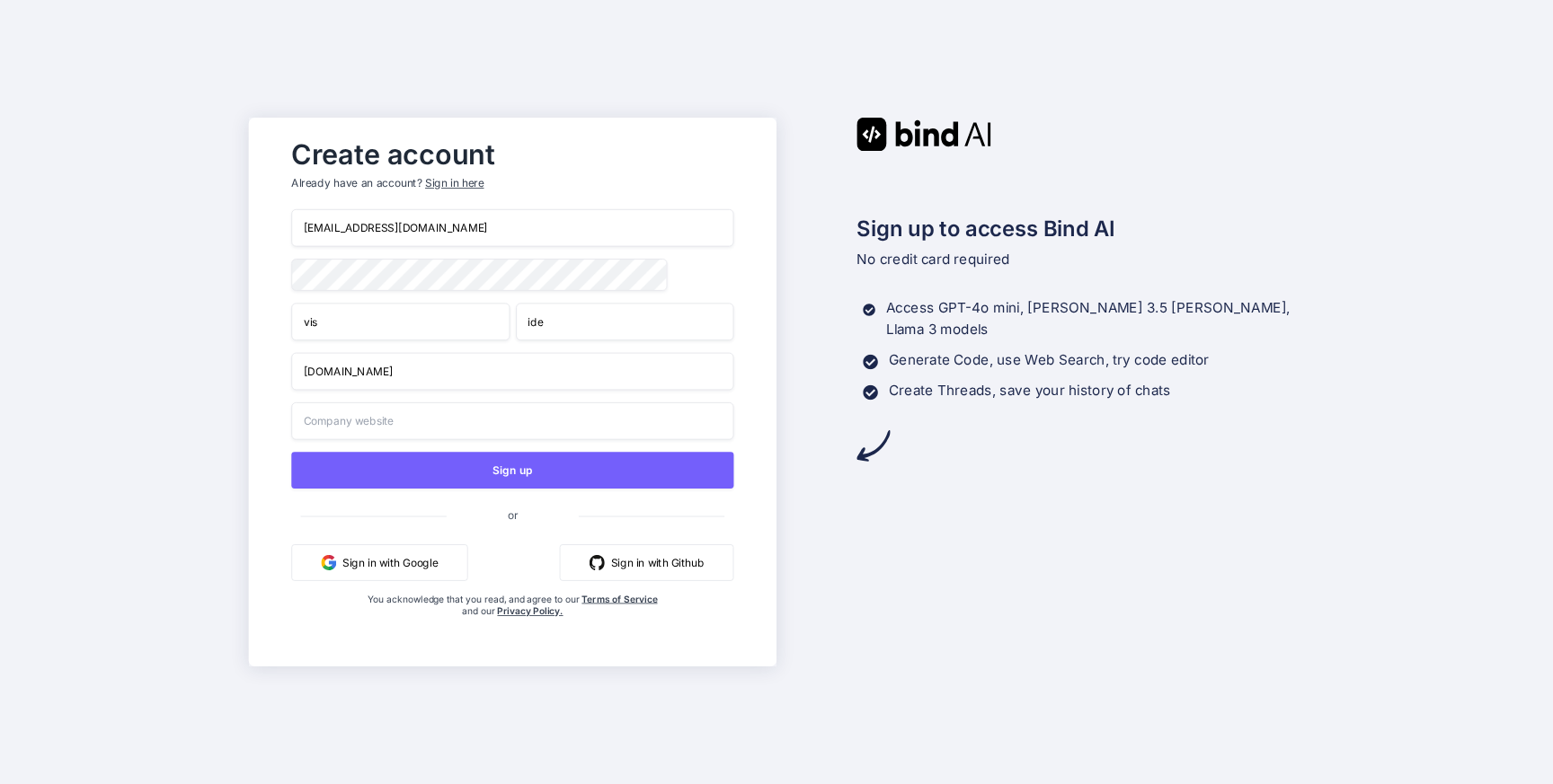
paste input "ncien.com"
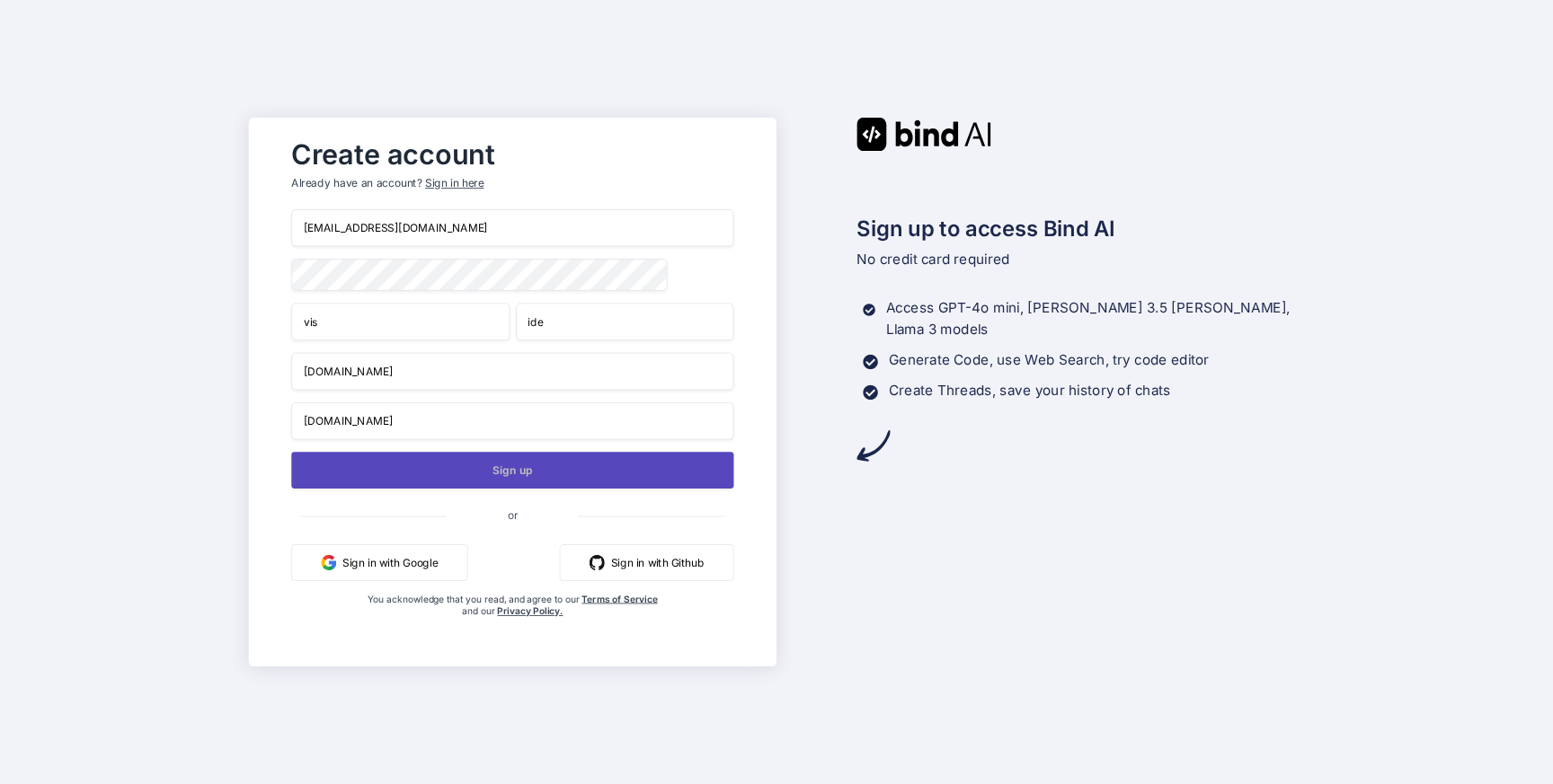
type input "ncien.com"
click at [454, 472] on button "Sign up" at bounding box center [512, 470] width 443 height 37
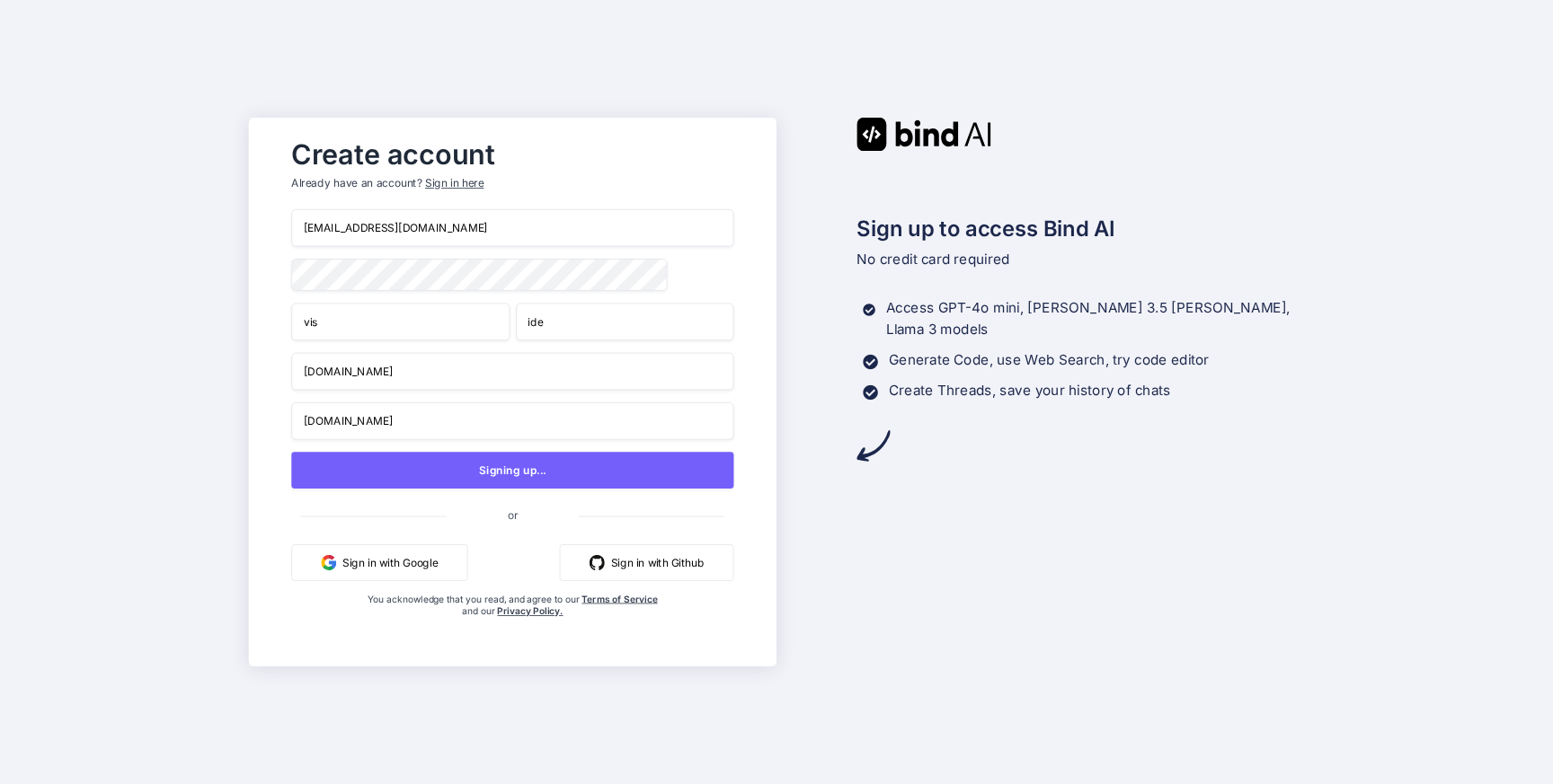
click at [1074, 513] on div "Sign up to access Bind AI No credit card required Access GPT-4o mini, Claude 3.…" at bounding box center [1041, 392] width 528 height 549
click at [1342, 599] on div "Create account Already have an account? Sign in here viside4939@ncien.com vis i…" at bounding box center [776, 392] width 1553 height 784
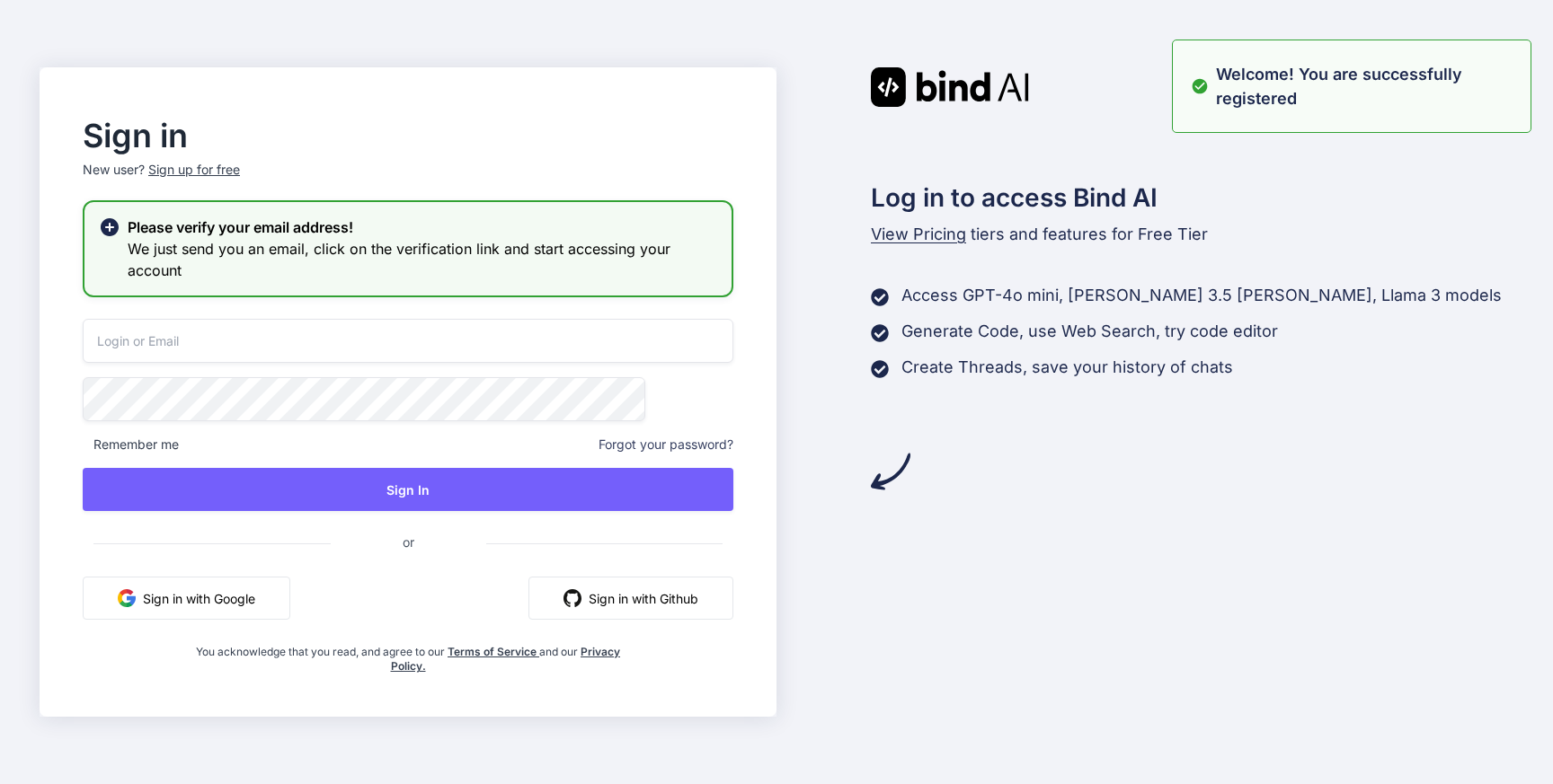
click at [1384, 526] on div "Log in to access Bind AI View Pricing tiers and features for Free Tier Access G…" at bounding box center [1146, 392] width 737 height 649
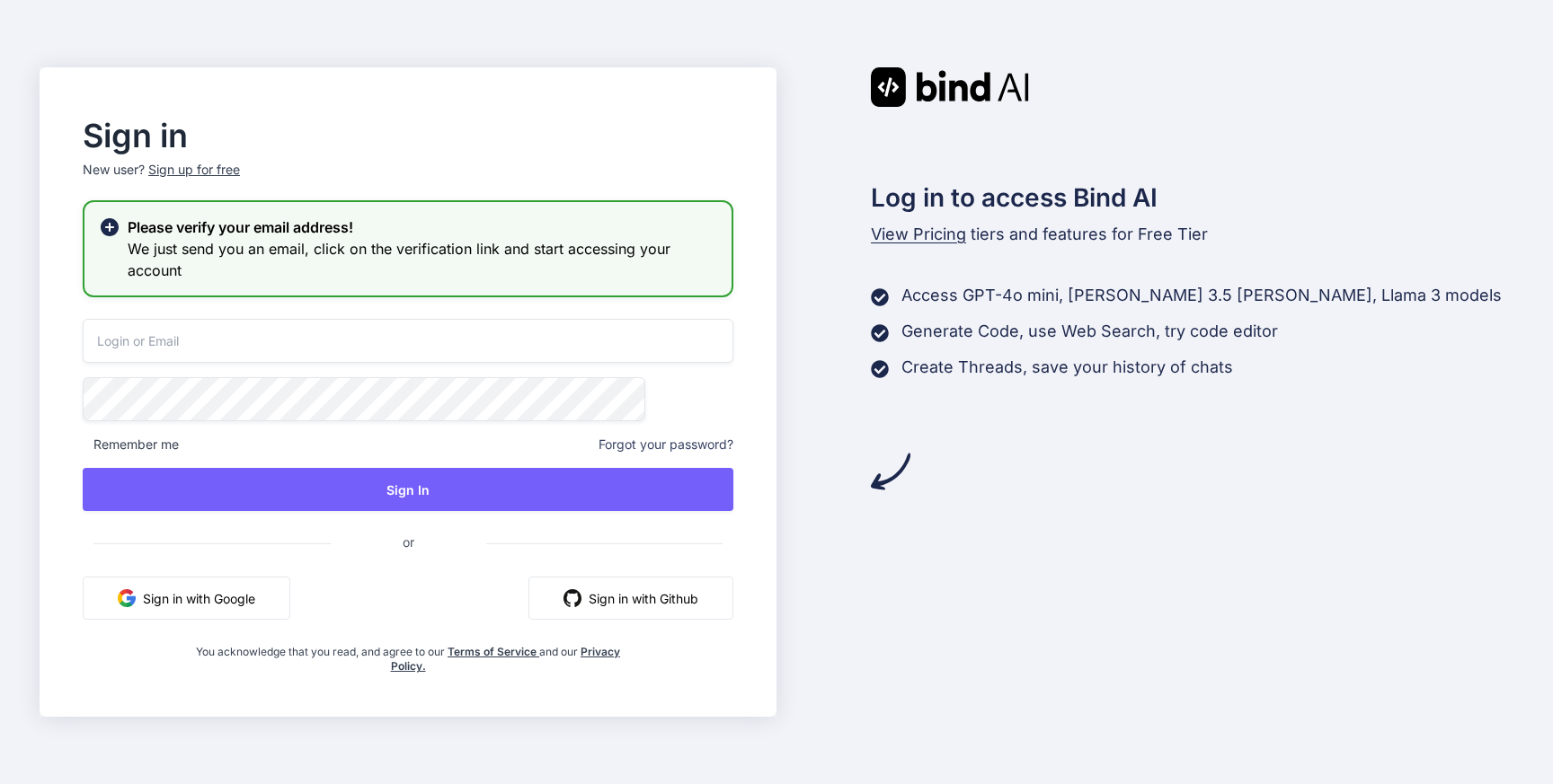
click at [400, 327] on input "email" at bounding box center [408, 341] width 650 height 44
paste input "ncien.com"
type input "ncien.com"
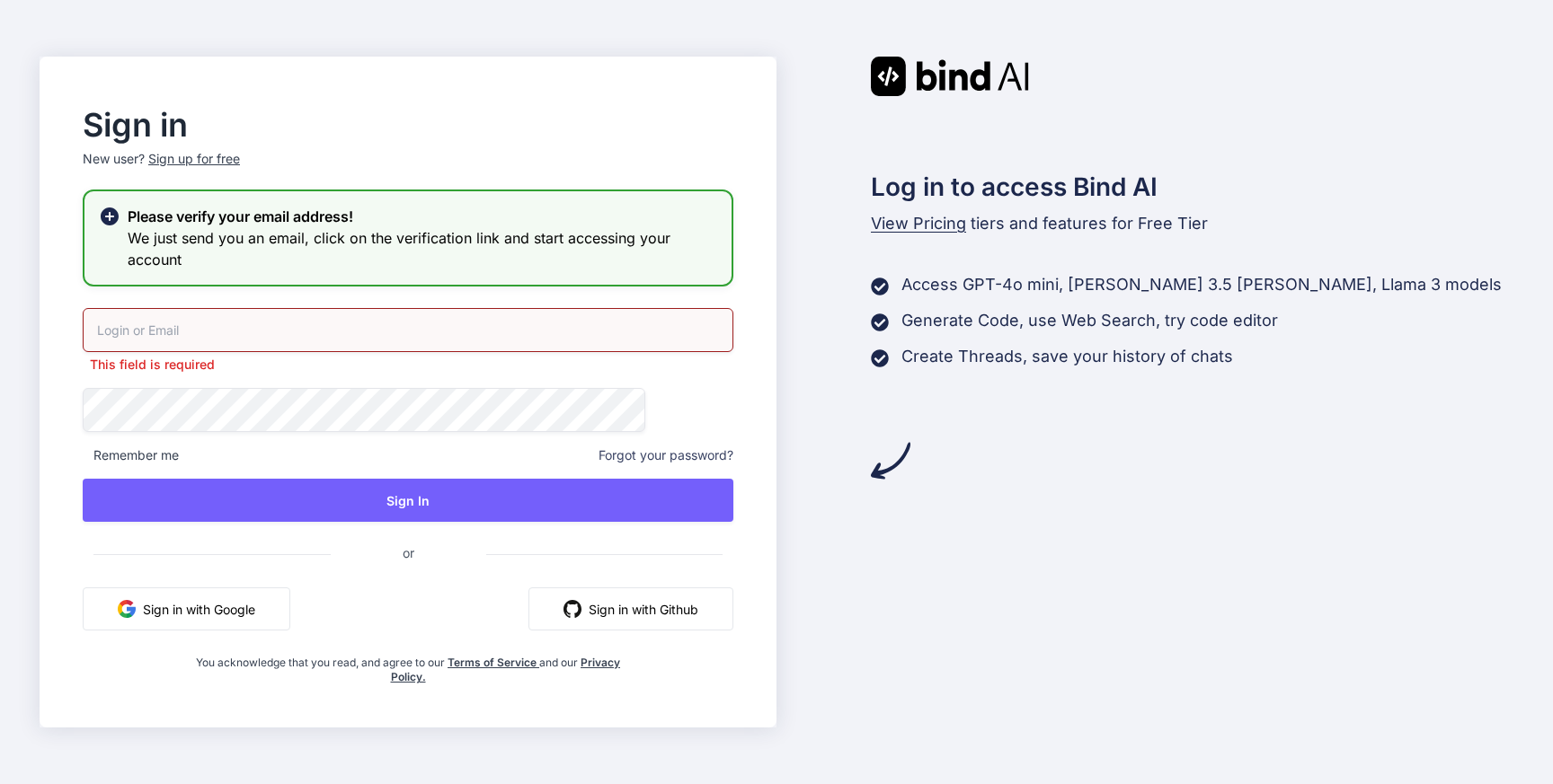
click at [571, 334] on input "email" at bounding box center [408, 331] width 650 height 44
paste input "viside4939@ncien.com"
type input "viside4939@ncien.com"
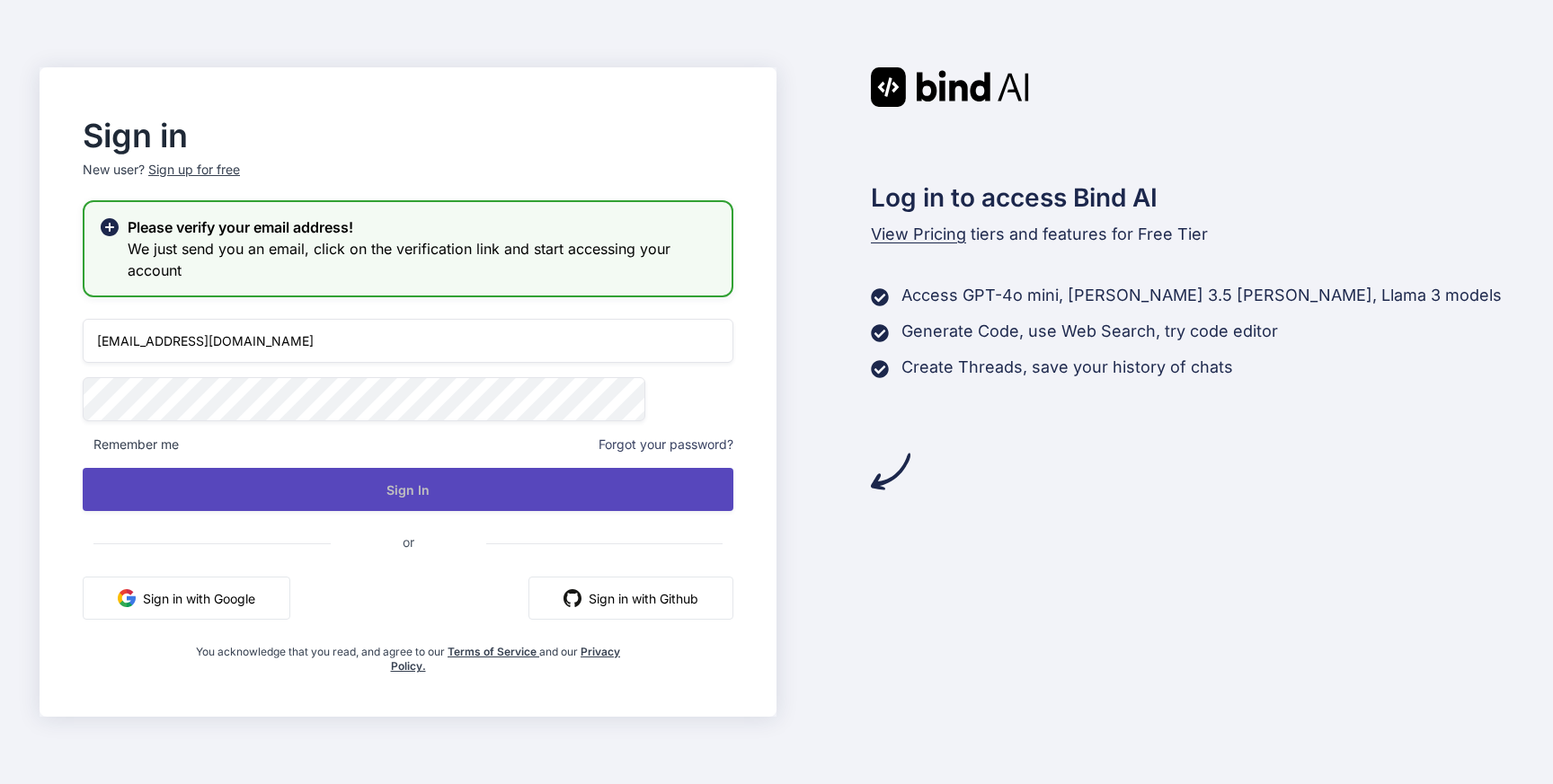
click at [473, 488] on button "Sign In" at bounding box center [408, 489] width 650 height 43
